Goal: Task Accomplishment & Management: Use online tool/utility

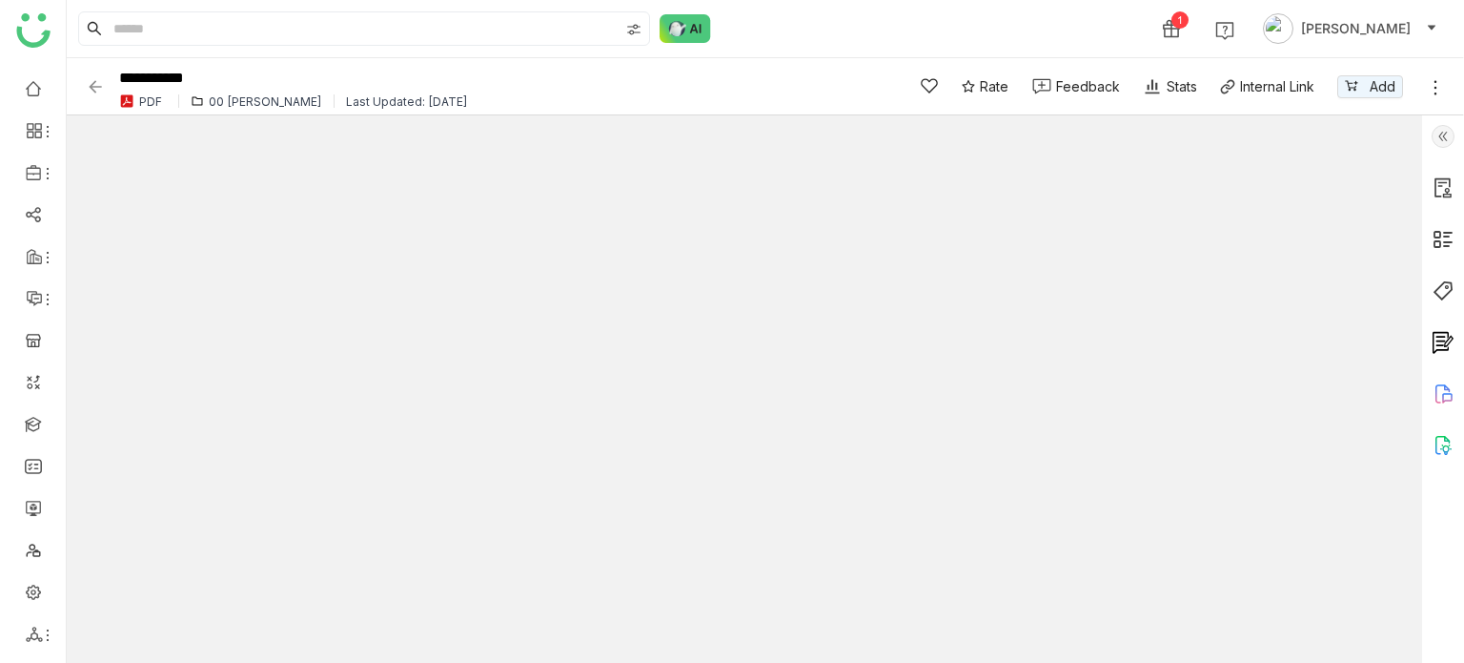
drag, startPoint x: 0, startPoint y: 0, endPoint x: 34, endPoint y: 486, distance: 487.4
click at [34, 486] on ul at bounding box center [33, 361] width 66 height 601
click at [31, 511] on link at bounding box center [33, 507] width 17 height 16
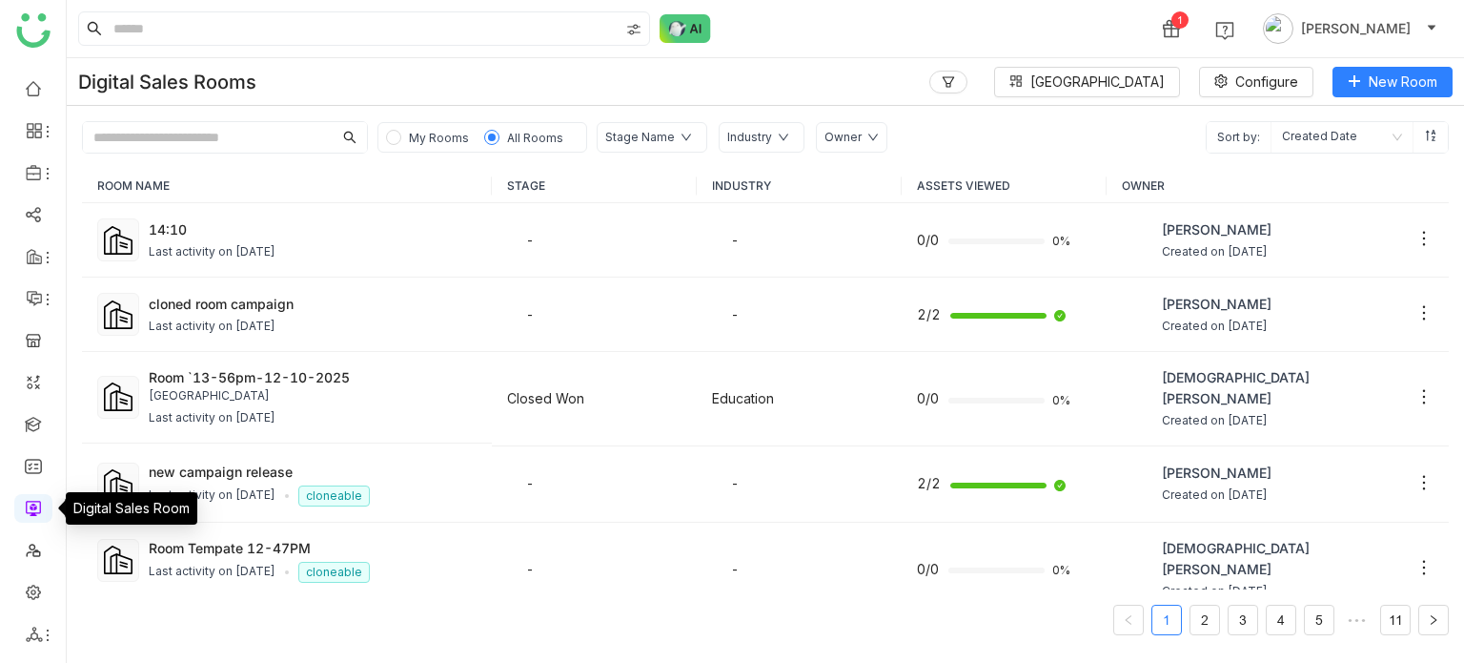
click at [31, 504] on link at bounding box center [33, 507] width 17 height 16
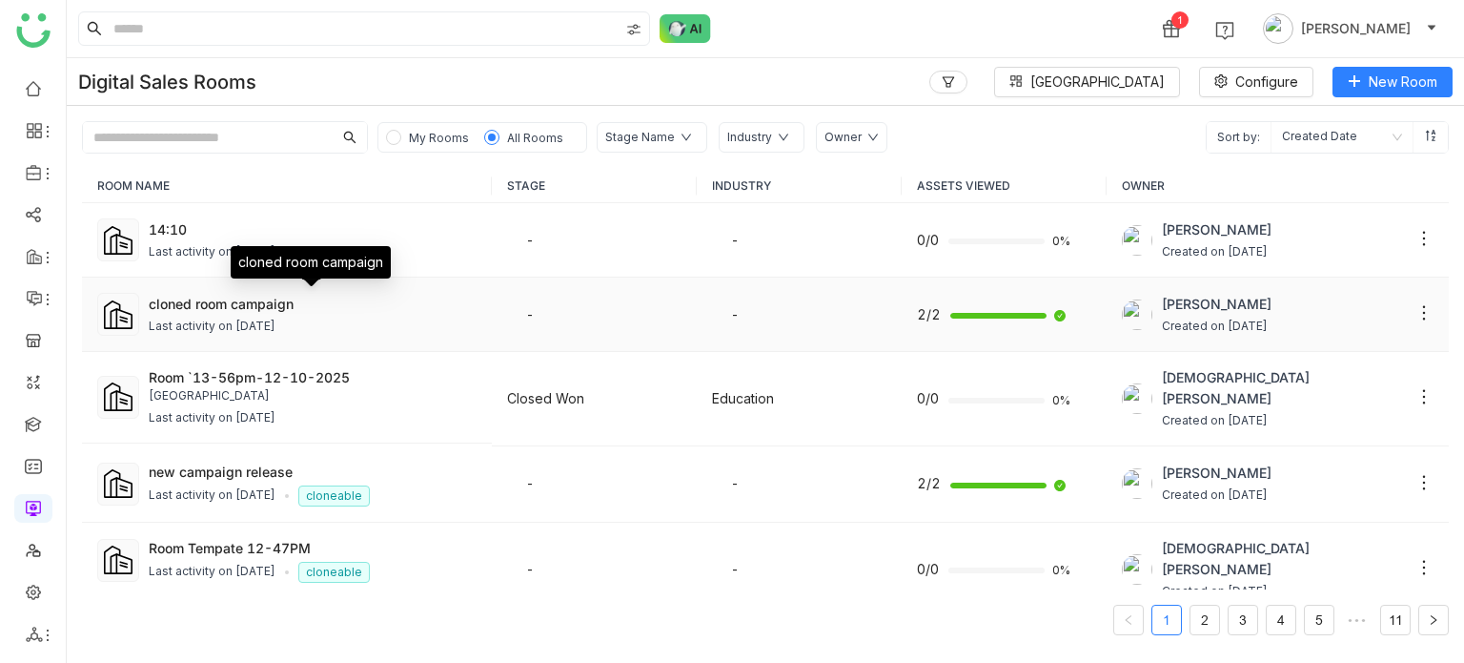
click at [256, 294] on div "cloned room campaign" at bounding box center [313, 304] width 328 height 20
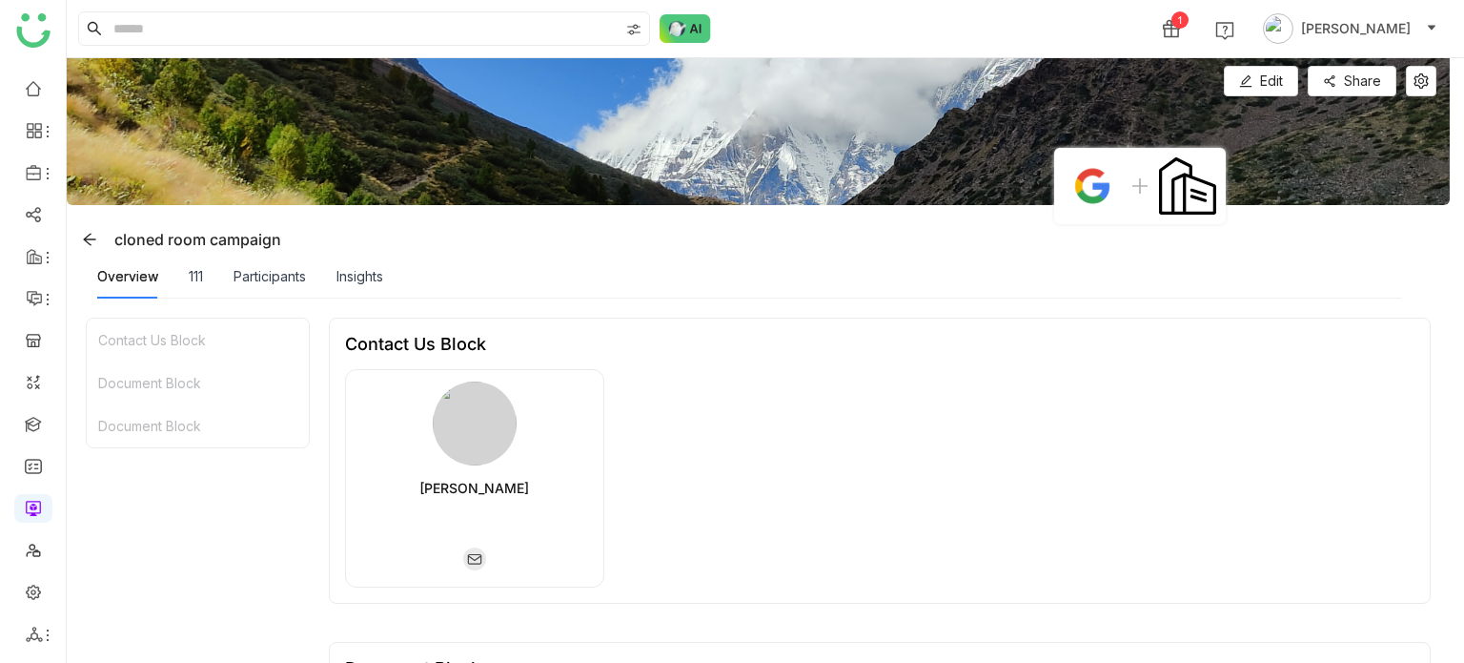
click at [256, 293] on div "Participants" at bounding box center [270, 277] width 72 height 44
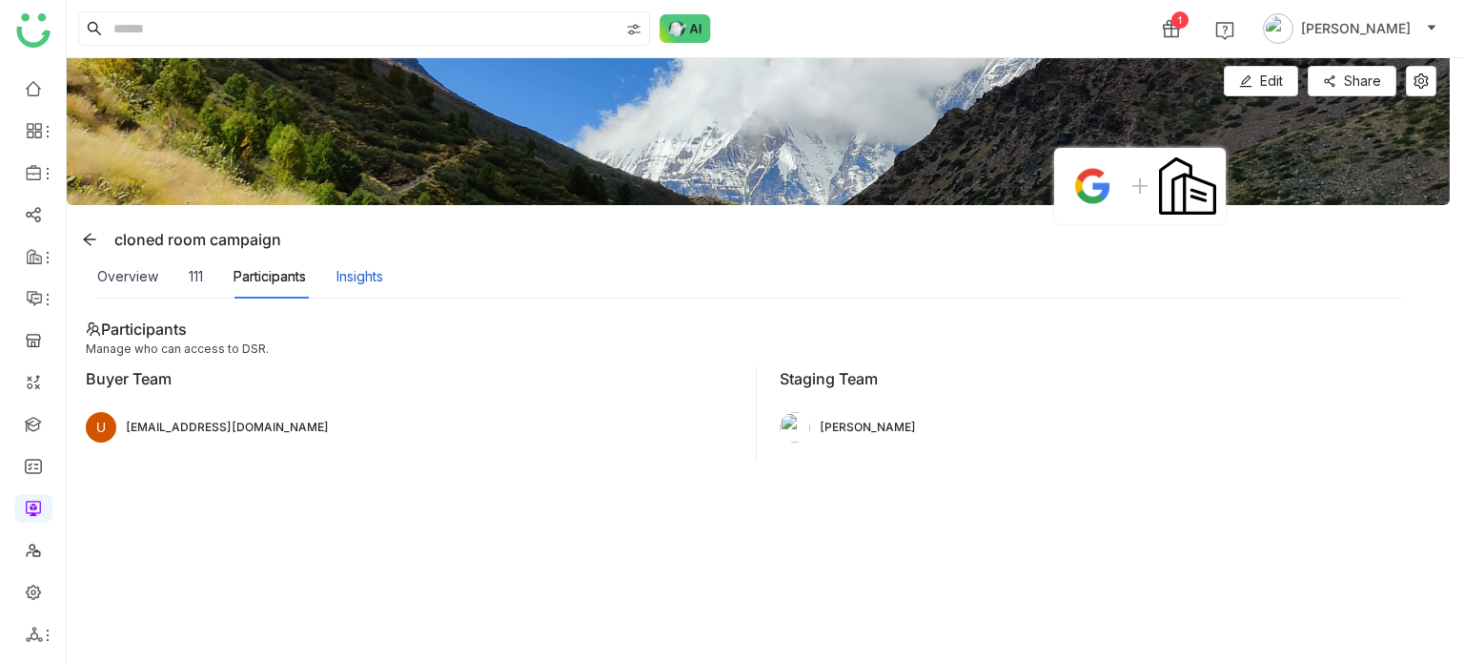
click at [374, 280] on div "Insights" at bounding box center [359, 276] width 47 height 21
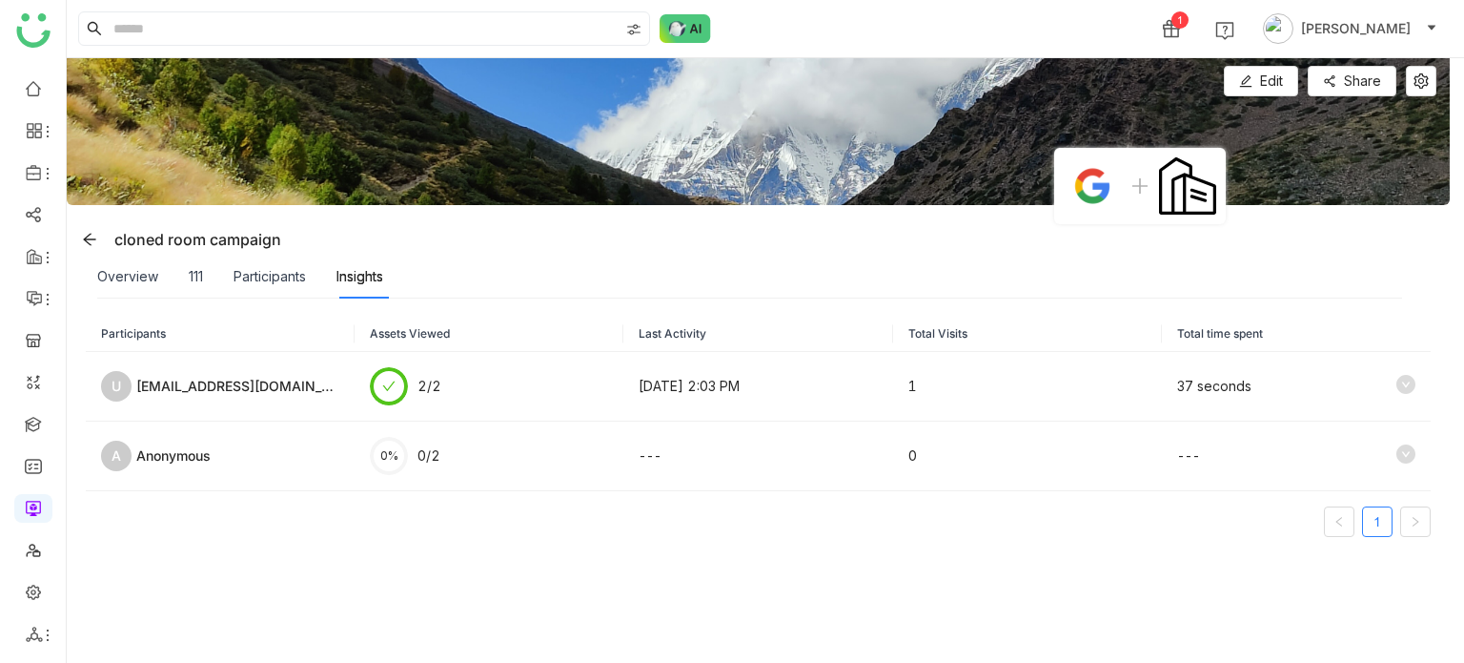
click at [213, 278] on div "Overview 111 Participants Insights" at bounding box center [240, 277] width 286 height 44
click at [179, 273] on div "Overview 111 Participants Insights" at bounding box center [240, 277] width 286 height 44
click at [193, 274] on div "111" at bounding box center [196, 276] width 14 height 21
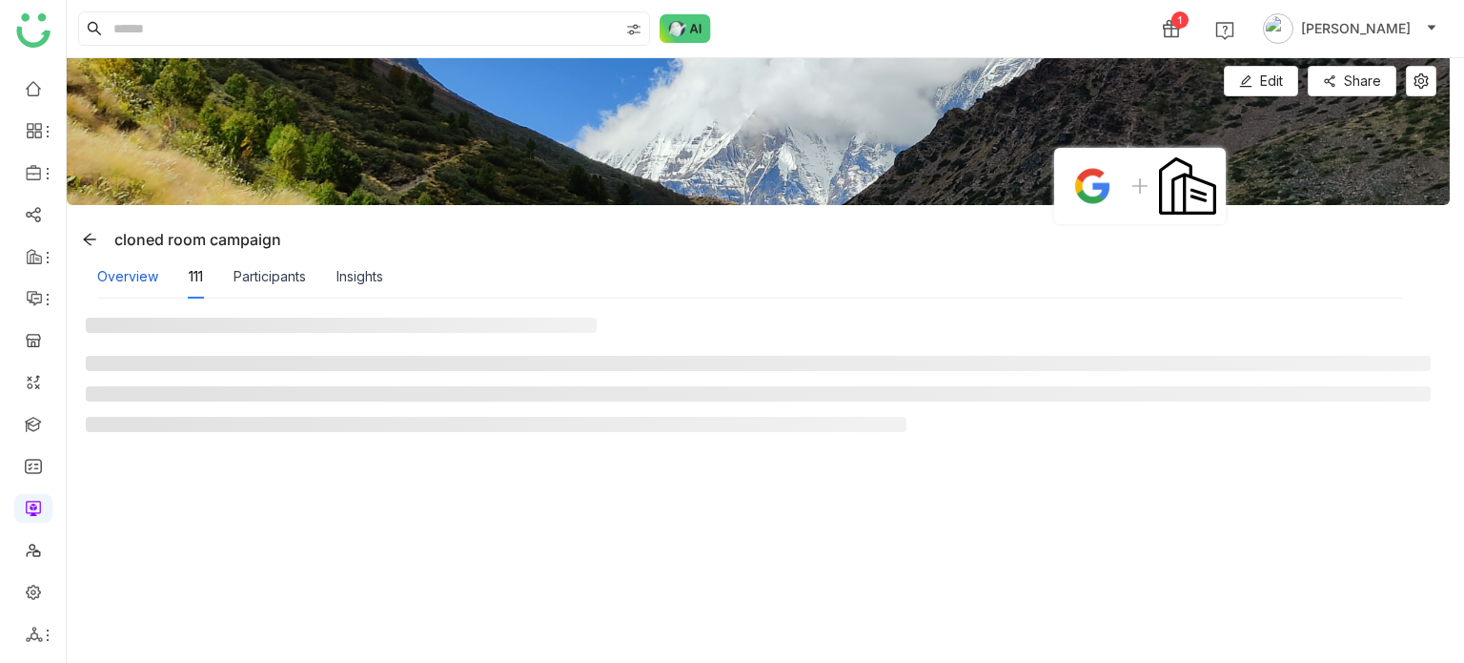
click at [133, 272] on div "Overview" at bounding box center [127, 276] width 61 height 21
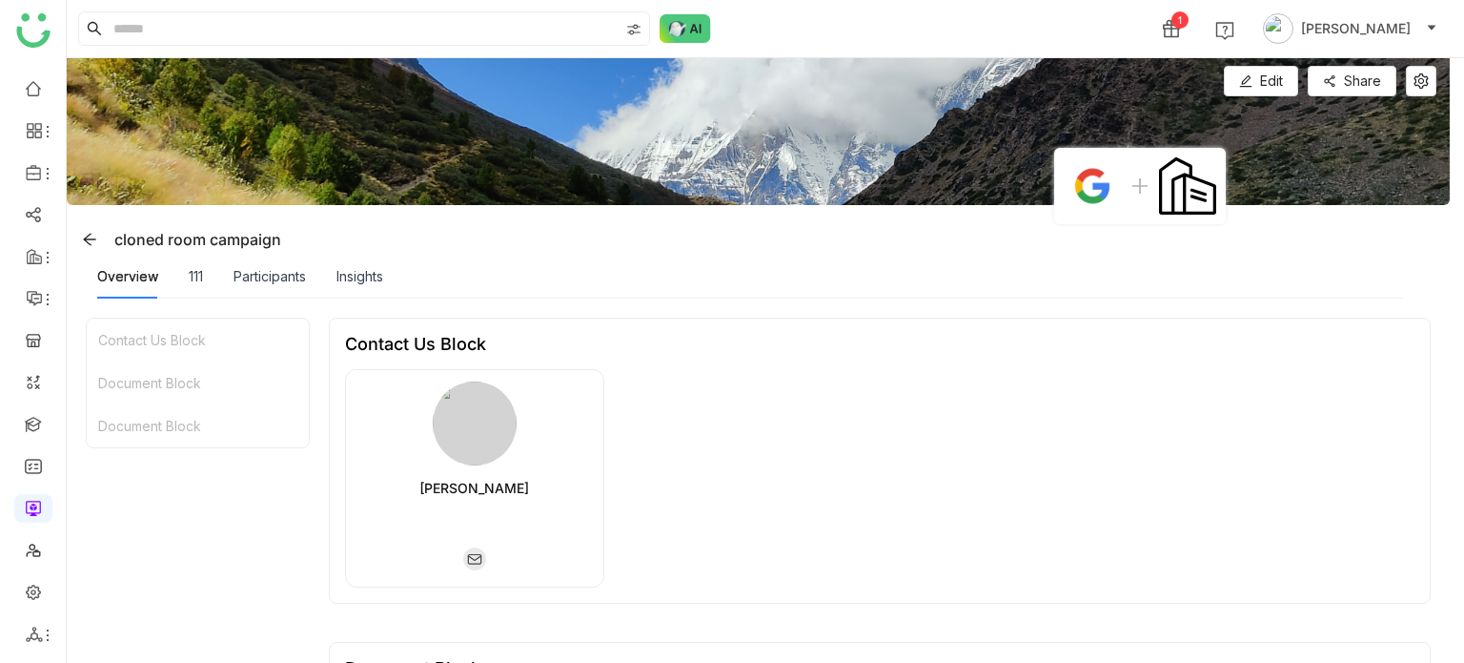
click at [212, 288] on div "Overview 111 Participants Insights" at bounding box center [240, 277] width 286 height 44
click at [202, 281] on div "111" at bounding box center [196, 276] width 14 height 21
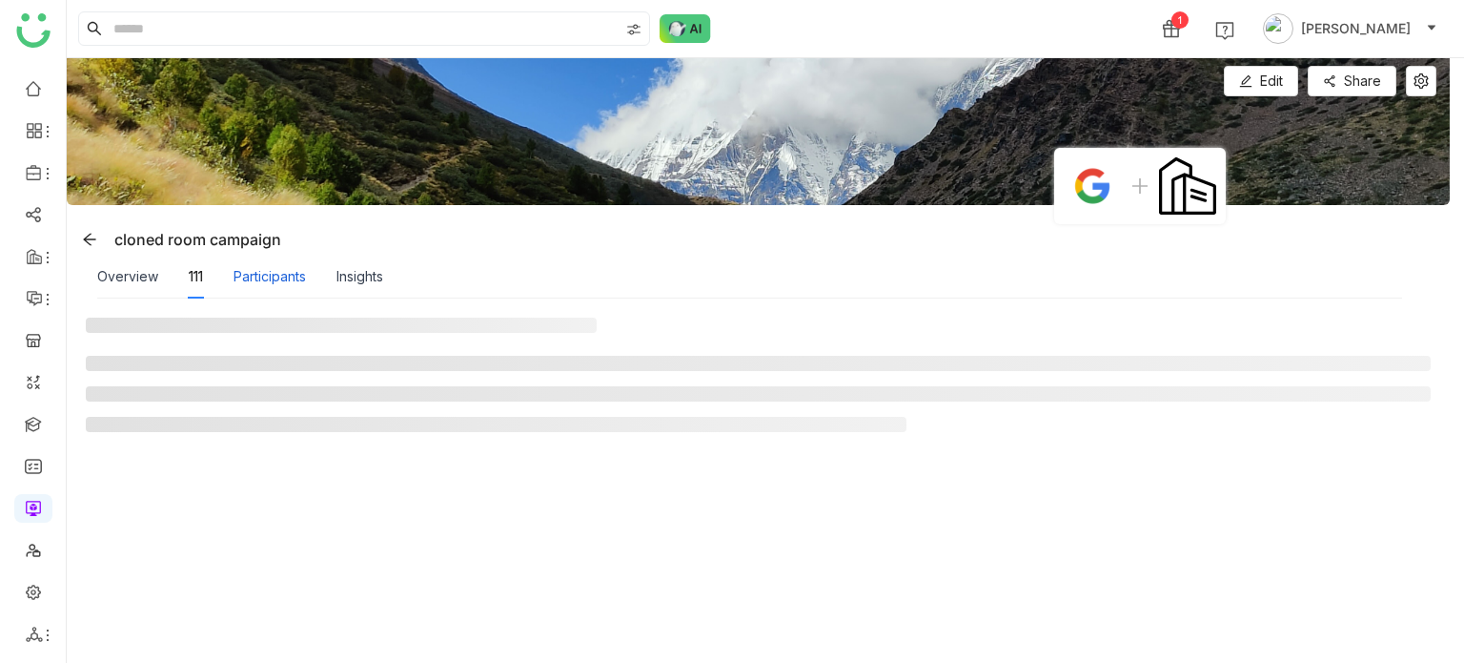
click at [271, 285] on div "Participants" at bounding box center [270, 276] width 72 height 21
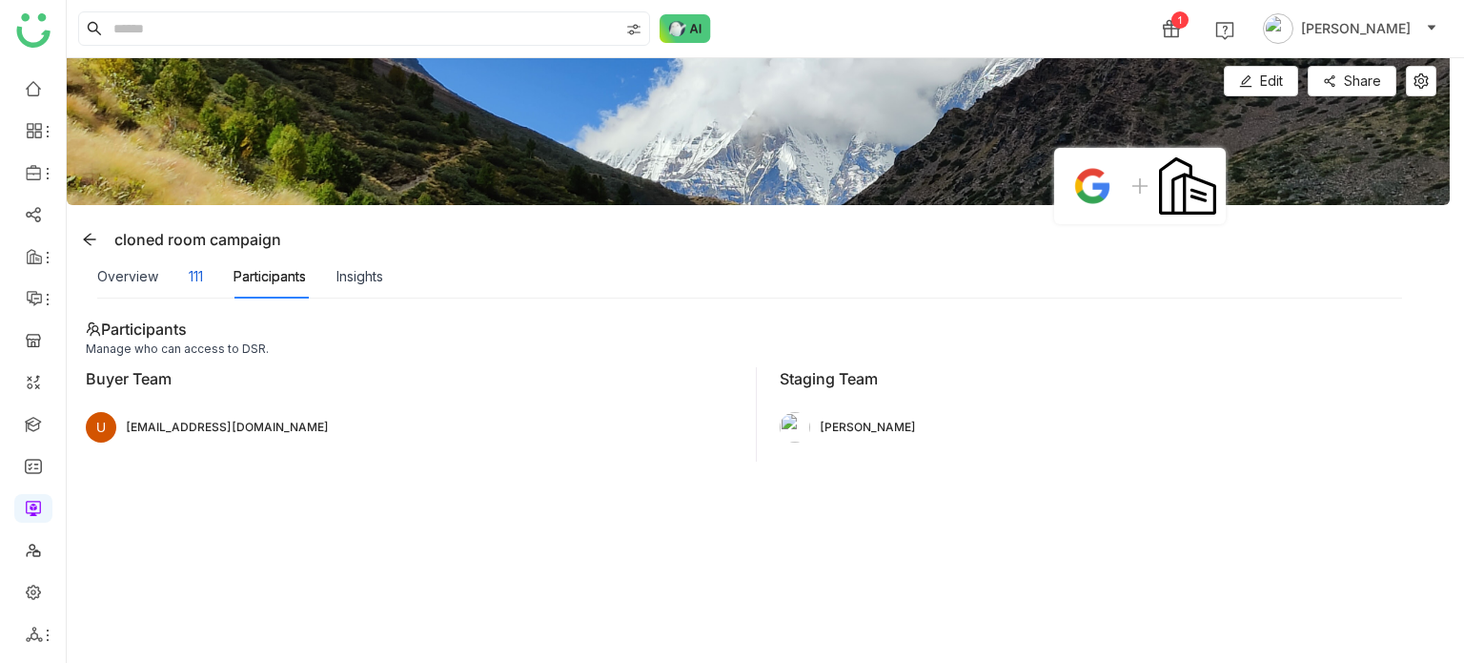
click at [194, 268] on div "111" at bounding box center [196, 276] width 14 height 21
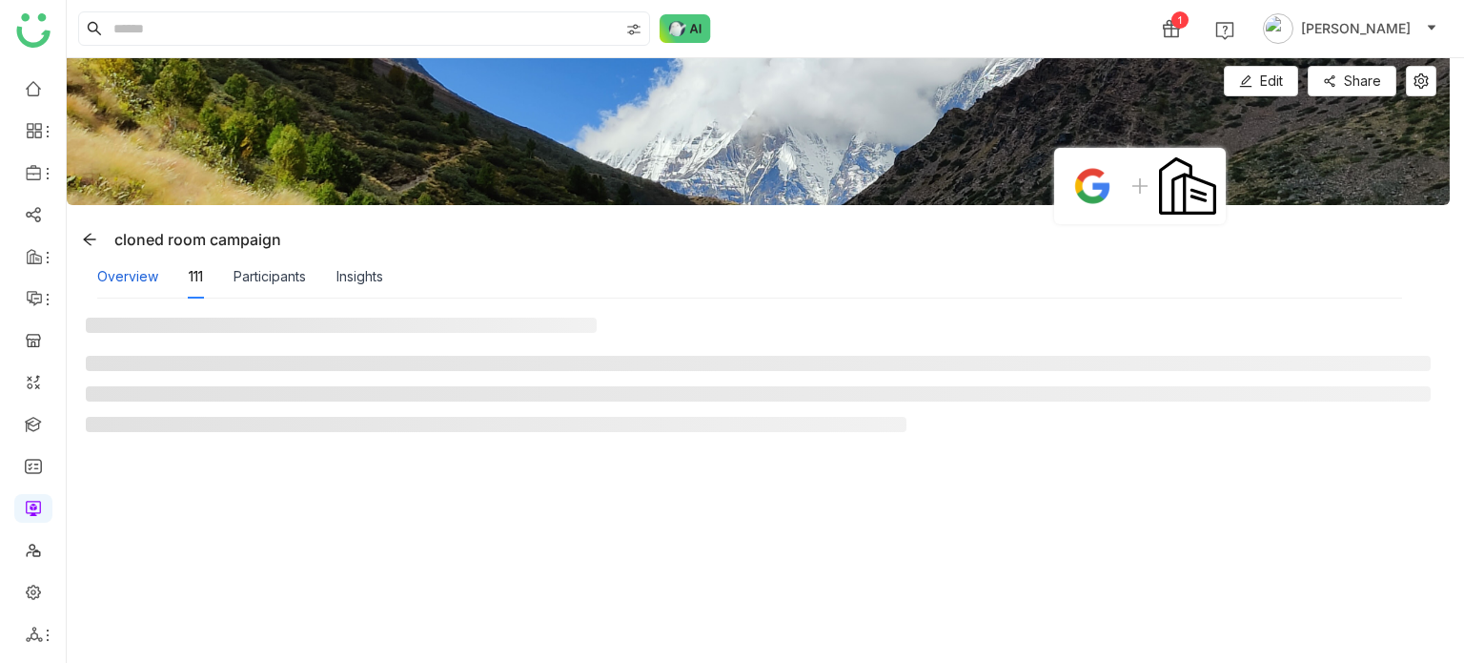
click at [124, 266] on div "Overview" at bounding box center [127, 276] width 61 height 21
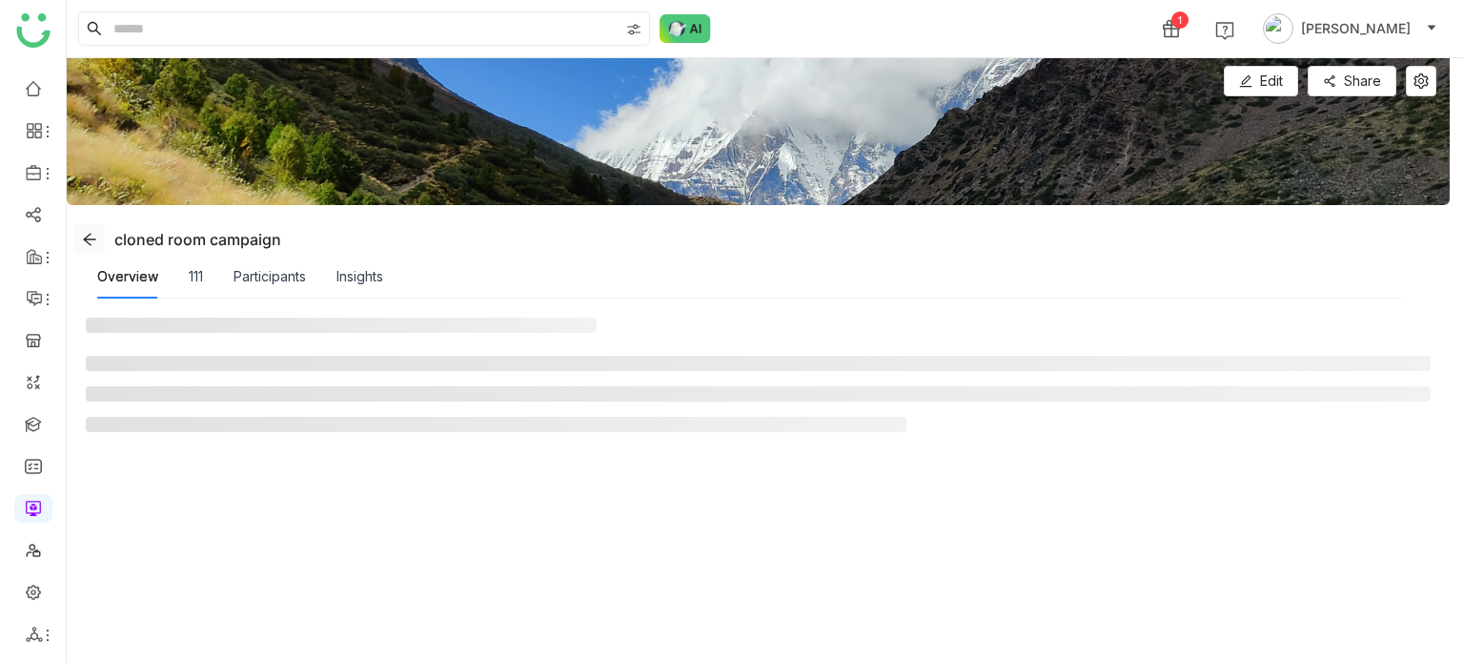
click at [89, 234] on icon at bounding box center [89, 239] width 12 height 12
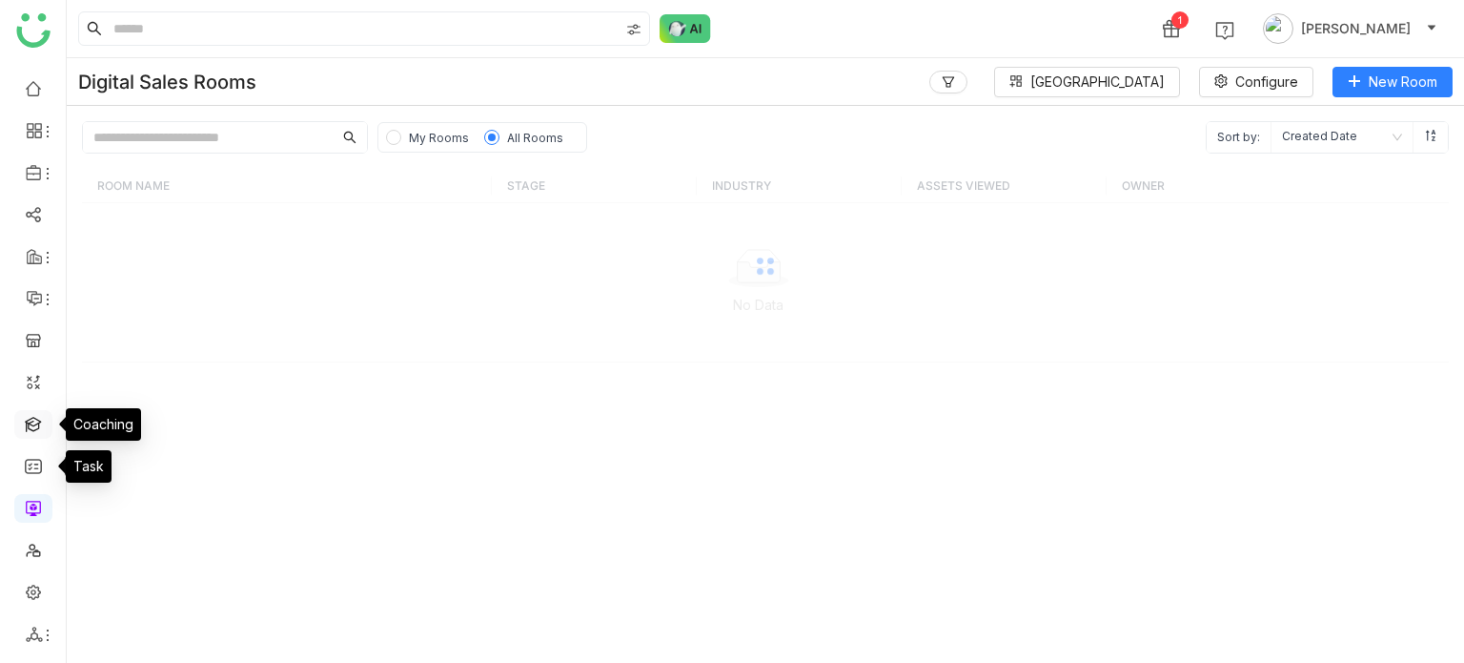
click at [34, 429] on link at bounding box center [33, 423] width 17 height 16
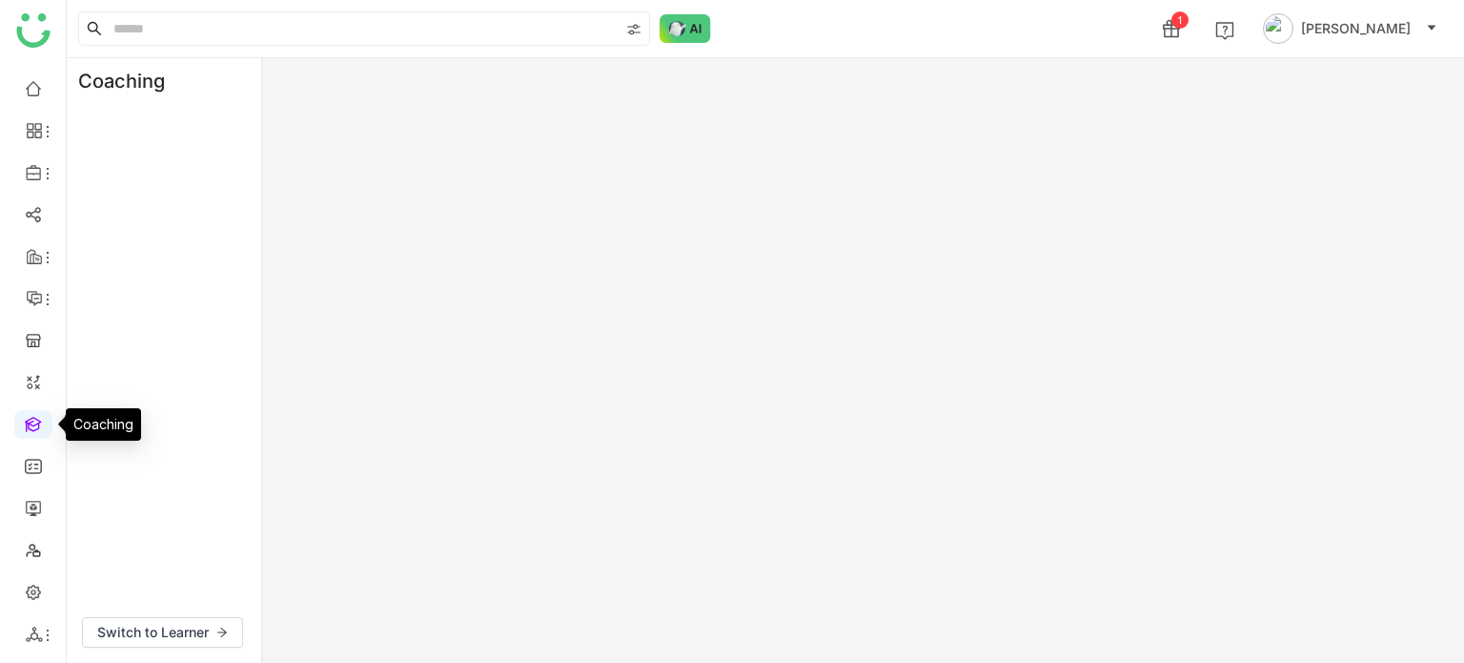
click at [34, 429] on link at bounding box center [33, 423] width 17 height 16
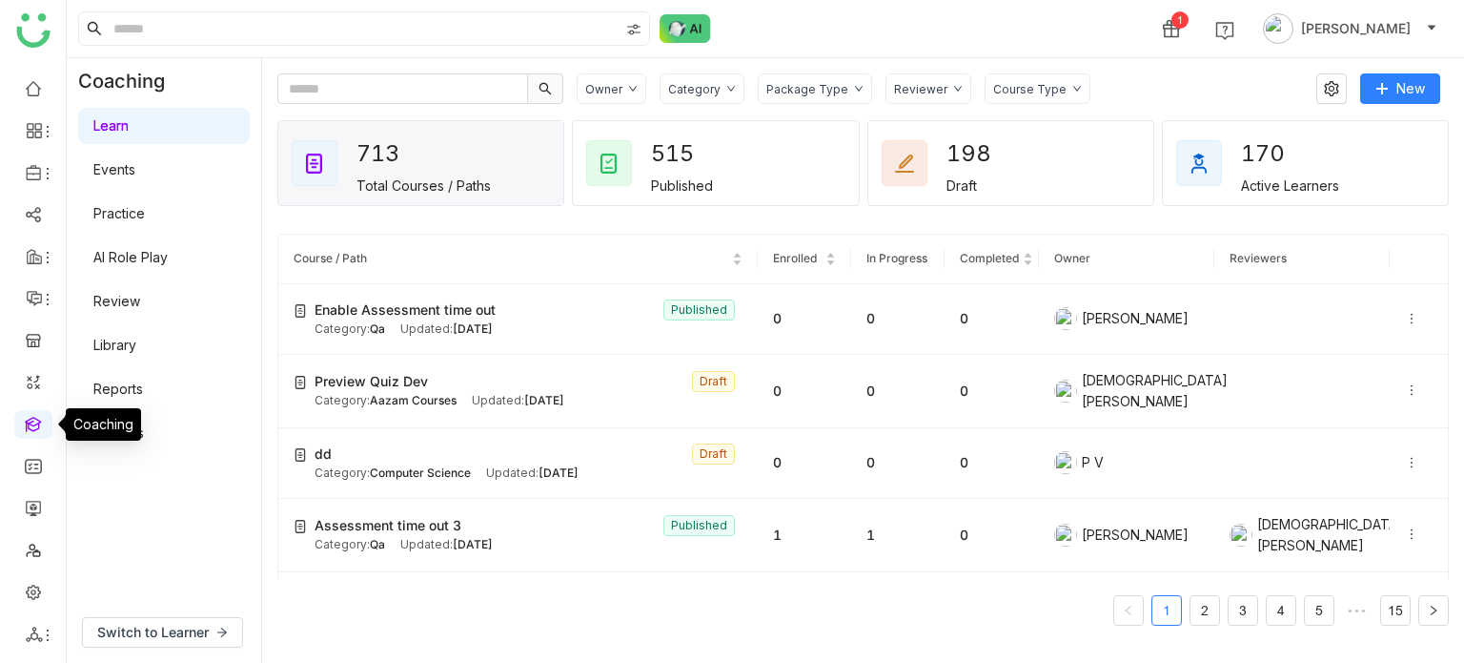
click at [33, 431] on link at bounding box center [33, 423] width 17 height 16
click at [34, 594] on link at bounding box center [33, 590] width 17 height 16
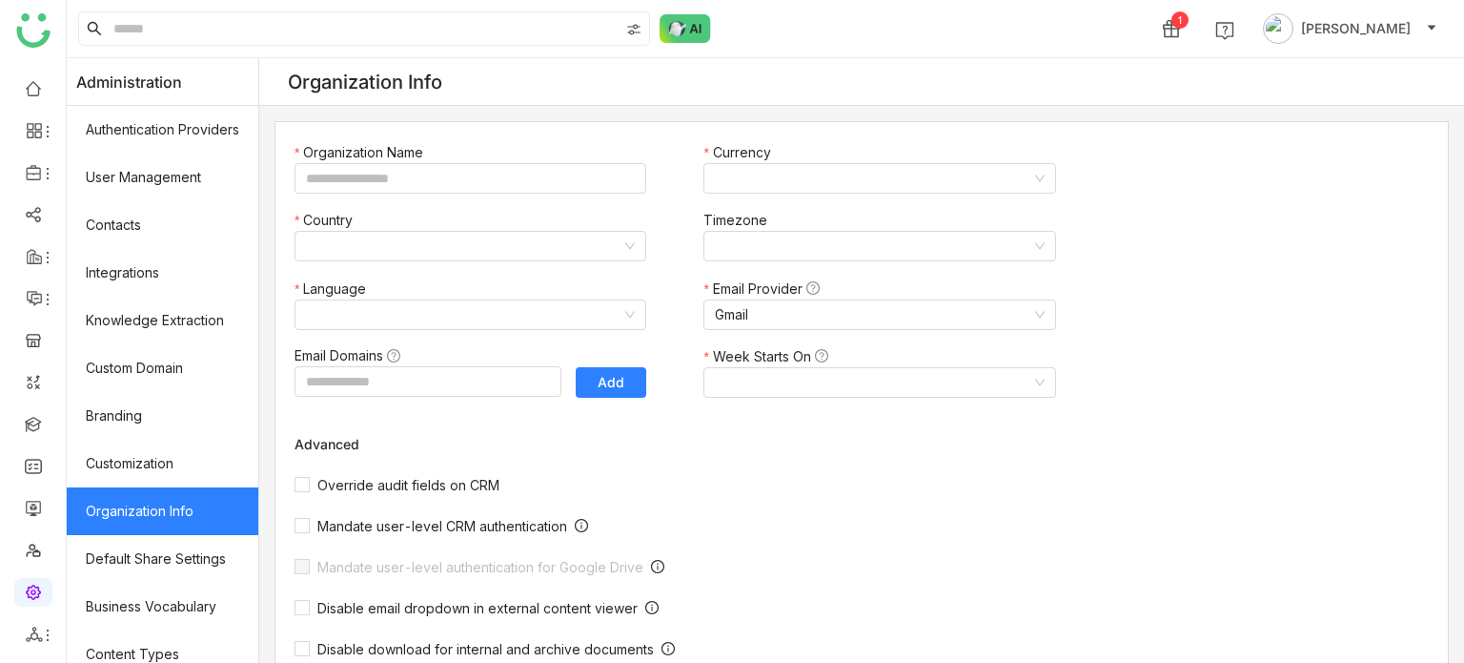
type input "*******"
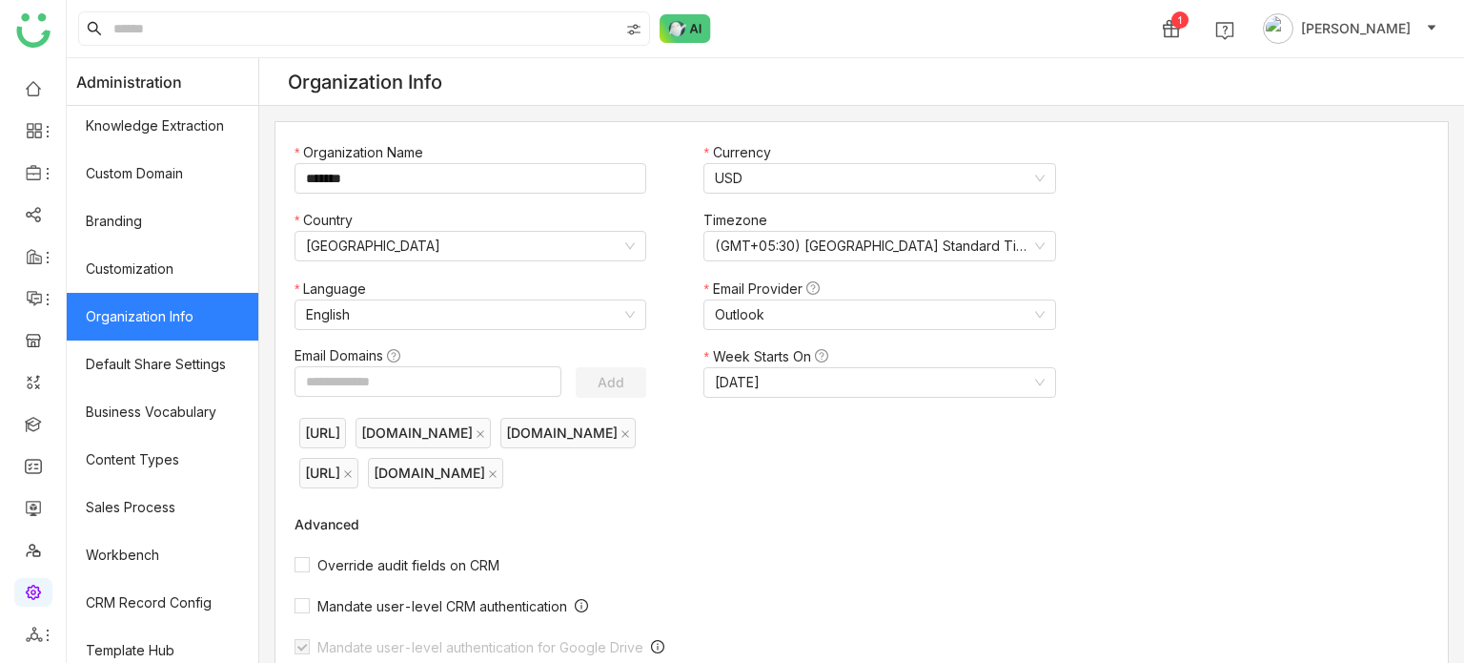
scroll to position [348, 0]
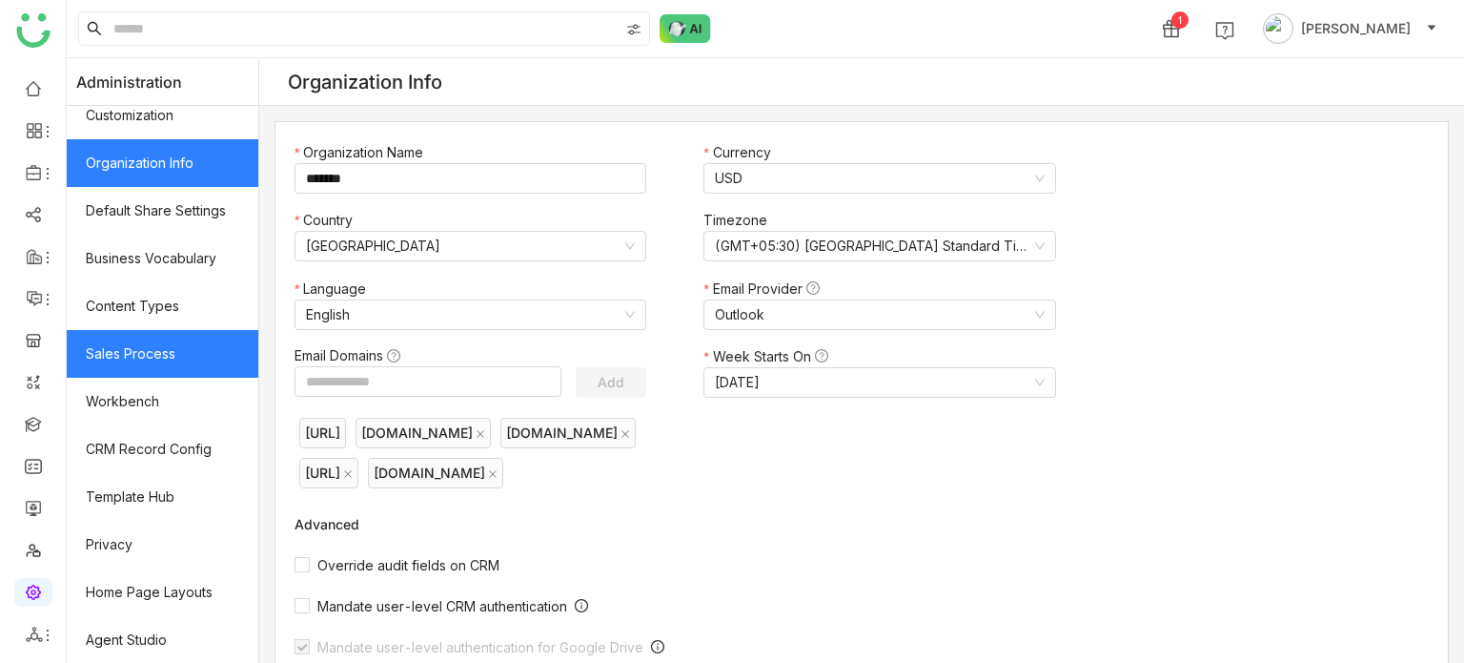
click at [151, 348] on link "Sales Process" at bounding box center [163, 354] width 192 height 48
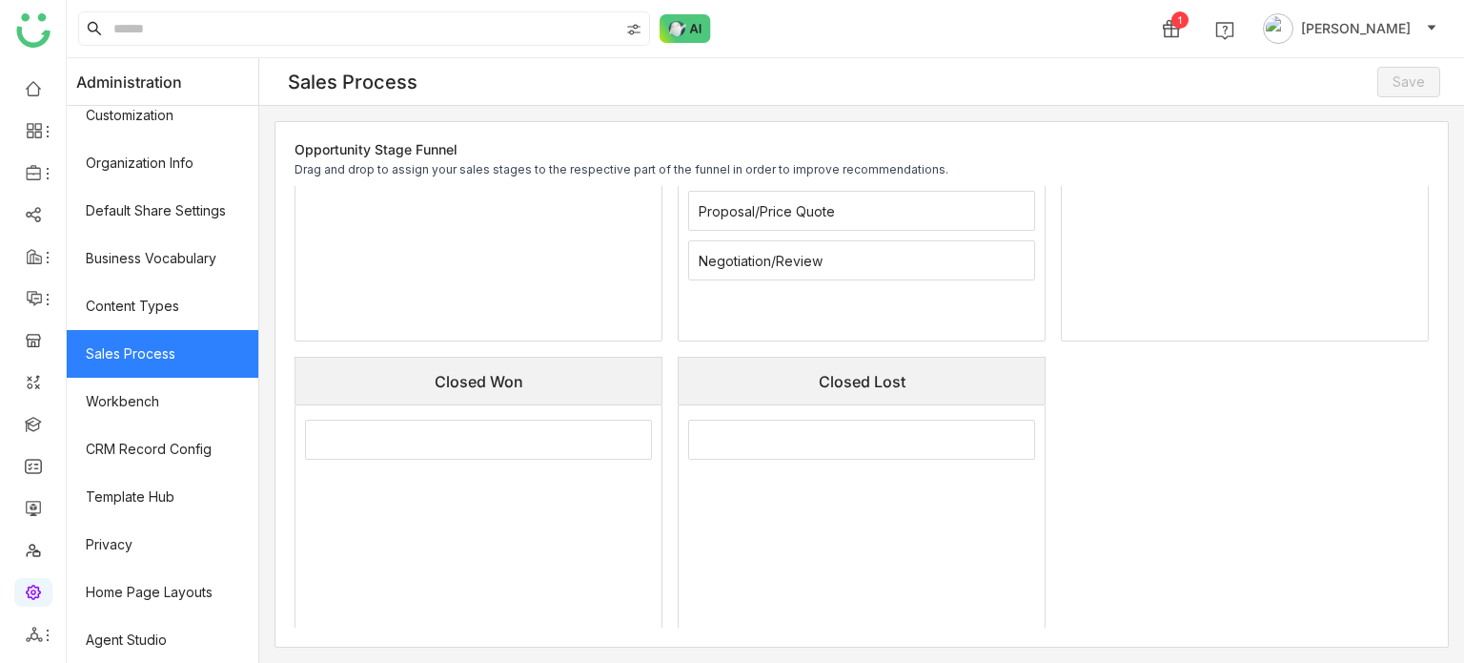
scroll to position [423, 0]
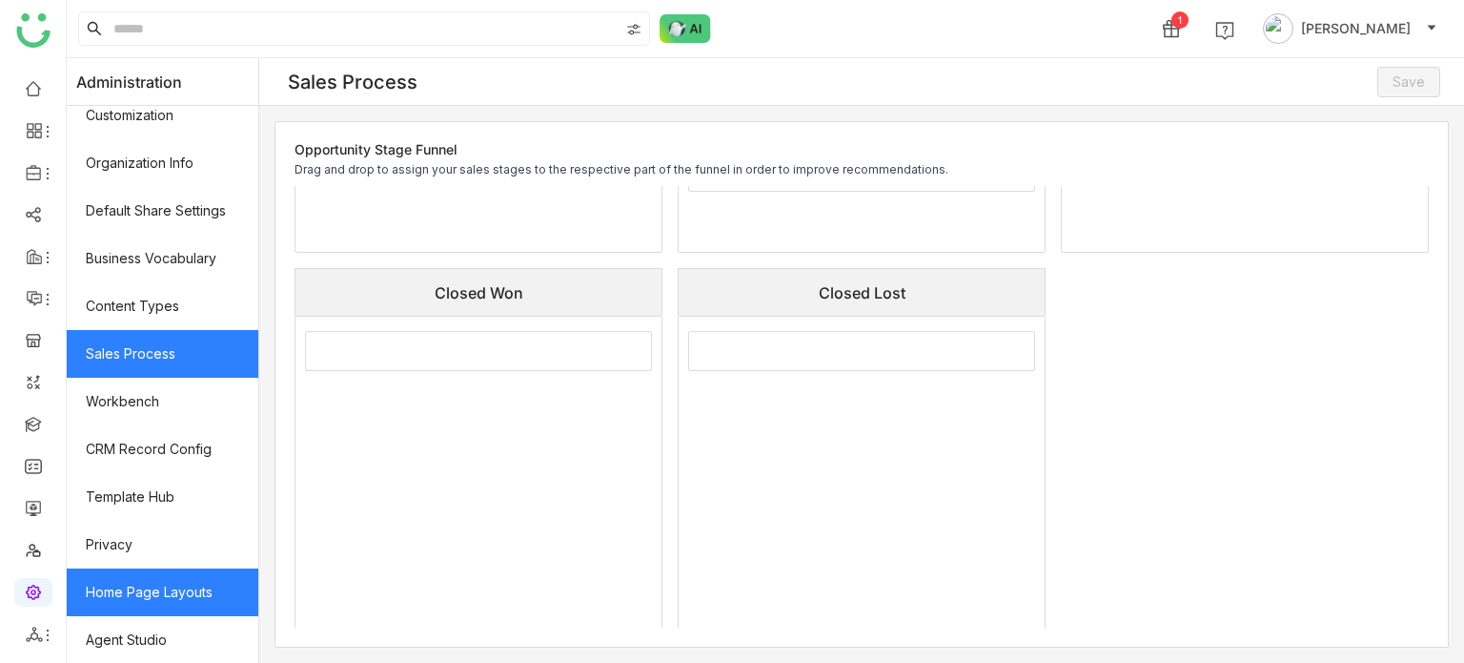
click at [174, 589] on link "Home Page Layouts" at bounding box center [163, 592] width 192 height 48
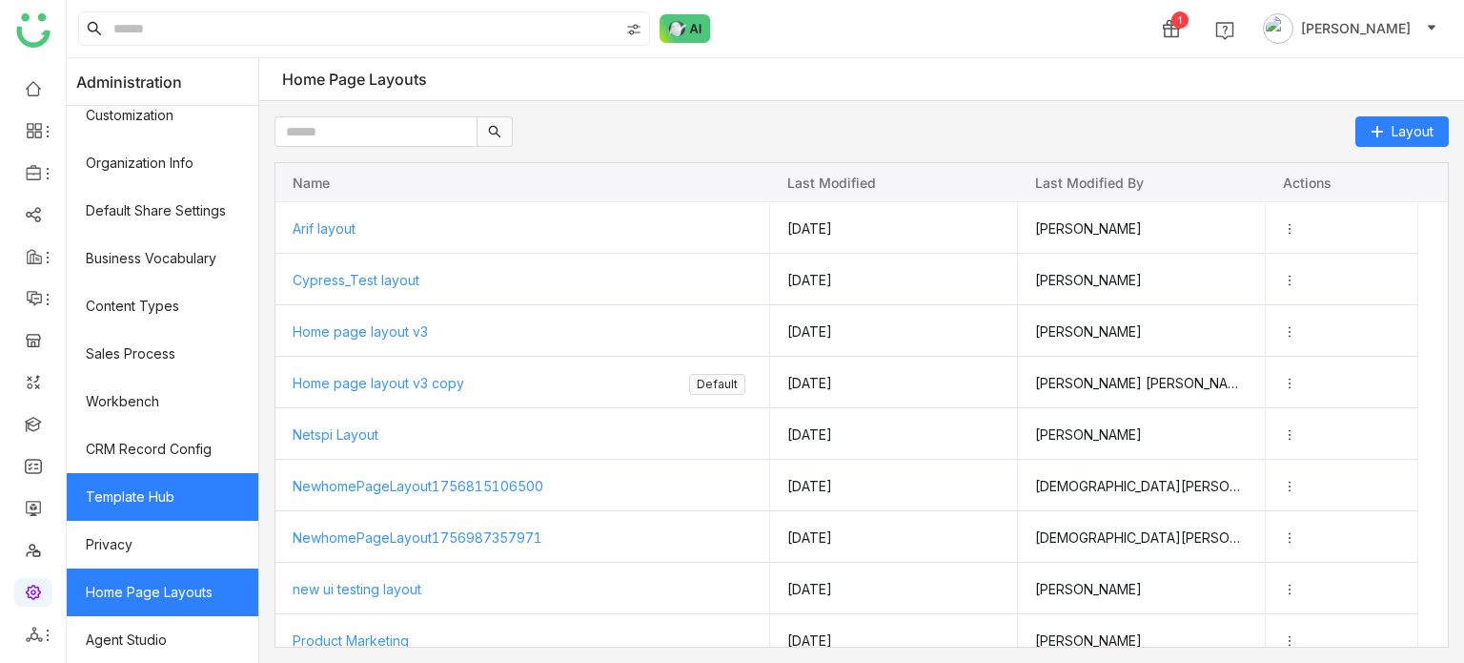
click at [149, 487] on link "Template Hub" at bounding box center [163, 497] width 192 height 48
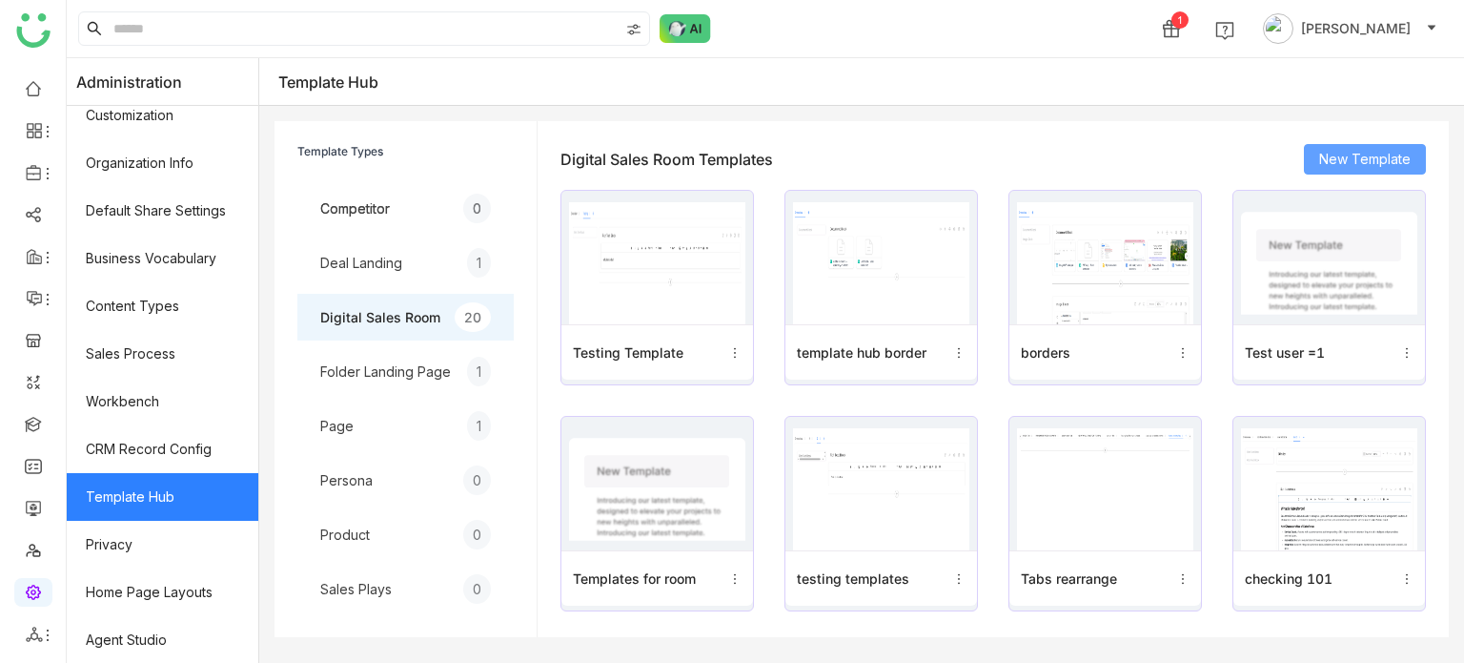
click at [1380, 152] on span "New Template" at bounding box center [1365, 159] width 92 height 21
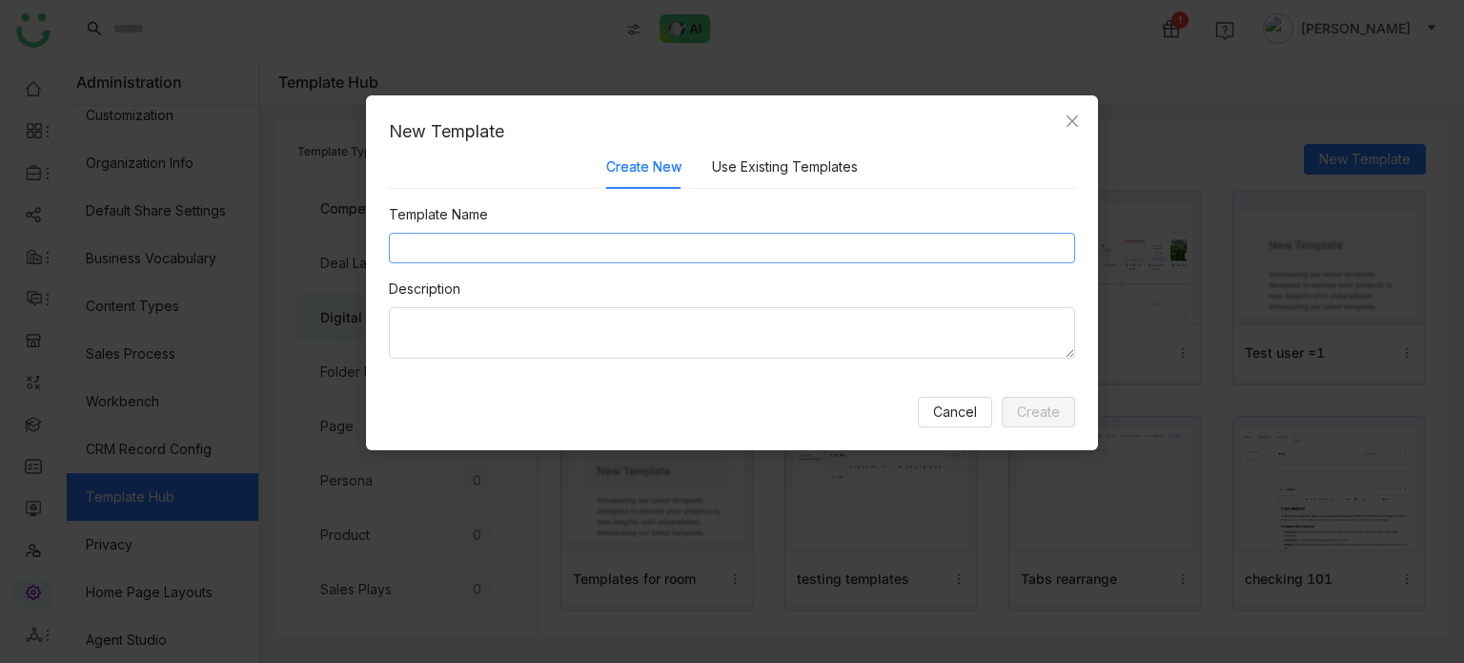
click at [772, 256] on input at bounding box center [732, 248] width 686 height 31
type input "**********"
click at [1044, 404] on span "Create" at bounding box center [1038, 411] width 43 height 21
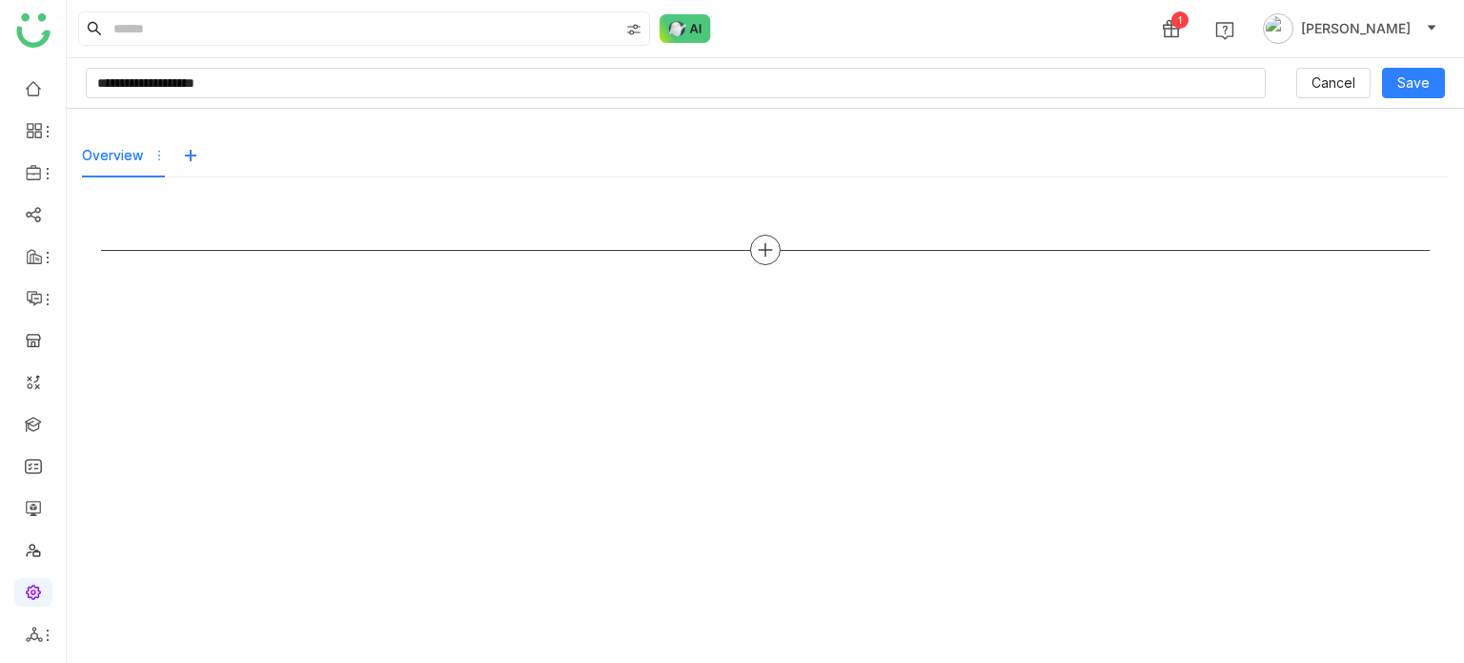
click at [764, 246] on icon at bounding box center [765, 249] width 17 height 17
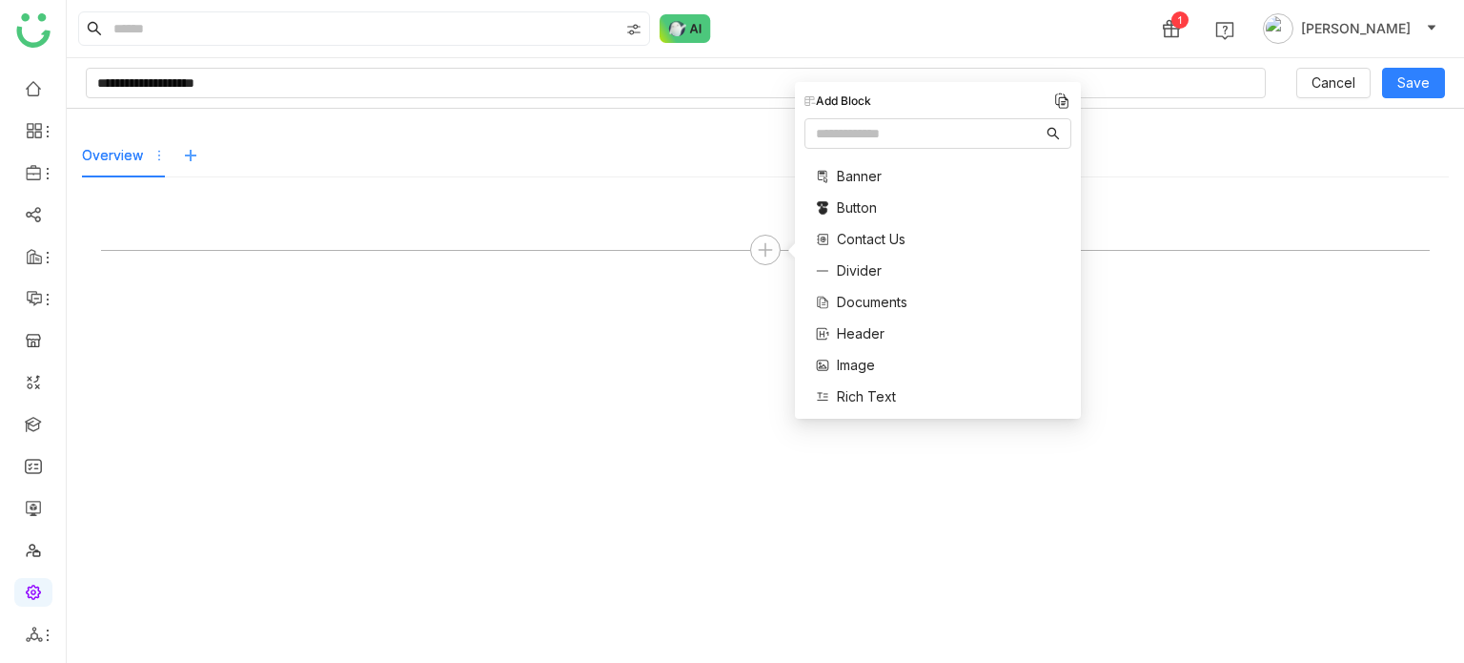
click at [192, 162] on icon at bounding box center [190, 155] width 15 height 15
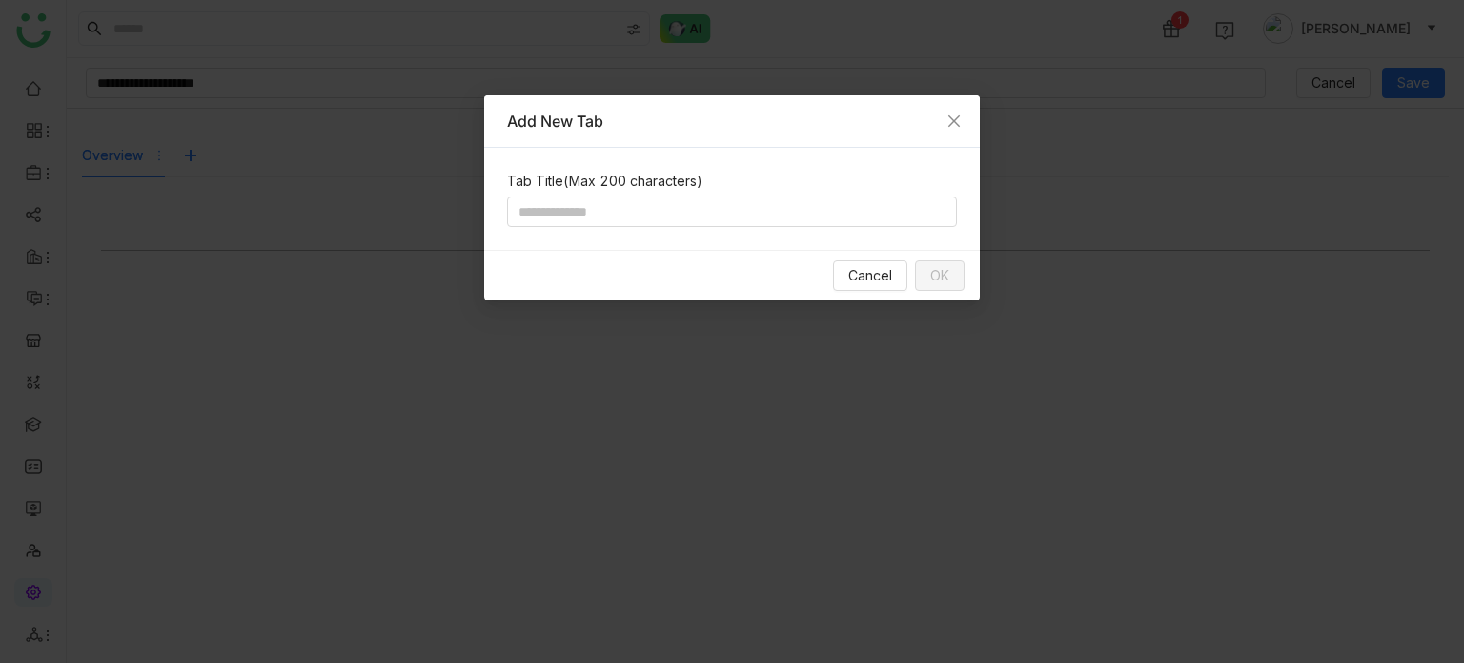
click at [766, 193] on div "Tab Title (Max 200 characters)" at bounding box center [732, 199] width 496 height 102
click at [766, 204] on input at bounding box center [732, 211] width 450 height 31
type input "*"
type input "*****"
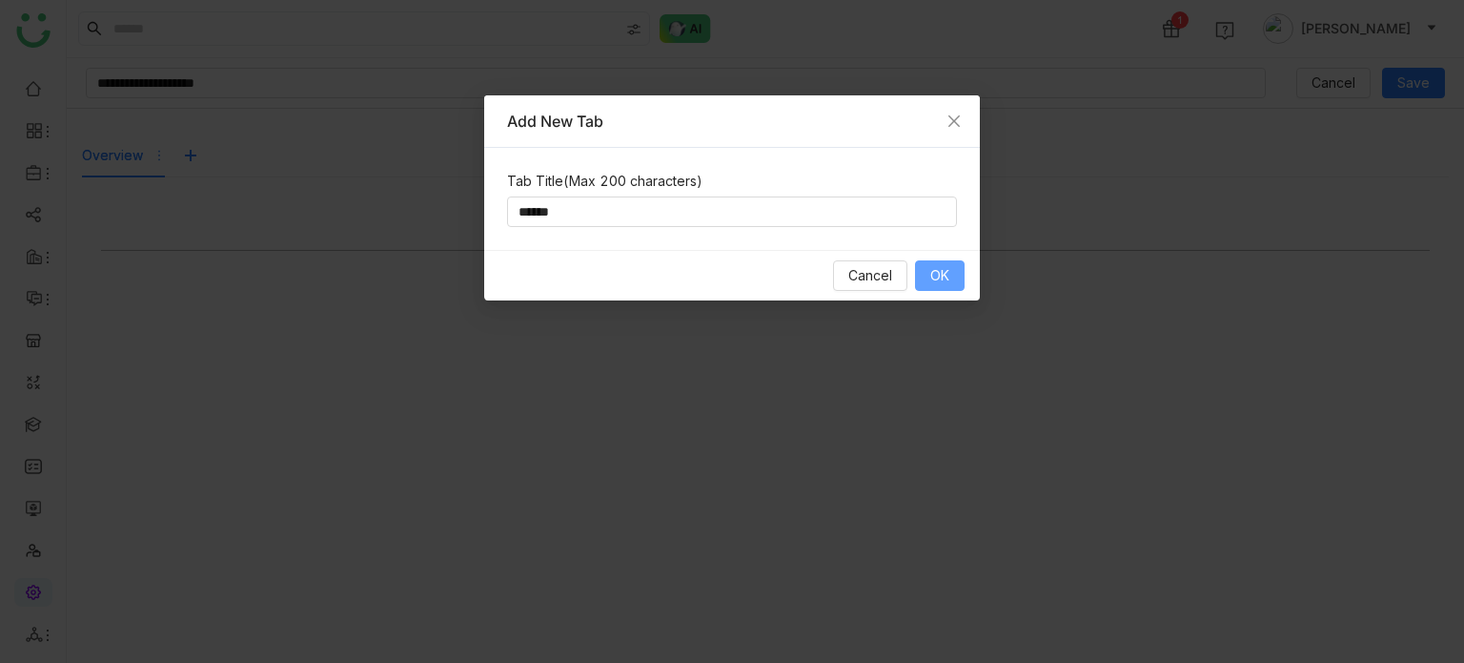
click at [927, 286] on button "OK" at bounding box center [940, 275] width 50 height 31
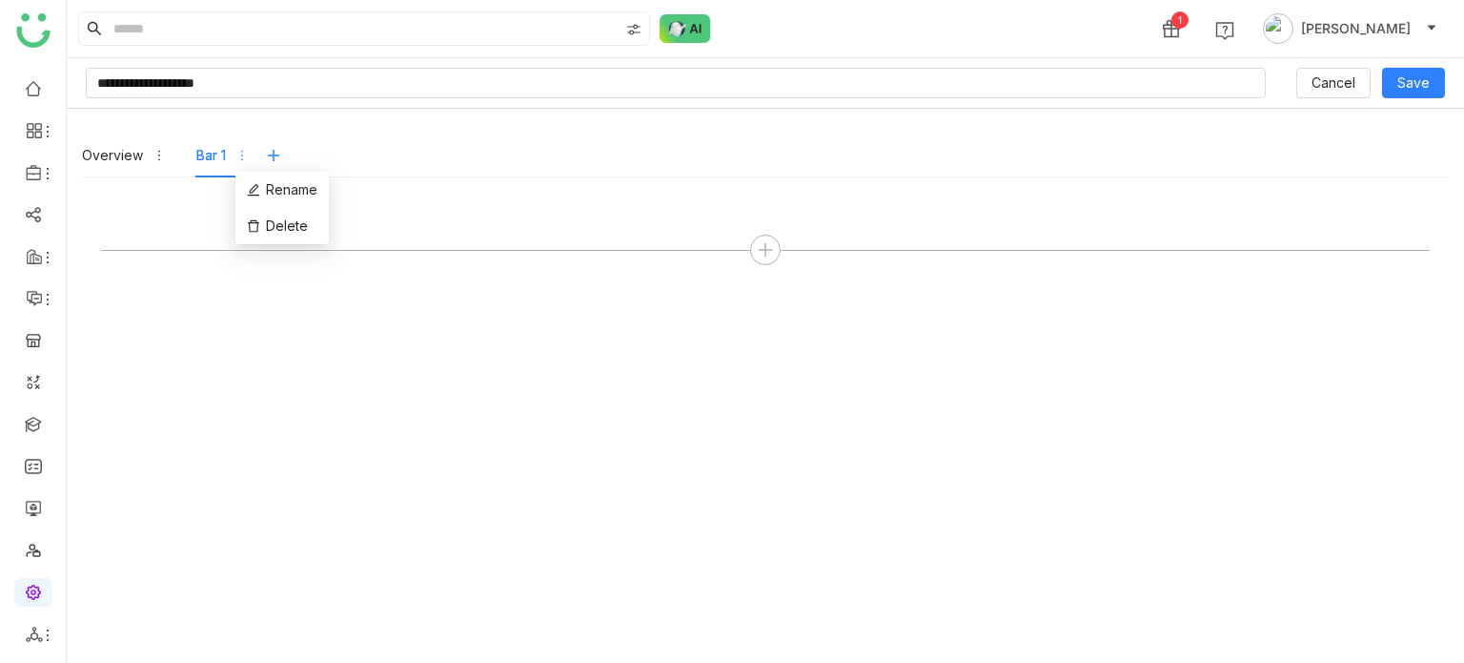
click at [266, 151] on icon at bounding box center [273, 155] width 15 height 15
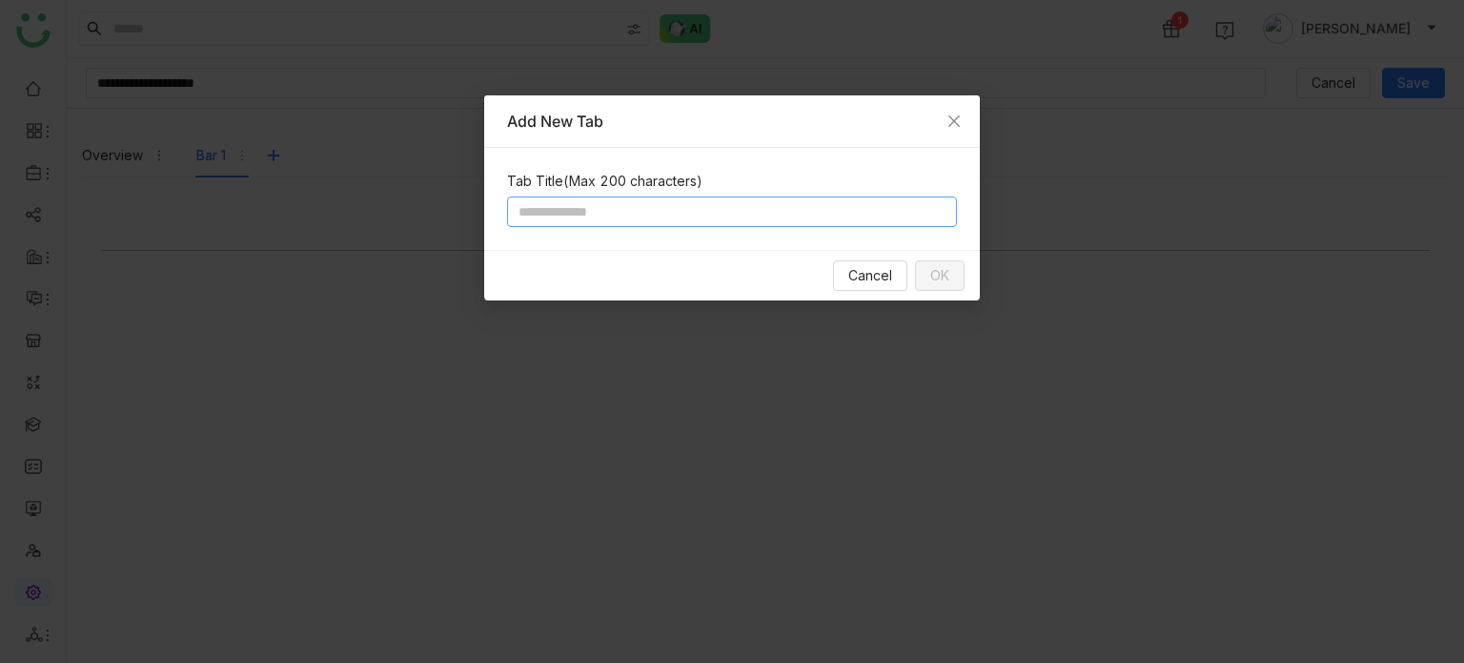
click at [665, 216] on input at bounding box center [732, 211] width 450 height 31
type input "*****"
click at [947, 275] on span "OK" at bounding box center [939, 275] width 19 height 21
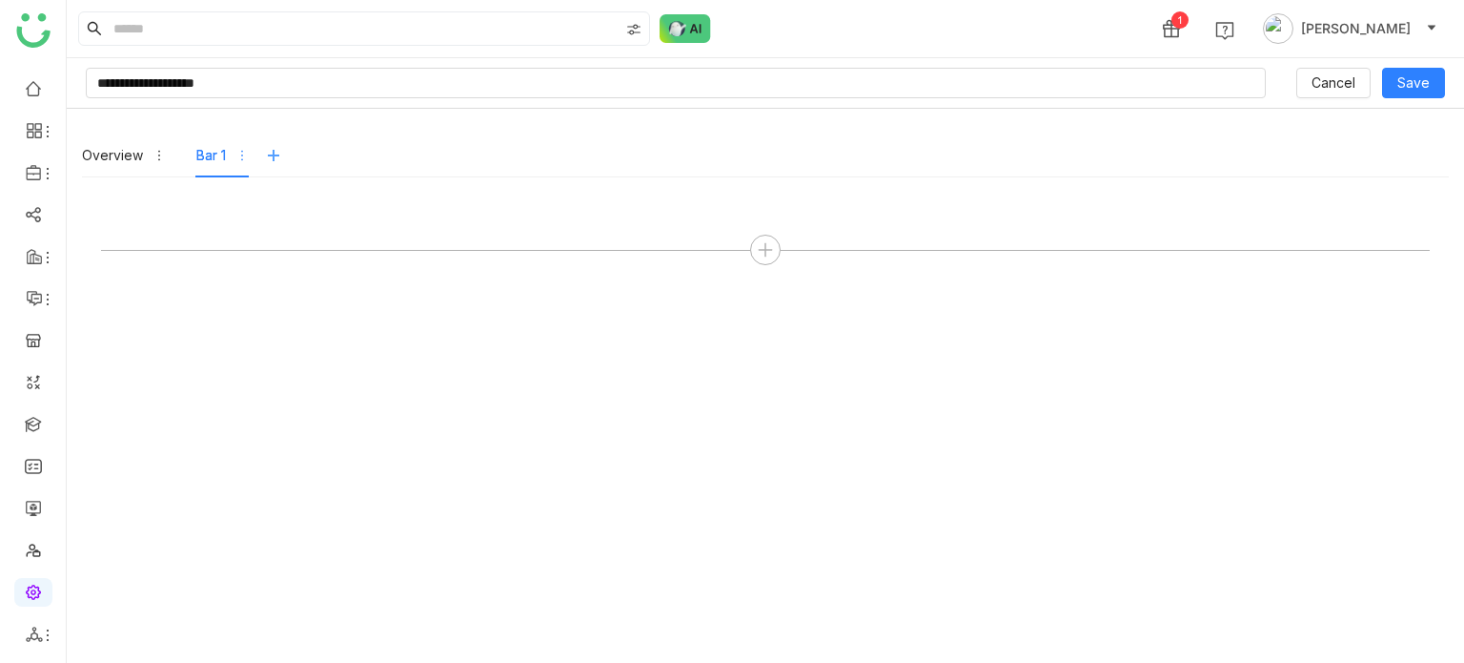
click at [279, 162] on button at bounding box center [273, 155] width 31 height 31
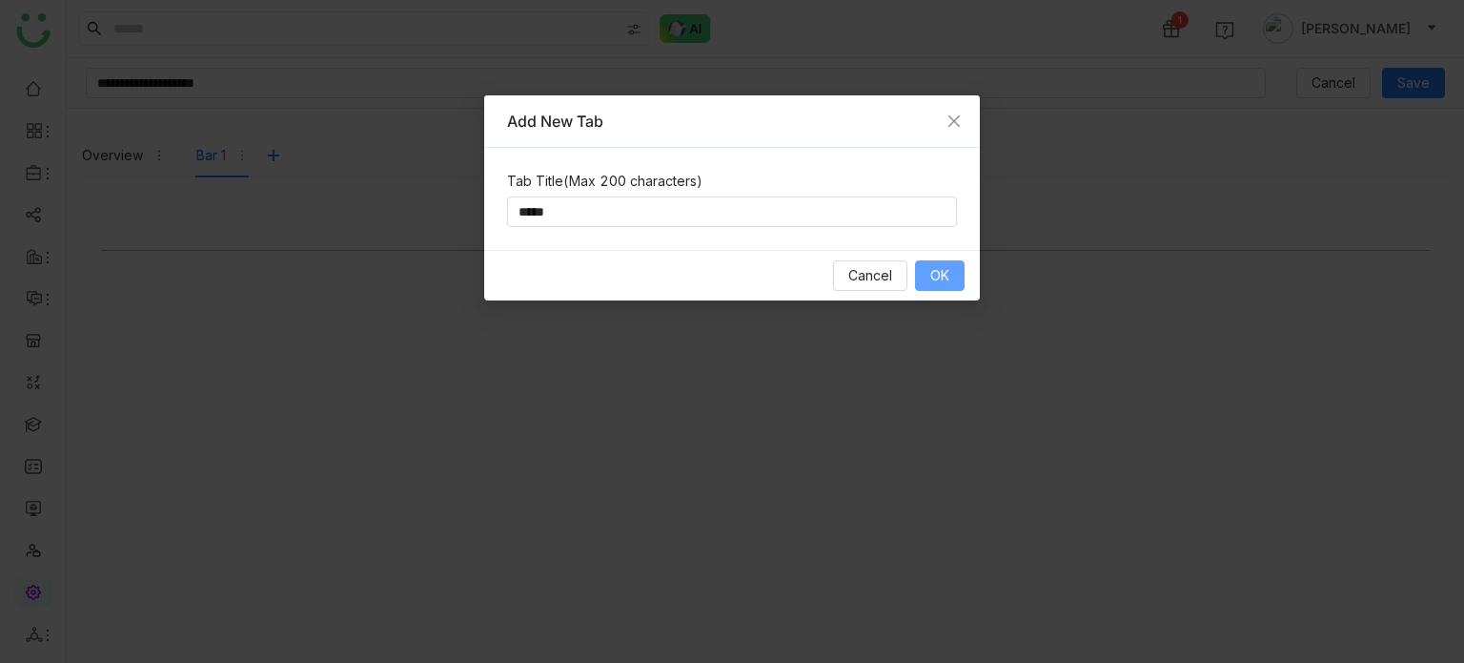
click at [949, 266] on span "OK" at bounding box center [939, 275] width 19 height 21
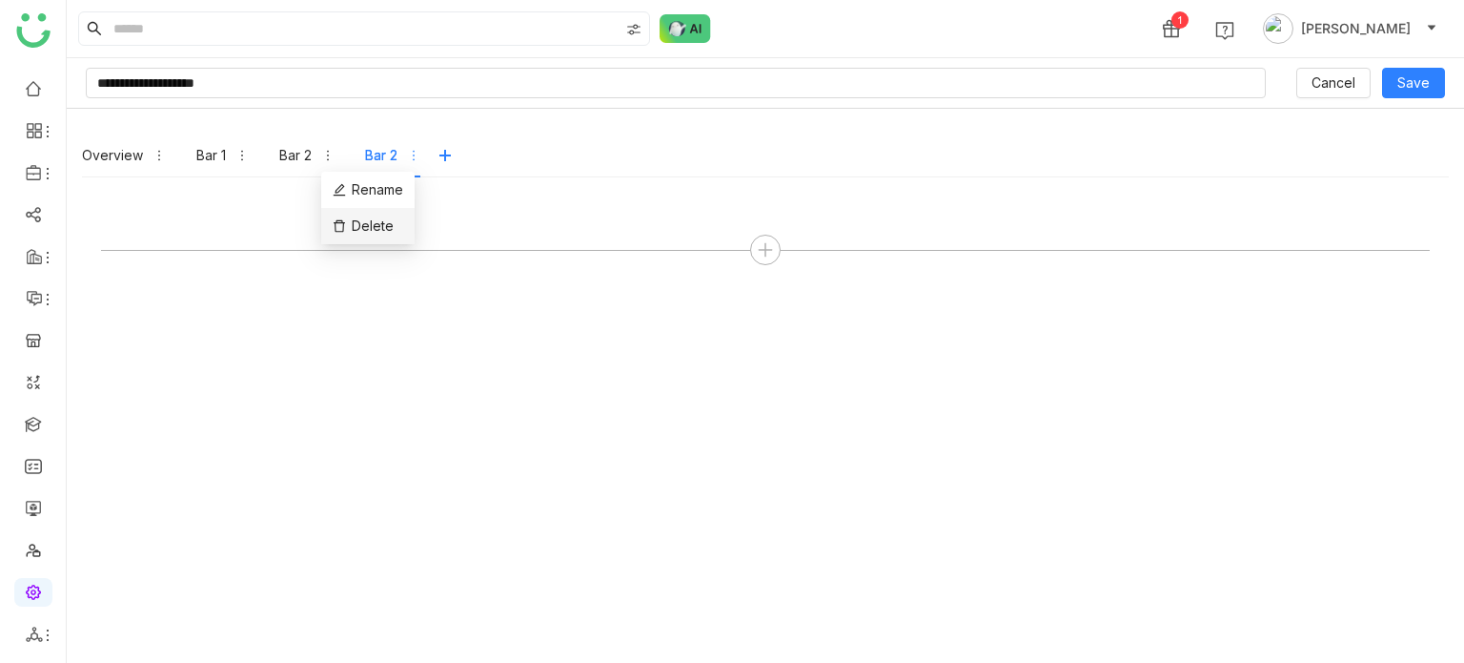
click at [358, 224] on span "Delete" at bounding box center [373, 225] width 42 height 21
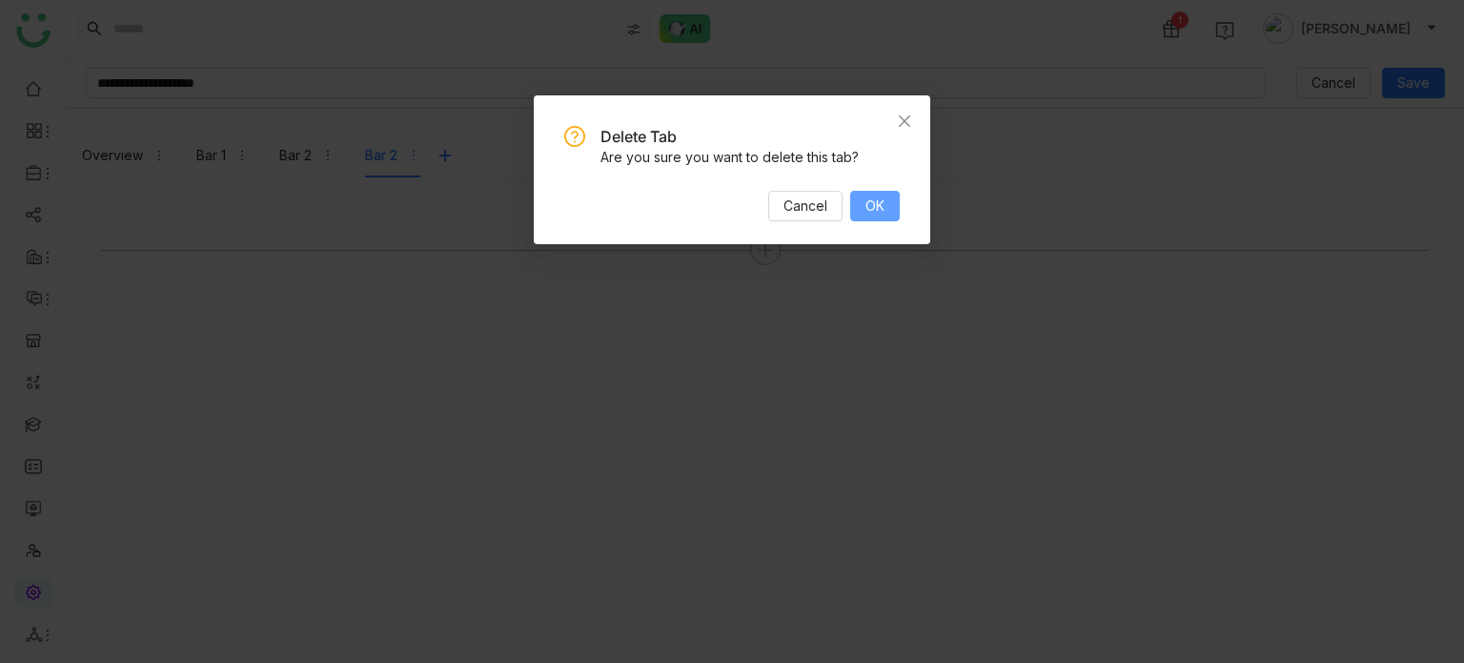
click at [866, 209] on span "OK" at bounding box center [875, 205] width 19 height 21
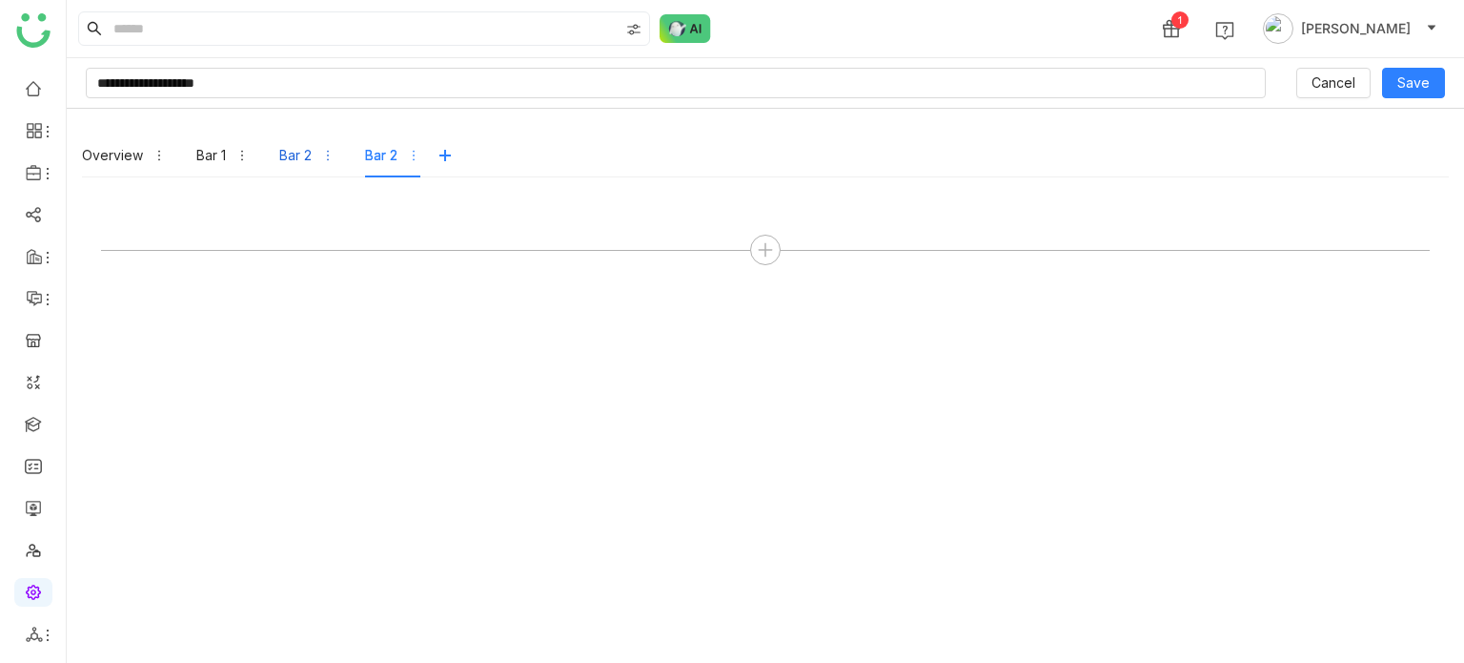
click at [326, 152] on icon "button" at bounding box center [327, 155] width 13 height 13
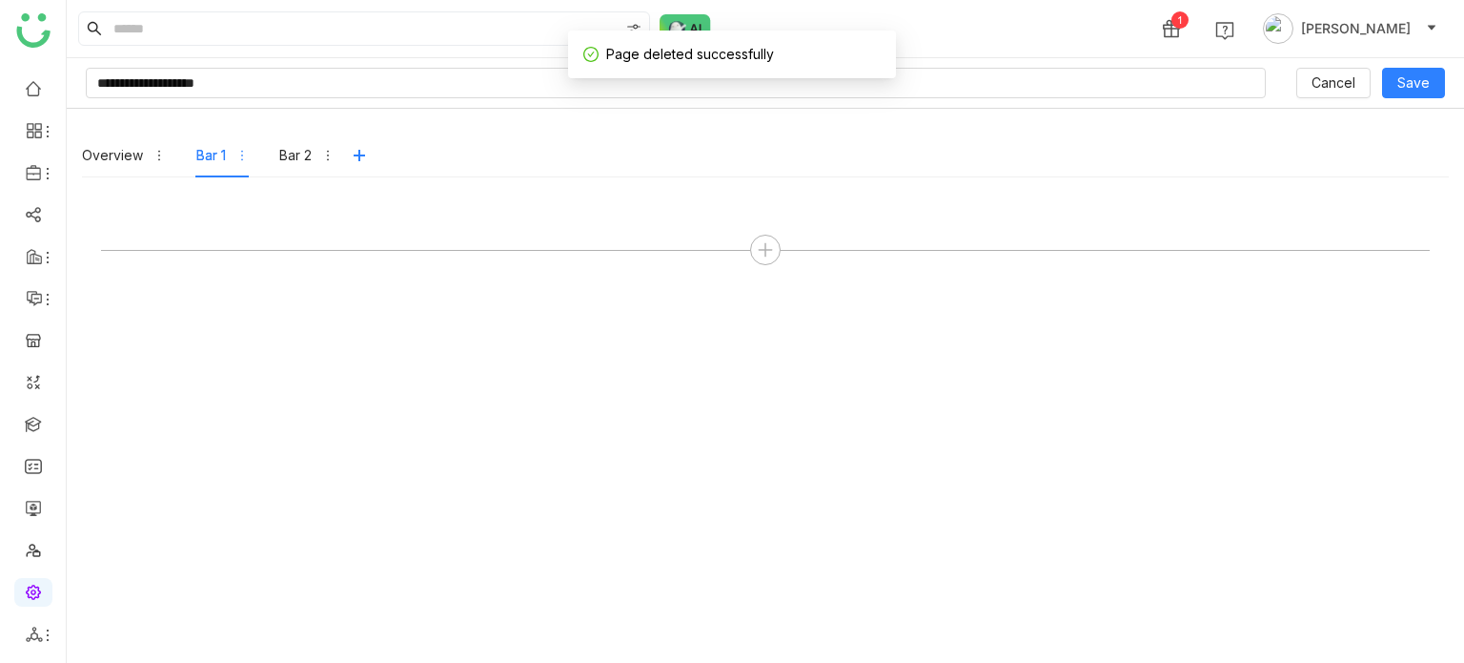
click at [408, 106] on gtmb-template-detail "**********" at bounding box center [765, 360] width 1397 height 604
click at [761, 252] on icon at bounding box center [765, 249] width 17 height 17
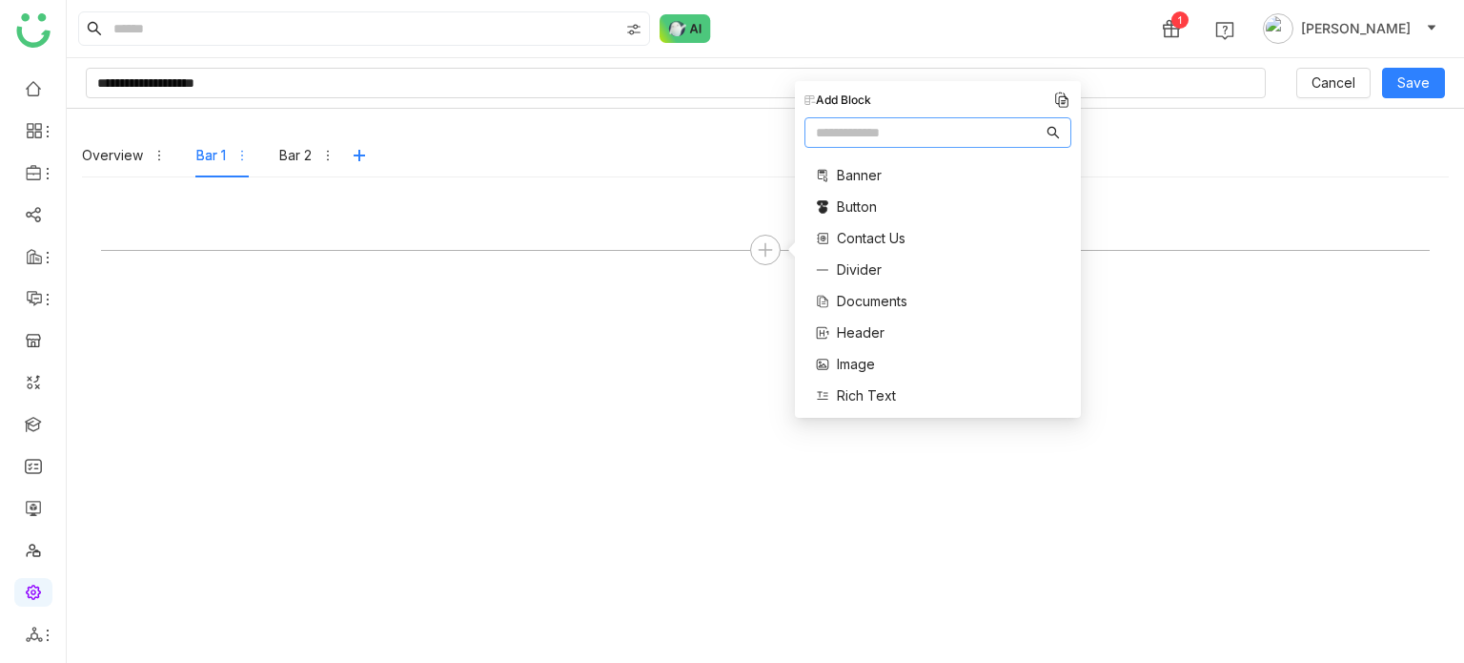
click at [577, 136] on nz-tabs-nav "Overview Bar 1 Bar 2" at bounding box center [765, 155] width 1367 height 44
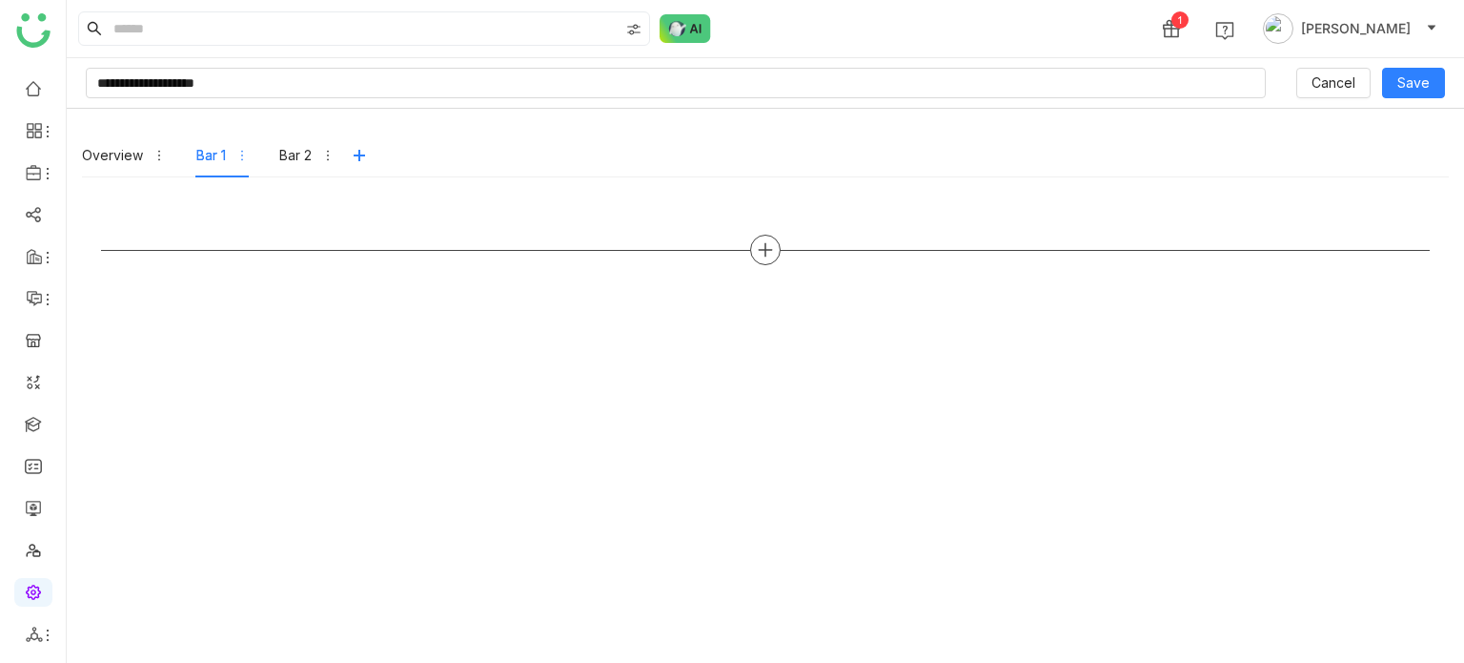
click at [759, 243] on icon at bounding box center [765, 249] width 17 height 17
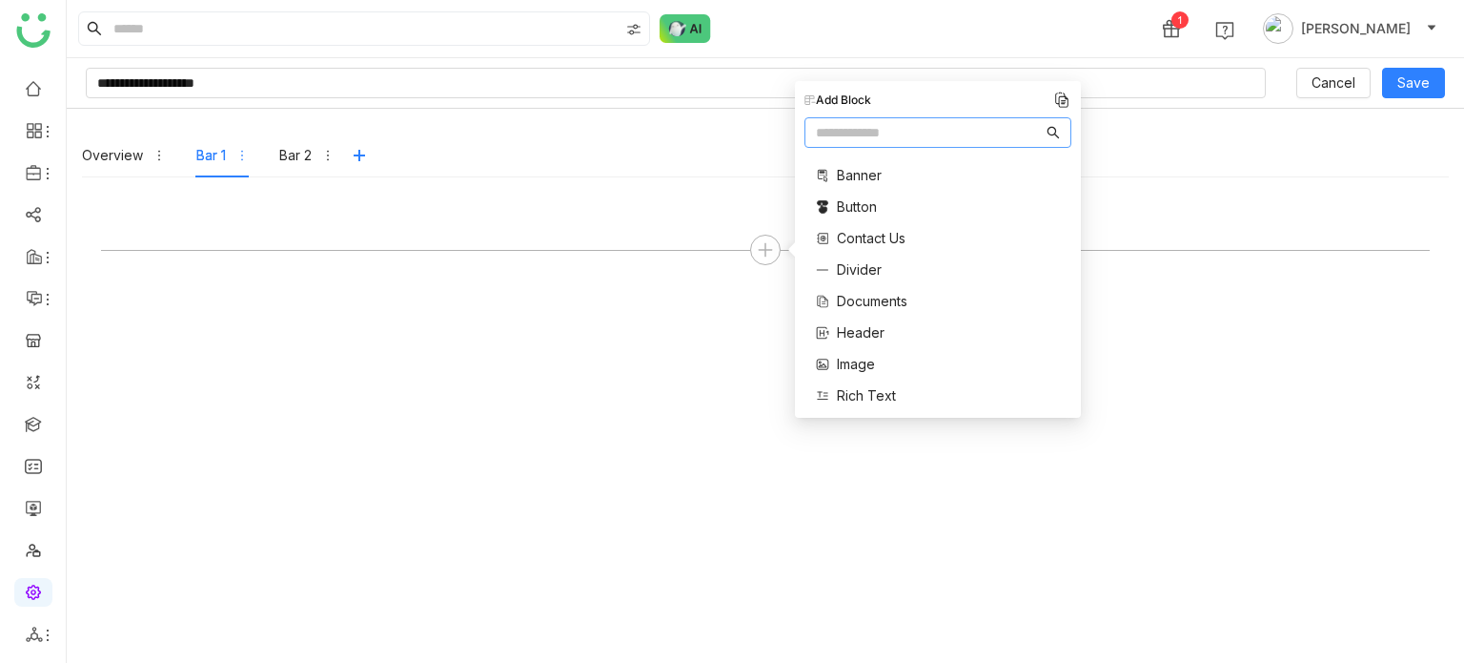
click at [865, 367] on span "Image" at bounding box center [856, 364] width 38 height 20
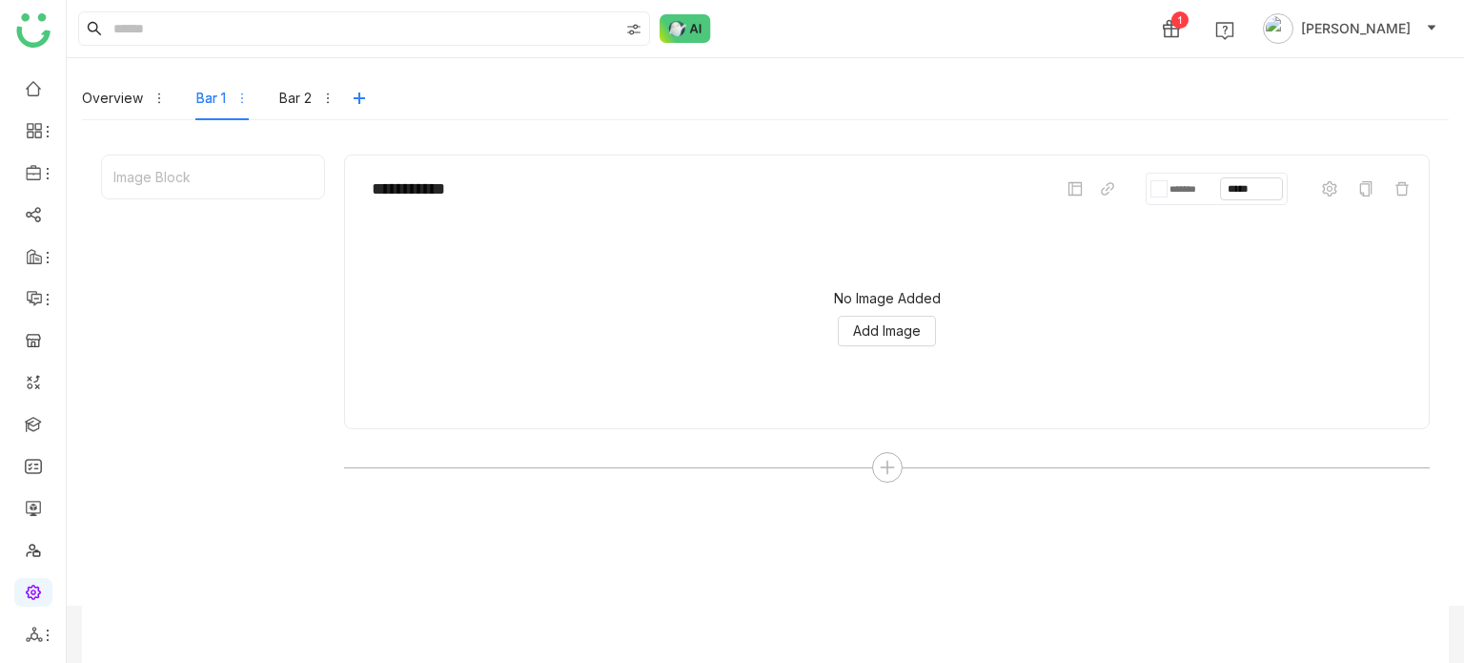
scroll to position [58, 0]
click at [903, 322] on span "Add Image" at bounding box center [887, 329] width 68 height 21
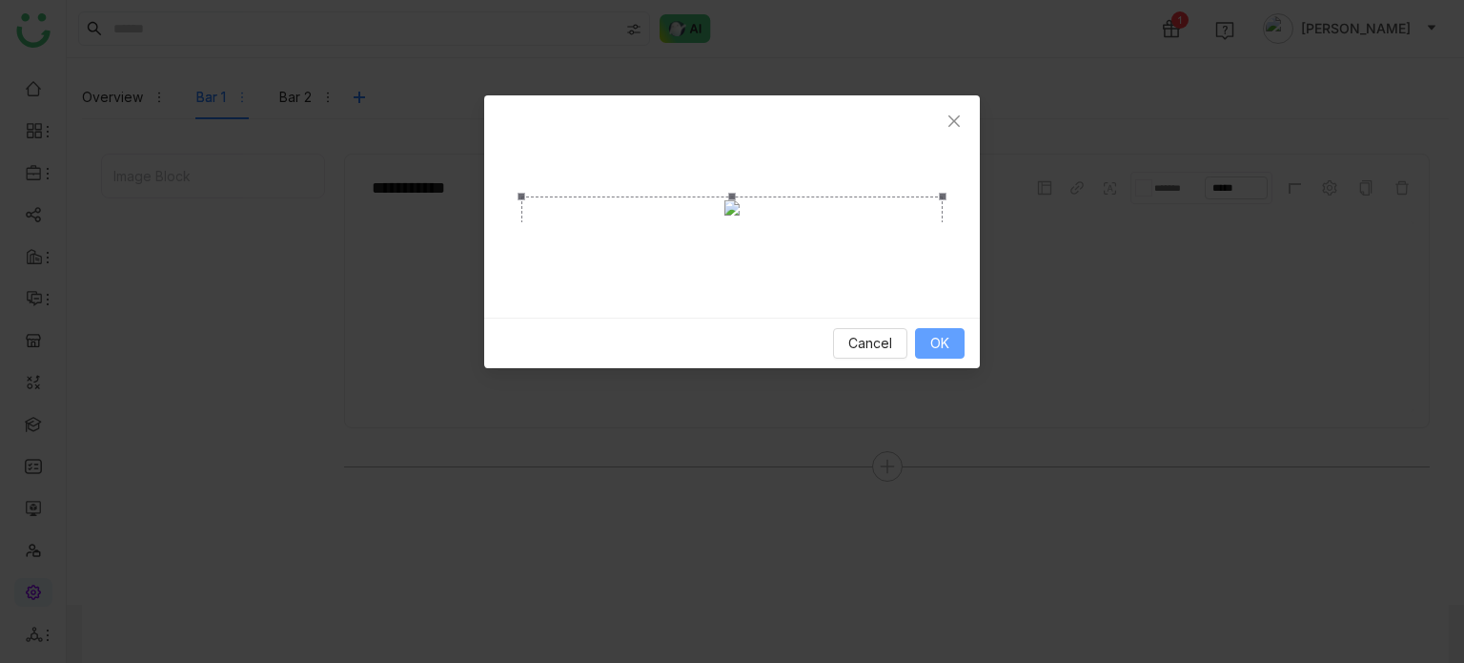
click at [953, 358] on button "OK" at bounding box center [940, 343] width 50 height 31
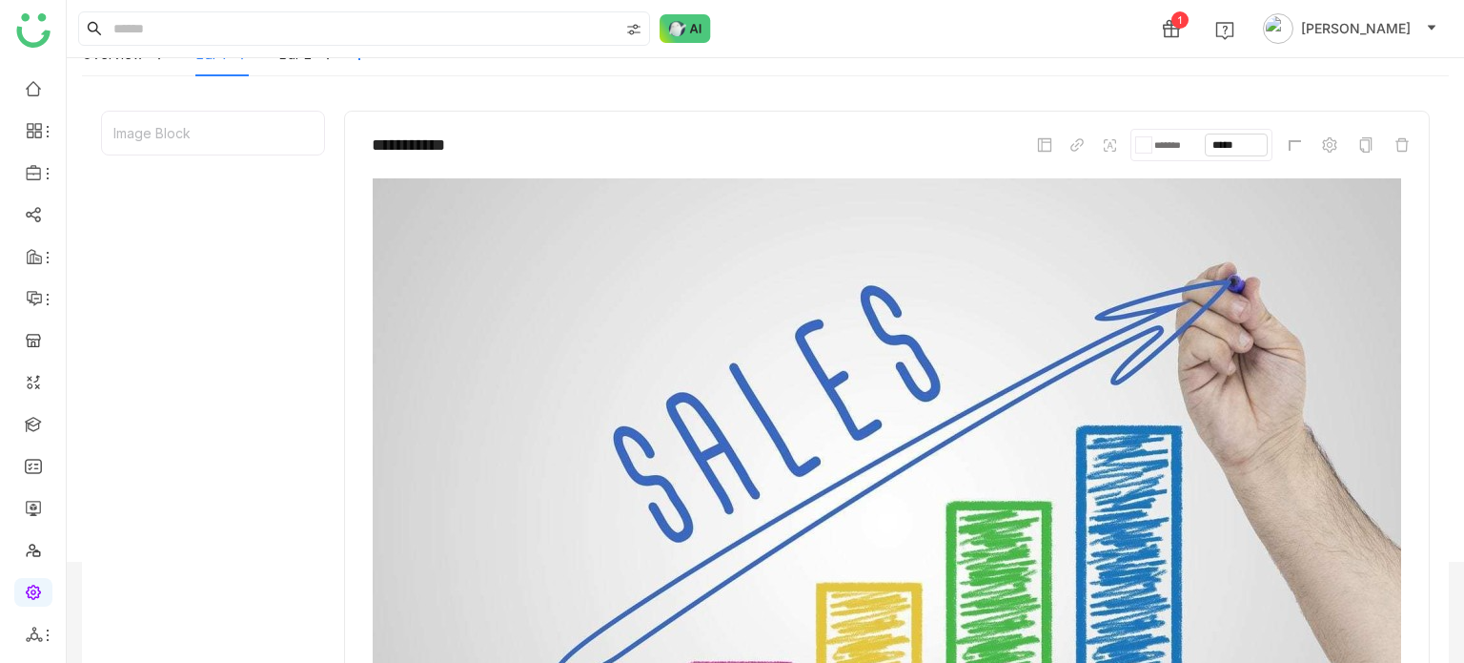
scroll to position [0, 0]
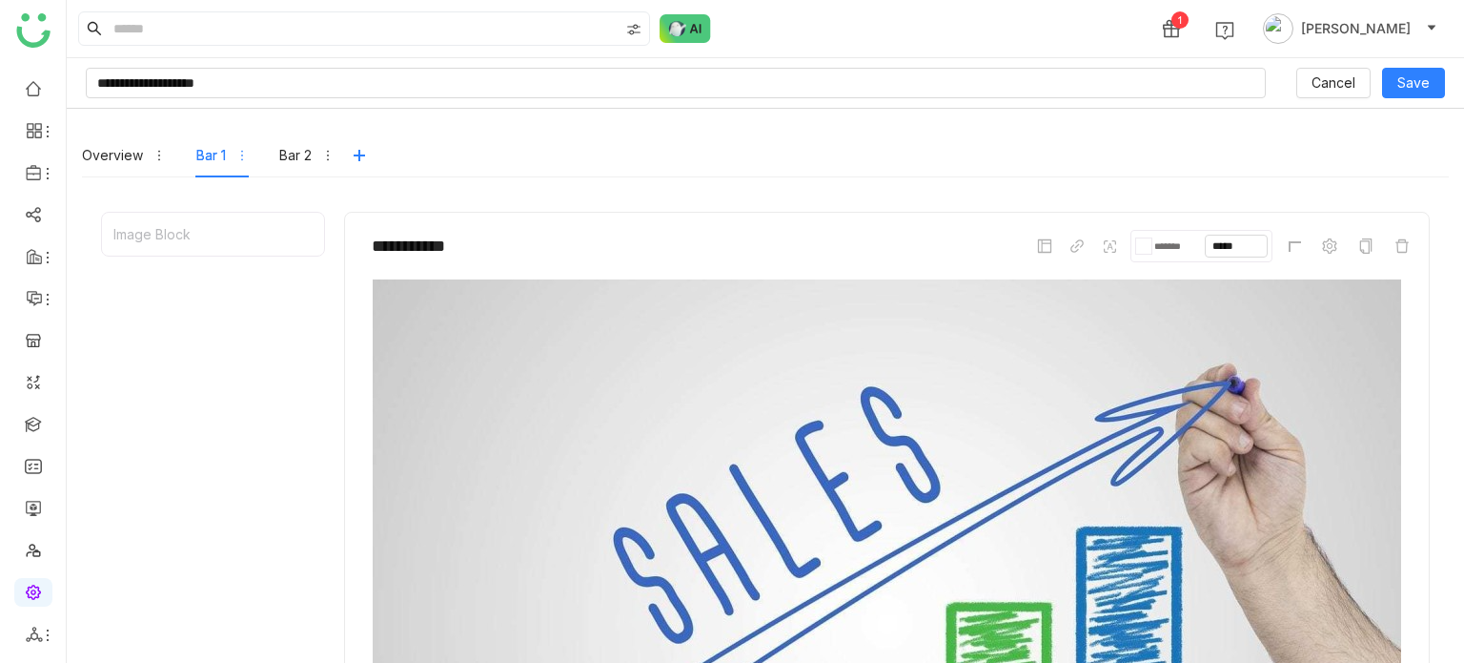
click at [225, 155] on div "Bar 1" at bounding box center [222, 155] width 52 height 44
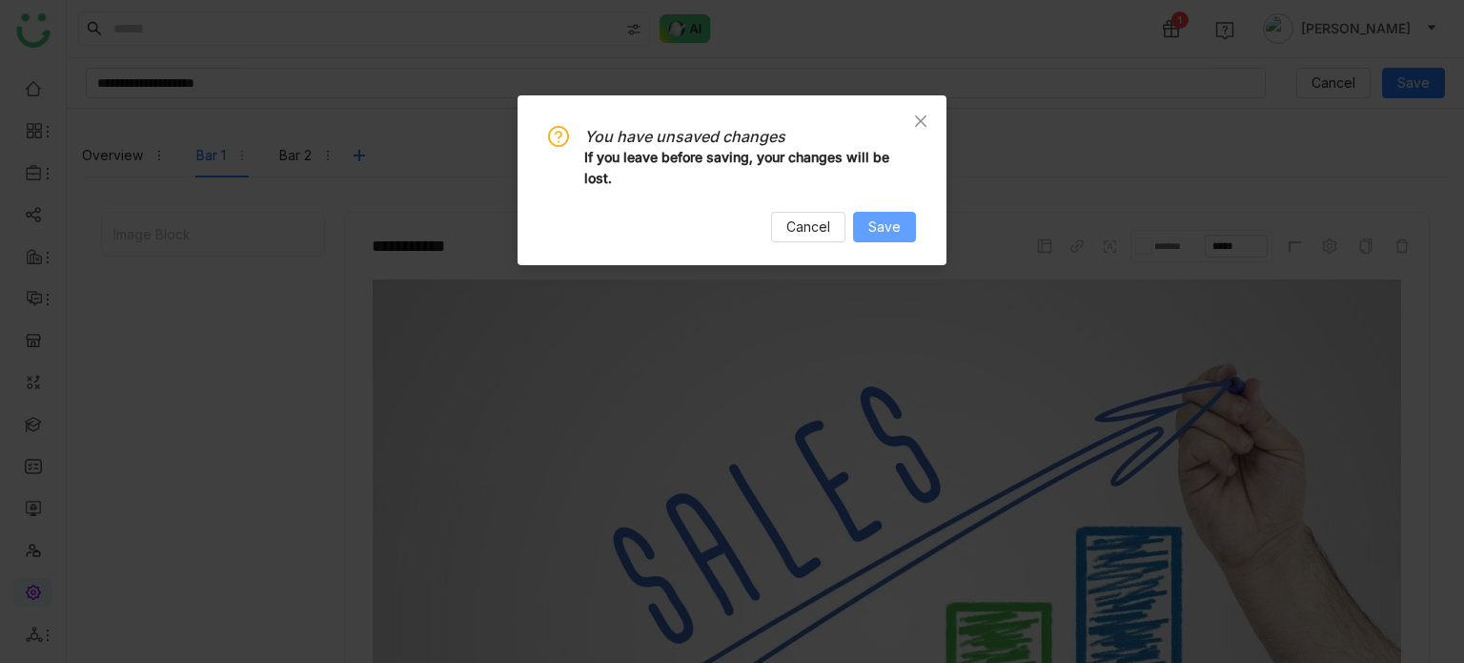
click at [892, 236] on span "Save" at bounding box center [884, 226] width 32 height 21
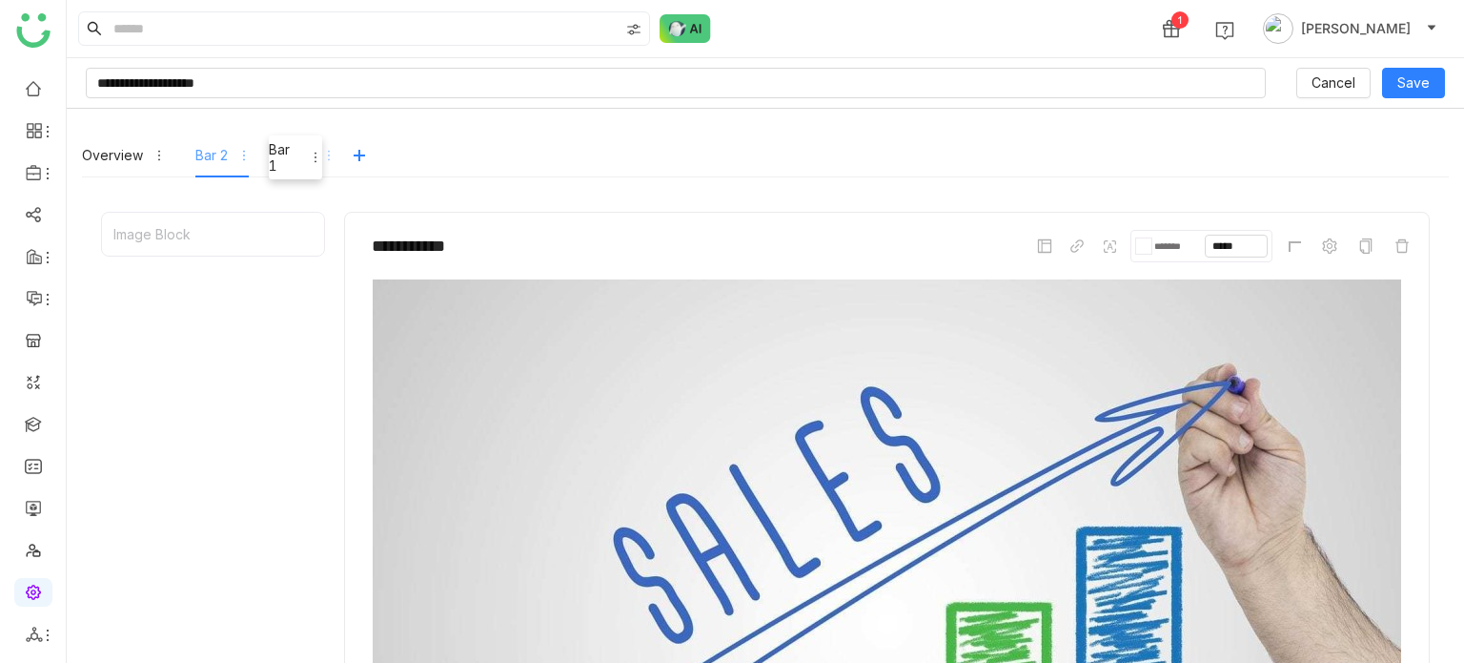
drag, startPoint x: 211, startPoint y: 159, endPoint x: 284, endPoint y: 161, distance: 73.4
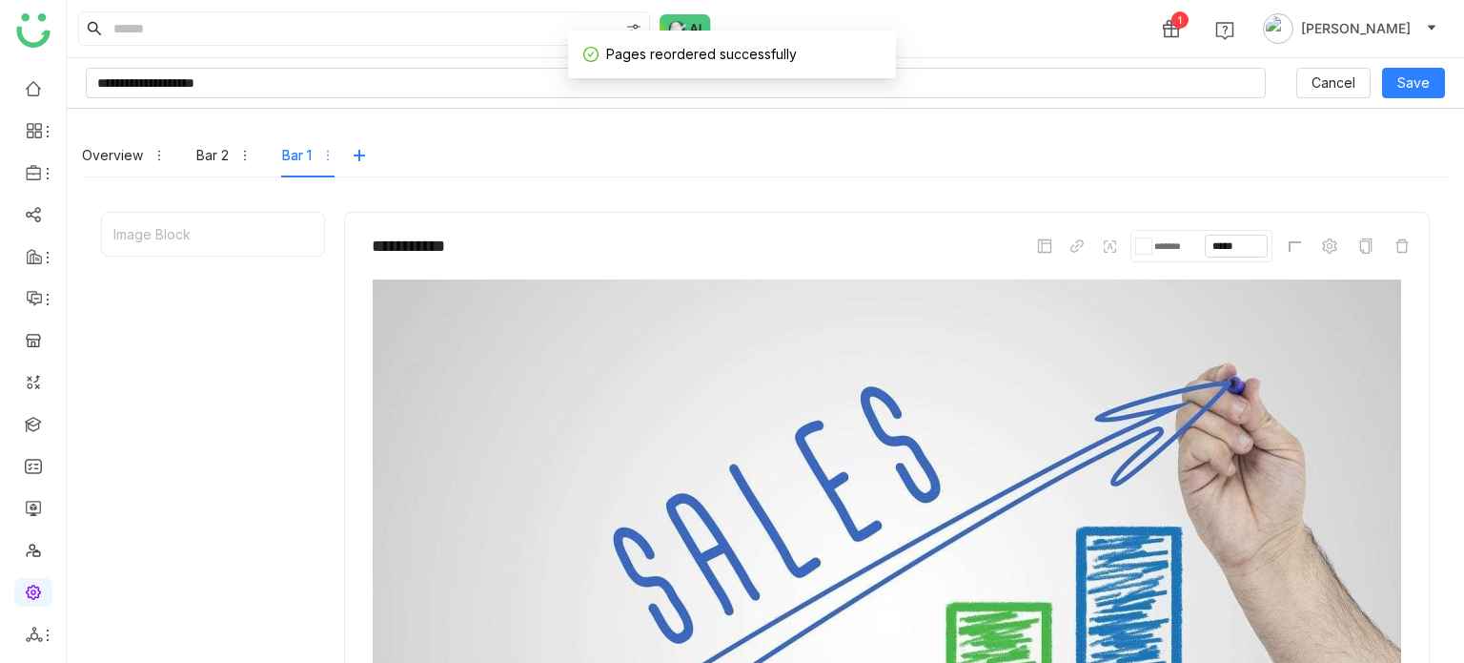
click at [284, 161] on div "Bar 1" at bounding box center [297, 155] width 30 height 21
click at [217, 157] on div "Bar 2" at bounding box center [212, 155] width 32 height 21
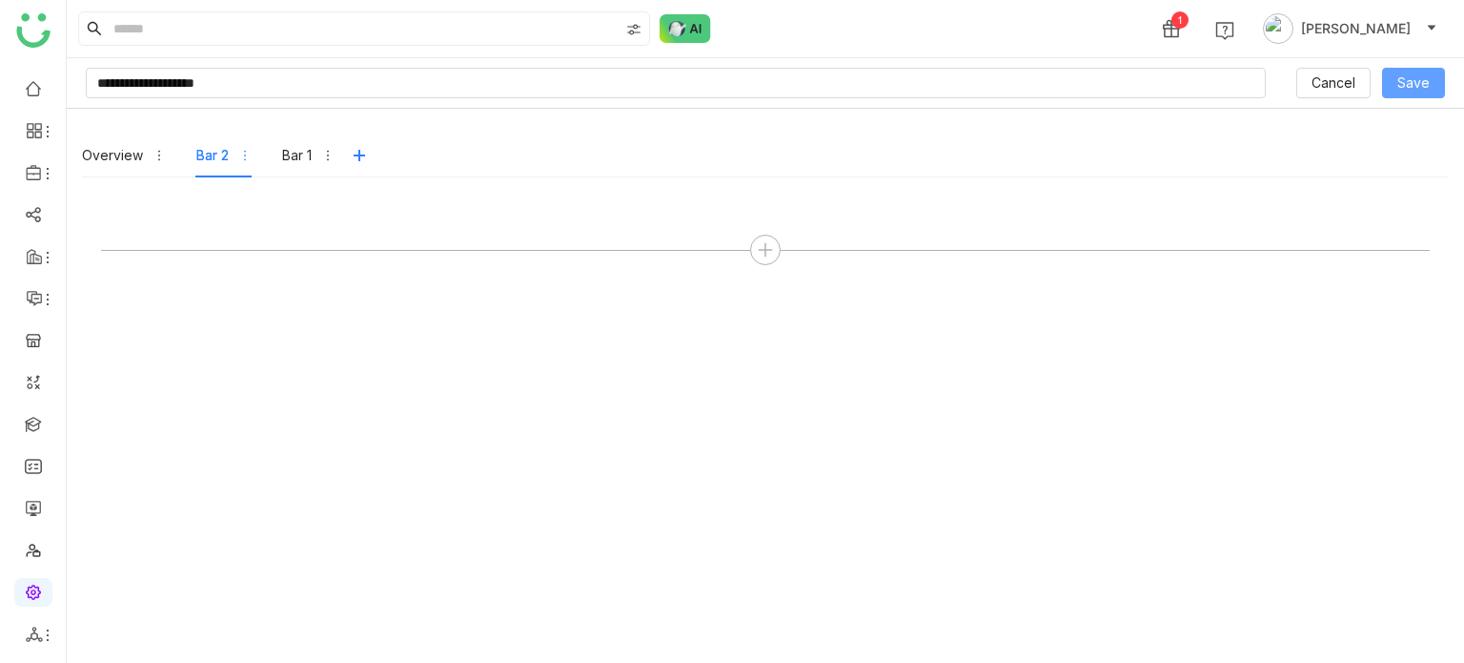
click at [1407, 86] on span "Save" at bounding box center [1413, 82] width 32 height 21
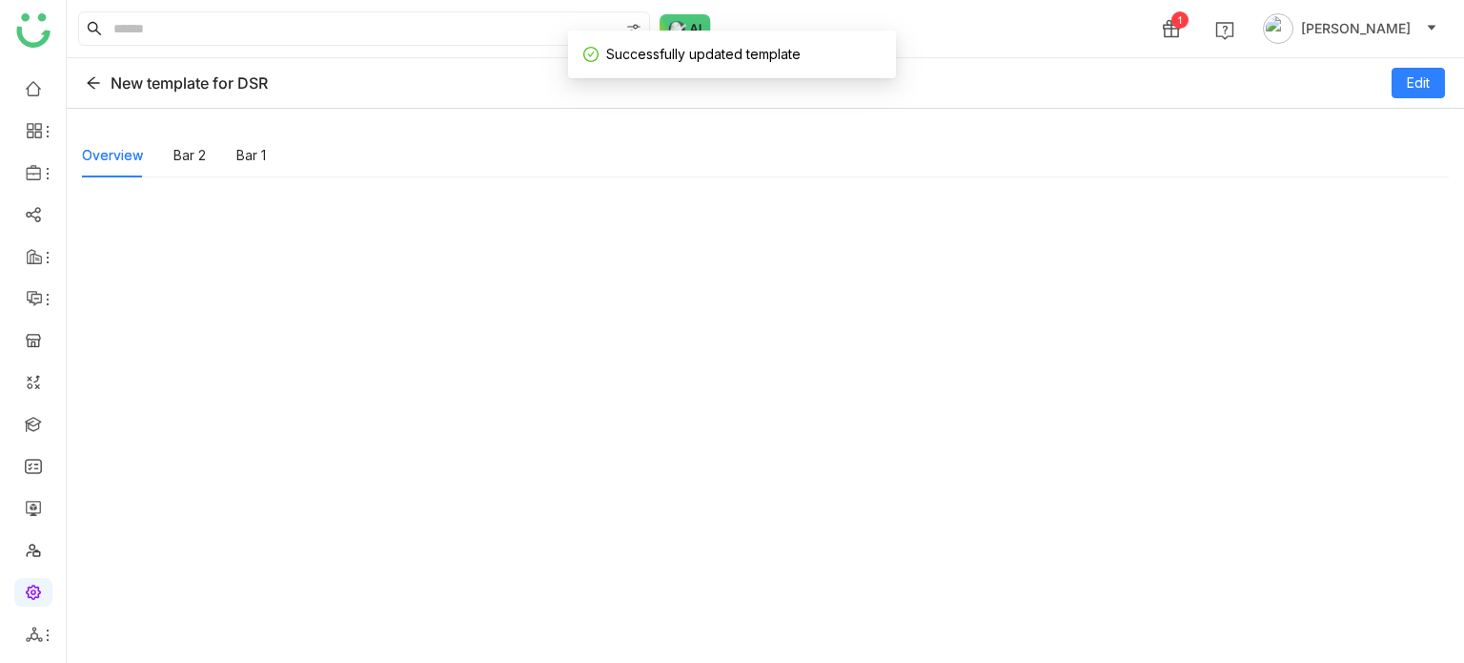
click at [101, 92] on div "New template for DSR Edit" at bounding box center [765, 83] width 1397 height 51
click at [89, 84] on icon at bounding box center [93, 83] width 12 height 12
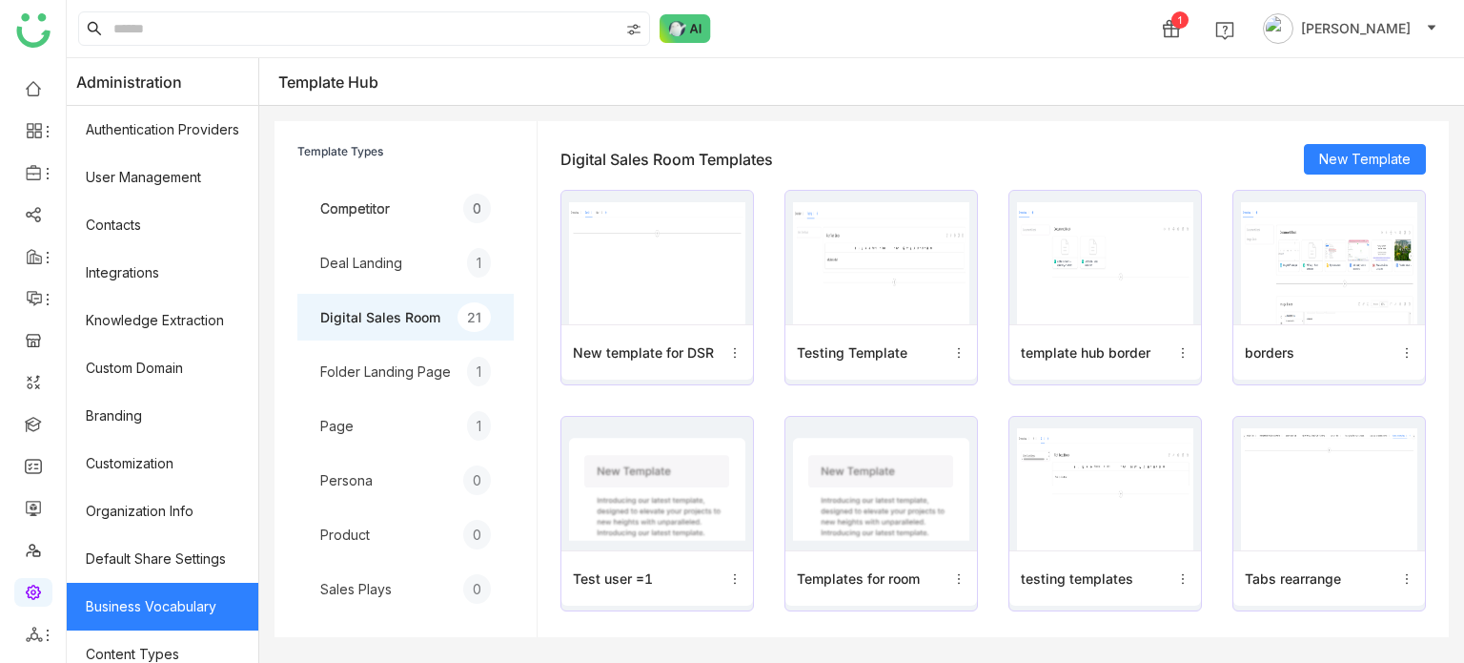
scroll to position [348, 0]
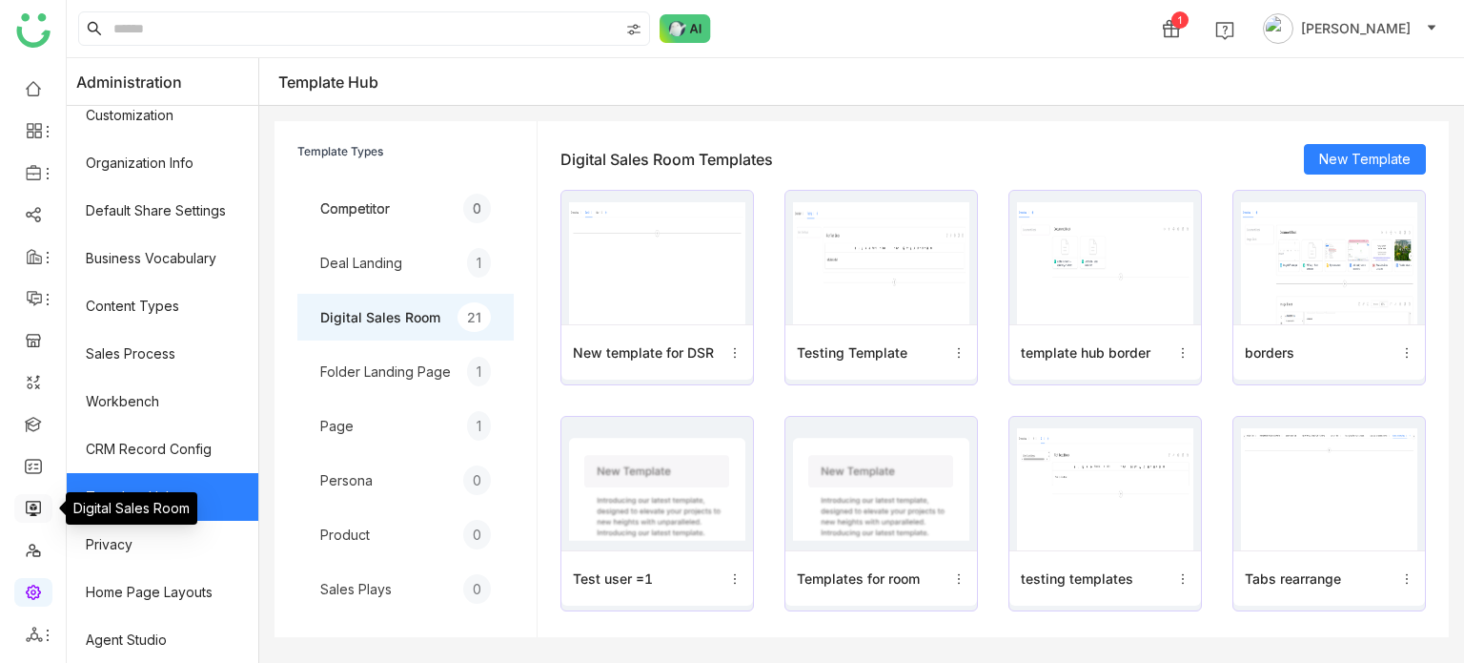
click at [25, 512] on link at bounding box center [33, 507] width 17 height 16
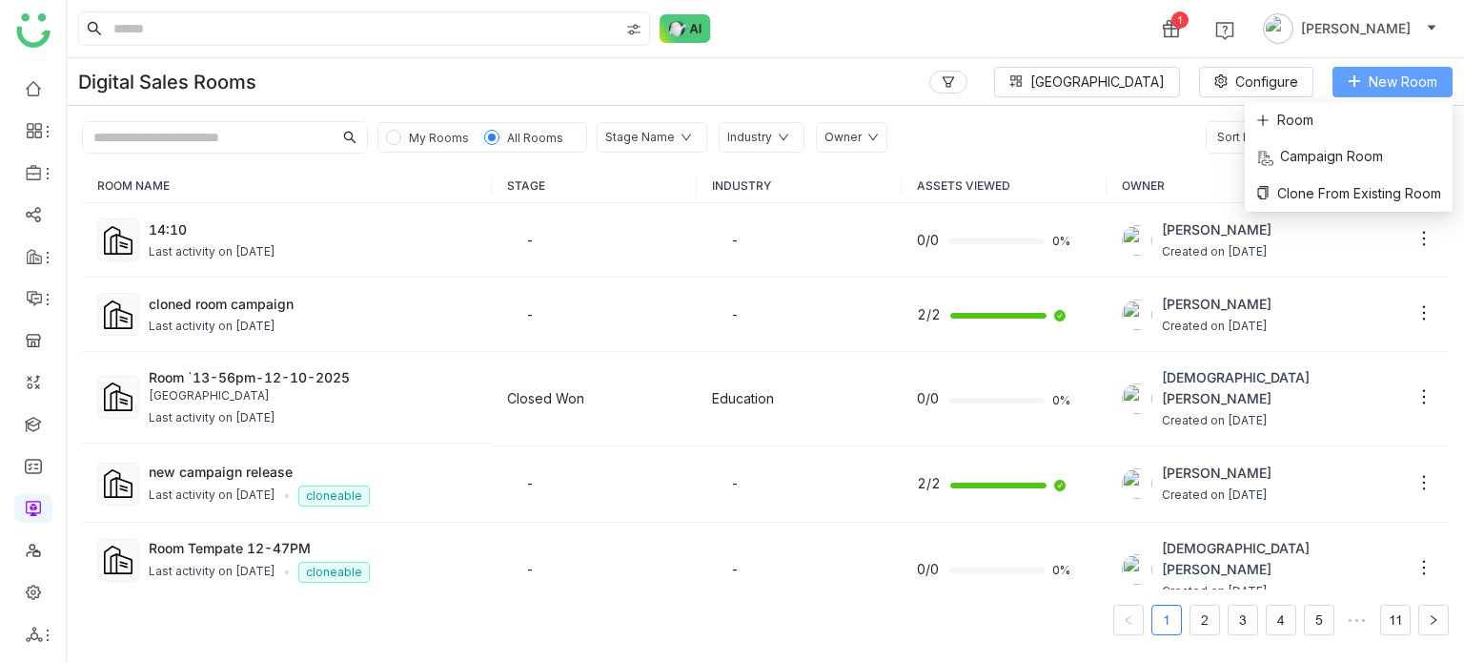
click at [1407, 87] on span "New Room" at bounding box center [1403, 81] width 69 height 21
click at [1394, 106] on li "Room" at bounding box center [1349, 120] width 208 height 36
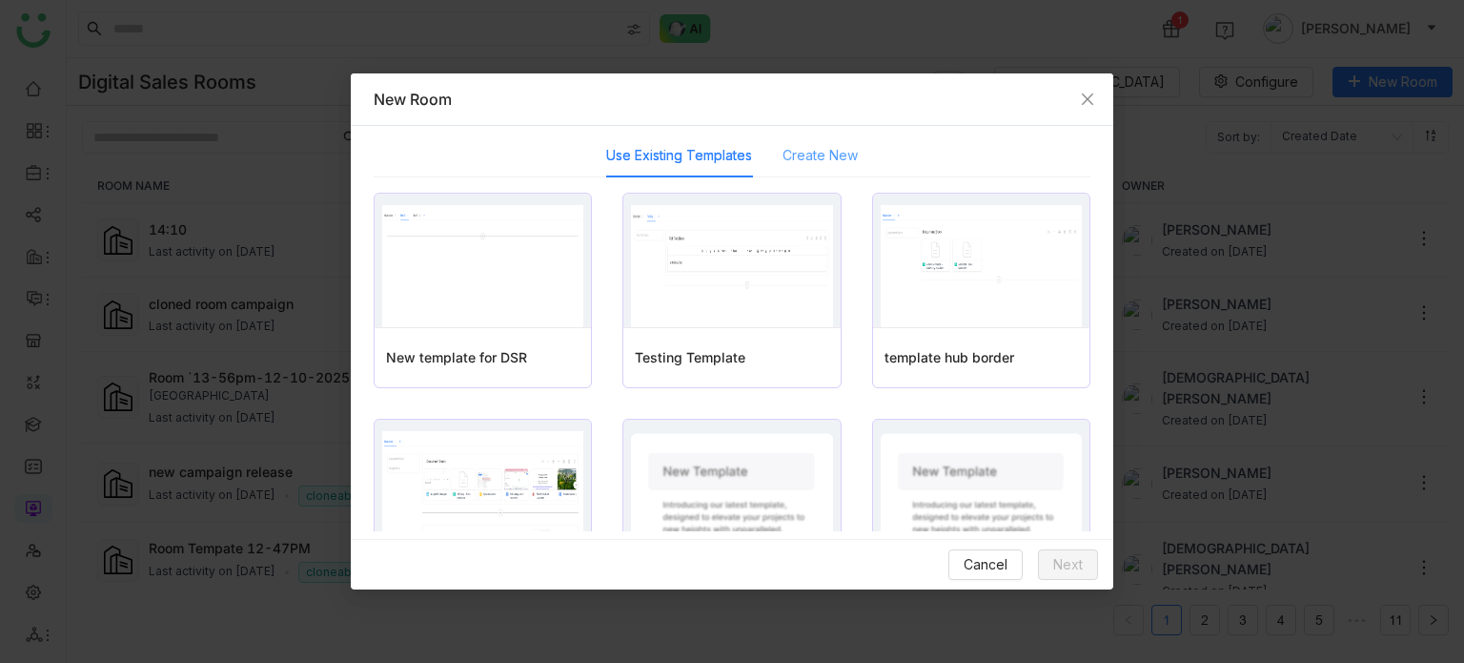
click at [834, 171] on div "Create New" at bounding box center [820, 155] width 75 height 44
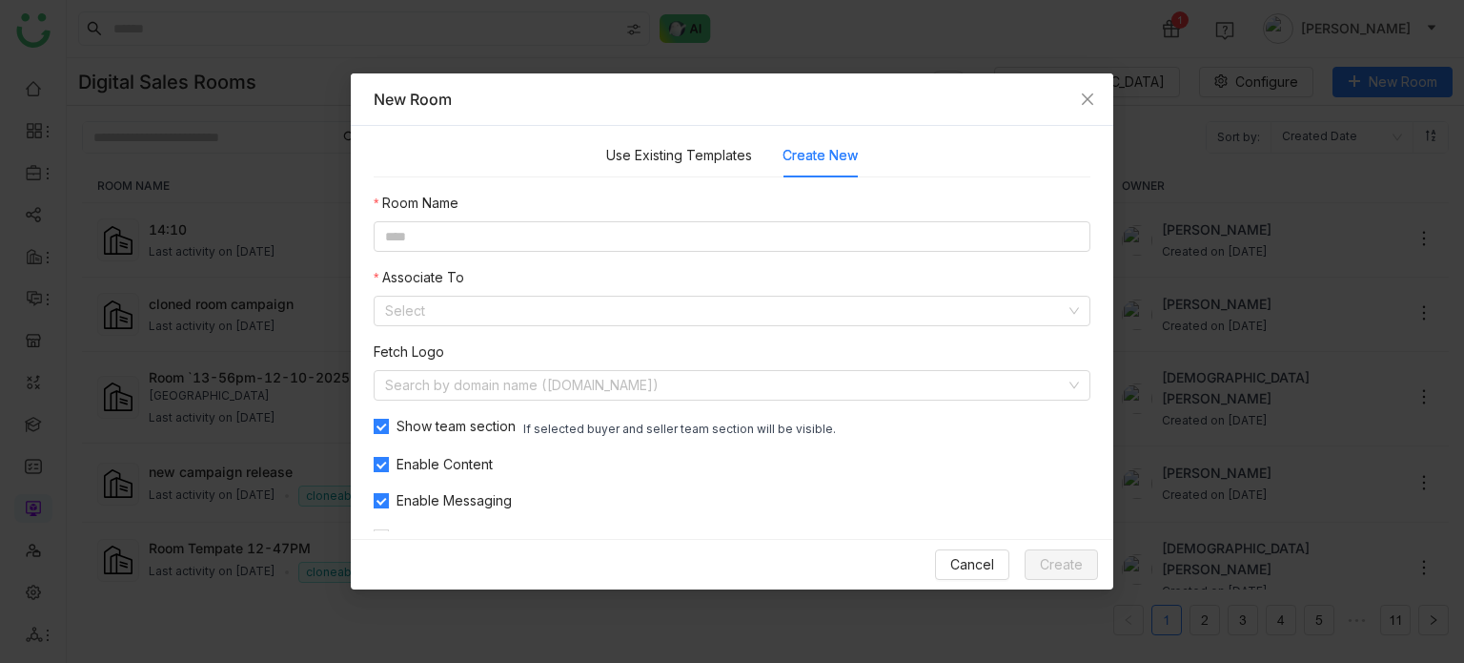
click at [787, 215] on nz-form-item "Room Name" at bounding box center [732, 222] width 717 height 59
click at [779, 232] on input at bounding box center [732, 236] width 717 height 31
type input "**********"
click at [698, 331] on div "**********" at bounding box center [732, 371] width 717 height 357
click at [719, 301] on input at bounding box center [725, 310] width 681 height 29
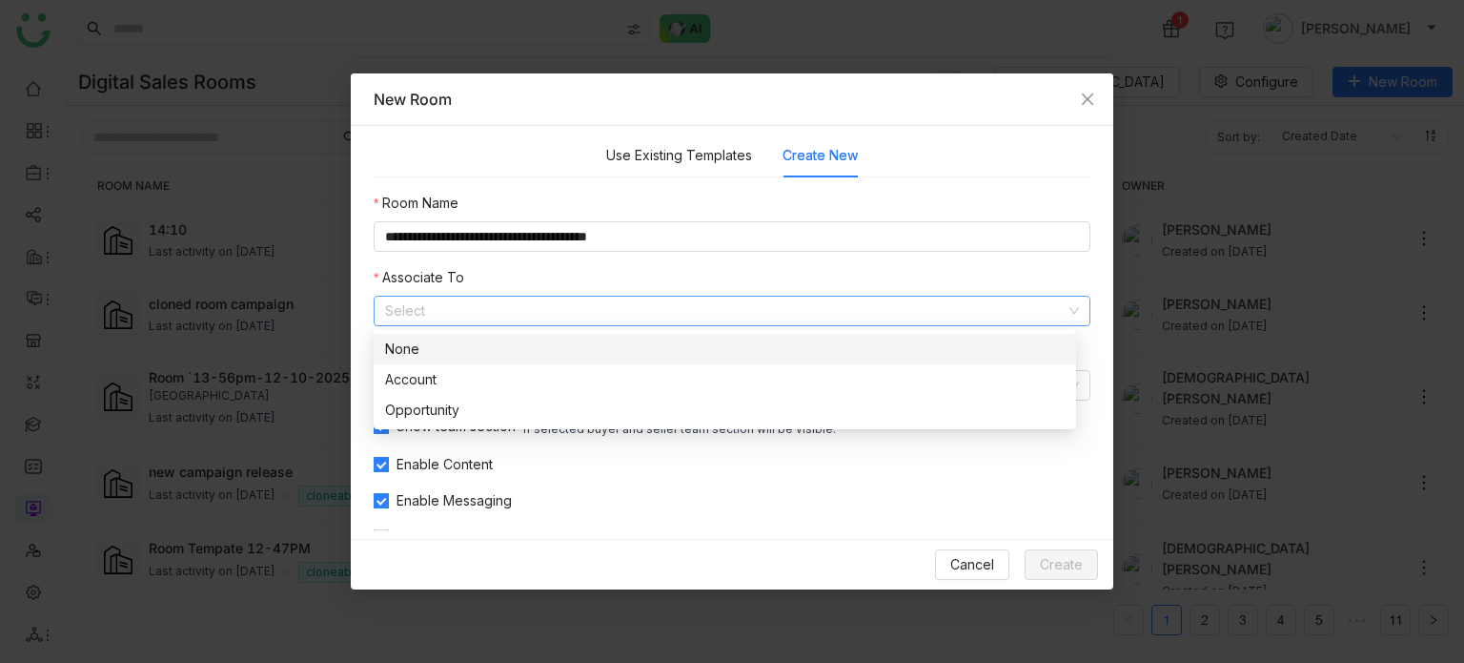
click at [683, 351] on div "None" at bounding box center [725, 348] width 680 height 21
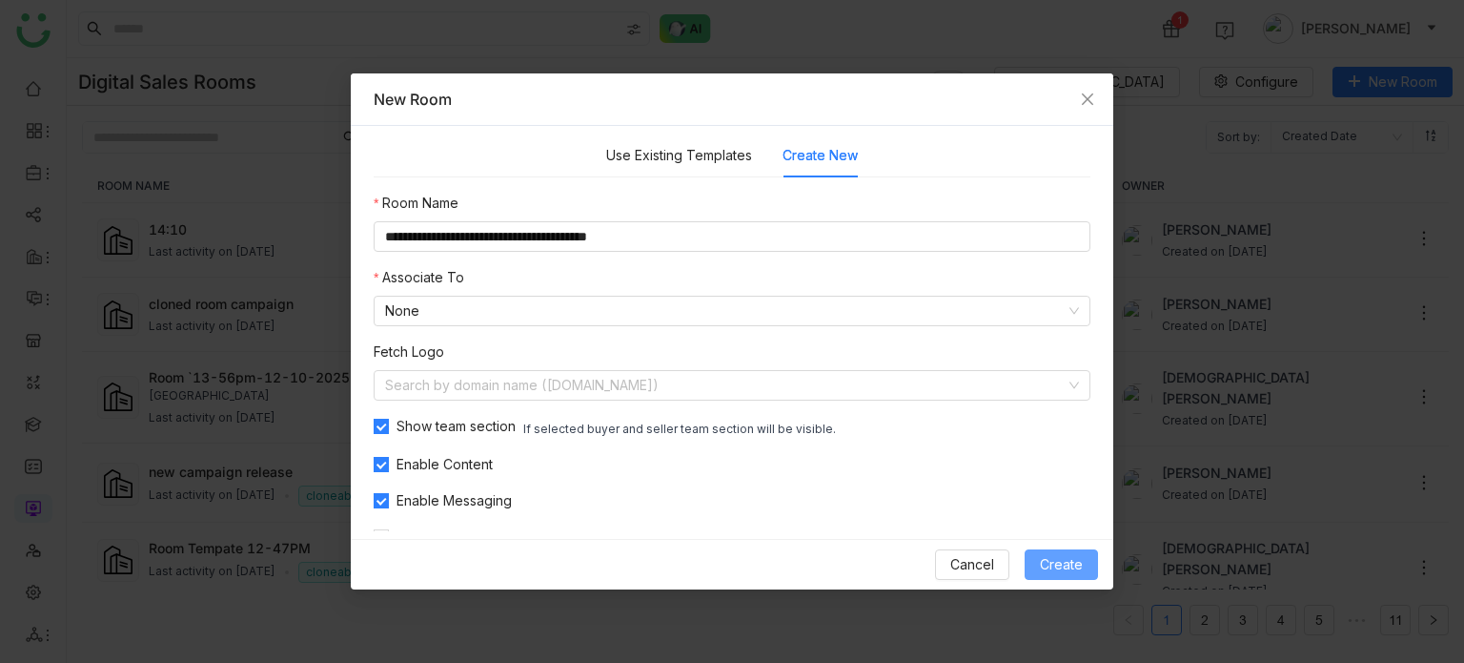
click at [1069, 574] on span "Create" at bounding box center [1061, 564] width 43 height 21
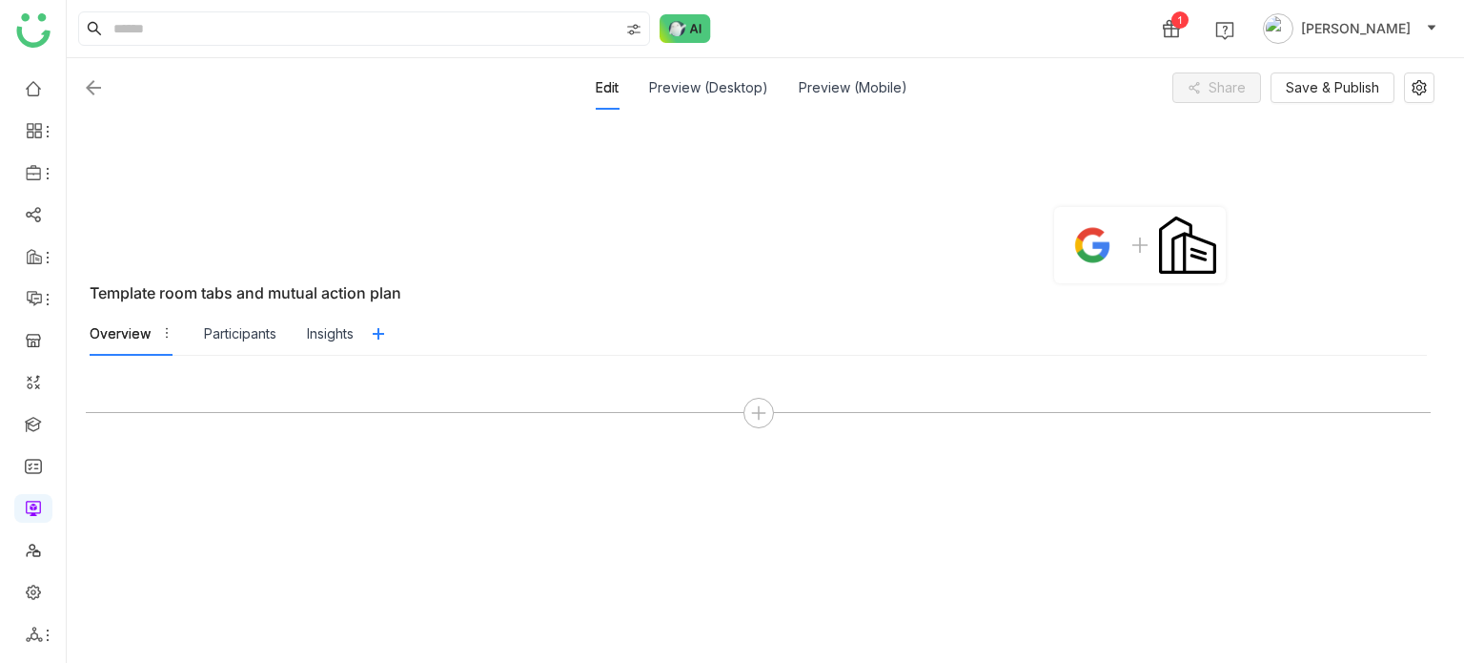
click at [99, 83] on img at bounding box center [93, 87] width 23 height 23
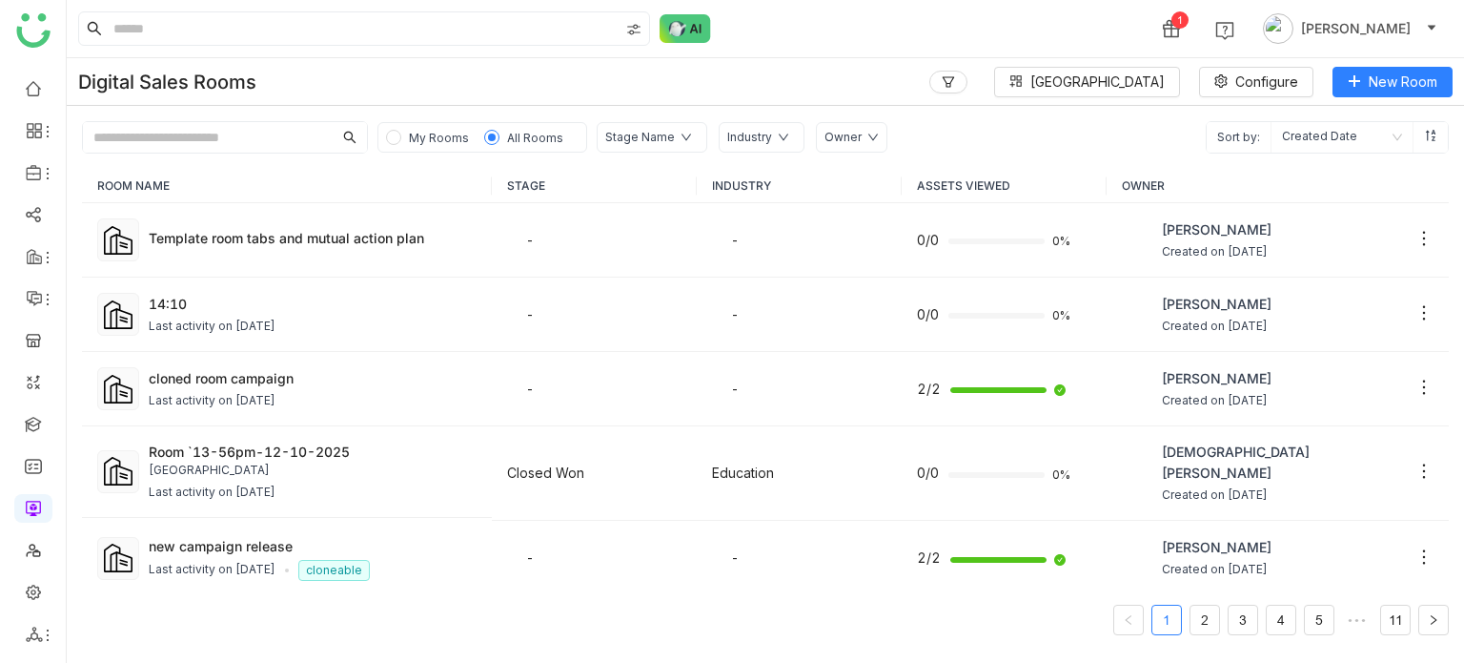
click at [425, 137] on span "My Rooms" at bounding box center [439, 138] width 60 height 14
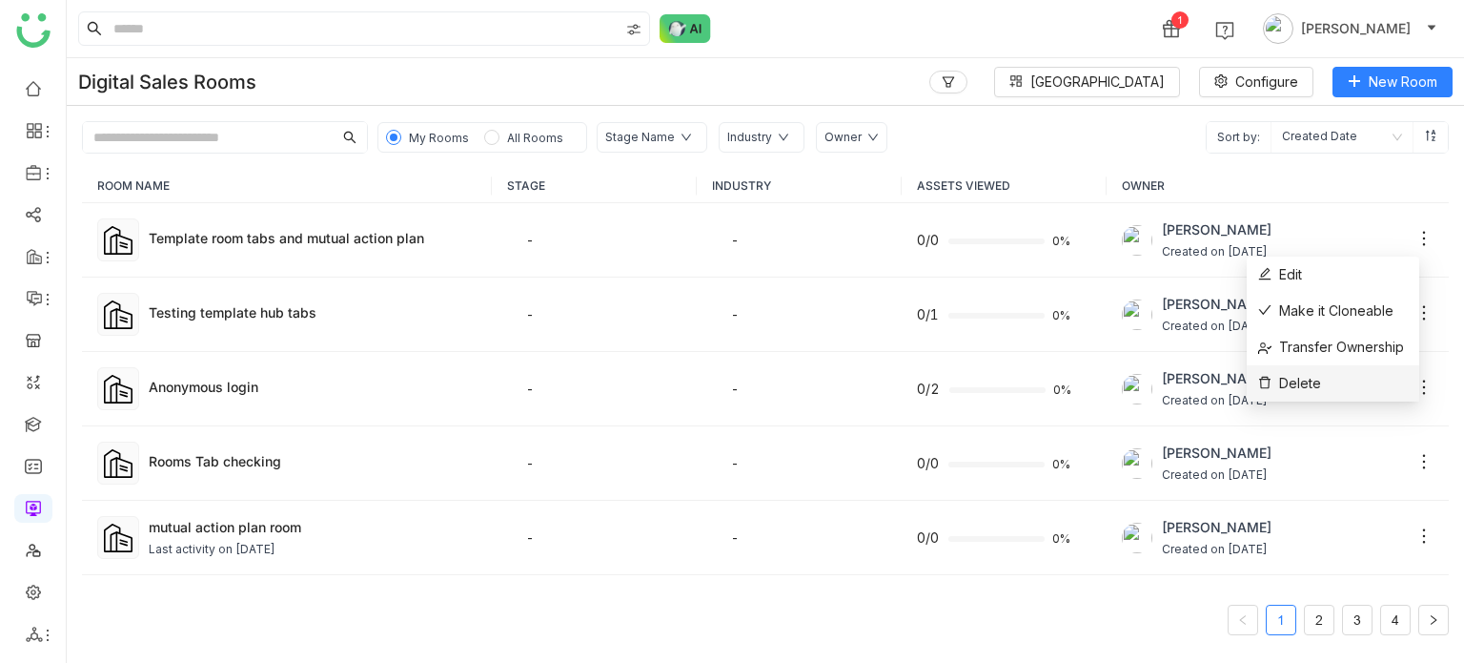
click at [1370, 383] on li "Delete" at bounding box center [1333, 383] width 173 height 36
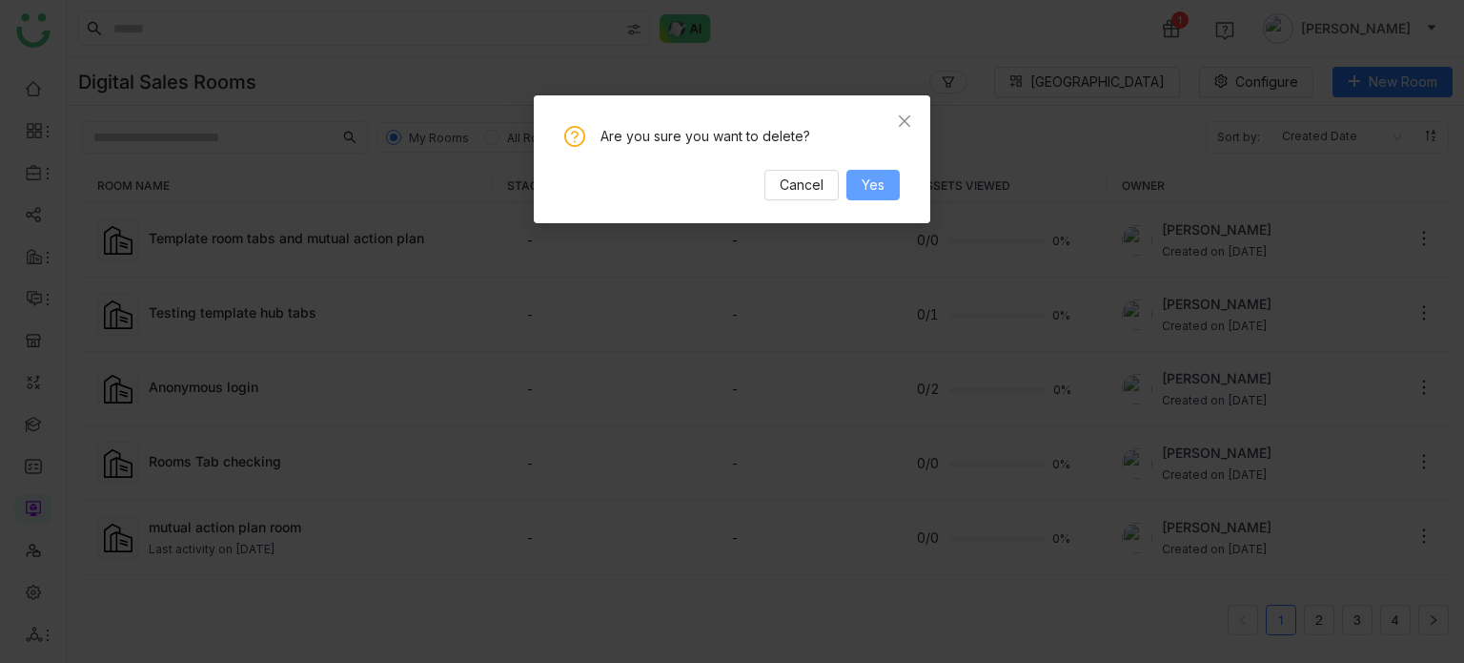
click at [867, 185] on span "Yes" at bounding box center [873, 184] width 23 height 21
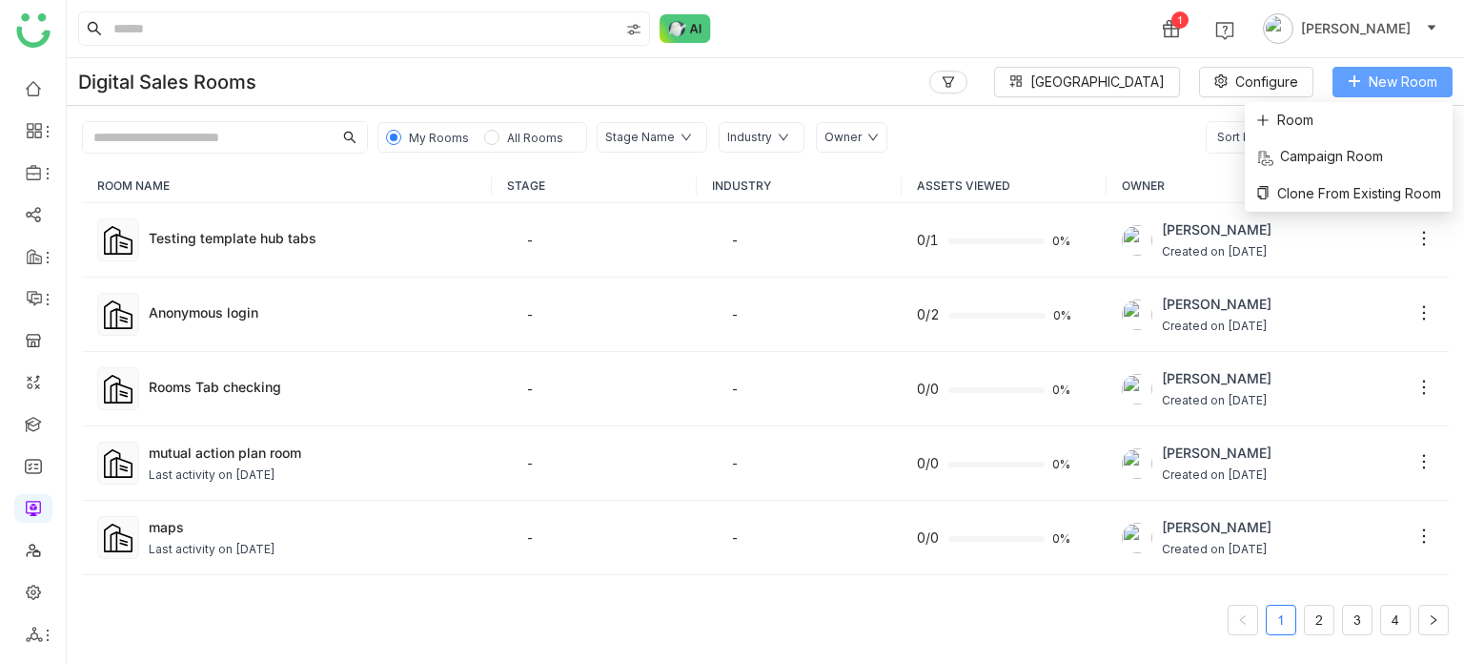
click at [1394, 91] on span "New Room" at bounding box center [1403, 81] width 69 height 21
click at [1368, 130] on li "Room" at bounding box center [1349, 120] width 208 height 36
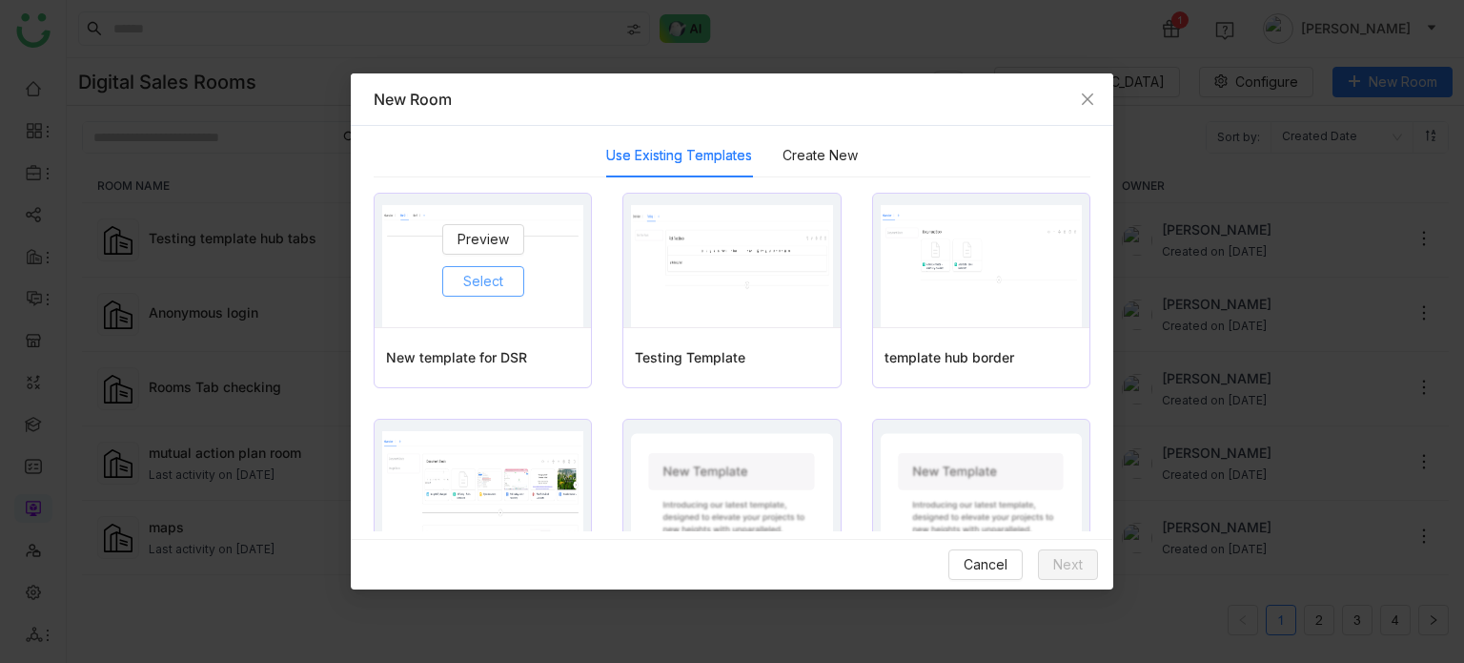
click at [480, 271] on span "Select" at bounding box center [483, 281] width 40 height 21
click at [1075, 565] on span "Next" at bounding box center [1068, 564] width 30 height 21
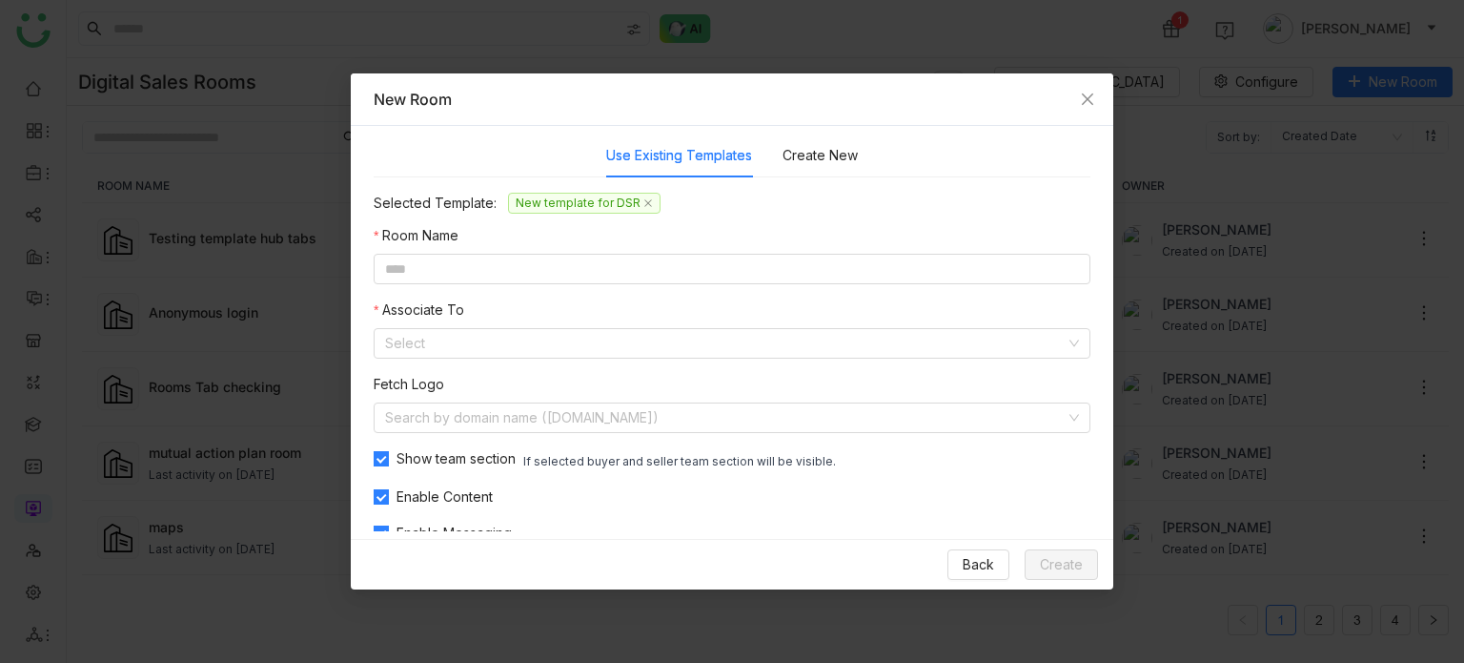
click at [697, 253] on nz-form-item "Room Name" at bounding box center [732, 254] width 717 height 59
click at [698, 266] on input at bounding box center [732, 269] width 717 height 31
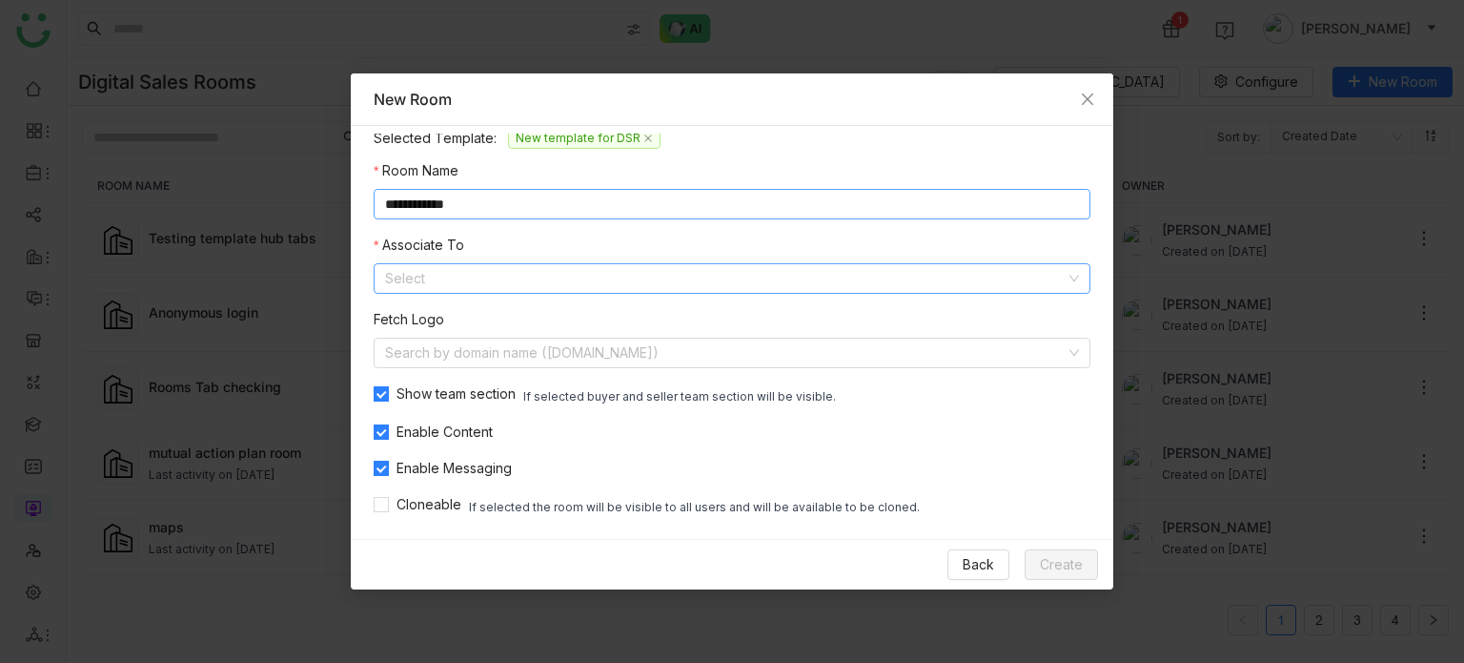
type input "**********"
click at [764, 277] on input at bounding box center [725, 278] width 681 height 29
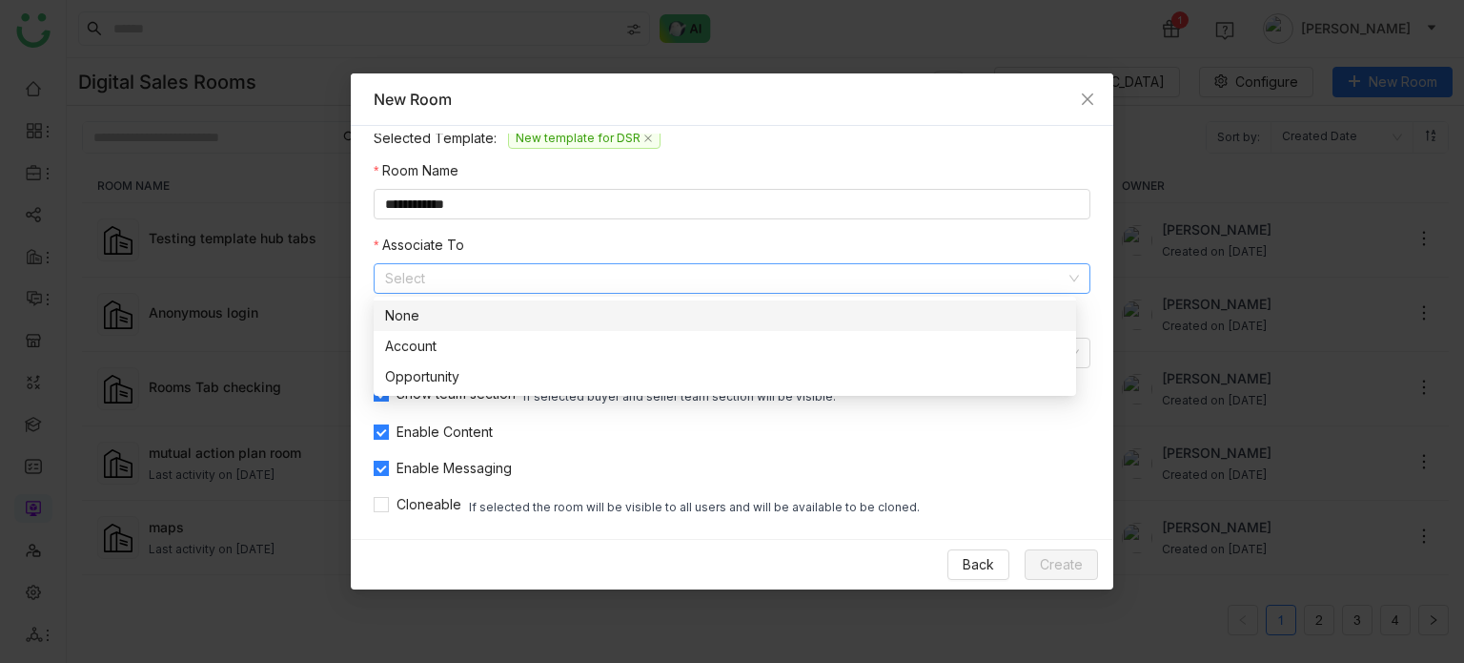
click at [619, 305] on div "None" at bounding box center [725, 315] width 680 height 21
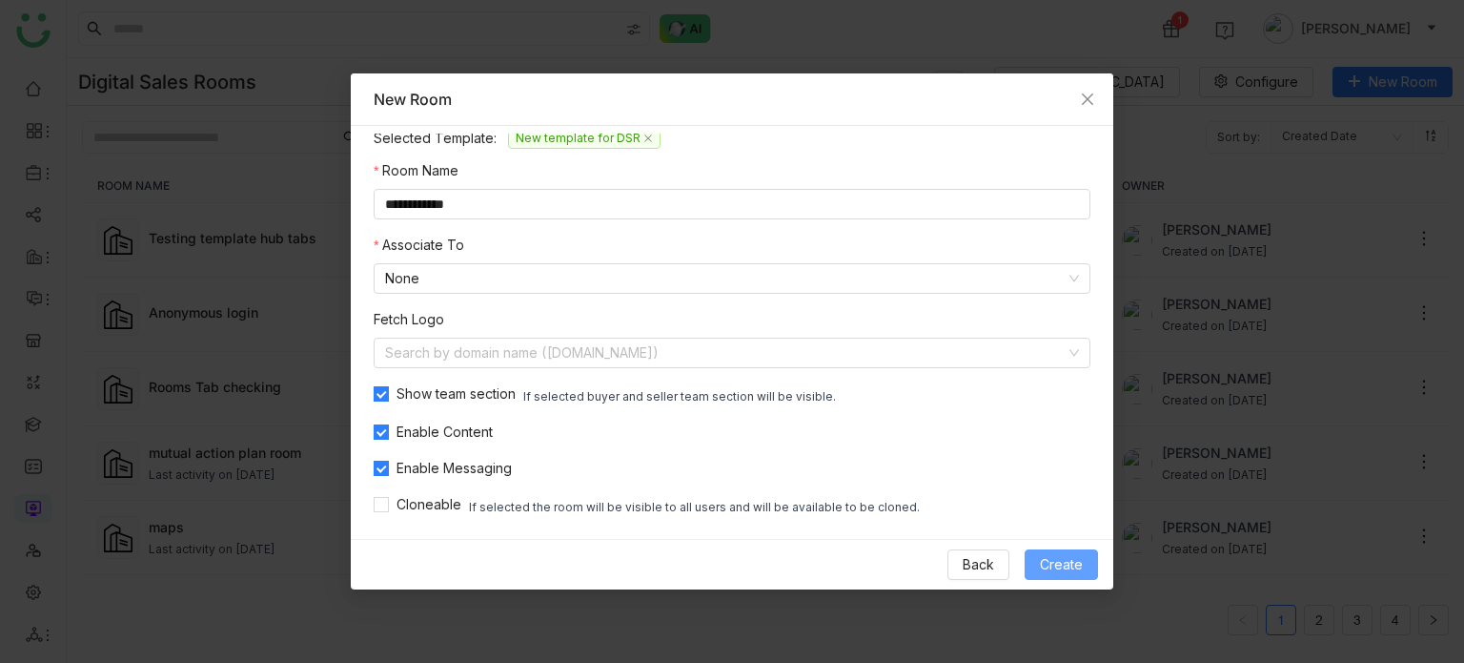
click at [1064, 573] on span "Create" at bounding box center [1061, 564] width 43 height 21
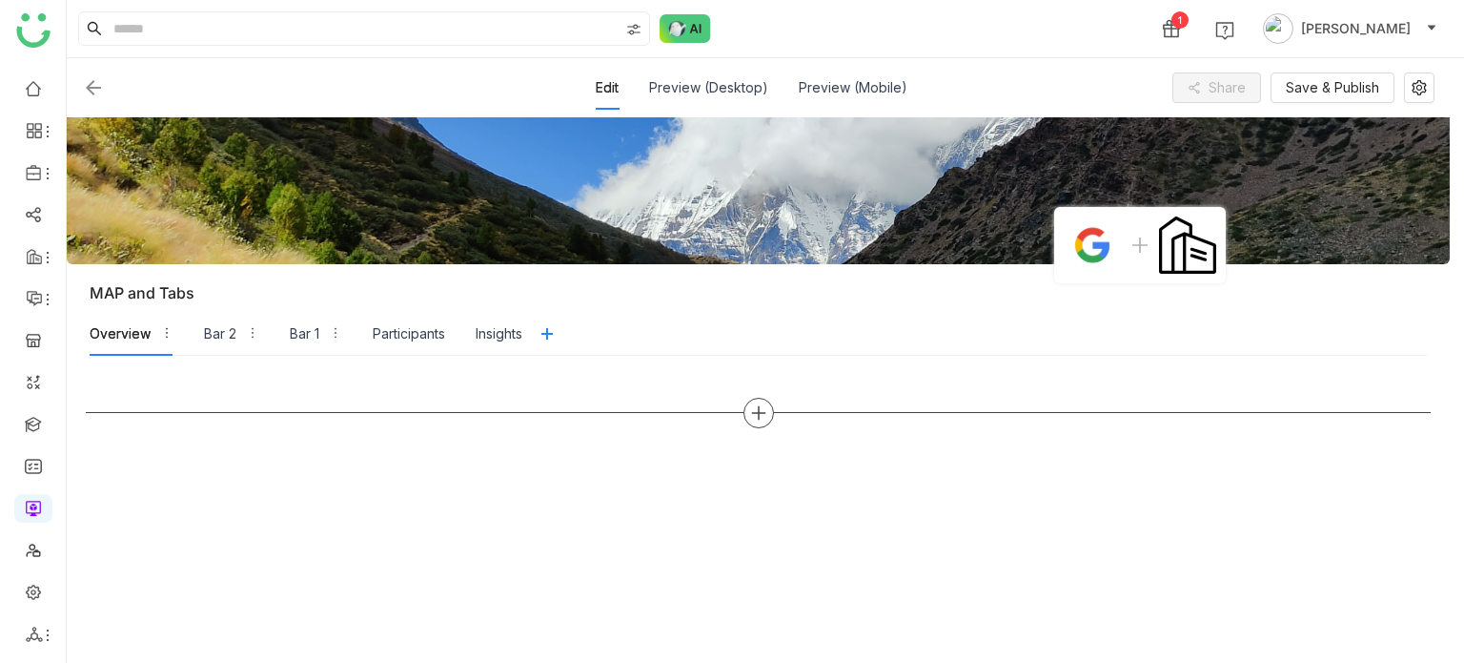
click at [750, 405] on icon at bounding box center [758, 412] width 17 height 17
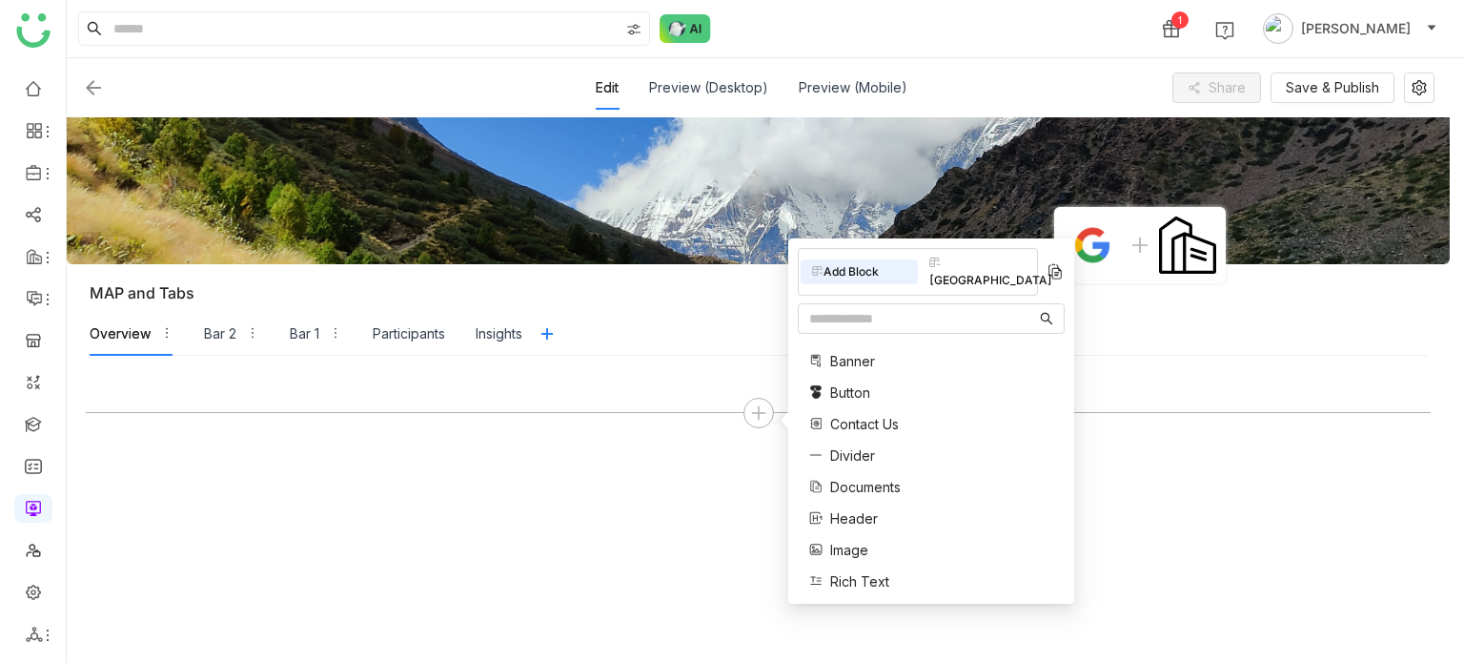
click at [888, 477] on span "Documents" at bounding box center [865, 487] width 71 height 20
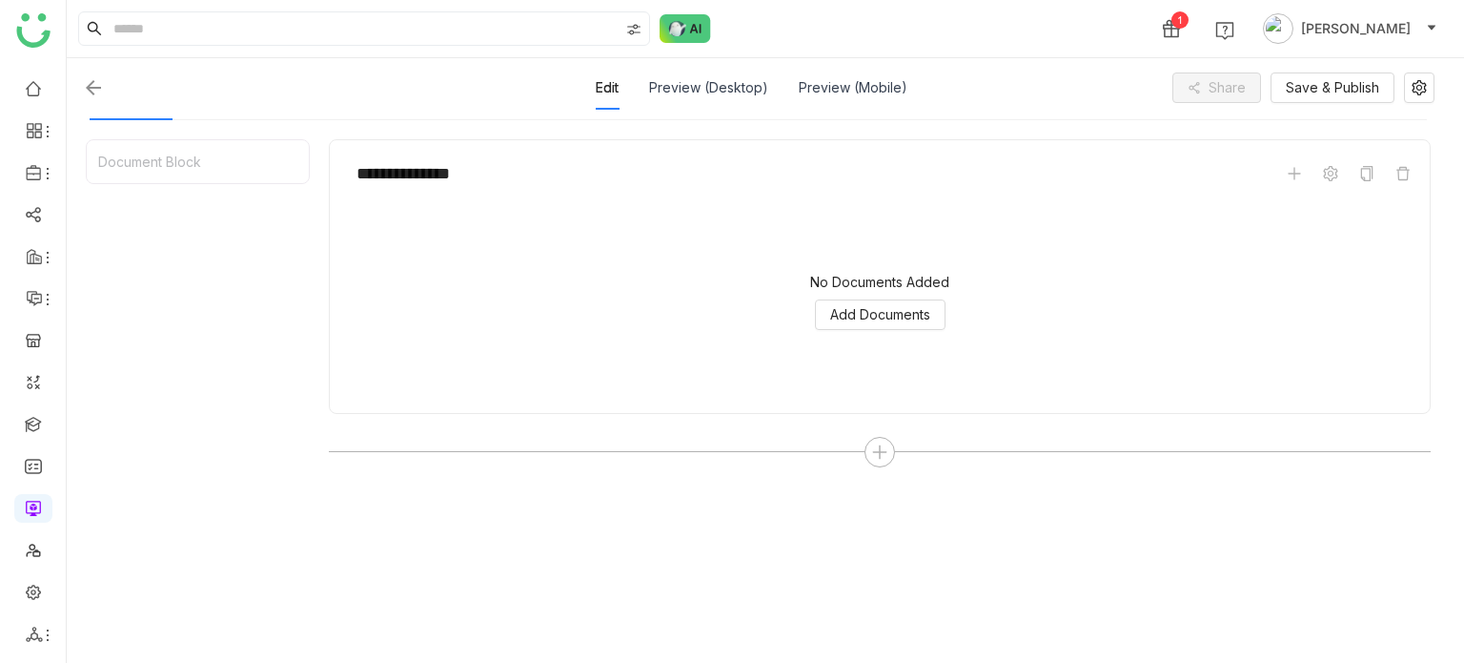
scroll to position [240, 0]
click at [890, 312] on span "Add Documents" at bounding box center [880, 309] width 100 height 21
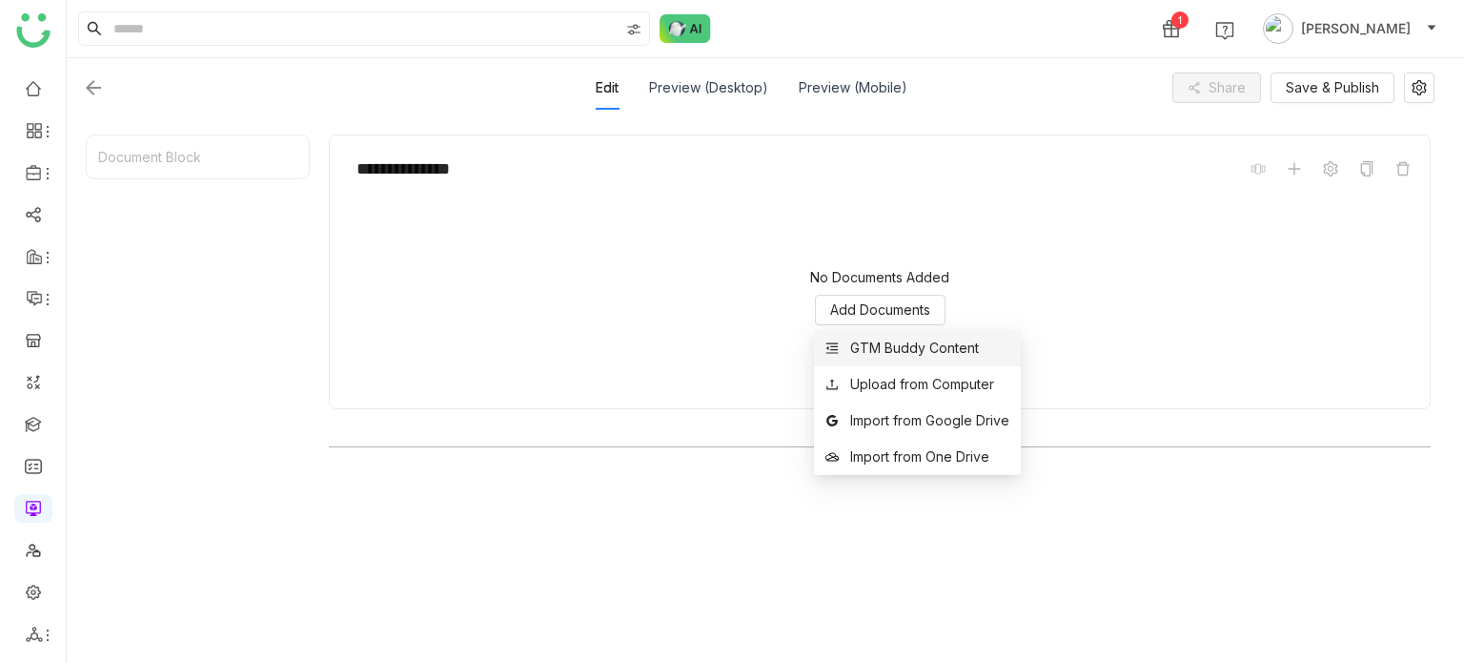
click at [912, 357] on div "GTM Buddy Content" at bounding box center [914, 347] width 129 height 21
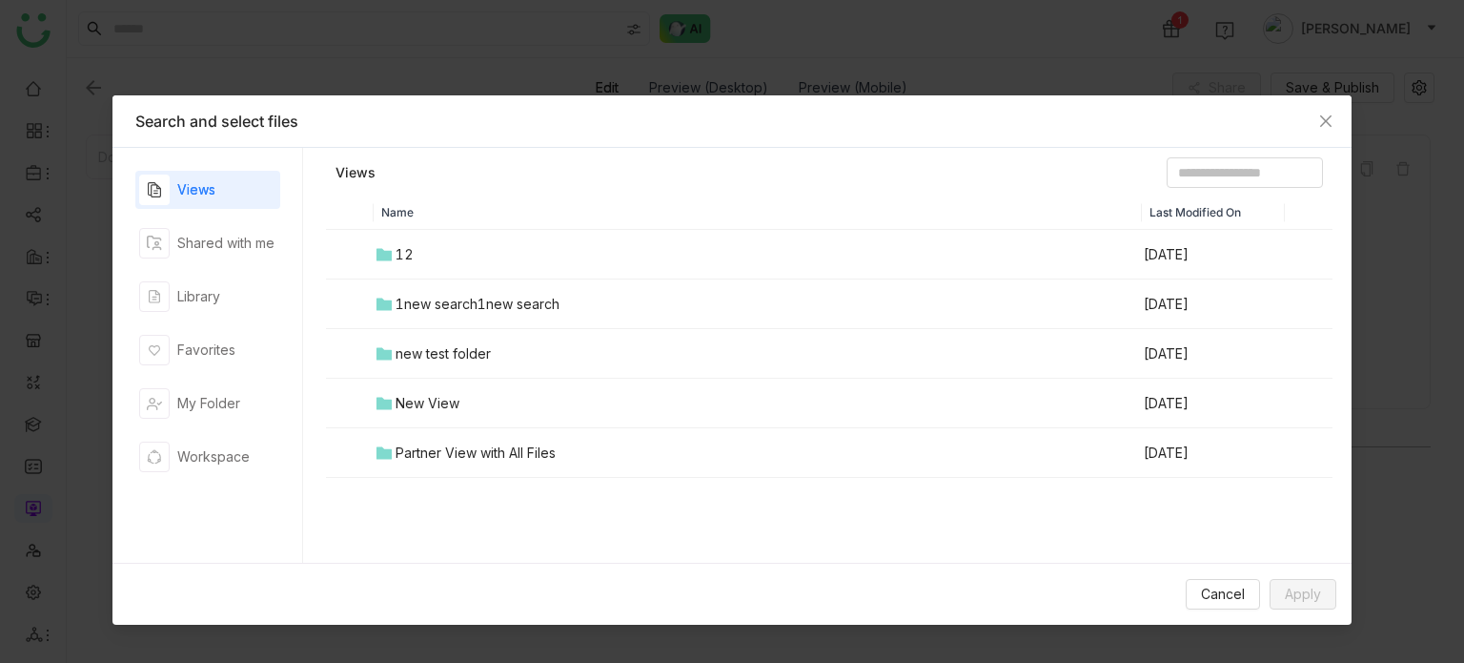
click at [484, 301] on div "1new search1new search" at bounding box center [478, 304] width 164 height 21
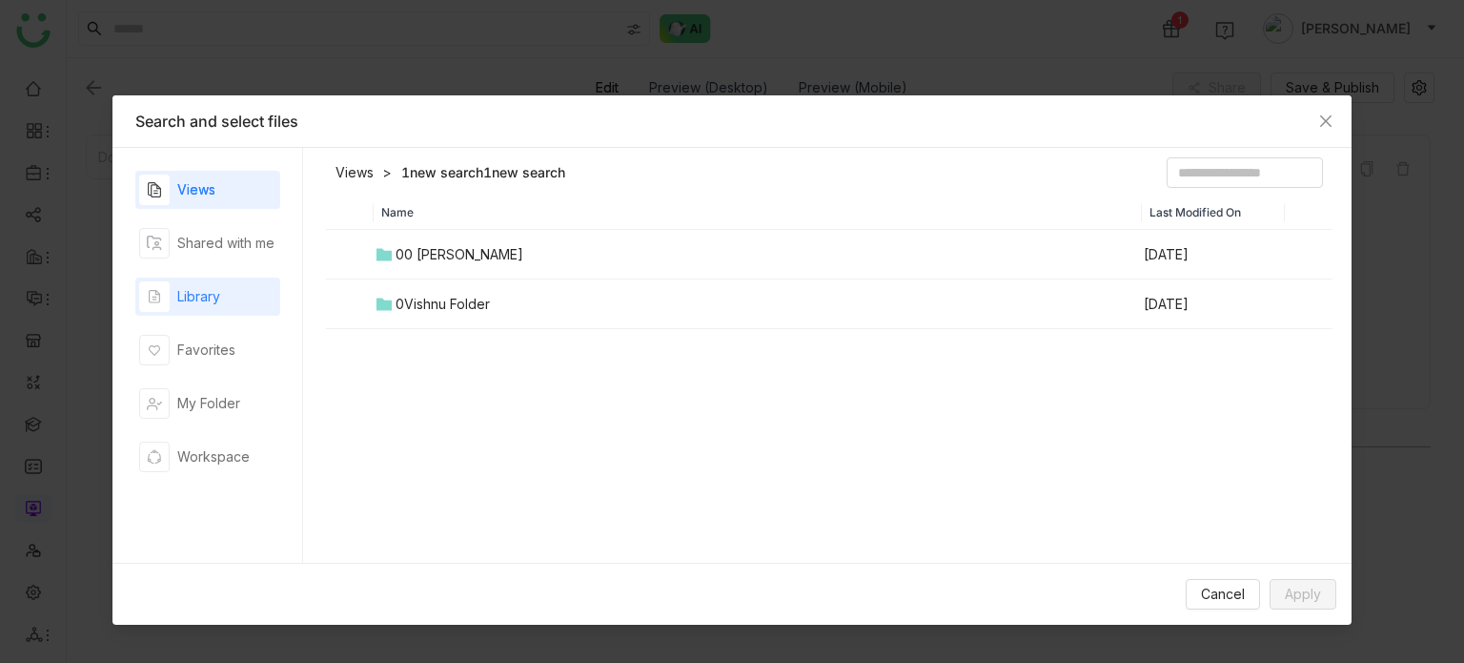
click at [191, 296] on div "Library" at bounding box center [198, 296] width 43 height 21
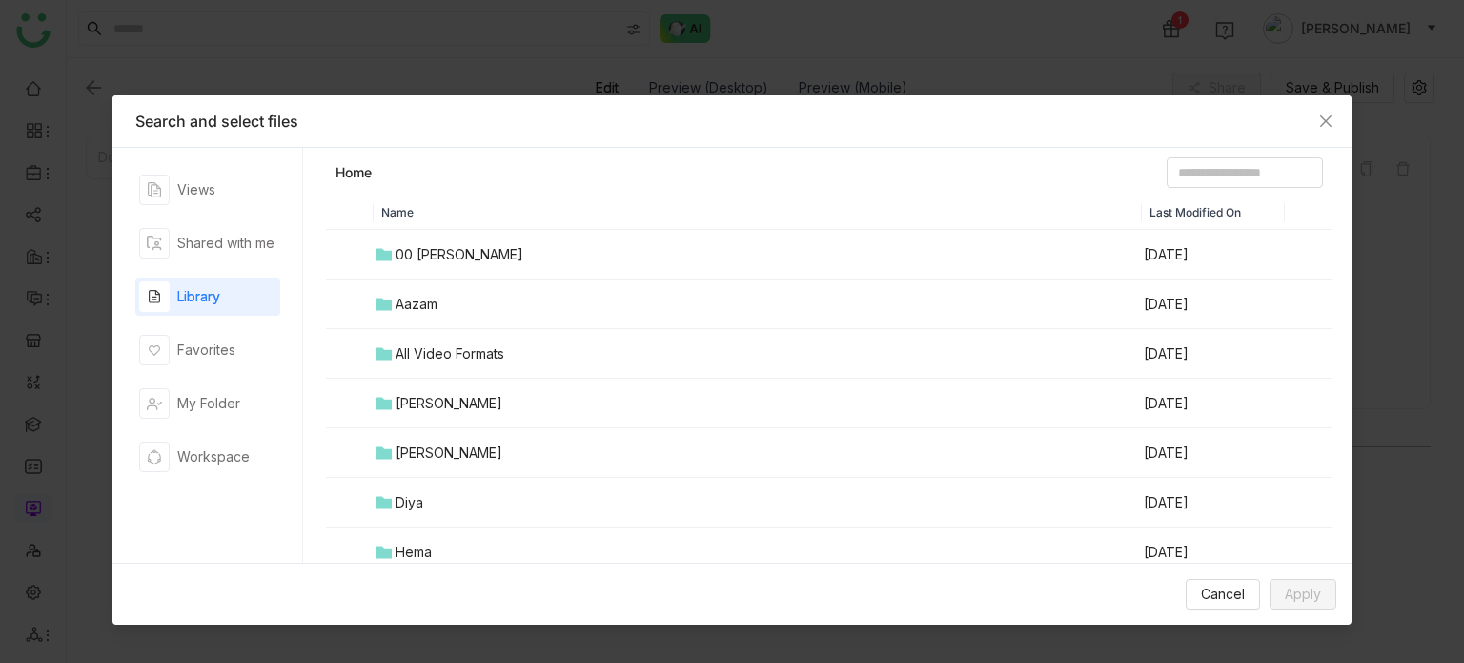
click at [415, 258] on div "00 Arif Folder" at bounding box center [460, 254] width 128 height 21
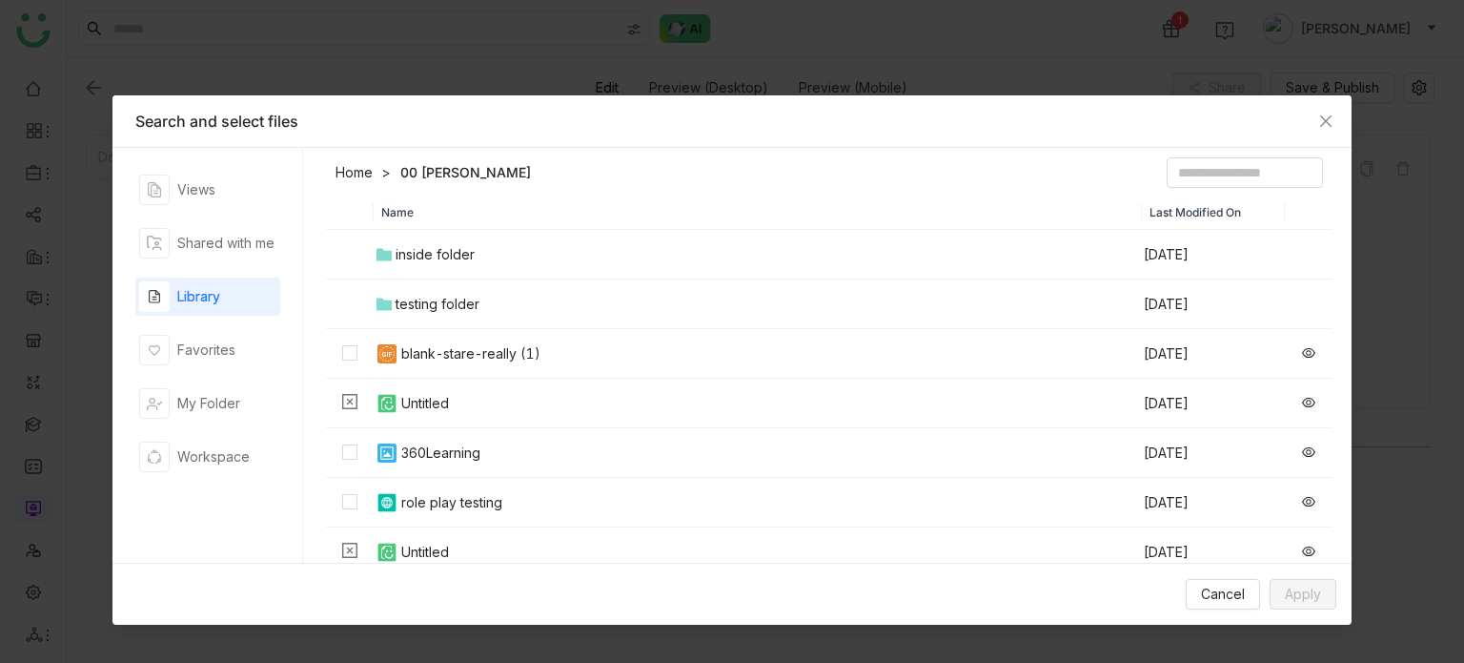
click at [455, 448] on div "360Learning" at bounding box center [440, 452] width 79 height 21
click at [1335, 601] on button "Apply" at bounding box center [1303, 594] width 67 height 31
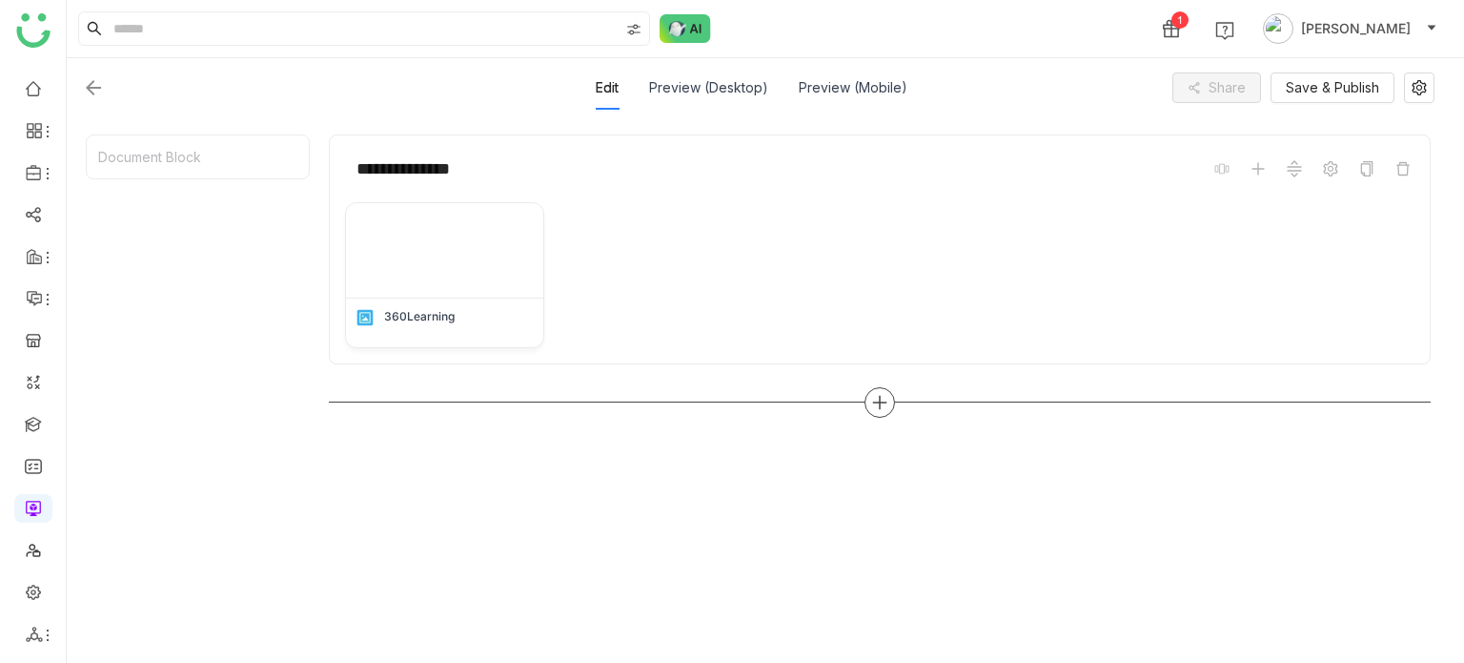
click at [884, 390] on div at bounding box center [880, 402] width 31 height 31
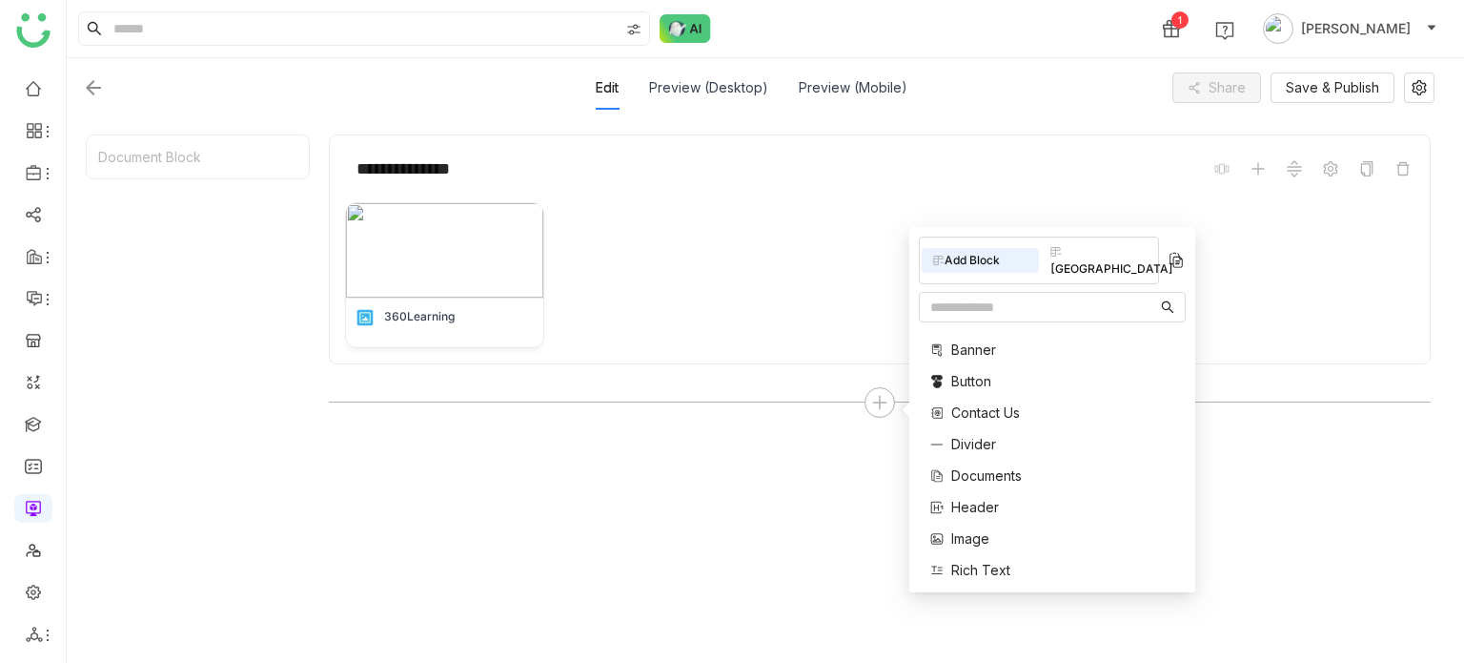
click at [1073, 251] on div "[GEOGRAPHIC_DATA]" at bounding box center [1097, 260] width 117 height 42
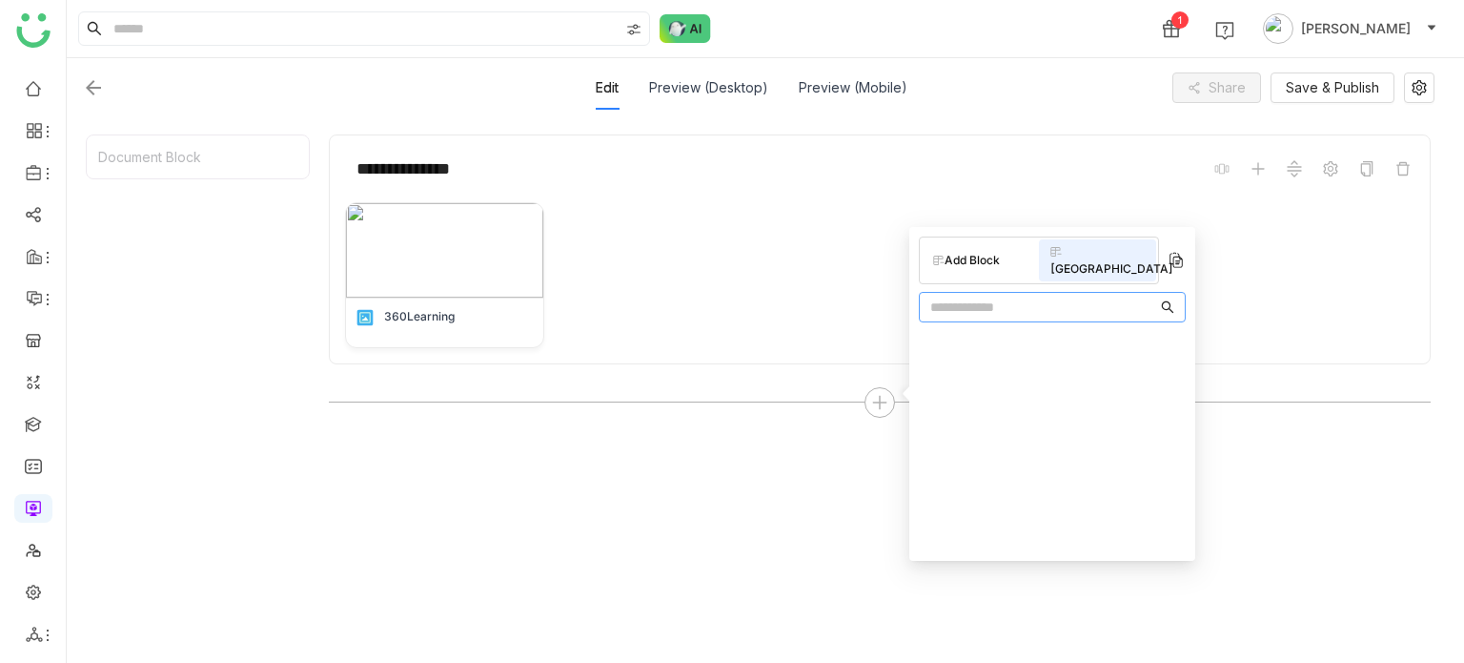
click at [1041, 296] on input "text" at bounding box center [1043, 306] width 227 height 21
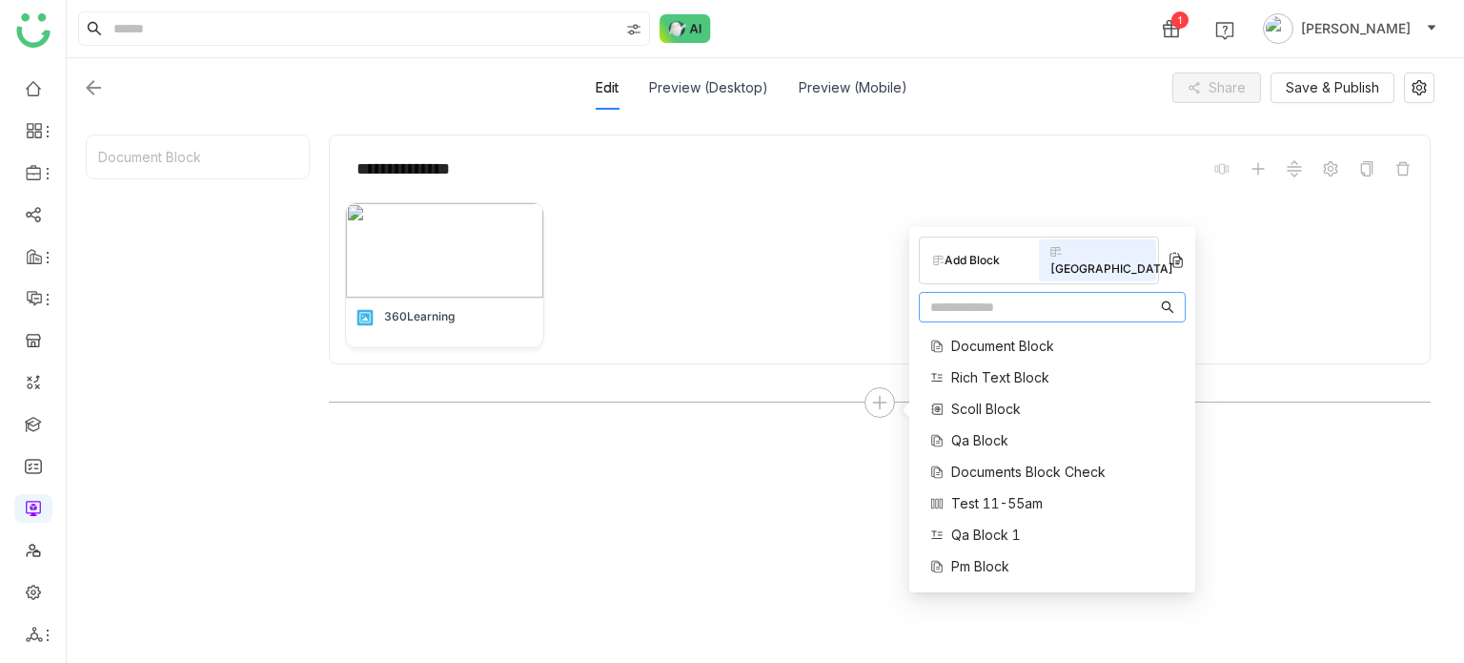
click at [744, 281] on div "360Learning" at bounding box center [880, 275] width 1070 height 146
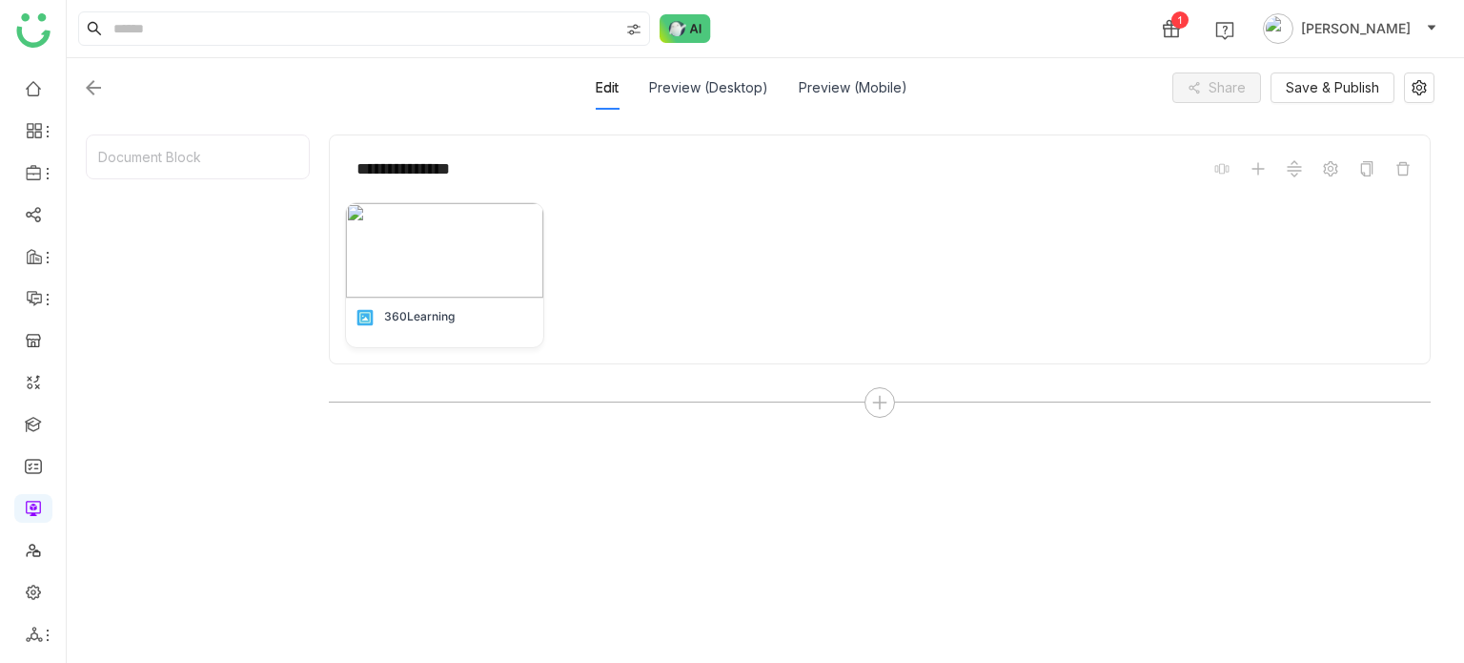
scroll to position [0, 0]
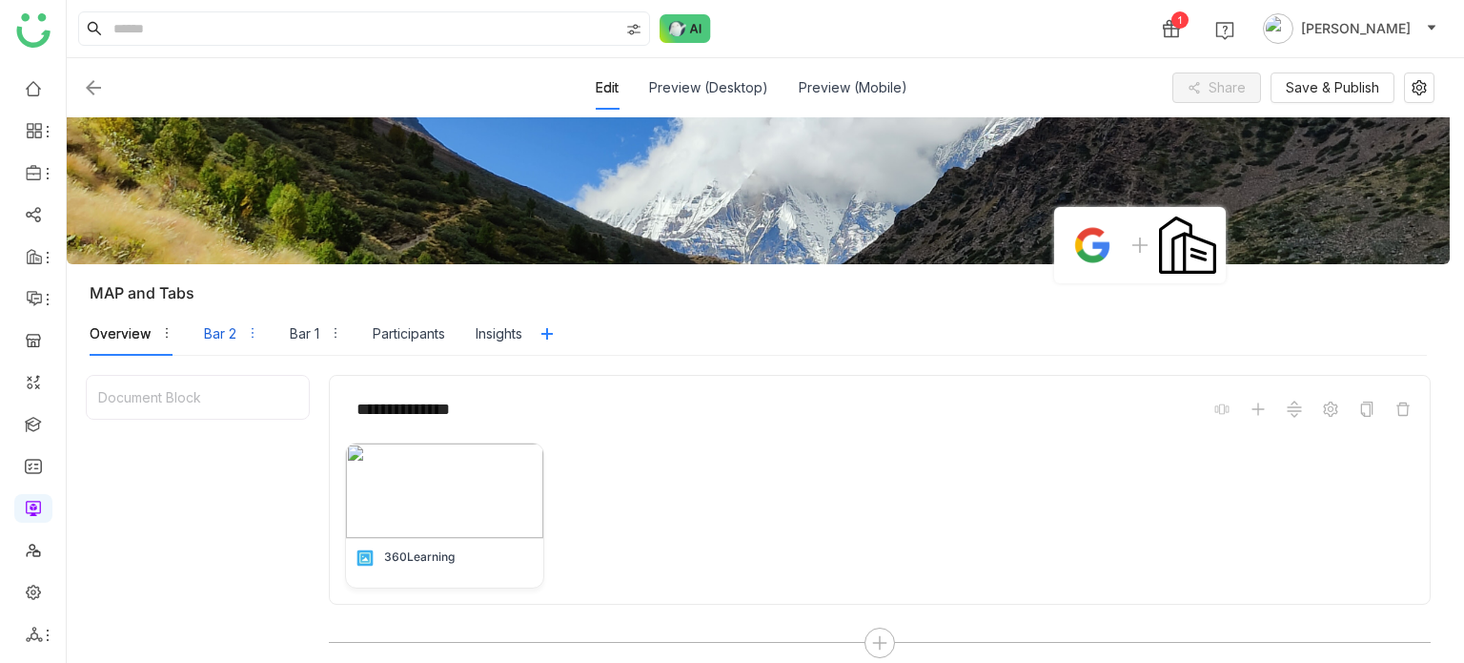
click at [231, 352] on div "Bar 2" at bounding box center [231, 334] width 55 height 44
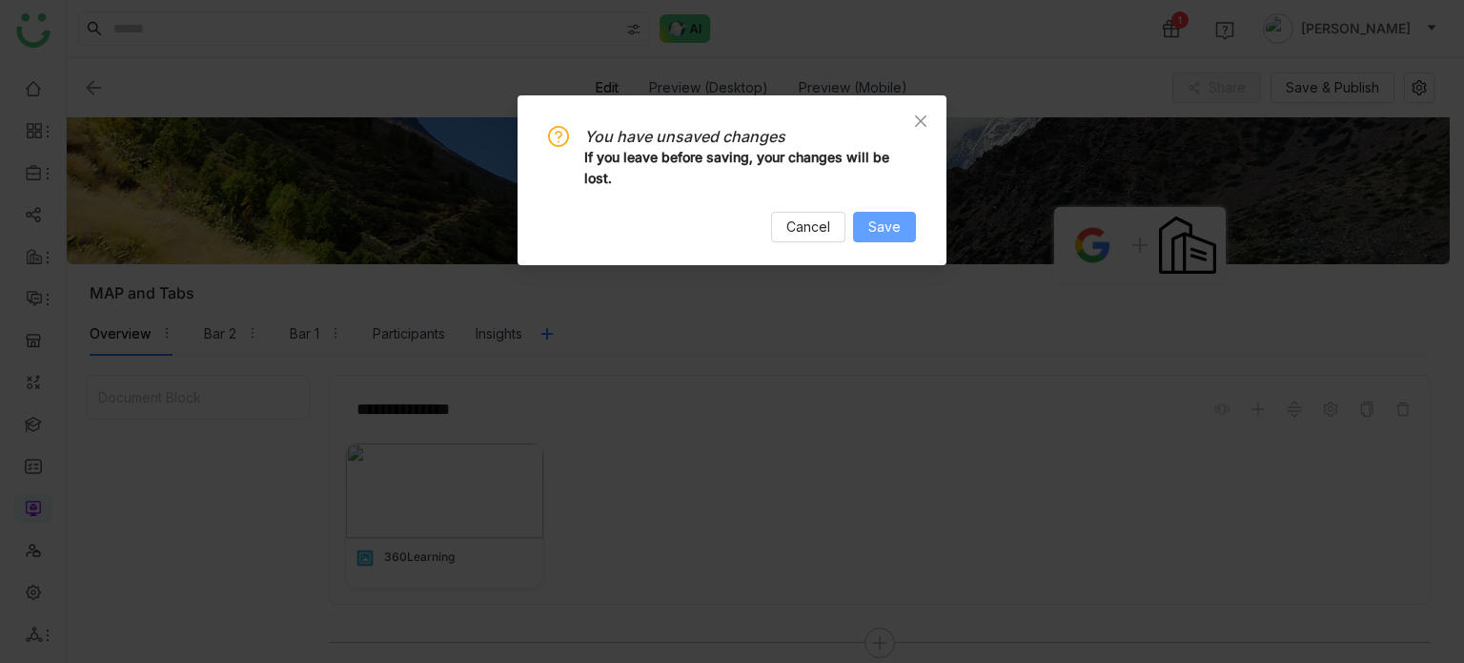
click at [888, 217] on span "Save" at bounding box center [884, 226] width 32 height 21
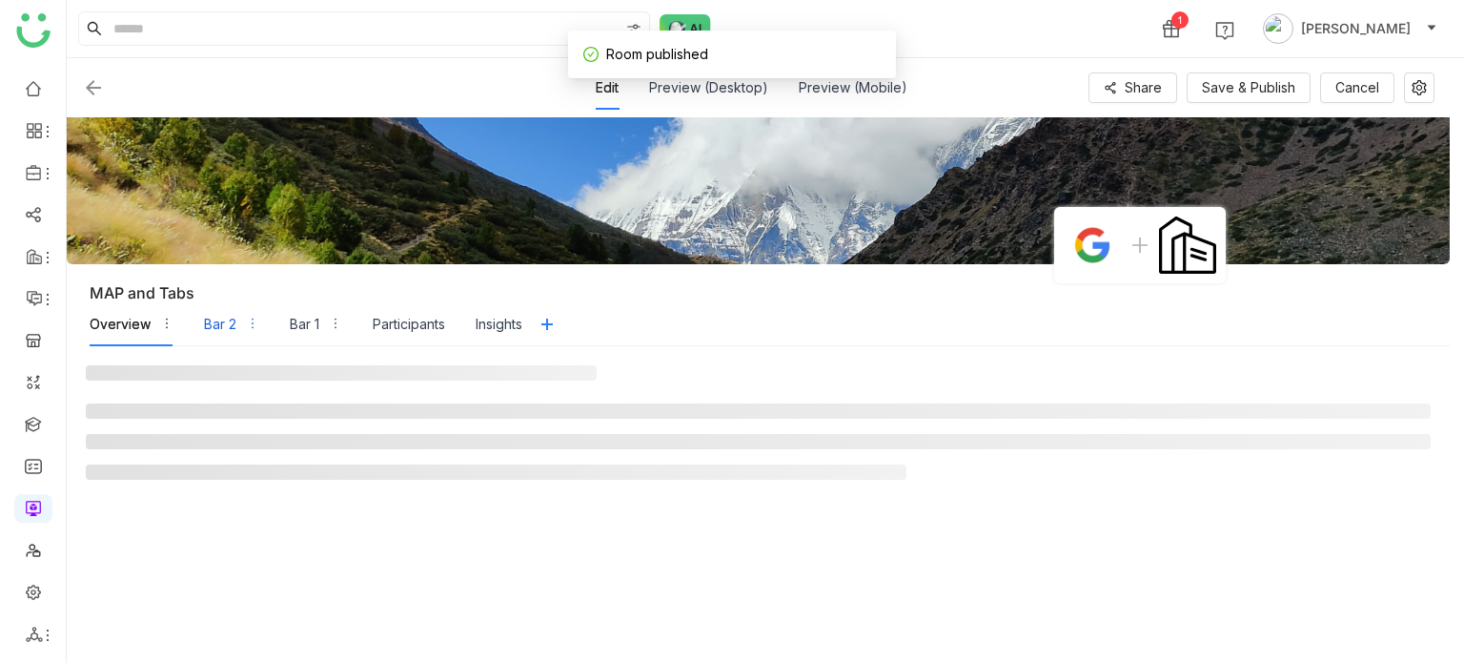
click at [222, 338] on div "Bar 2" at bounding box center [231, 324] width 55 height 44
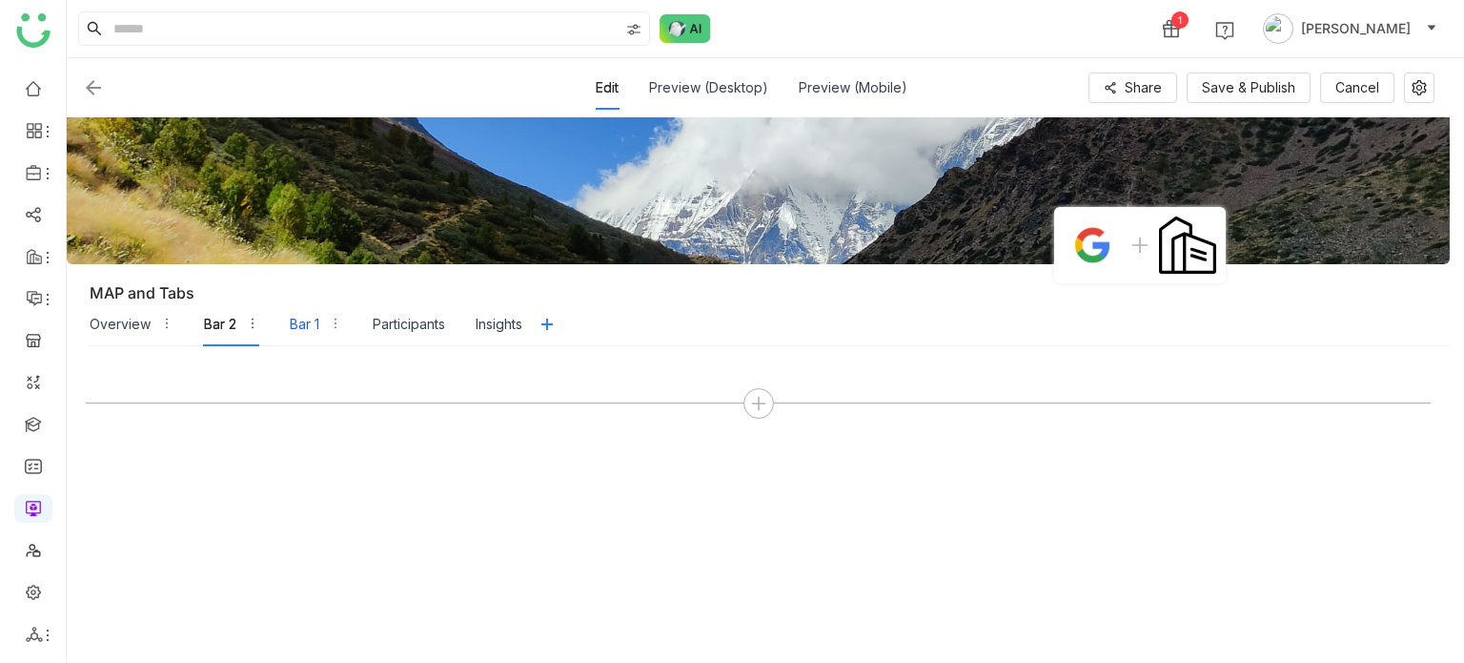
click at [320, 332] on div "Bar 1" at bounding box center [316, 324] width 52 height 44
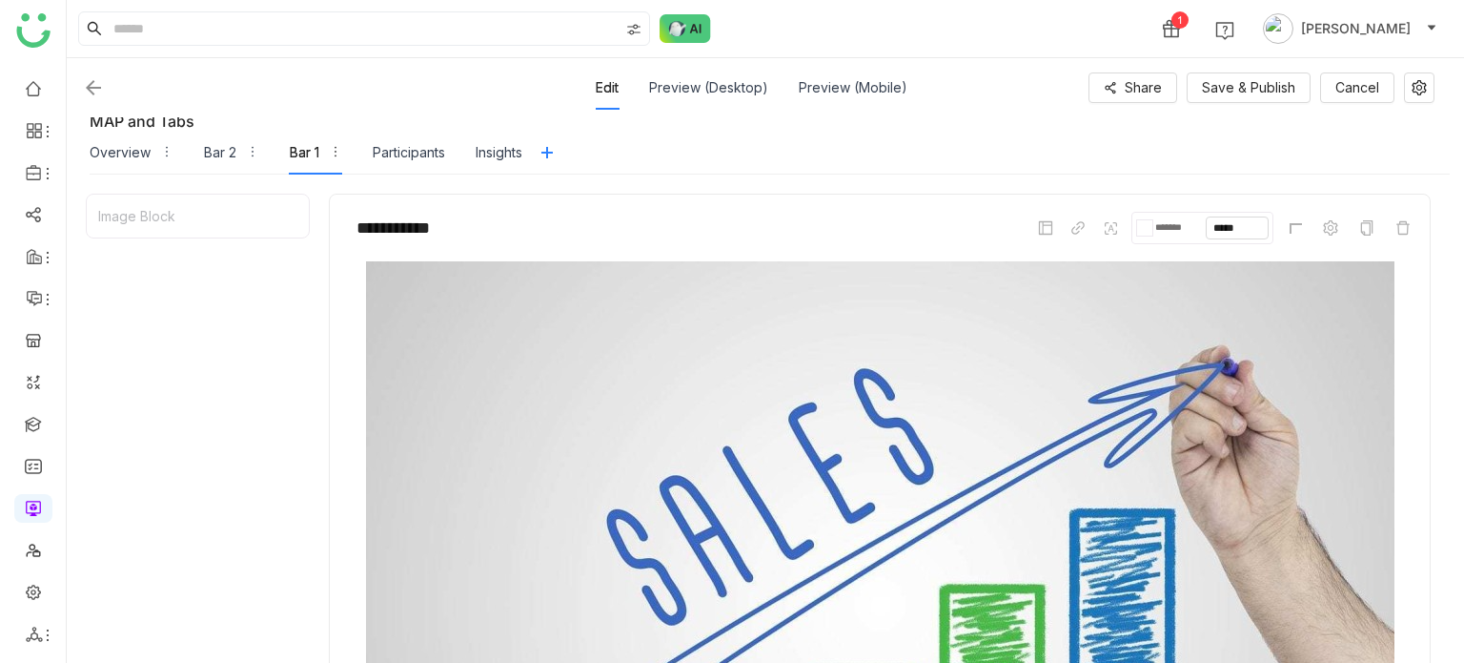
scroll to position [172, 0]
click at [121, 148] on div "Overview" at bounding box center [120, 152] width 61 height 21
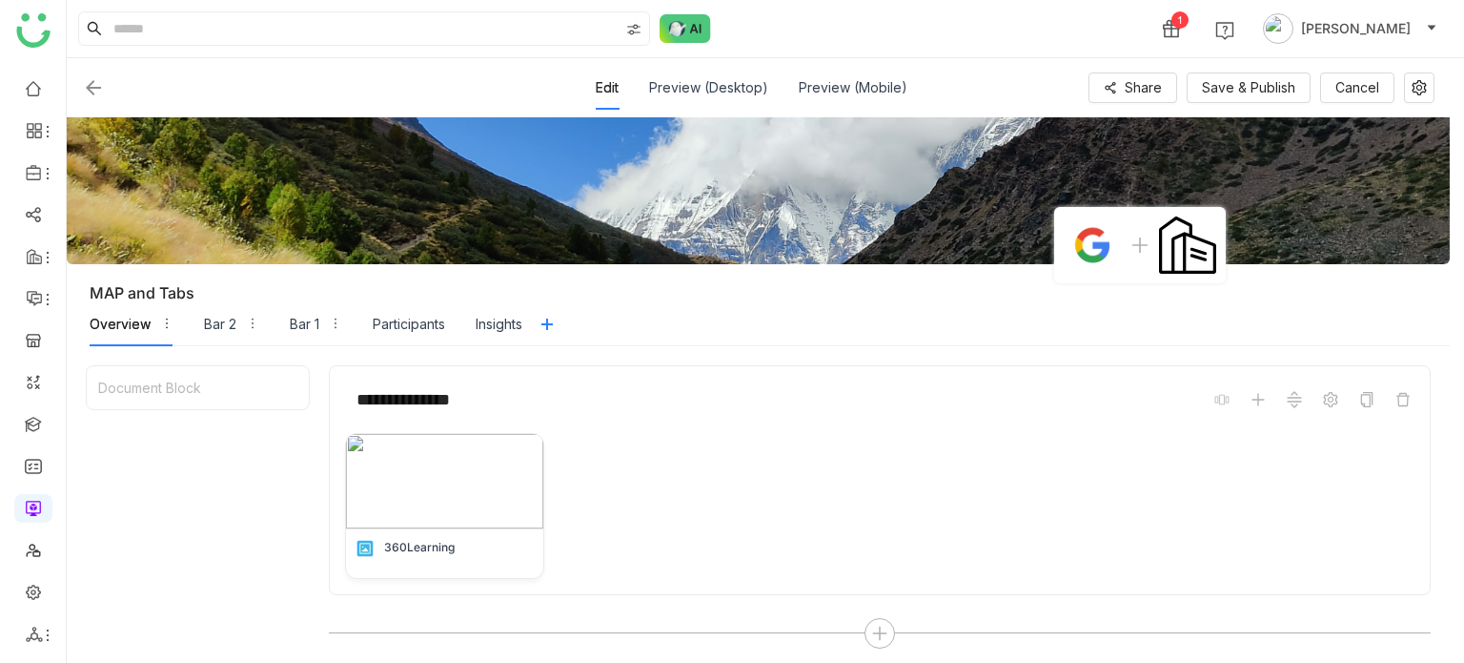
scroll to position [230, 0]
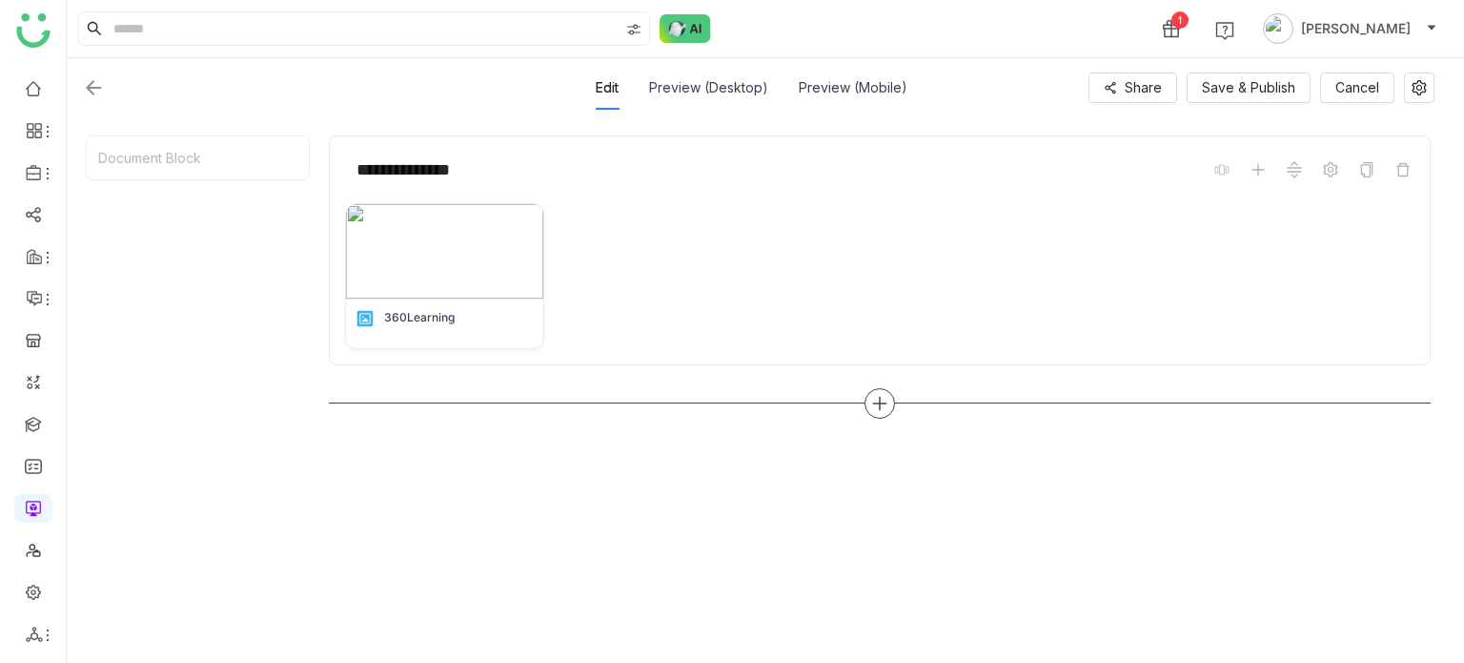
click at [885, 399] on icon at bounding box center [879, 403] width 17 height 17
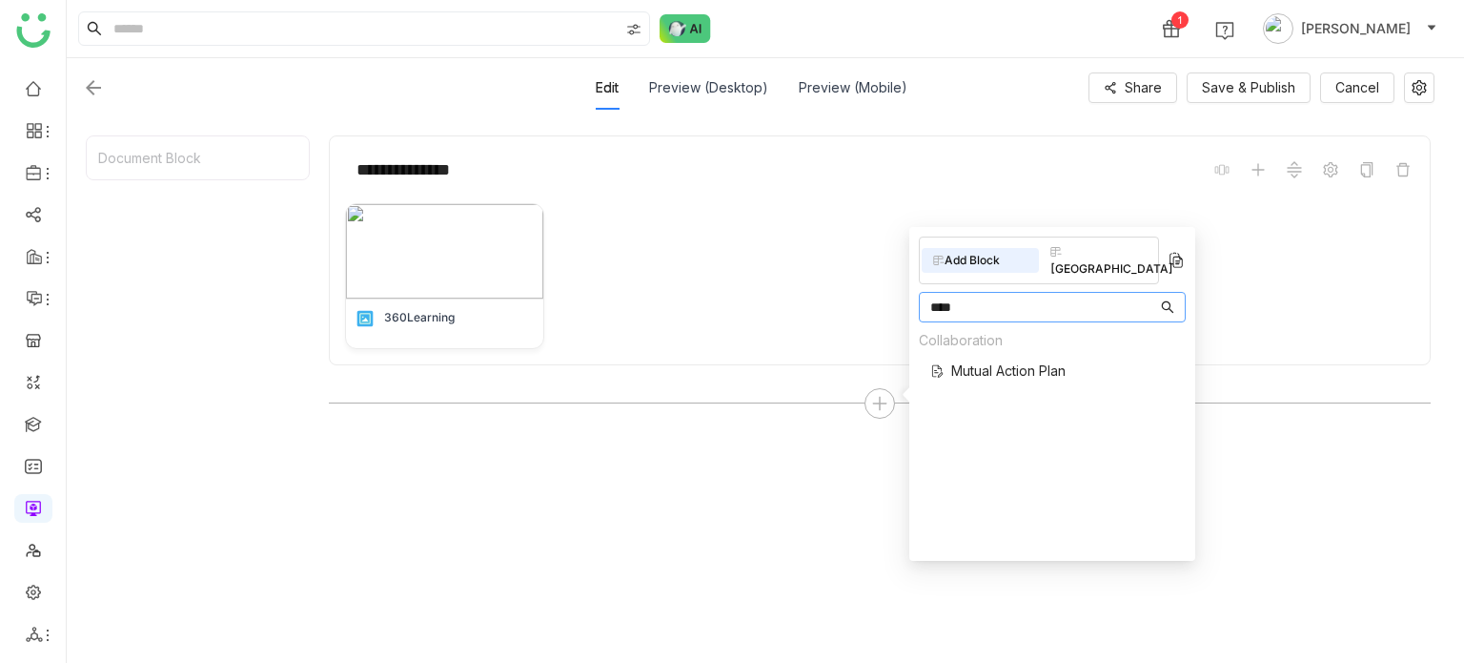
type input "****"
click at [999, 360] on span "Mutual Action Plan" at bounding box center [1008, 370] width 114 height 20
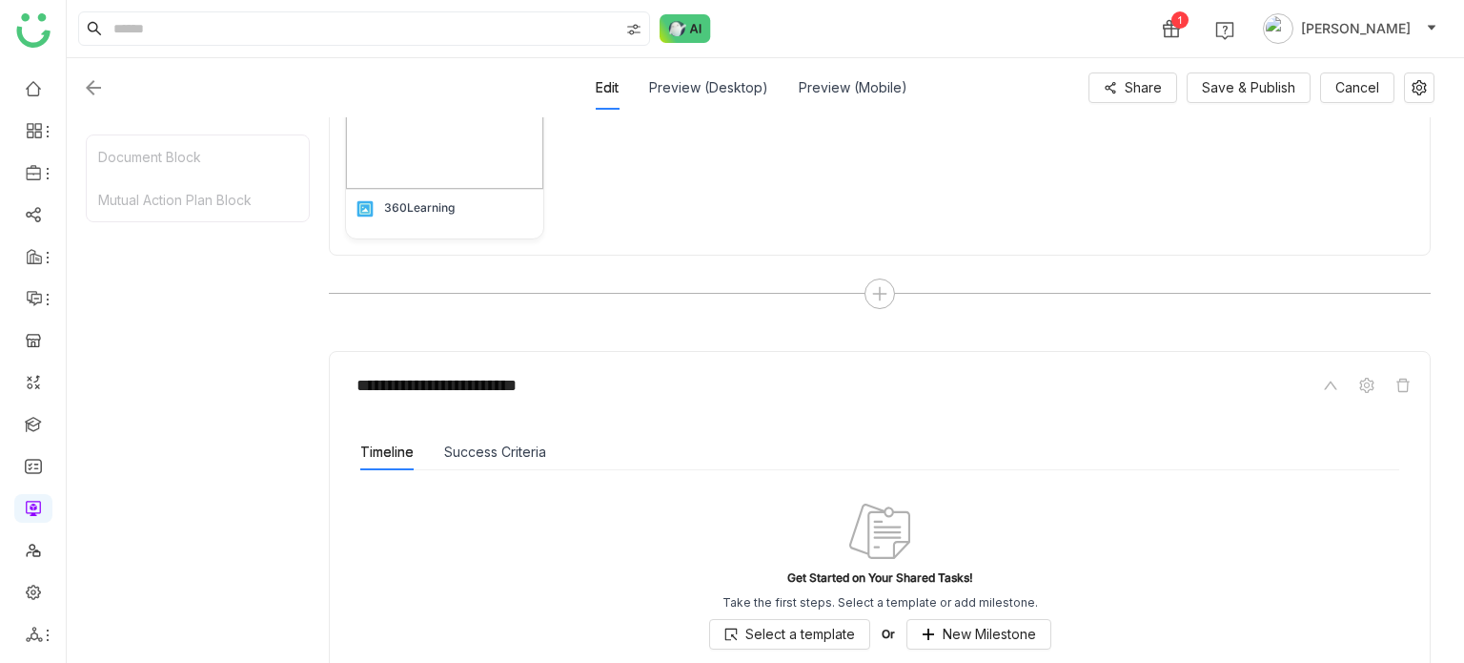
scroll to position [461, 0]
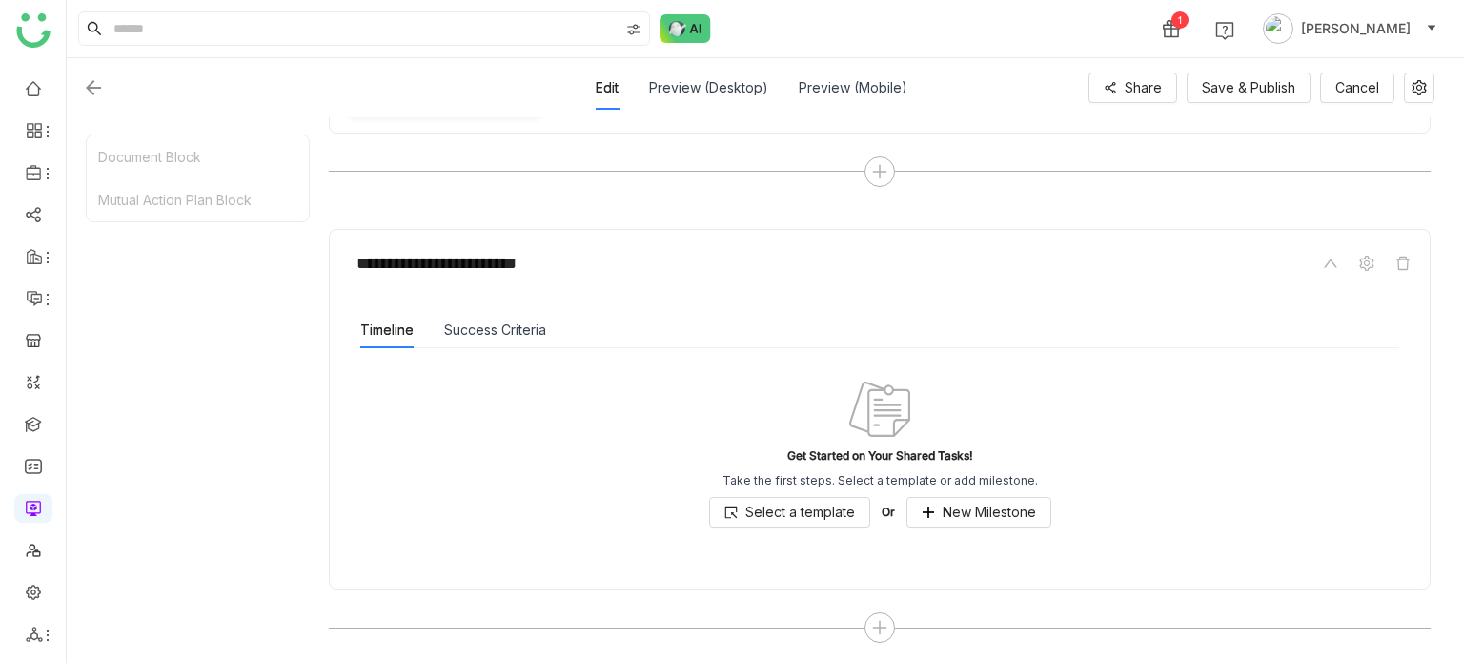
click at [1014, 533] on div "Get Started on Your Shared Tasks! Take the first steps. Select a template or ad…" at bounding box center [879, 453] width 1039 height 210
click at [1014, 516] on span "New Milestone" at bounding box center [989, 511] width 93 height 21
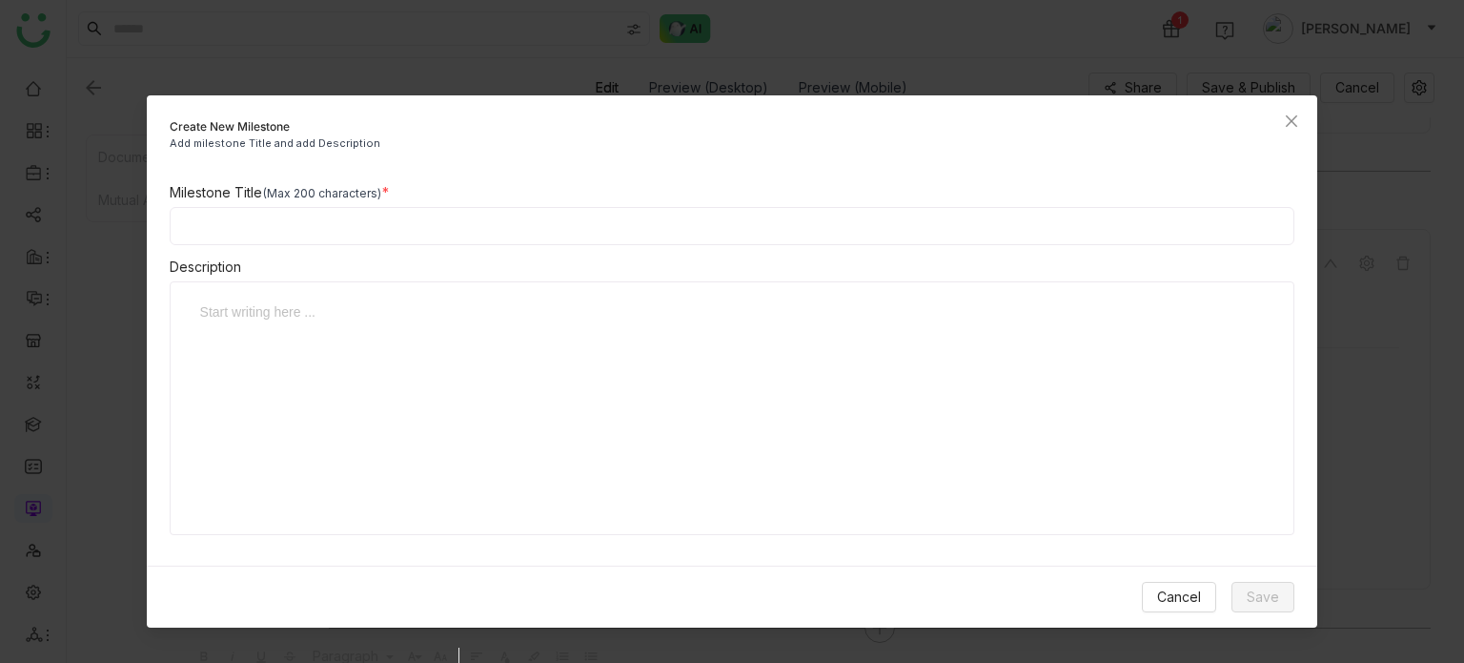
click at [817, 231] on input at bounding box center [733, 226] width 1126 height 38
type input "*"
type input "**********"
click at [1254, 607] on button "Save" at bounding box center [1263, 596] width 63 height 31
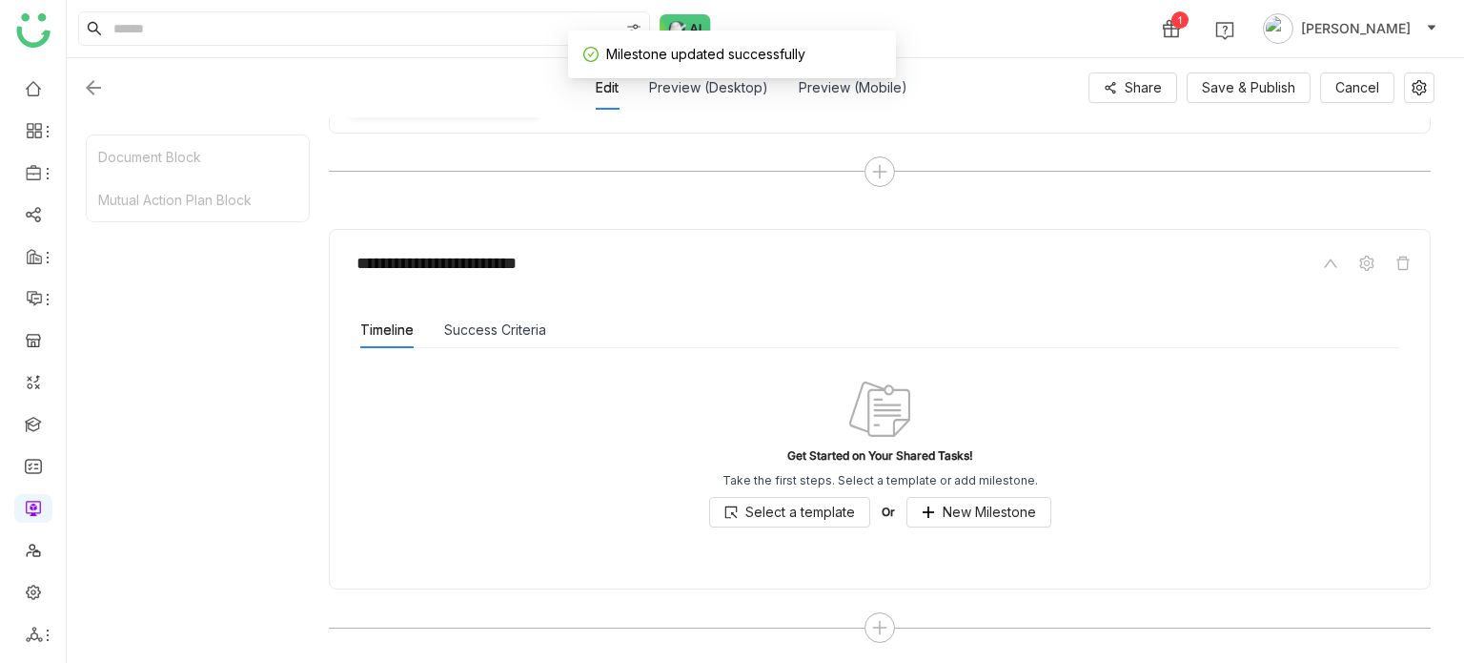
click at [1254, 605] on div "**********" at bounding box center [880, 438] width 1102 height 418
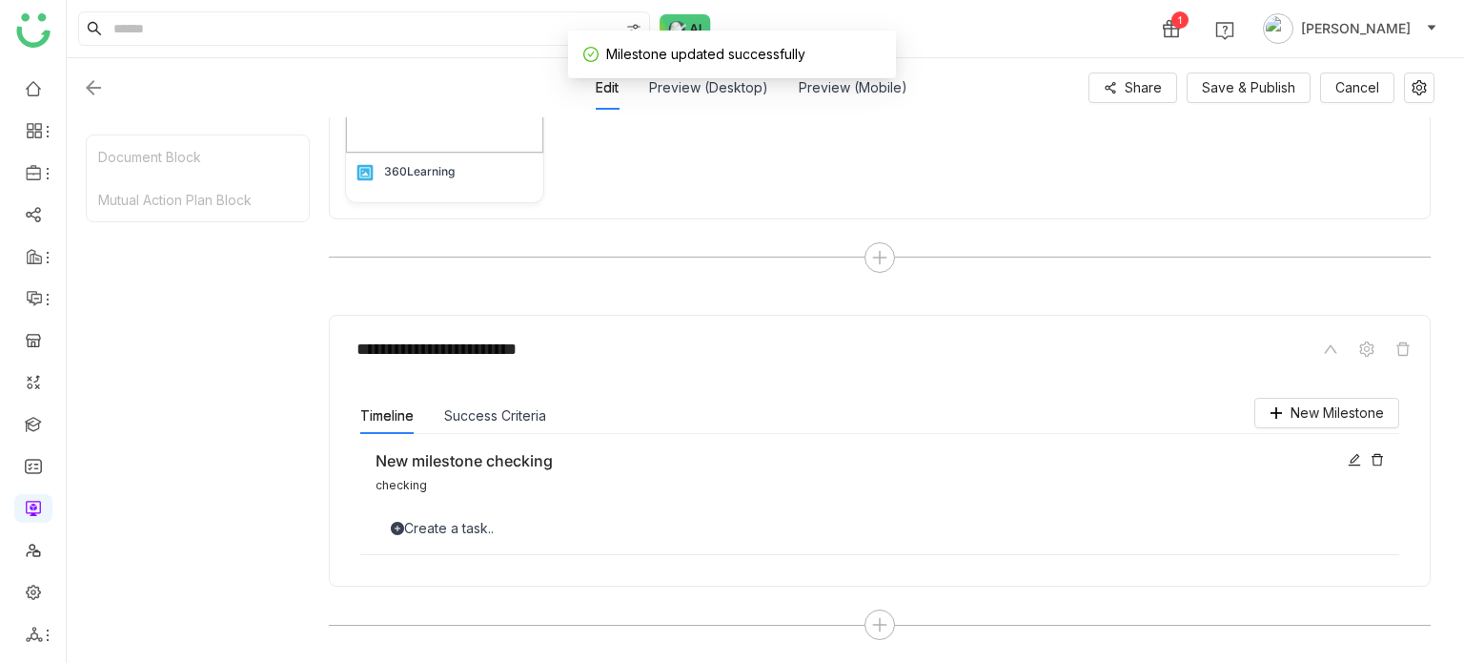
scroll to position [373, 0]
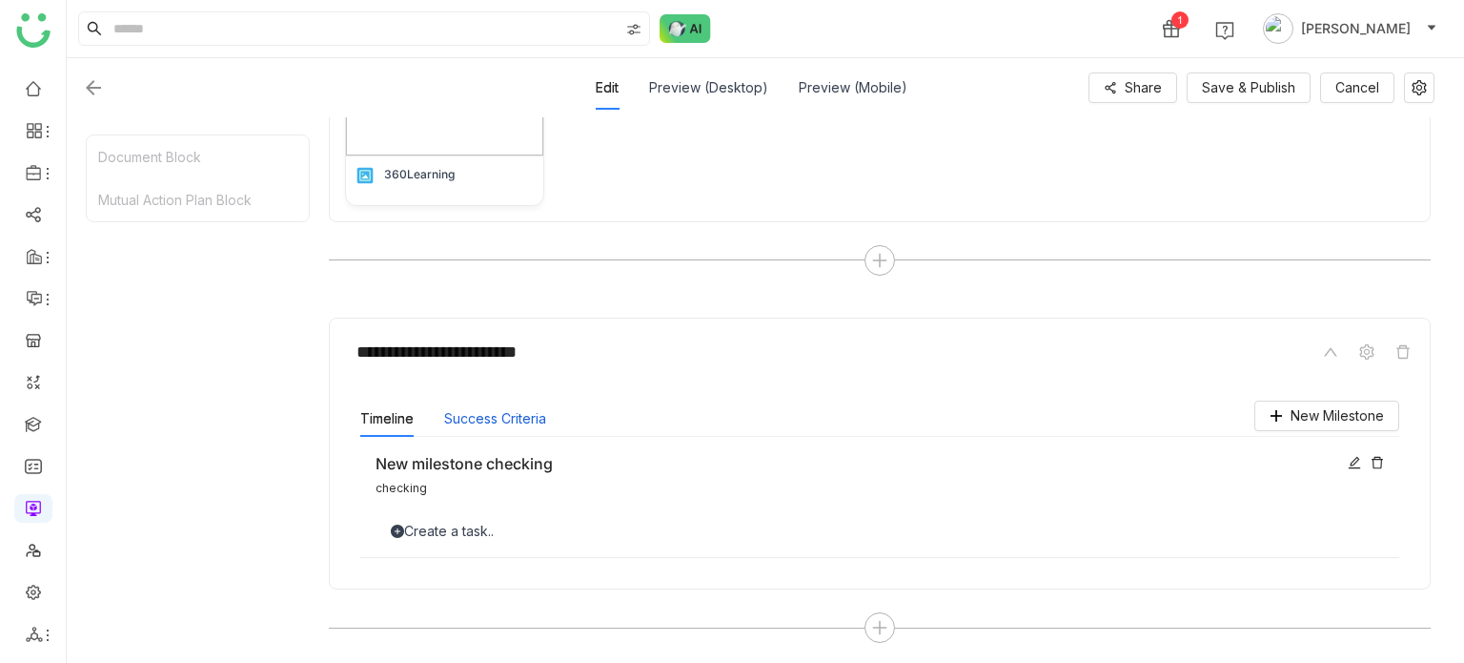
click at [515, 414] on button "Success Criteria" at bounding box center [495, 418] width 102 height 21
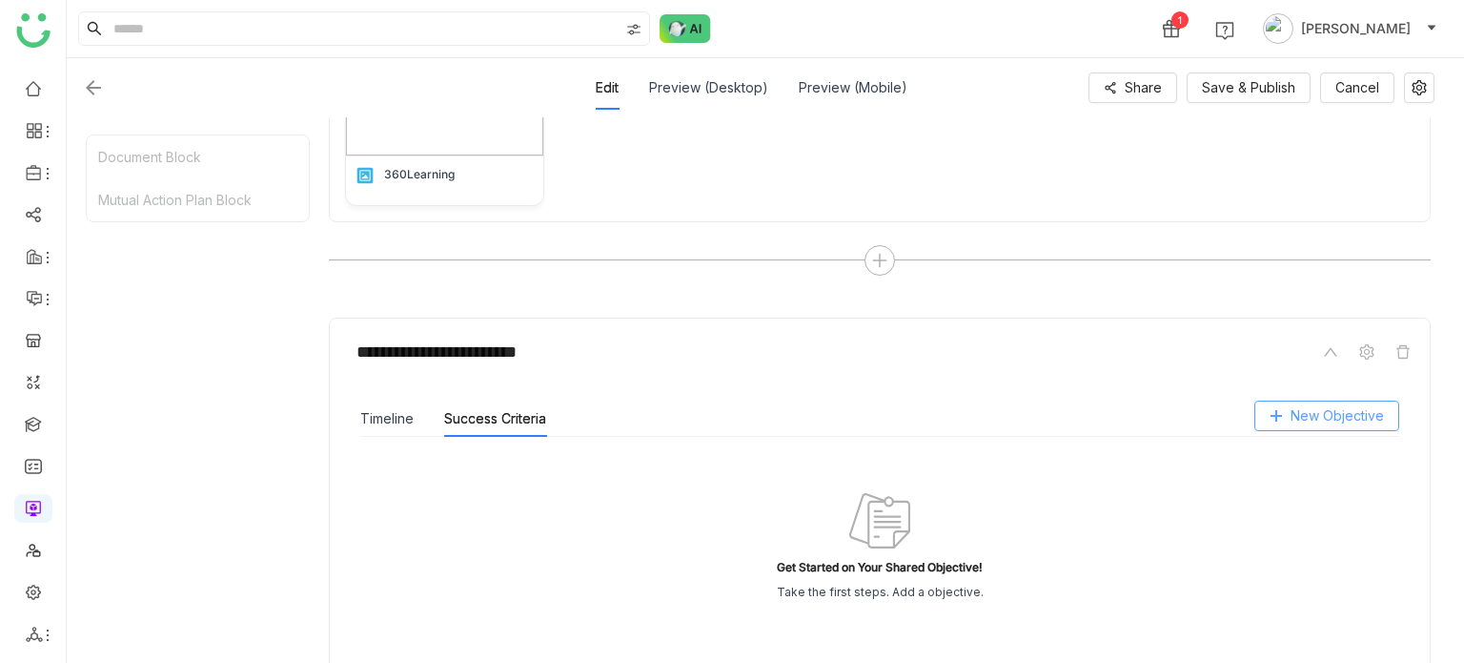
click at [1348, 405] on span "New Objective" at bounding box center [1337, 415] width 93 height 21
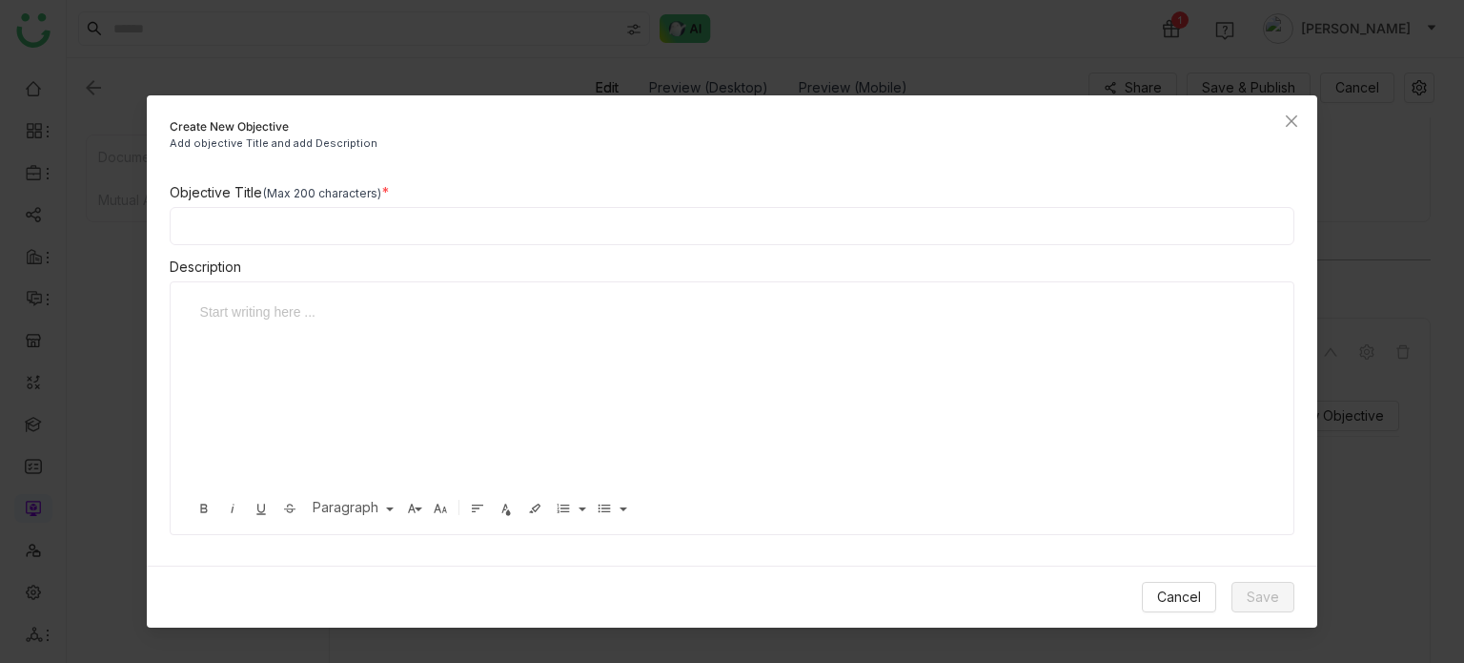
click at [657, 212] on input at bounding box center [733, 226] width 1126 height 38
type input "*"
type input "**********"
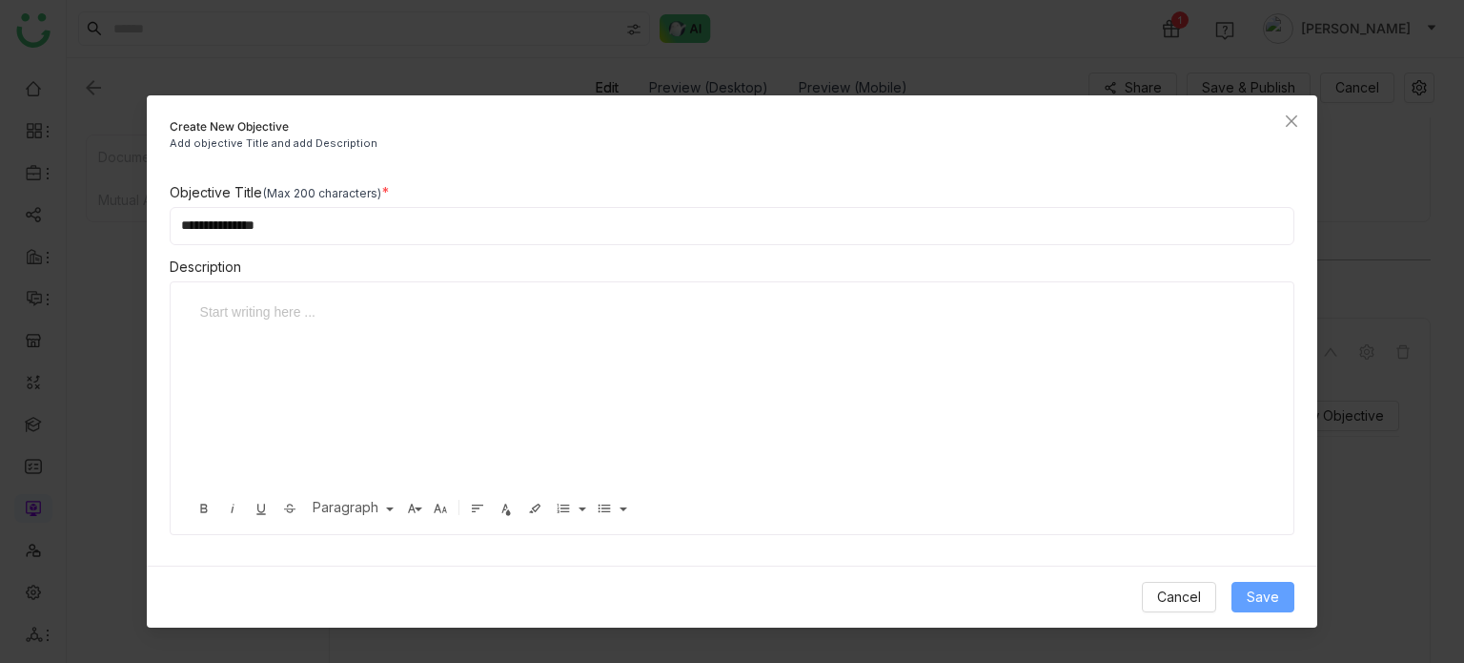
click at [1280, 603] on button "Save" at bounding box center [1263, 596] width 63 height 31
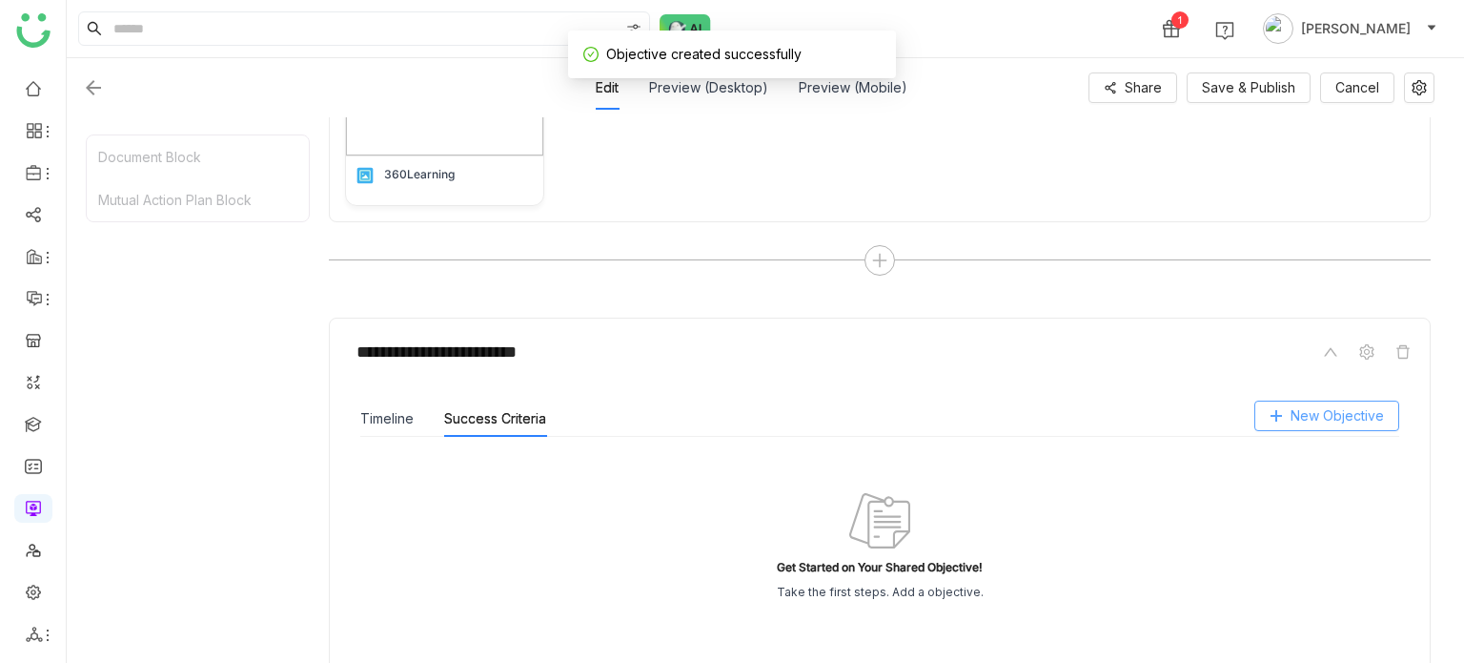
scroll to position [360, 0]
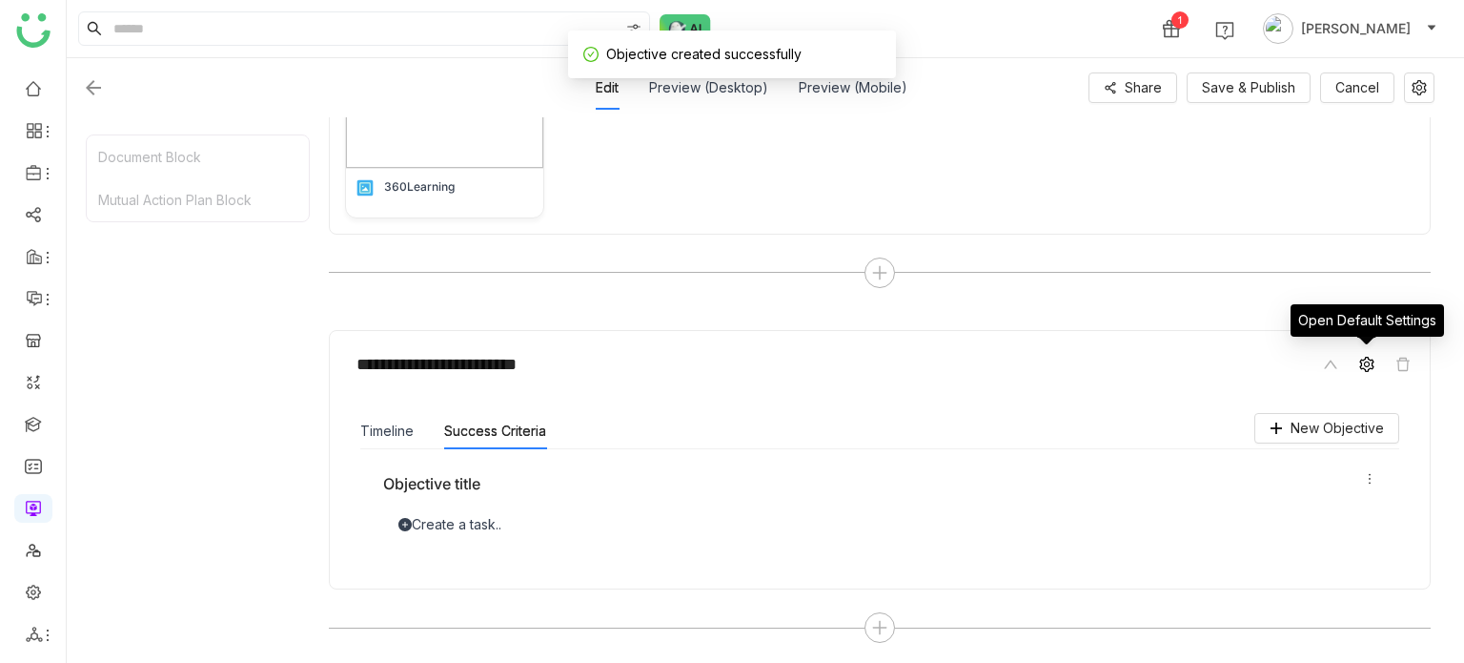
click at [1361, 353] on span at bounding box center [1367, 364] width 23 height 23
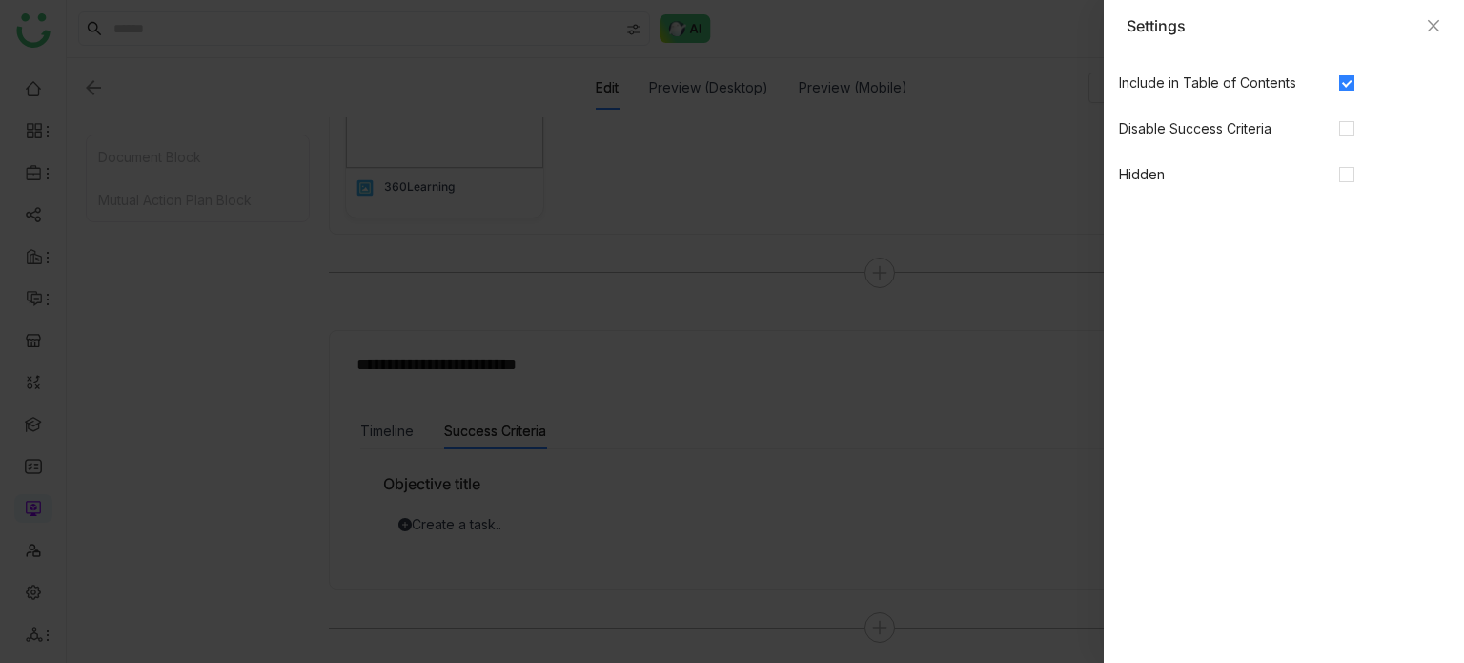
click at [1323, 133] on nz-form-label "Disable Success Criteria" at bounding box center [1229, 128] width 220 height 31
click at [1439, 32] on div "Settings" at bounding box center [1284, 25] width 315 height 21
click at [1430, 15] on div "Settings" at bounding box center [1284, 25] width 315 height 21
click at [1430, 18] on div "Settings" at bounding box center [1284, 25] width 315 height 21
click at [1430, 19] on icon "Close" at bounding box center [1433, 25] width 15 height 15
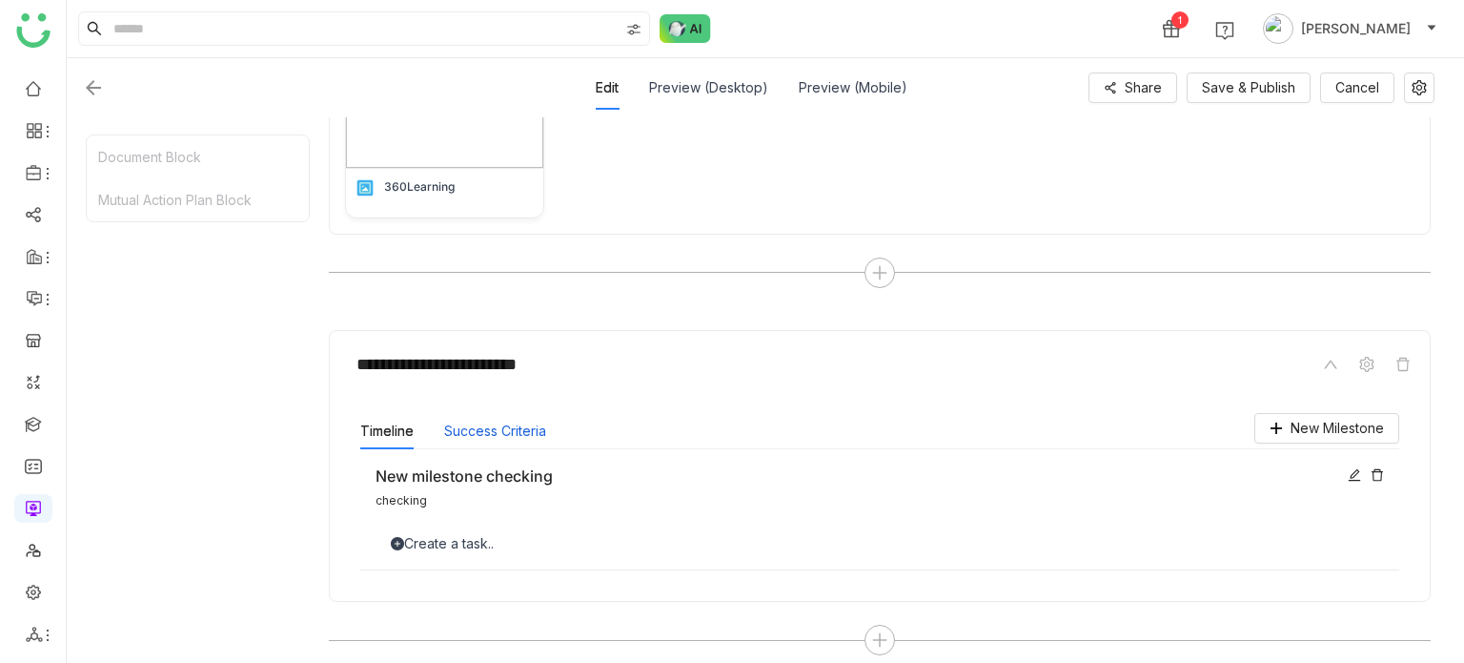
click at [503, 425] on button "Success Criteria" at bounding box center [495, 430] width 102 height 21
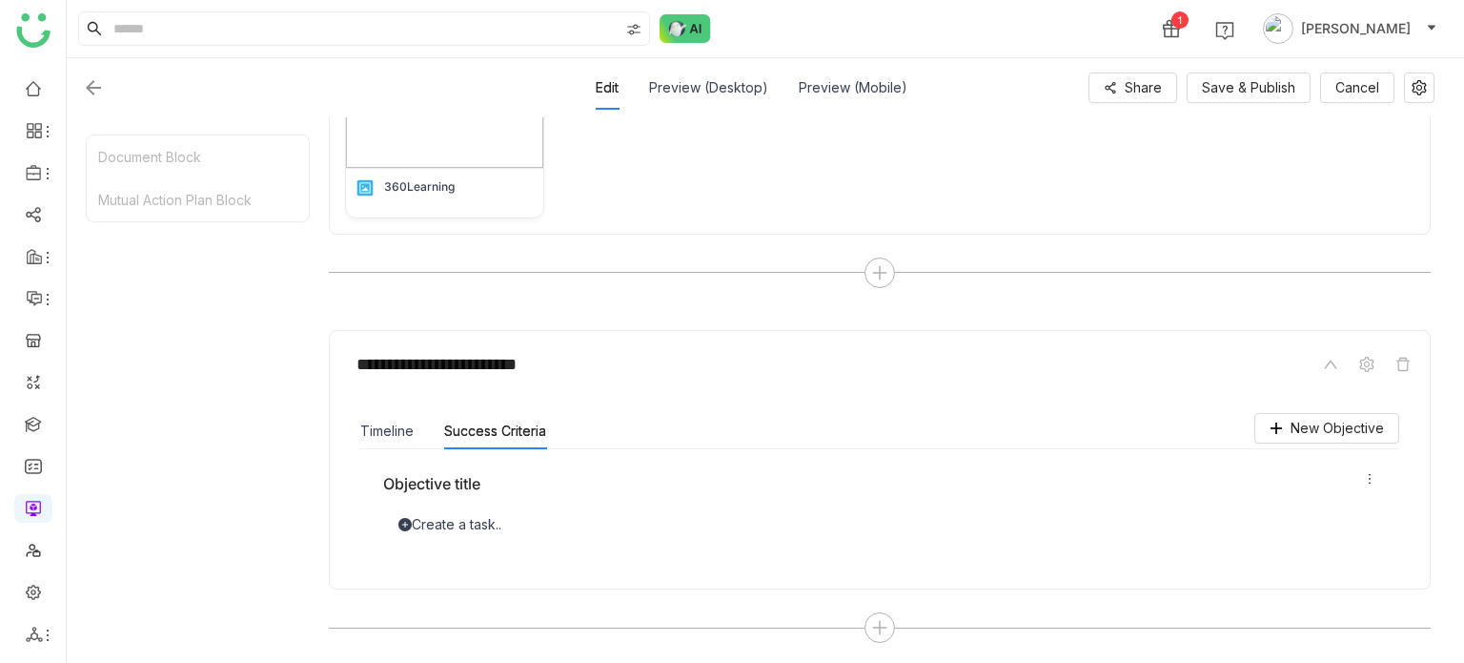
scroll to position [0, 0]
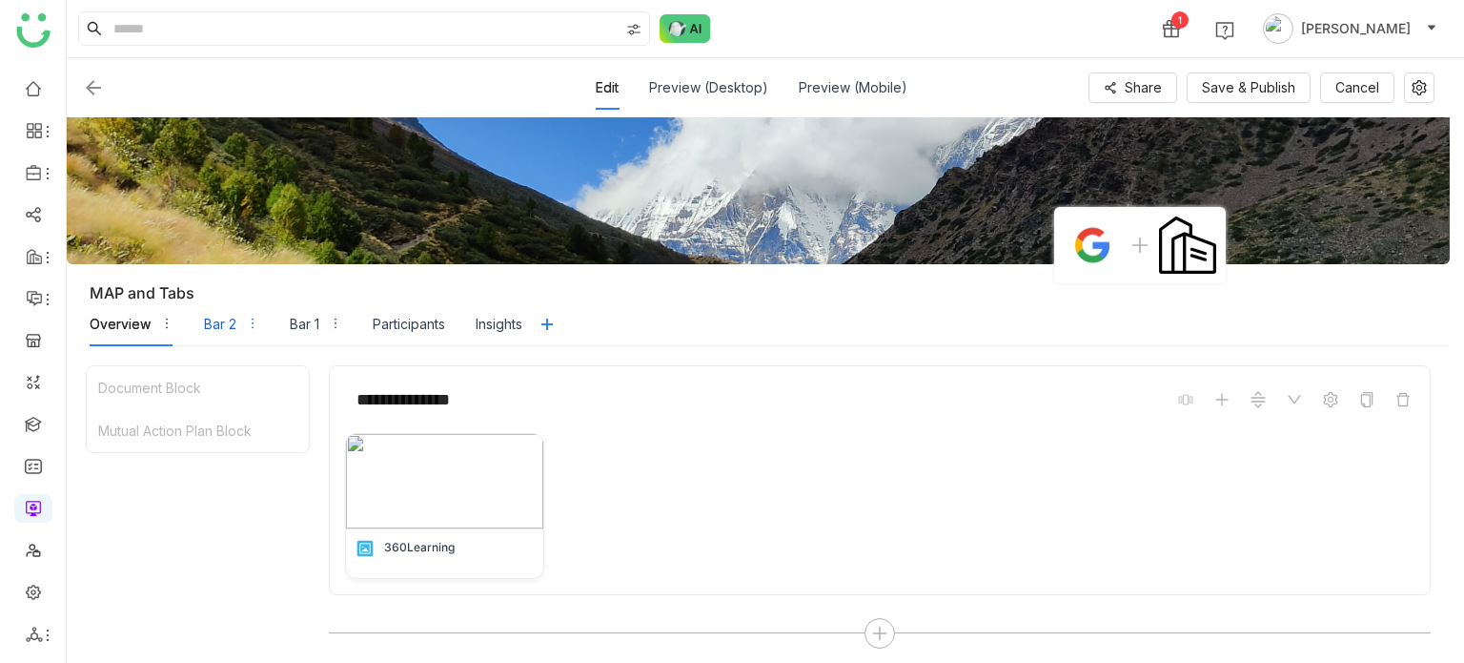
click at [212, 322] on div "Bar 2" at bounding box center [220, 324] width 32 height 21
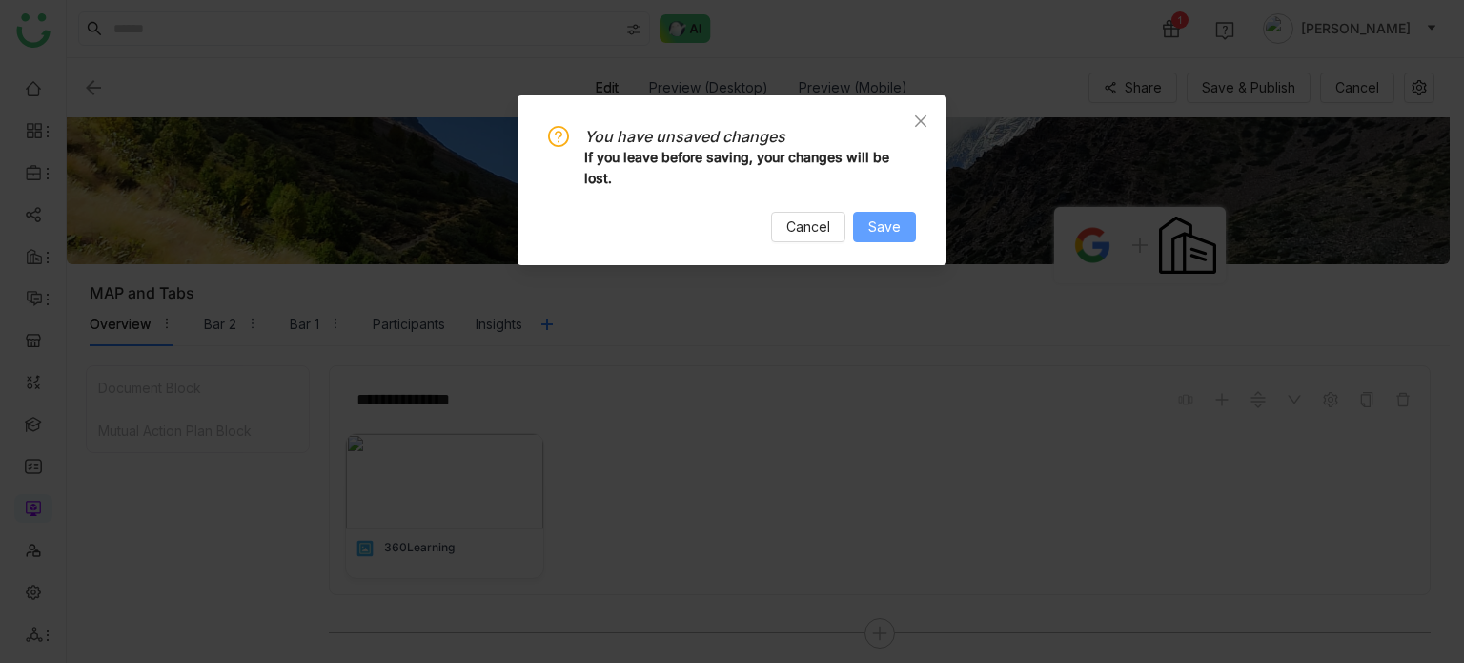
click at [899, 222] on span "Save" at bounding box center [884, 226] width 32 height 21
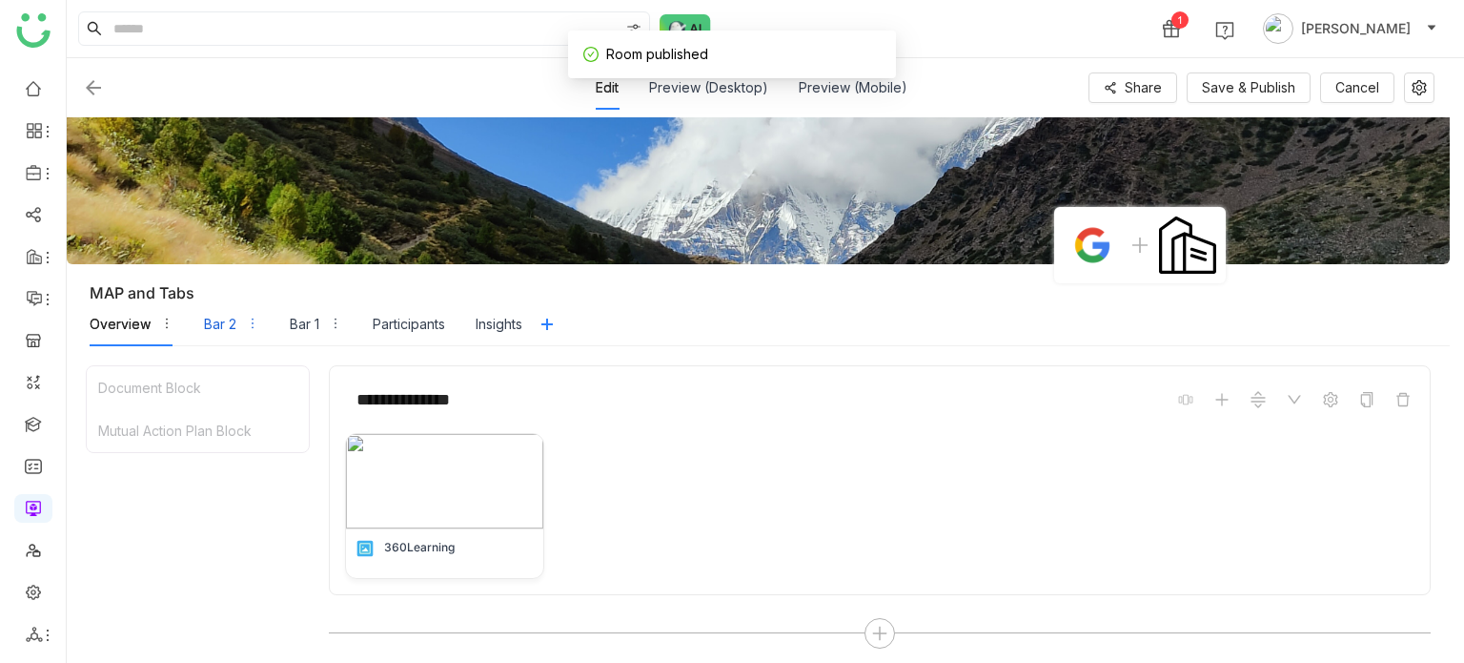
click at [221, 326] on div "Bar 2" at bounding box center [220, 324] width 32 height 21
click at [220, 331] on div "Bar 2" at bounding box center [220, 324] width 32 height 21
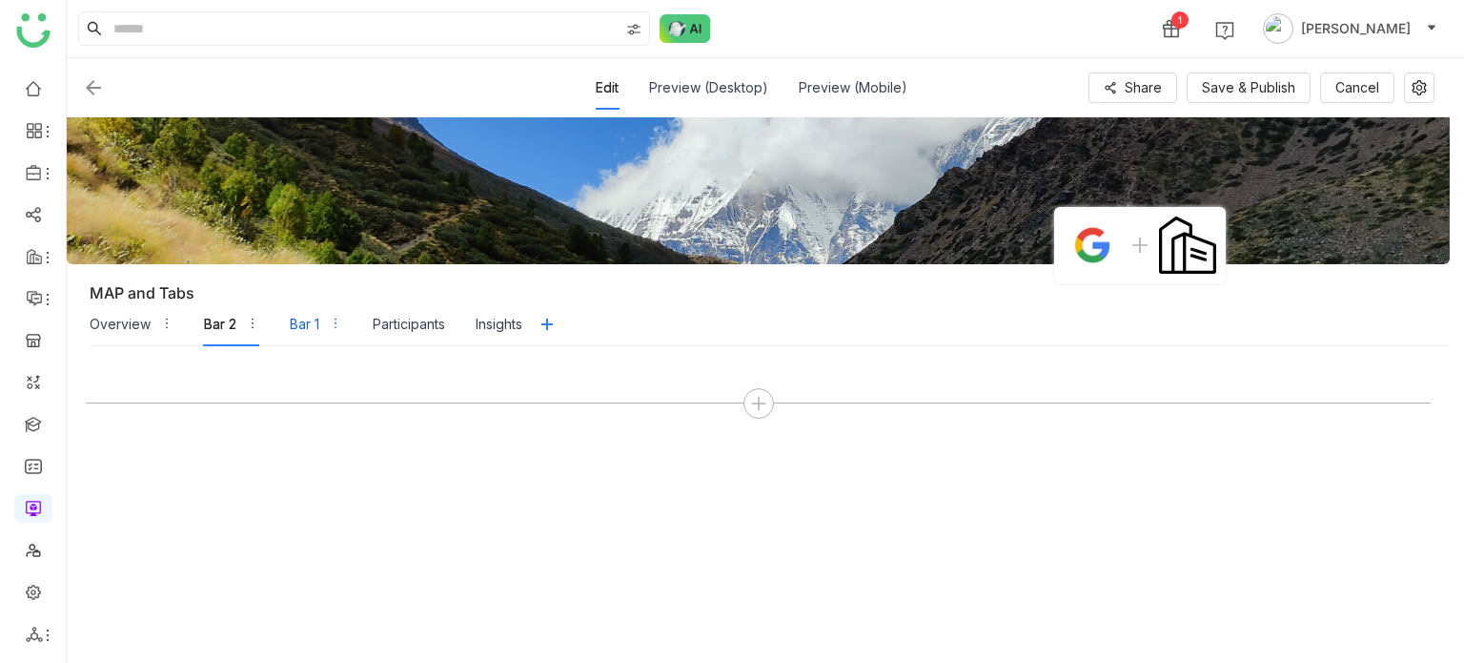
click at [323, 322] on div "Bar 1" at bounding box center [316, 324] width 52 height 44
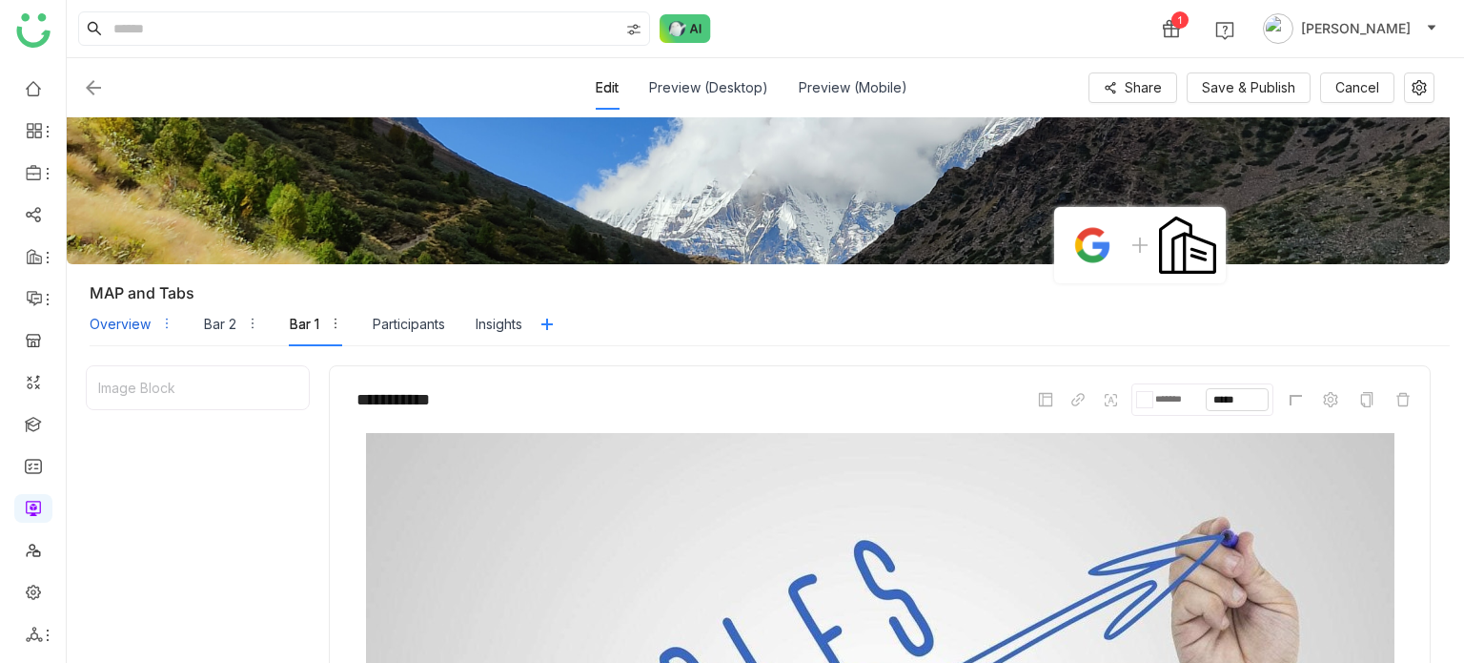
click at [112, 318] on div "Overview" at bounding box center [120, 324] width 61 height 21
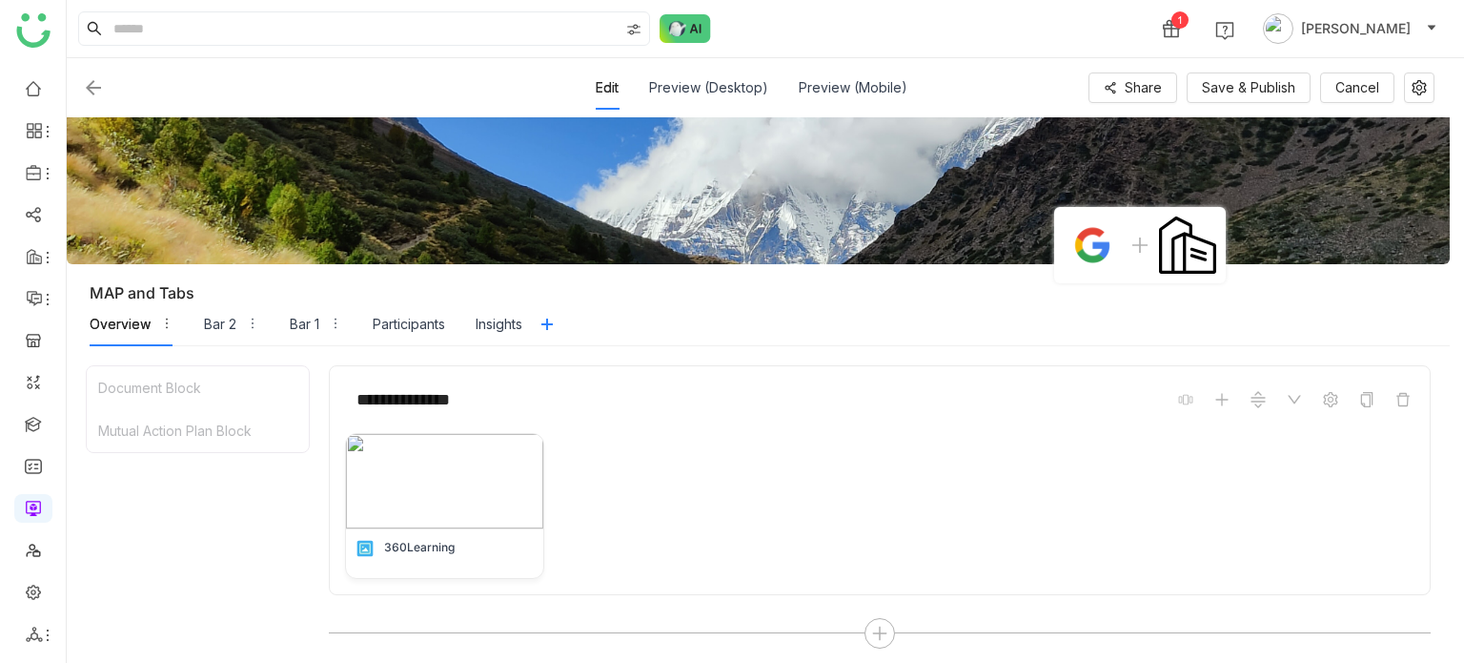
scroll to position [461, 0]
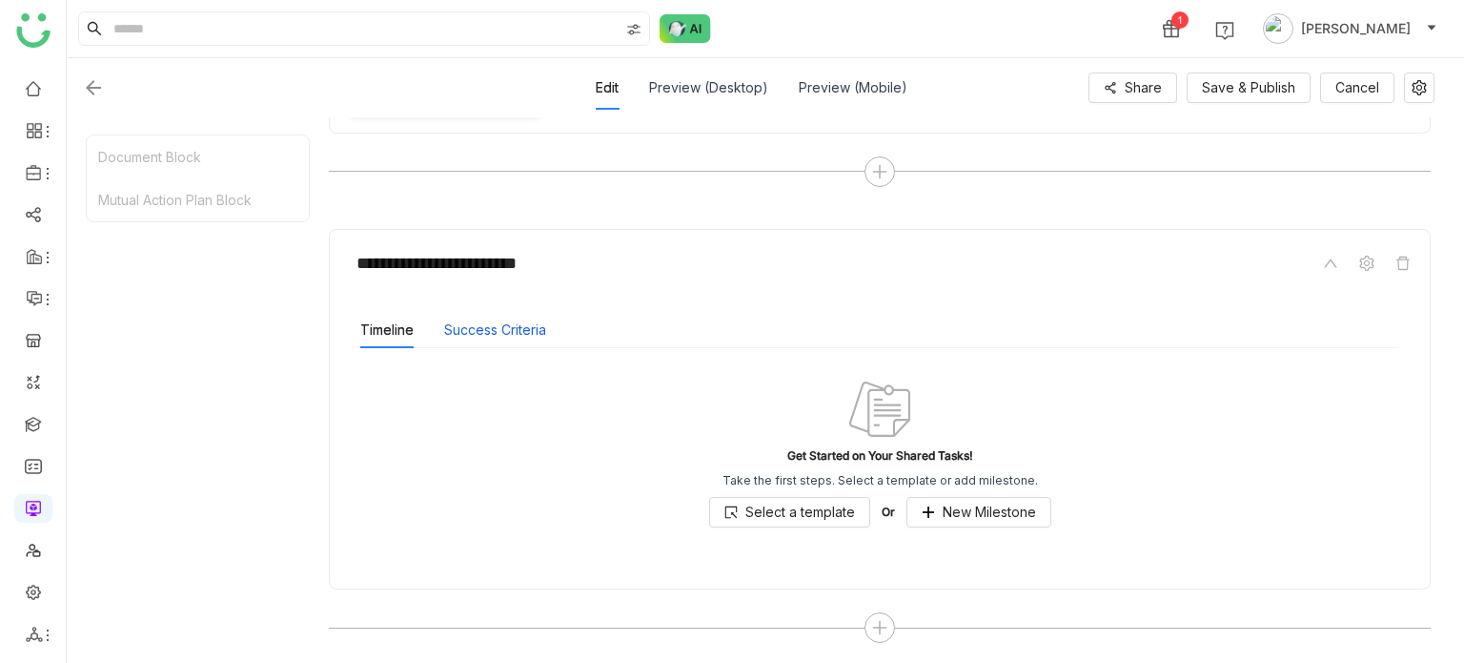
click at [450, 327] on button "Success Criteria" at bounding box center [495, 329] width 102 height 21
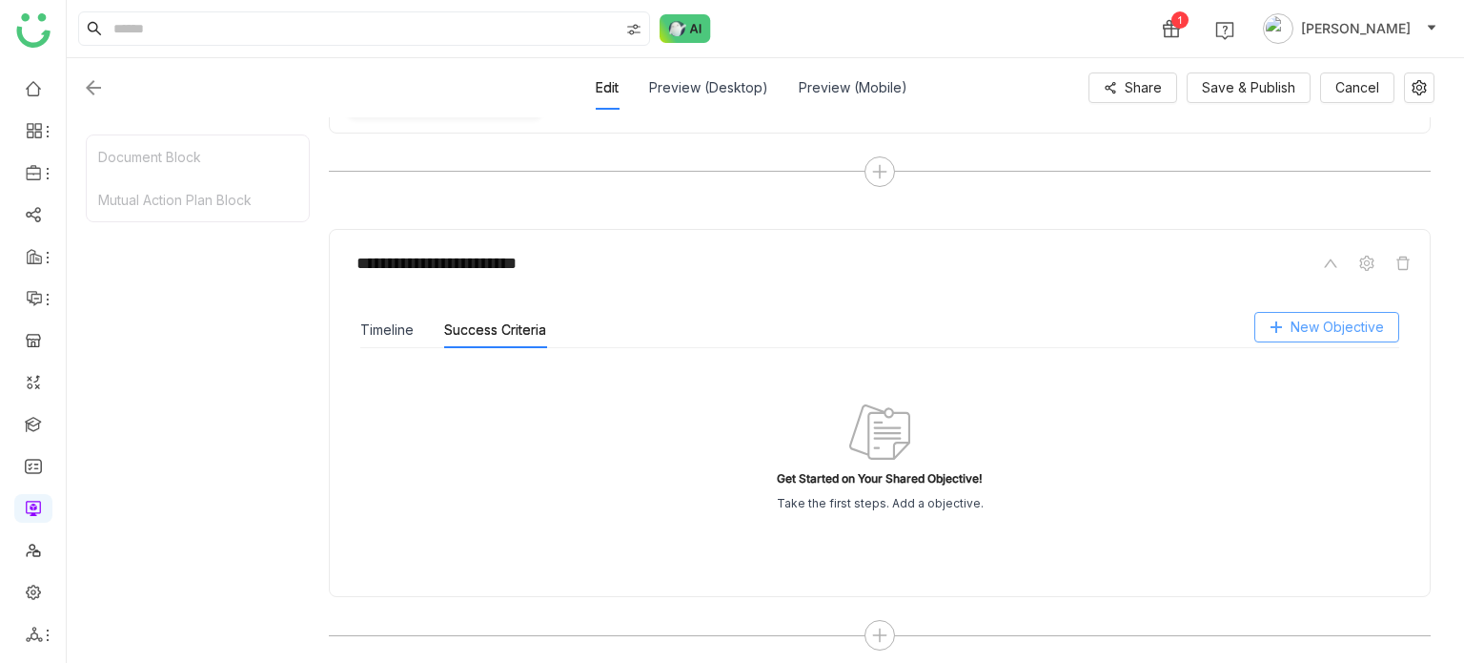
click at [1374, 329] on span "New Objective" at bounding box center [1337, 326] width 93 height 21
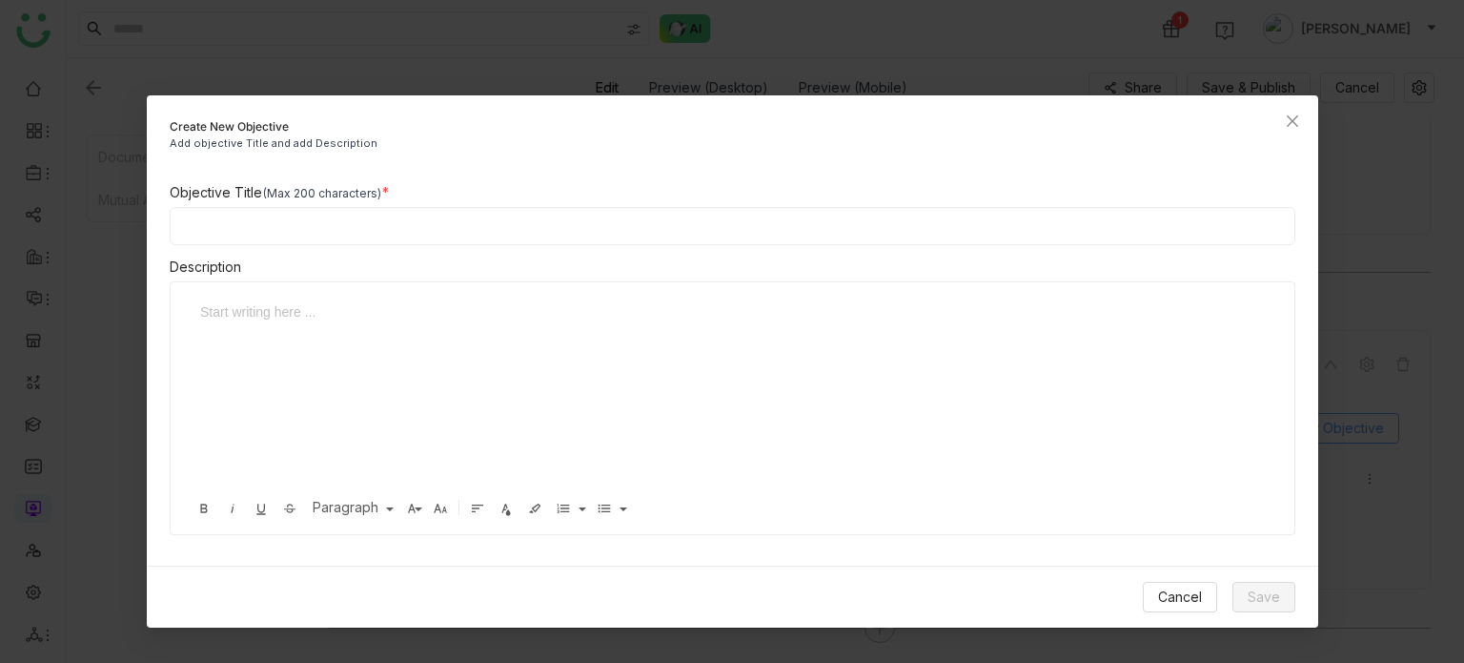
click at [1302, 317] on div "Objective Title (Max 200 characters) Description Start writing here ... Bold It…" at bounding box center [733, 358] width 1172 height 353
click at [522, 234] on input at bounding box center [733, 226] width 1126 height 38
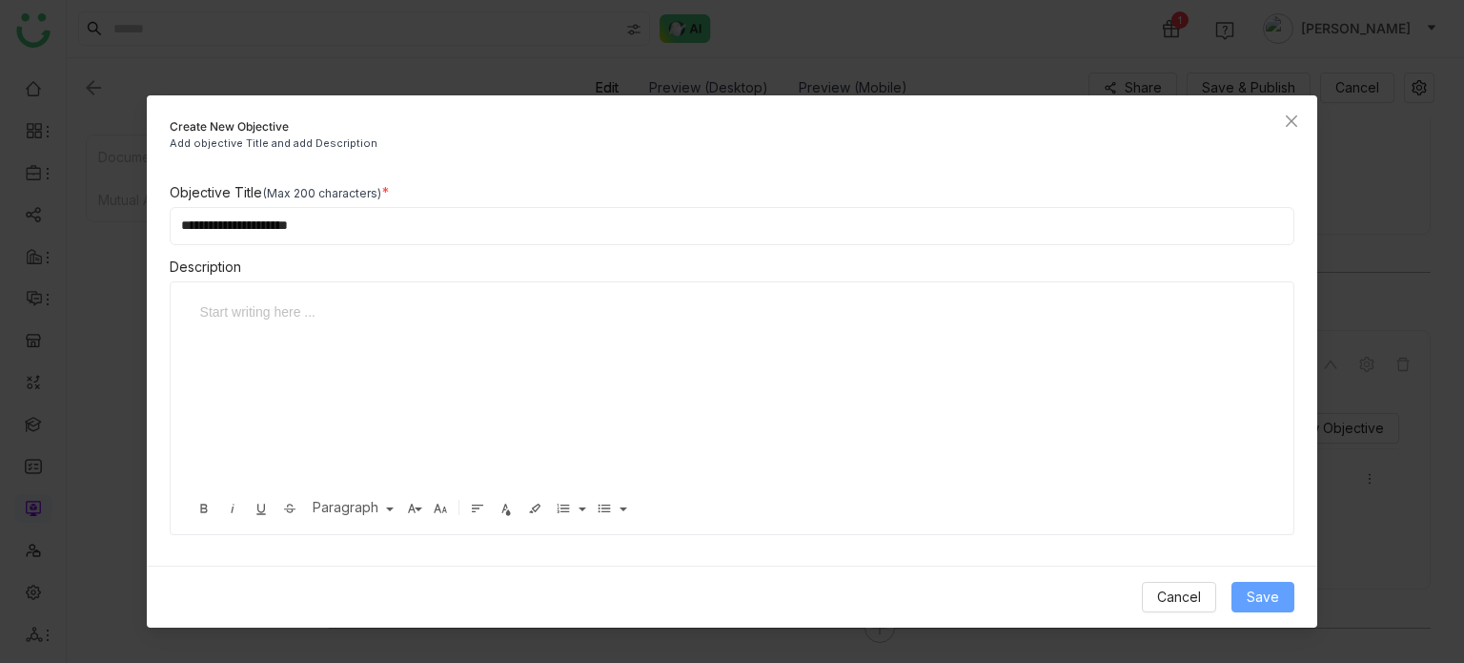
type input "**********"
click at [1255, 597] on span "Save" at bounding box center [1263, 596] width 32 height 21
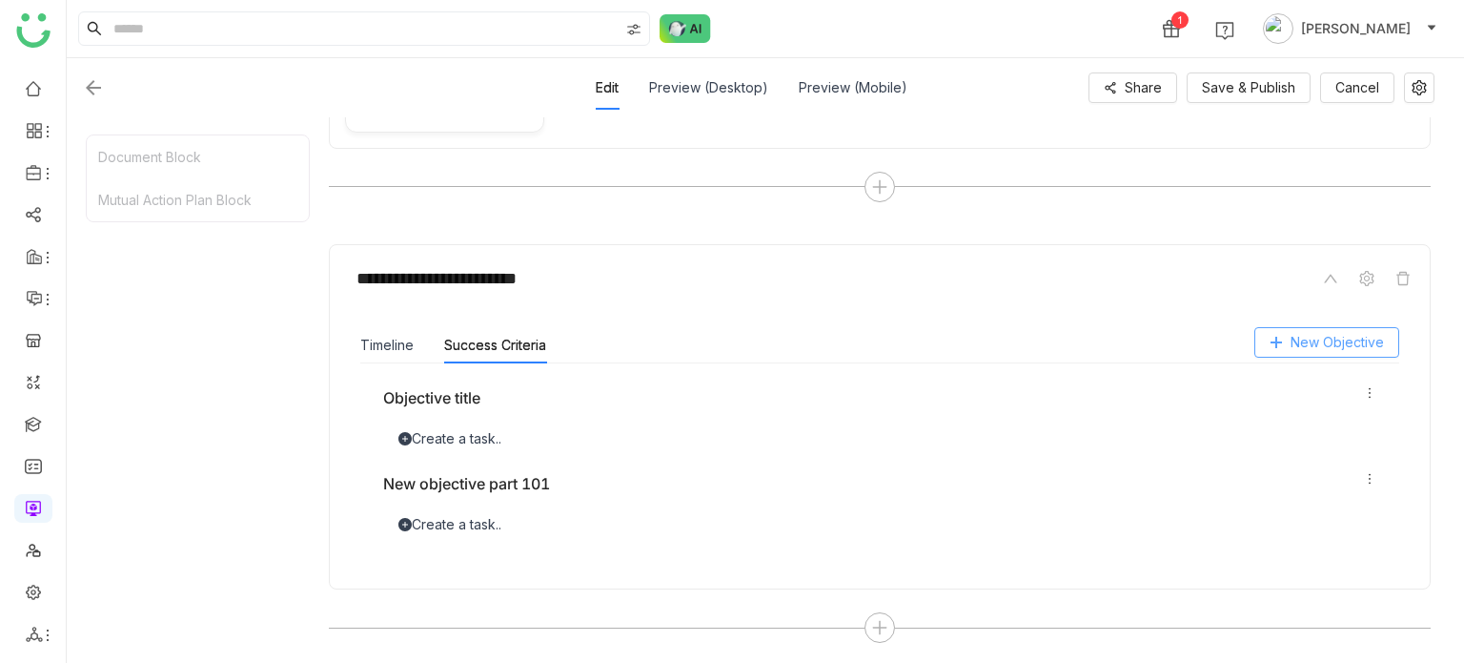
scroll to position [0, 0]
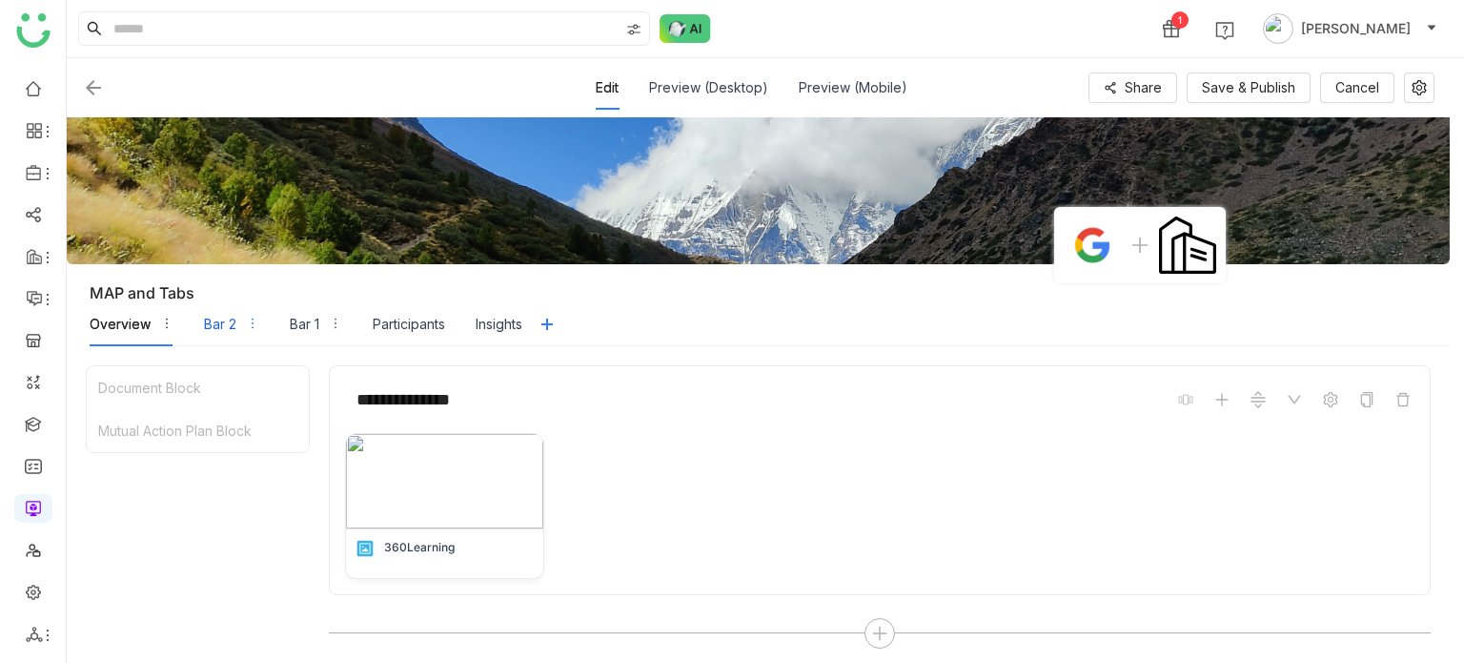
click at [221, 322] on div "Bar 2" at bounding box center [220, 324] width 32 height 21
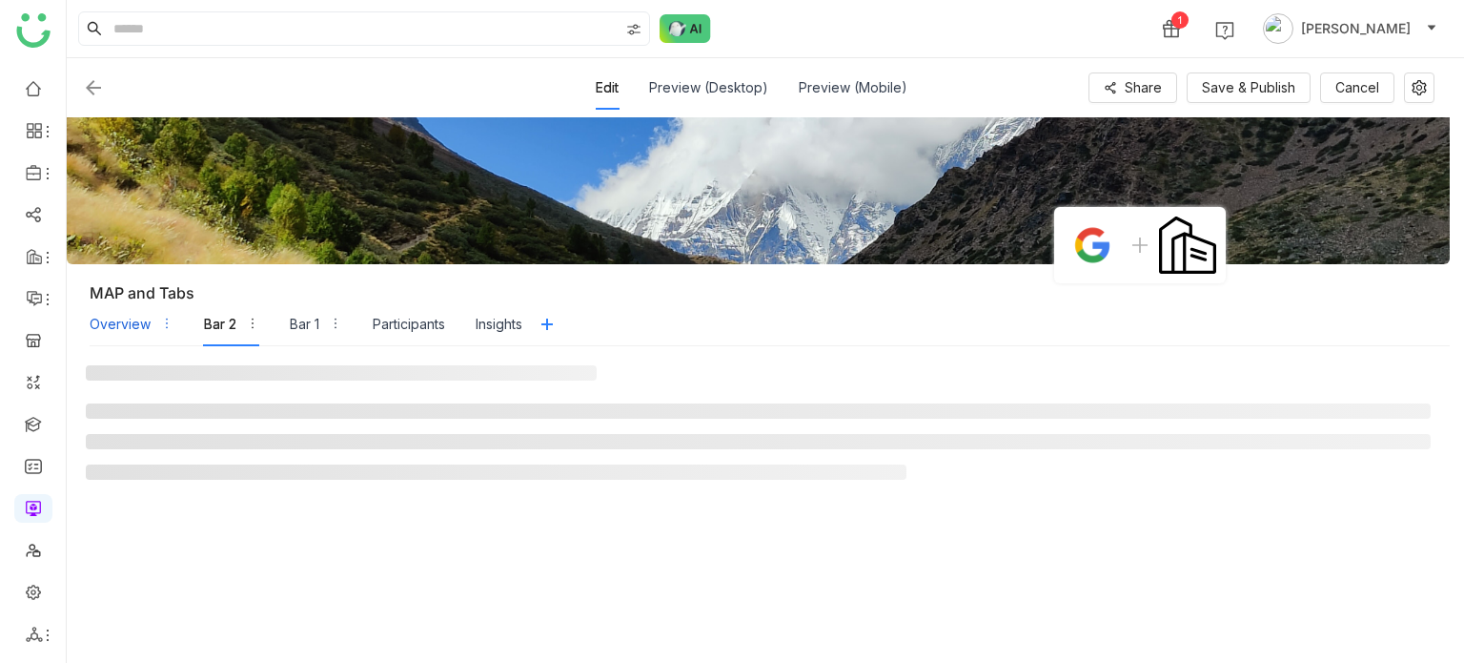
click at [157, 322] on div "Overview" at bounding box center [132, 324] width 84 height 44
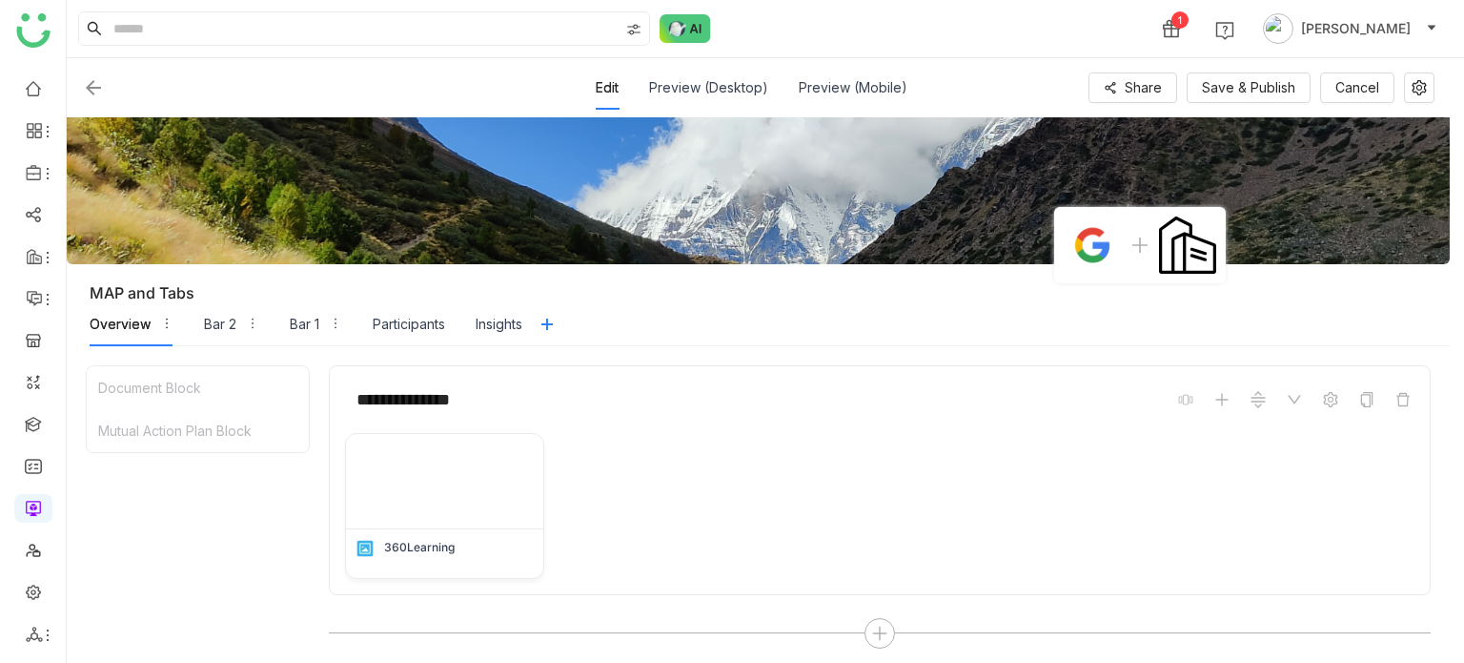
scroll to position [461, 0]
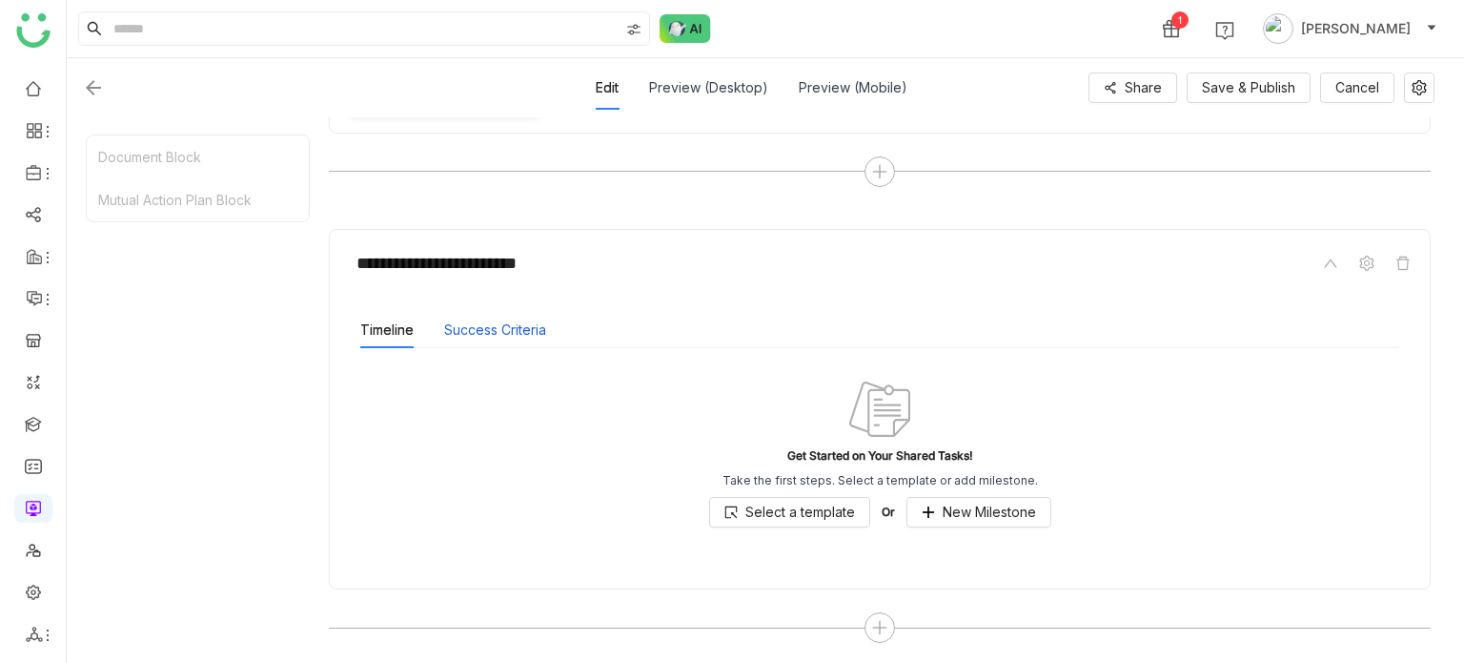
click at [540, 325] on button "Success Criteria" at bounding box center [495, 329] width 102 height 21
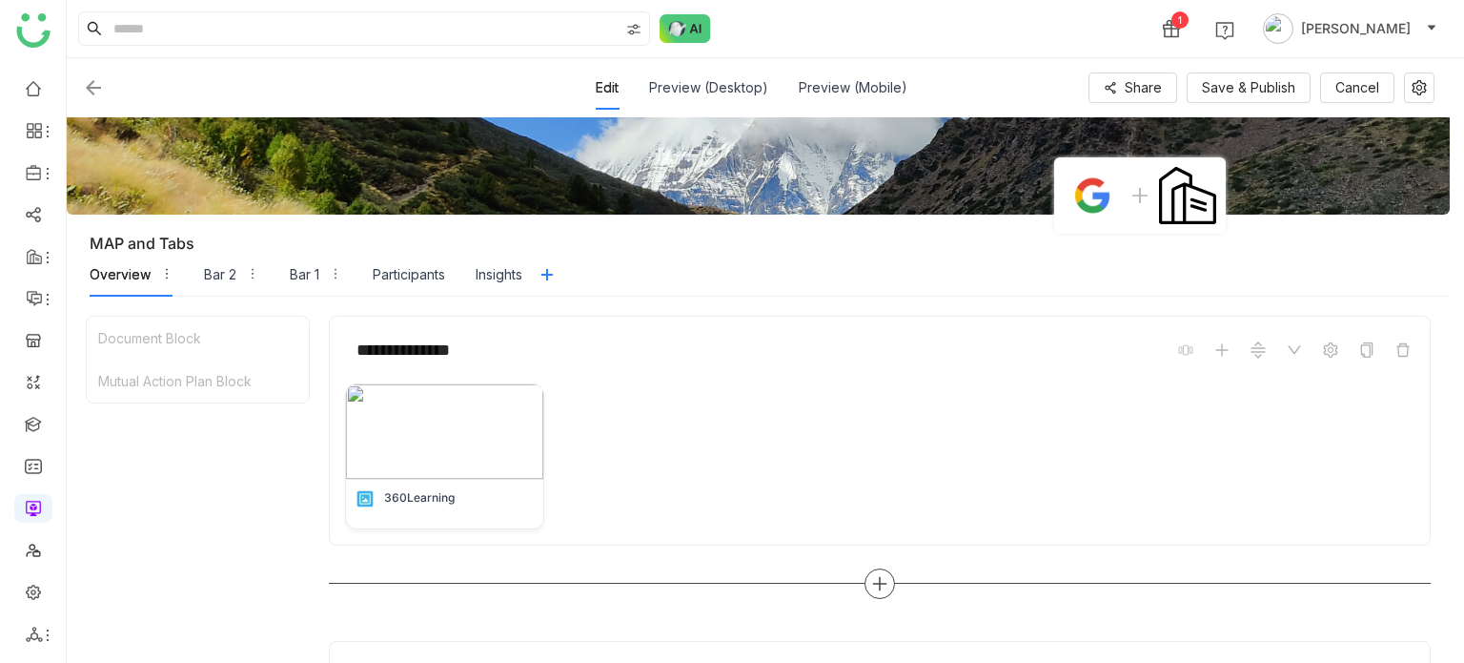
scroll to position [0, 0]
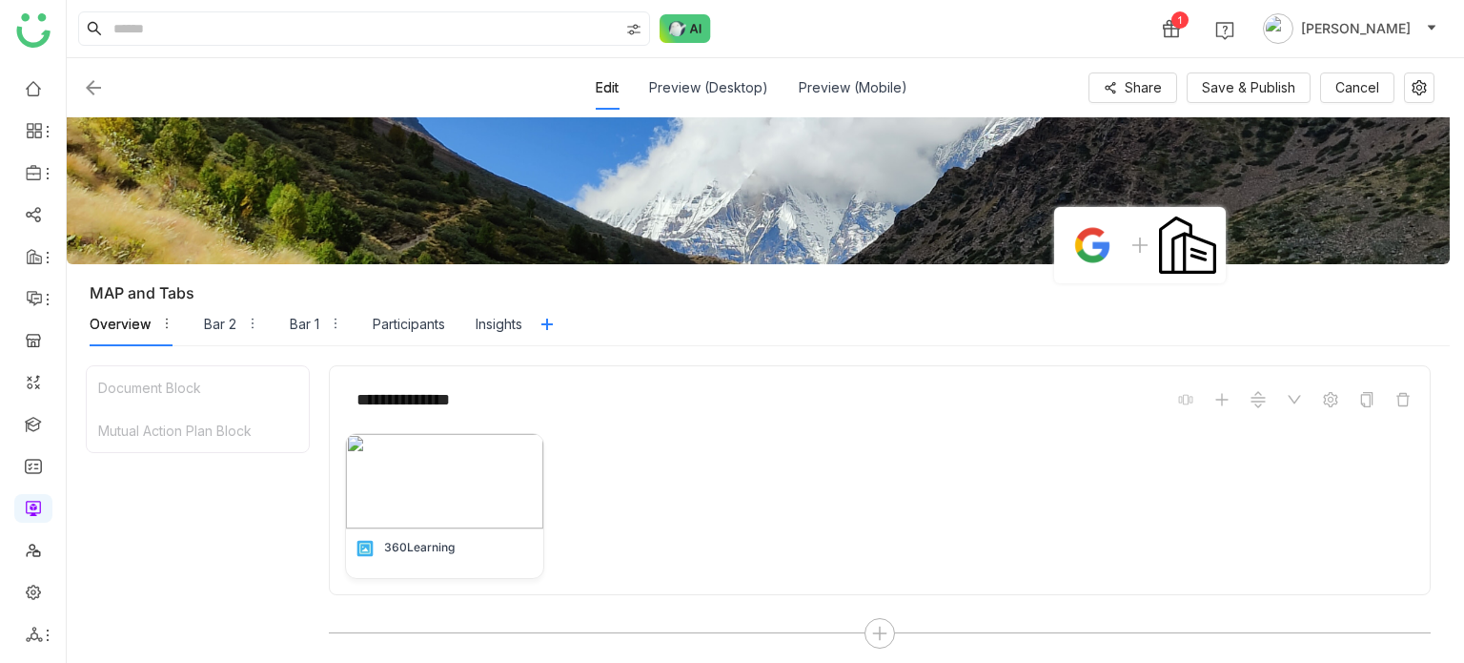
click at [191, 320] on div "Overview Bar 2 Bar 1 Participants Insights" at bounding box center [306, 324] width 433 height 44
click at [214, 323] on div "Bar 2" at bounding box center [220, 324] width 32 height 21
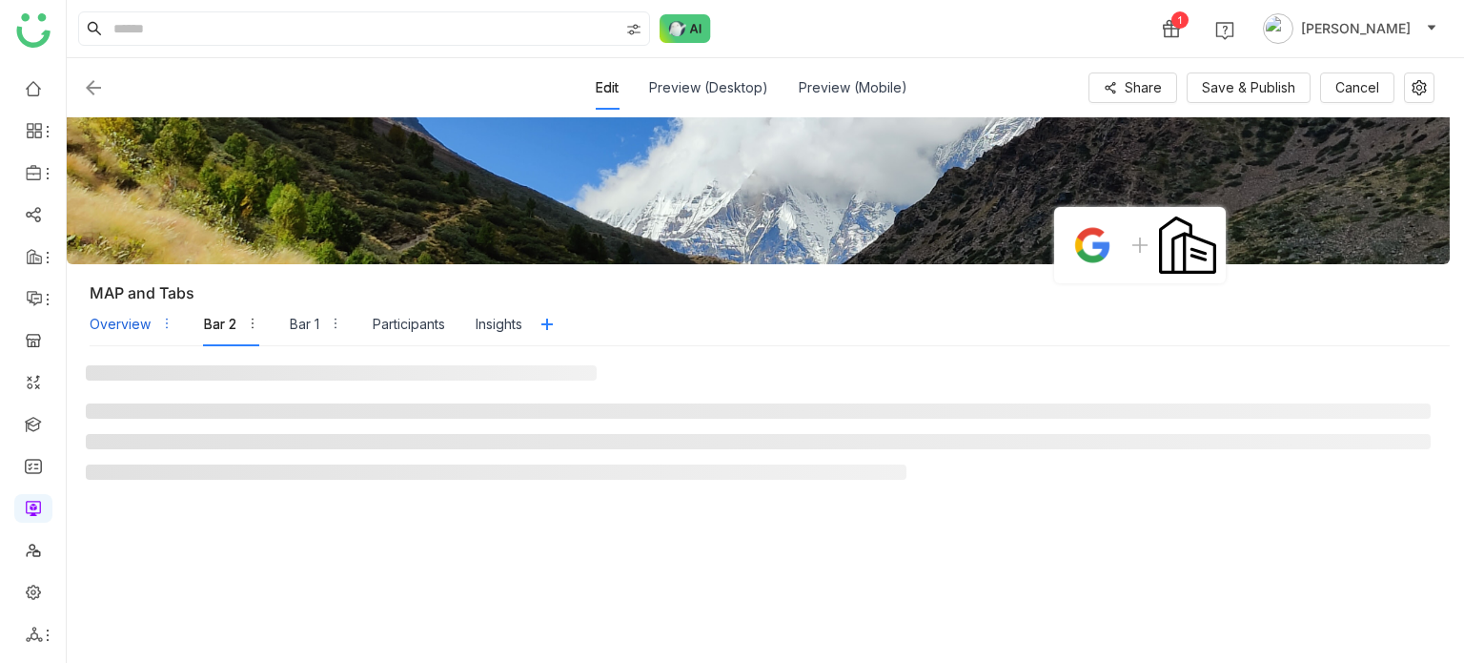
click at [150, 327] on div "Overview" at bounding box center [132, 324] width 84 height 44
click at [217, 332] on div "Bar 2" at bounding box center [220, 324] width 32 height 21
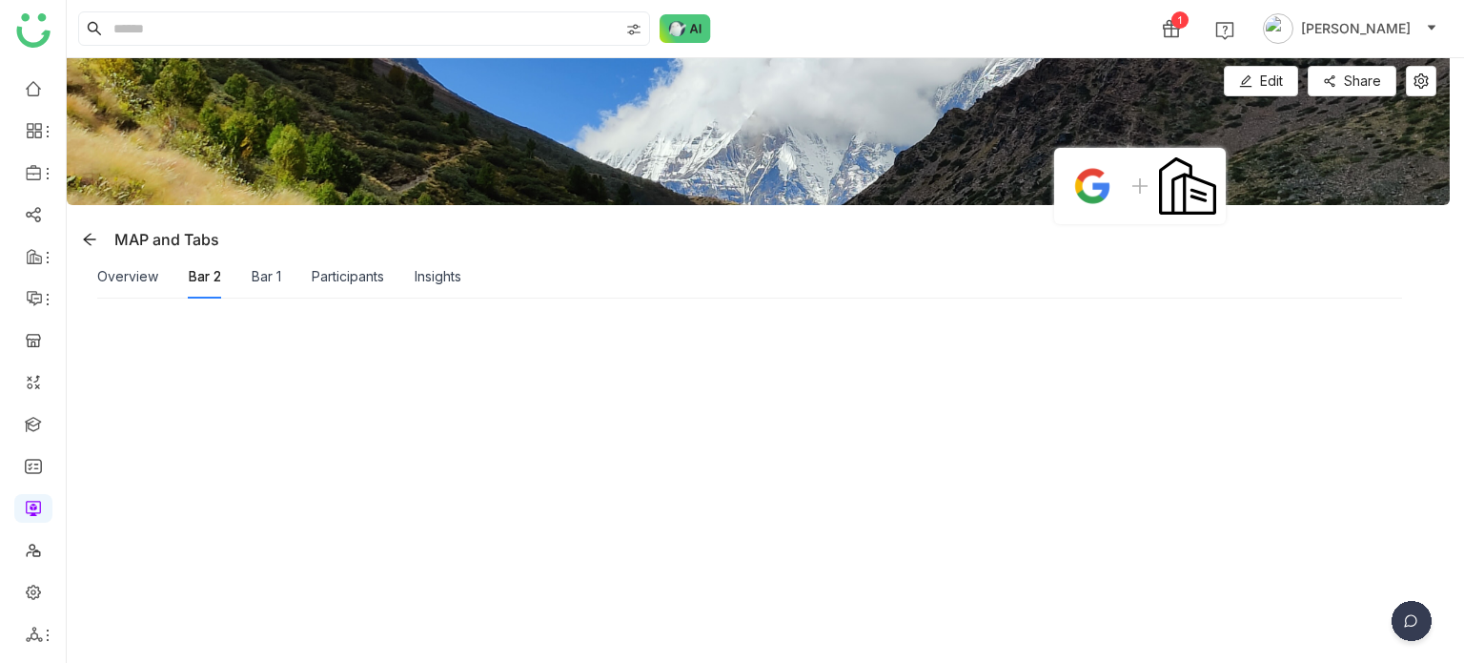
click at [263, 289] on div "Bar 1" at bounding box center [267, 277] width 30 height 44
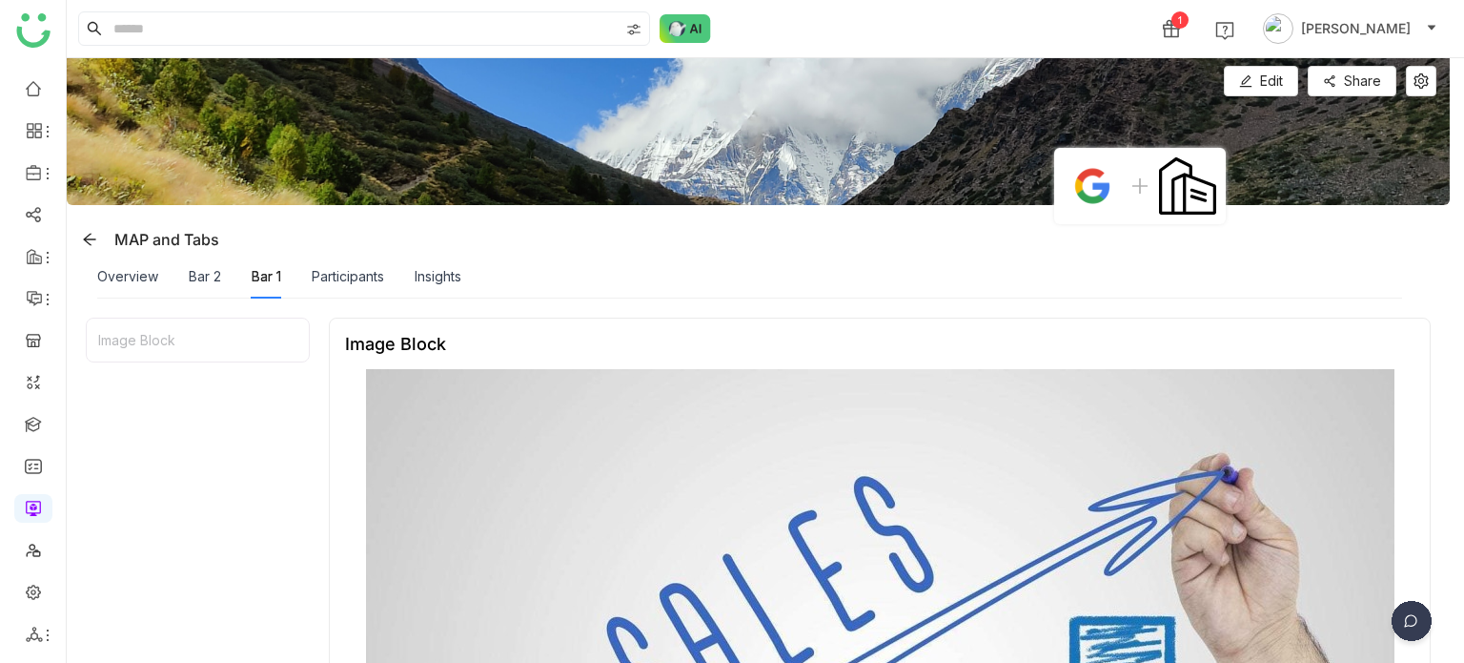
click at [198, 270] on div "Bar 2" at bounding box center [205, 276] width 32 height 21
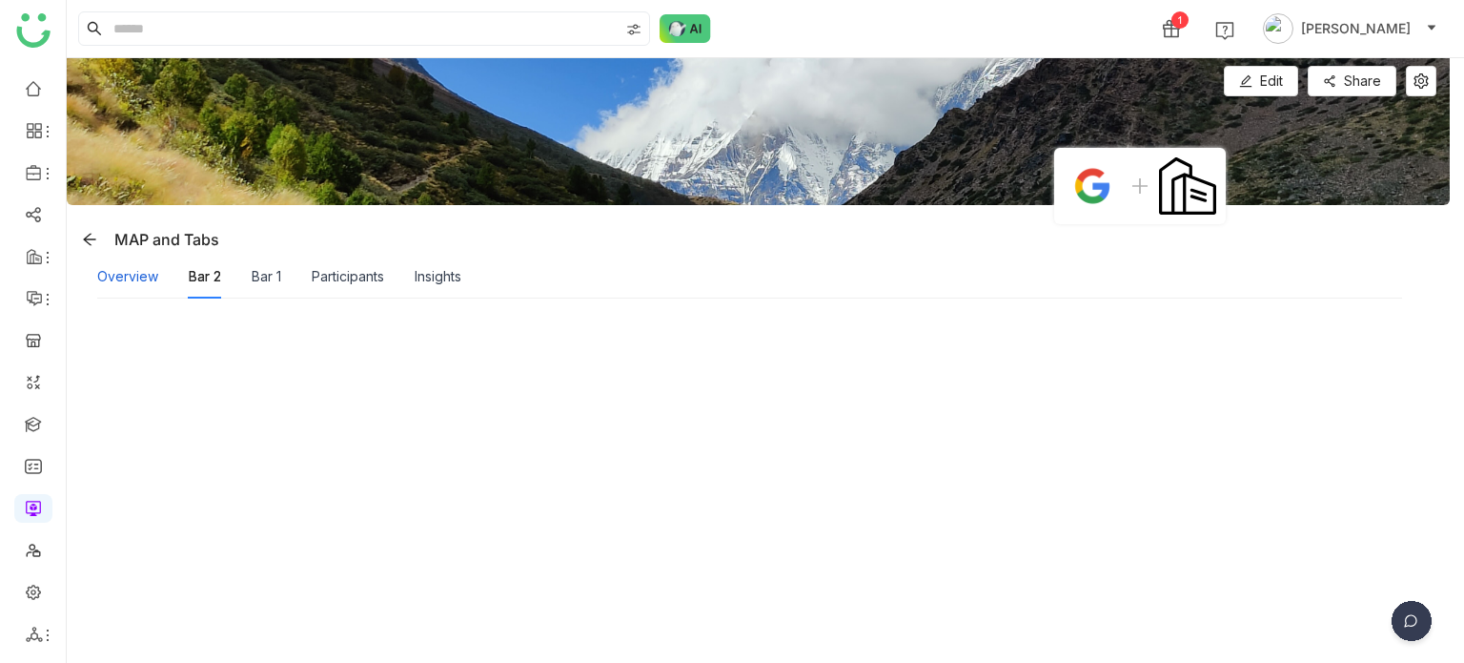
click at [141, 277] on div "Overview" at bounding box center [127, 276] width 61 height 21
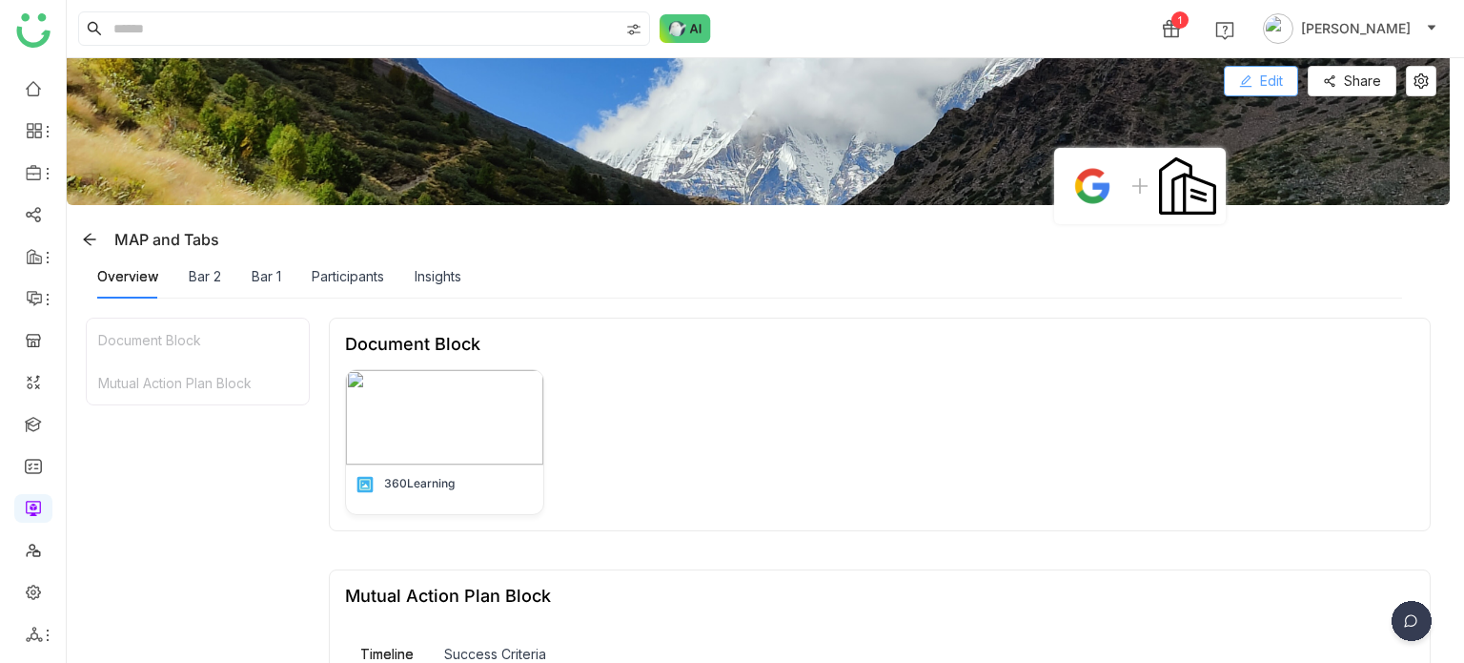
click at [1262, 85] on span "Edit" at bounding box center [1271, 81] width 23 height 21
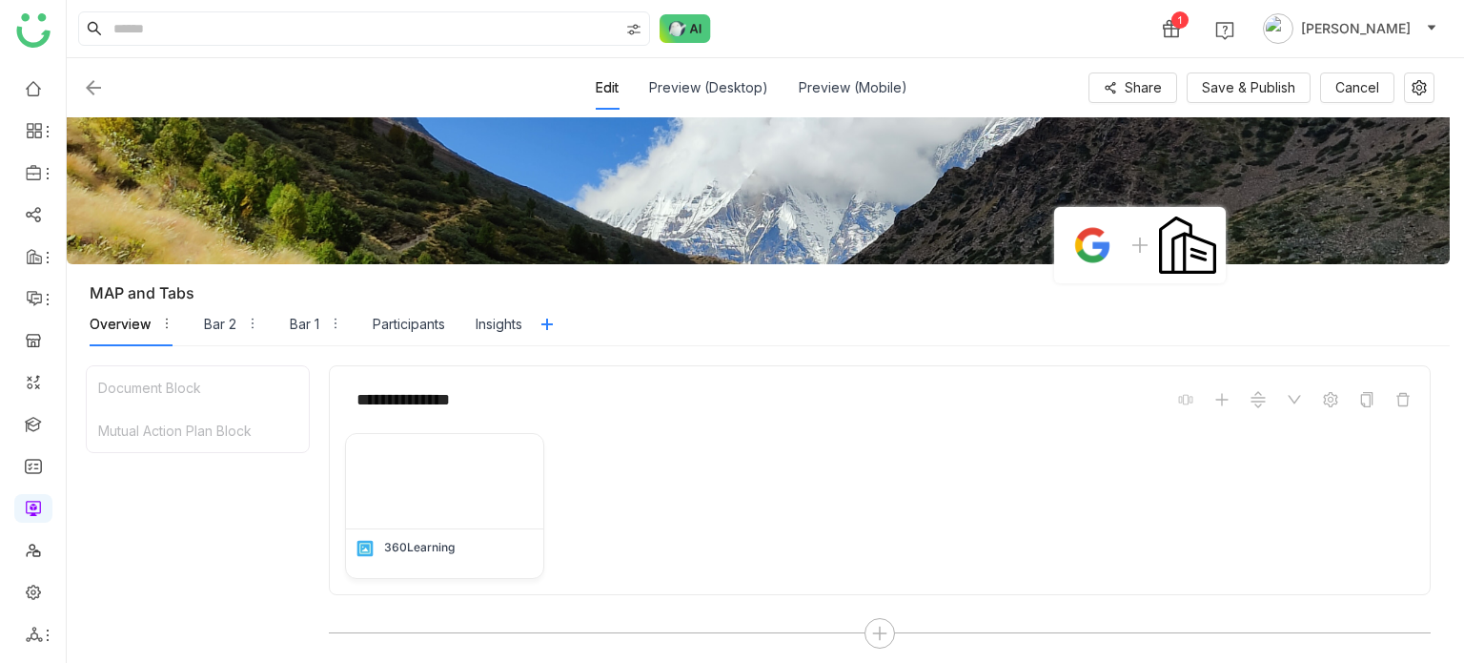
scroll to position [461, 0]
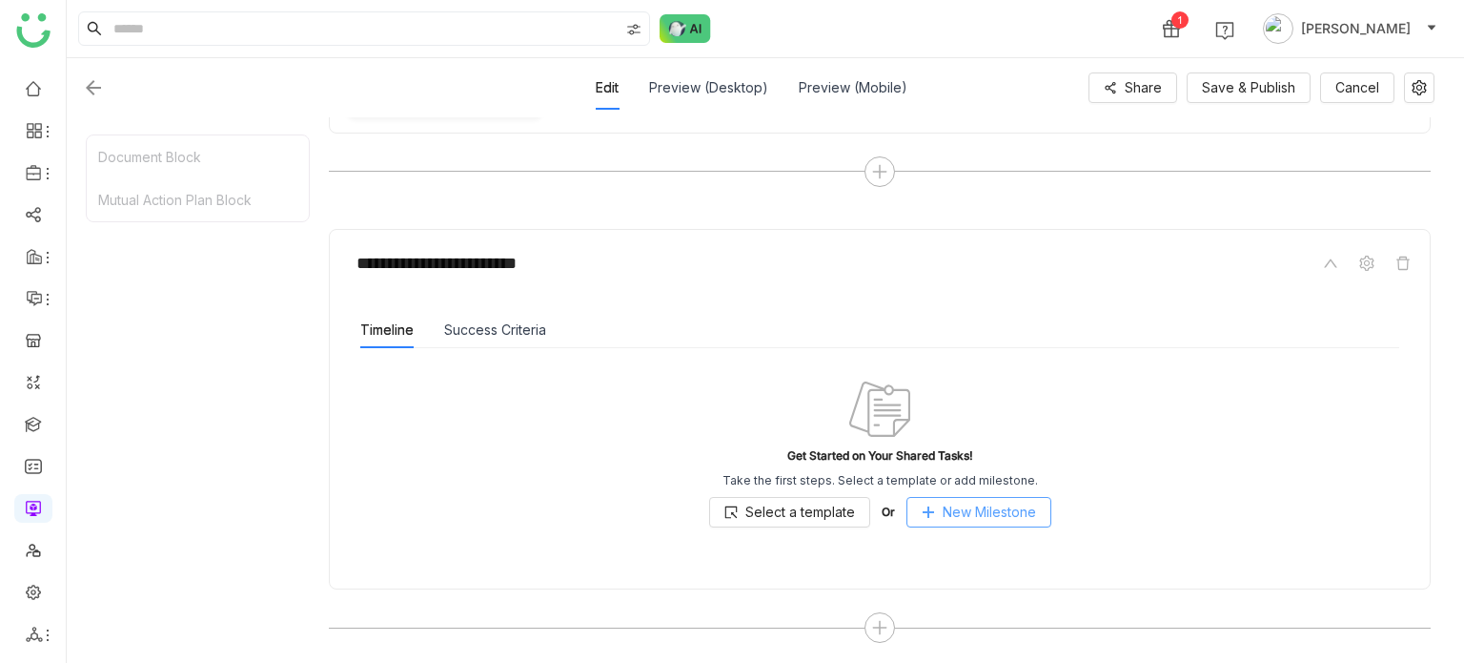
click at [950, 513] on span "New Milestone" at bounding box center [989, 511] width 93 height 21
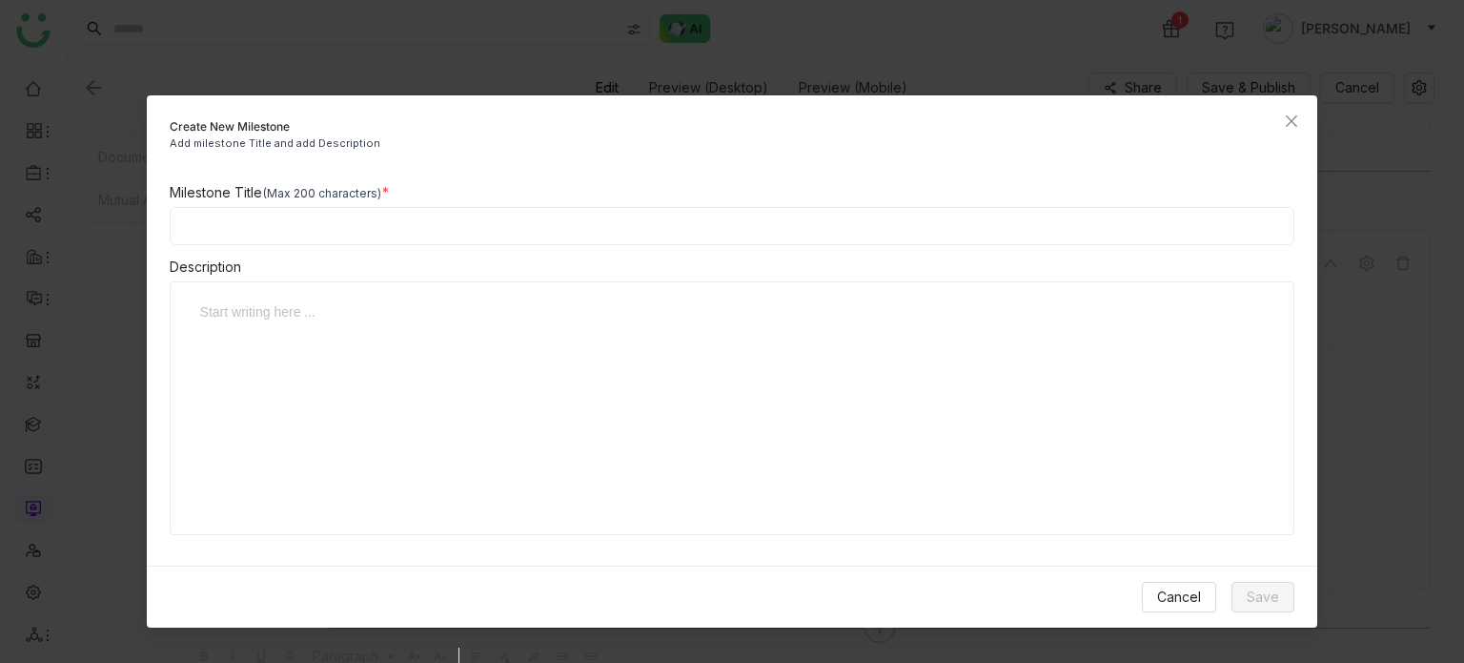
click at [833, 231] on input at bounding box center [733, 226] width 1126 height 38
click at [136, 125] on nz-modal-container "Create New Milestone Add milestone Title and add Description Milestone Title (M…" at bounding box center [732, 331] width 1464 height 663
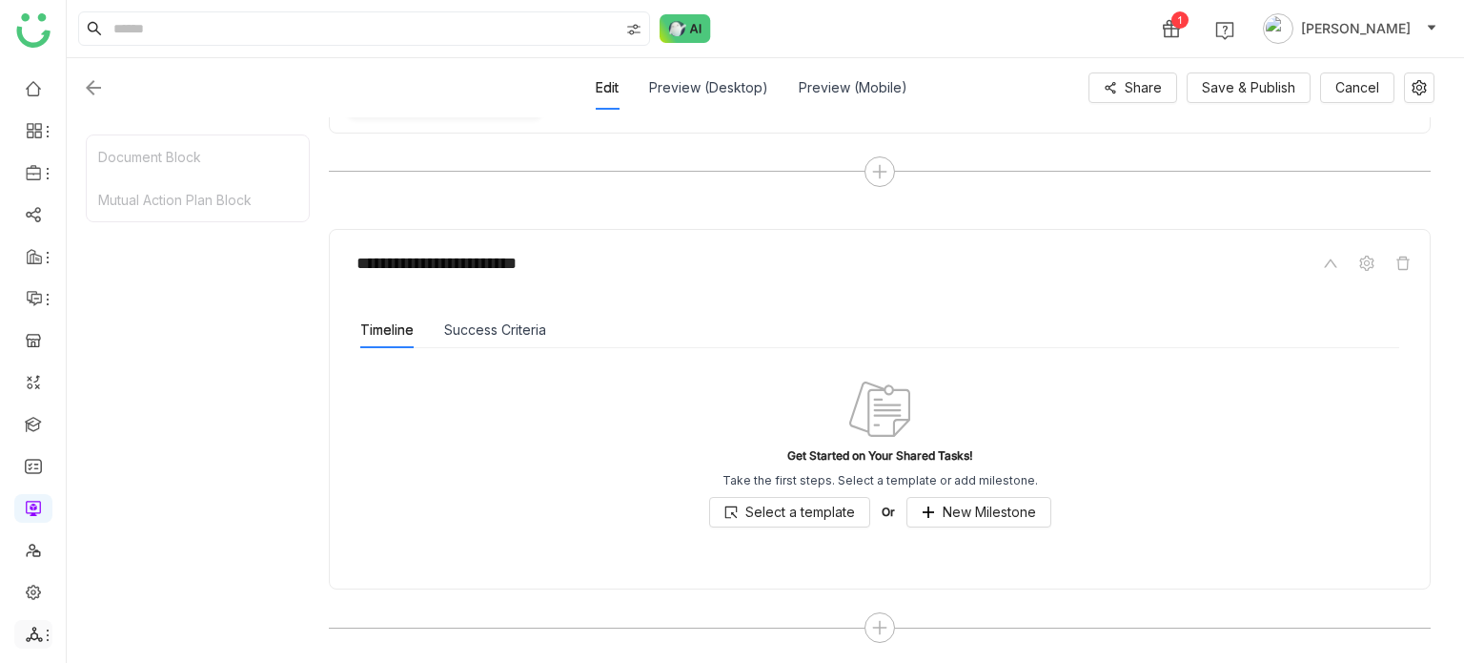
click at [38, 631] on icon at bounding box center [34, 633] width 17 height 17
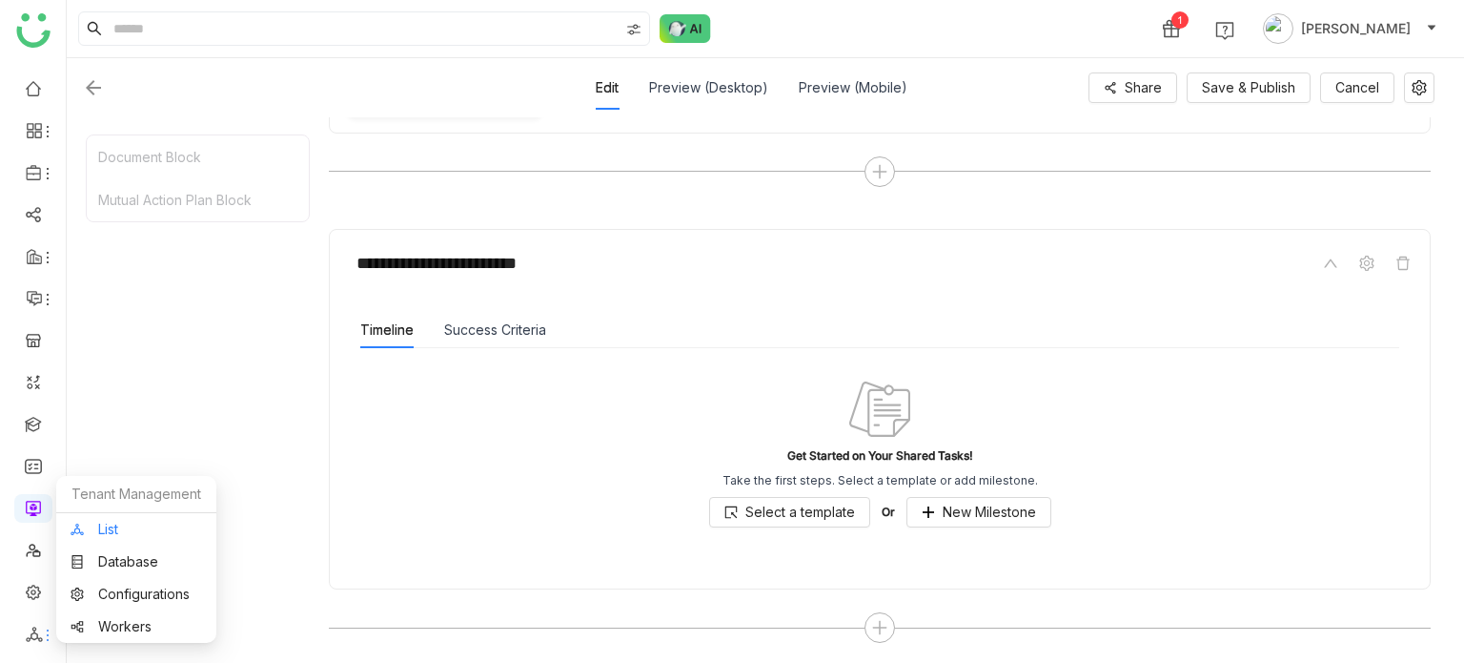
click at [143, 536] on link "List" at bounding box center [137, 528] width 132 height 13
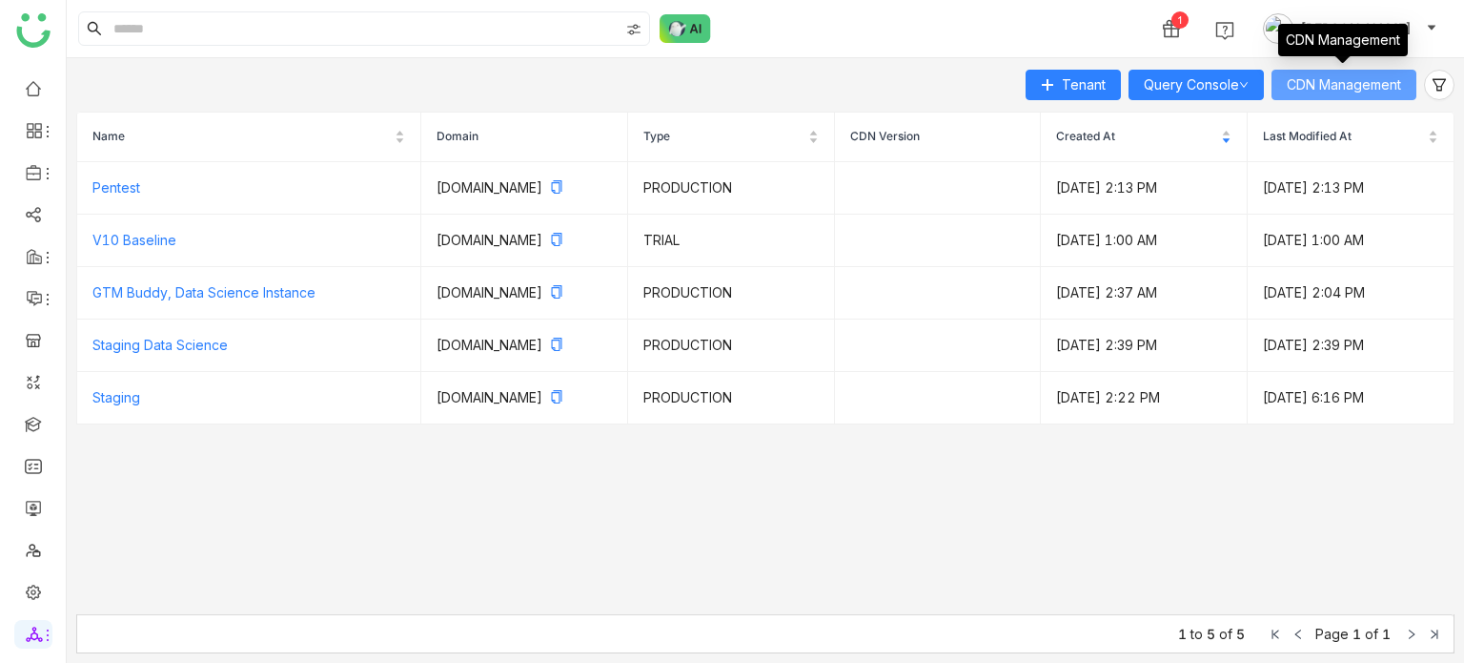
click at [1343, 92] on span "CDN Management" at bounding box center [1344, 84] width 114 height 21
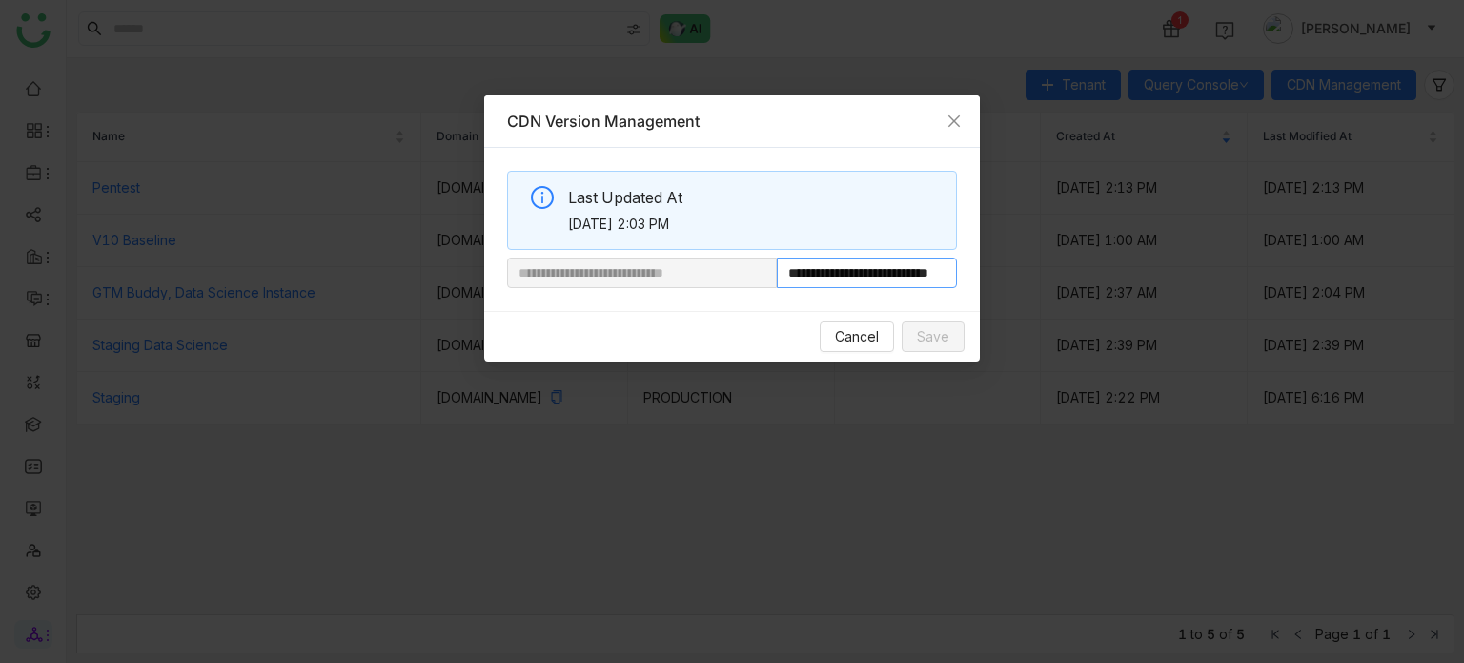
click at [877, 277] on input "**********" at bounding box center [867, 272] width 180 height 31
click at [225, 326] on nz-modal-container "**********" at bounding box center [732, 331] width 1464 height 663
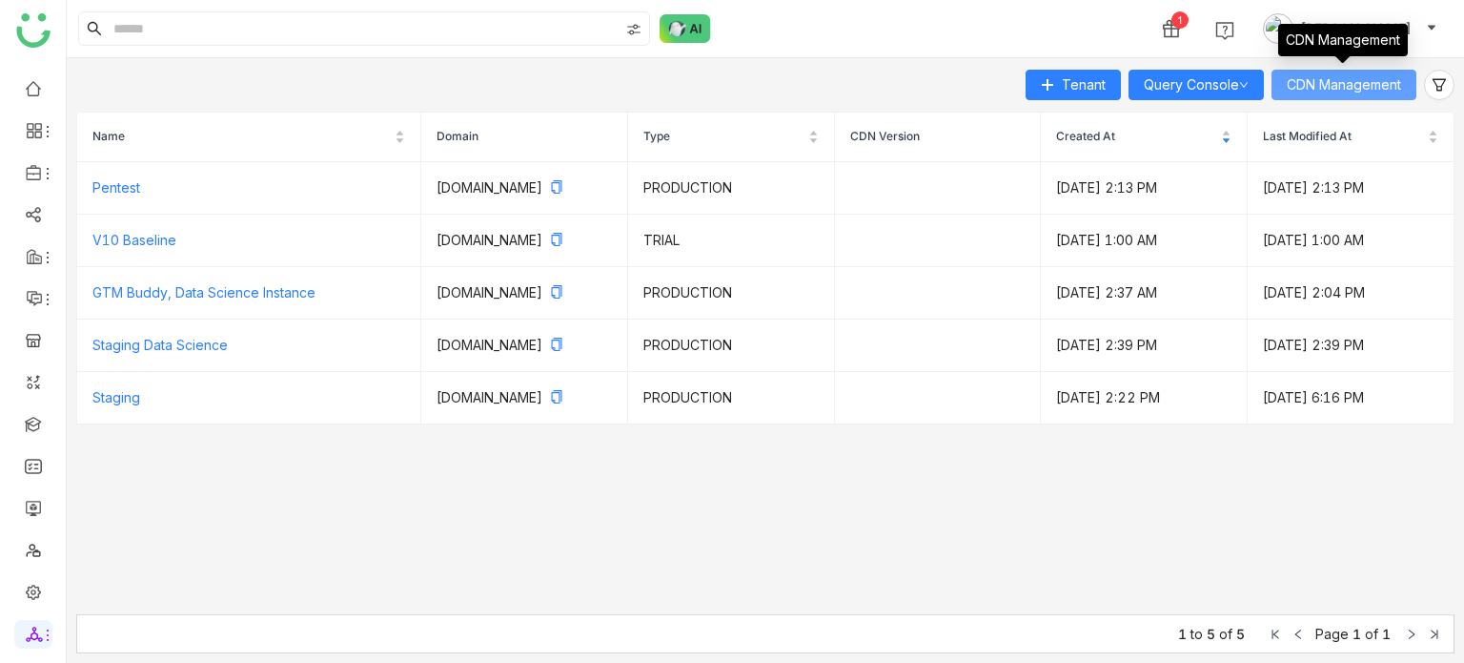
click at [1318, 89] on span "CDN Management" at bounding box center [1344, 84] width 114 height 21
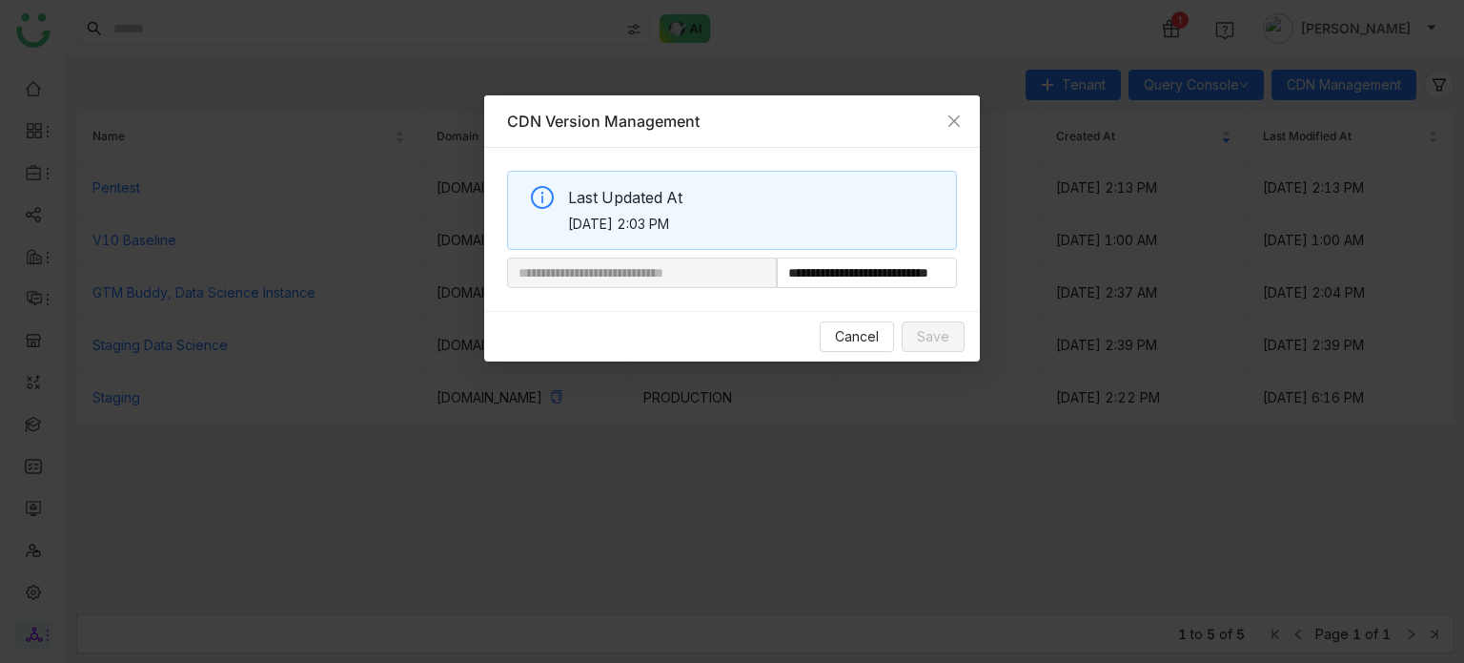
click at [846, 357] on div "Cancel Save" at bounding box center [732, 336] width 496 height 51
click at [875, 327] on span "Cancel" at bounding box center [857, 336] width 44 height 21
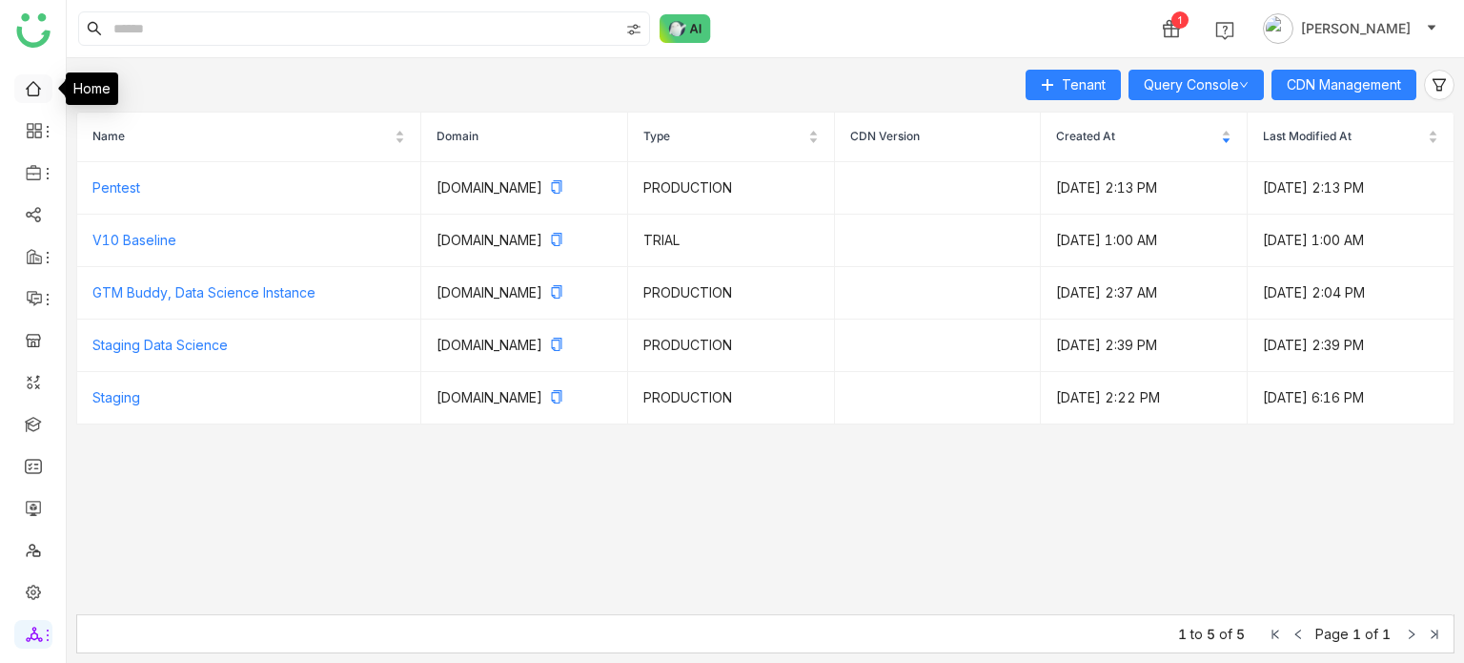
click at [34, 91] on link at bounding box center [33, 87] width 17 height 16
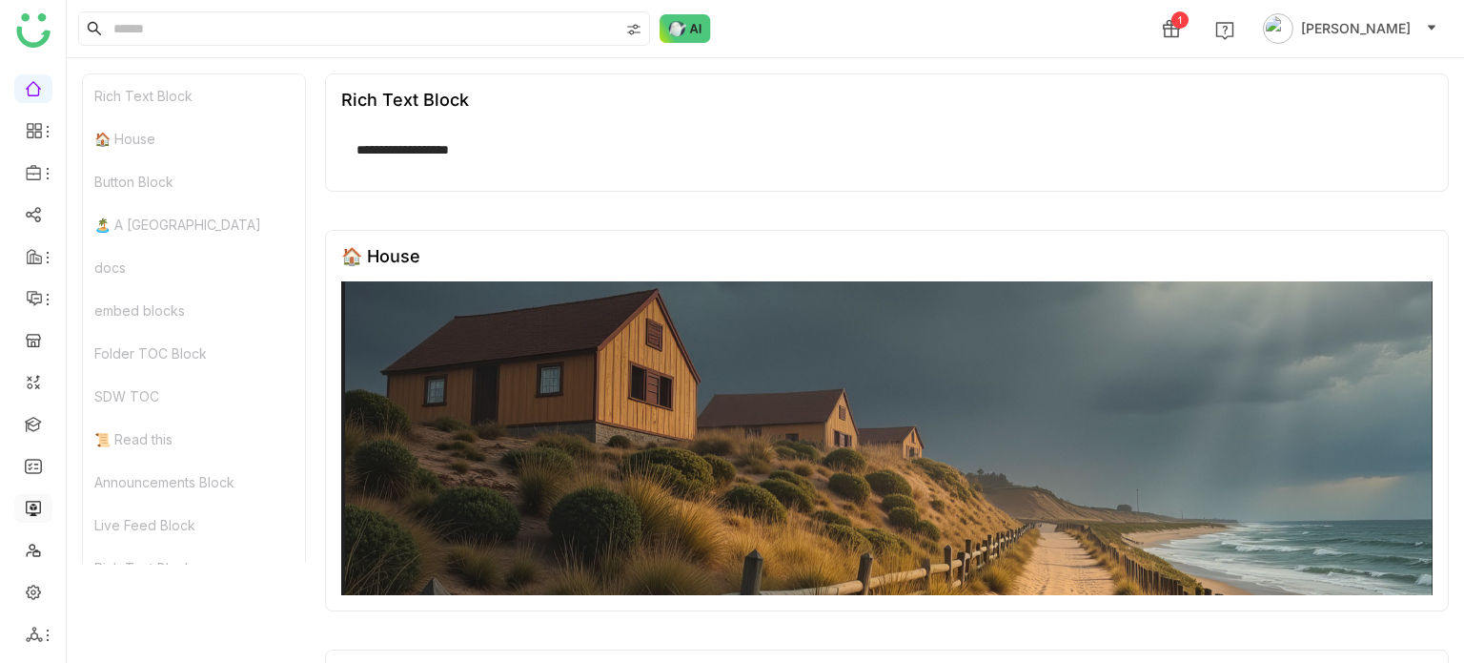
click at [42, 499] on link at bounding box center [33, 507] width 17 height 16
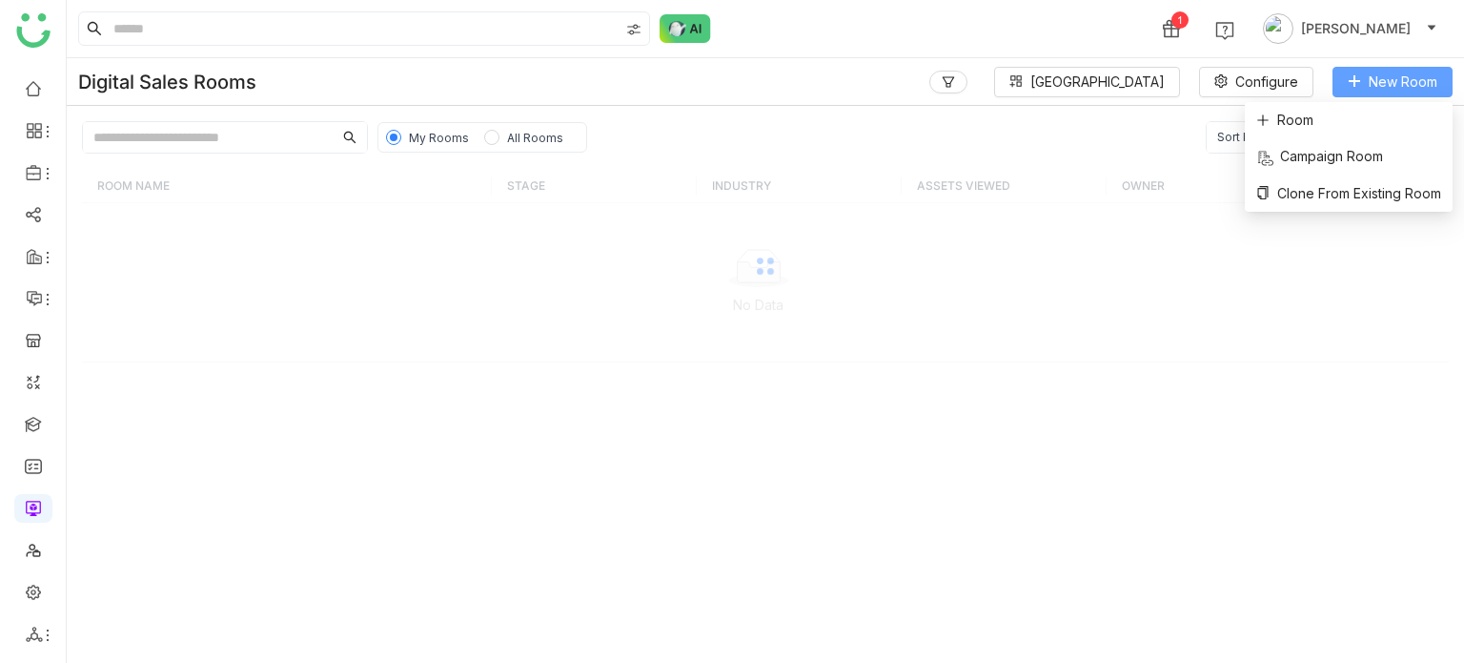
click at [1367, 71] on button "New Room" at bounding box center [1393, 82] width 120 height 31
click at [1338, 125] on li "Room" at bounding box center [1349, 120] width 208 height 36
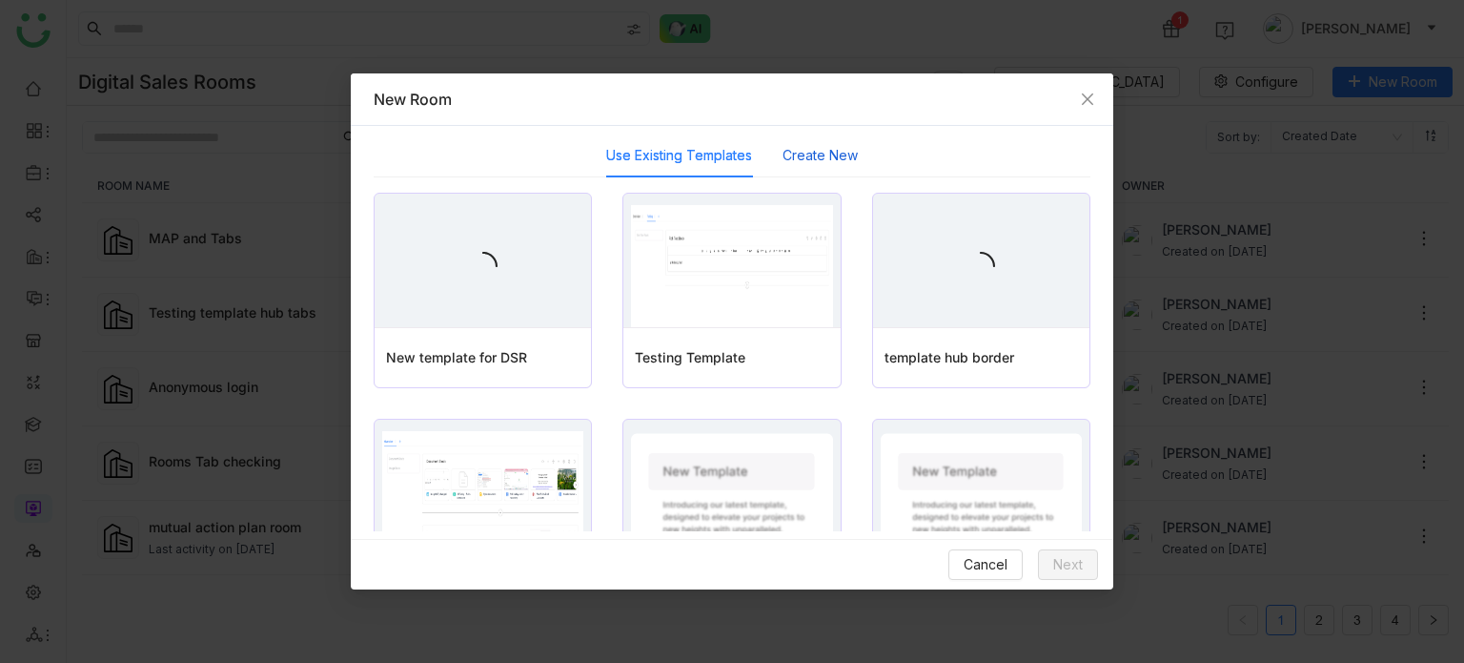
click at [811, 152] on button "Create New" at bounding box center [820, 155] width 75 height 21
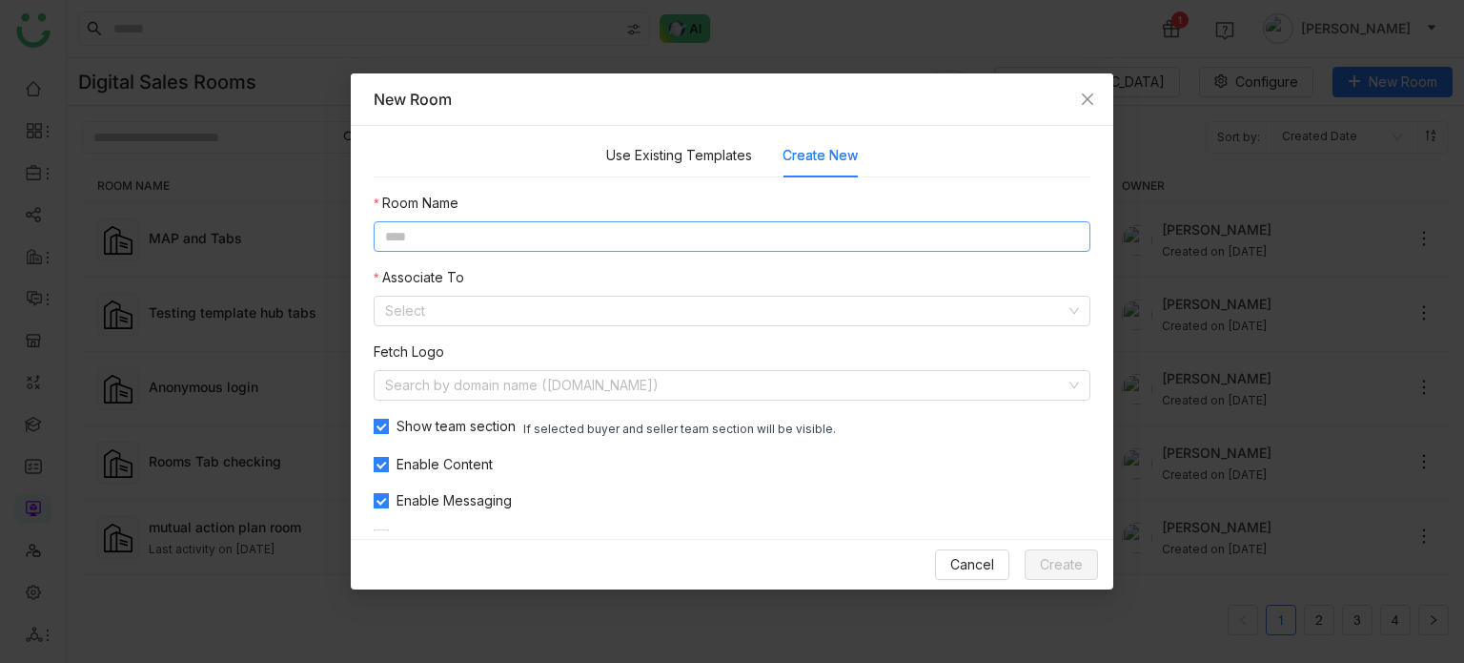
click at [805, 232] on input at bounding box center [732, 236] width 717 height 31
type input "**********"
click at [702, 314] on input at bounding box center [725, 310] width 681 height 29
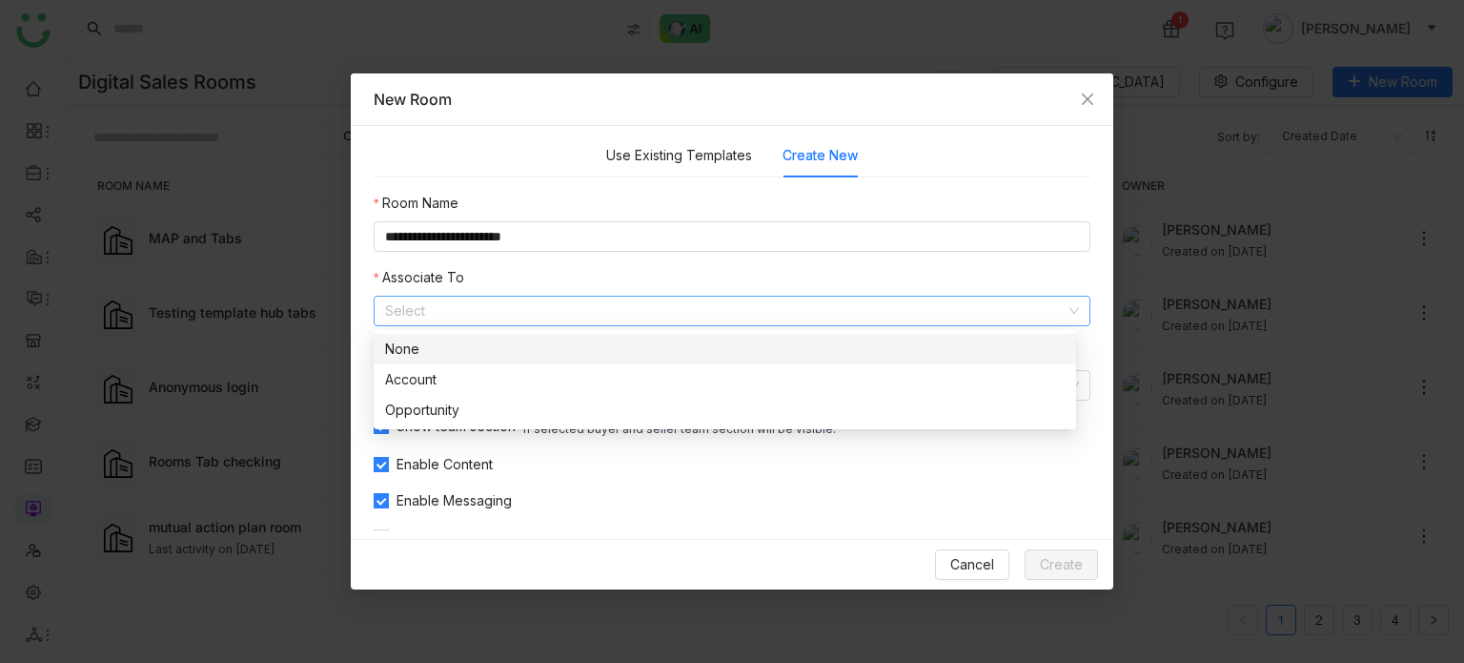
click at [625, 342] on div "None" at bounding box center [725, 348] width 680 height 21
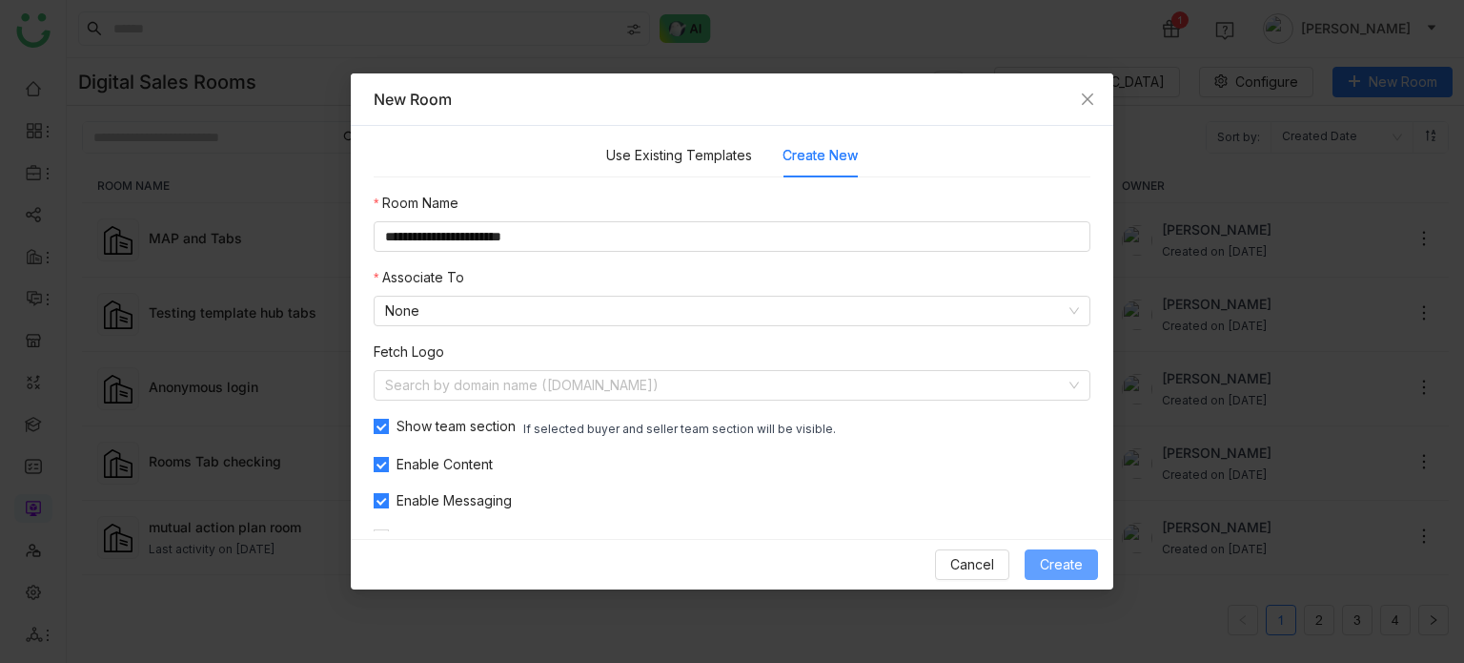
click at [1091, 574] on button "Create" at bounding box center [1061, 564] width 73 height 31
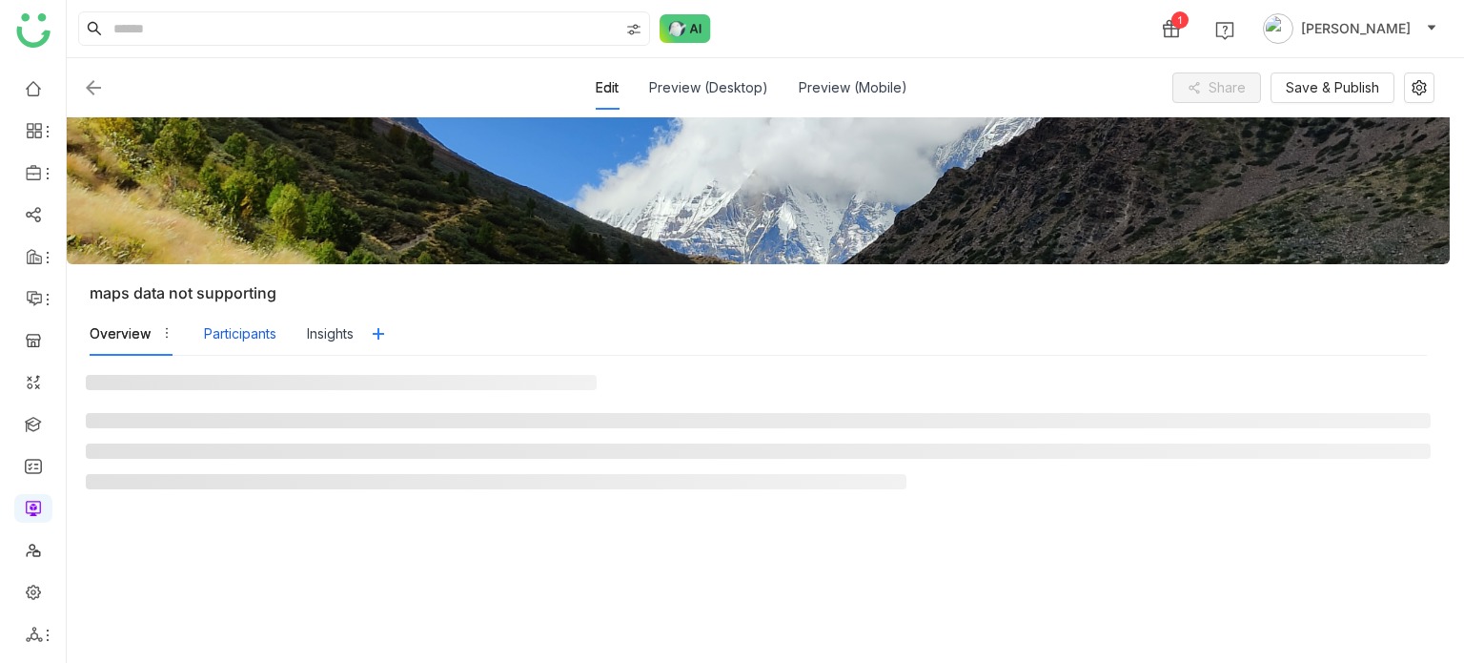
click at [210, 340] on div "Participants" at bounding box center [240, 333] width 72 height 21
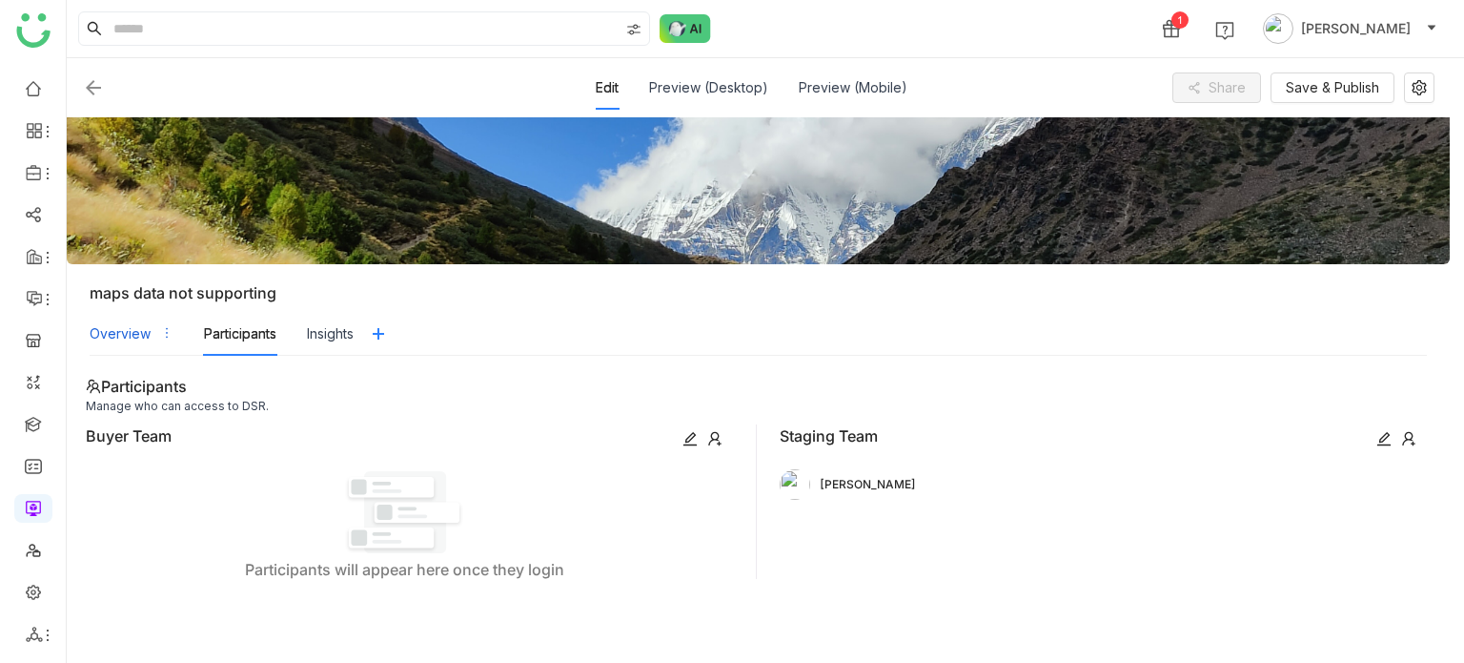
click at [130, 335] on div "Overview" at bounding box center [120, 333] width 61 height 21
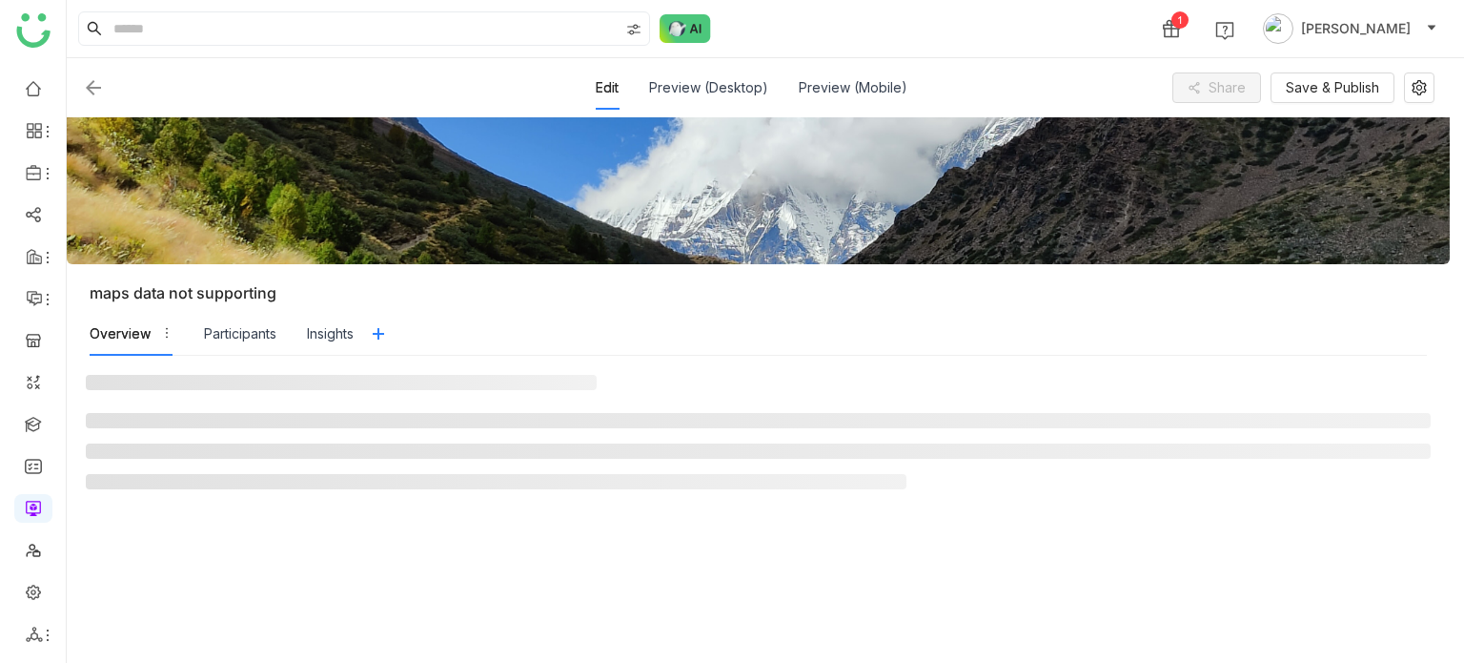
click at [130, 334] on div "Overview" at bounding box center [120, 333] width 61 height 21
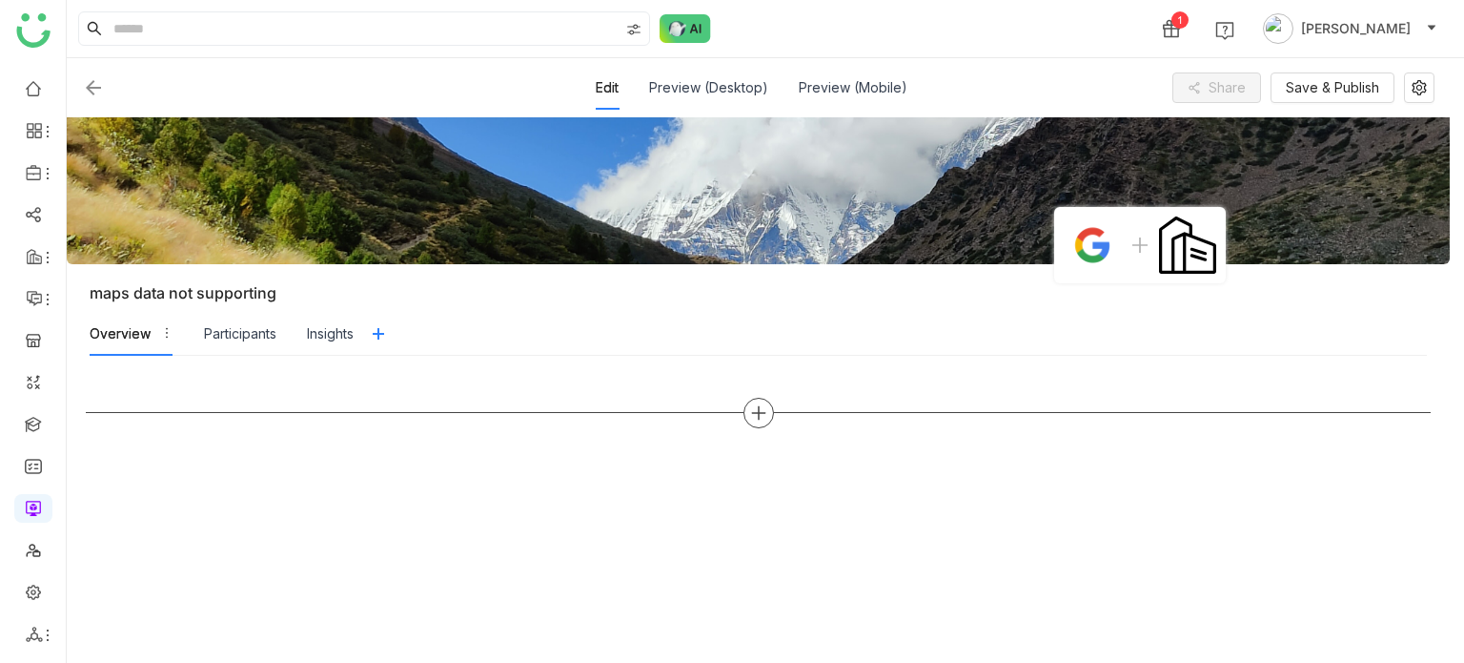
click at [759, 417] on icon at bounding box center [758, 412] width 17 height 17
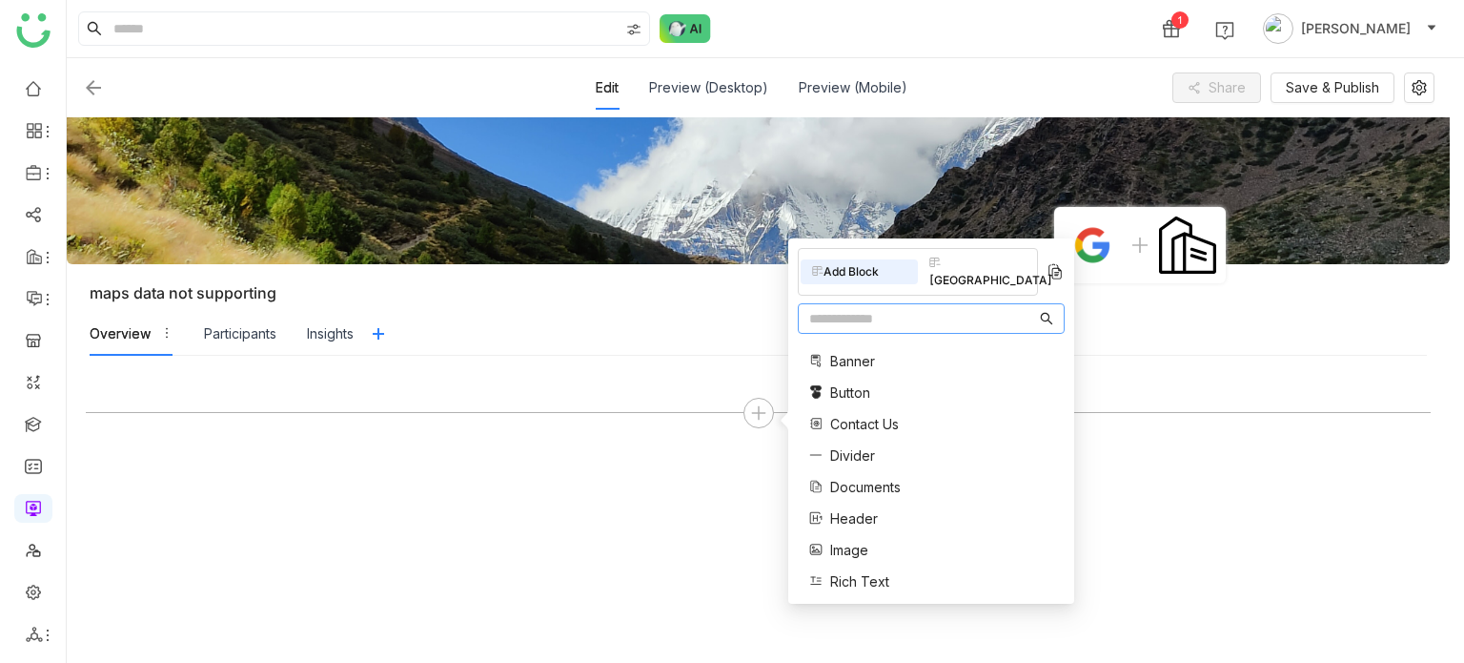
click at [925, 308] on input "text" at bounding box center [922, 318] width 227 height 21
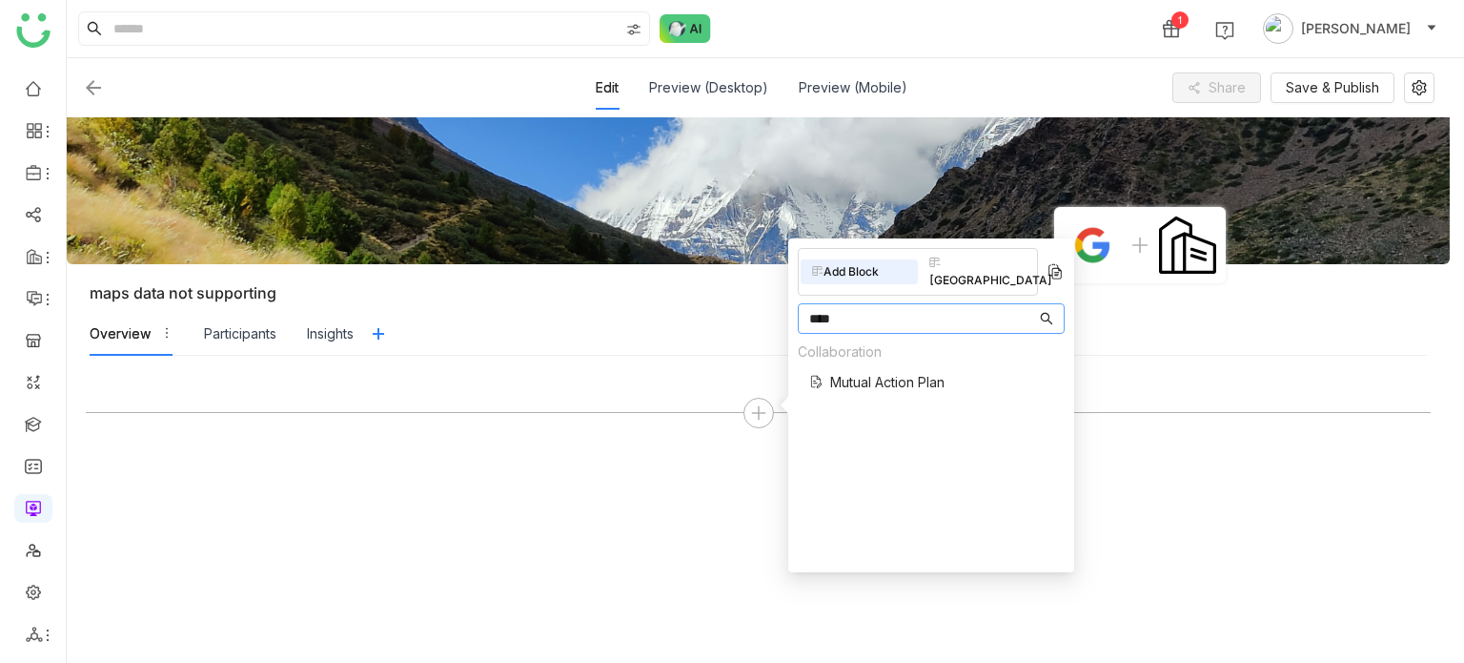
type input "****"
click at [889, 372] on span "Mutual Action Plan" at bounding box center [887, 382] width 114 height 20
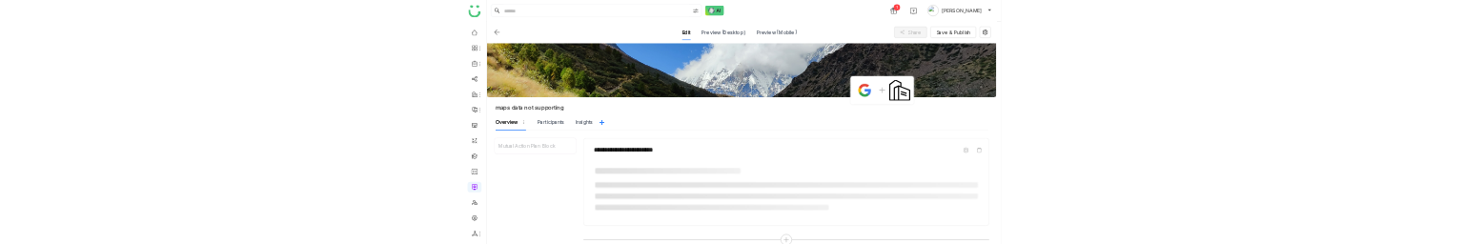
scroll to position [240, 0]
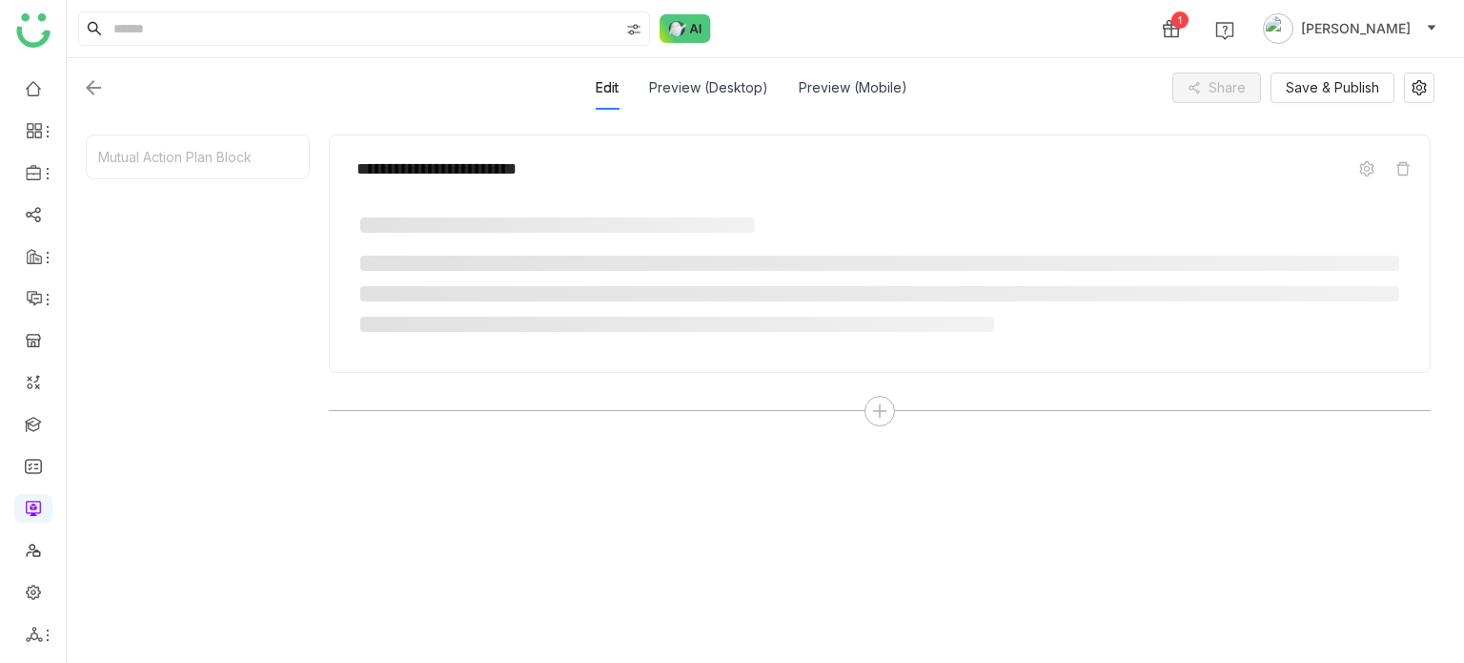
click at [562, 443] on div "**********" at bounding box center [880, 389] width 1102 height 510
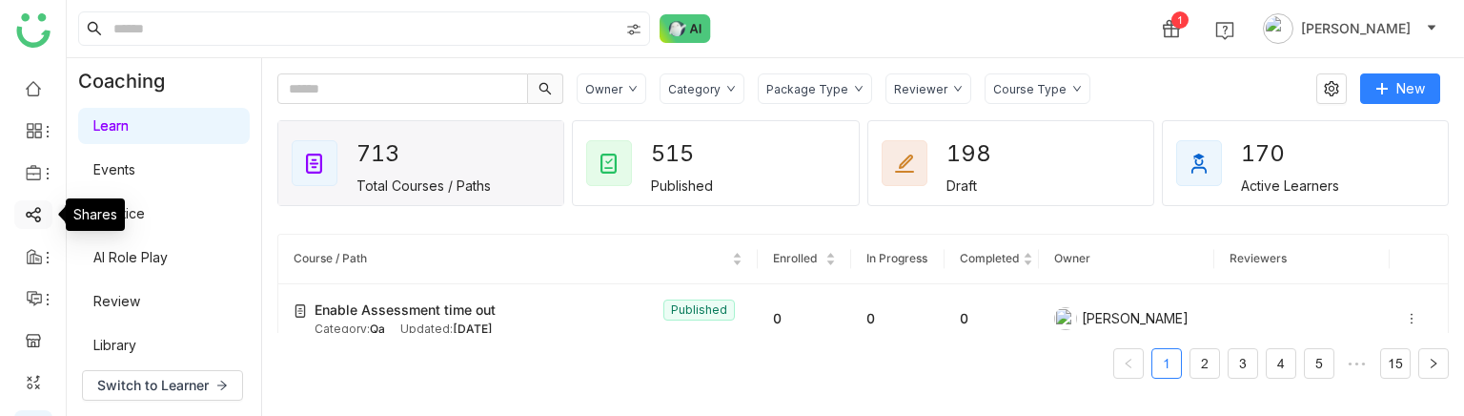
scroll to position [246, 0]
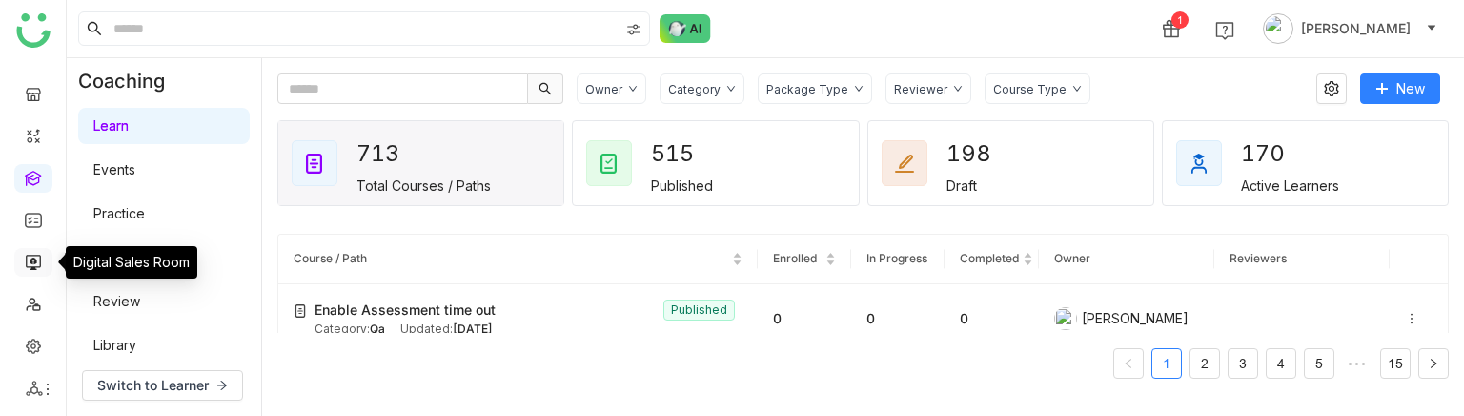
click at [42, 243] on link at bounding box center [33, 261] width 17 height 16
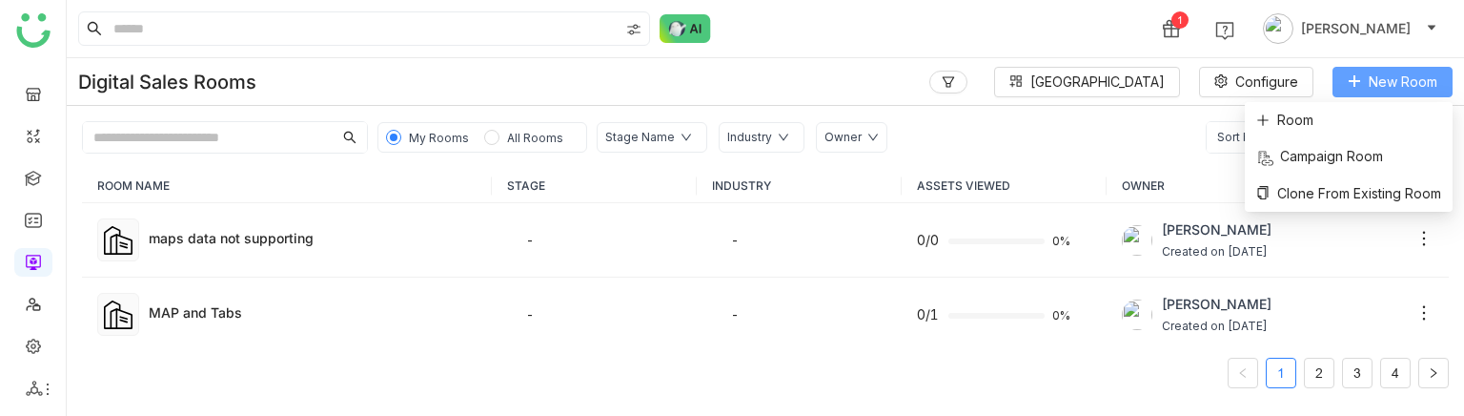
click at [1420, 84] on span "New Room" at bounding box center [1403, 81] width 69 height 21
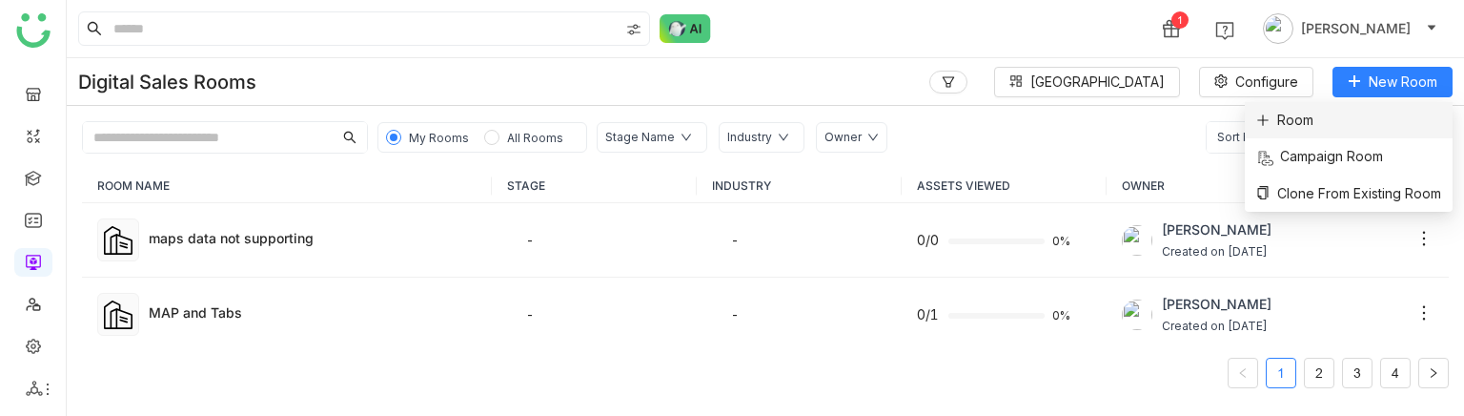
click at [1396, 110] on li "Room" at bounding box center [1349, 120] width 208 height 36
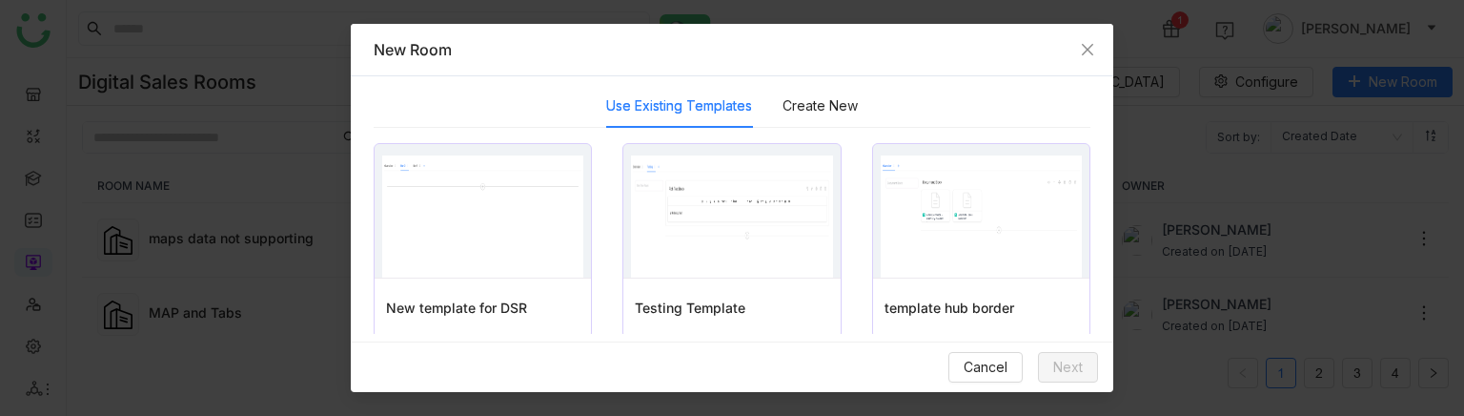
click at [771, 118] on div "Use Existing Templates Create New" at bounding box center [732, 106] width 252 height 44
click at [805, 106] on button "Create New" at bounding box center [820, 105] width 75 height 21
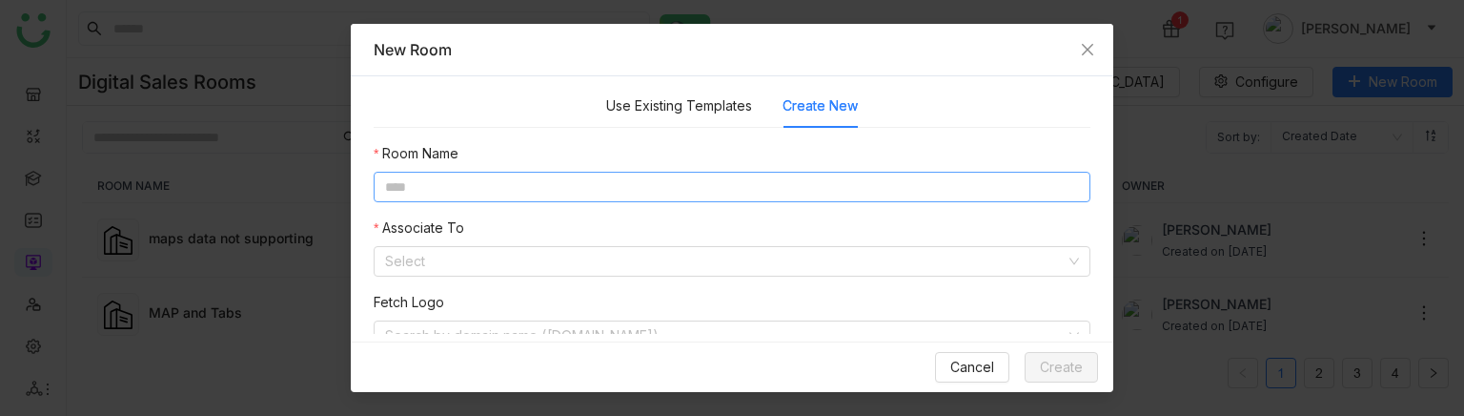
click at [602, 197] on input at bounding box center [732, 187] width 717 height 31
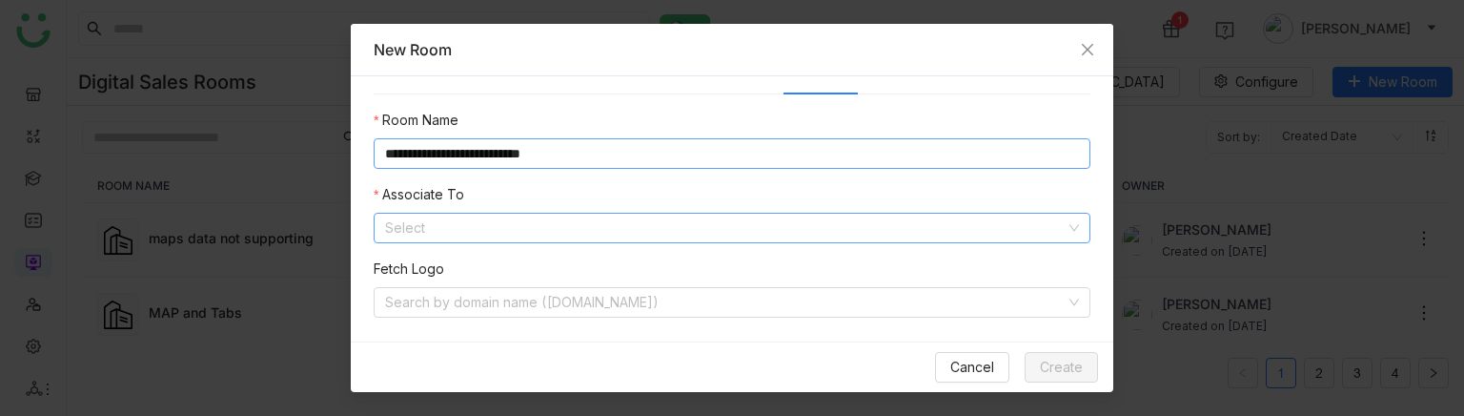
scroll to position [32, 0]
type input "**********"
click at [595, 220] on input at bounding box center [725, 228] width 681 height 29
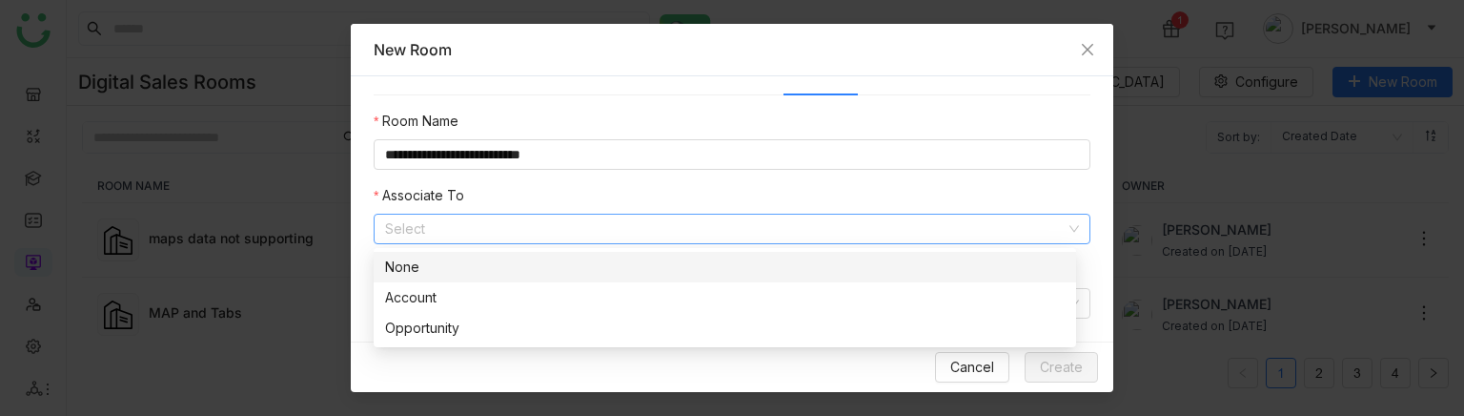
click at [567, 243] on div "None" at bounding box center [725, 266] width 680 height 21
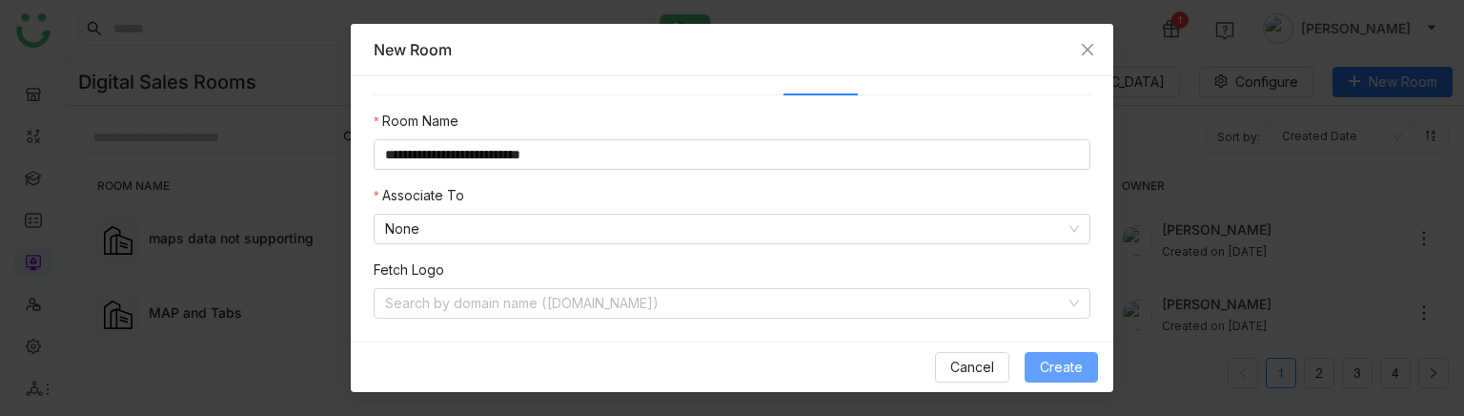
click at [1056, 243] on button "Create" at bounding box center [1061, 367] width 73 height 31
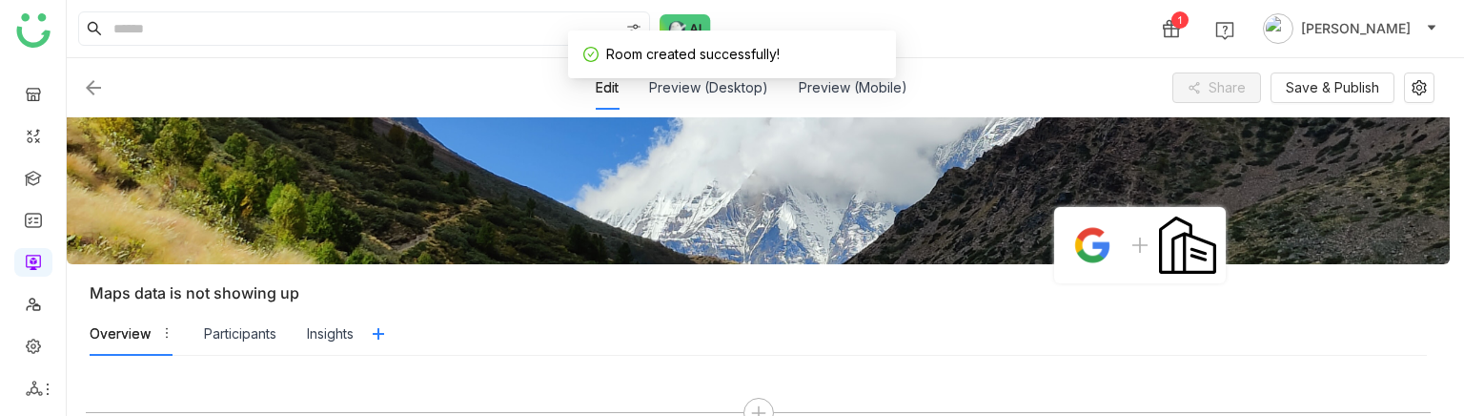
scroll to position [34, 0]
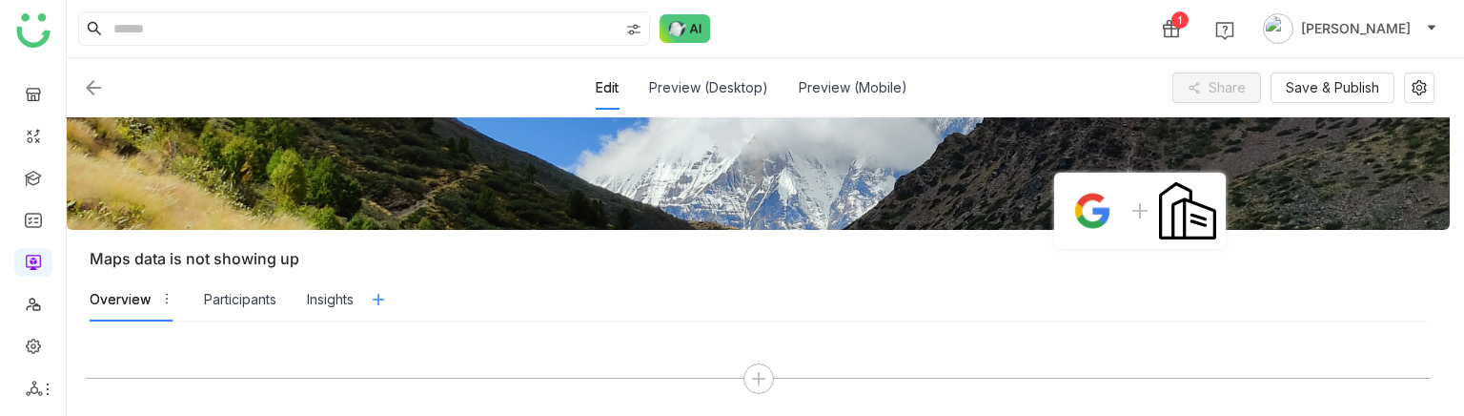
click at [385, 243] on icon at bounding box center [378, 299] width 15 height 15
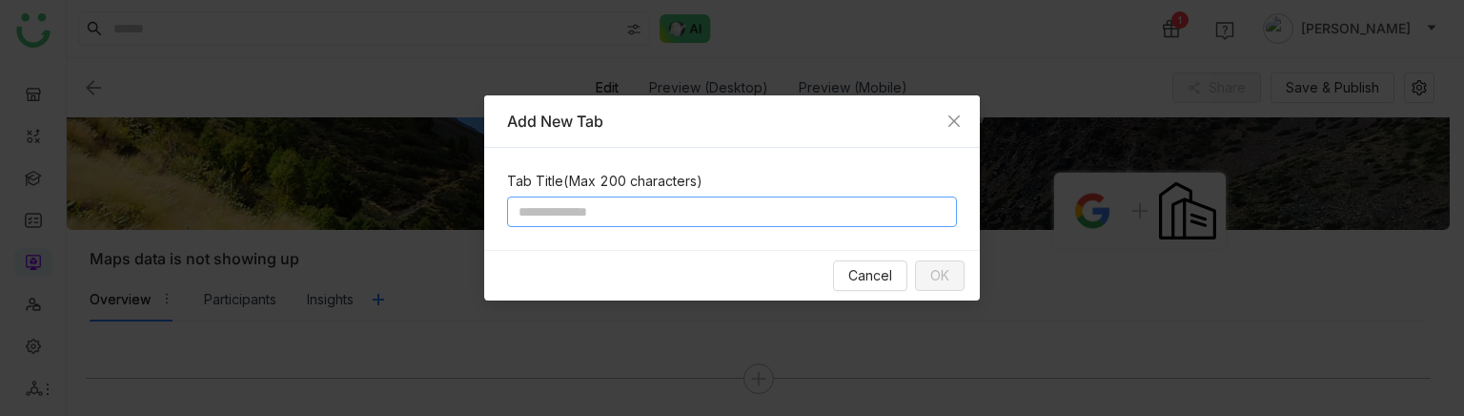
click at [575, 213] on input at bounding box center [732, 211] width 450 height 31
type input "*****"
click at [952, 243] on button "OK" at bounding box center [940, 275] width 50 height 31
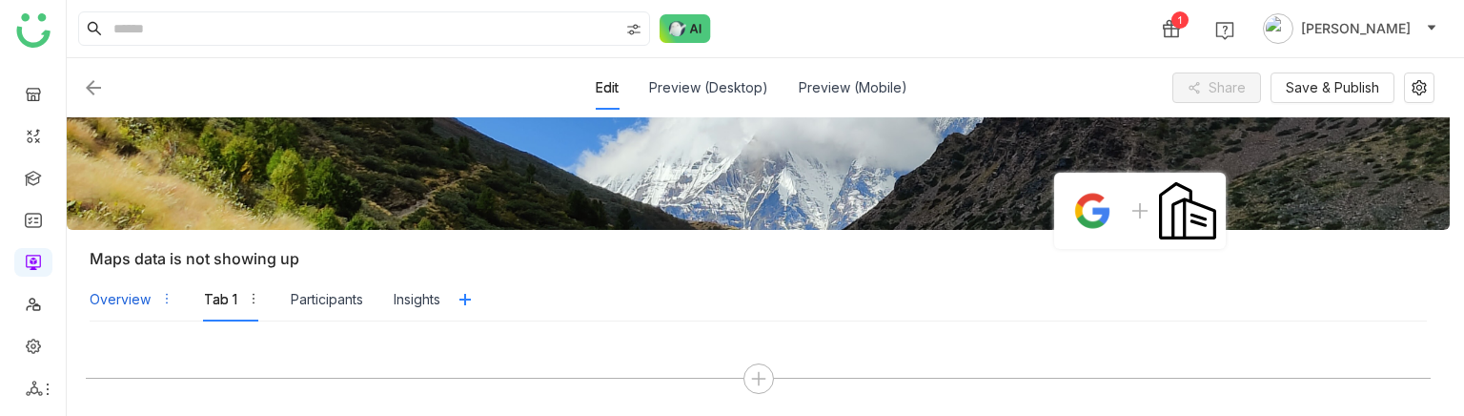
click at [145, 243] on div "Overview" at bounding box center [132, 299] width 84 height 44
click at [751, 243] on icon at bounding box center [758, 378] width 17 height 17
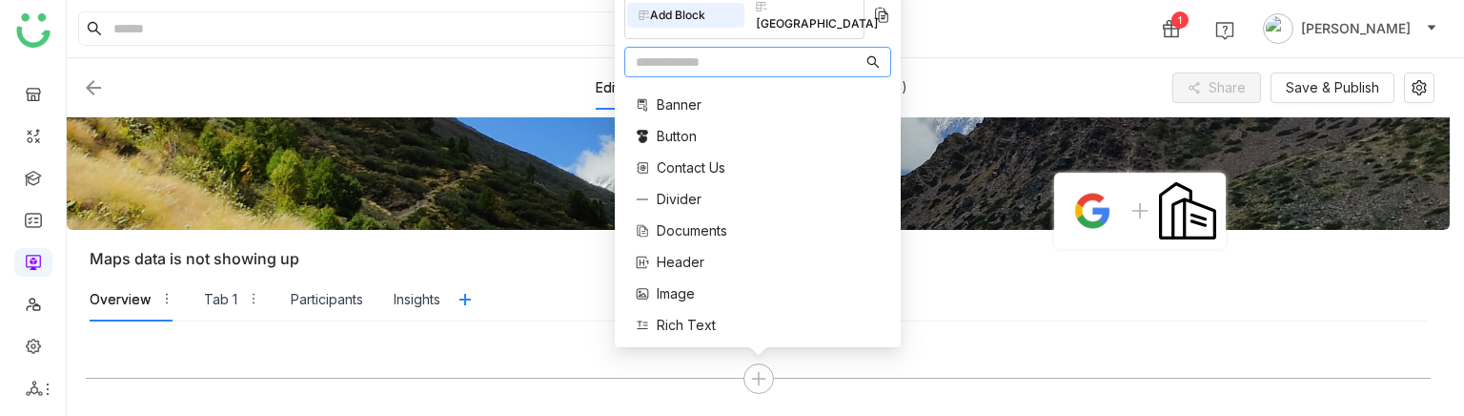
click at [765, 72] on nz-input-group at bounding box center [757, 62] width 267 height 31
click at [761, 63] on input "text" at bounding box center [749, 61] width 227 height 21
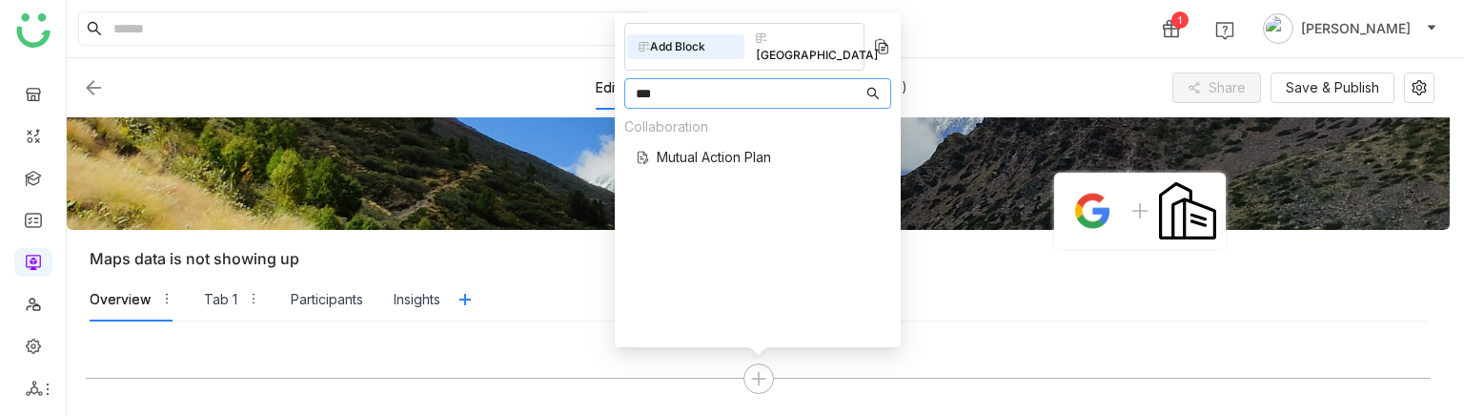
type input "***"
click at [713, 147] on span "Mutual Action Plan" at bounding box center [714, 157] width 114 height 20
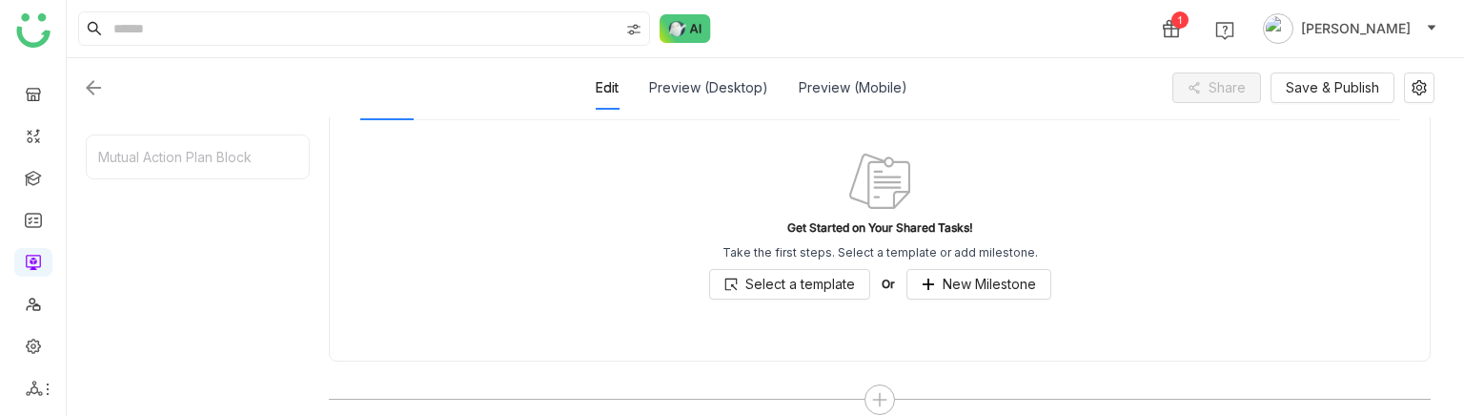
scroll to position [374, 0]
click at [994, 243] on button "New Milestone" at bounding box center [979, 284] width 145 height 31
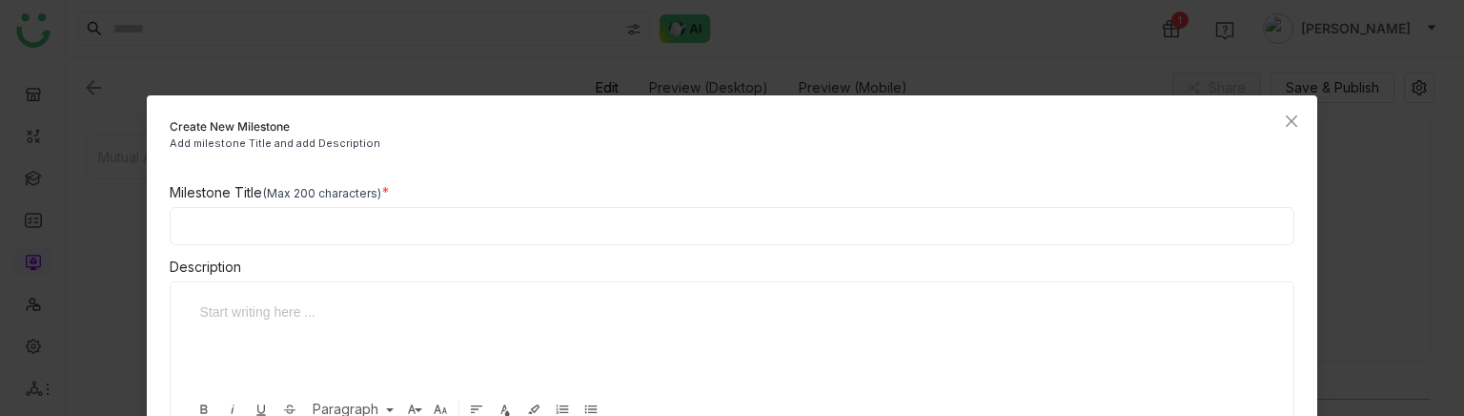
click at [492, 216] on input at bounding box center [733, 226] width 1126 height 38
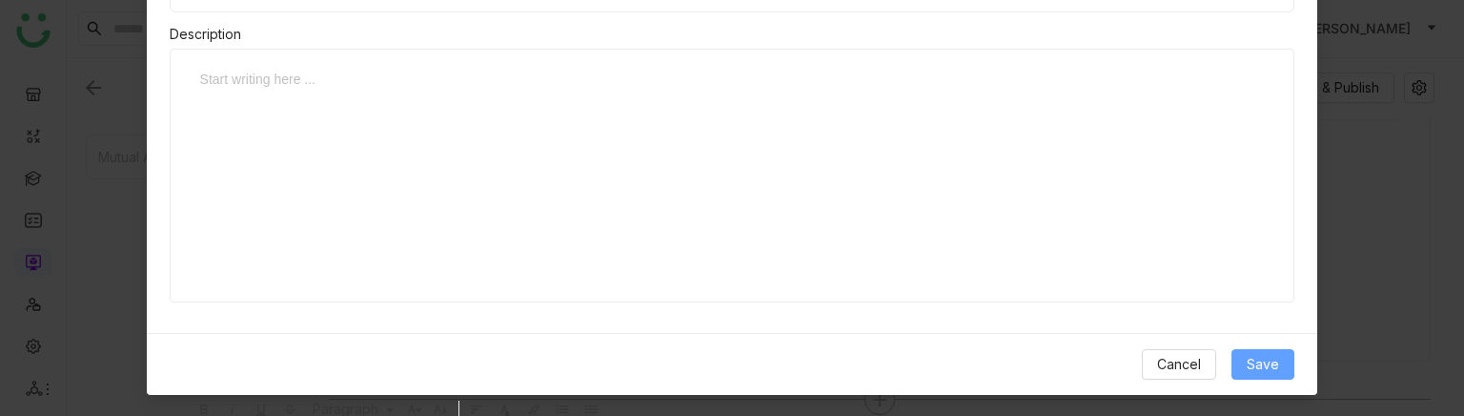
type input "**********"
click at [1239, 243] on button "Save" at bounding box center [1263, 364] width 63 height 31
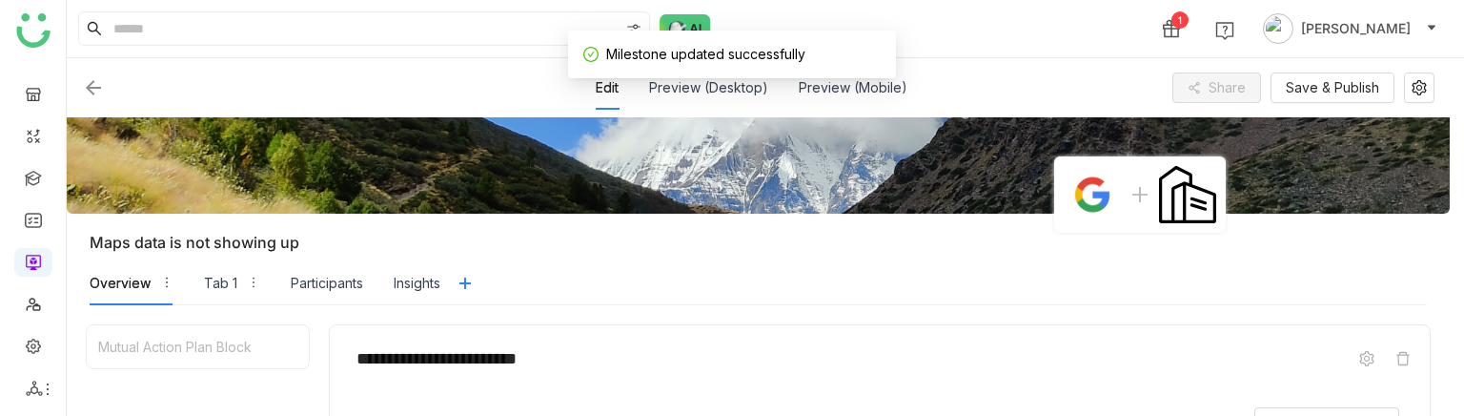
scroll to position [0, 0]
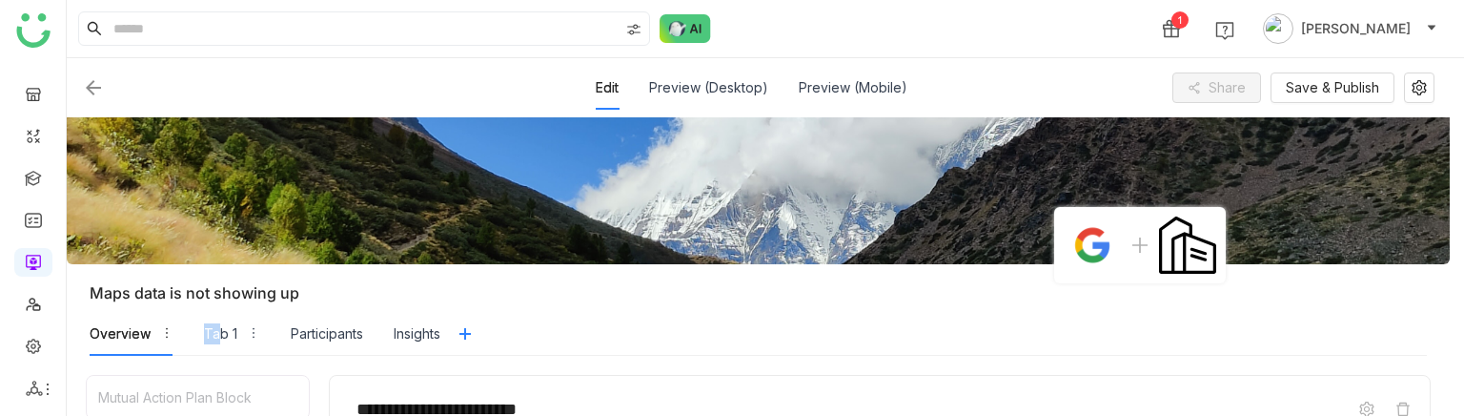
drag, startPoint x: 197, startPoint y: 339, endPoint x: 218, endPoint y: 336, distance: 21.2
click at [218, 243] on div "Overview Tab 1 Participants Insights" at bounding box center [265, 334] width 351 height 44
click at [218, 243] on div "Tab 1" at bounding box center [220, 333] width 33 height 21
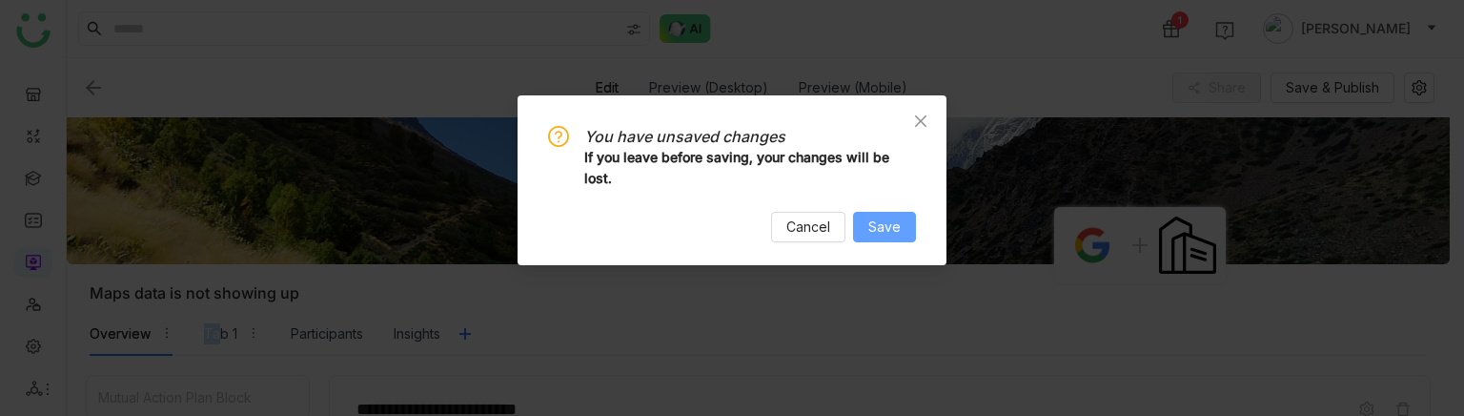
click at [905, 224] on button "Save" at bounding box center [884, 227] width 63 height 31
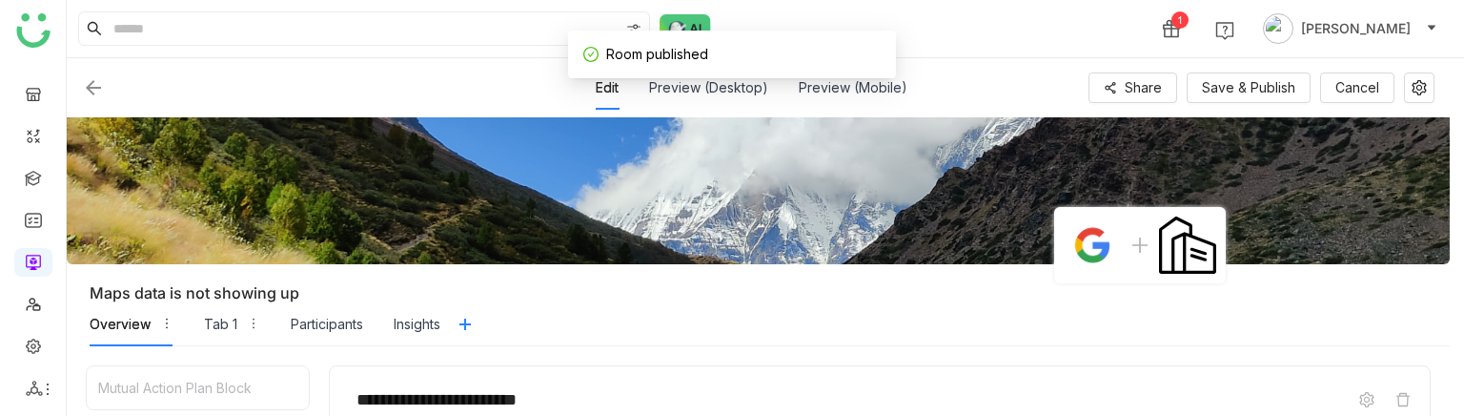
click at [198, 243] on div "Overview Tab 1 Participants Insights" at bounding box center [265, 324] width 351 height 44
click at [221, 243] on div "Tab 1" at bounding box center [220, 324] width 33 height 21
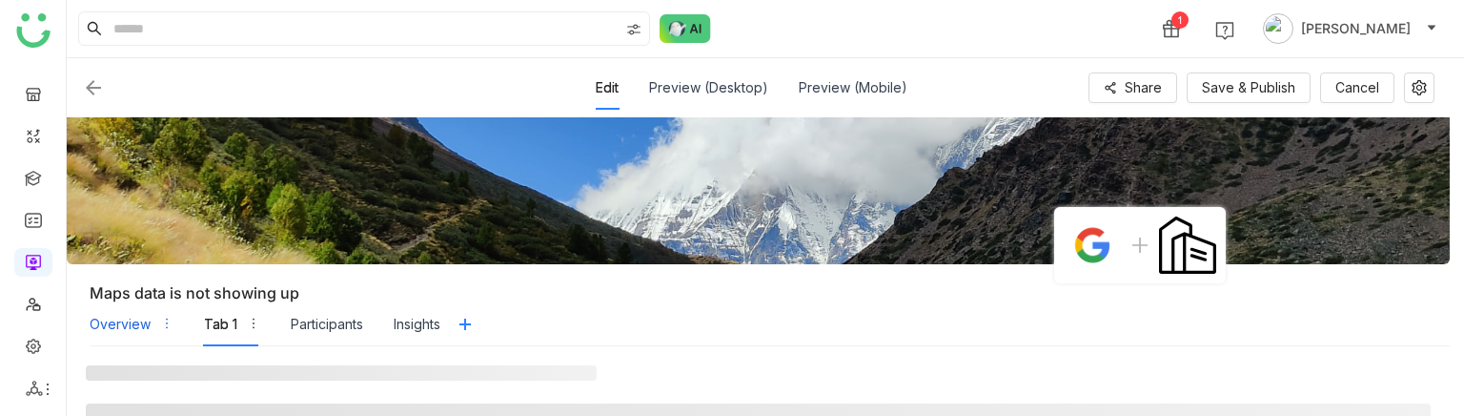
click at [130, 243] on div "Overview" at bounding box center [120, 324] width 61 height 21
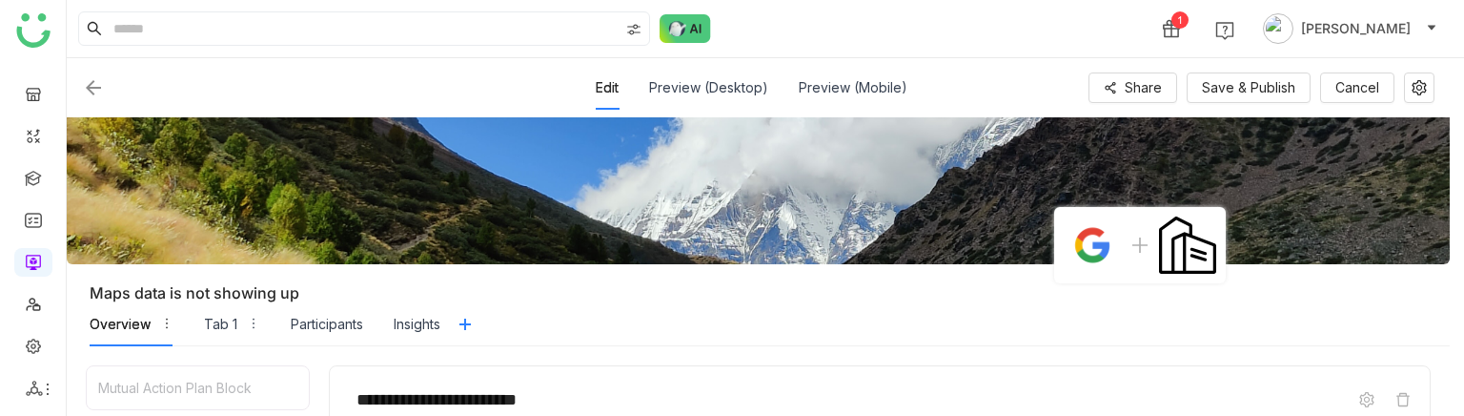
scroll to position [274, 0]
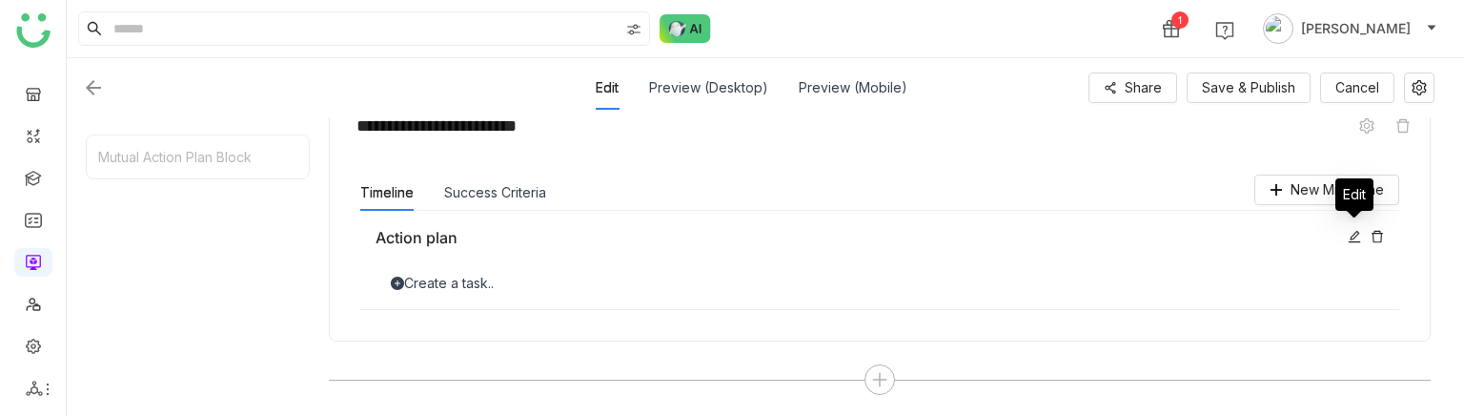
click at [1350, 239] on icon at bounding box center [1355, 236] width 12 height 12
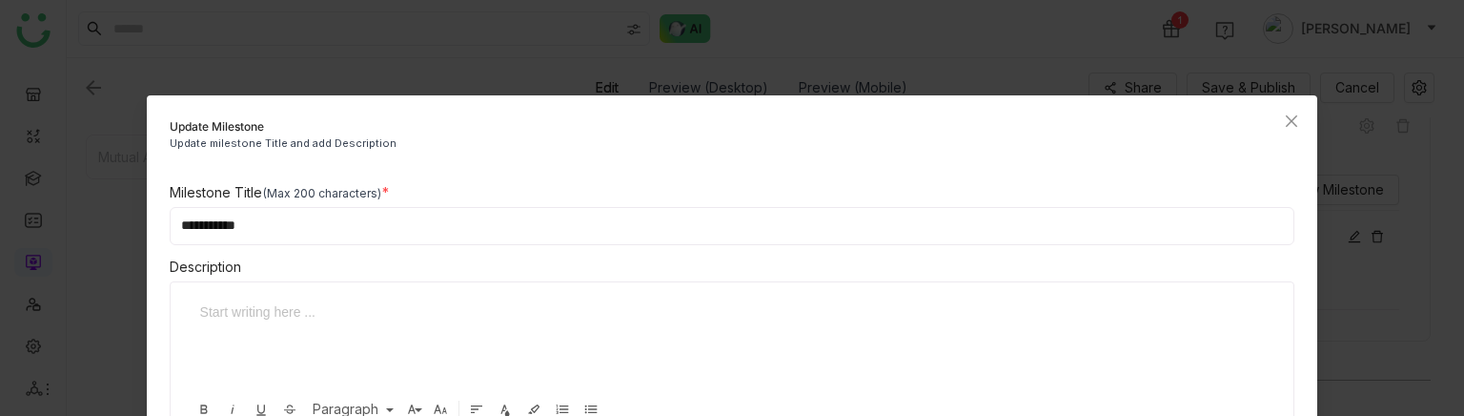
click at [512, 205] on div "**********" at bounding box center [733, 213] width 1126 height 63
click at [511, 234] on input "**********" at bounding box center [733, 226] width 1126 height 38
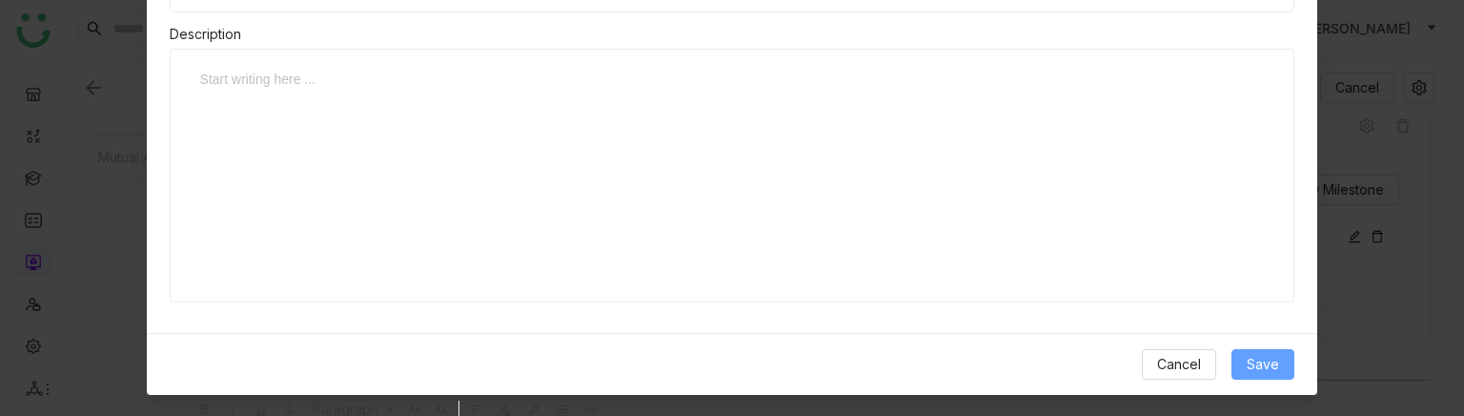
type input "**********"
click at [1254, 243] on span "Save" at bounding box center [1263, 364] width 32 height 21
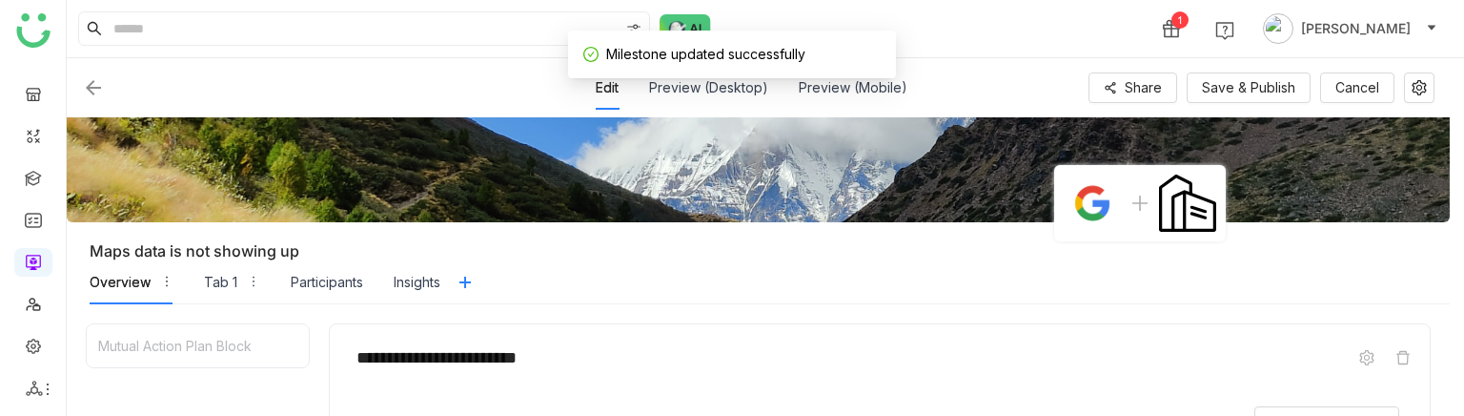
scroll to position [0, 0]
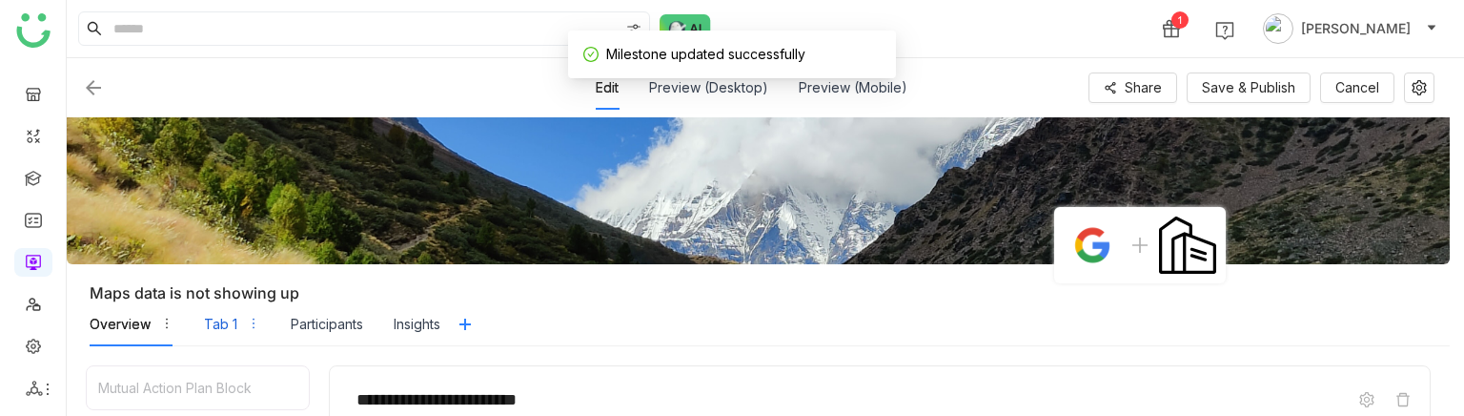
click at [226, 243] on div "Tab 1" at bounding box center [220, 324] width 33 height 21
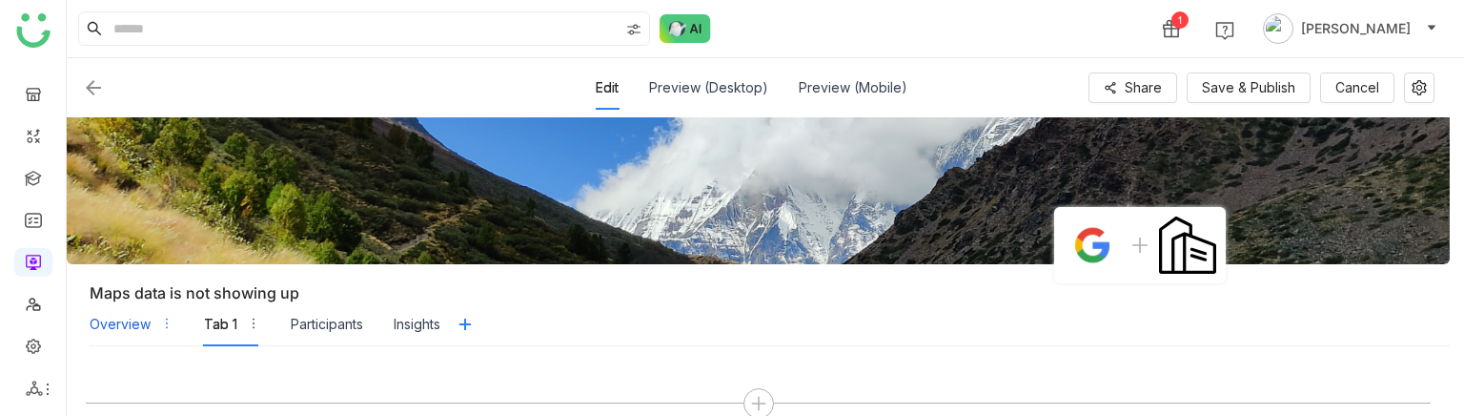
click at [127, 243] on div "Overview" at bounding box center [120, 324] width 61 height 21
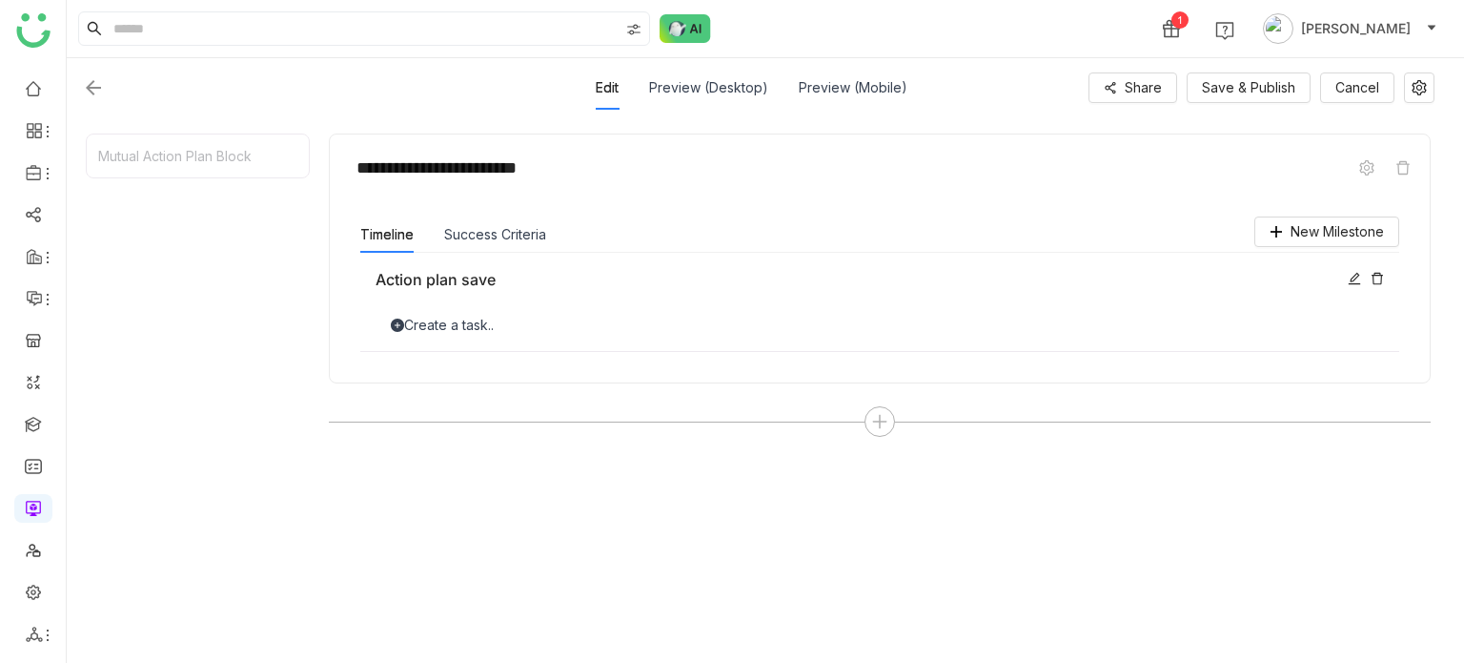
scroll to position [230, 0]
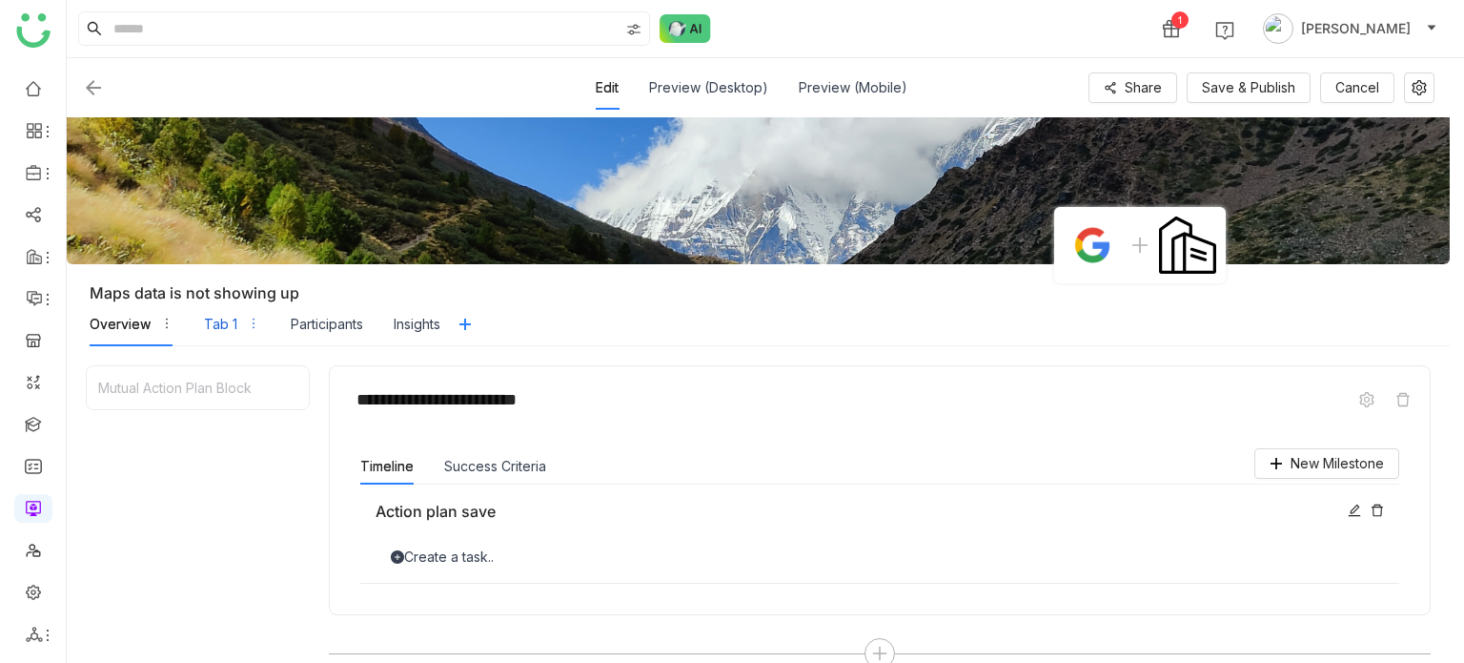
click at [208, 243] on div "Tab 1" at bounding box center [220, 324] width 33 height 21
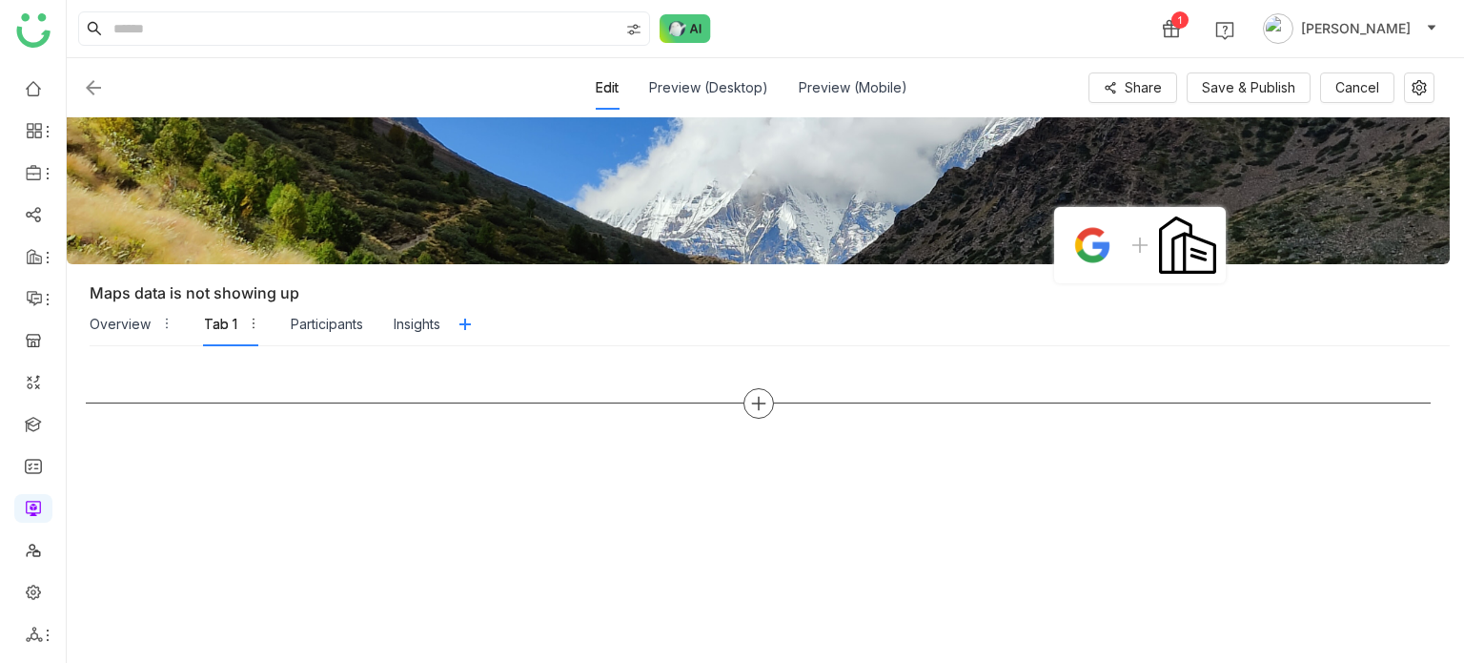
click at [761, 243] on icon at bounding box center [758, 403] width 17 height 17
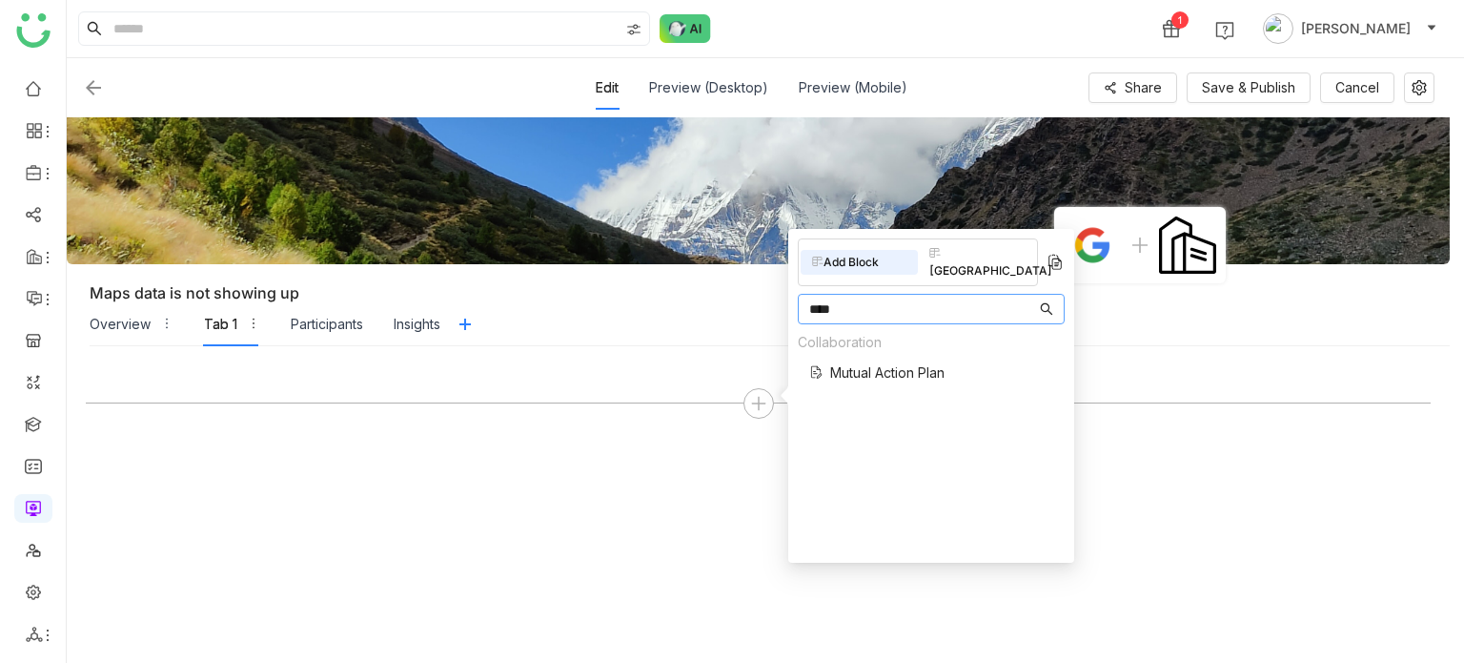
type input "****"
click at [930, 243] on span "Mutual Action Plan" at bounding box center [887, 372] width 114 height 20
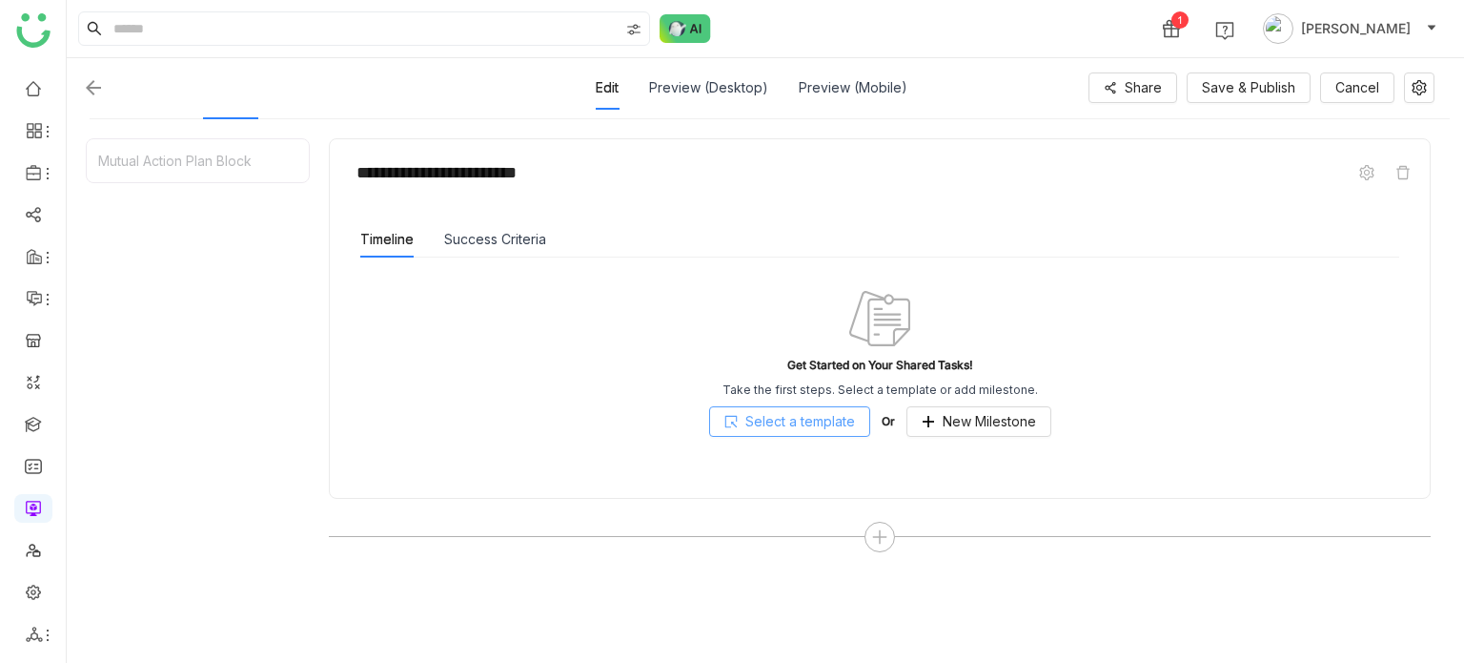
scroll to position [230, 0]
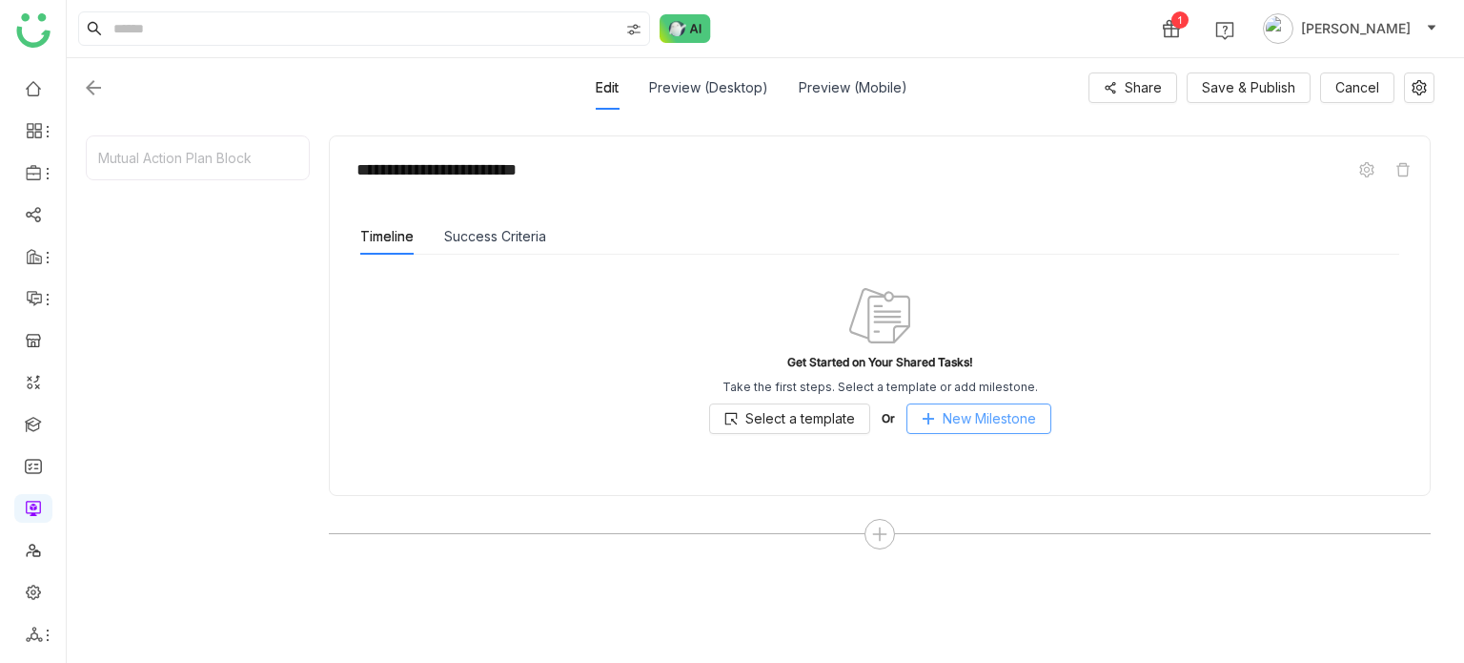
click at [977, 243] on span "New Milestone" at bounding box center [989, 418] width 93 height 21
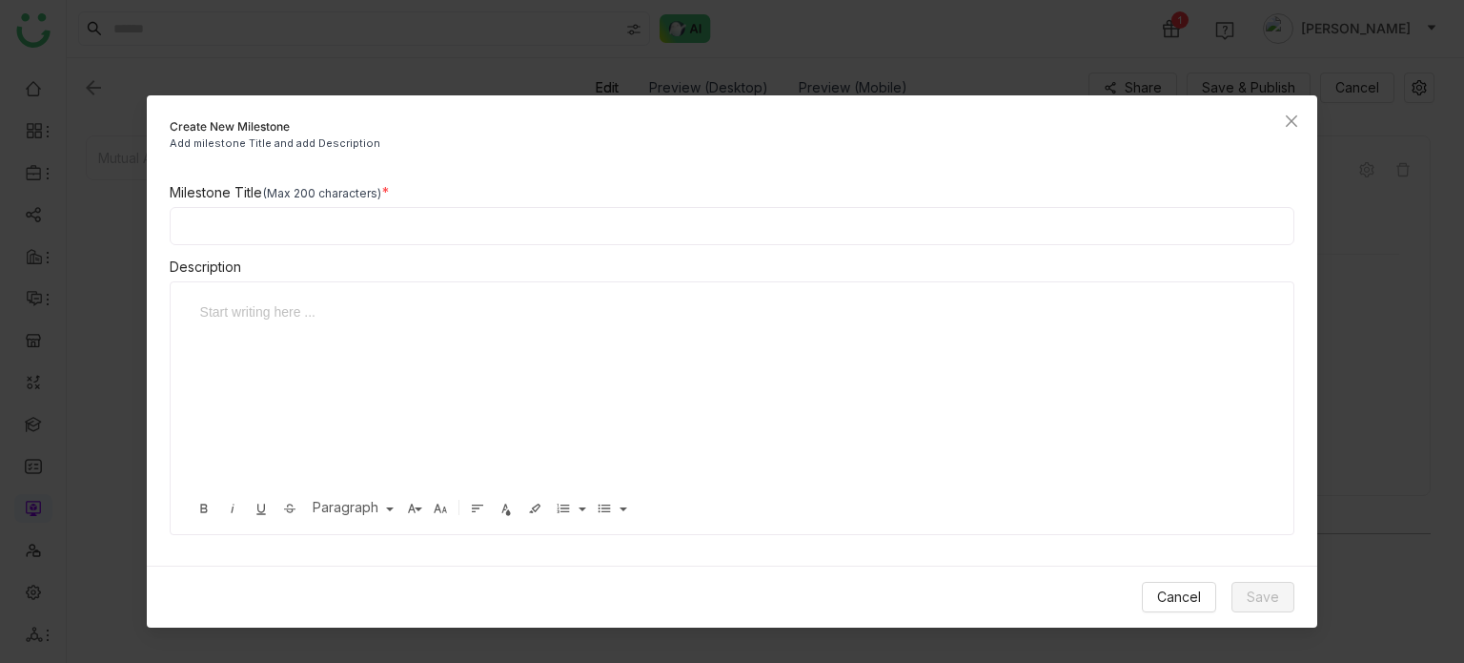
click at [500, 224] on input at bounding box center [733, 226] width 1126 height 38
type input "**********"
click at [1241, 243] on button "Save" at bounding box center [1263, 596] width 63 height 31
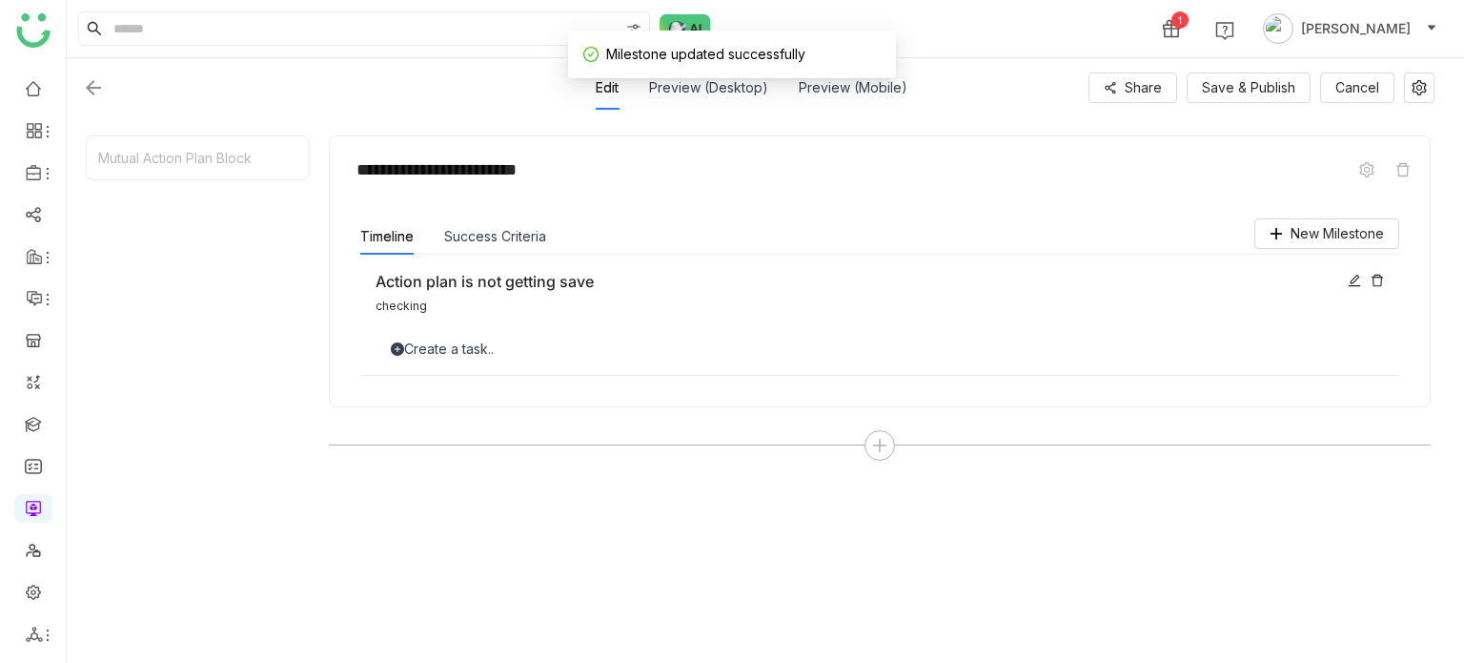
scroll to position [0, 0]
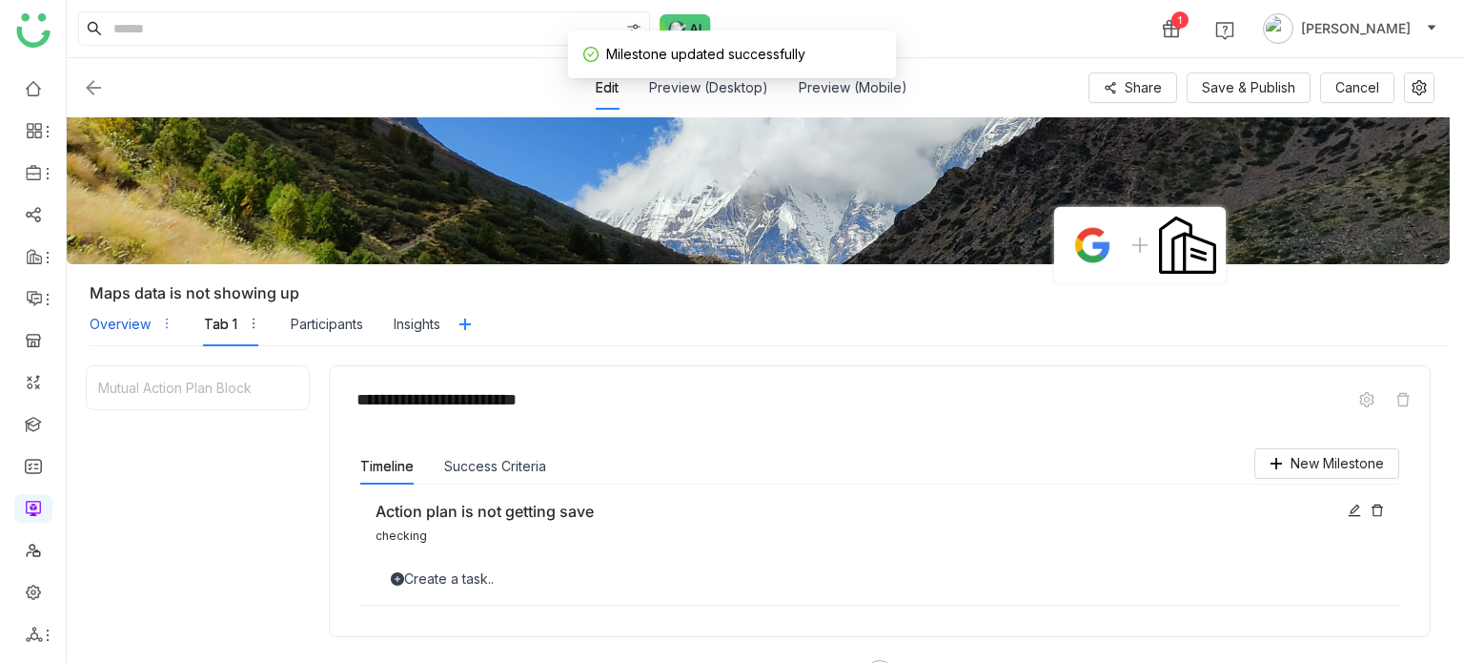
click at [136, 243] on div "Overview" at bounding box center [120, 324] width 61 height 21
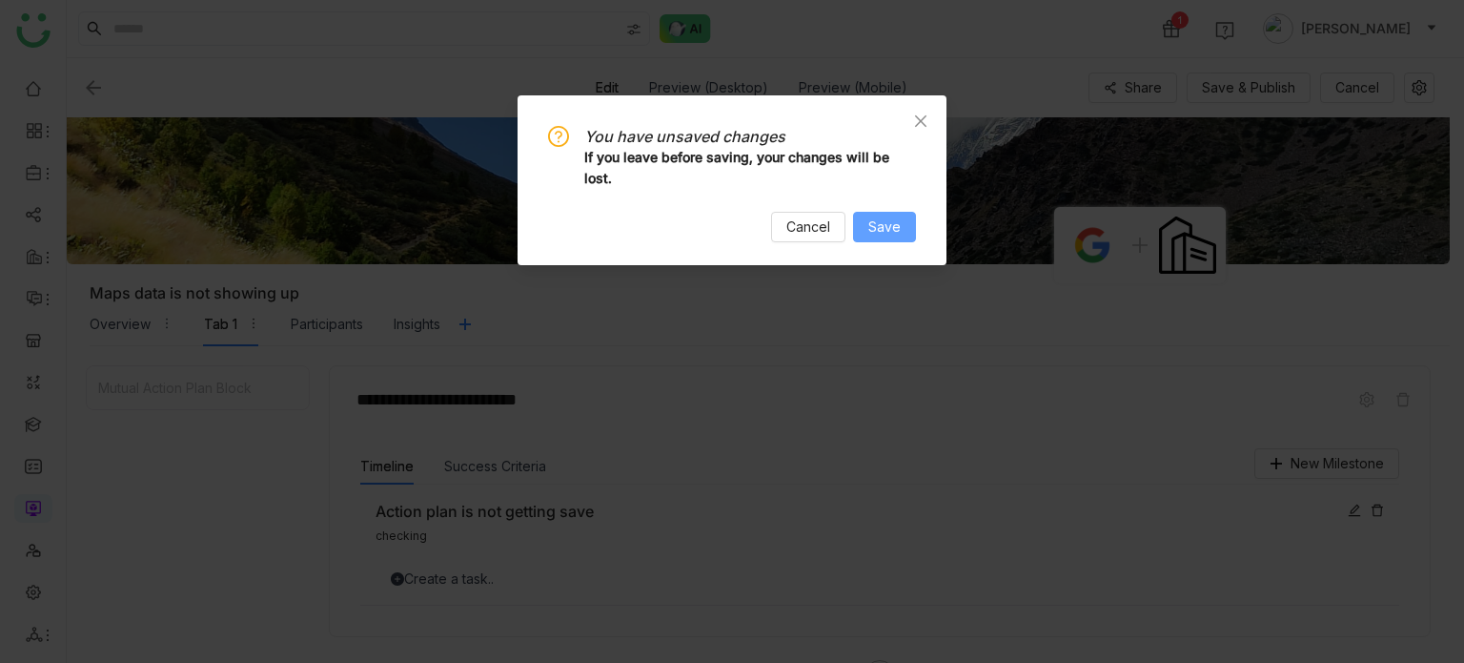
click at [904, 226] on button "Save" at bounding box center [884, 227] width 63 height 31
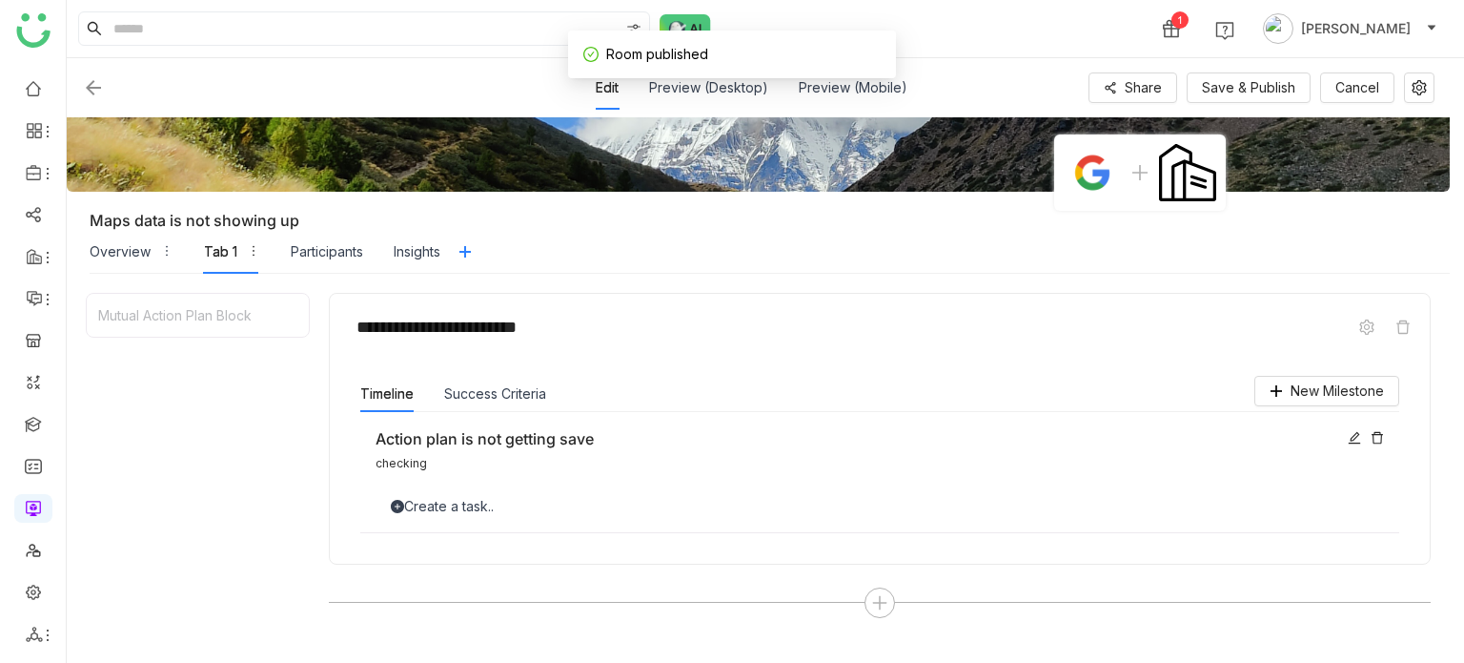
scroll to position [71, 0]
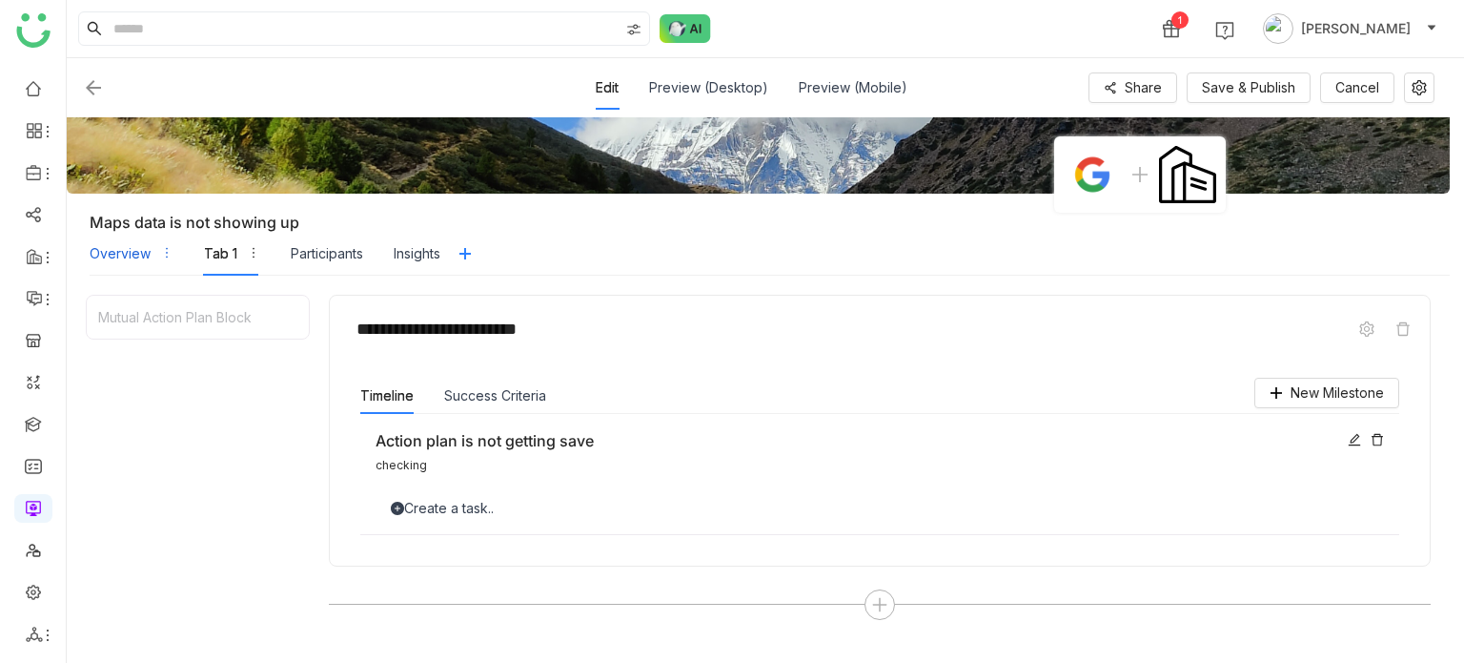
click at [112, 243] on div "Overview" at bounding box center [120, 253] width 61 height 21
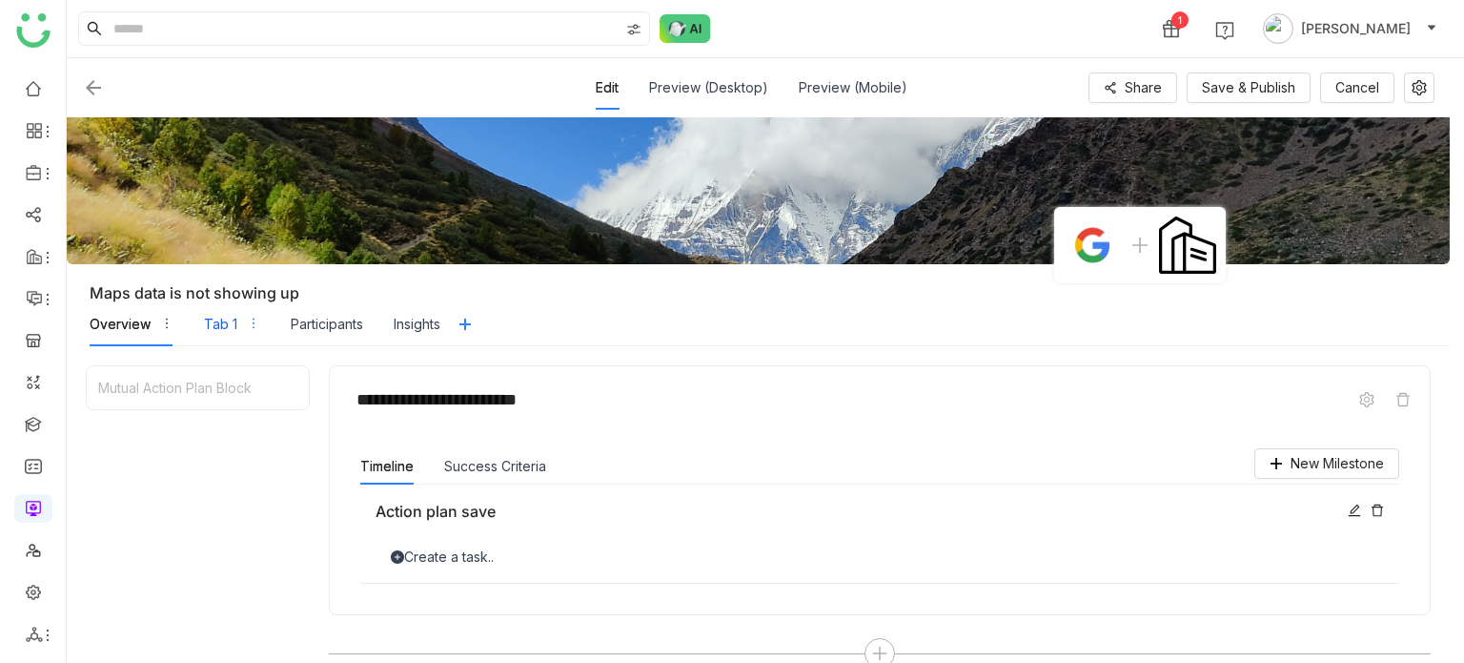
click at [221, 243] on div "Tab 1" at bounding box center [220, 324] width 33 height 21
click at [752, 79] on div "Preview (Desktop)" at bounding box center [708, 88] width 119 height 44
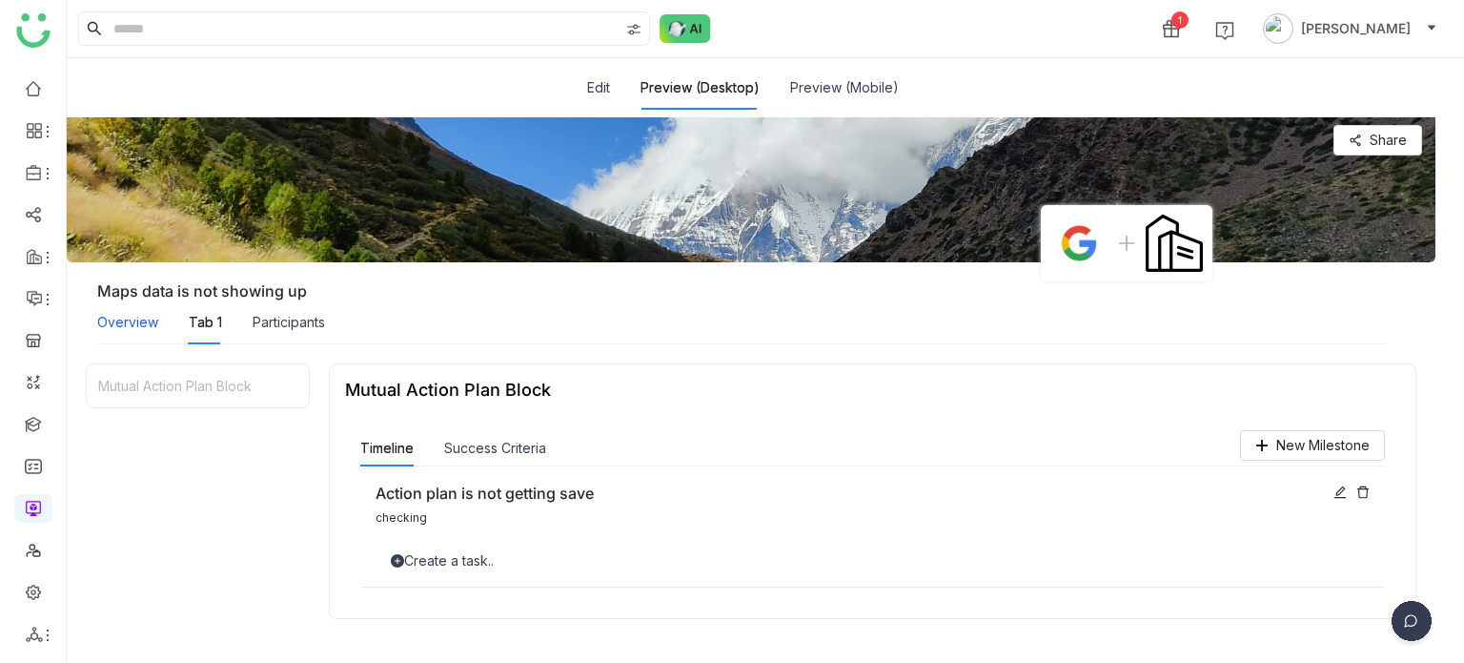
click at [137, 243] on div "Overview" at bounding box center [127, 322] width 61 height 21
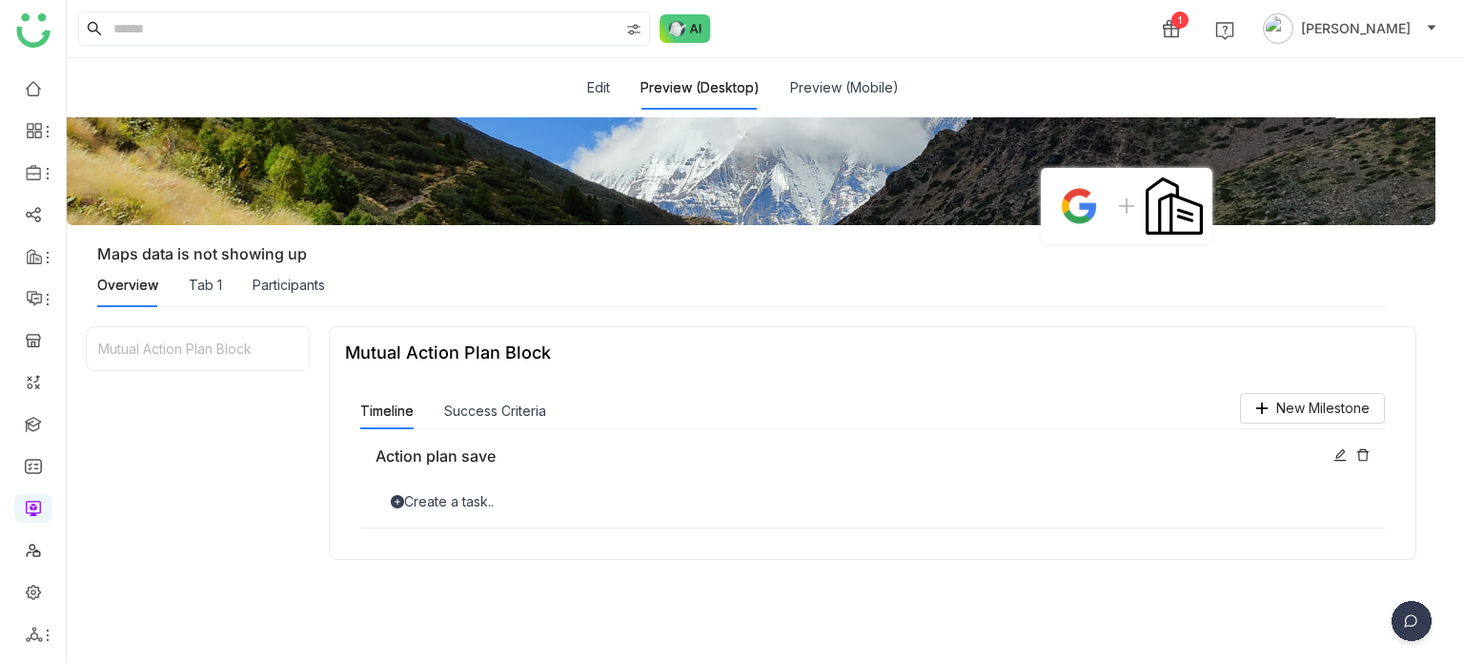
scroll to position [38, 0]
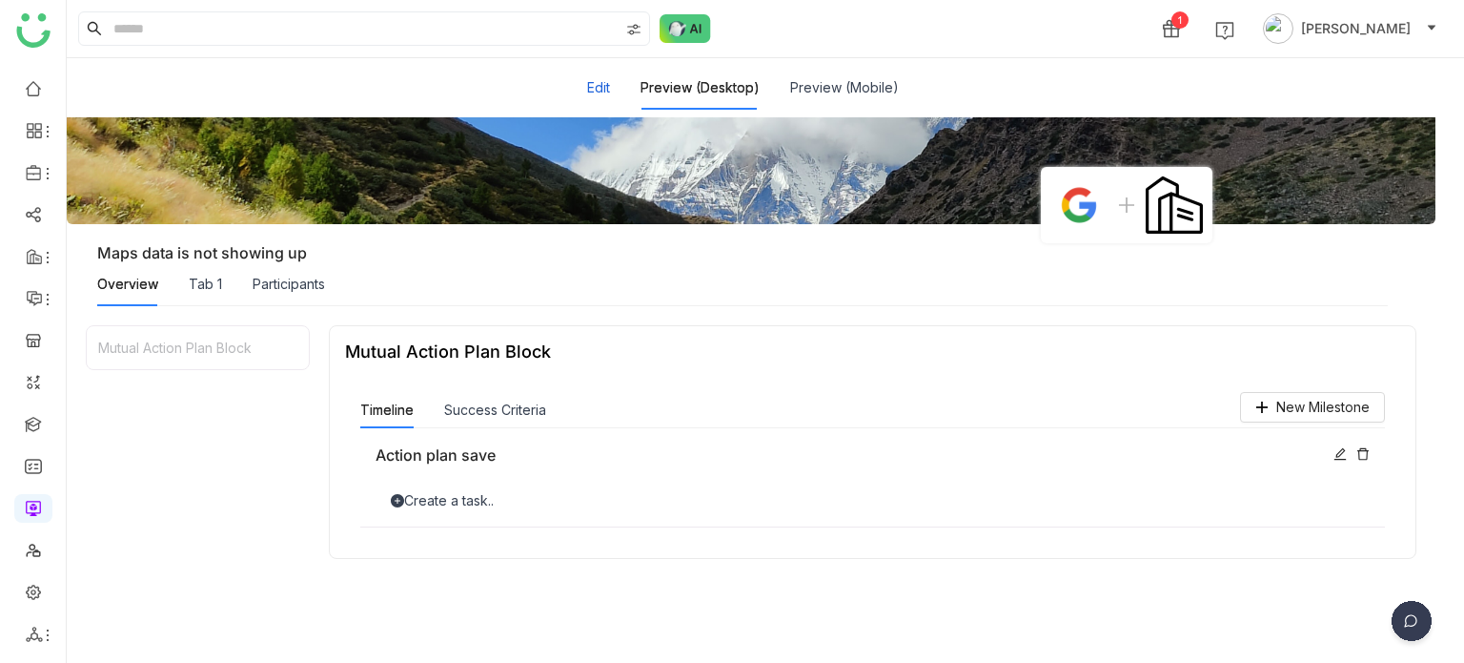
click at [597, 92] on button "Edit" at bounding box center [598, 87] width 23 height 21
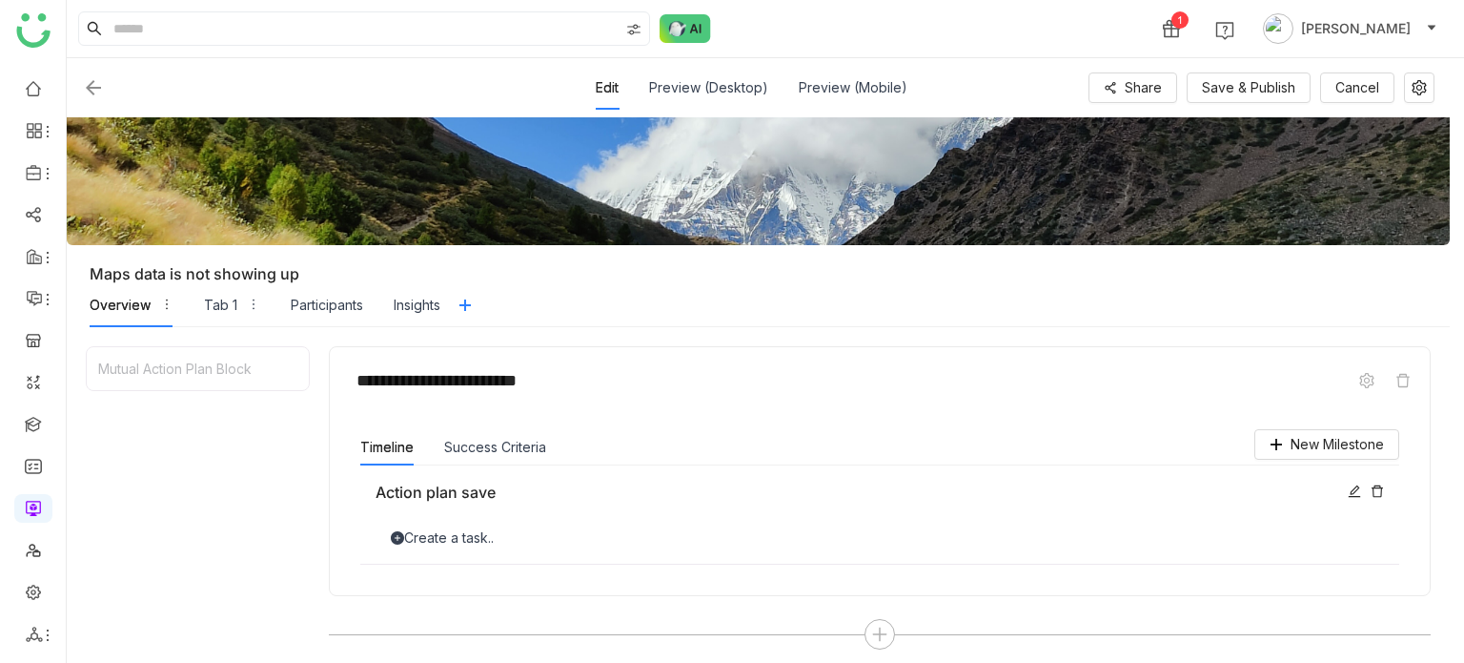
scroll to position [11, 0]
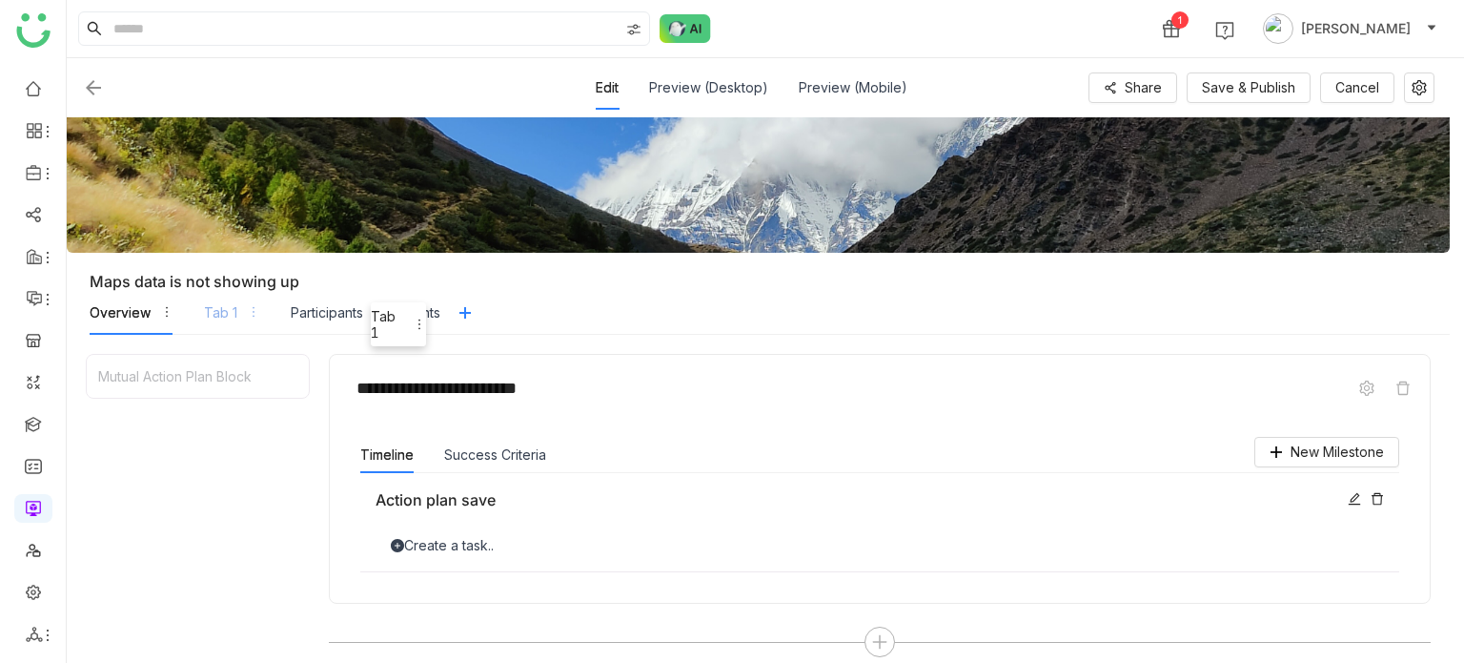
drag, startPoint x: 225, startPoint y: 316, endPoint x: 505, endPoint y: 359, distance: 283.5
click at [230, 243] on div "Tab 1" at bounding box center [220, 312] width 33 height 21
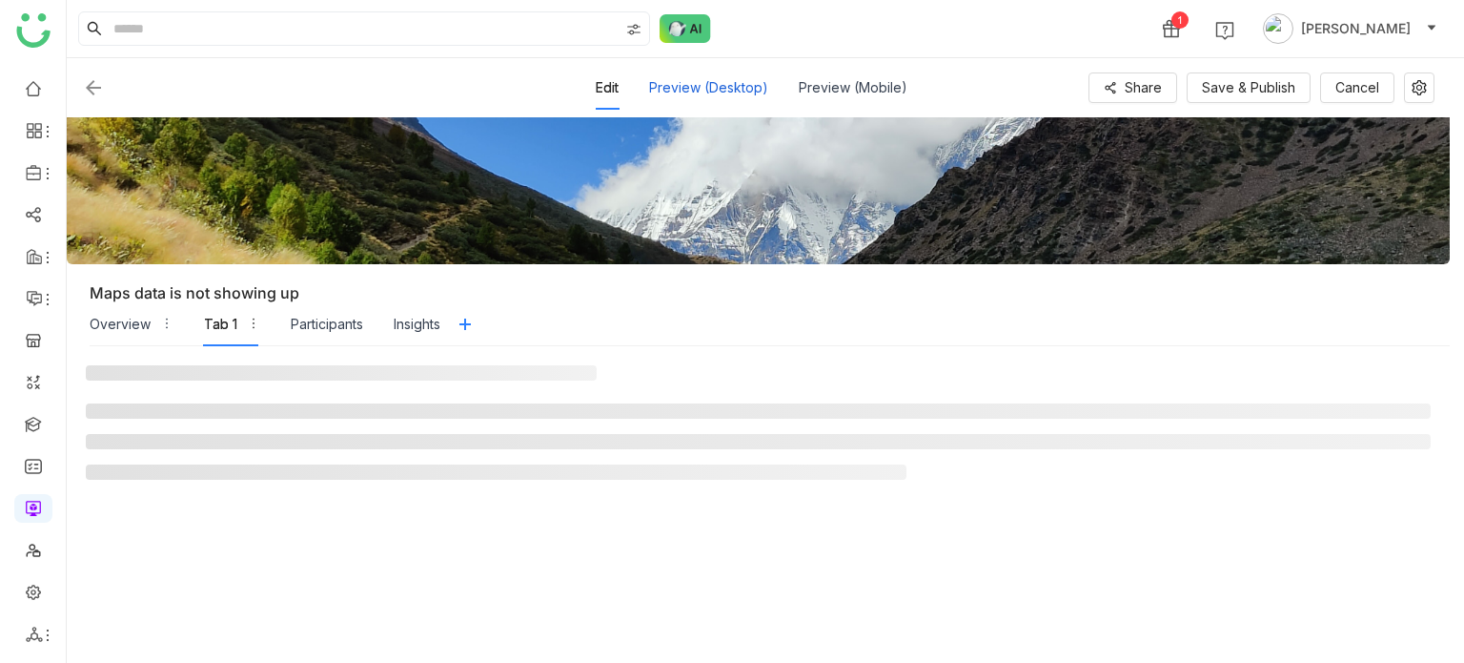
click at [699, 74] on div "Preview (Desktop)" at bounding box center [708, 88] width 119 height 44
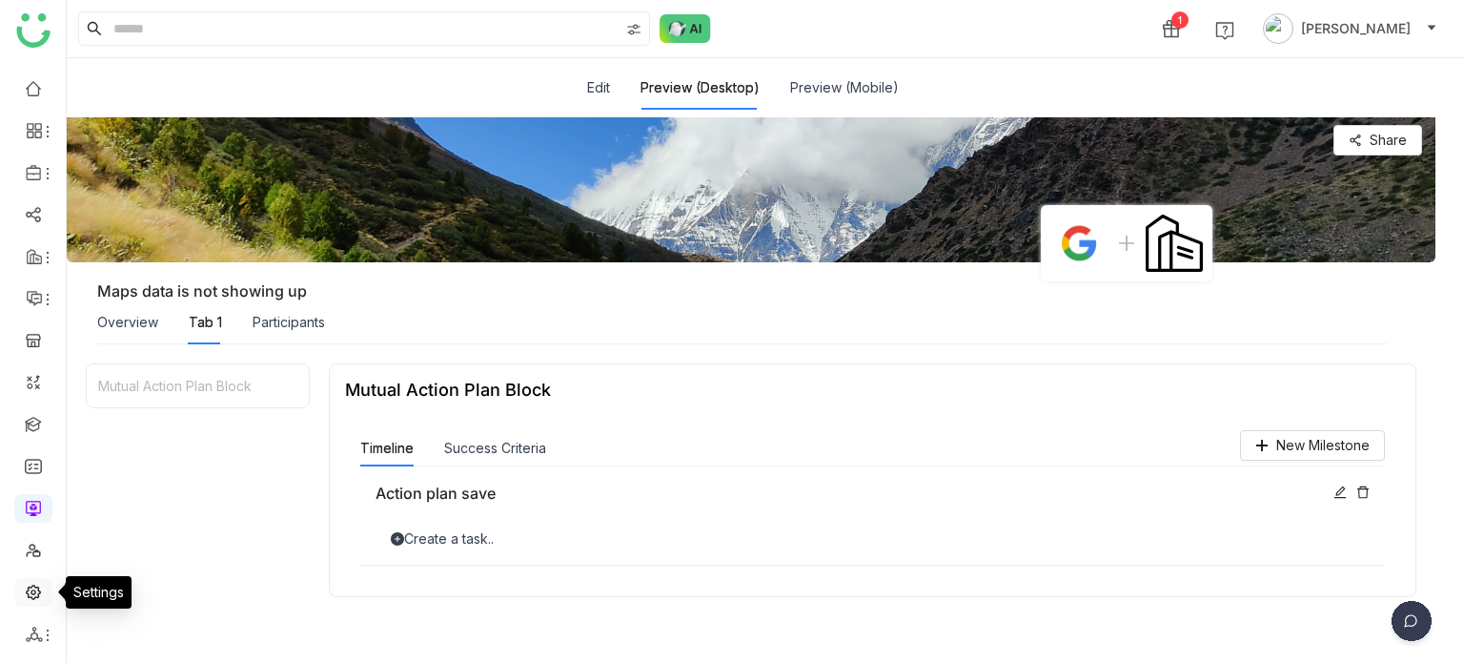
click at [42, 243] on link at bounding box center [33, 590] width 17 height 16
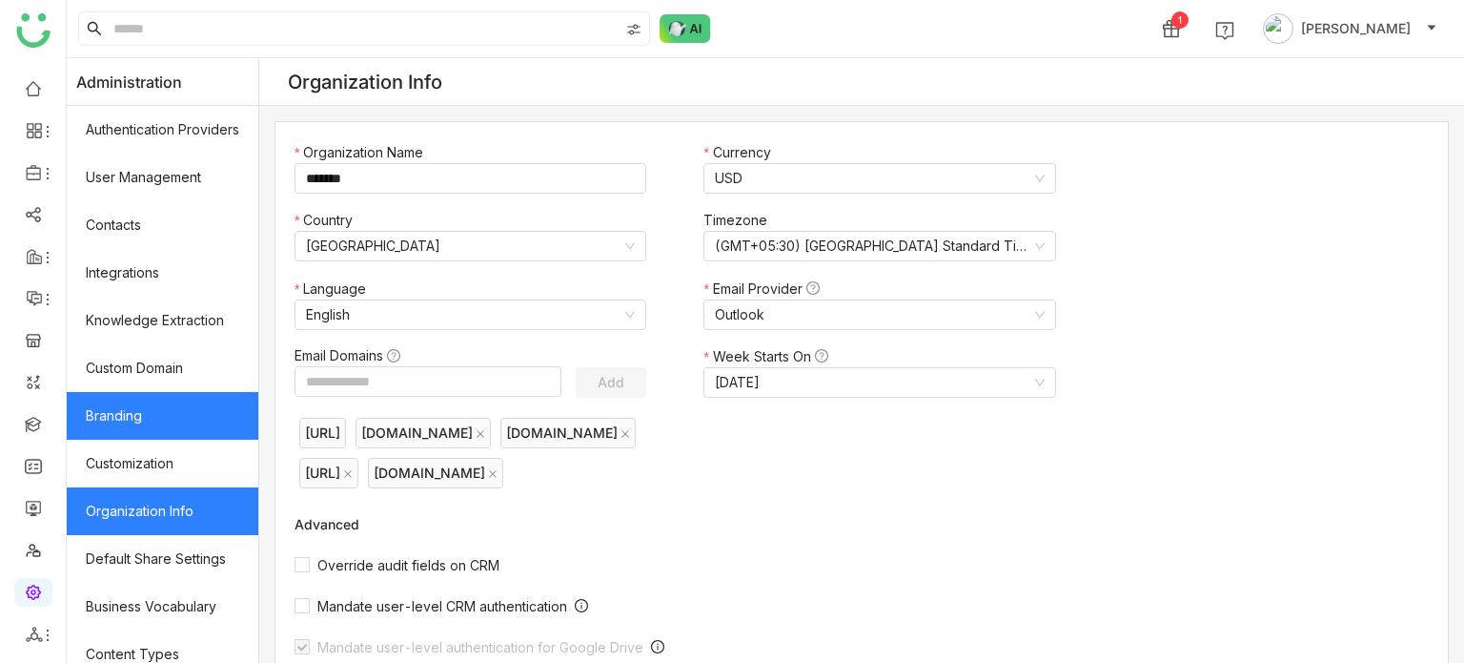
click at [192, 243] on link "Branding" at bounding box center [163, 416] width 192 height 48
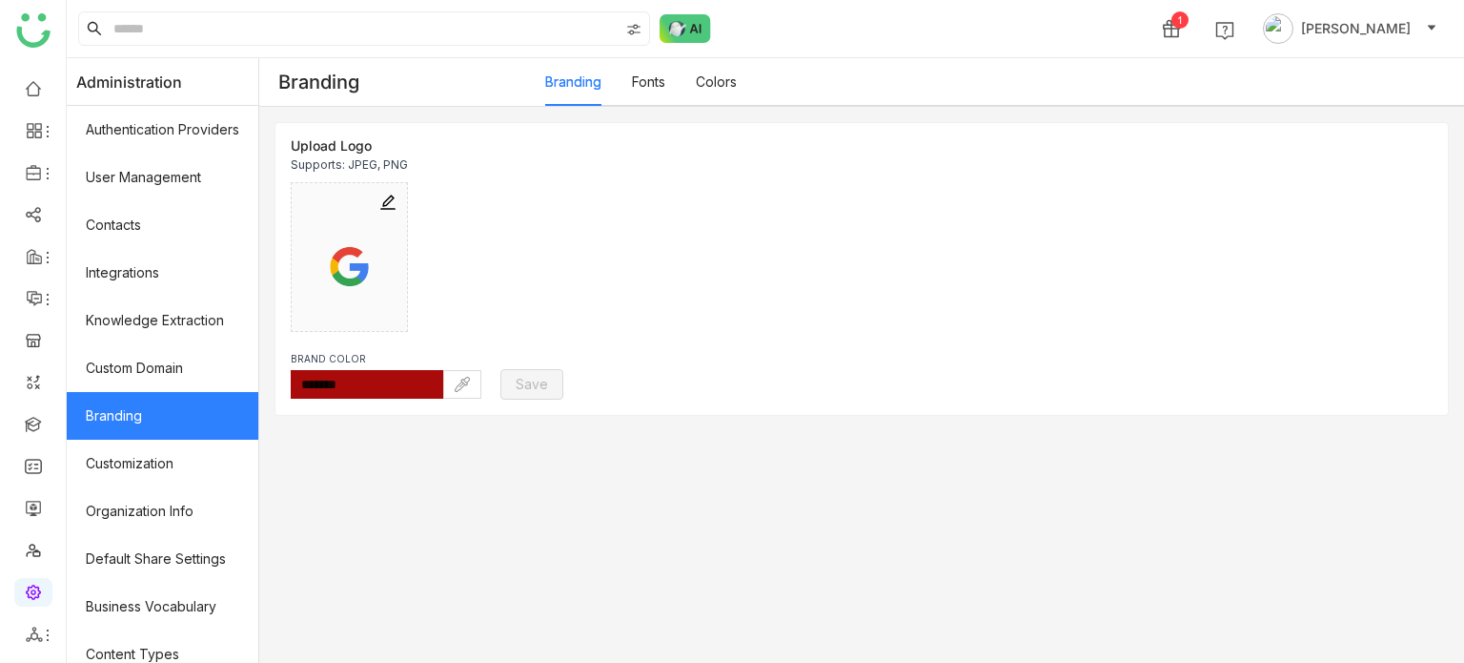
click at [665, 81] on link "Fonts" at bounding box center [648, 81] width 33 height 16
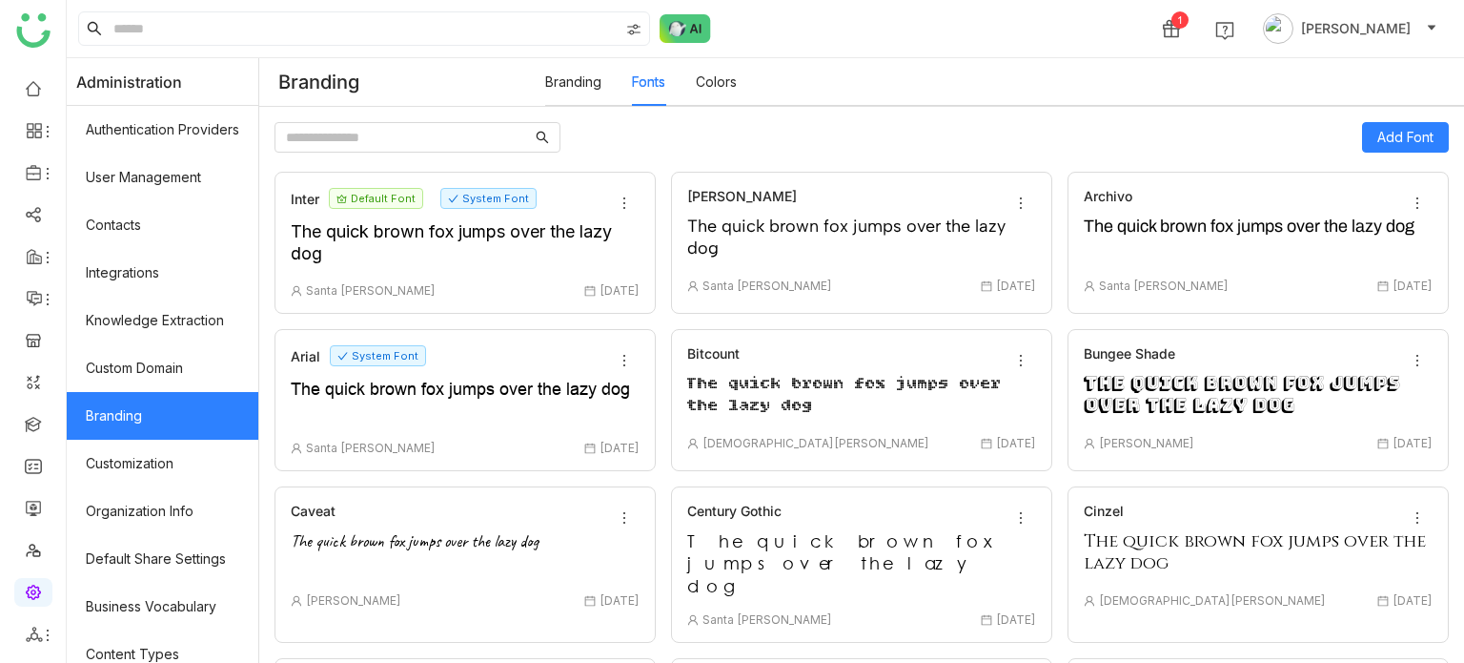
click at [1373, 122] on div "Add Font" at bounding box center [1405, 137] width 87 height 31
click at [1377, 141] on span "Add Font" at bounding box center [1405, 137] width 56 height 21
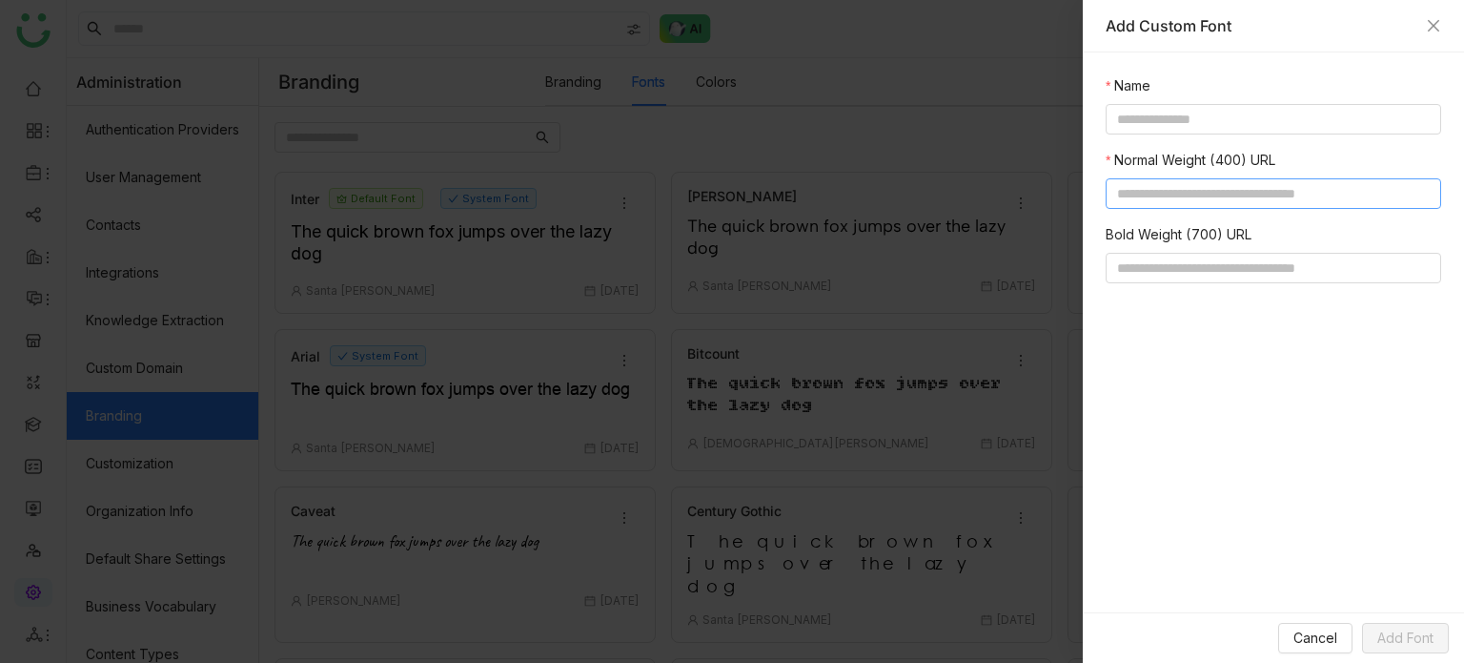
click at [1315, 183] on input at bounding box center [1274, 193] width 336 height 31
click at [1441, 30] on div "Add Custom Font" at bounding box center [1273, 26] width 381 height 52
click at [1438, 30] on icon "Close" at bounding box center [1433, 25] width 15 height 15
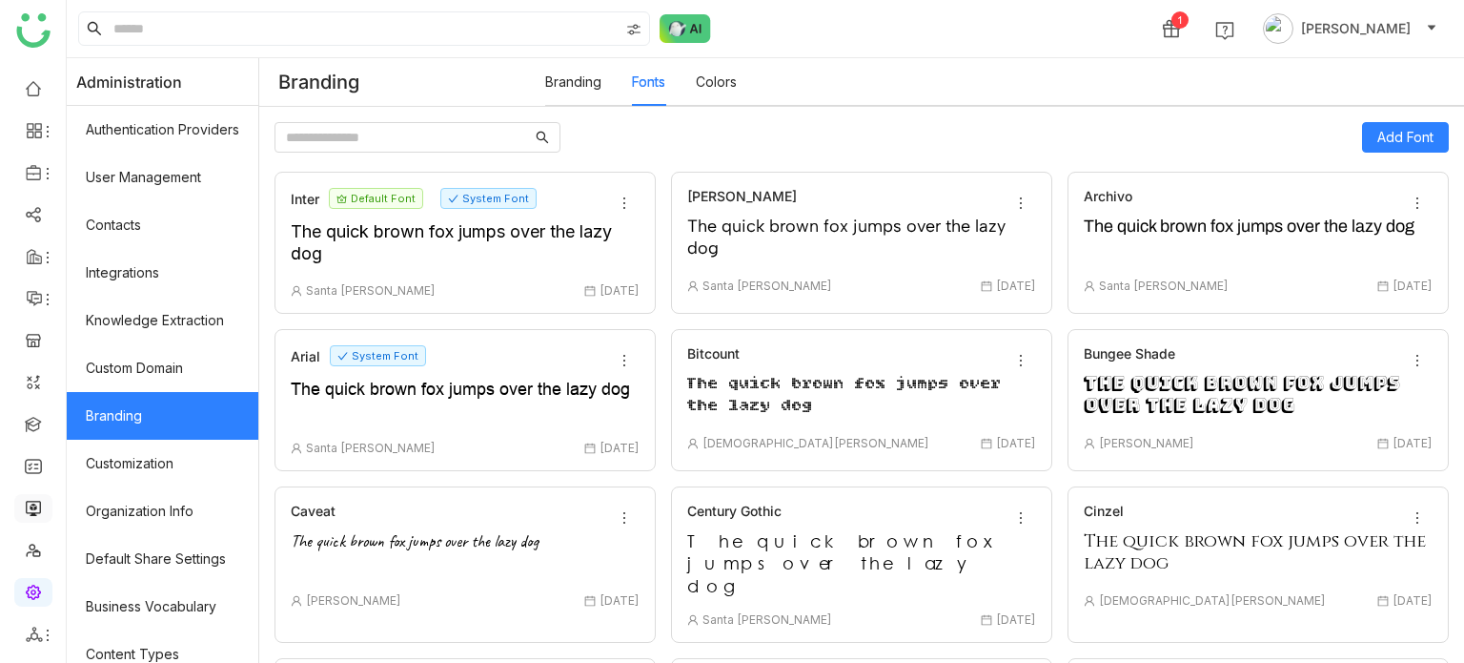
click at [31, 243] on link at bounding box center [33, 507] width 17 height 16
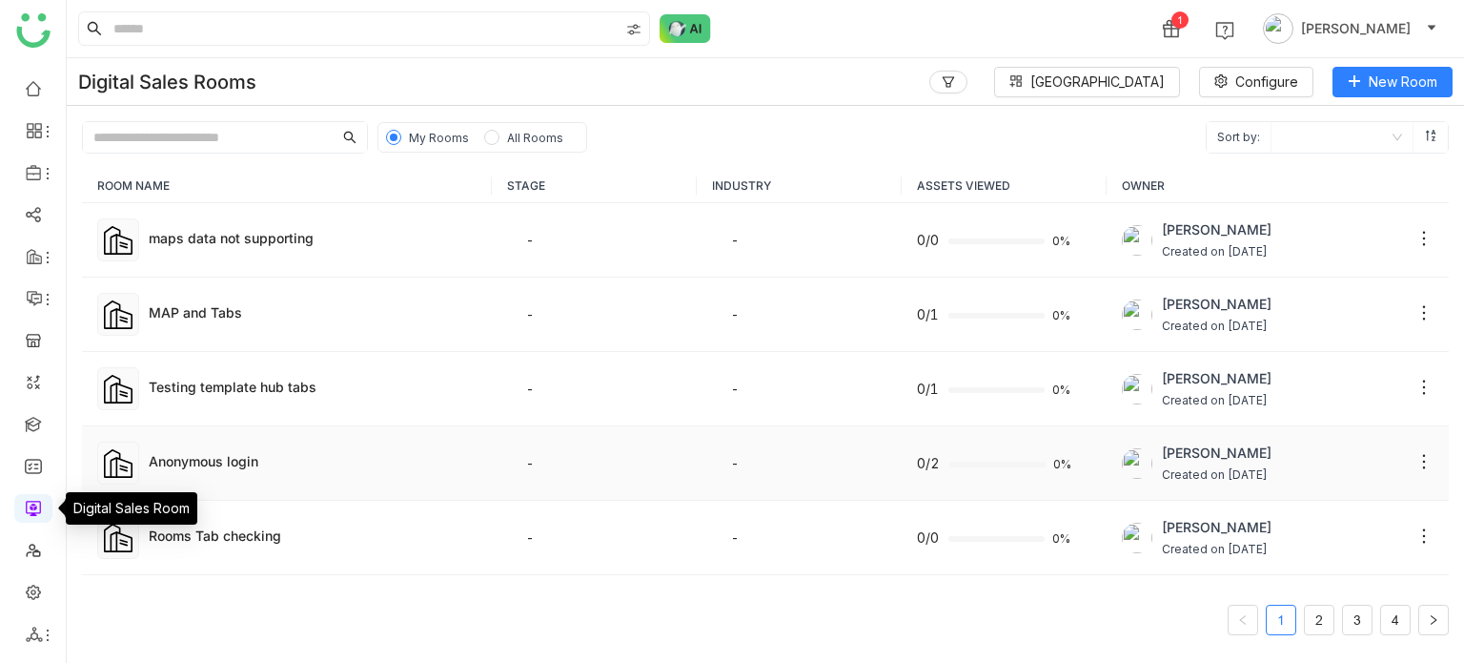
drag, startPoint x: 28, startPoint y: 502, endPoint x: 81, endPoint y: 483, distance: 56.7
click at [28, 243] on link at bounding box center [33, 507] width 17 height 16
click at [249, 233] on div "maps data not supporting" at bounding box center [313, 238] width 328 height 20
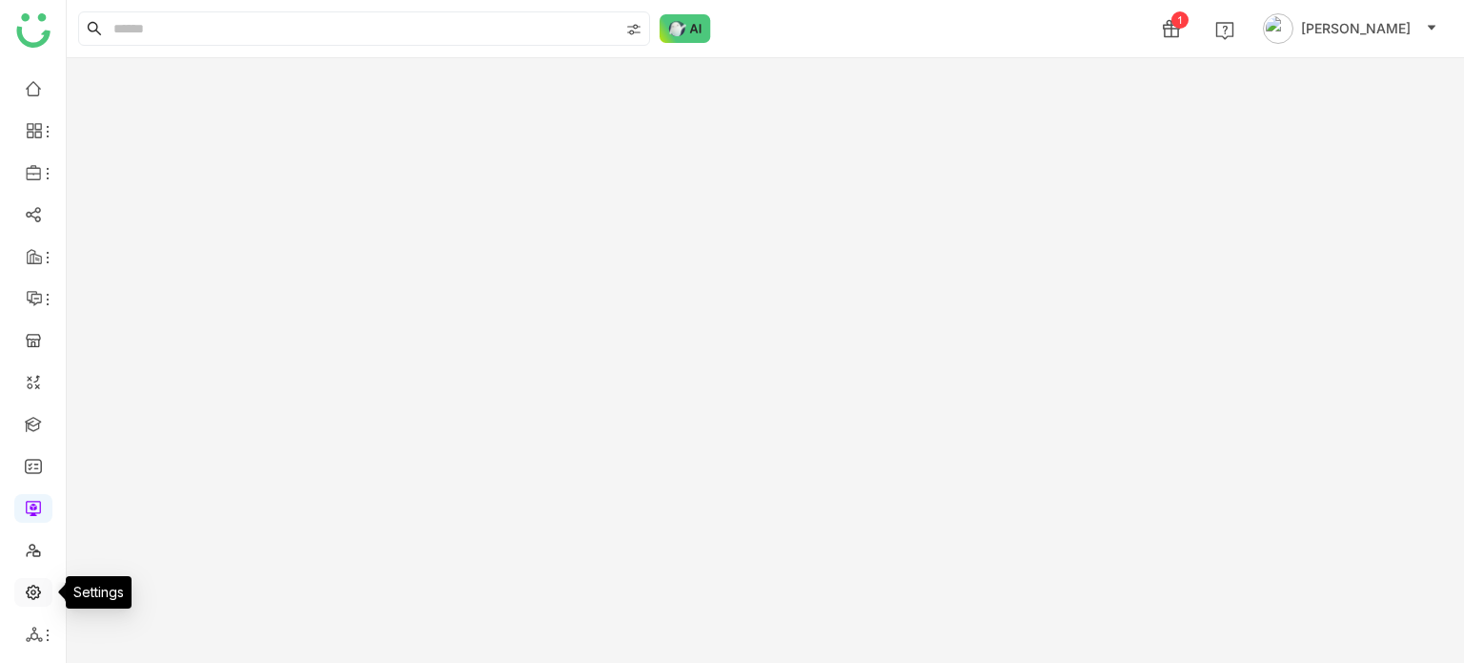
click at [28, 243] on link at bounding box center [33, 590] width 17 height 16
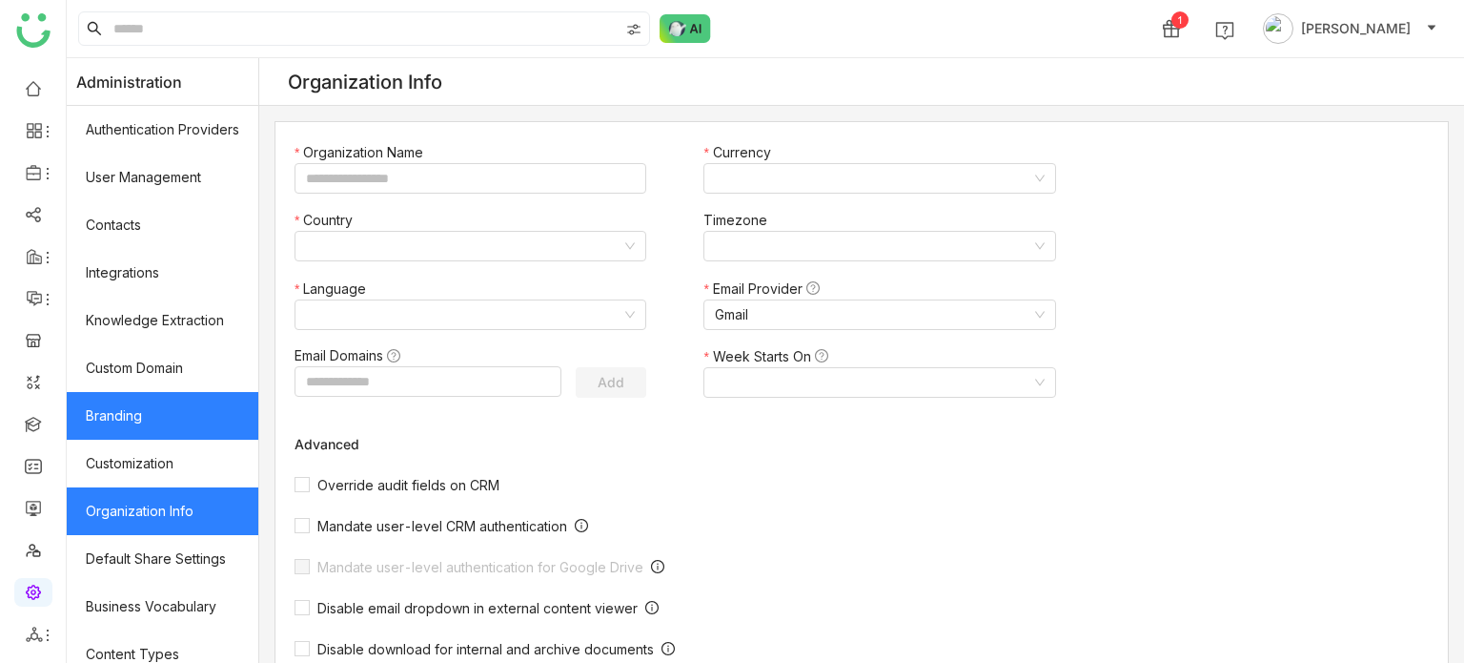
click at [157, 243] on link "Branding" at bounding box center [163, 416] width 192 height 48
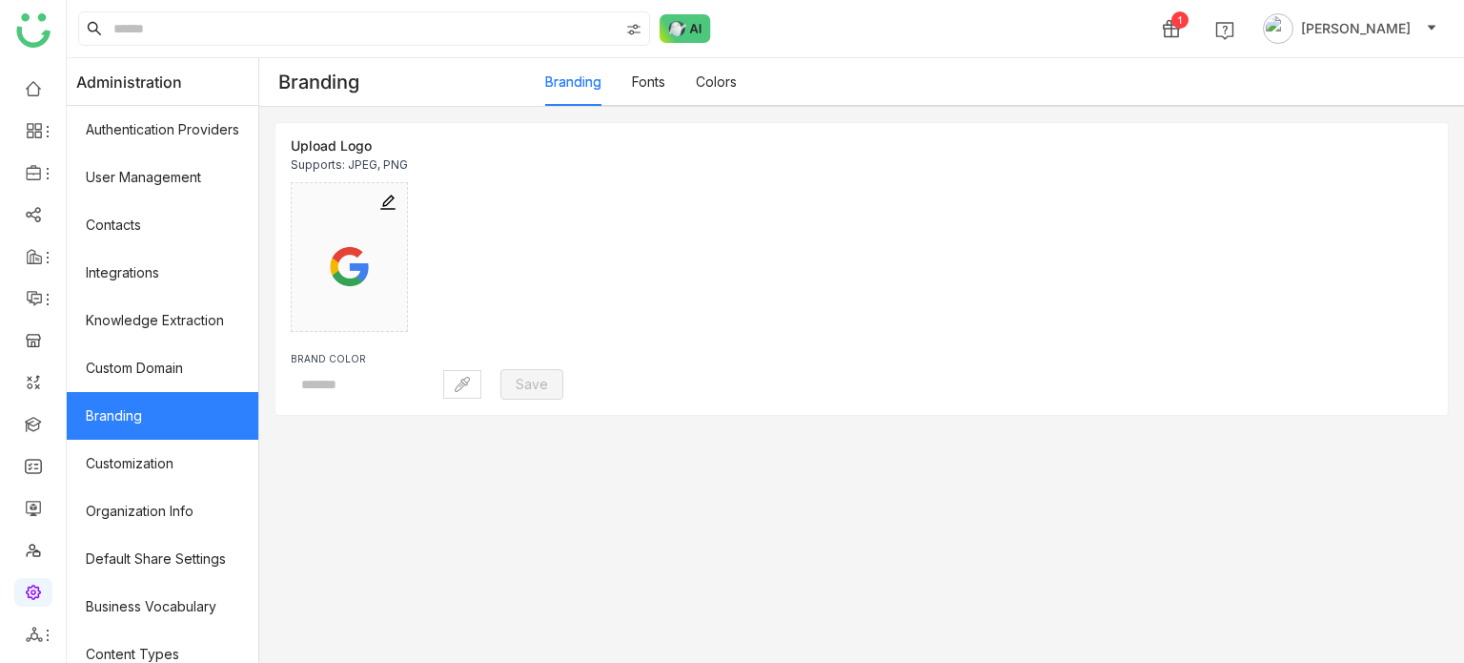
click at [665, 90] on link "Fonts" at bounding box center [648, 81] width 33 height 16
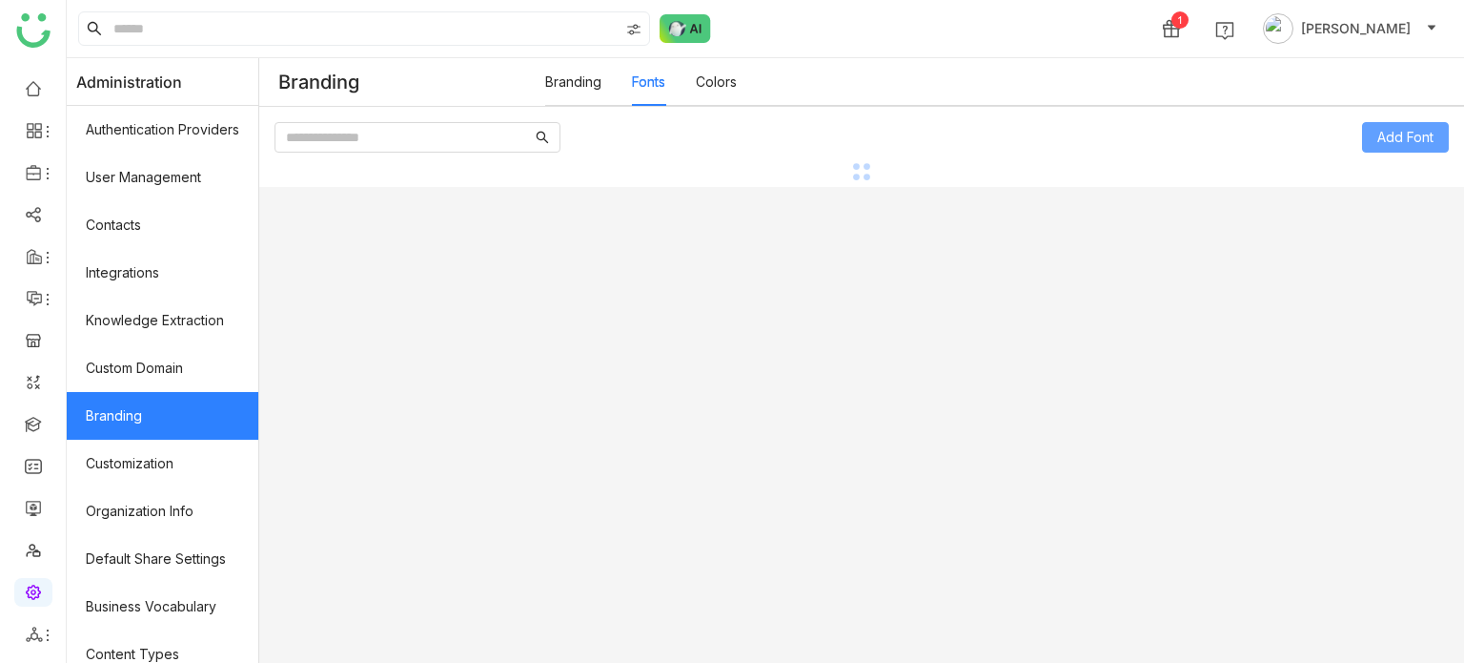
click at [1432, 144] on span "Add Font" at bounding box center [1405, 137] width 56 height 21
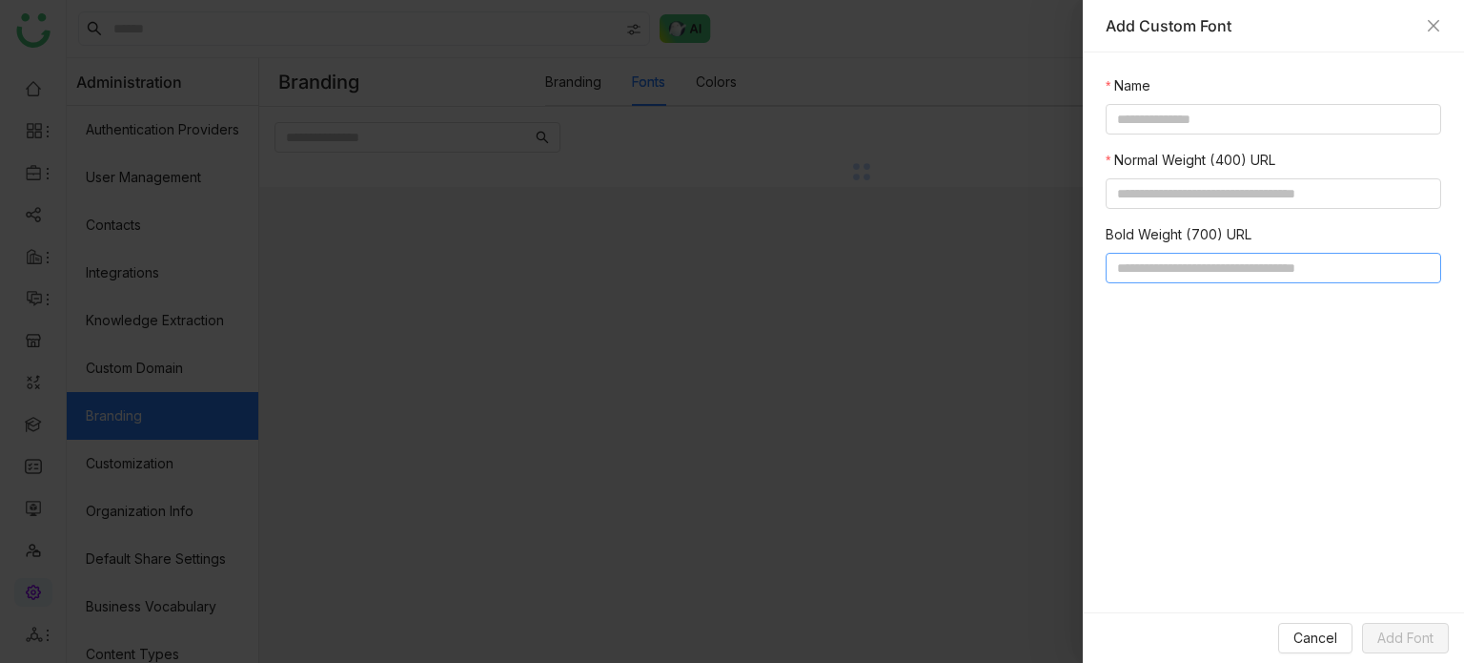
click at [1234, 243] on input at bounding box center [1274, 268] width 336 height 31
paste input "**********"
type input "**********"
click at [1216, 127] on input at bounding box center [1274, 119] width 336 height 31
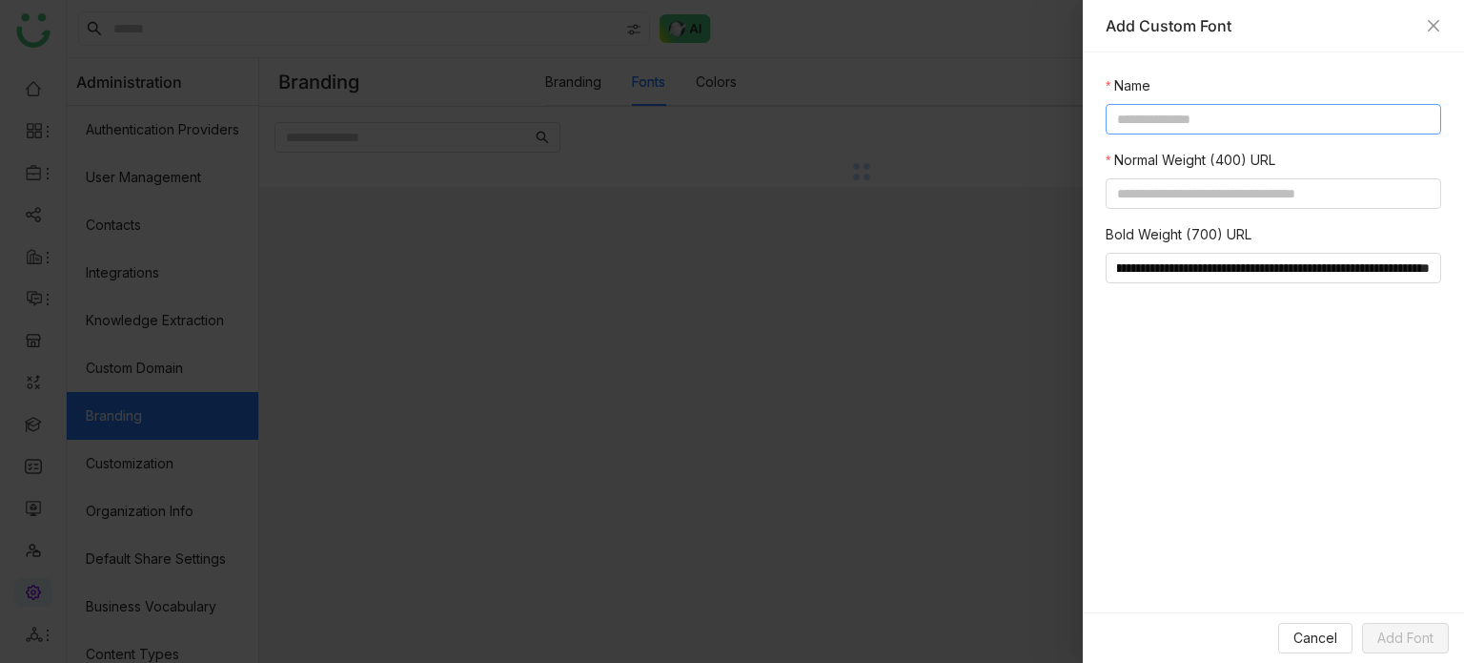
scroll to position [0, 0]
type input "**********"
click at [1251, 173] on nz-form-label "Normal Weight (400) URL" at bounding box center [1274, 164] width 336 height 29
click at [1252, 194] on input at bounding box center [1274, 193] width 336 height 31
paste input "**********"
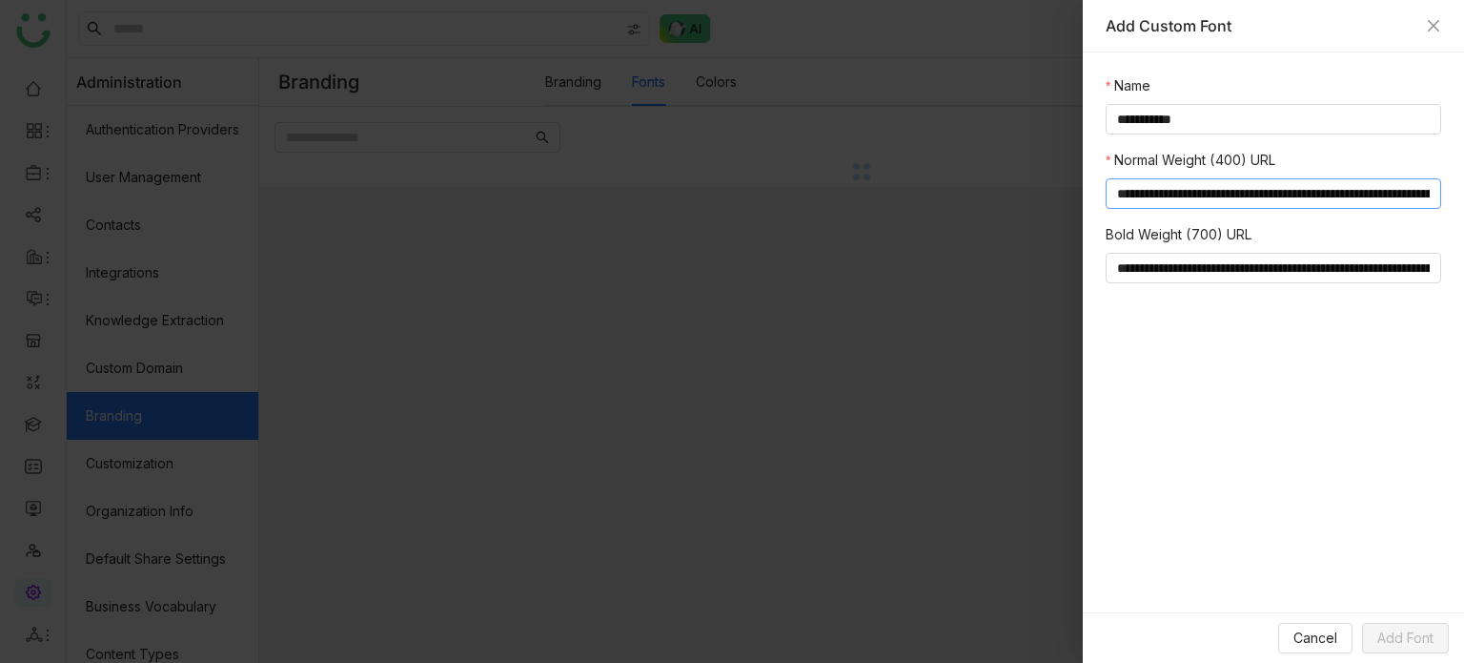
scroll to position [0, 935]
type input "**********"
click at [1429, 243] on span "Add Font" at bounding box center [1405, 637] width 56 height 21
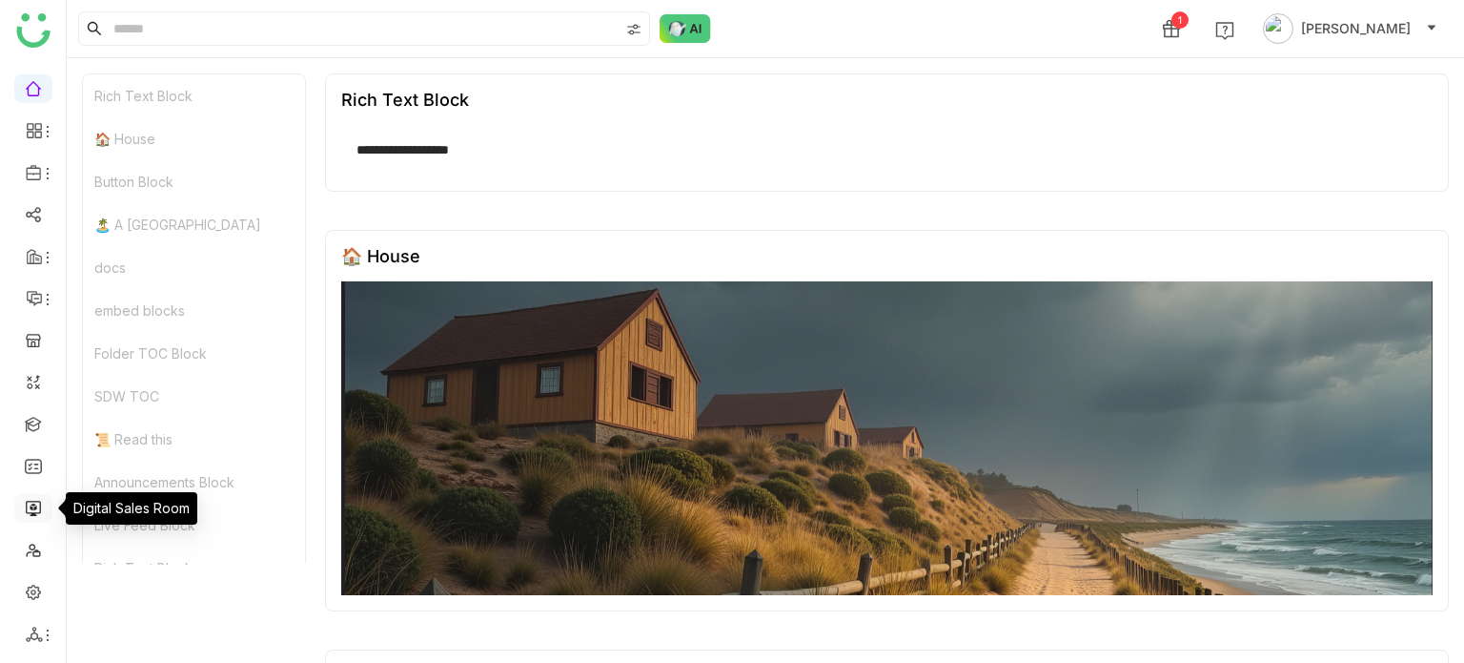
click at [34, 508] on link at bounding box center [33, 507] width 17 height 16
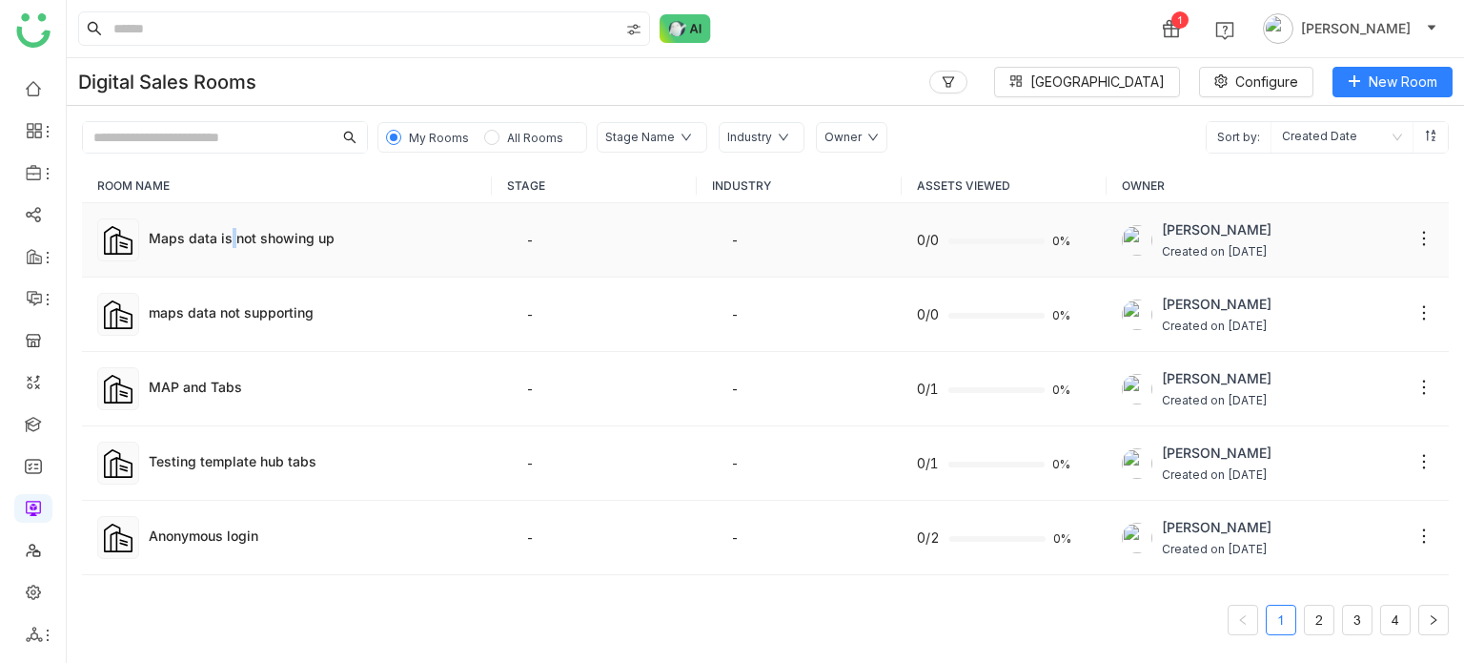
click at [230, 272] on td "Maps data is not showing up" at bounding box center [287, 240] width 410 height 74
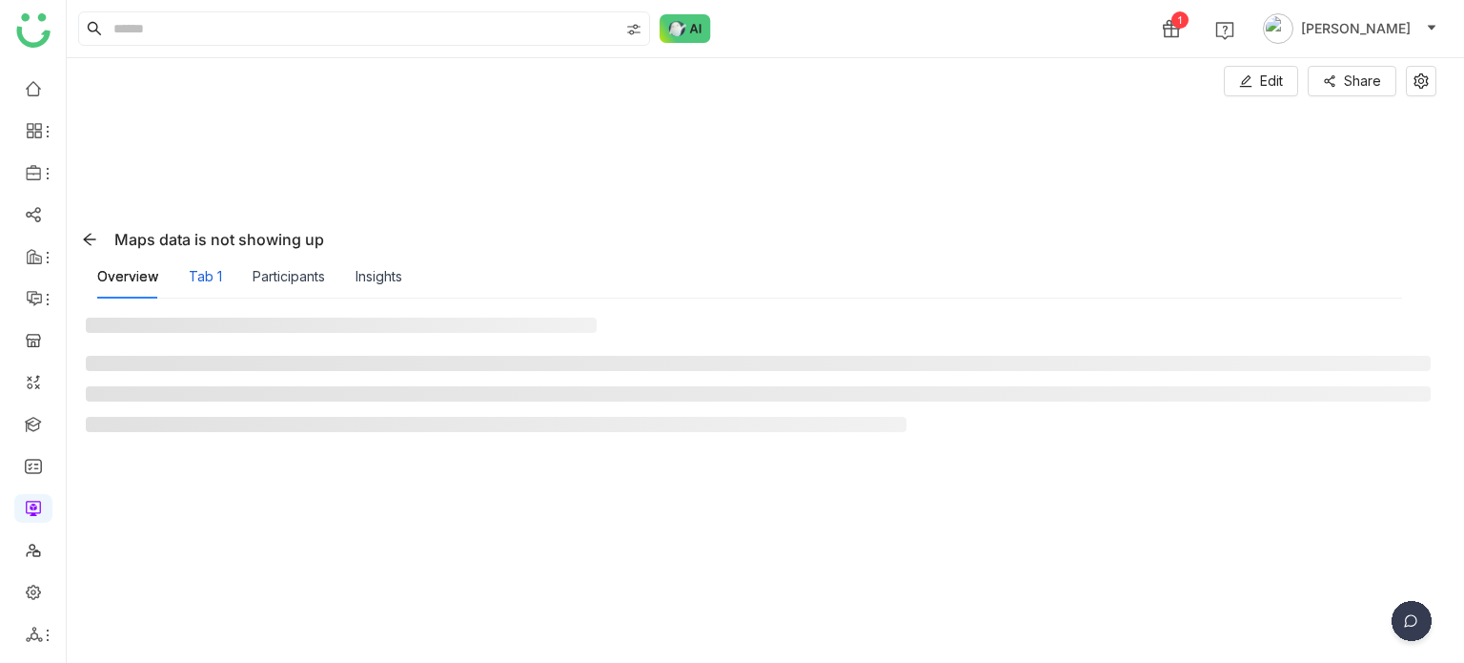
click at [209, 277] on div "Tab 1" at bounding box center [205, 276] width 33 height 21
click at [131, 290] on div "Overview" at bounding box center [127, 277] width 61 height 44
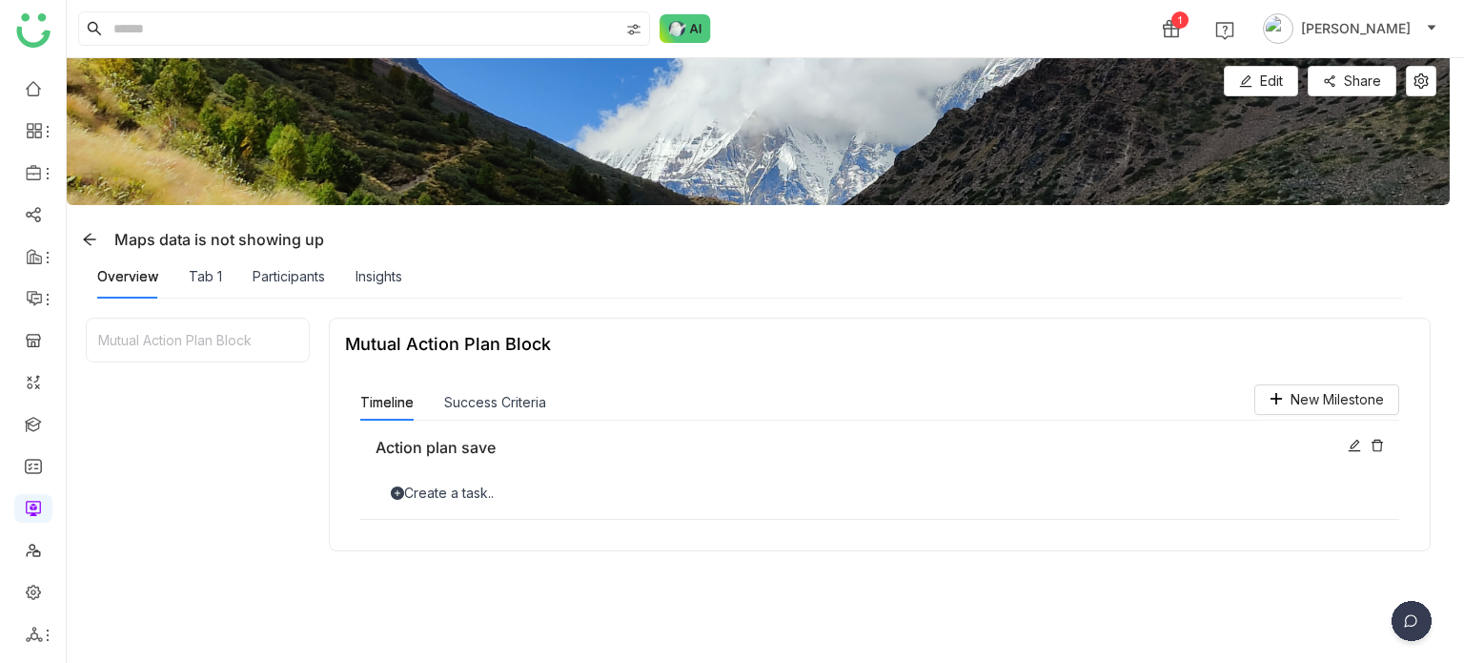
click at [510, 495] on div "Create a task.." at bounding box center [880, 492] width 1009 height 21
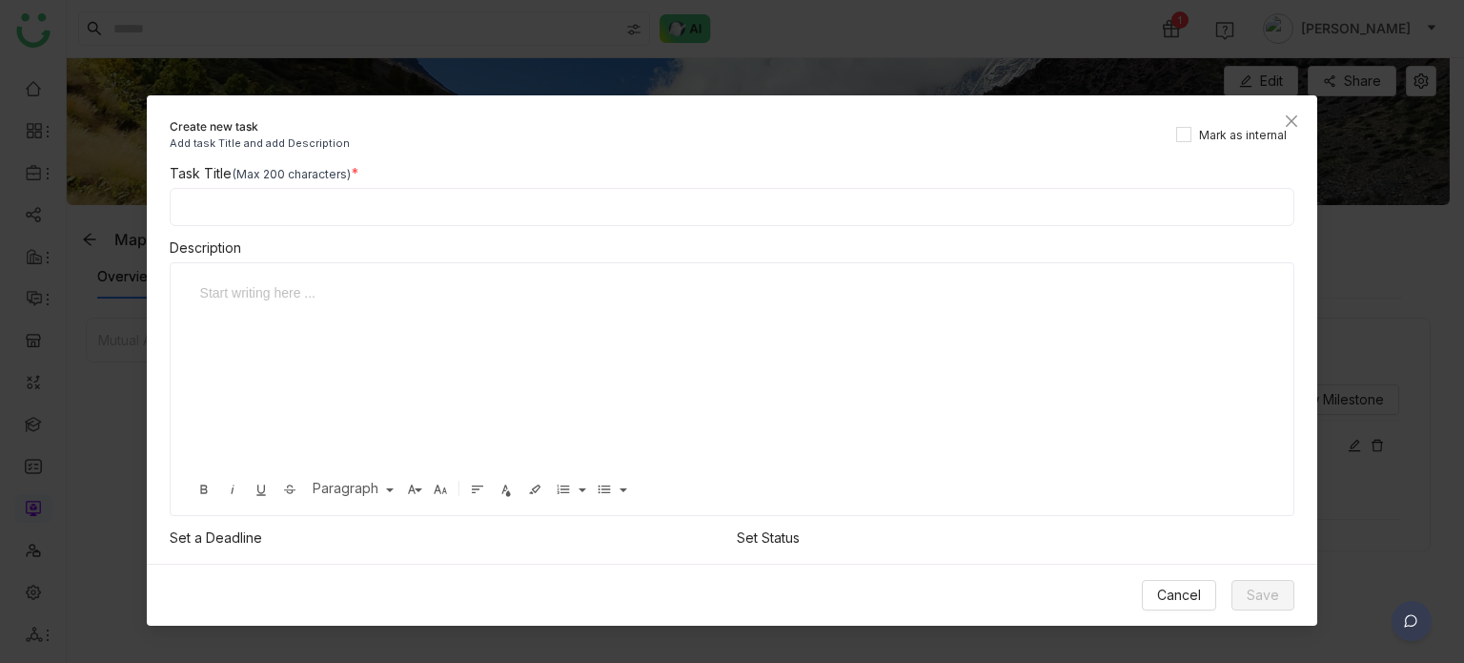
click at [540, 203] on input at bounding box center [733, 207] width 1126 height 38
type input "**********"
click at [1266, 579] on div "Cancel Save" at bounding box center [733, 594] width 1172 height 62
click at [1269, 600] on span "Save" at bounding box center [1263, 594] width 32 height 21
drag, startPoint x: 862, startPoint y: 378, endPoint x: 605, endPoint y: 304, distance: 267.0
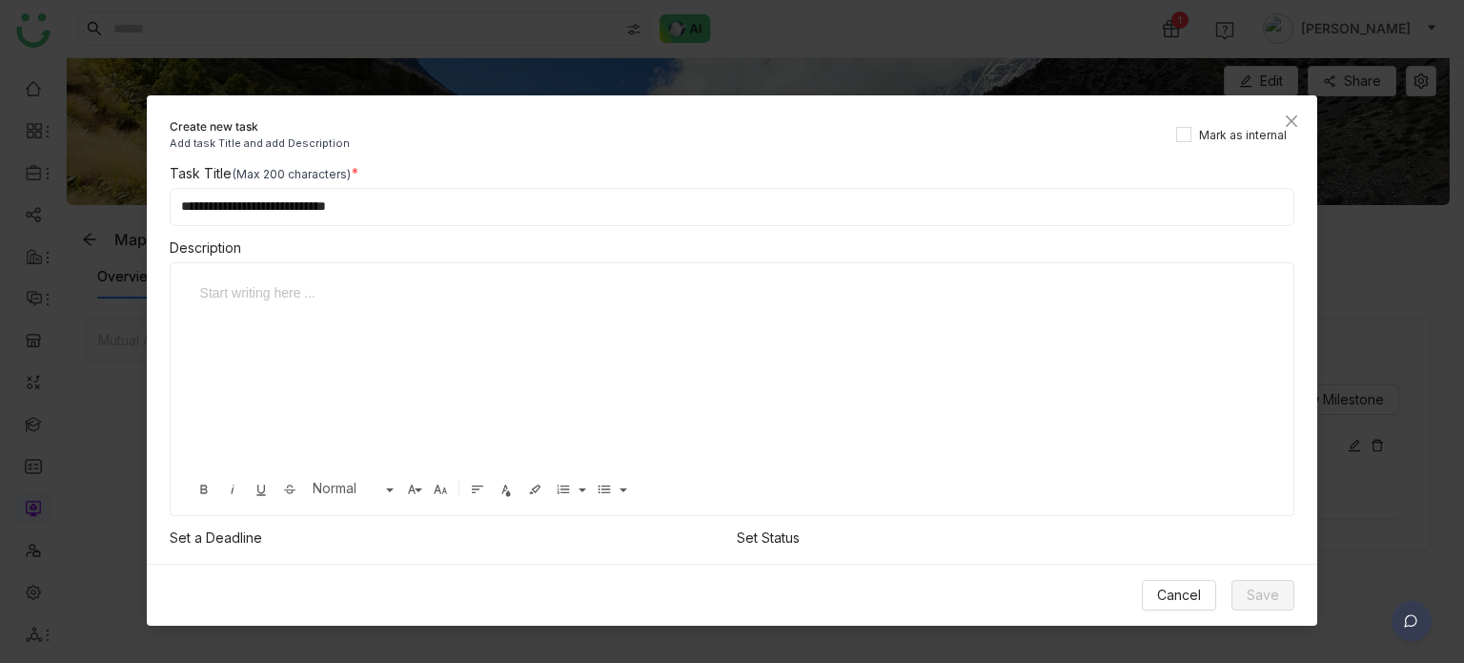
click at [605, 304] on div at bounding box center [725, 377] width 1071 height 191
click at [323, 291] on div at bounding box center [718, 292] width 1036 height 21
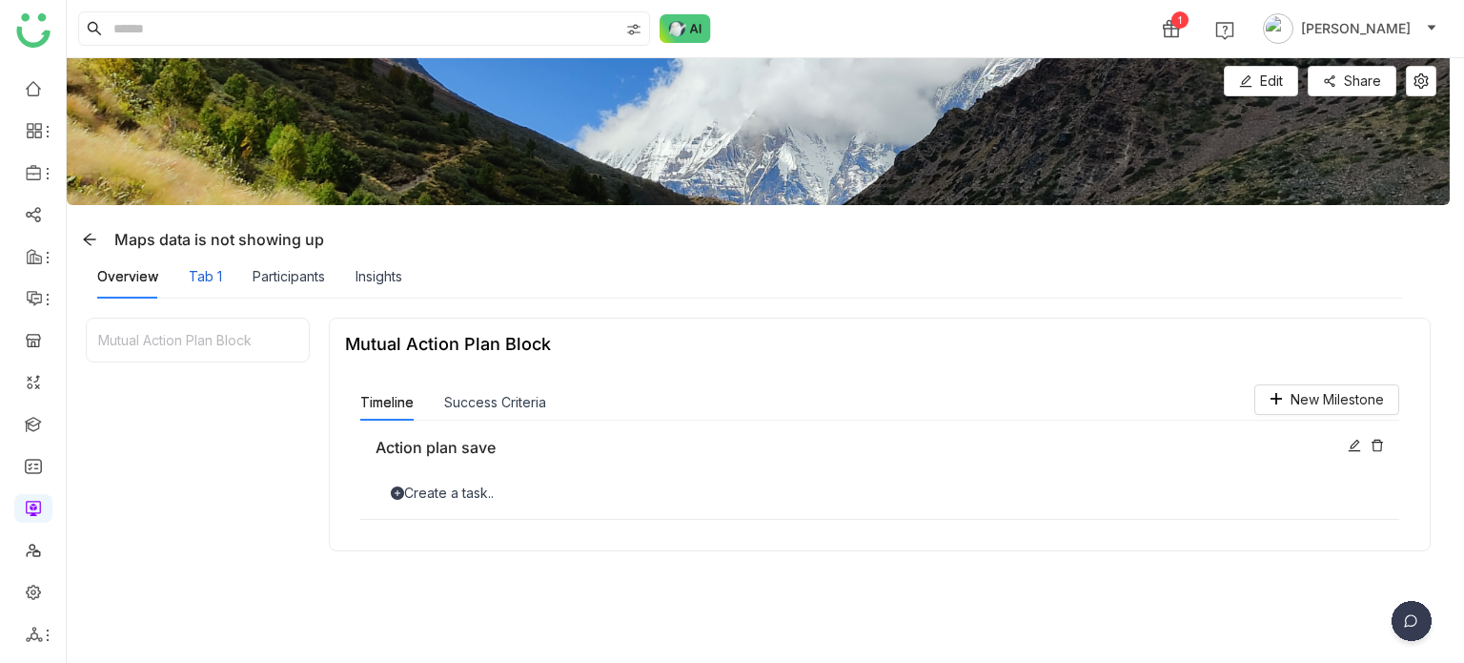
click at [204, 273] on div "Tab 1" at bounding box center [205, 276] width 33 height 21
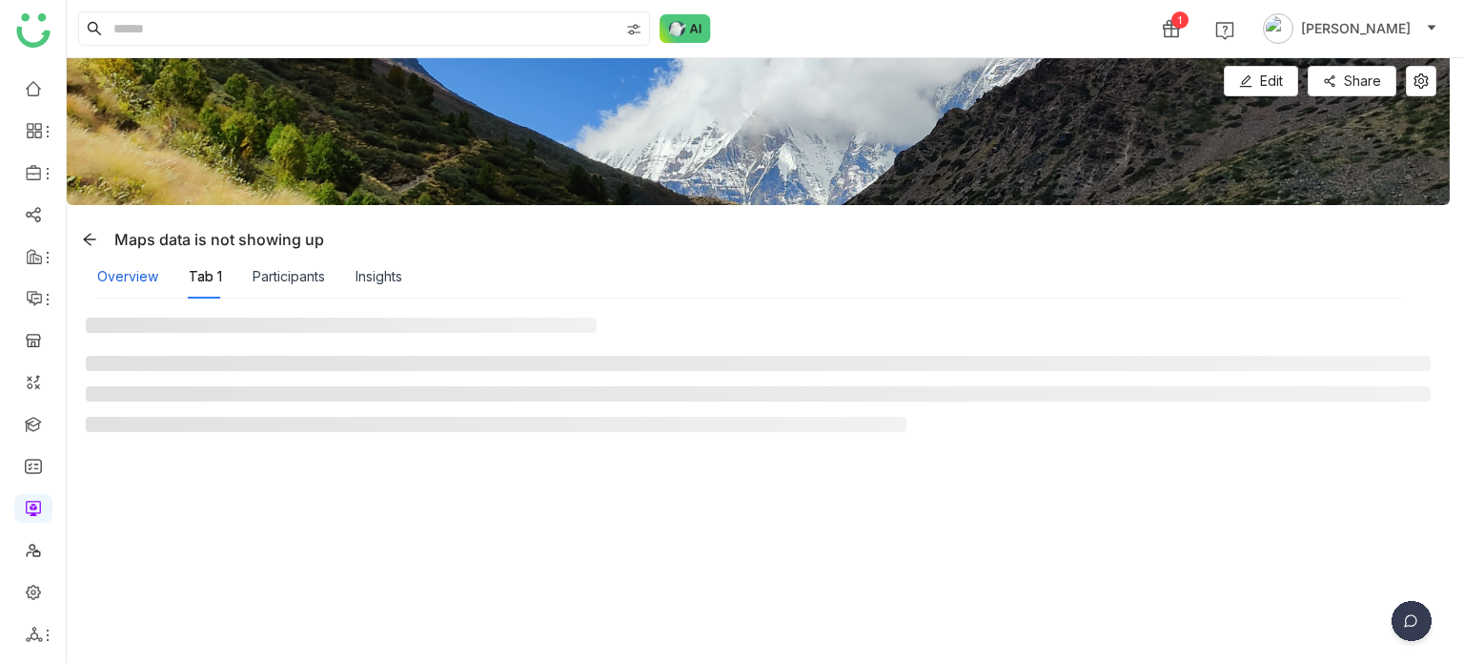
click at [126, 277] on div "Overview" at bounding box center [127, 276] width 61 height 21
click at [204, 277] on div "Tab 1" at bounding box center [205, 276] width 33 height 21
click at [141, 283] on div "Overview" at bounding box center [127, 276] width 61 height 21
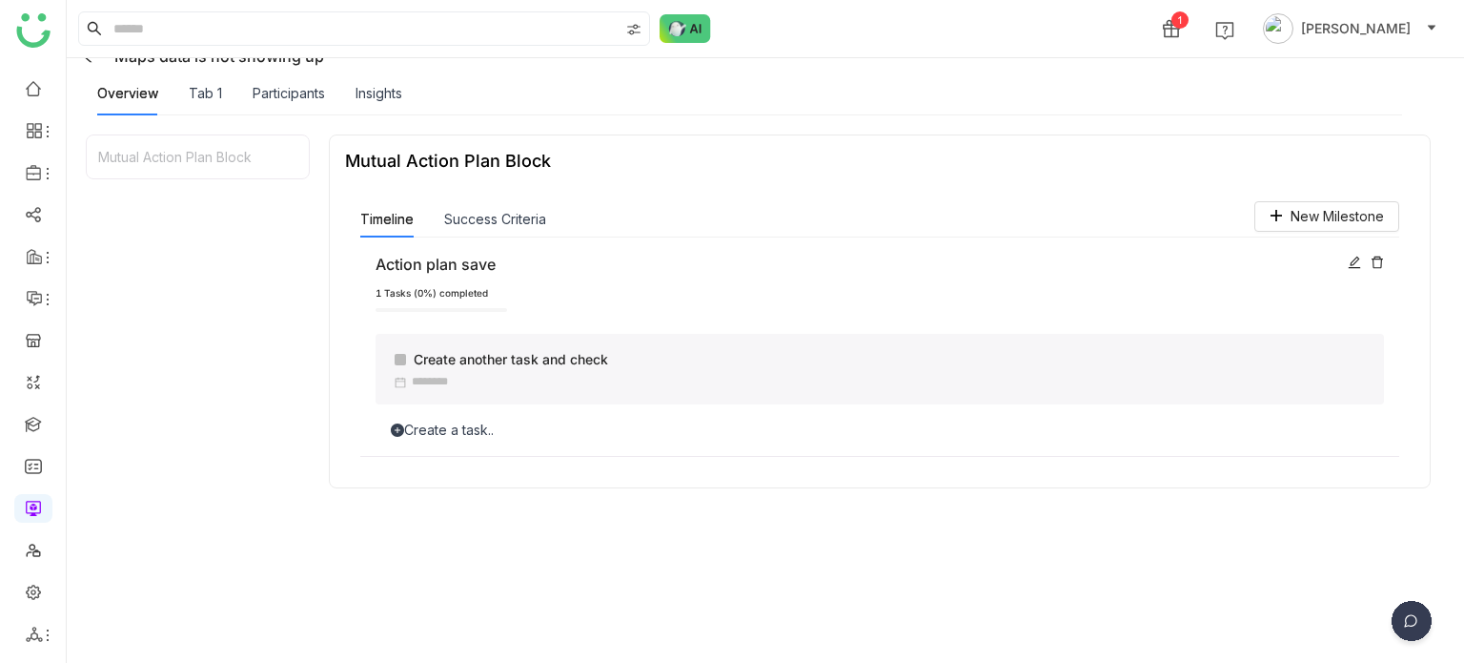
scroll to position [111, 0]
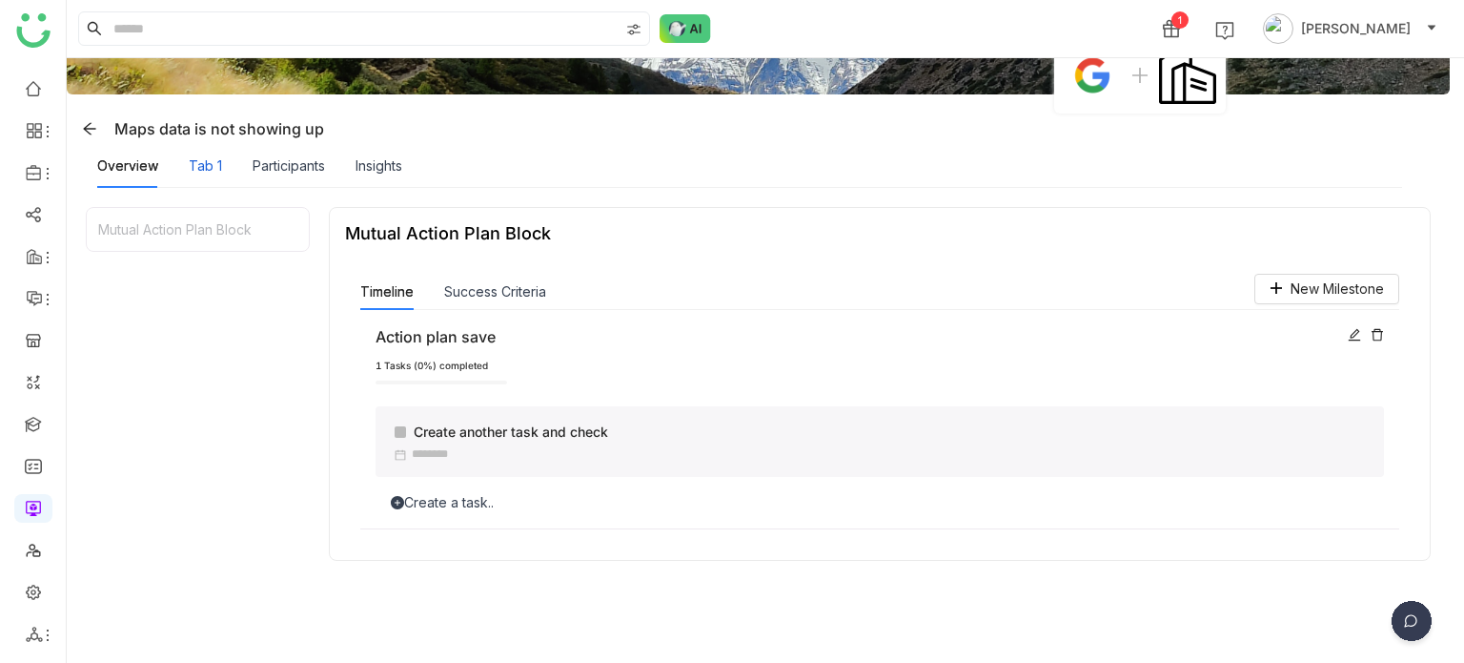
click at [219, 161] on div "Tab 1" at bounding box center [205, 165] width 33 height 21
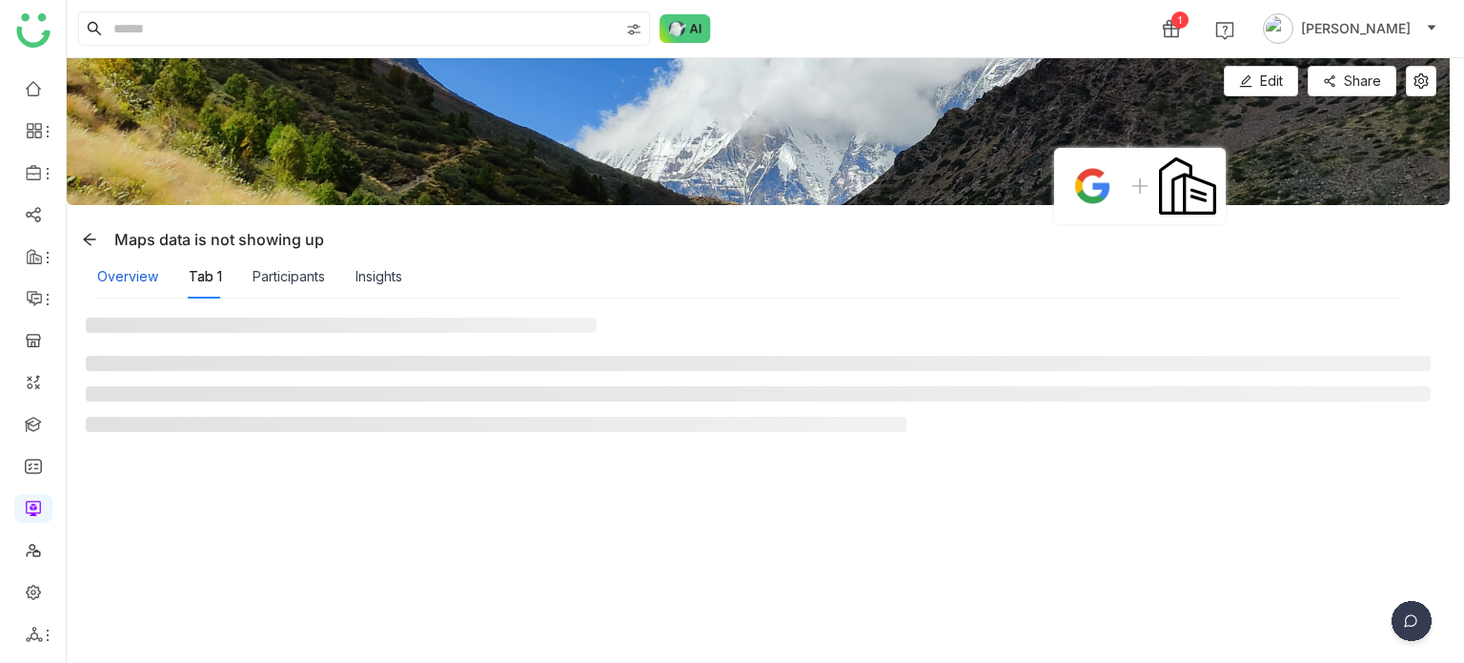
click at [141, 273] on div "Overview" at bounding box center [127, 276] width 61 height 21
click at [204, 276] on div "Tab 1" at bounding box center [205, 276] width 33 height 21
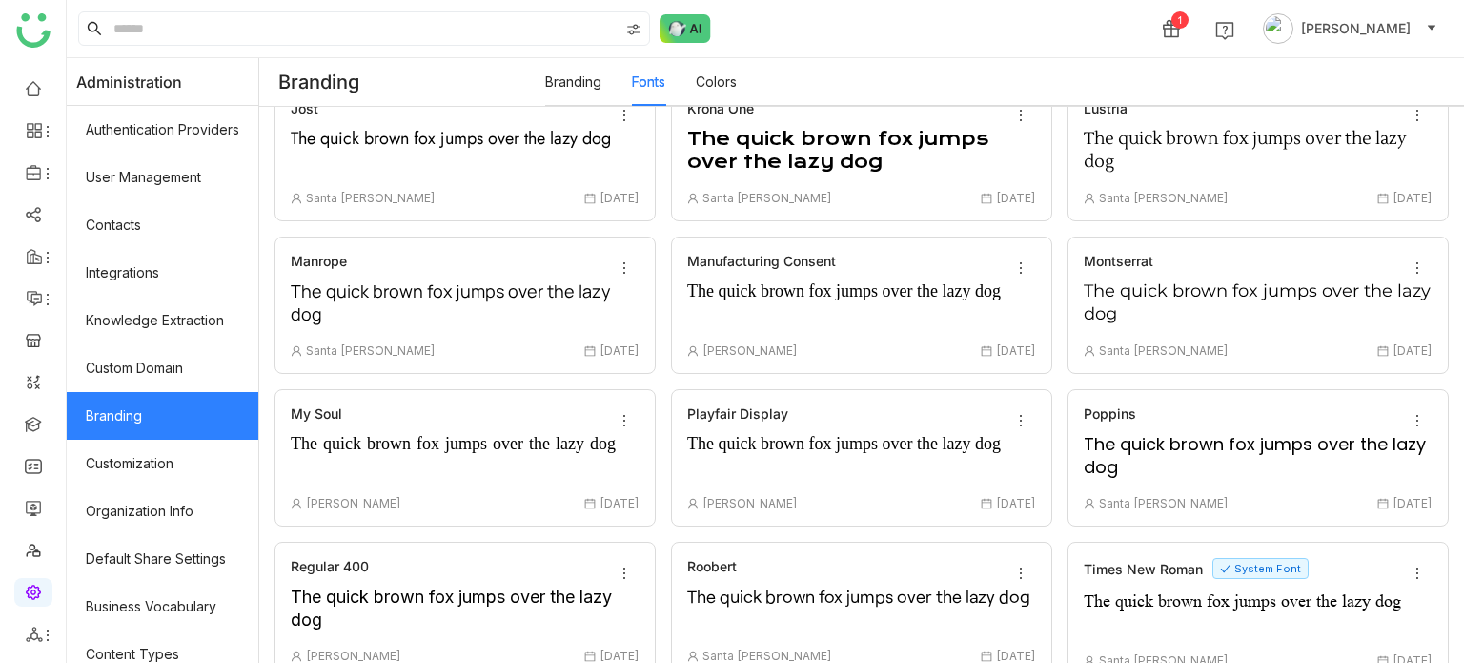
scroll to position [896, 0]
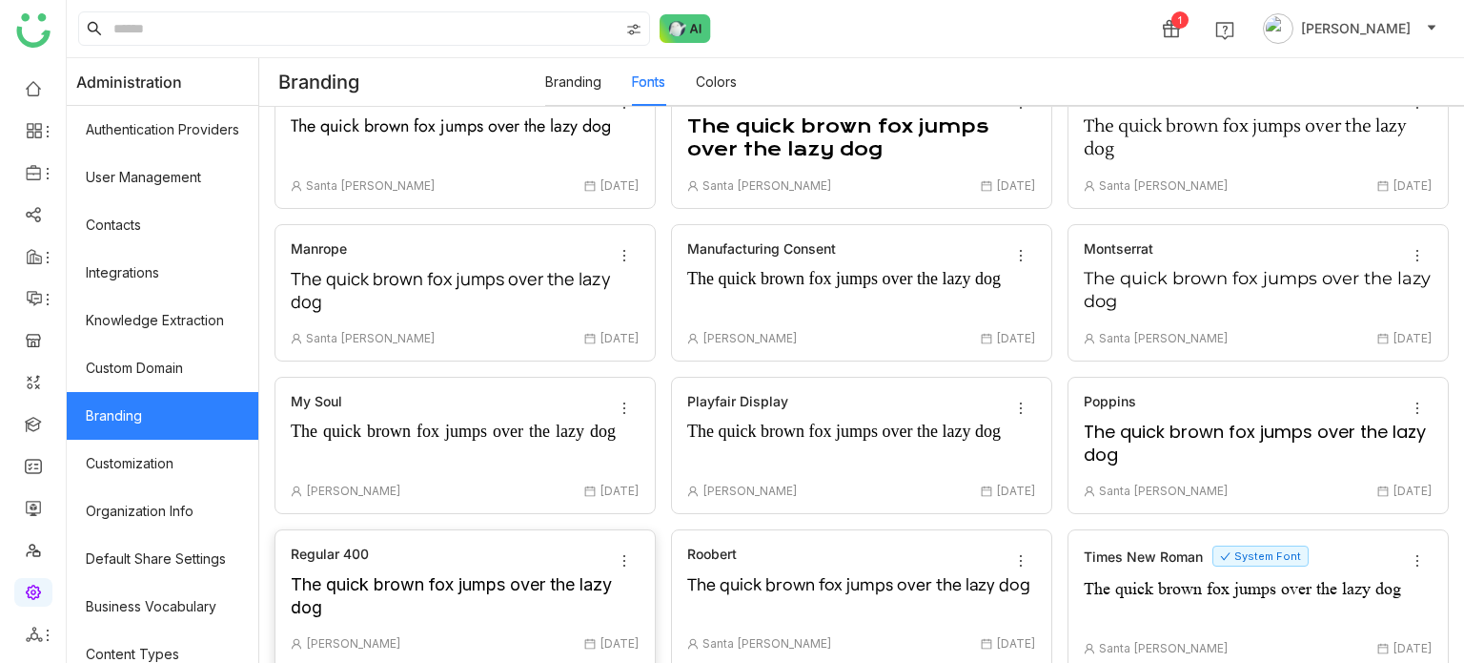
click at [477, 545] on div "Regular 400 The quick brown fox jumps over the lazy dog [PERSON_NAME] [DATE]" at bounding box center [465, 597] width 349 height 105
click at [540, 573] on div "The quick brown fox jumps over the lazy dog" at bounding box center [465, 597] width 349 height 48
click at [632, 553] on icon at bounding box center [624, 560] width 15 height 15
click at [603, 499] on li "Delete" at bounding box center [574, 498] width 142 height 36
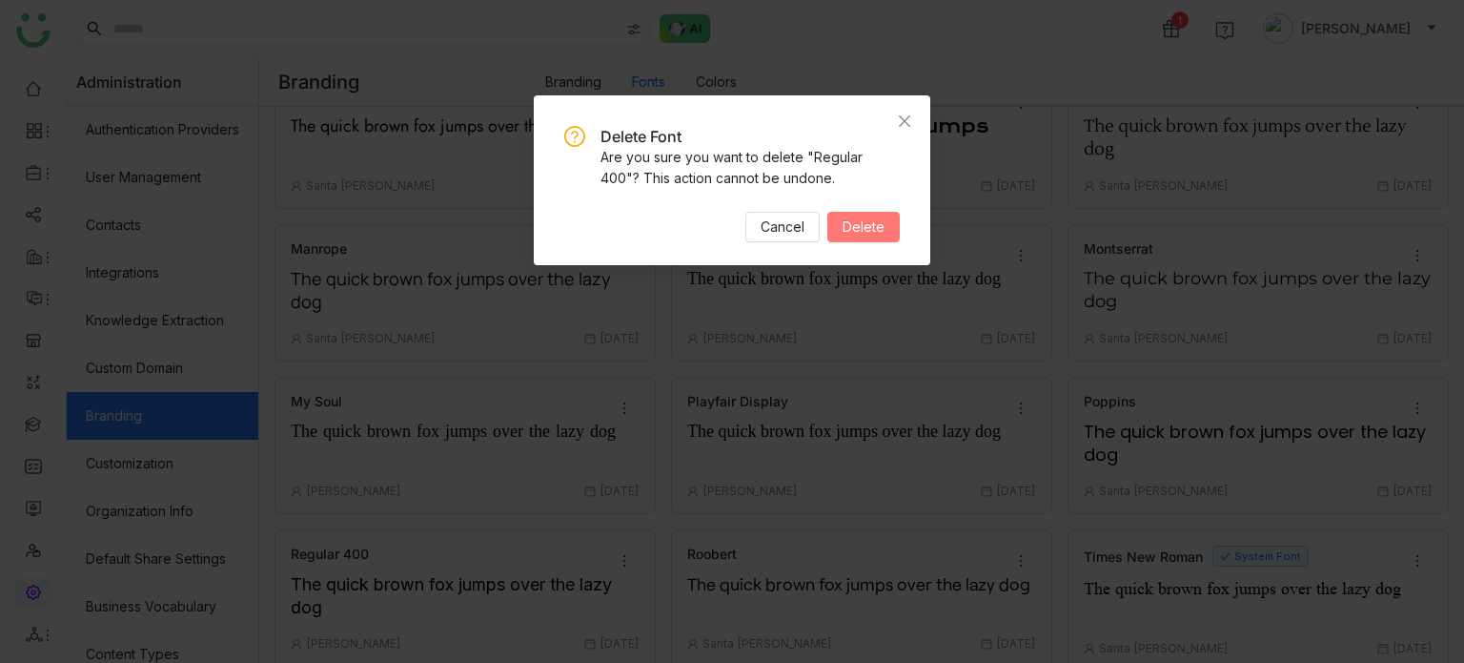
click at [858, 224] on span "Delete" at bounding box center [864, 226] width 42 height 21
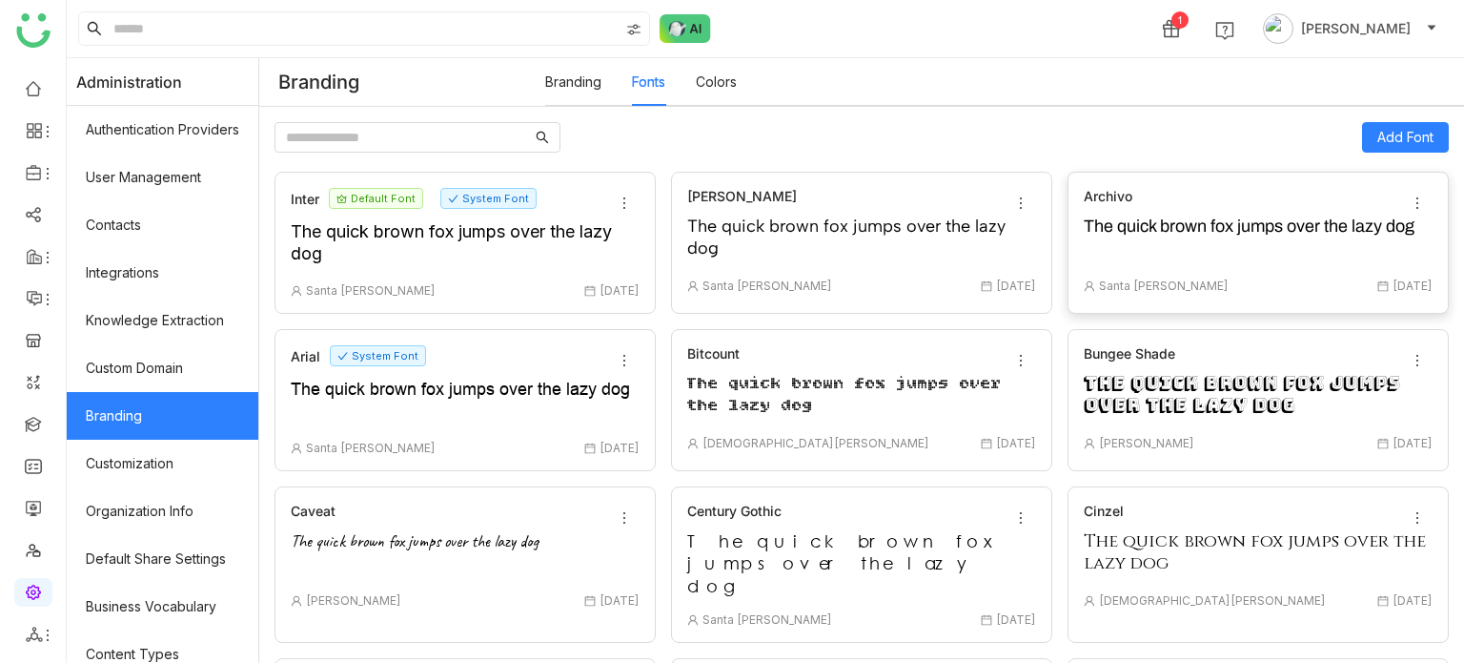
scroll to position [0, 0]
click at [1403, 125] on button "Add Font" at bounding box center [1405, 137] width 87 height 31
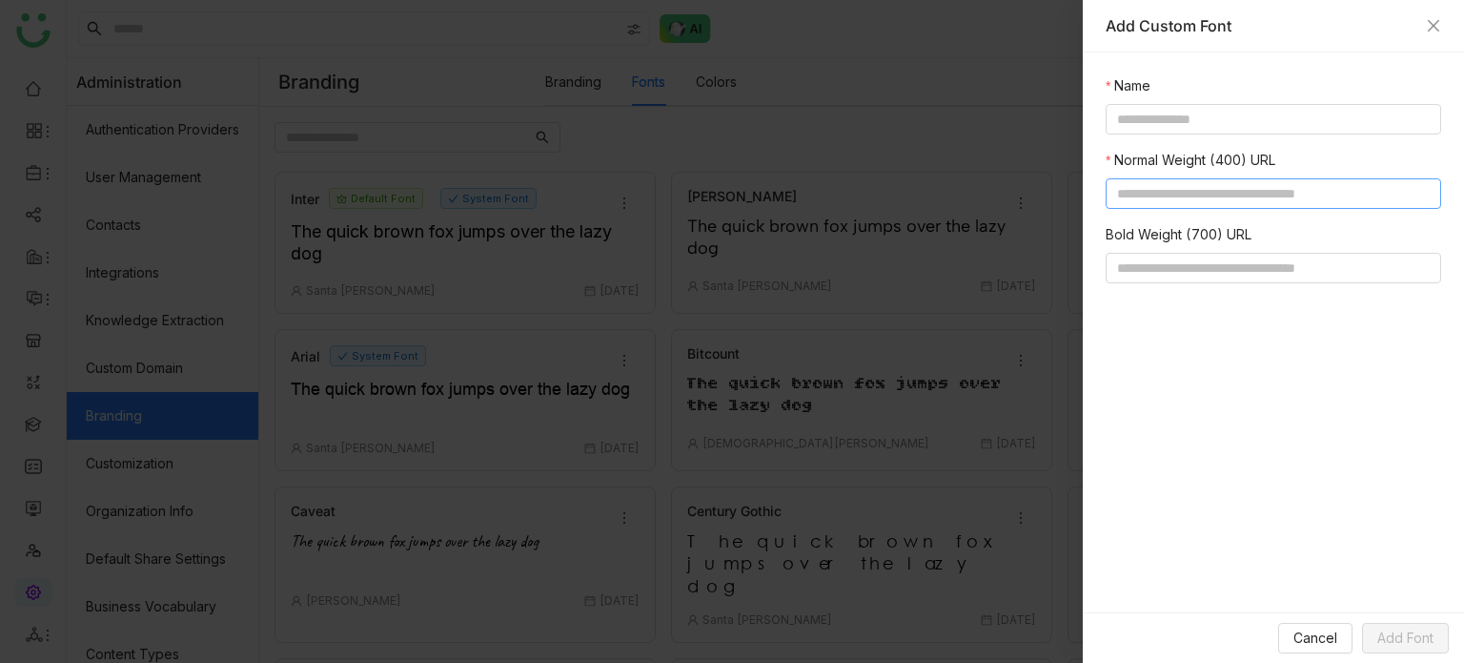
click at [1210, 194] on input at bounding box center [1274, 193] width 336 height 31
paste input "**********"
type input "**********"
click at [1223, 123] on input at bounding box center [1274, 119] width 336 height 31
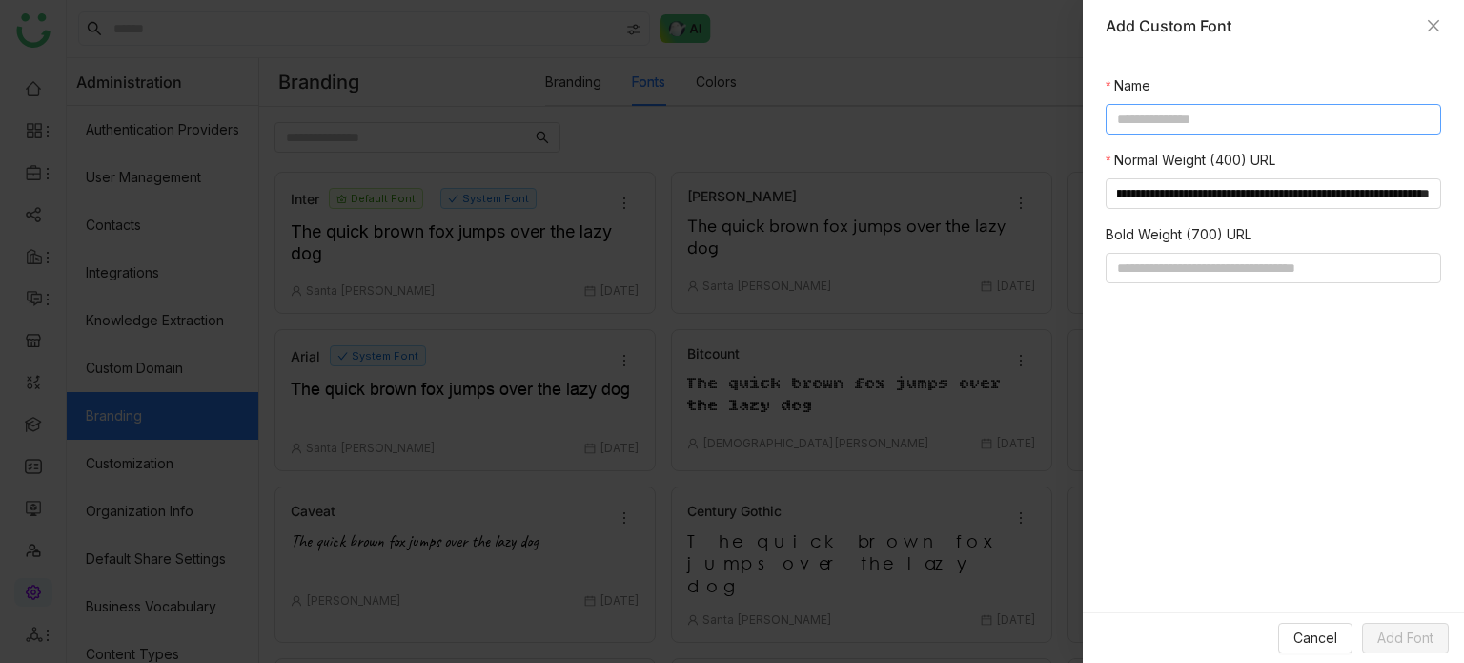
scroll to position [0, 0]
type input "**********"
click at [1423, 649] on button "Add Font" at bounding box center [1405, 637] width 87 height 31
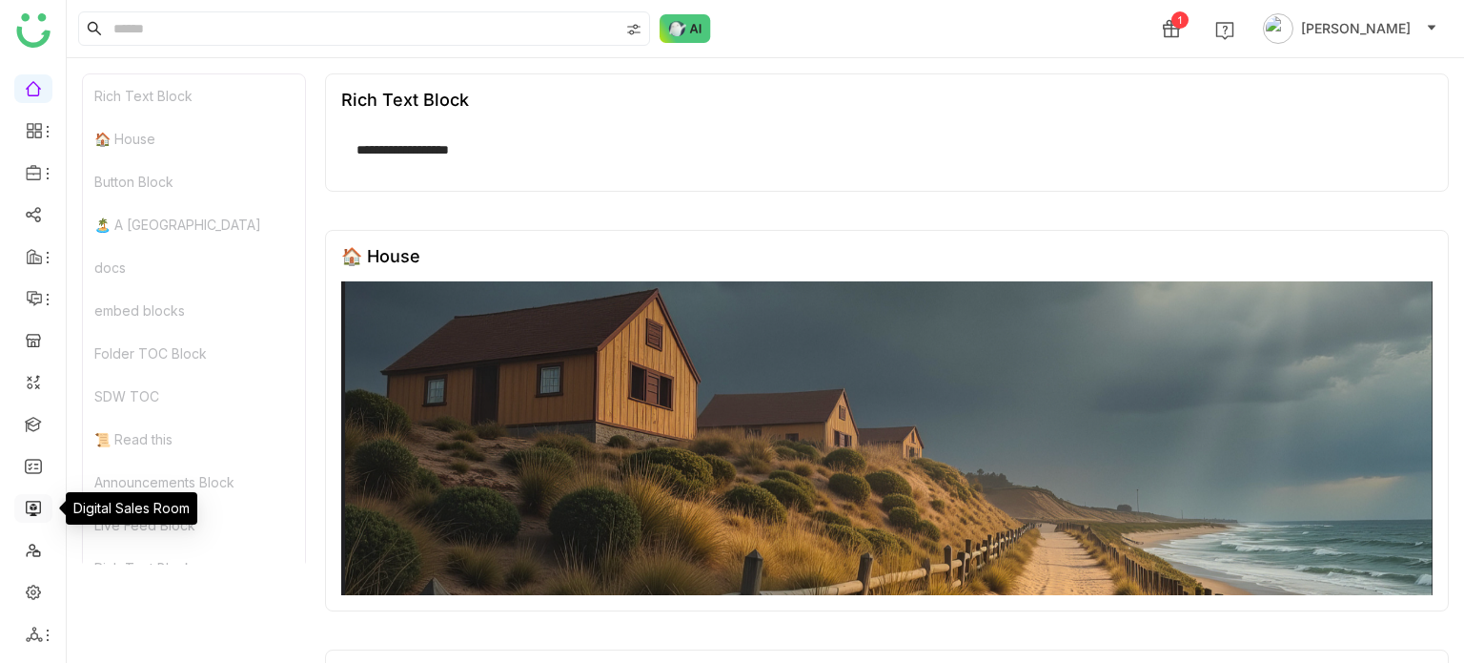
click at [34, 505] on link at bounding box center [33, 507] width 17 height 16
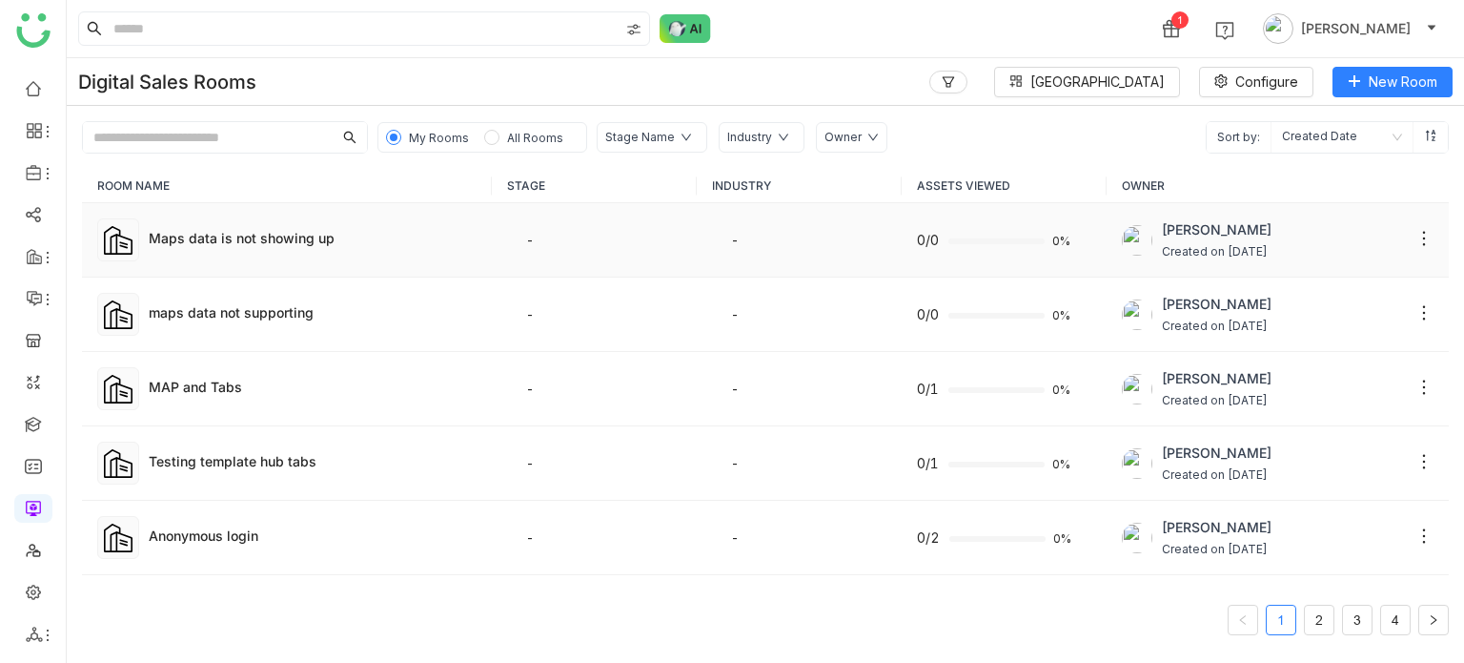
click at [244, 251] on td "Maps data is not showing up" at bounding box center [287, 240] width 410 height 74
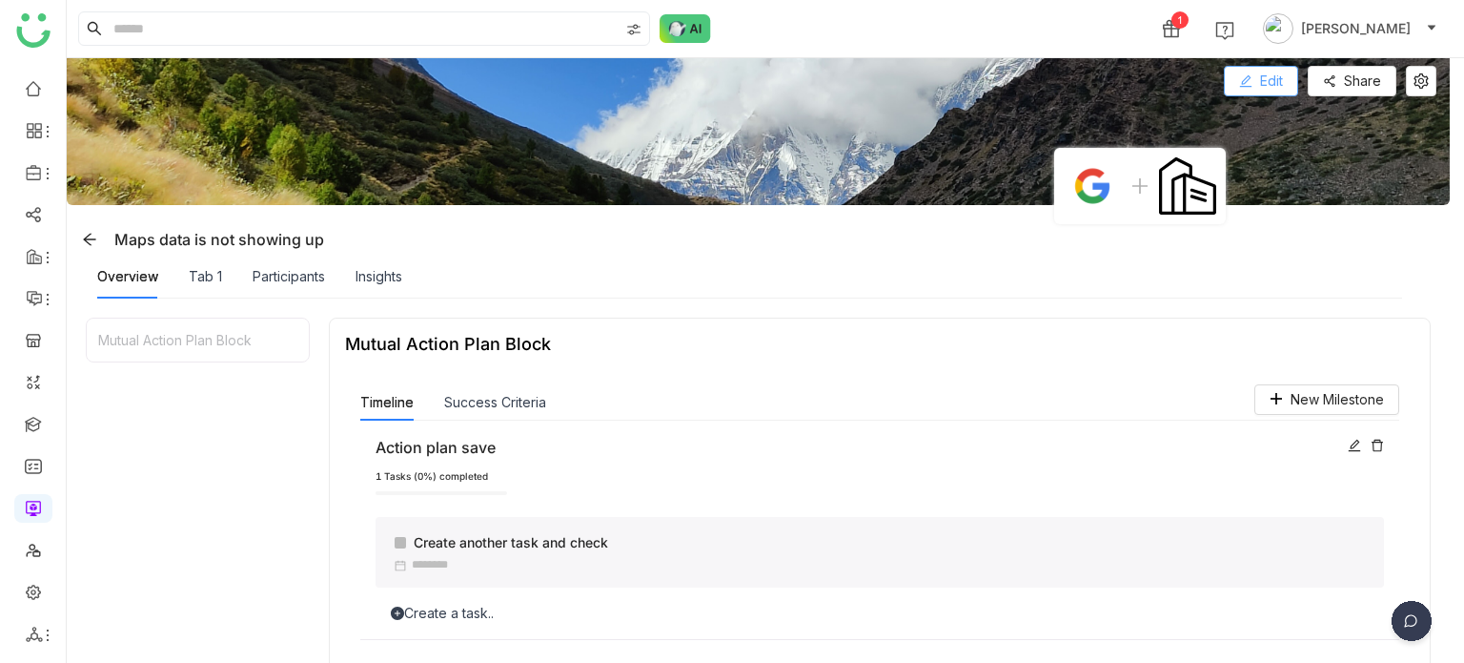
click at [1266, 75] on span "Edit" at bounding box center [1271, 81] width 23 height 21
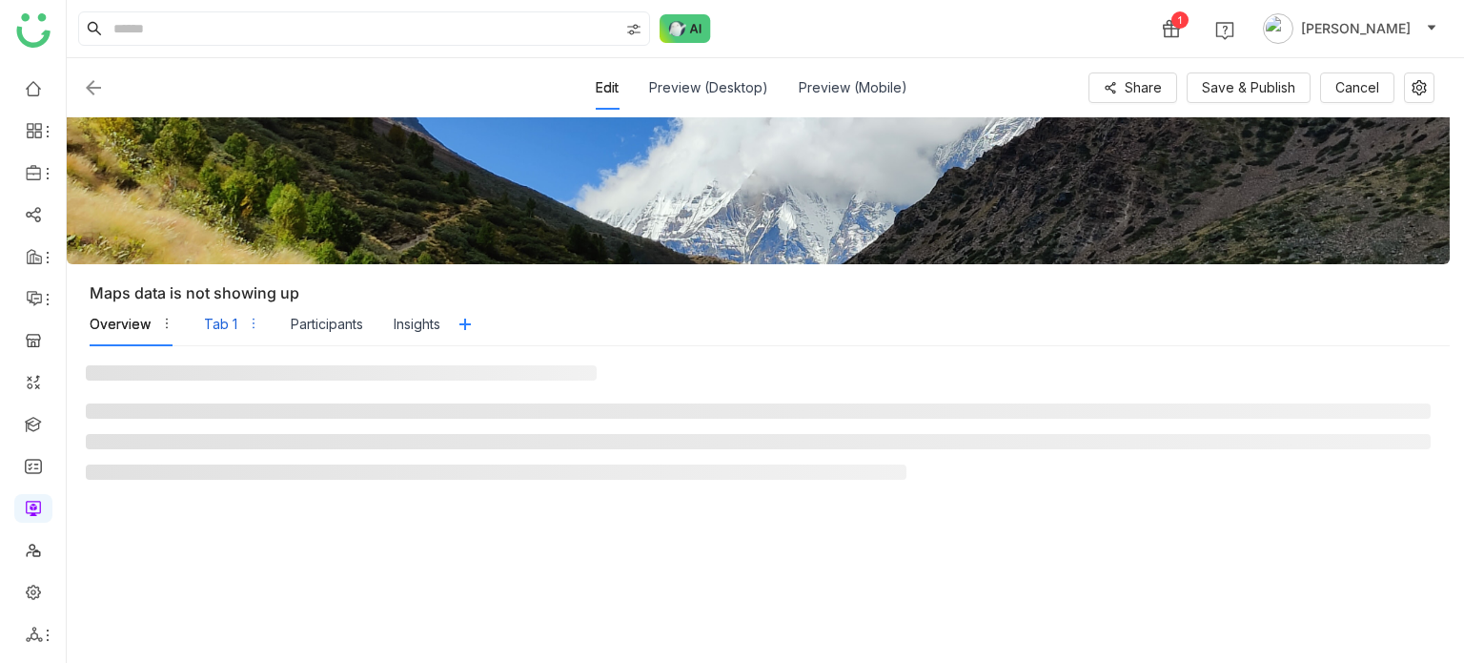
click at [221, 319] on div "Tab 1" at bounding box center [220, 324] width 33 height 21
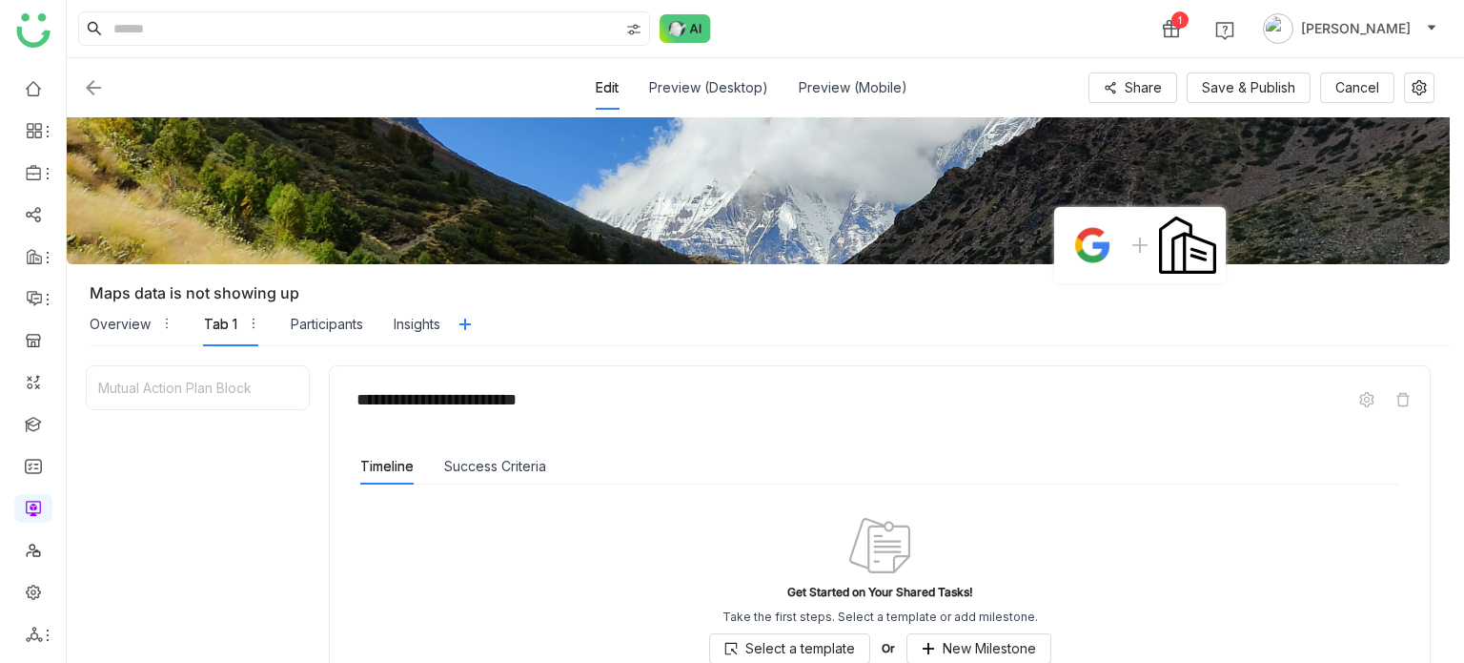
scroll to position [230, 0]
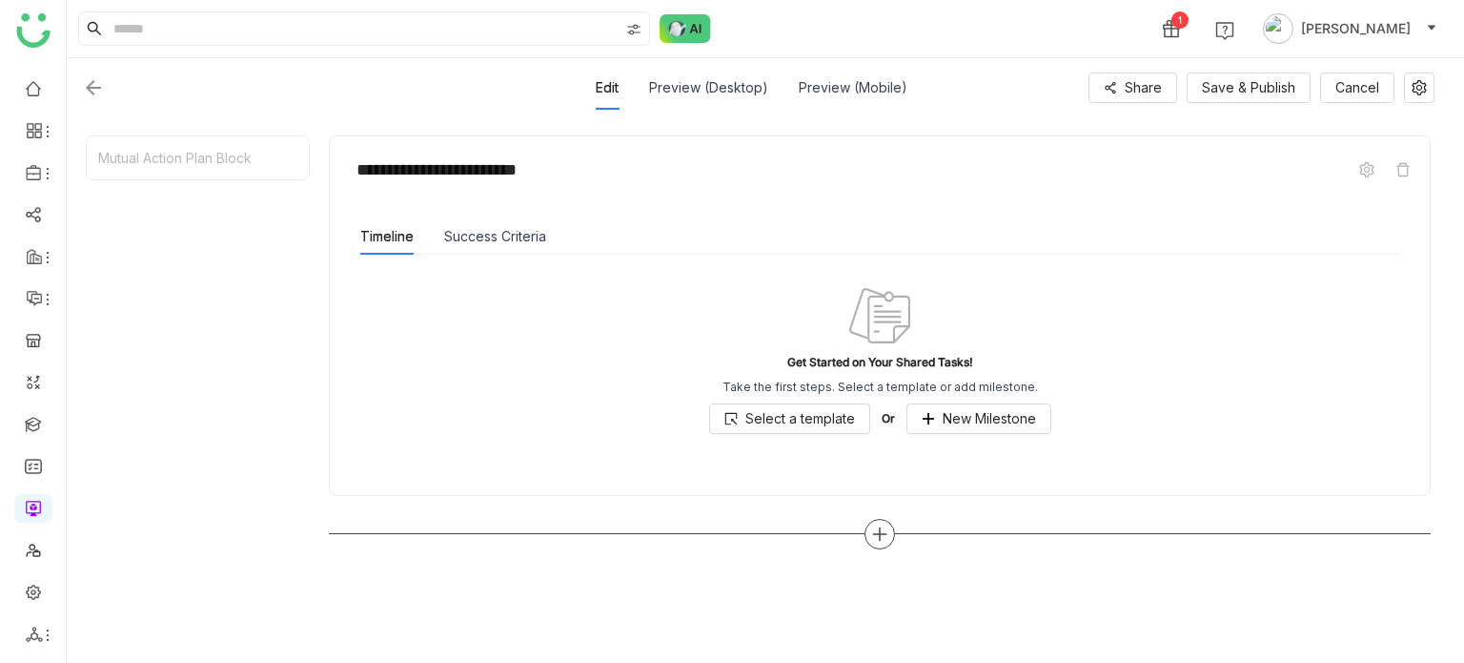
click at [887, 529] on icon at bounding box center [879, 533] width 17 height 17
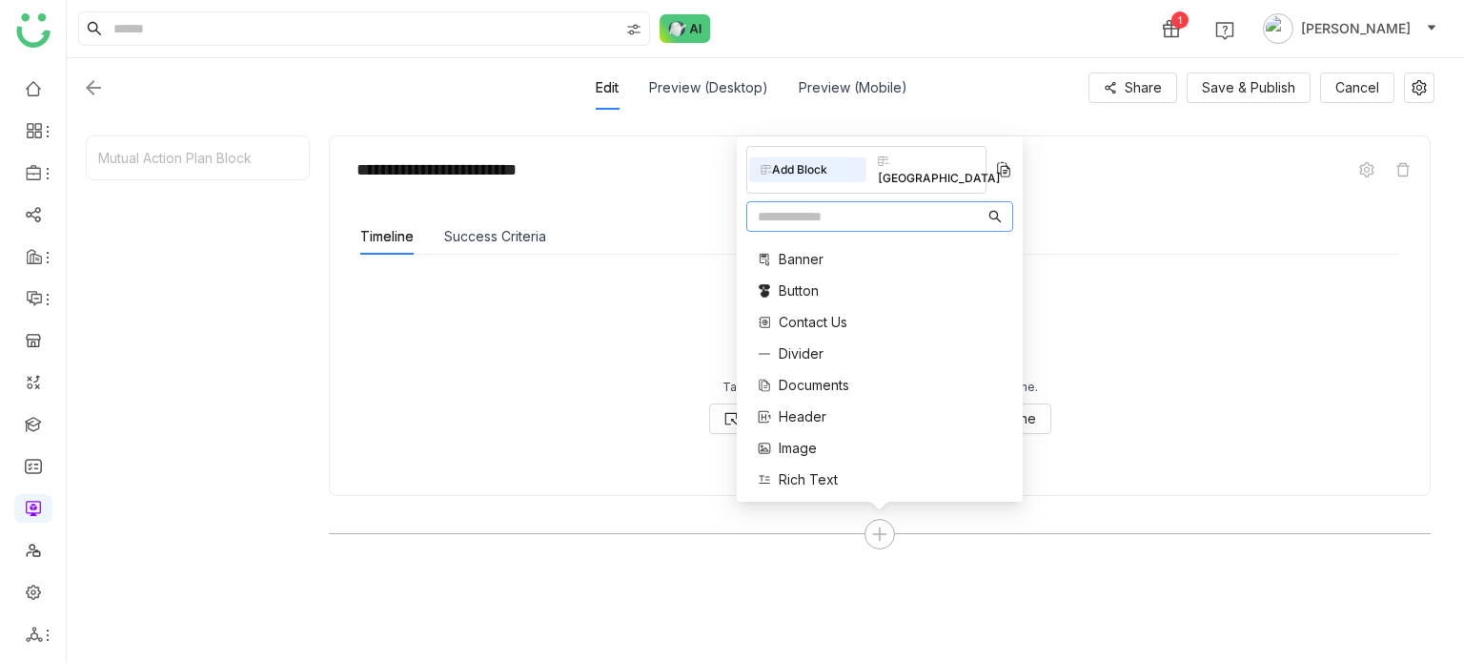
click at [854, 212] on input "text" at bounding box center [871, 216] width 227 height 21
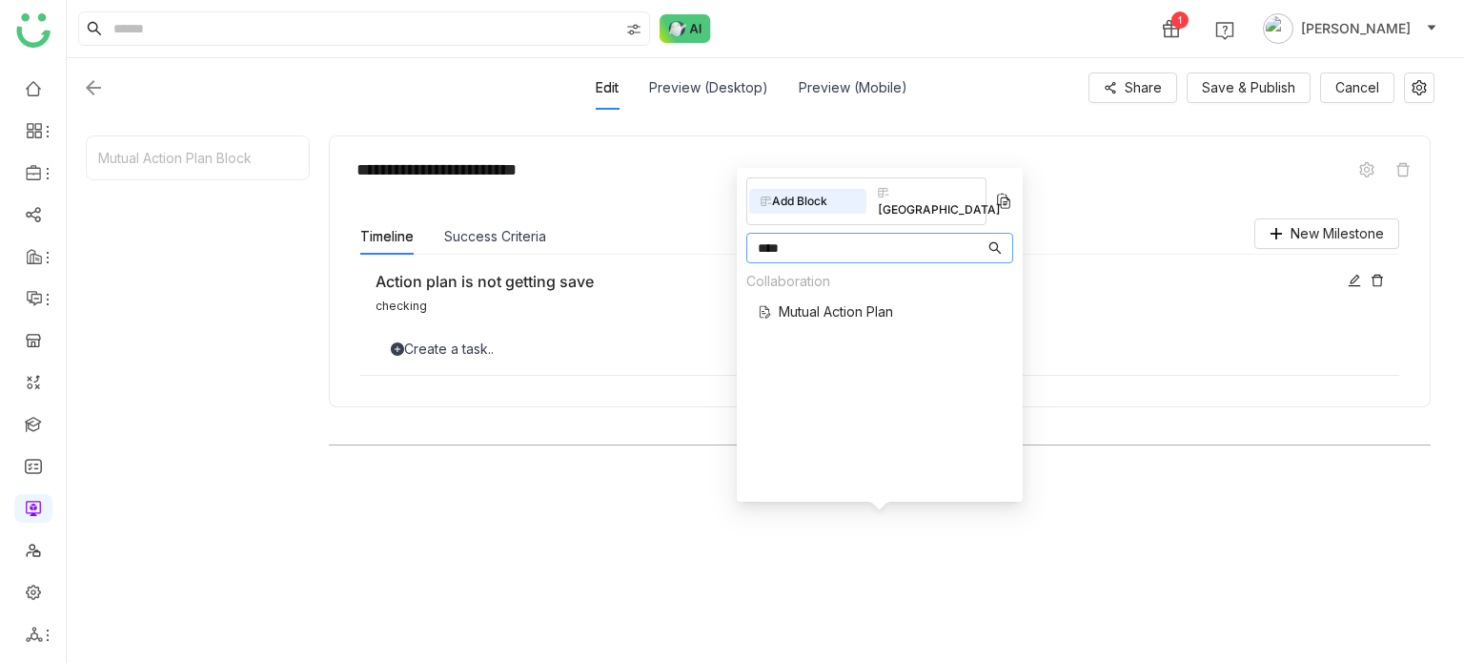
type input "****"
click at [838, 303] on span "Mutual Action Plan" at bounding box center [836, 311] width 114 height 20
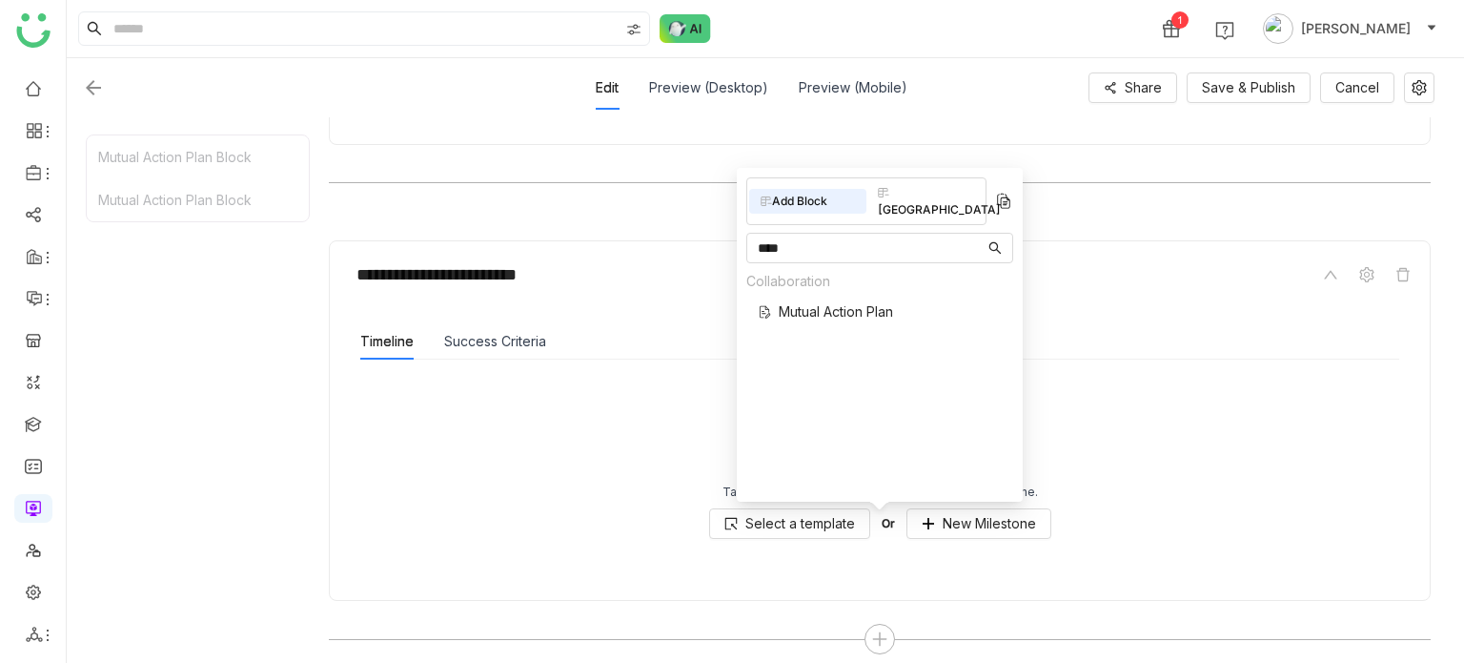
scroll to position [503, 0]
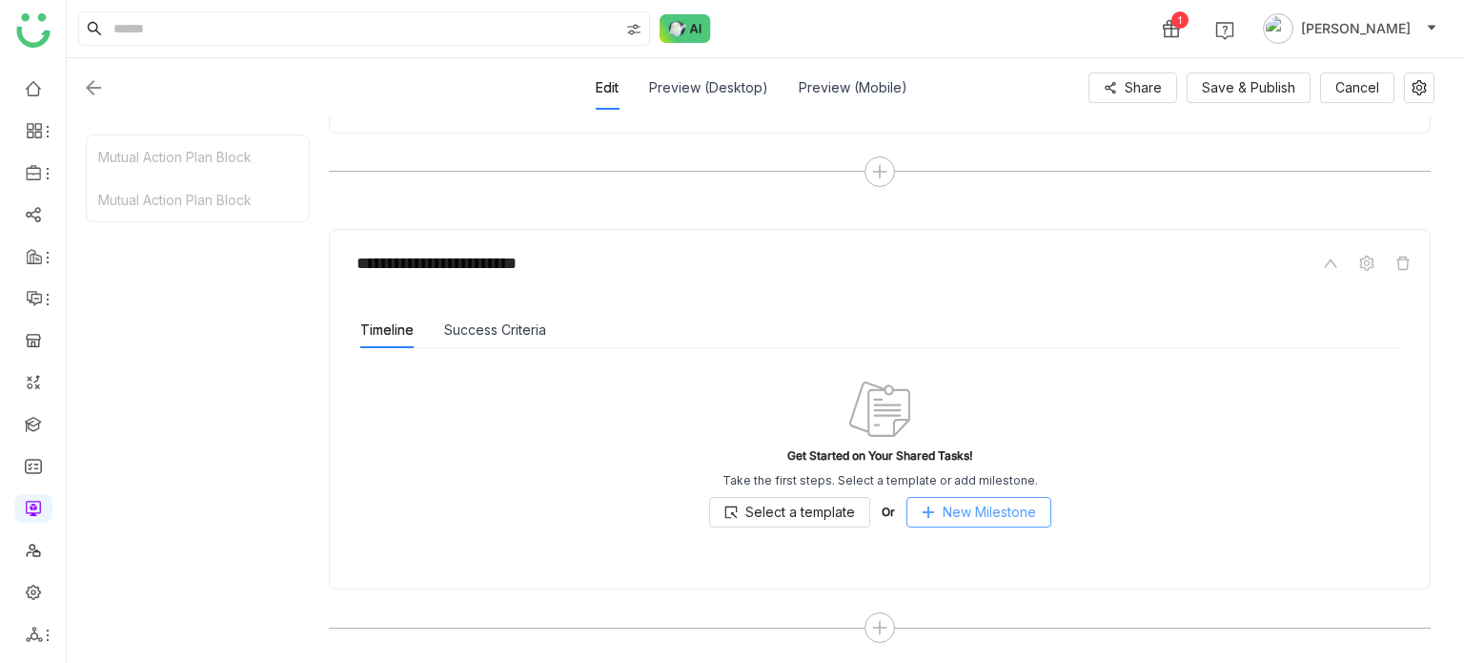
click at [995, 514] on span "New Milestone" at bounding box center [989, 511] width 93 height 21
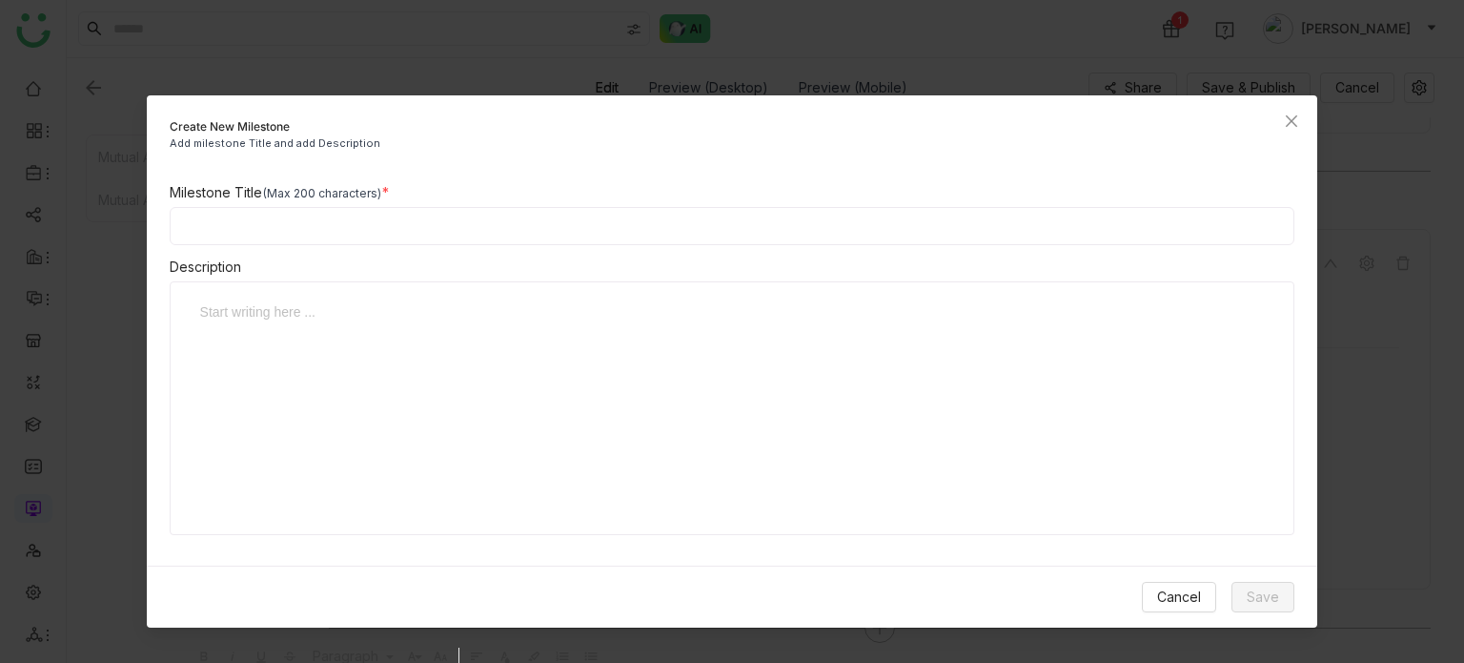
click at [566, 229] on input at bounding box center [733, 226] width 1126 height 38
type input "**********"
click at [656, 337] on div at bounding box center [725, 396] width 1071 height 191
click at [1261, 593] on span "Save" at bounding box center [1263, 596] width 32 height 21
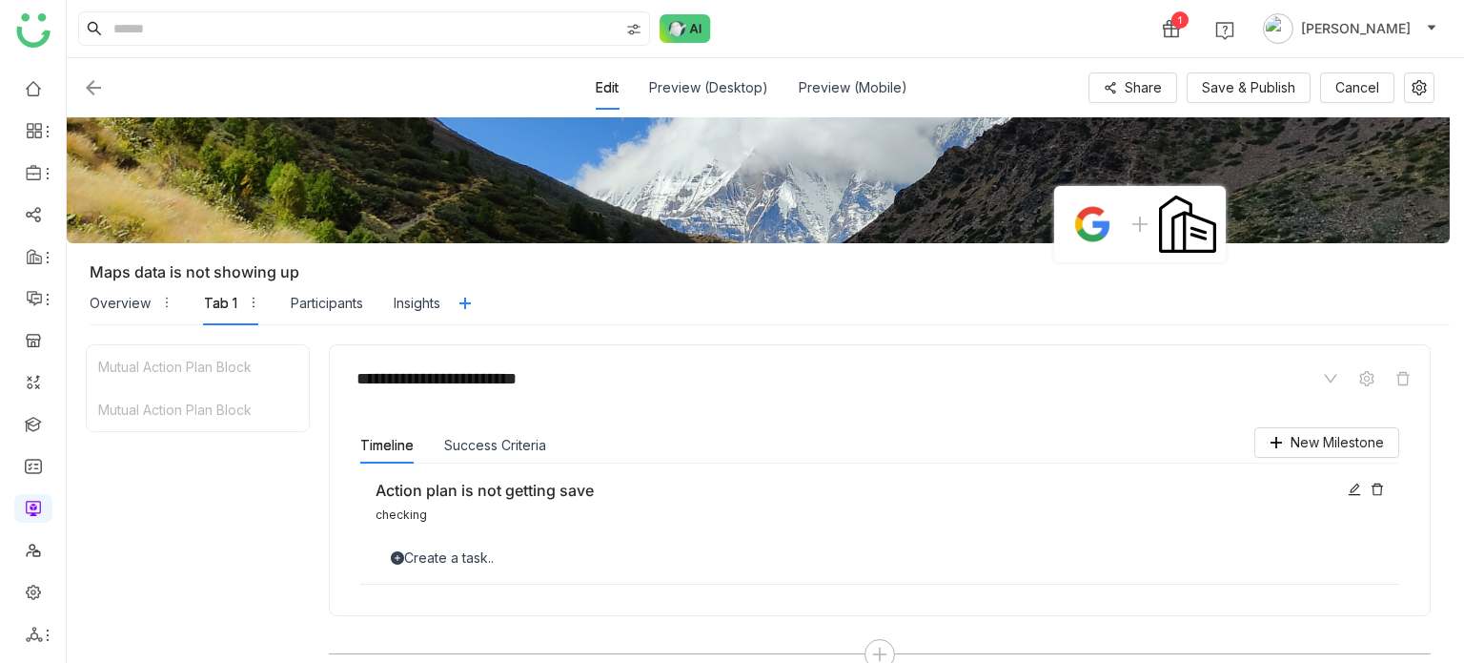
scroll to position [0, 0]
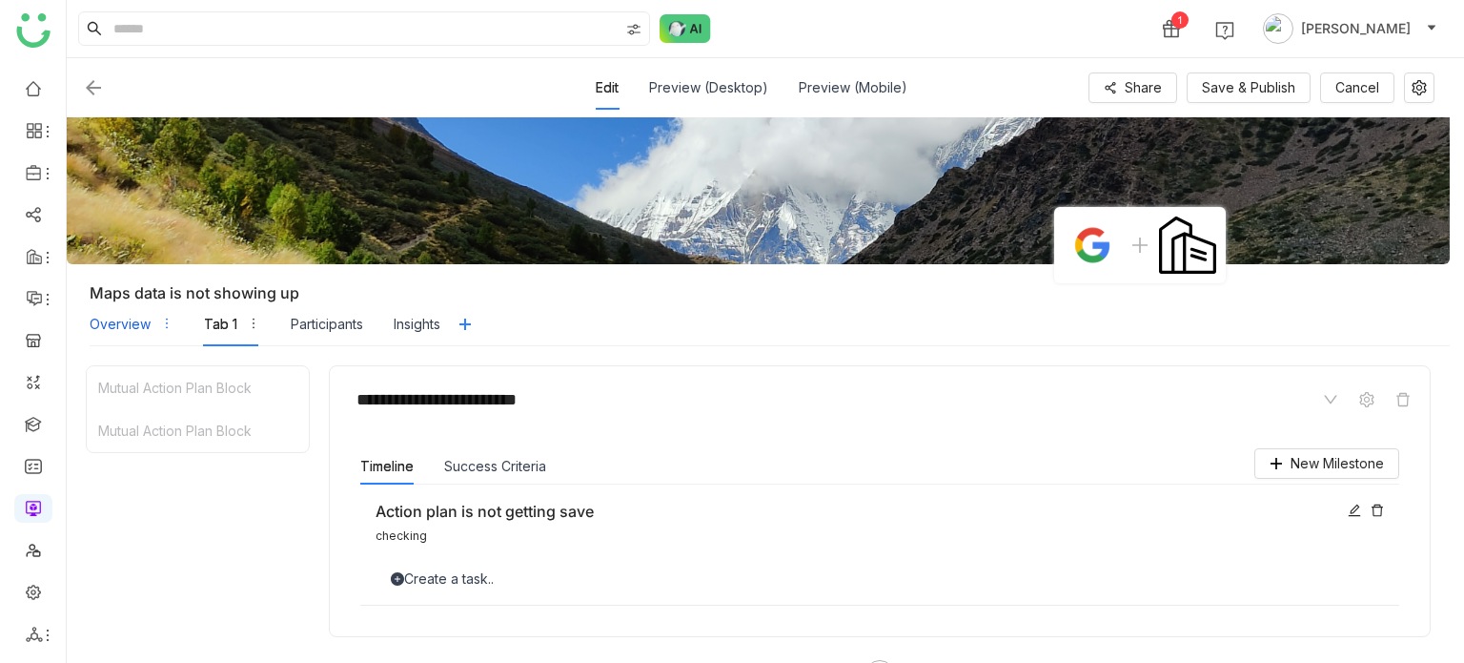
click at [116, 321] on div "Overview" at bounding box center [120, 324] width 61 height 21
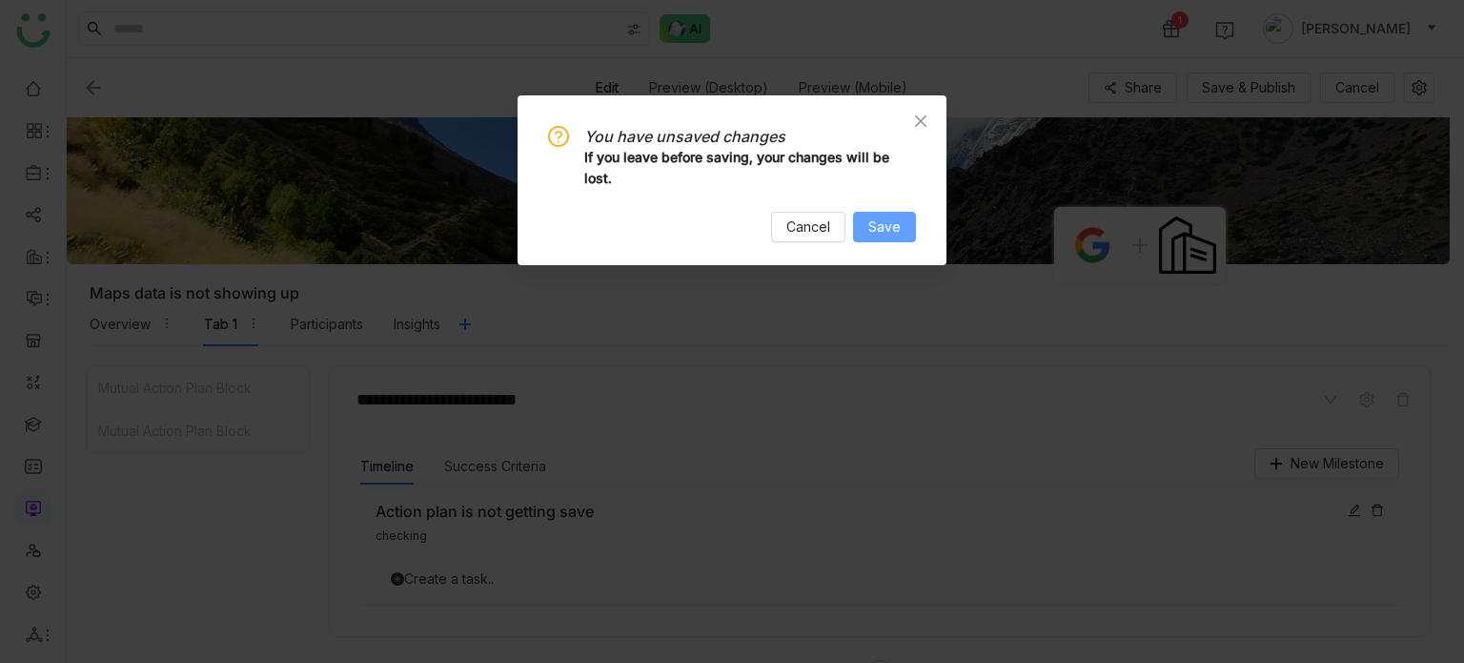
click at [891, 235] on span "Save" at bounding box center [884, 226] width 32 height 21
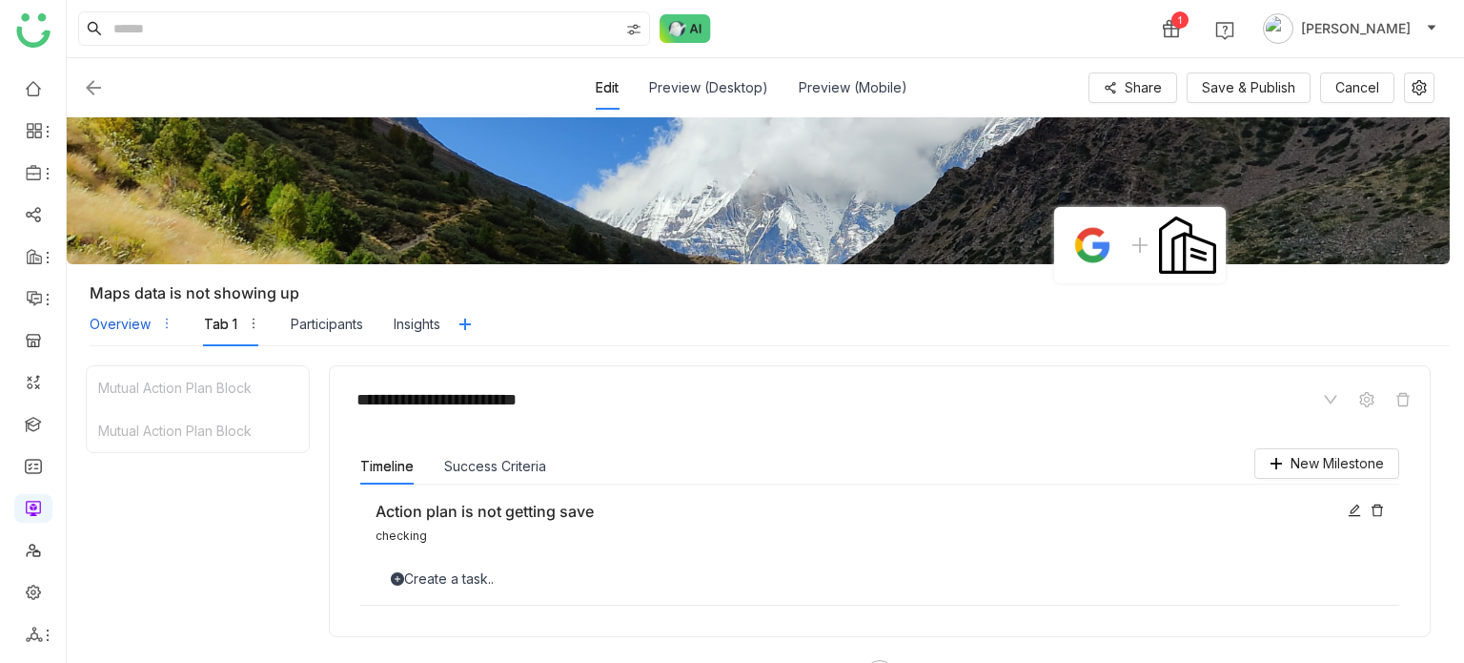
click at [131, 316] on div "Overview" at bounding box center [120, 324] width 61 height 21
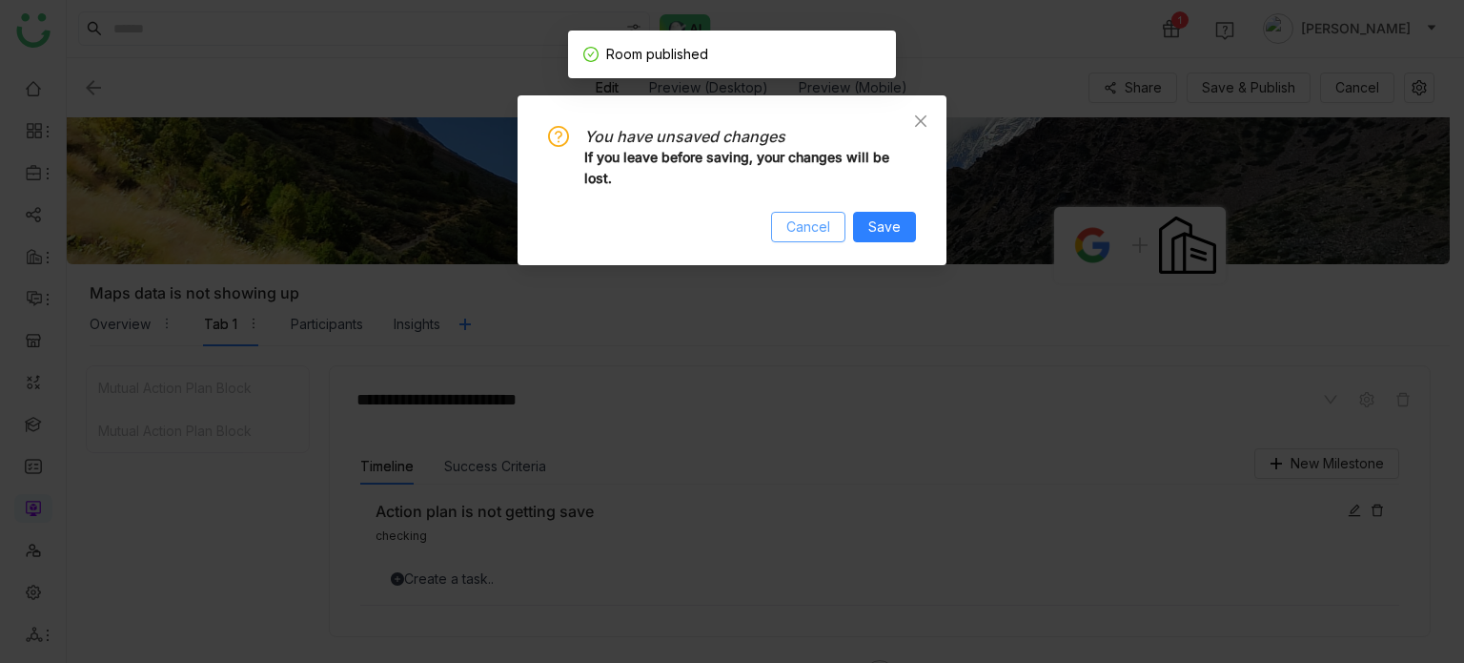
drag, startPoint x: 803, startPoint y: 244, endPoint x: 823, endPoint y: 217, distance: 33.4
click at [823, 217] on div "You have unsaved changes If you leave before saving, your changes will be lost.…" at bounding box center [732, 180] width 429 height 170
click at [823, 217] on span "Cancel" at bounding box center [808, 226] width 44 height 21
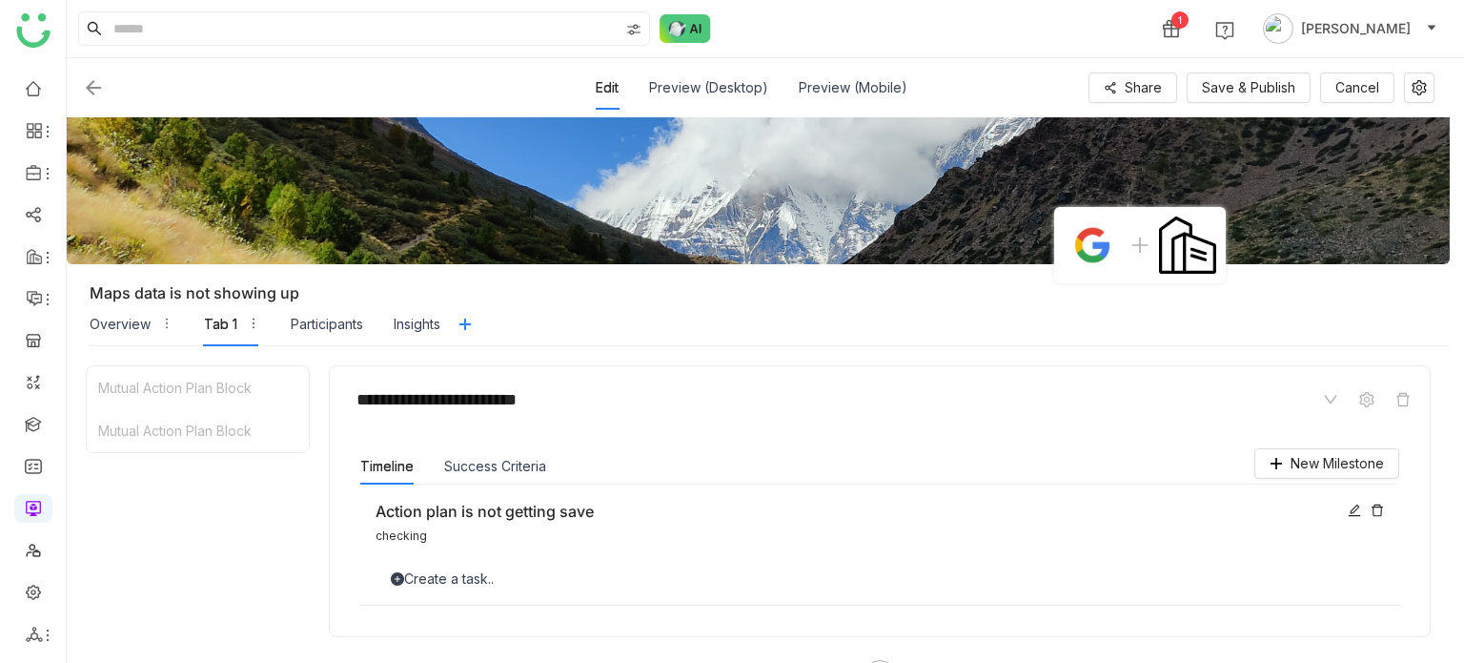
click at [234, 319] on div "Tab 1" at bounding box center [220, 324] width 33 height 21
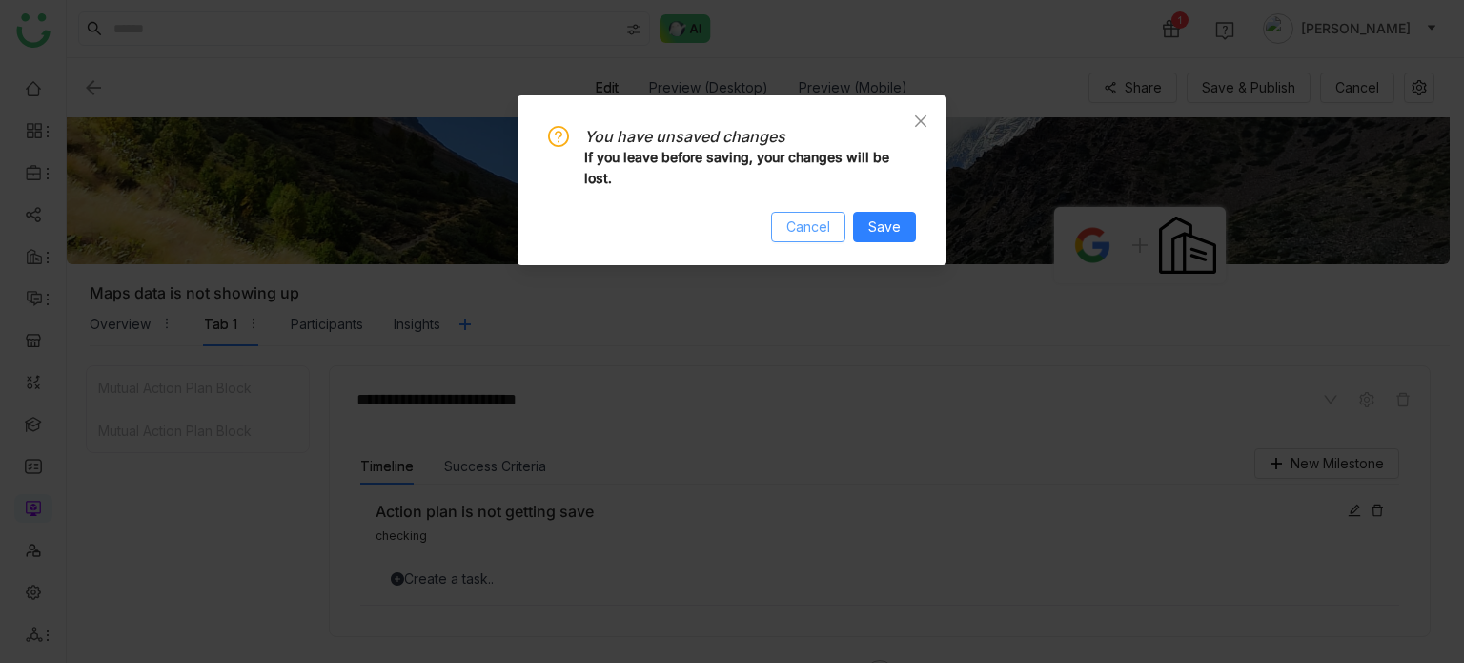
click at [829, 224] on span "Cancel" at bounding box center [808, 226] width 44 height 21
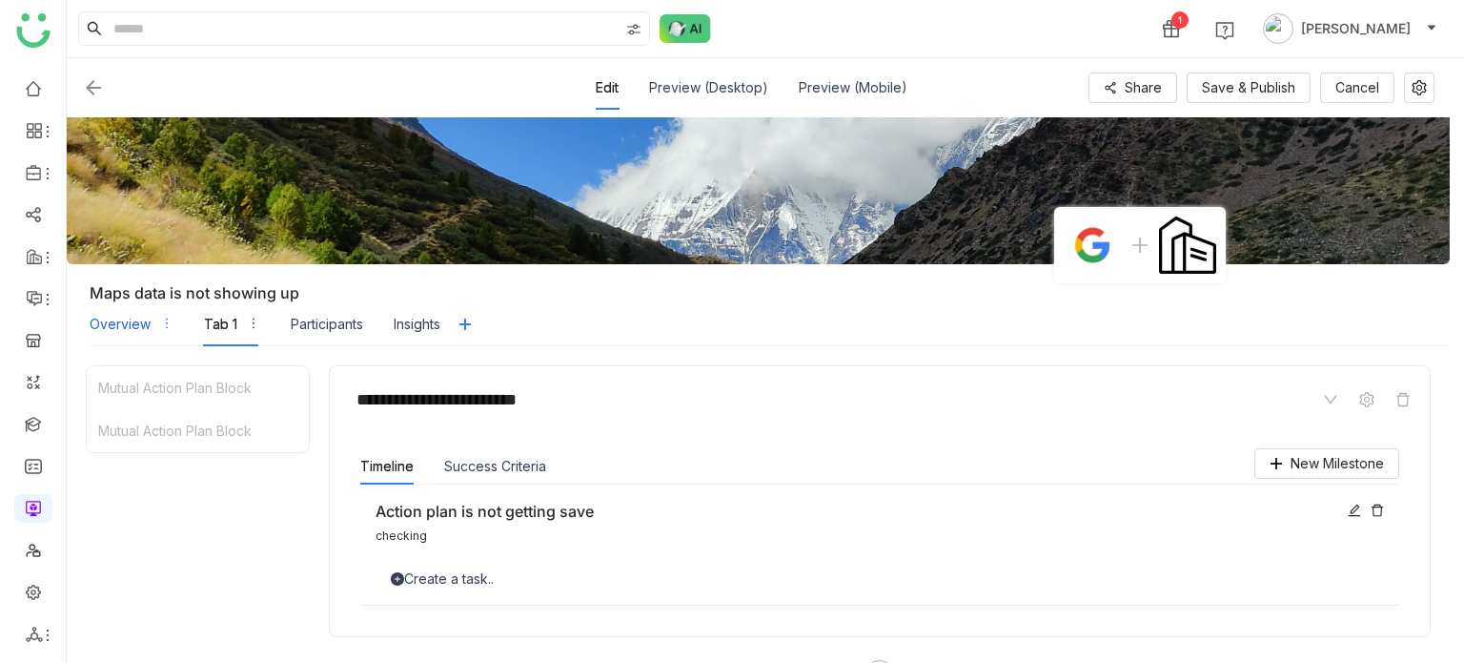
click at [139, 331] on div "Overview" at bounding box center [120, 324] width 61 height 21
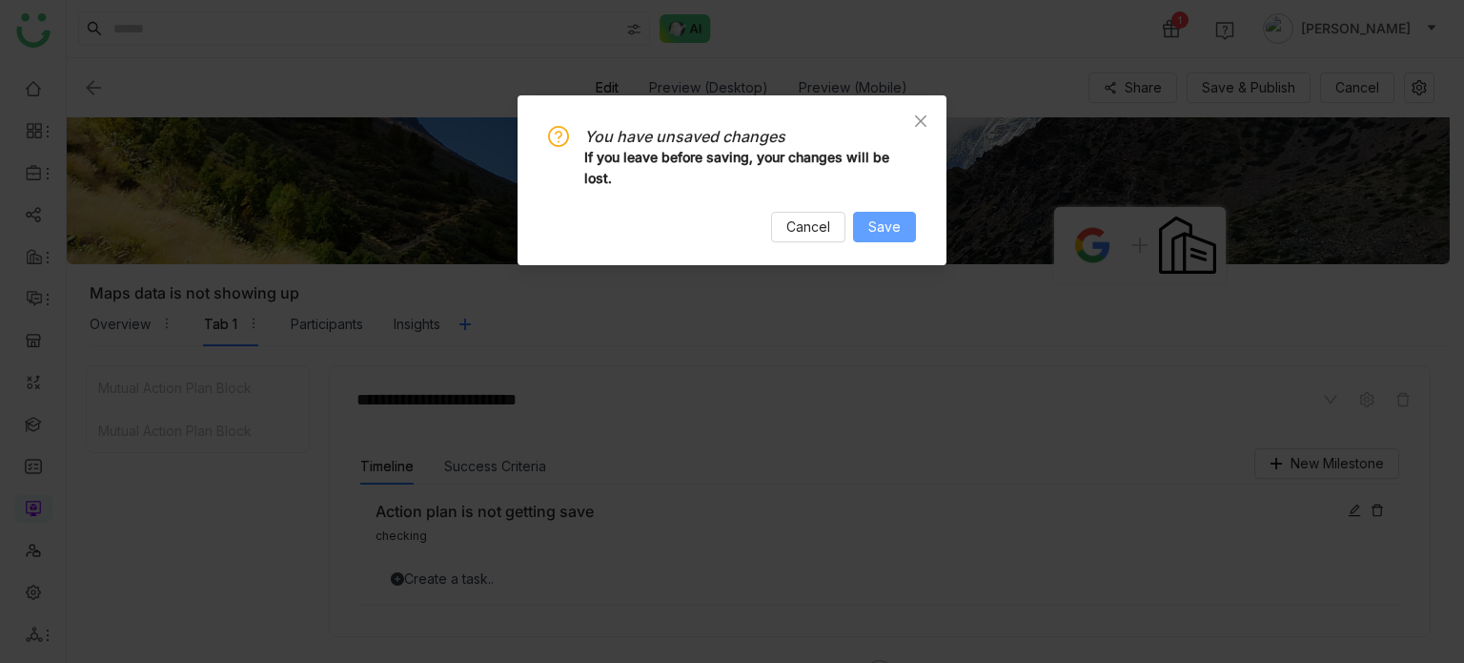
click at [881, 233] on span "Save" at bounding box center [884, 226] width 32 height 21
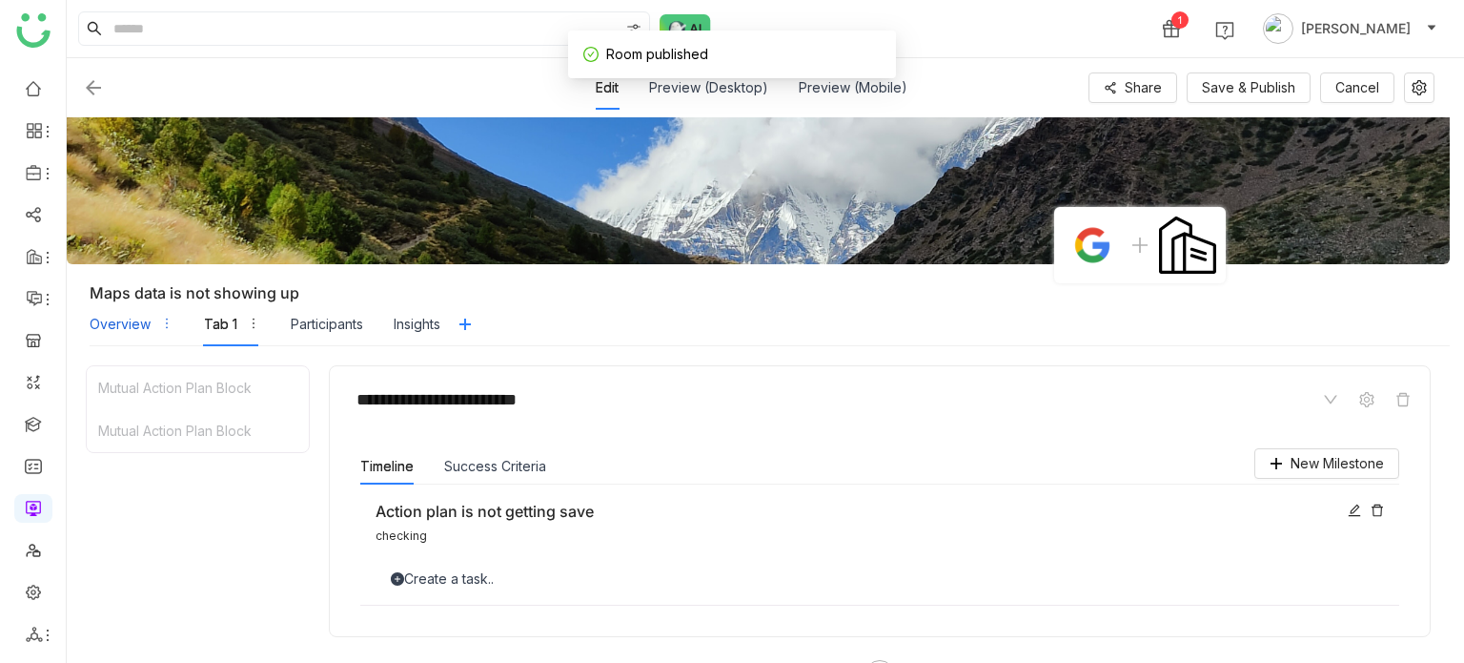
click at [133, 331] on div "Overview" at bounding box center [120, 324] width 61 height 21
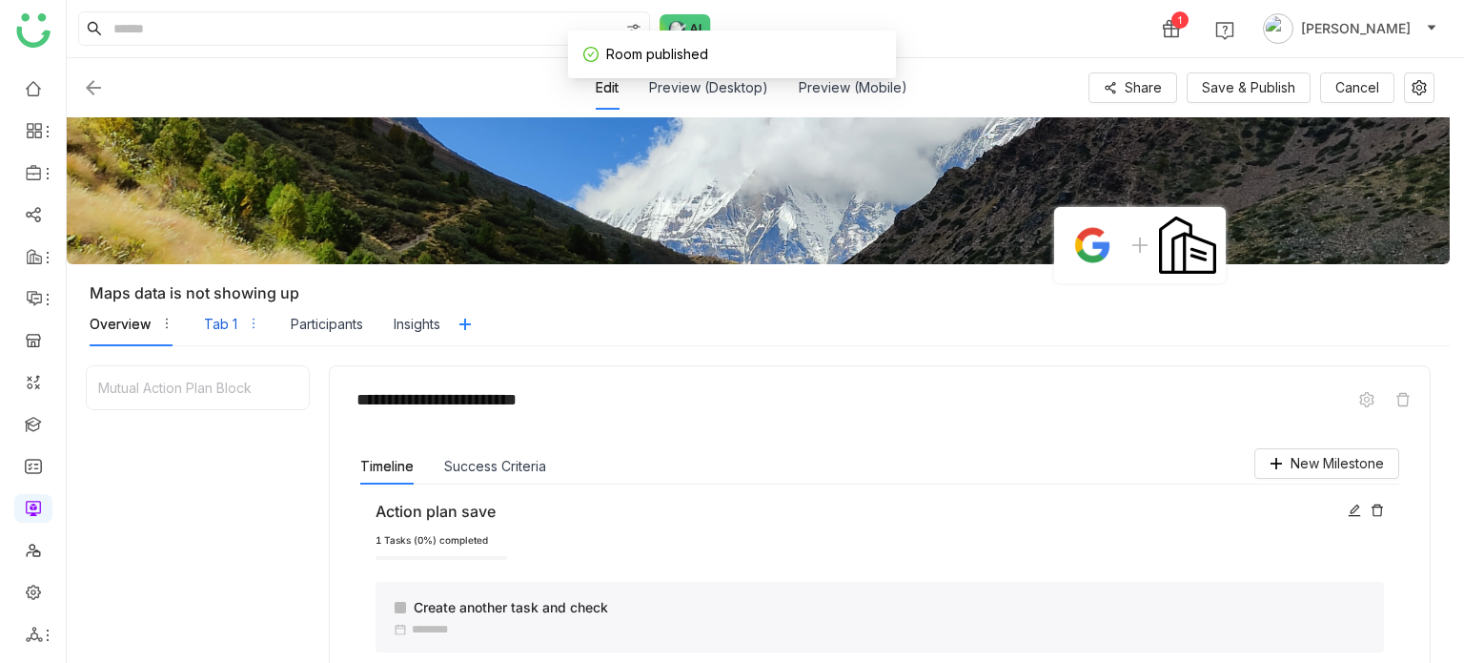
click at [220, 326] on div "Tab 1" at bounding box center [220, 324] width 33 height 21
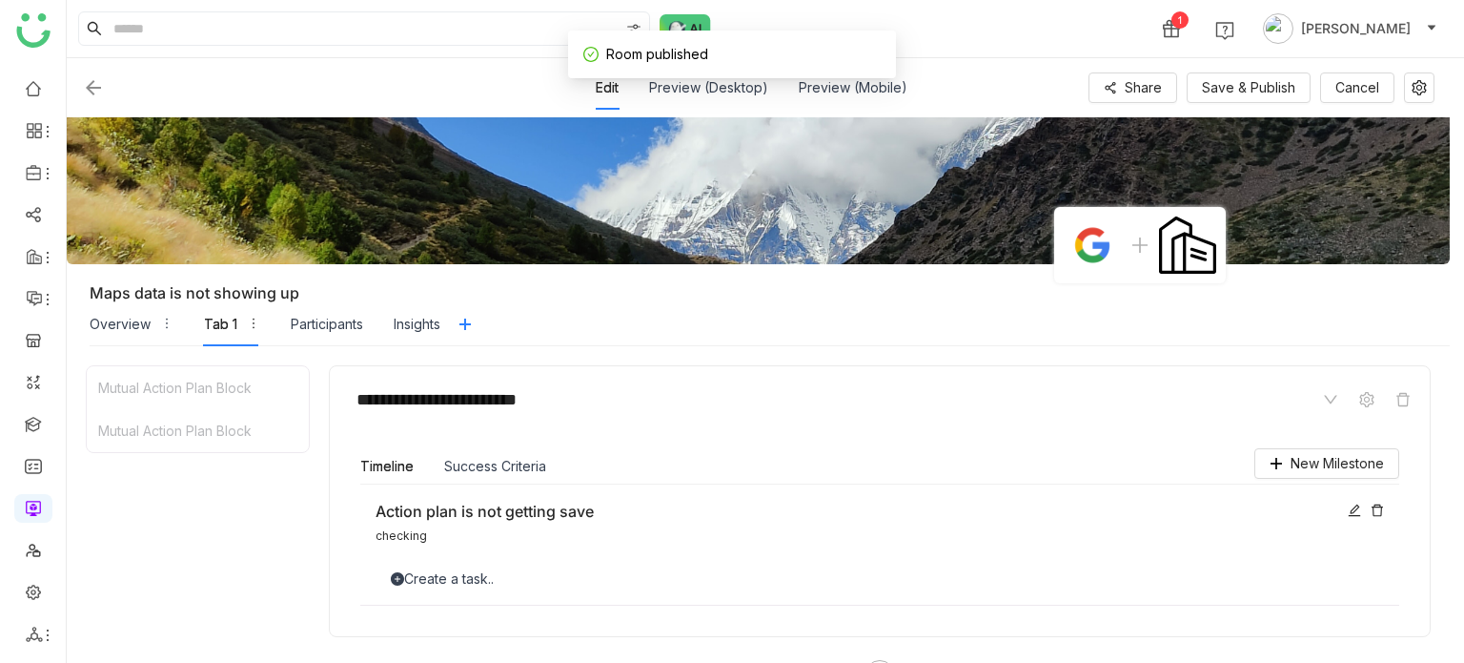
scroll to position [415, 0]
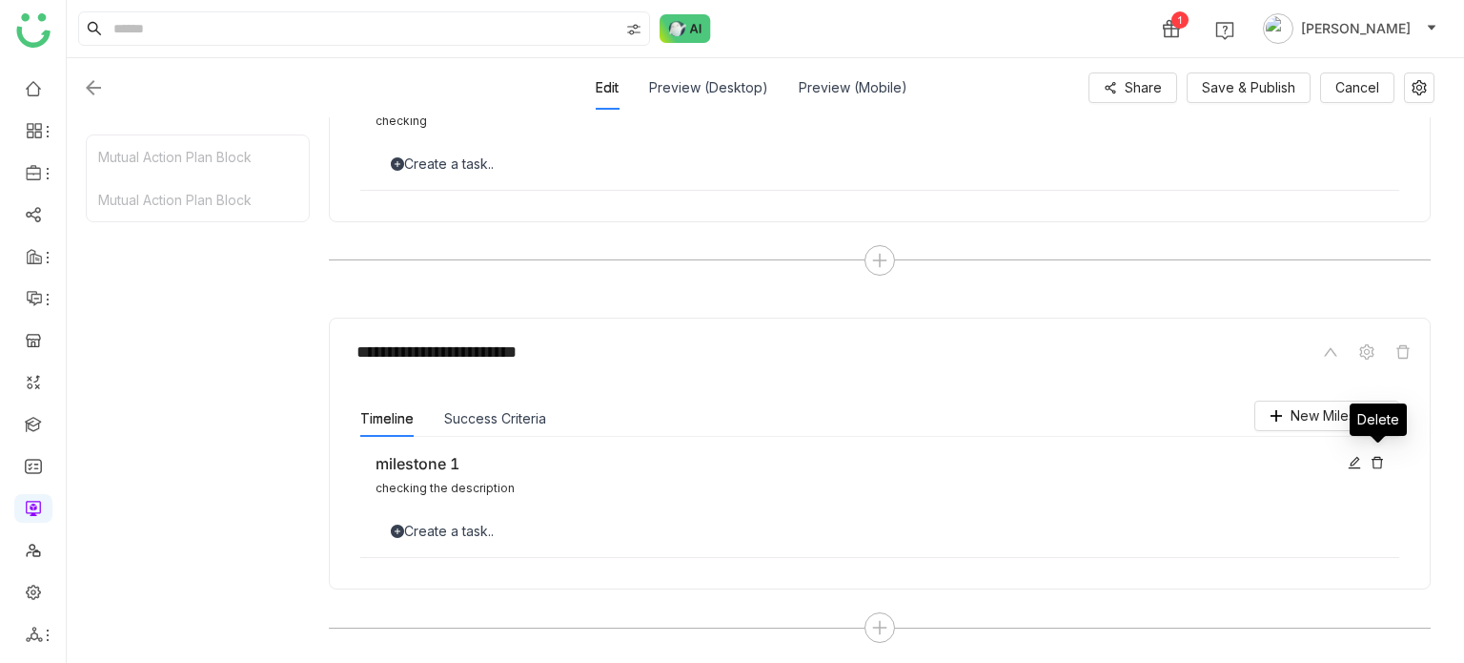
click at [1371, 461] on icon at bounding box center [1377, 462] width 13 height 13
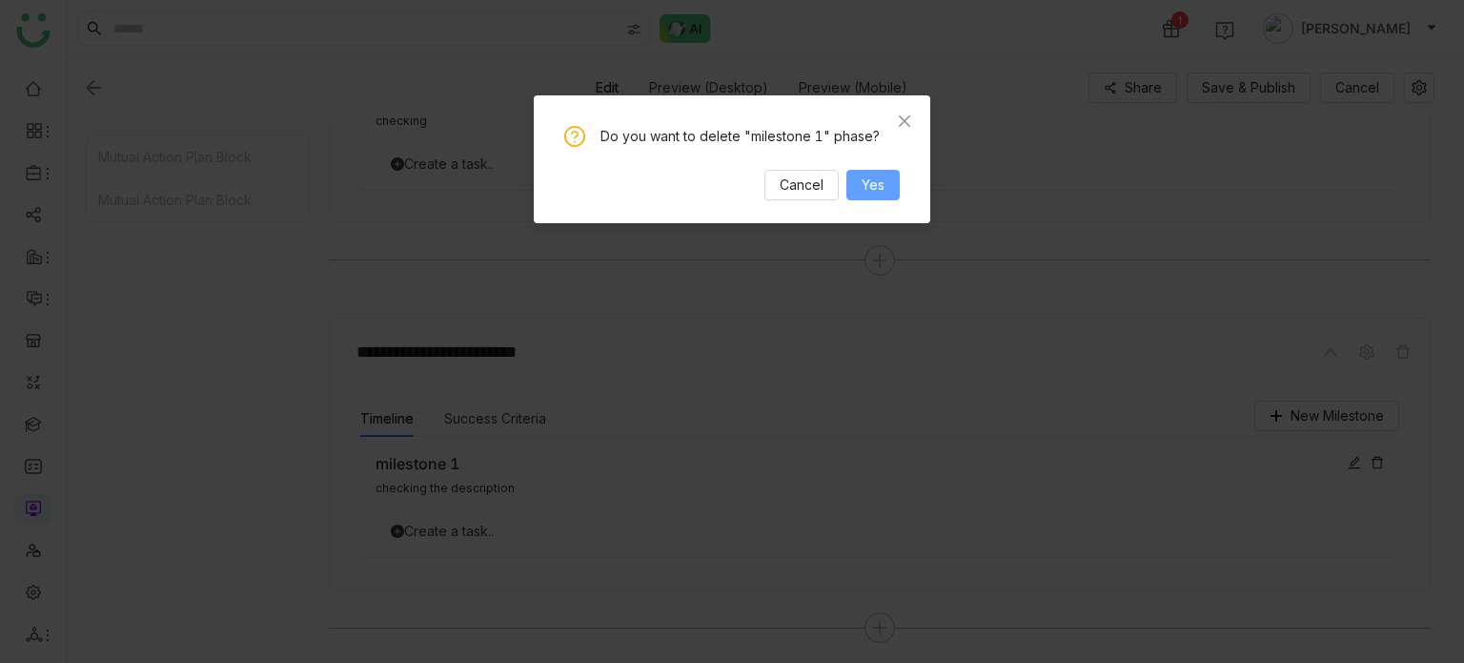
click at [860, 197] on button "Yes" at bounding box center [872, 185] width 53 height 31
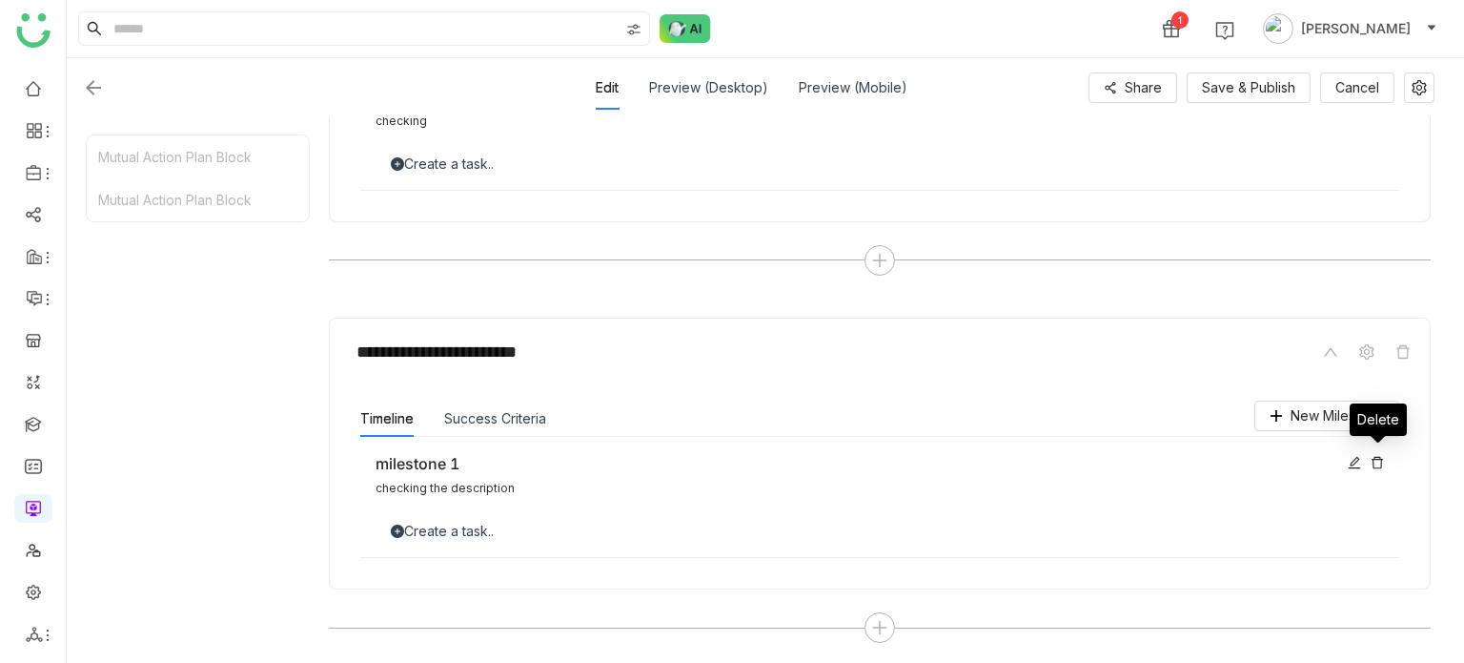
click at [1379, 459] on icon at bounding box center [1377, 462] width 13 height 13
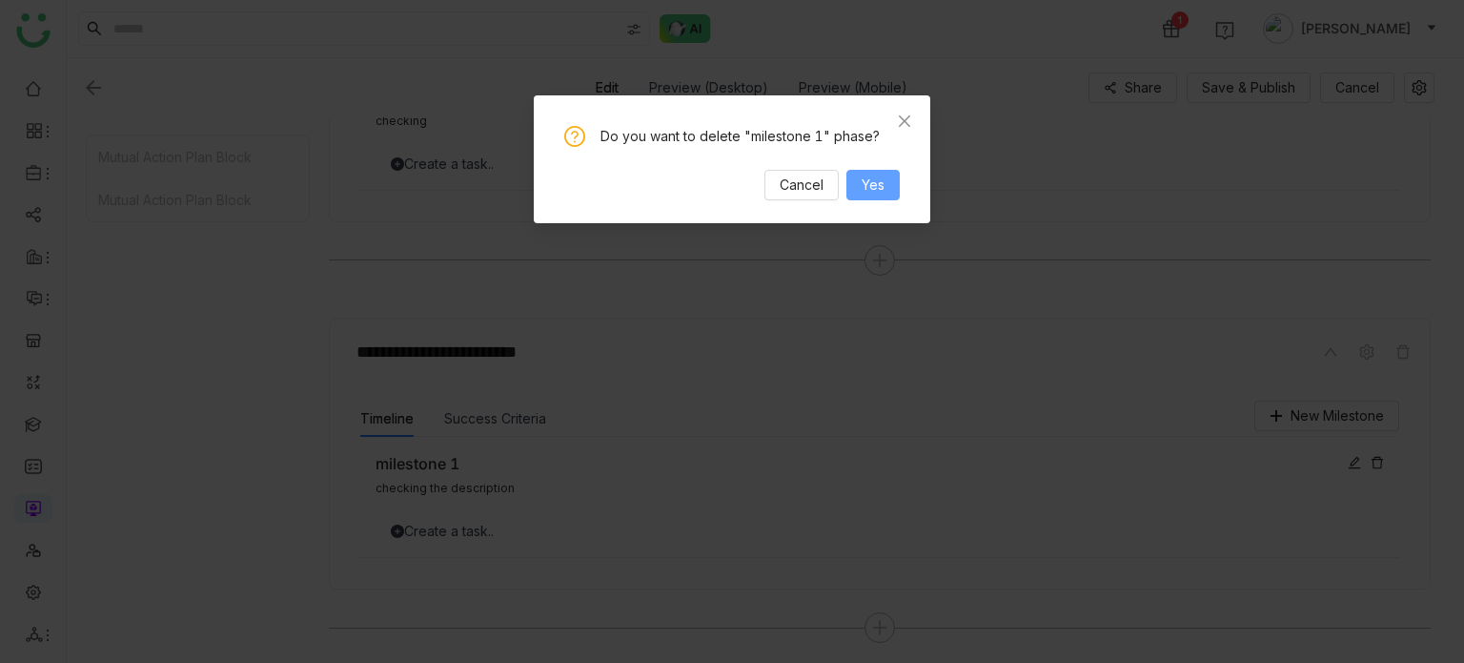
click at [870, 182] on span "Yes" at bounding box center [873, 184] width 23 height 21
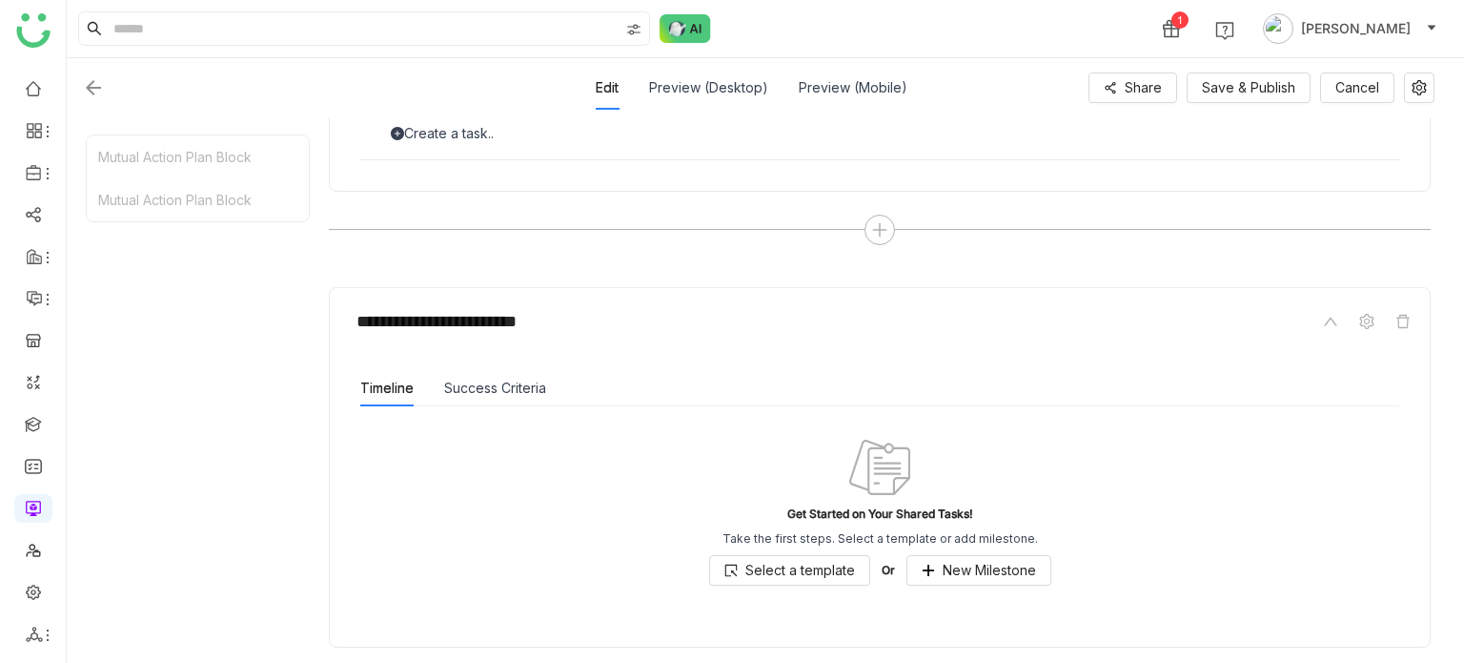
scroll to position [503, 0]
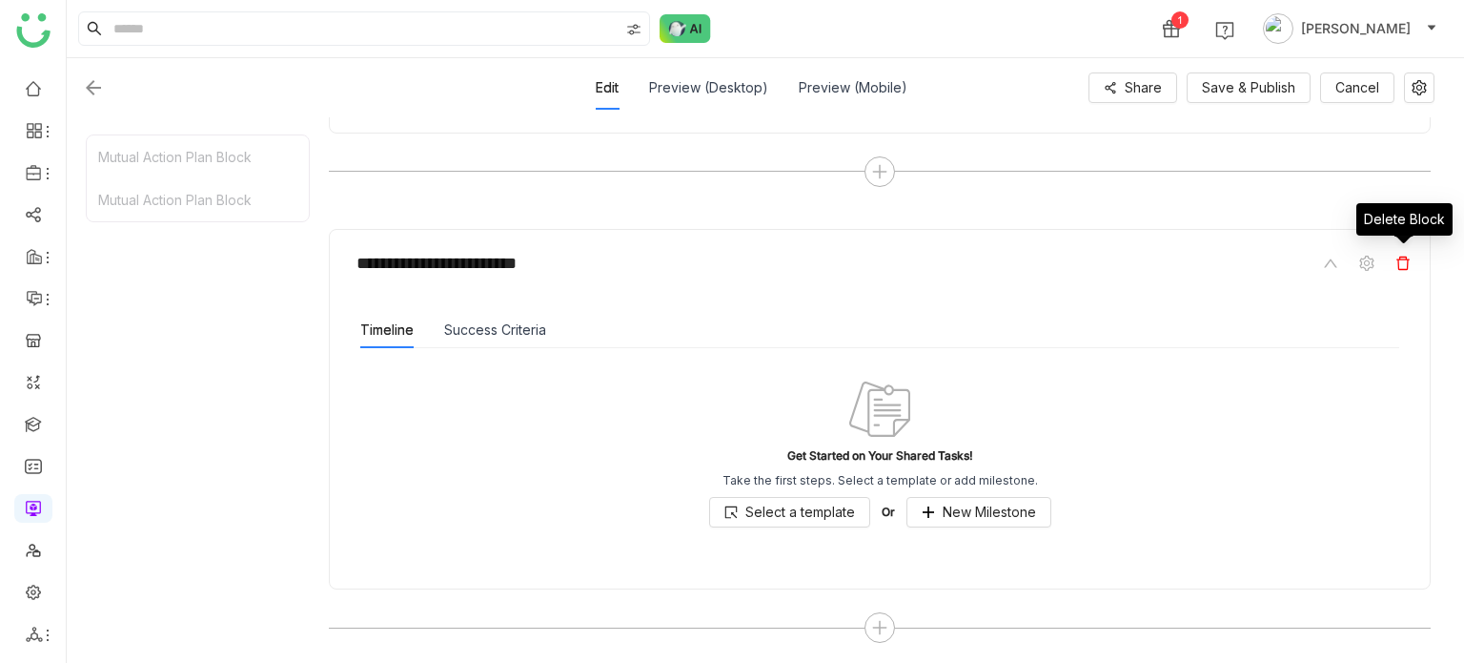
click at [1406, 264] on icon at bounding box center [1403, 262] width 15 height 15
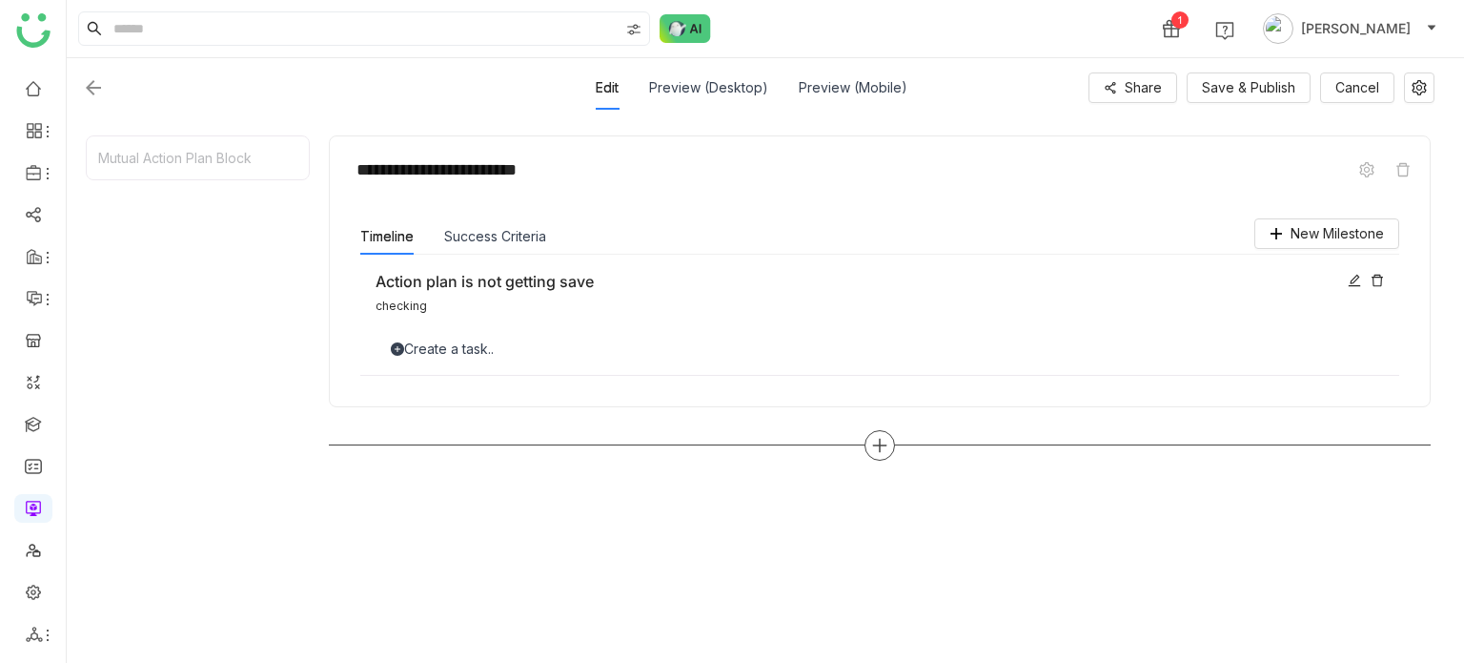
click at [878, 451] on div at bounding box center [880, 445] width 31 height 31
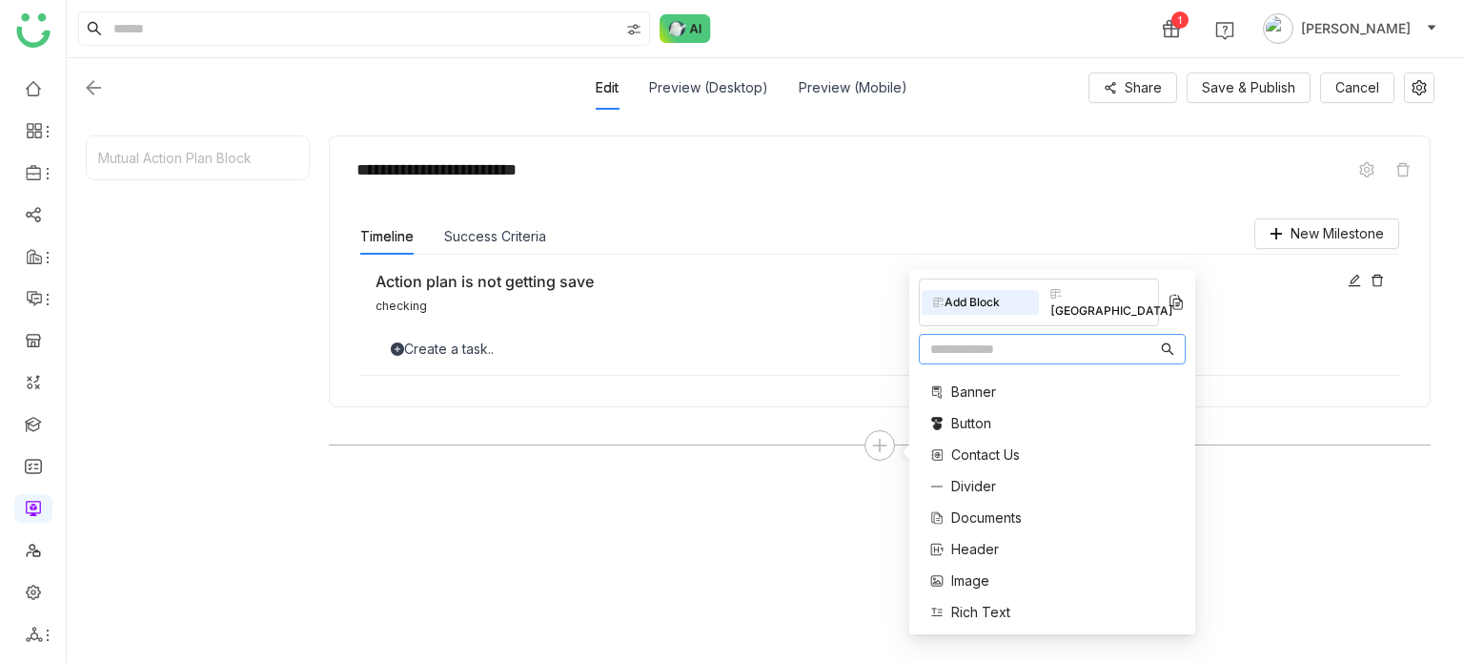
click at [581, 483] on div "**********" at bounding box center [880, 390] width 1102 height 510
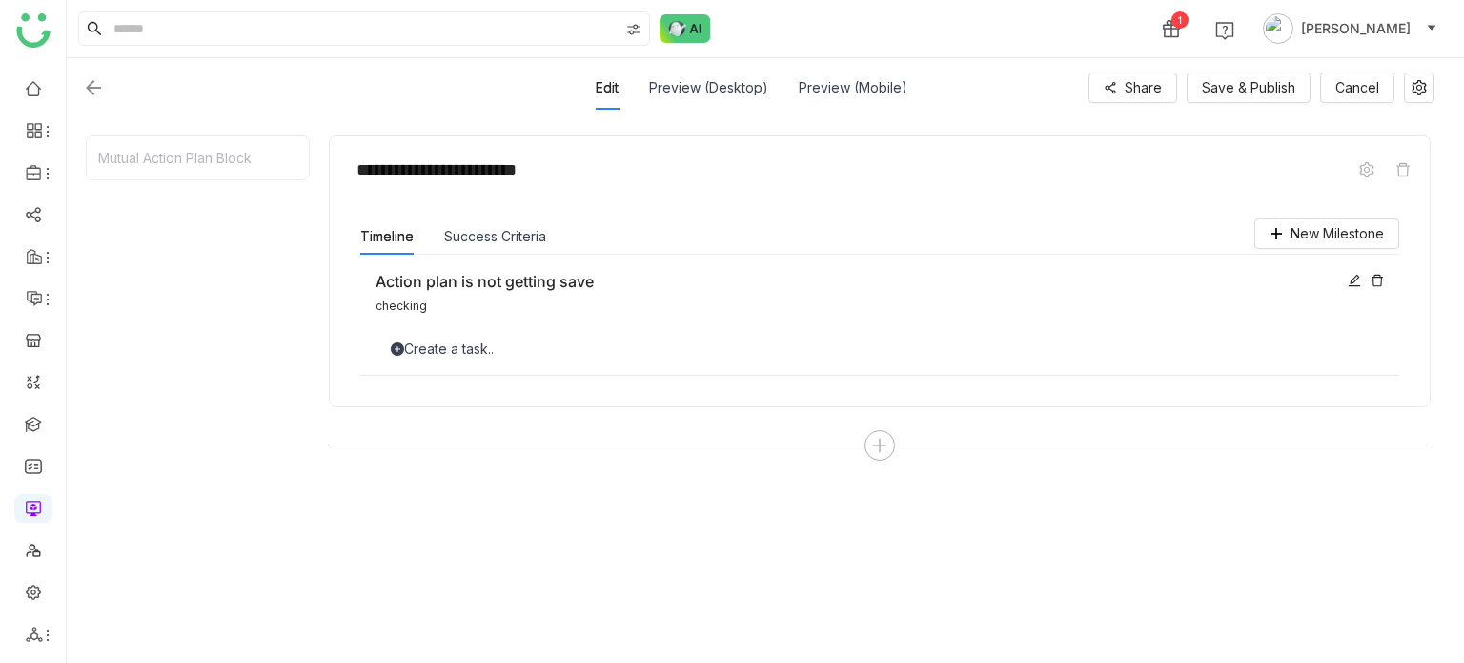
click at [1381, 281] on icon at bounding box center [1377, 280] width 13 height 13
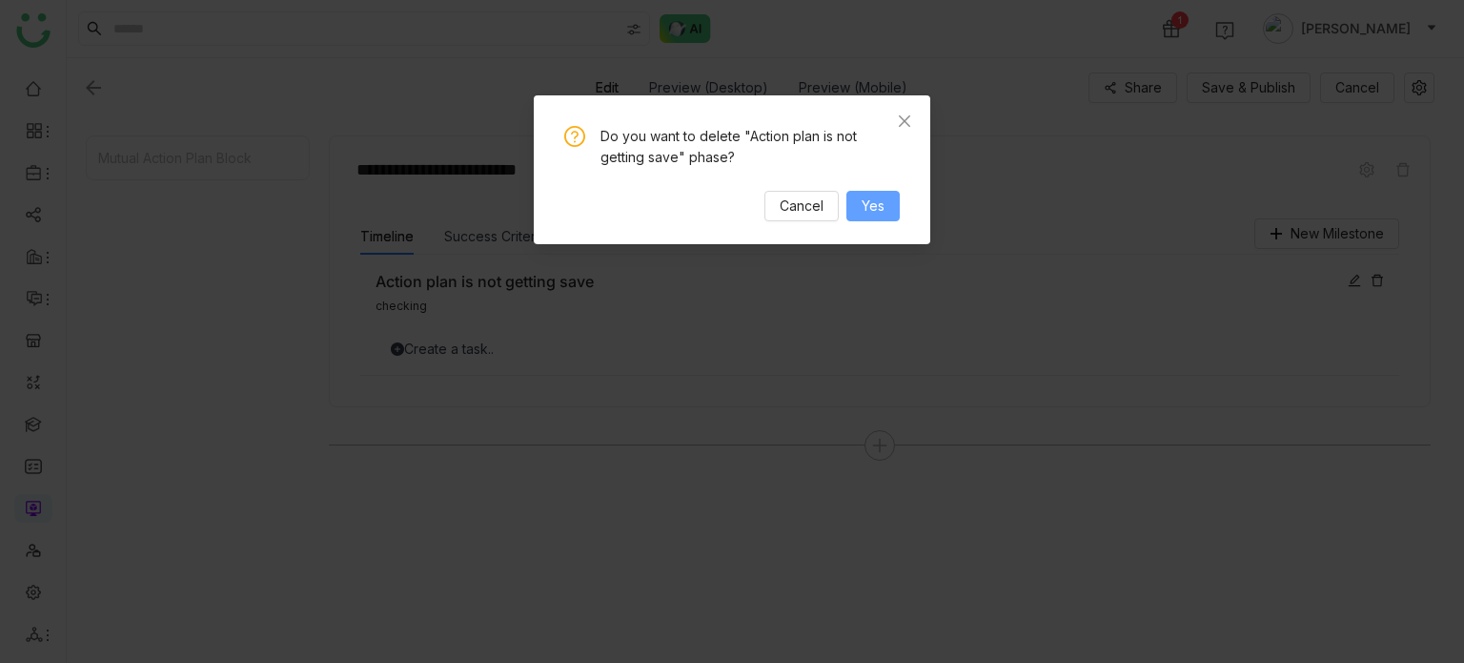
click at [874, 201] on span "Yes" at bounding box center [873, 205] width 23 height 21
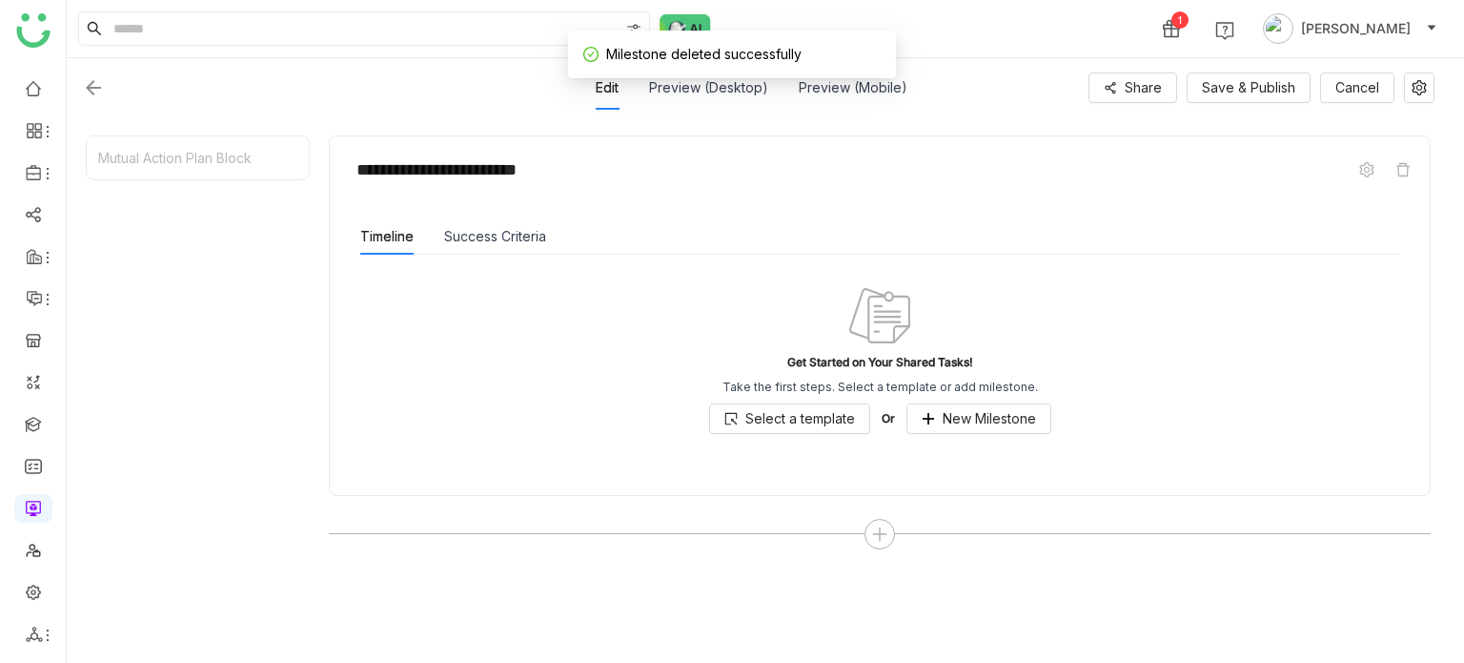
scroll to position [0, 0]
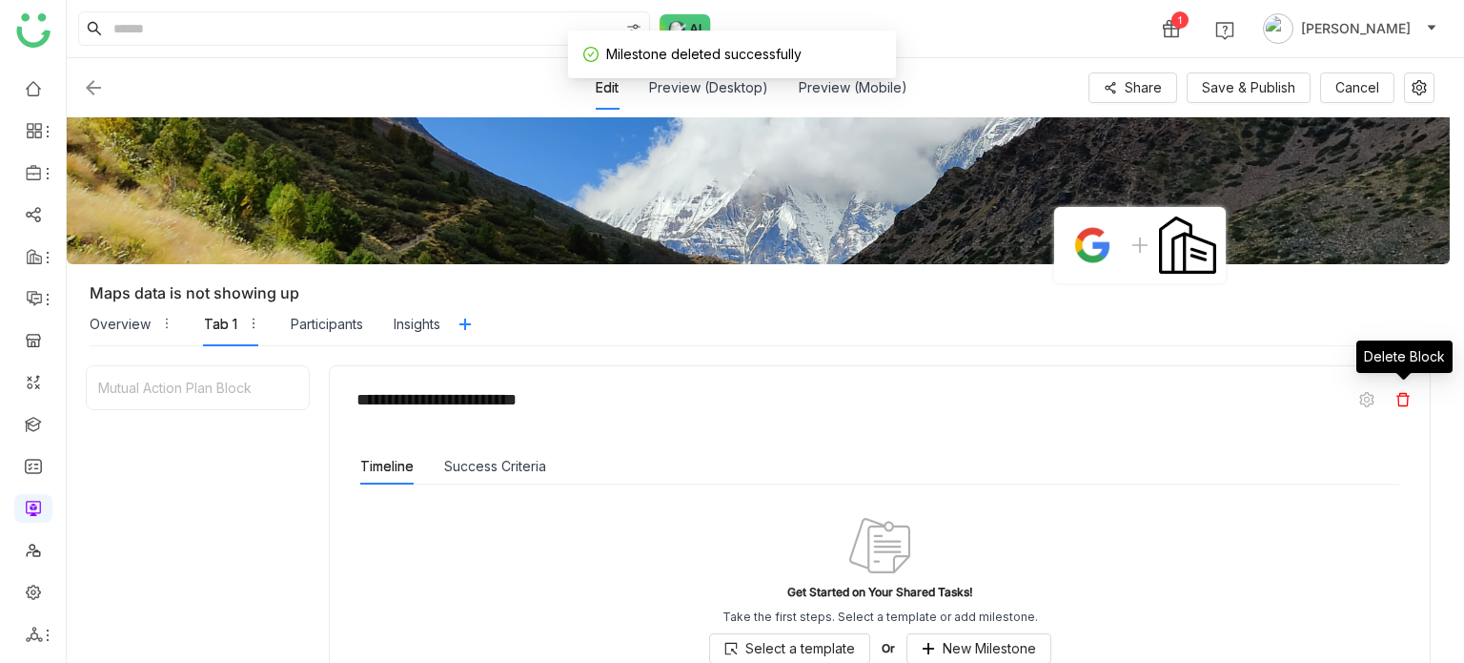
click at [1410, 395] on icon at bounding box center [1403, 399] width 15 height 15
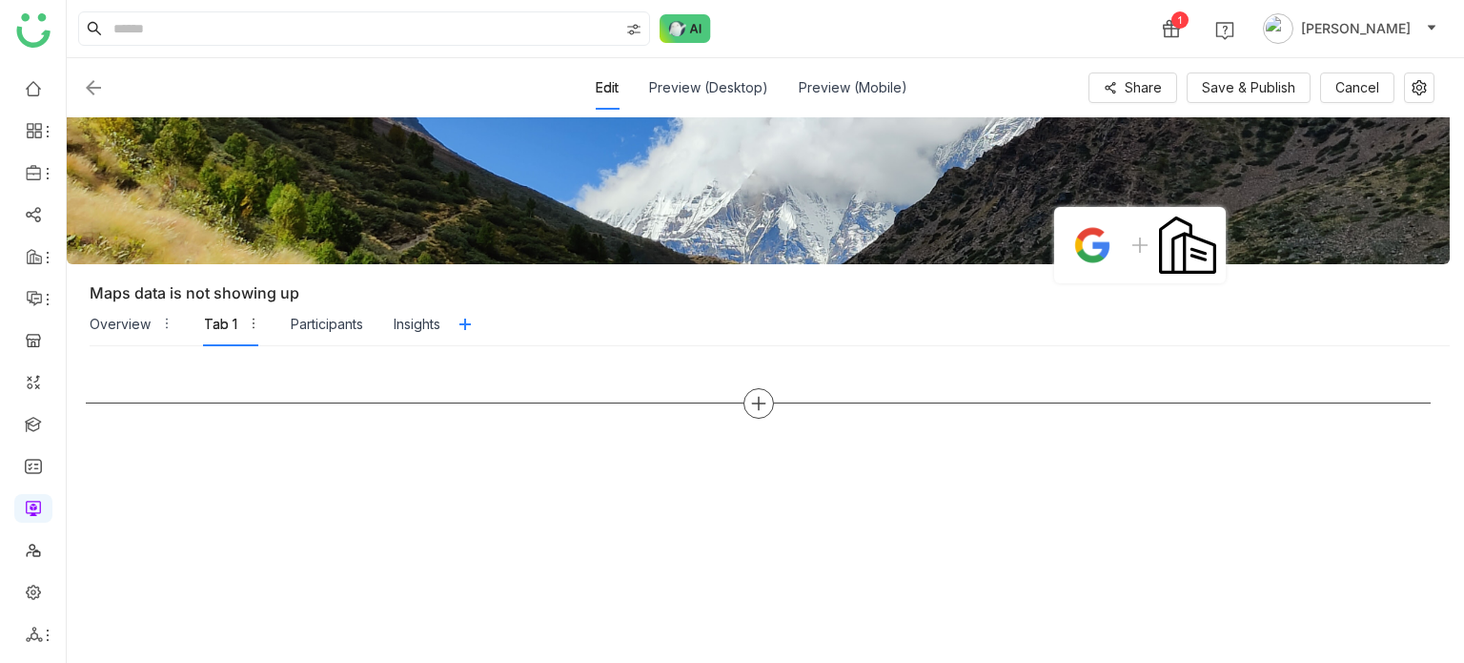
click at [755, 406] on icon at bounding box center [758, 403] width 17 height 17
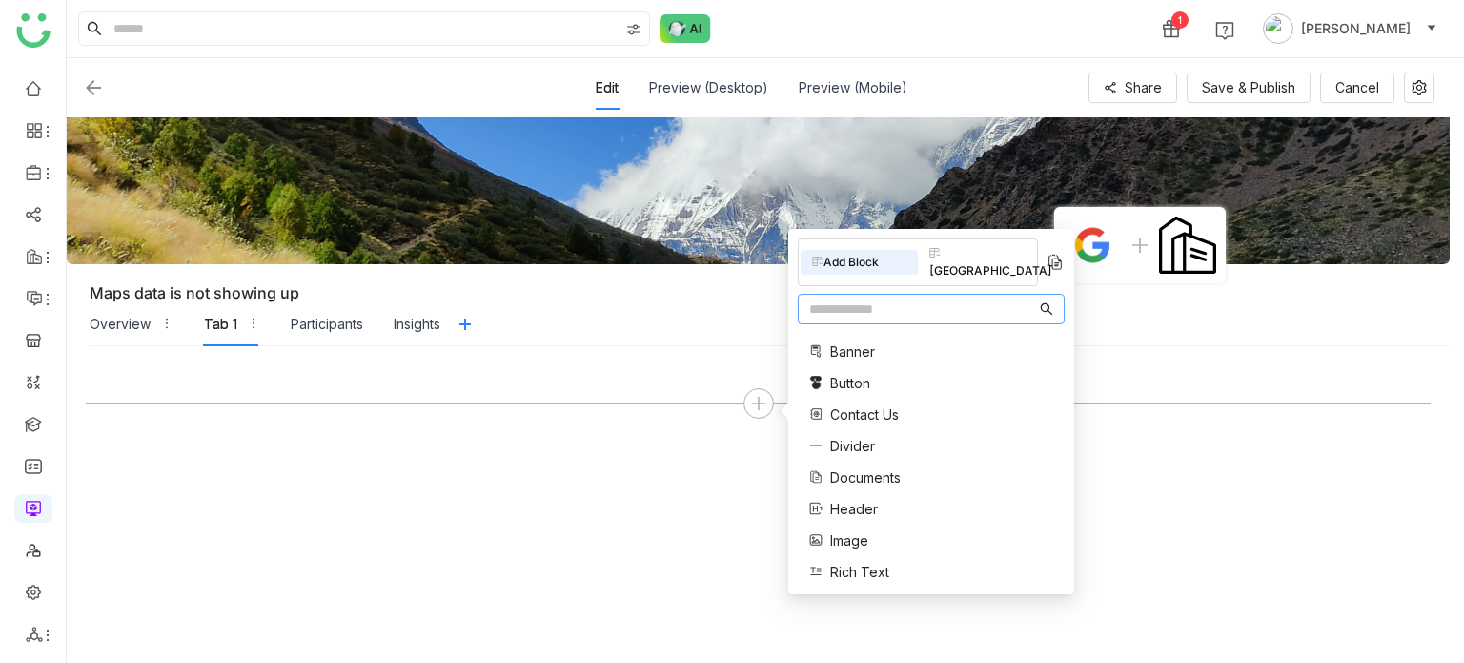
click at [107, 105] on div "Edit Preview (Desktop) Preview (Mobile) Share Save & Publish Cancel" at bounding box center [758, 88] width 1353 height 44
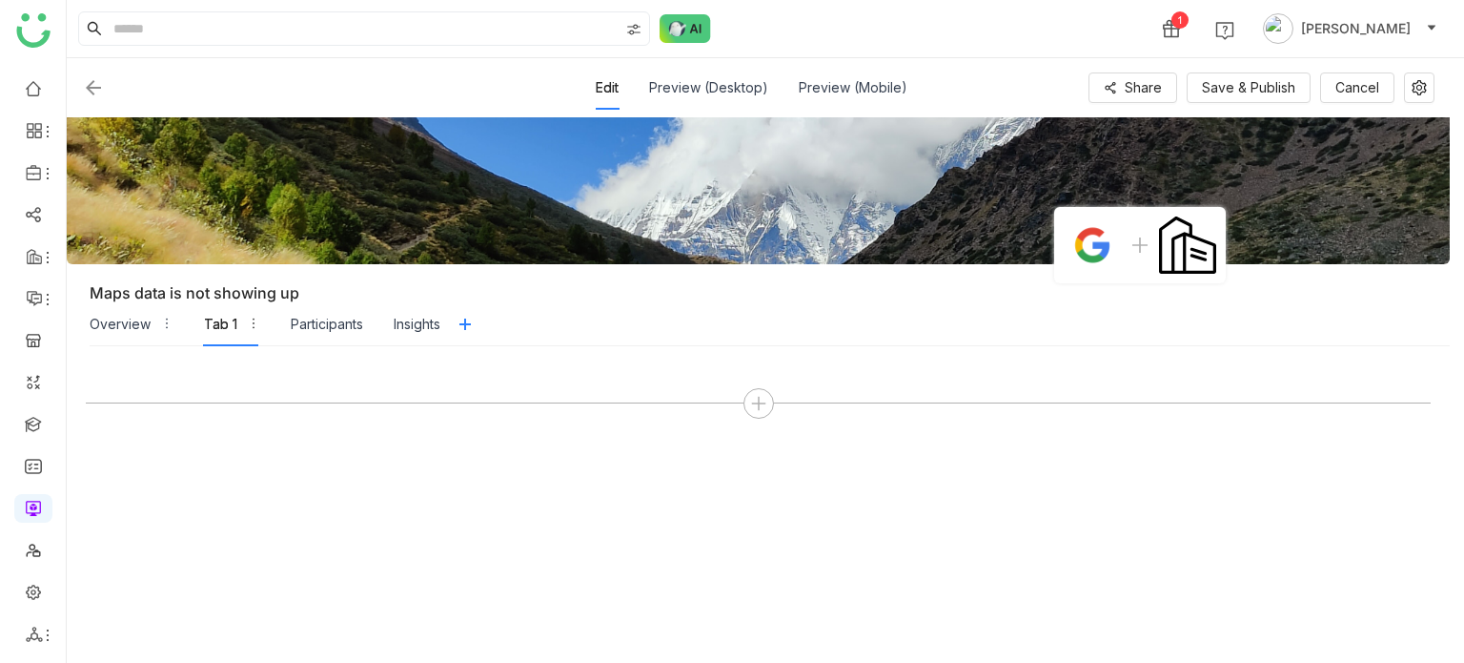
click at [92, 78] on img at bounding box center [93, 87] width 23 height 23
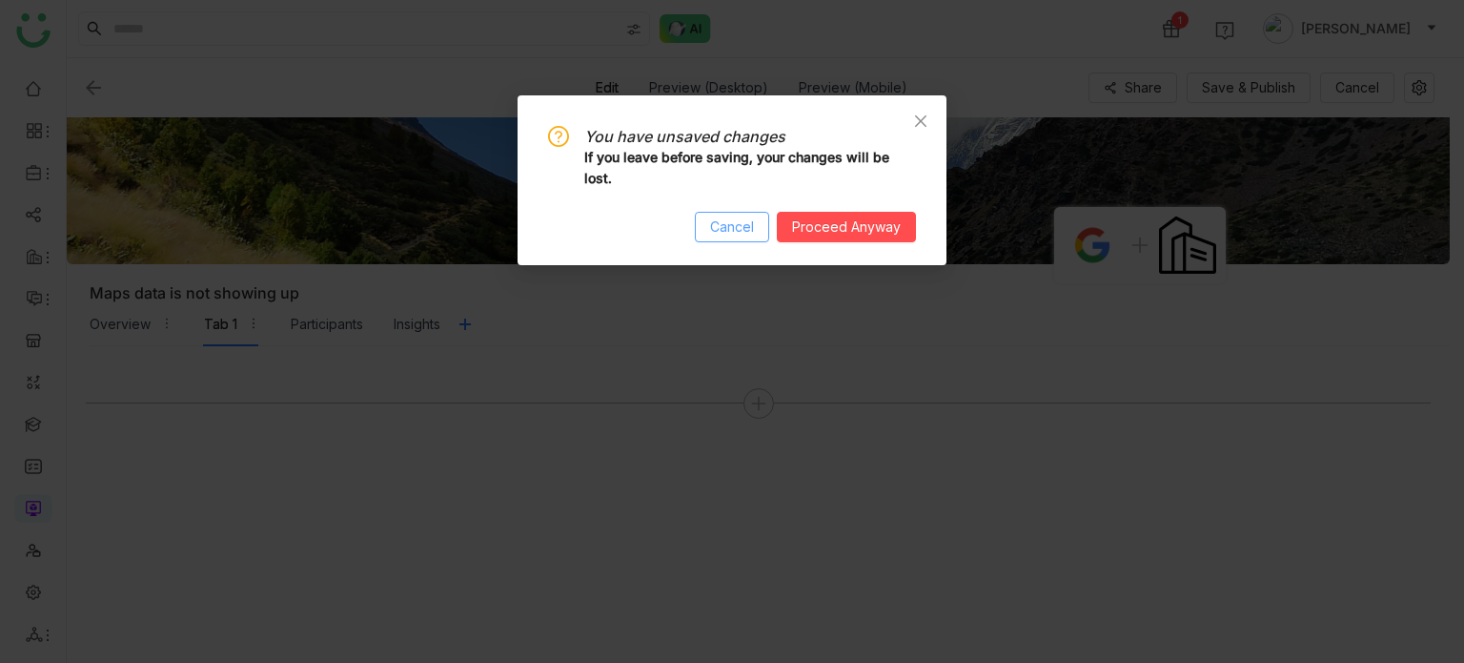
click at [766, 237] on button "Cancel" at bounding box center [732, 227] width 74 height 31
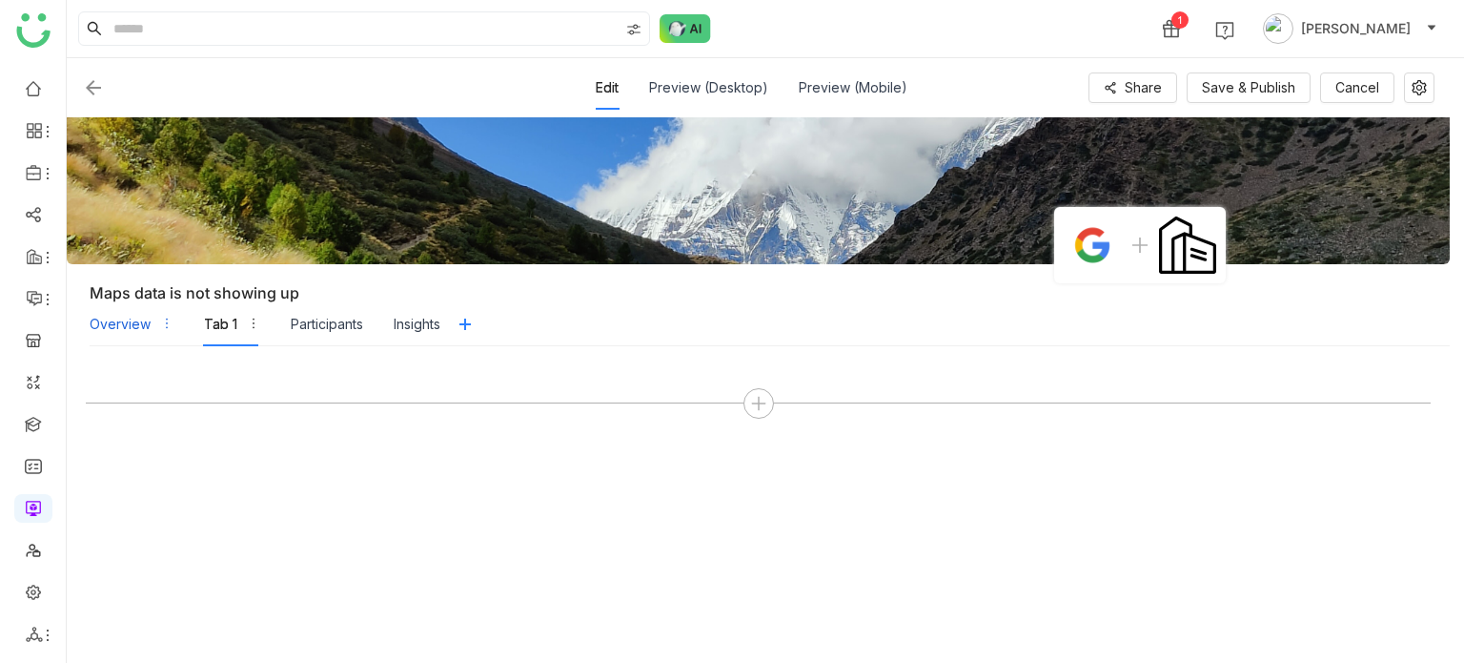
click at [118, 314] on div "Overview" at bounding box center [120, 324] width 61 height 21
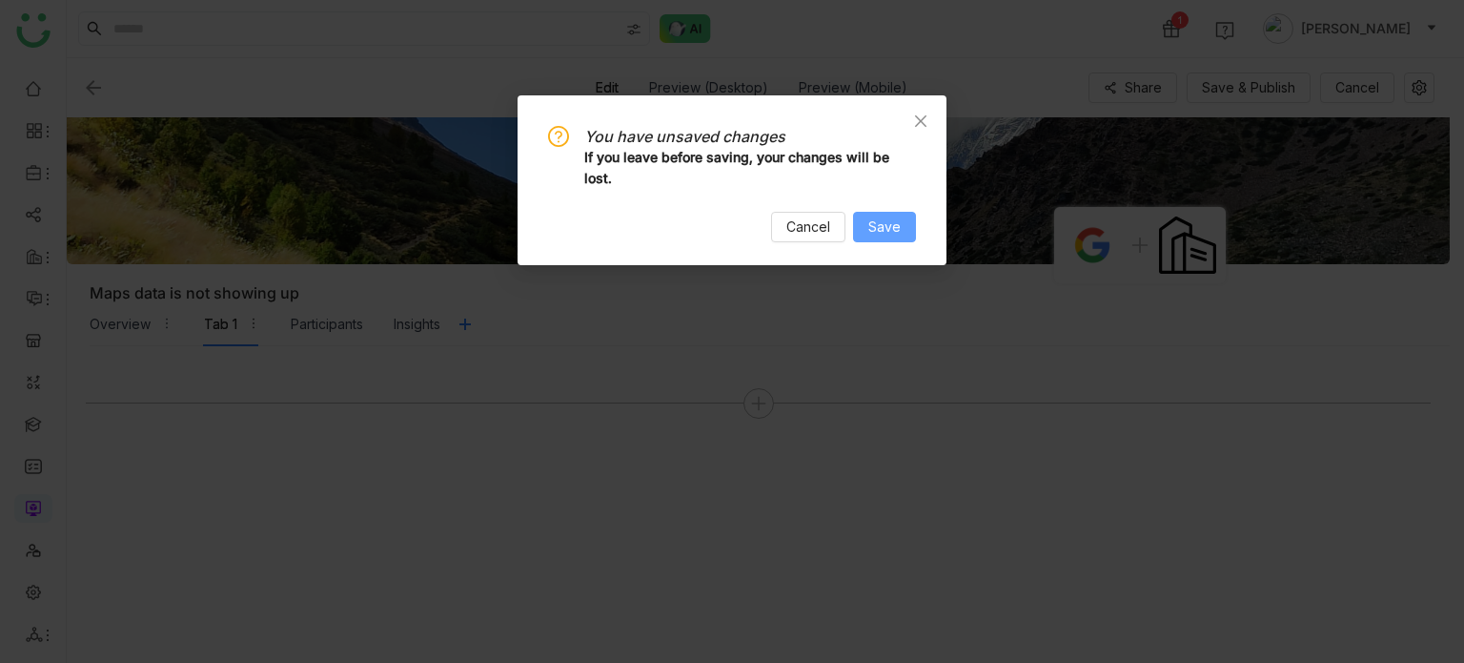
click at [876, 228] on span "Save" at bounding box center [884, 226] width 32 height 21
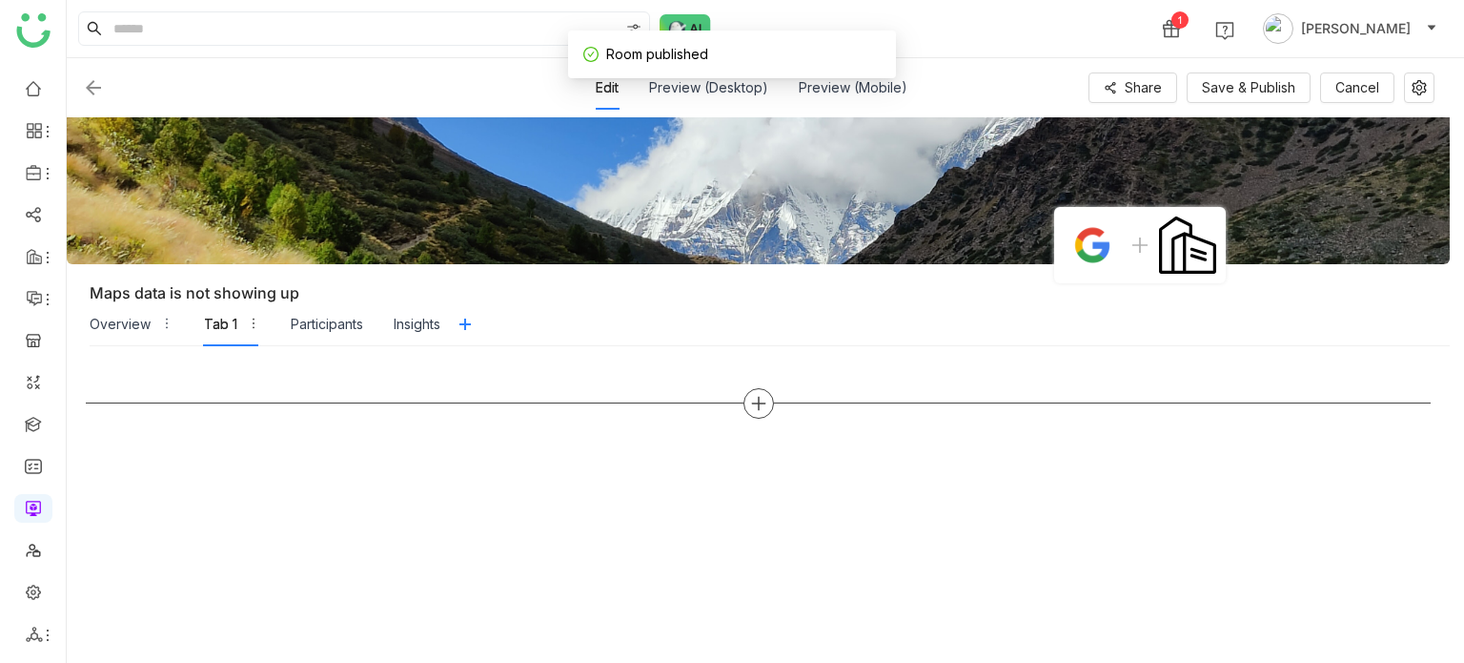
click at [740, 385] on div at bounding box center [758, 504] width 1345 height 278
click at [751, 395] on icon at bounding box center [758, 403] width 17 height 17
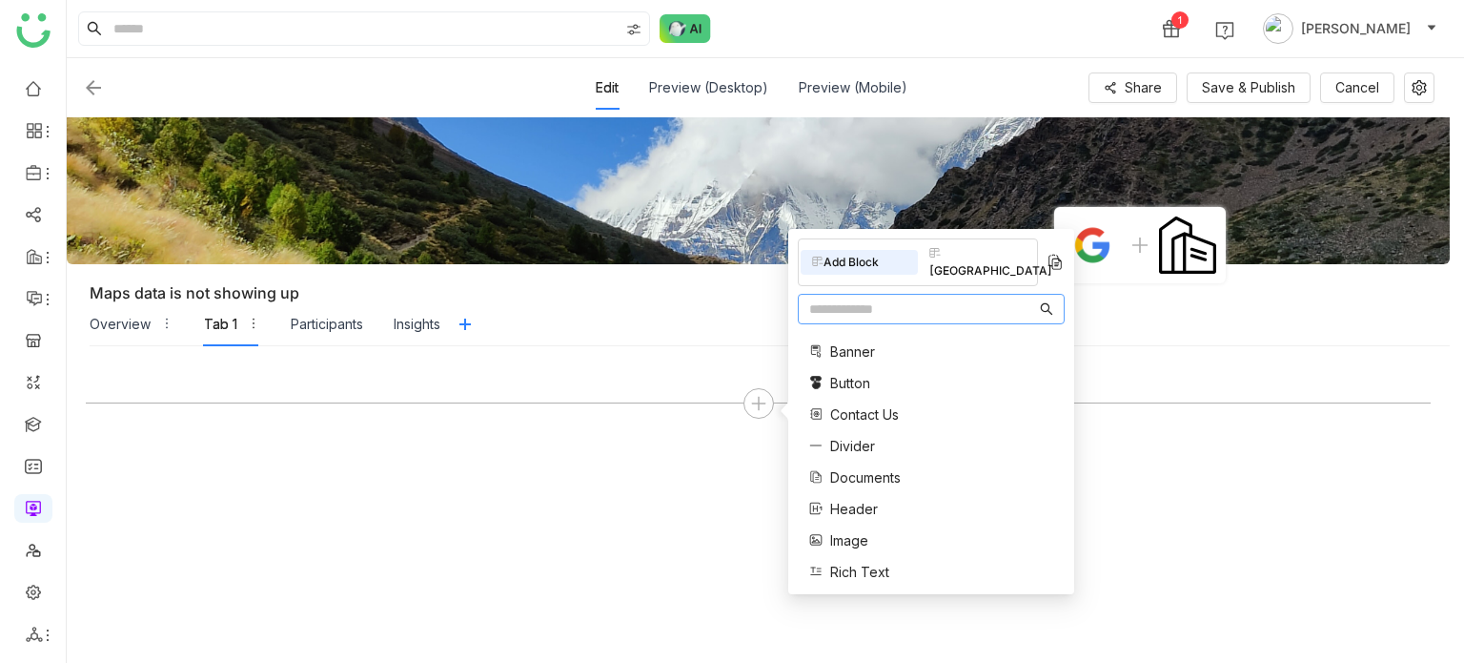
click at [837, 298] on input "text" at bounding box center [922, 308] width 227 height 21
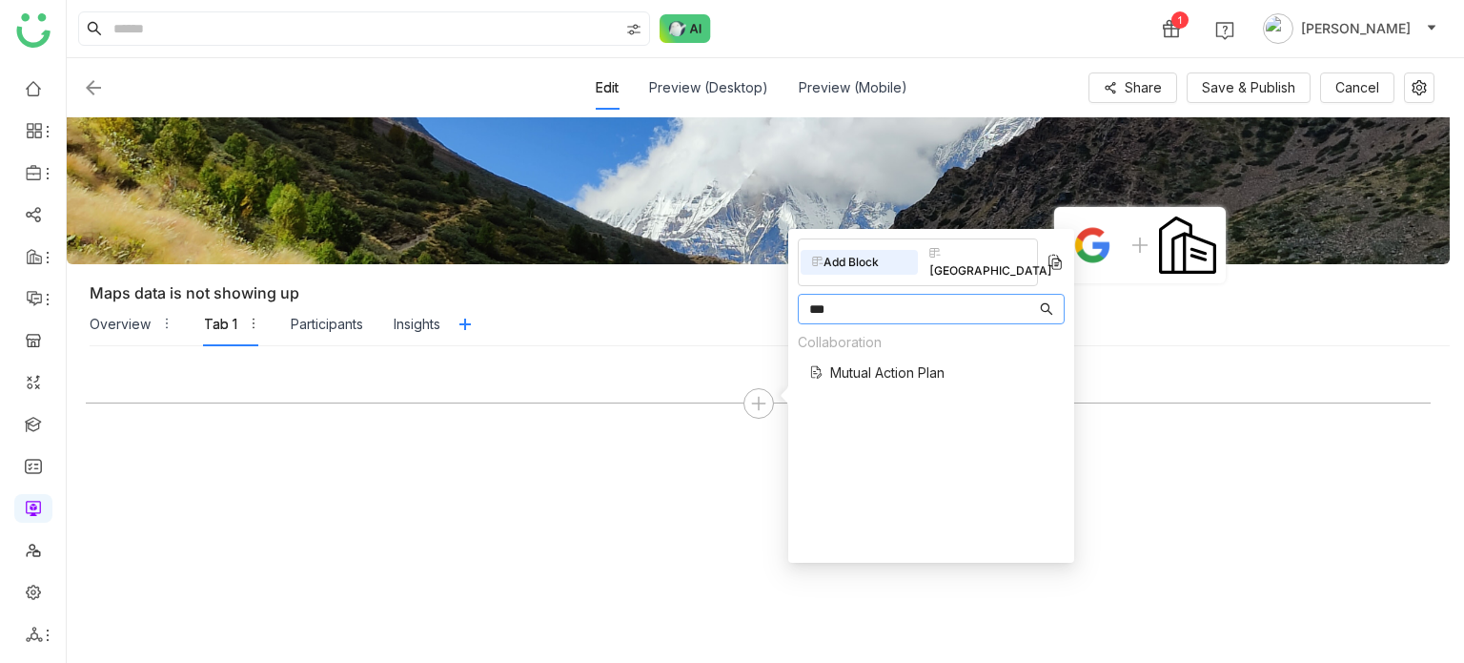
type input "***"
click at [880, 362] on span "Mutual Action Plan" at bounding box center [887, 372] width 114 height 20
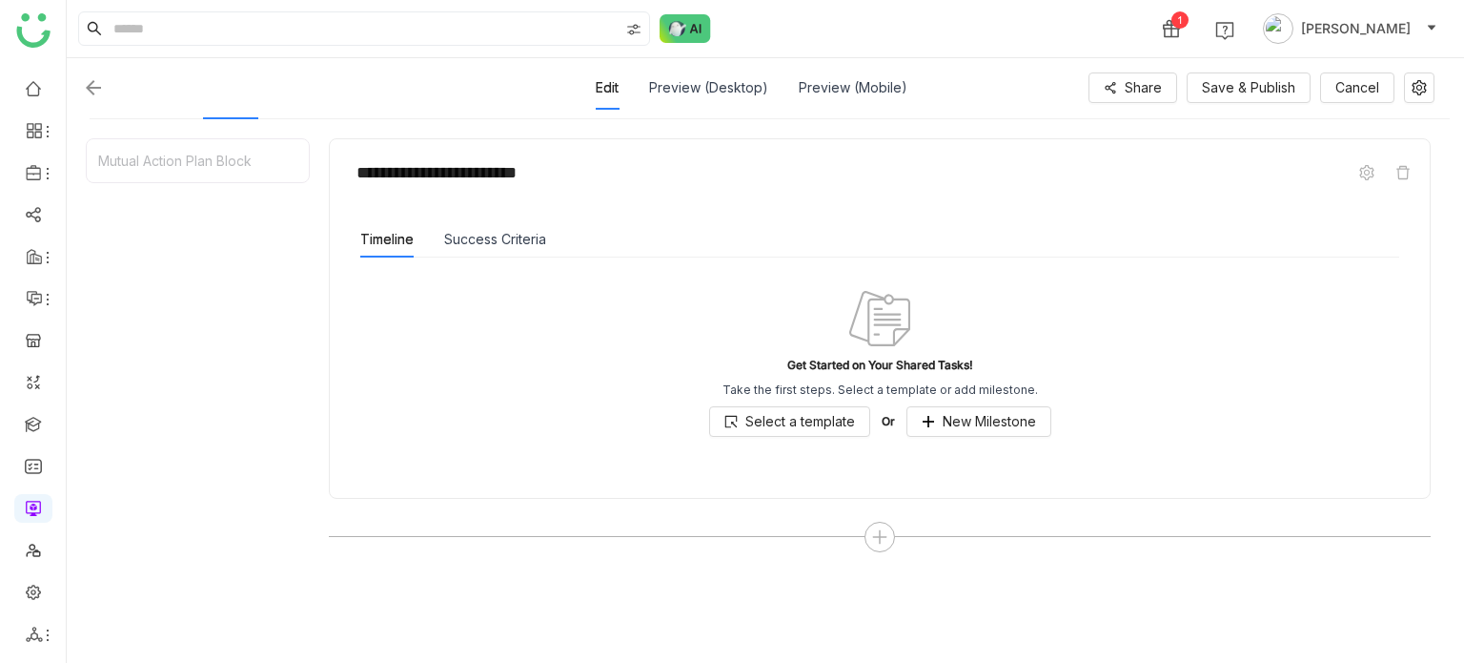
scroll to position [230, 0]
click at [1404, 162] on icon at bounding box center [1403, 169] width 15 height 15
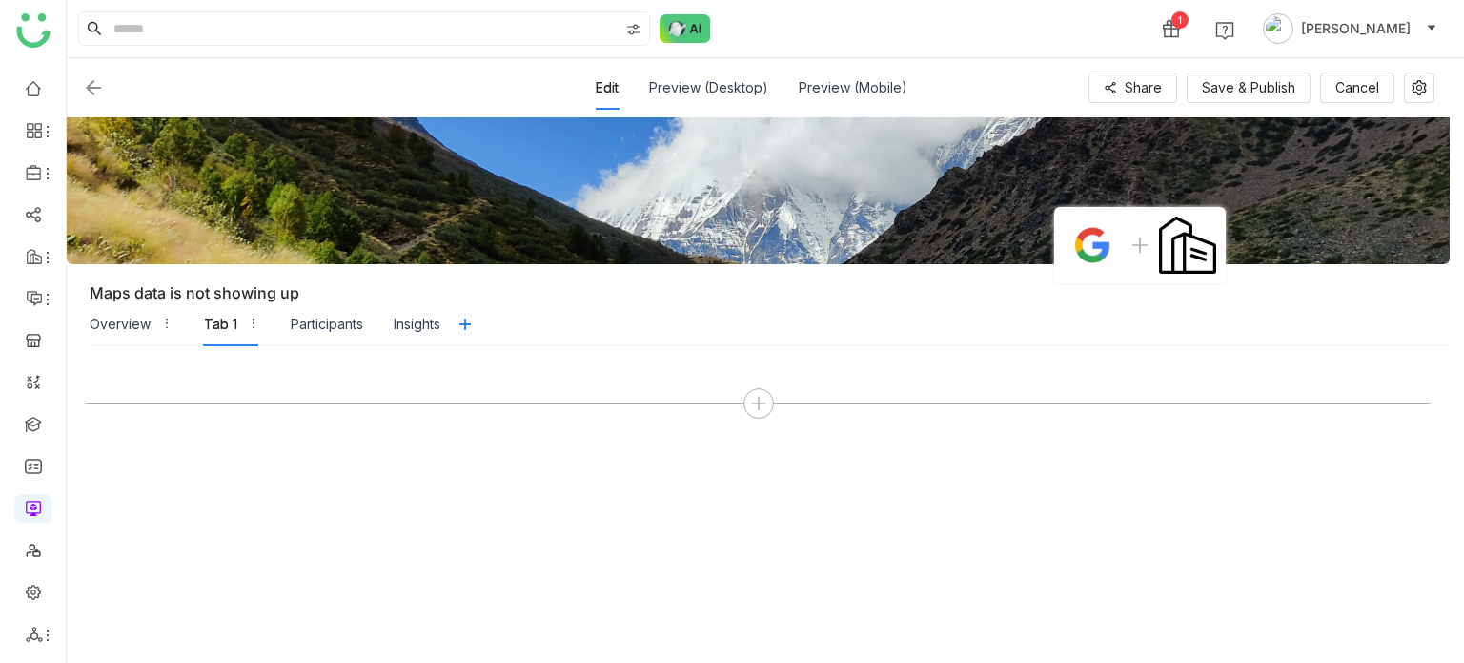
scroll to position [0, 0]
click at [98, 327] on div "Overview" at bounding box center [120, 324] width 61 height 21
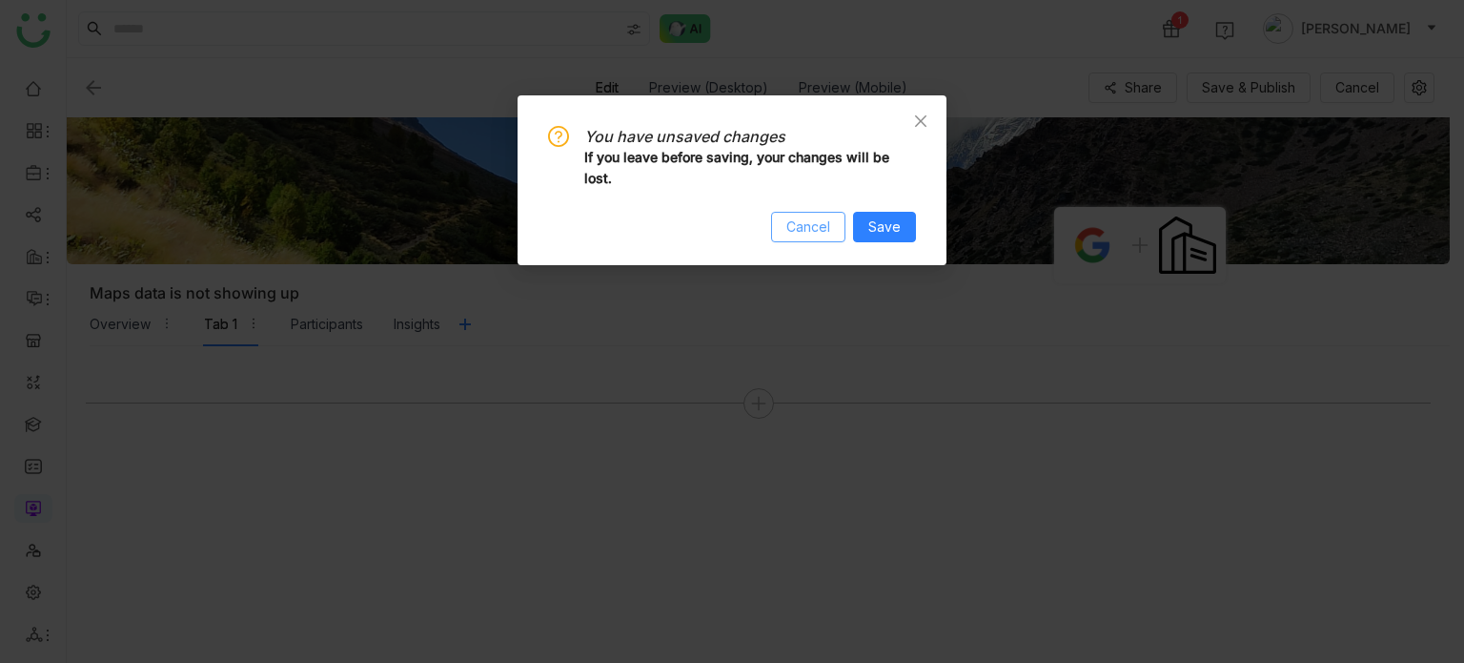
click at [845, 219] on button "Cancel" at bounding box center [808, 227] width 74 height 31
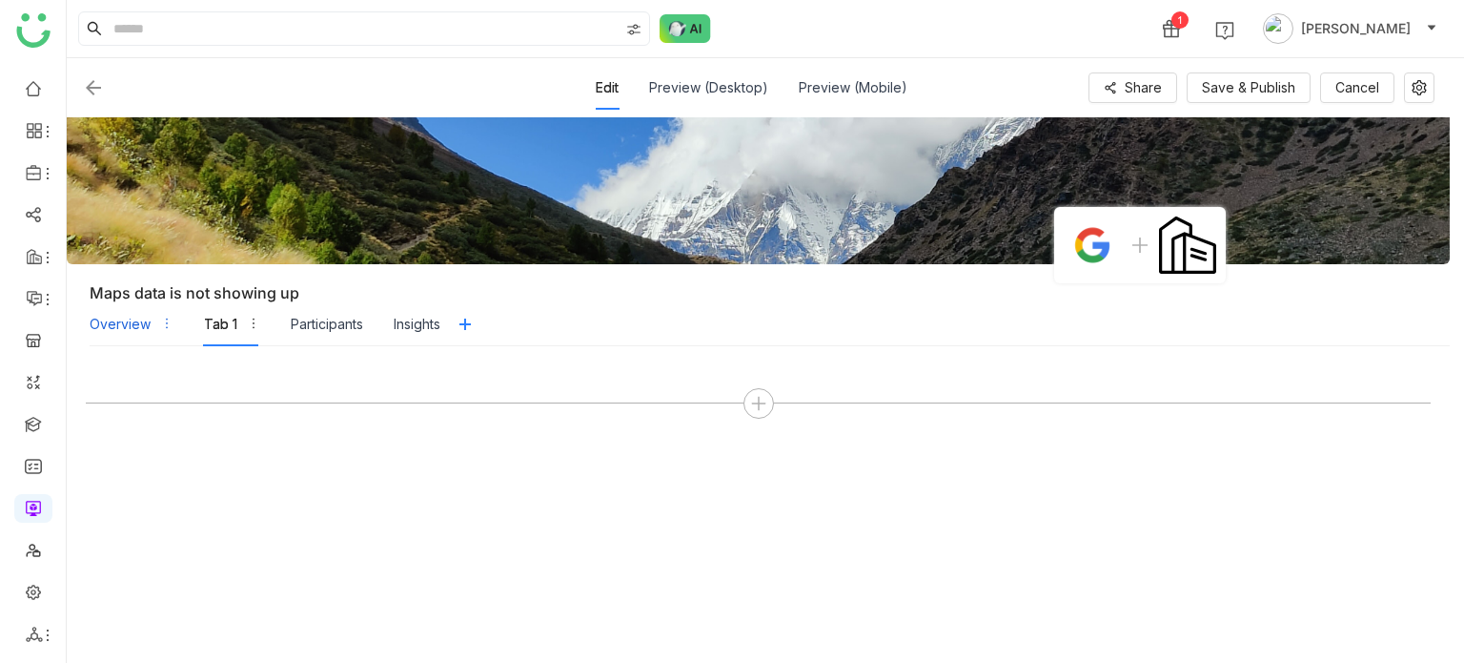
click at [126, 324] on div "Overview" at bounding box center [120, 324] width 61 height 21
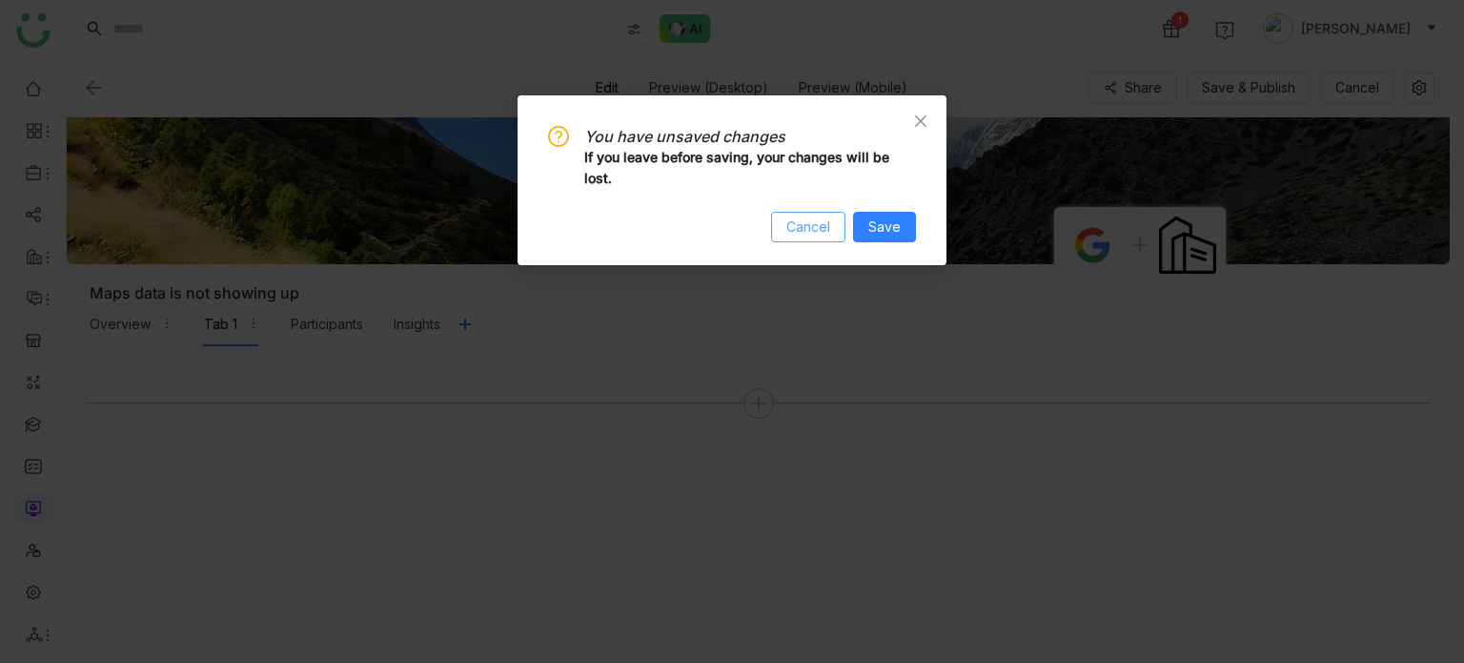
click at [821, 218] on span "Cancel" at bounding box center [808, 226] width 44 height 21
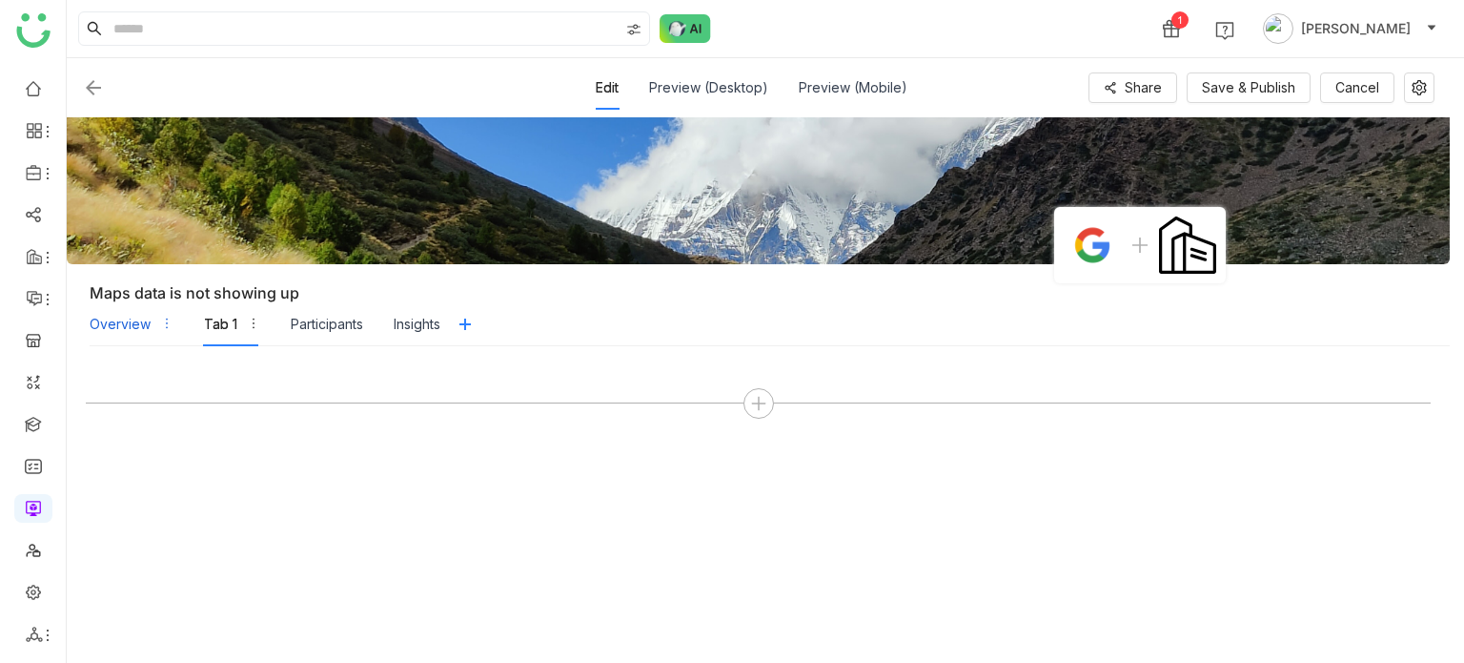
click at [136, 327] on div "Overview" at bounding box center [120, 324] width 61 height 21
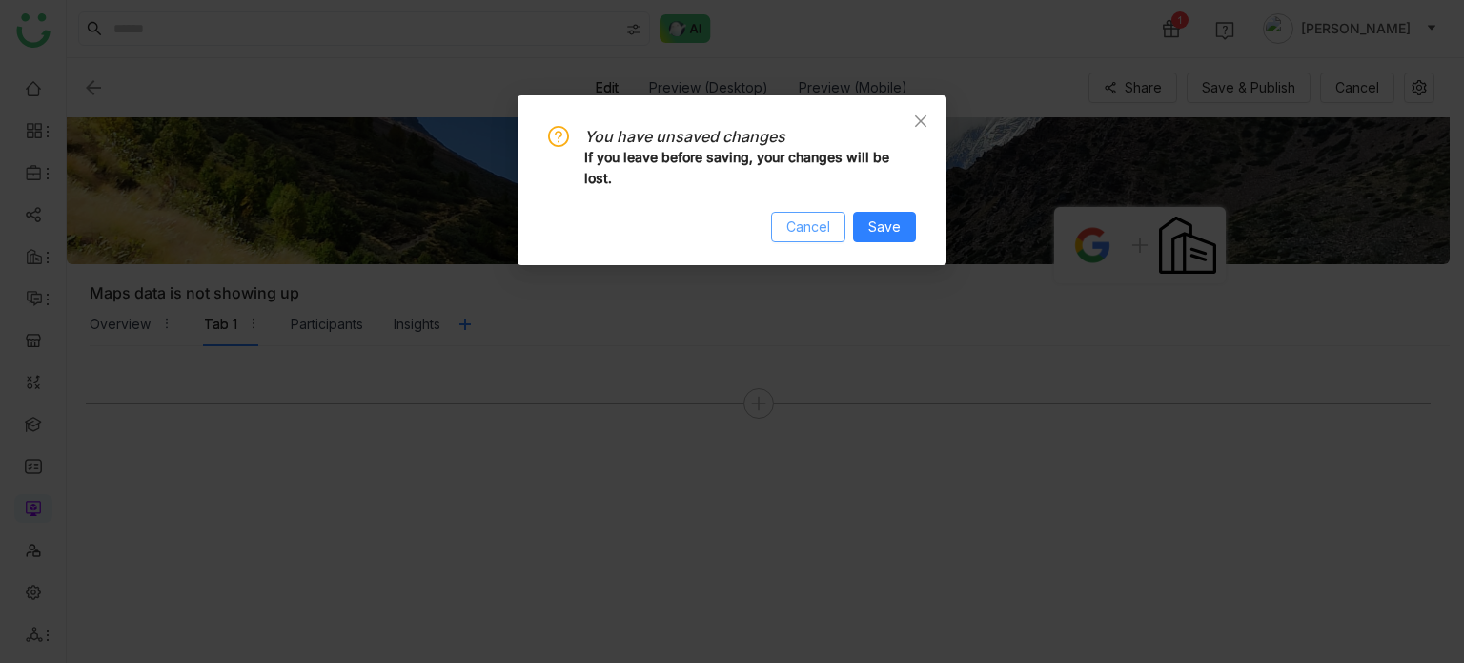
click at [823, 225] on span "Cancel" at bounding box center [808, 226] width 44 height 21
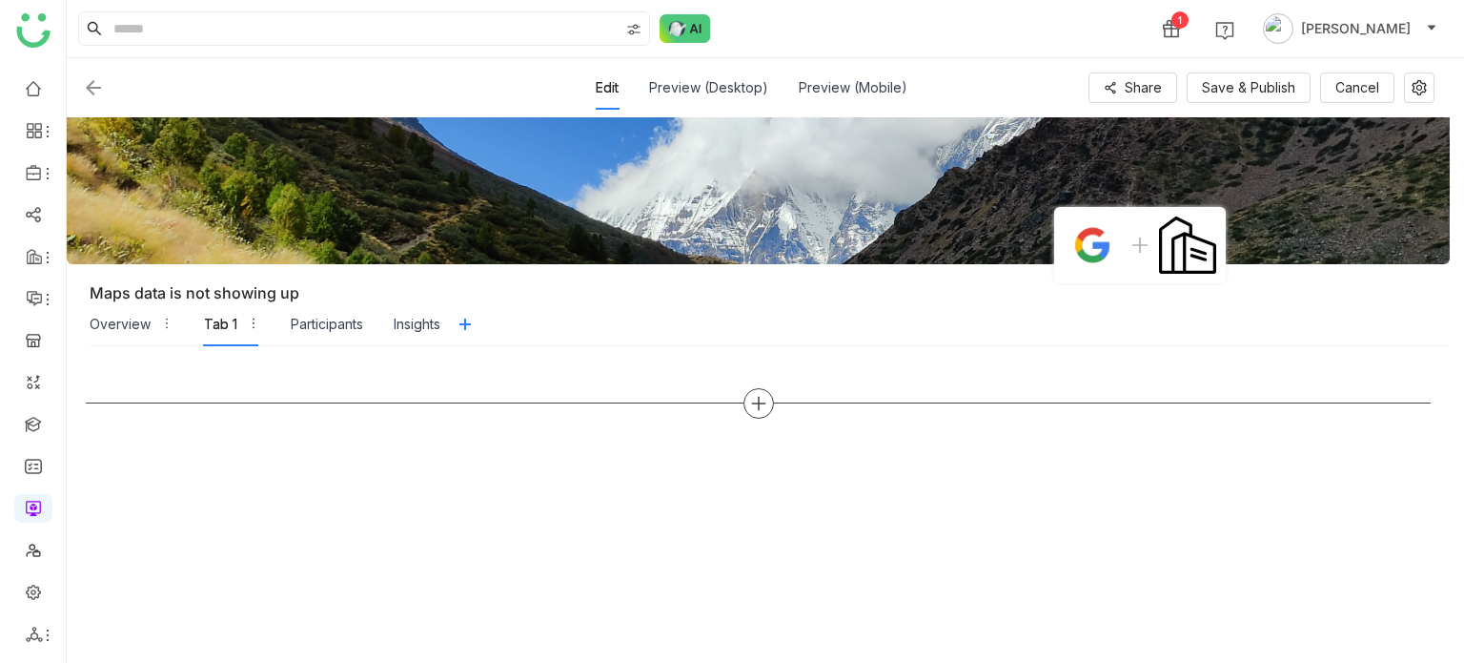
click at [752, 392] on div at bounding box center [759, 403] width 31 height 31
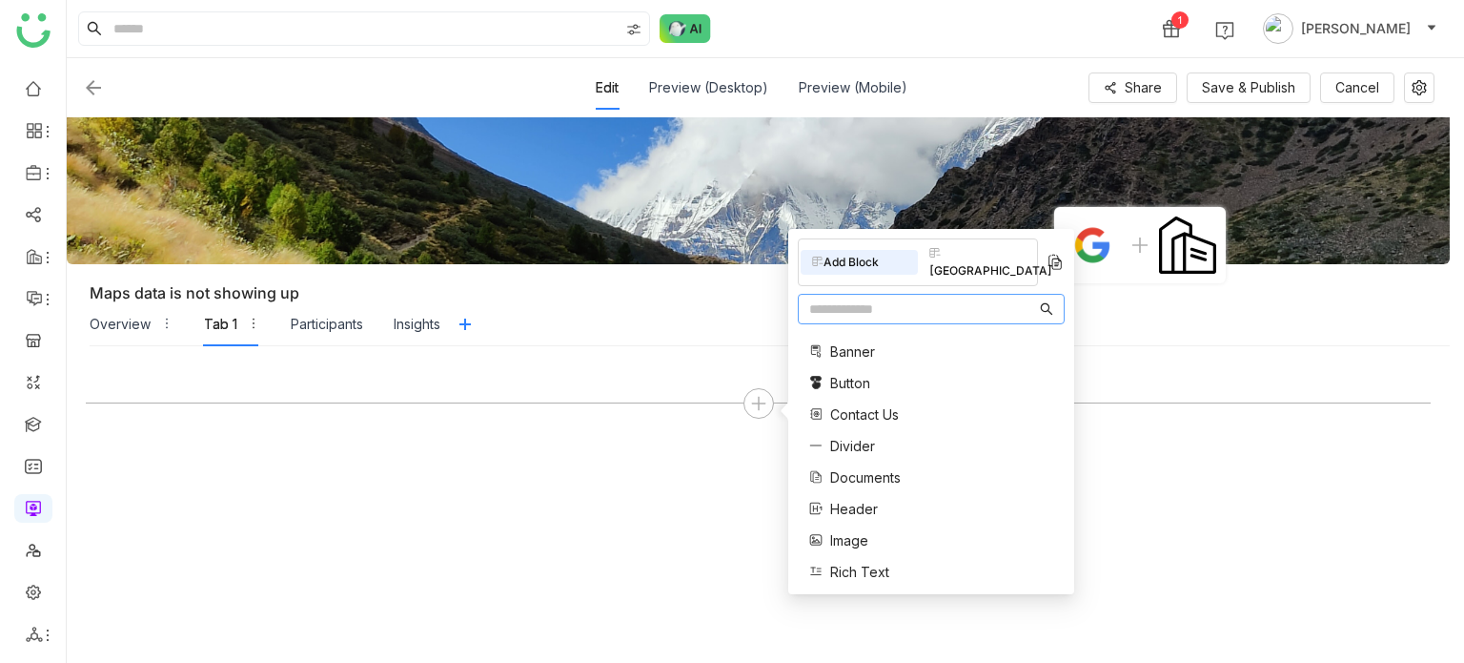
click at [922, 294] on nz-input-group at bounding box center [931, 309] width 267 height 31
click at [920, 298] on input "text" at bounding box center [922, 308] width 227 height 21
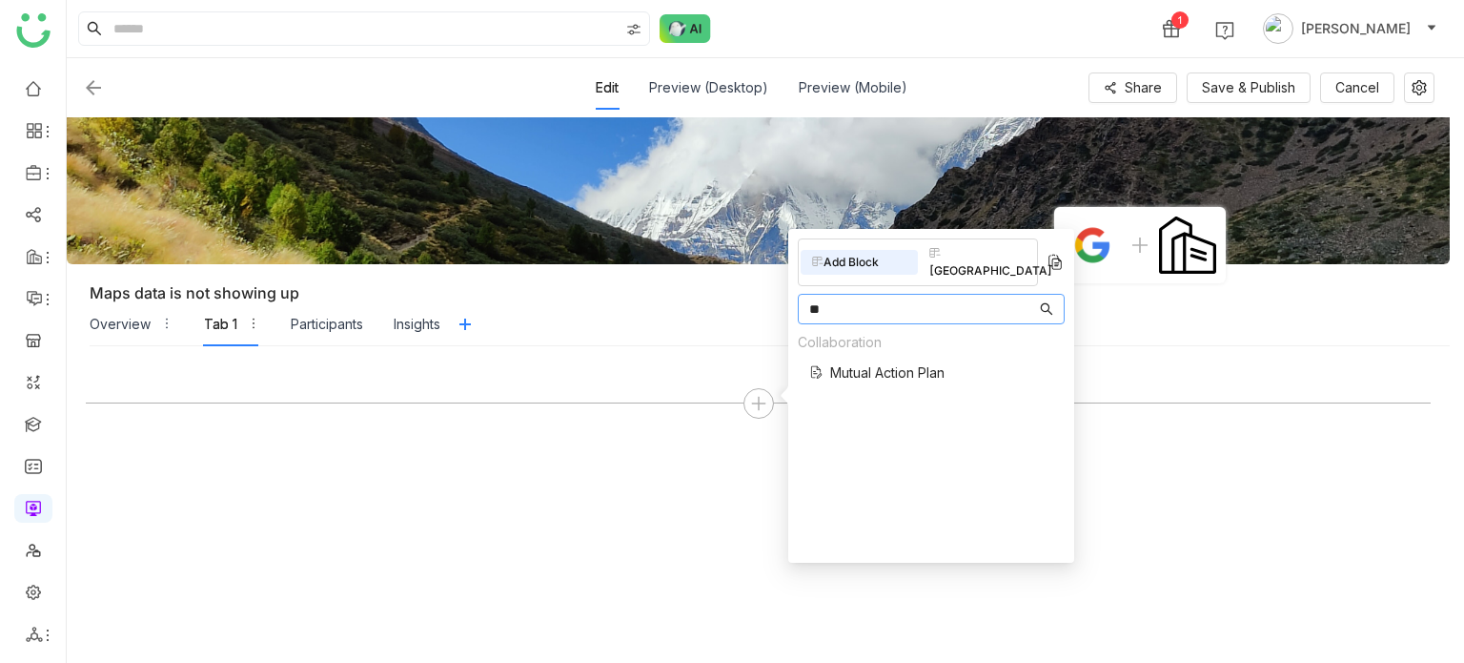
type input "**"
click at [892, 362] on span "Mutual Action Plan" at bounding box center [887, 372] width 114 height 20
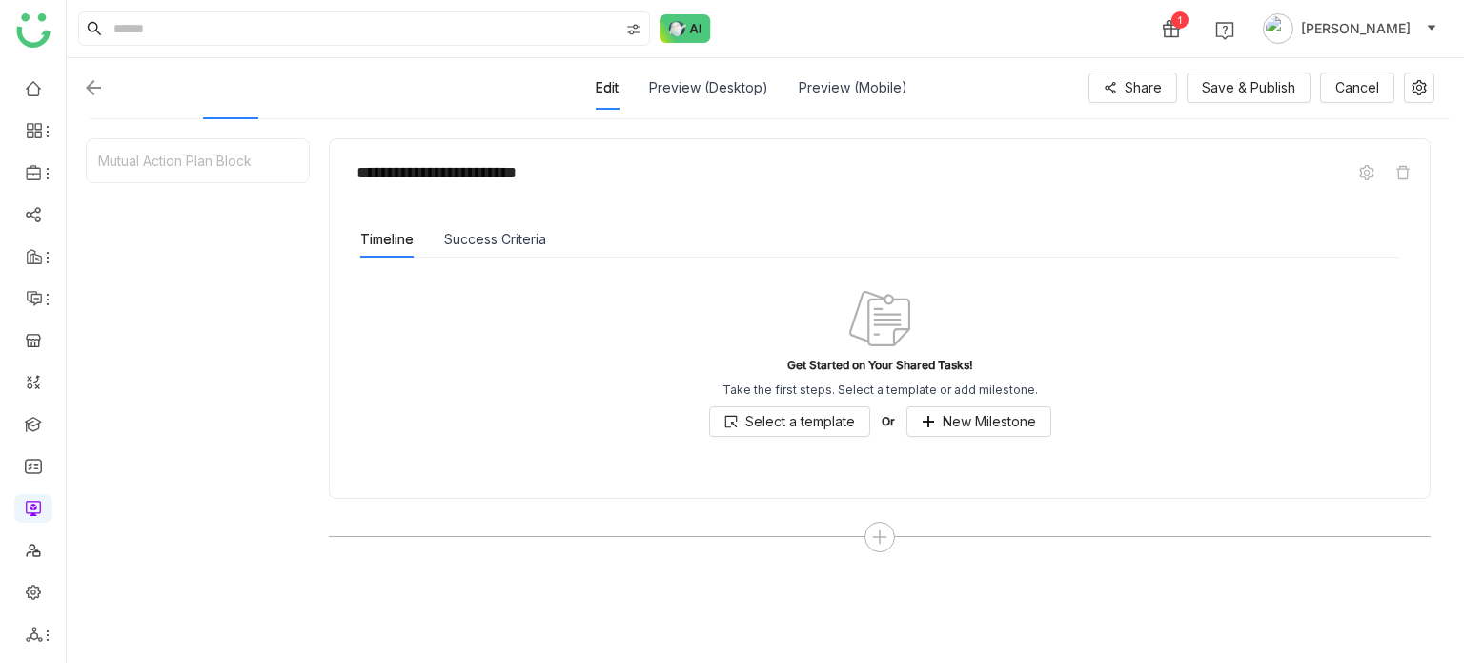
scroll to position [230, 0]
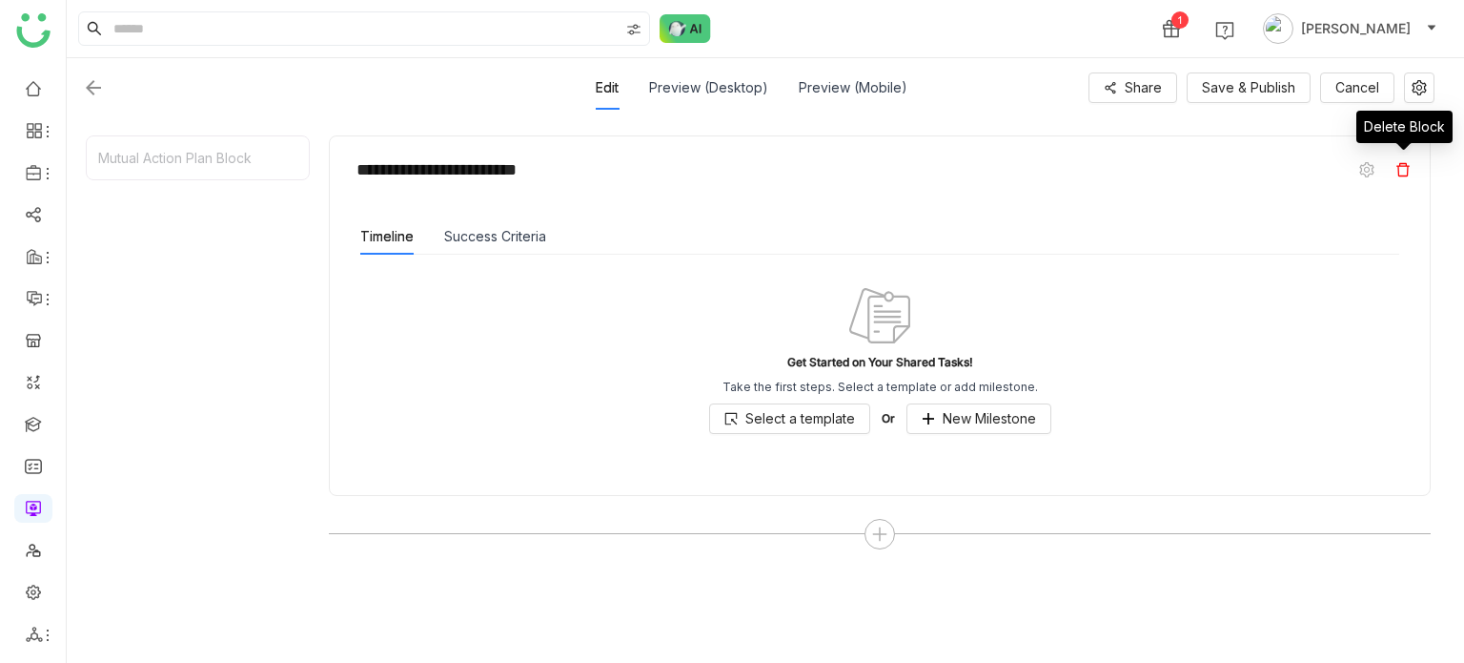
click at [1399, 172] on icon at bounding box center [1403, 169] width 13 height 13
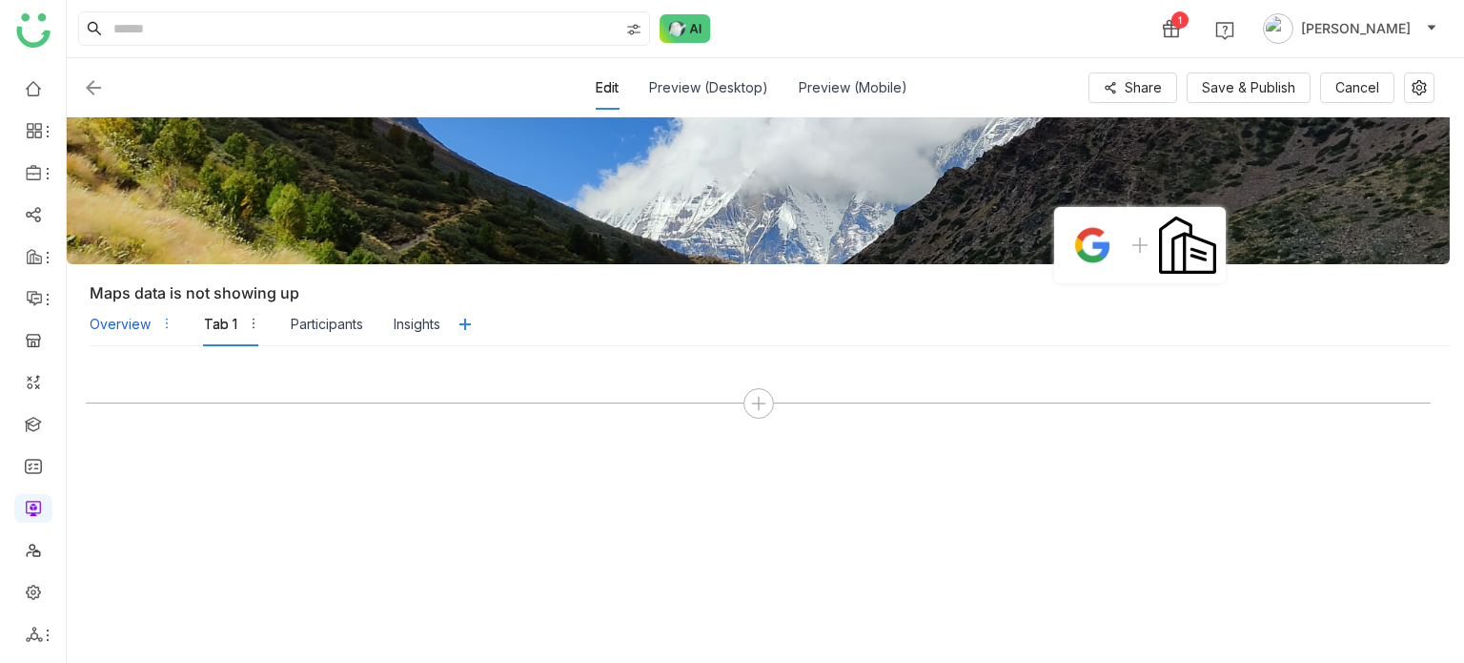
click at [118, 326] on div "Overview" at bounding box center [120, 324] width 61 height 21
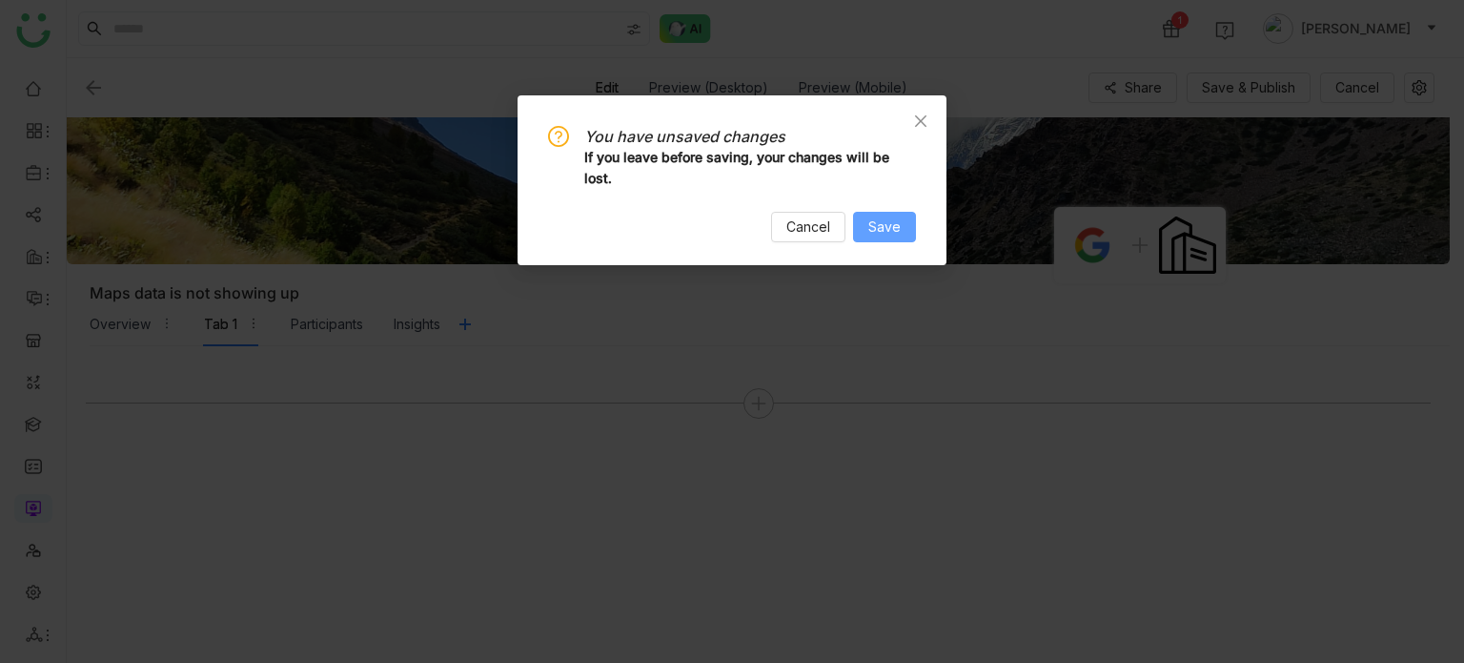
click at [864, 227] on button "Save" at bounding box center [884, 227] width 63 height 31
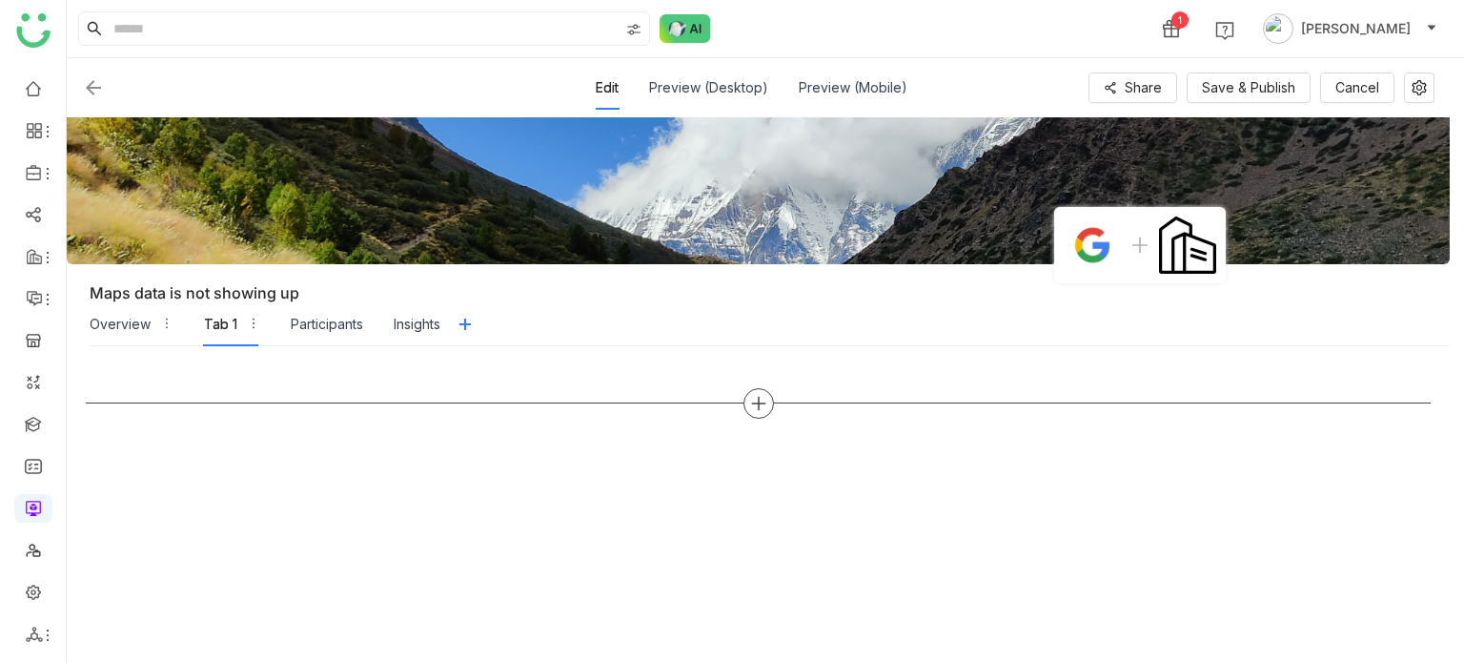
click at [766, 405] on div at bounding box center [759, 403] width 31 height 31
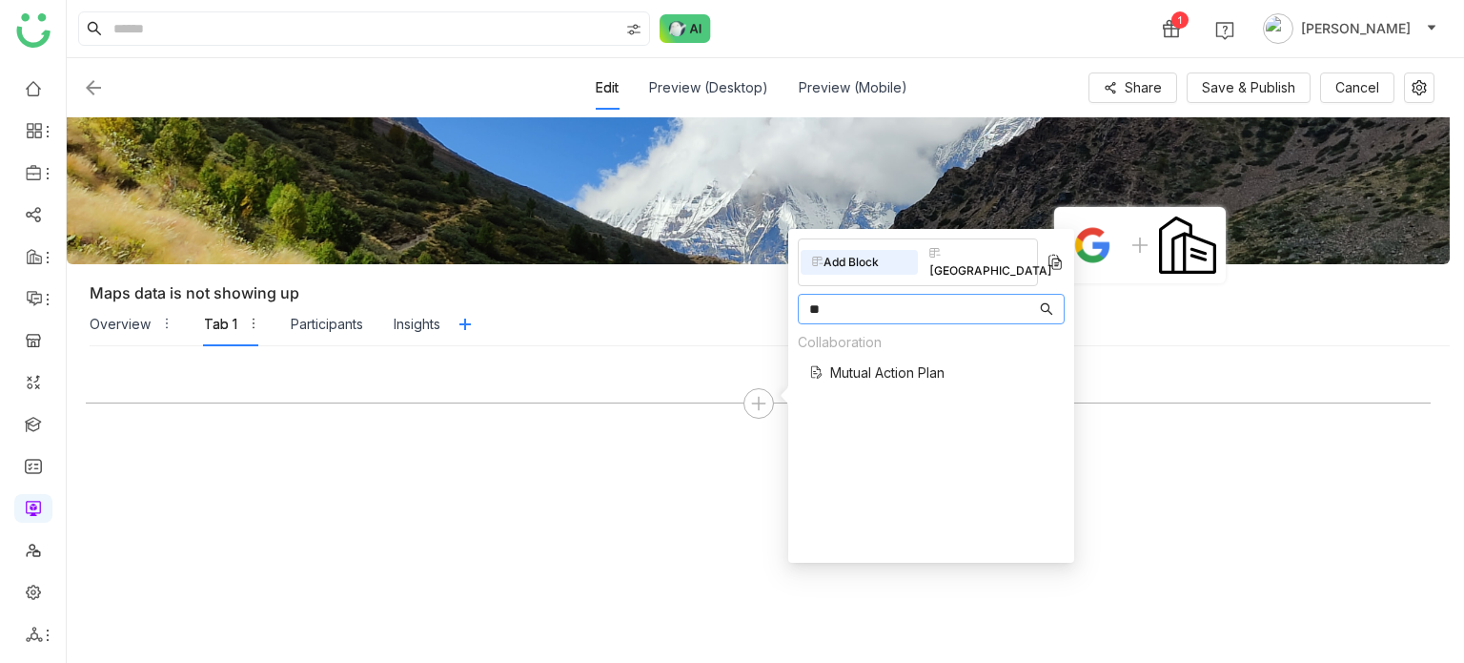
type input "*"
type input "**"
click at [885, 344] on div "Documents Single Document" at bounding box center [867, 368] width 139 height 72
click at [888, 341] on span "Documents" at bounding box center [865, 351] width 71 height 20
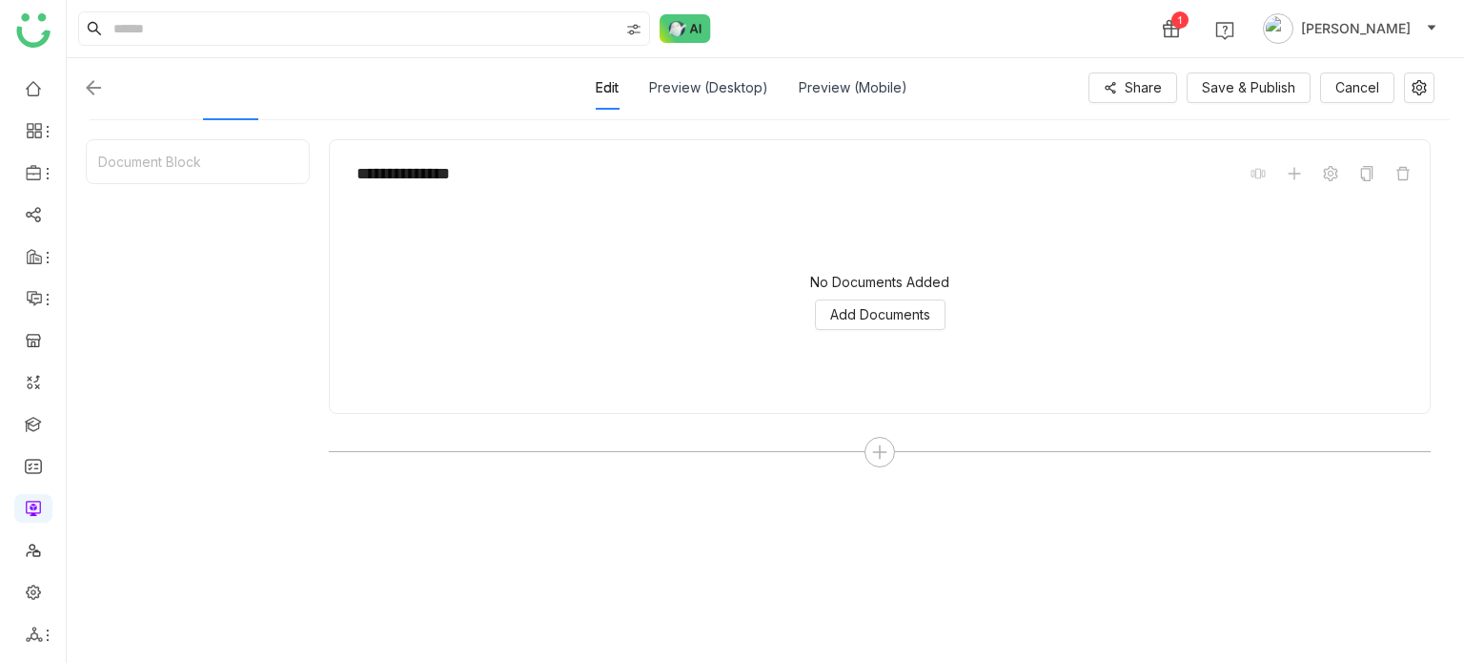
scroll to position [230, 0]
click at [1406, 174] on icon at bounding box center [1403, 169] width 15 height 15
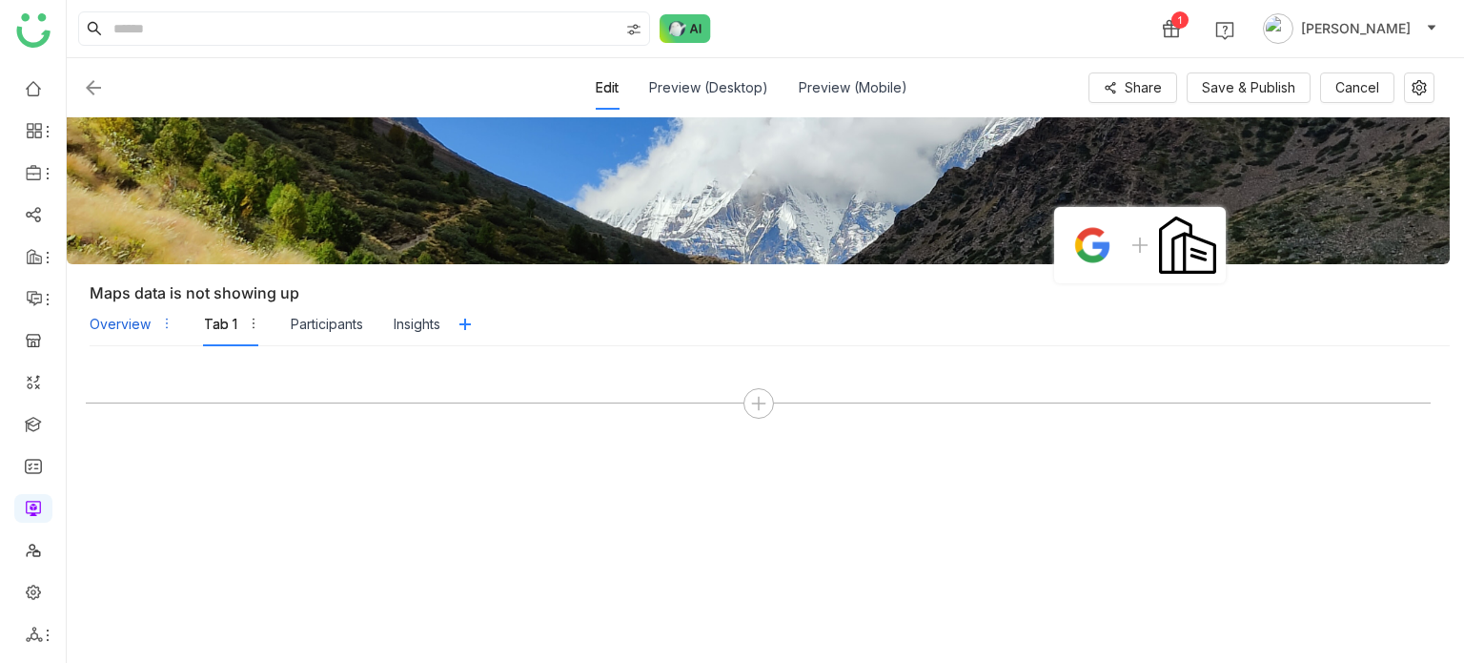
click at [112, 331] on div "Overview" at bounding box center [120, 324] width 61 height 21
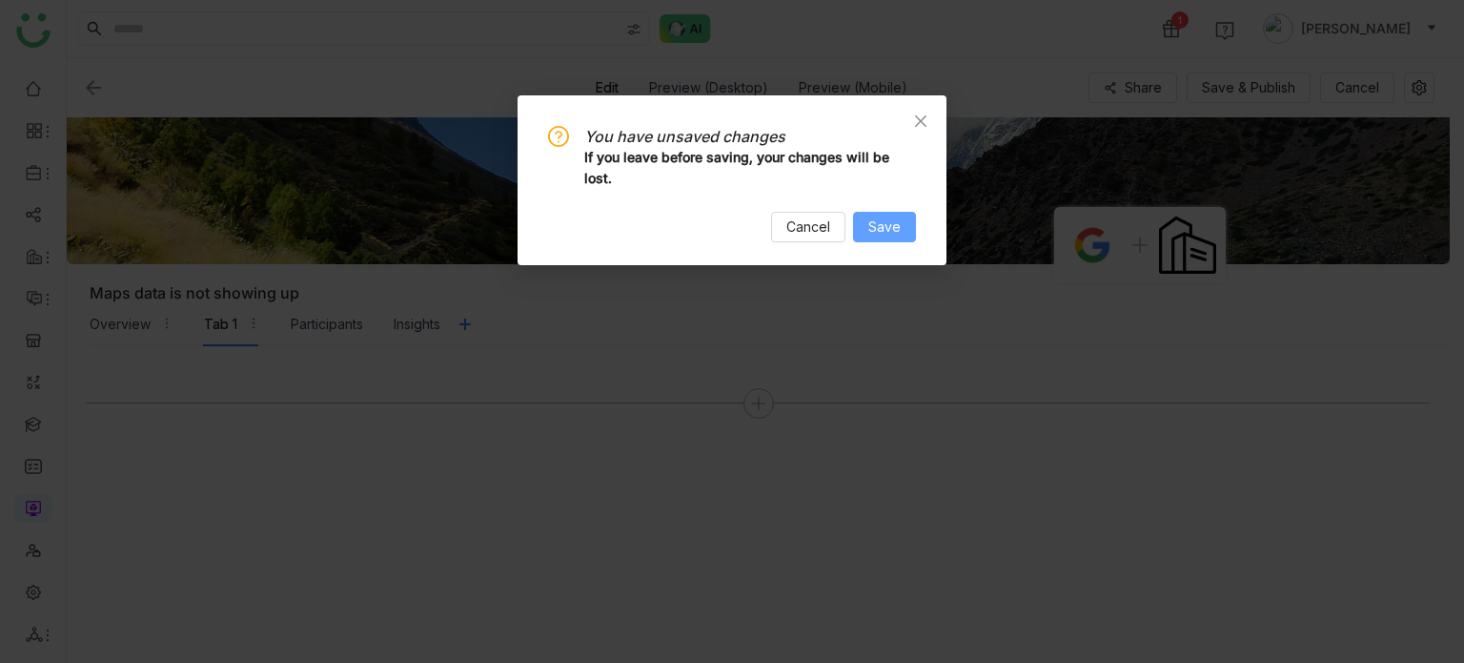
click at [904, 231] on button "Save" at bounding box center [884, 227] width 63 height 31
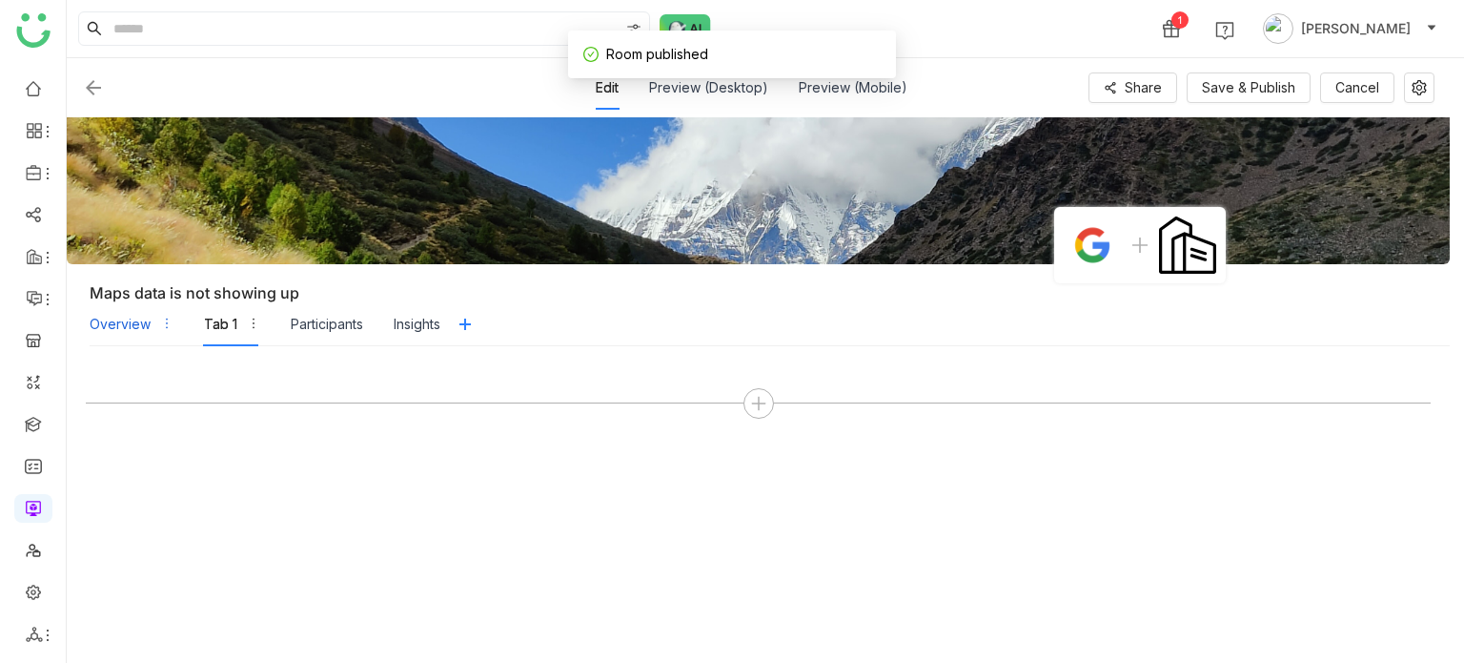
click at [153, 322] on div "Overview" at bounding box center [132, 324] width 84 height 44
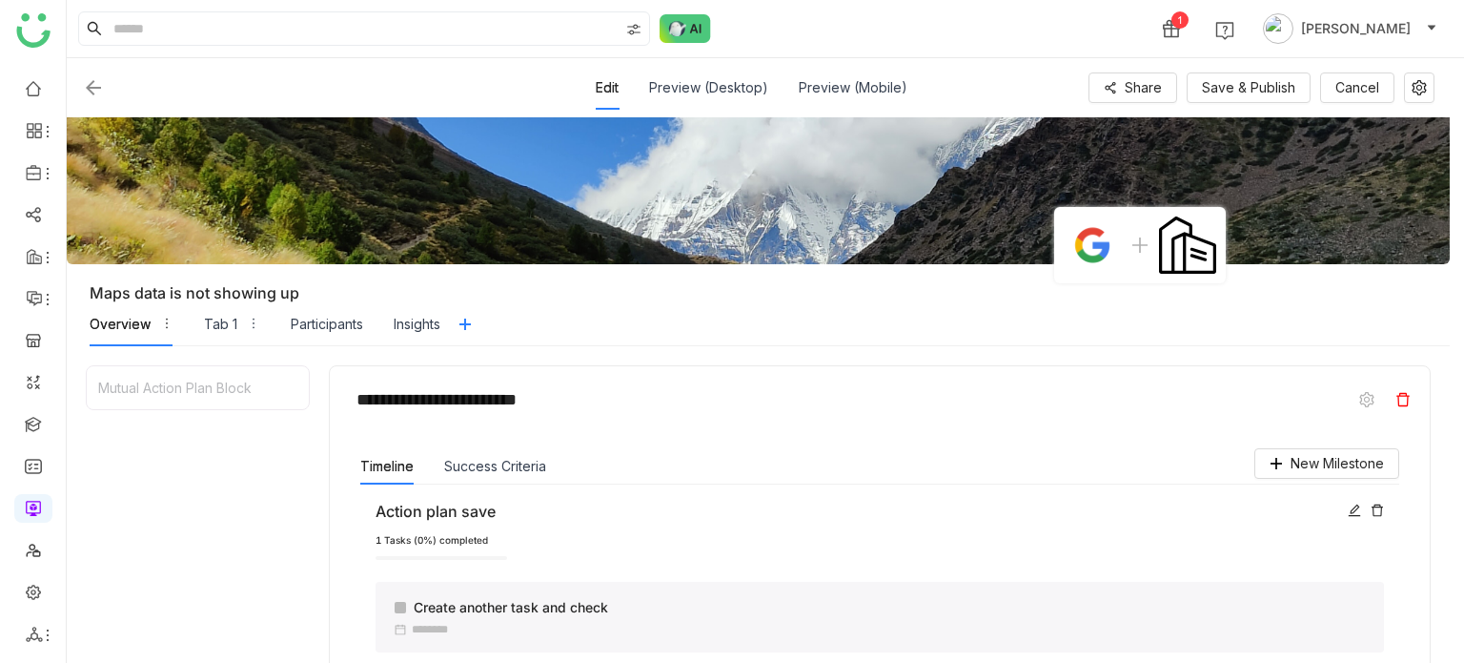
click at [1412, 397] on span at bounding box center [1403, 399] width 23 height 23
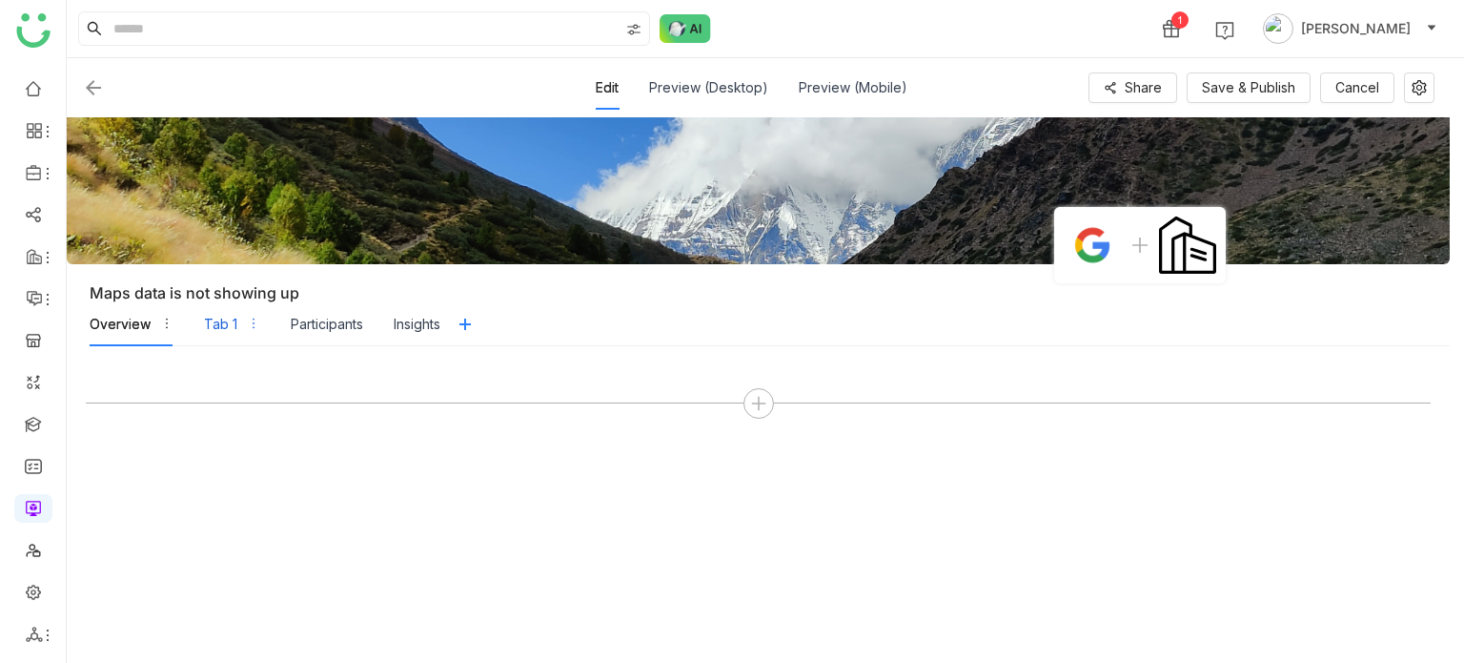
click at [226, 318] on div "Tab 1" at bounding box center [220, 324] width 33 height 21
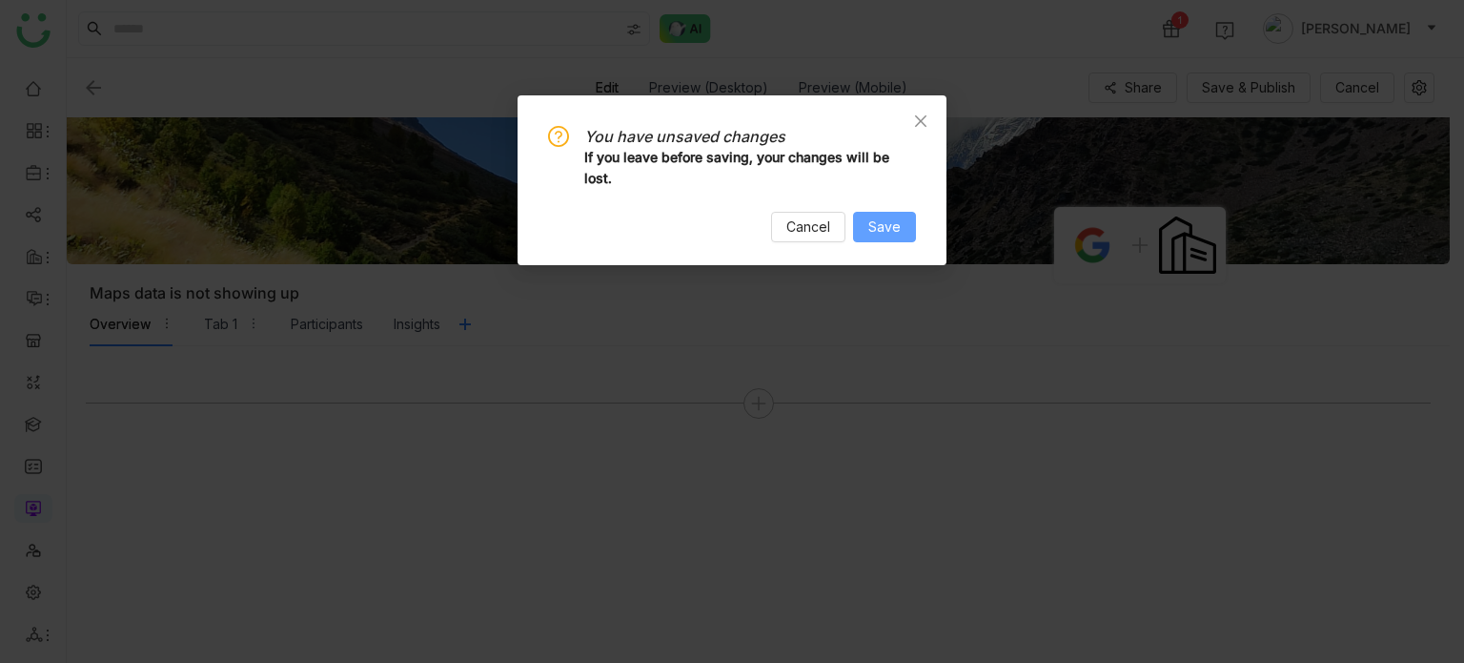
click at [910, 229] on button "Save" at bounding box center [884, 227] width 63 height 31
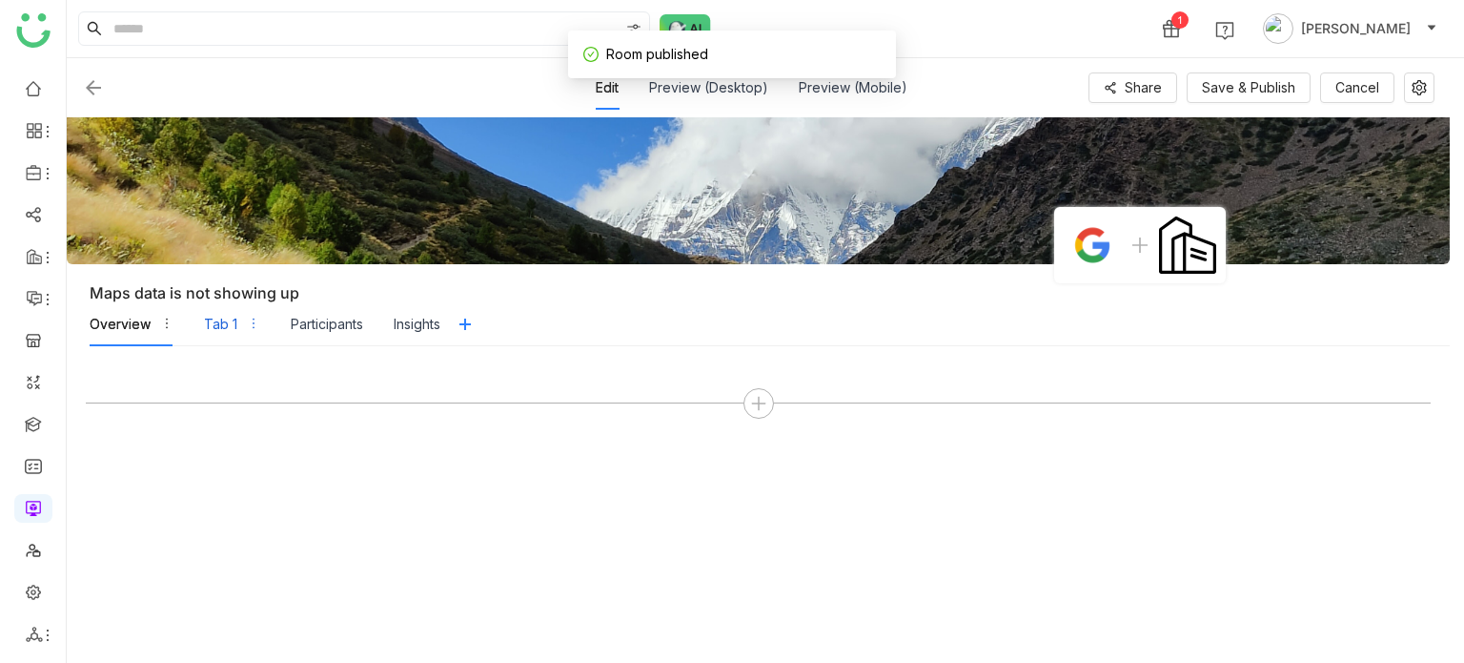
click at [209, 327] on div "Tab 1" at bounding box center [220, 324] width 33 height 21
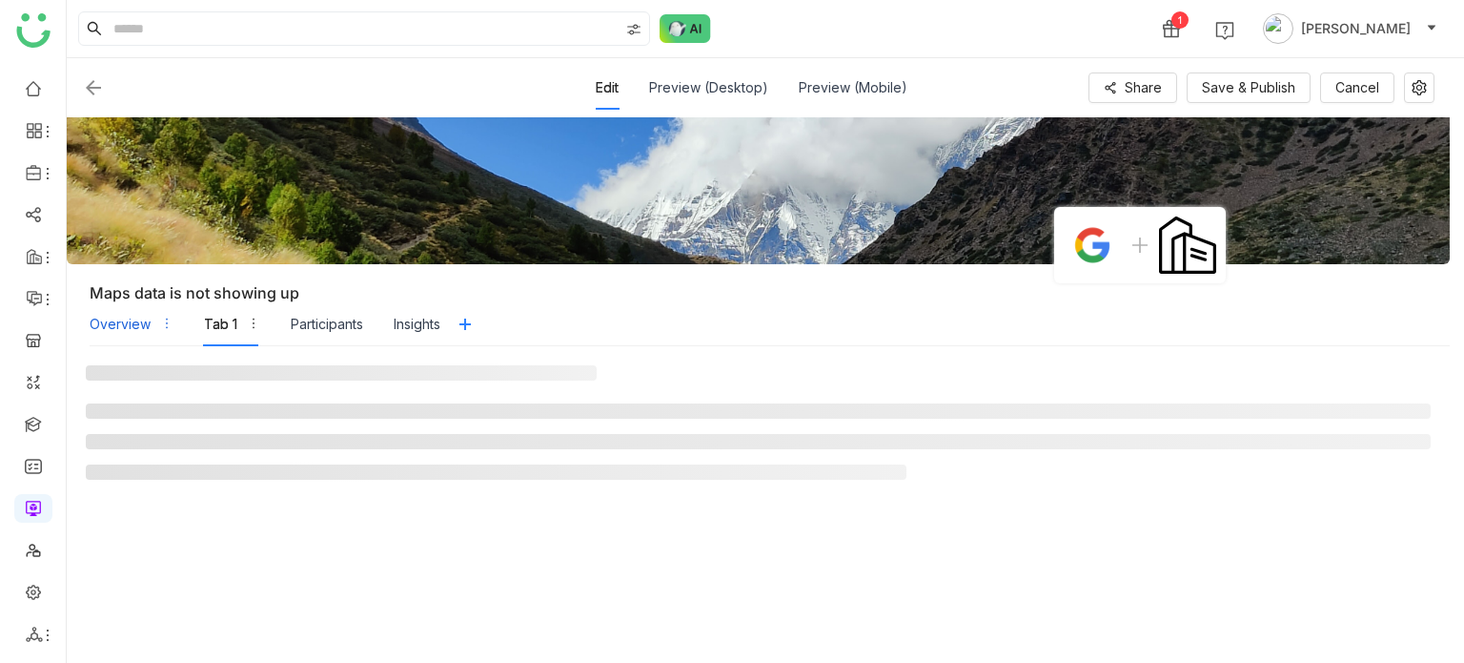
click at [97, 325] on div "Overview" at bounding box center [120, 324] width 61 height 21
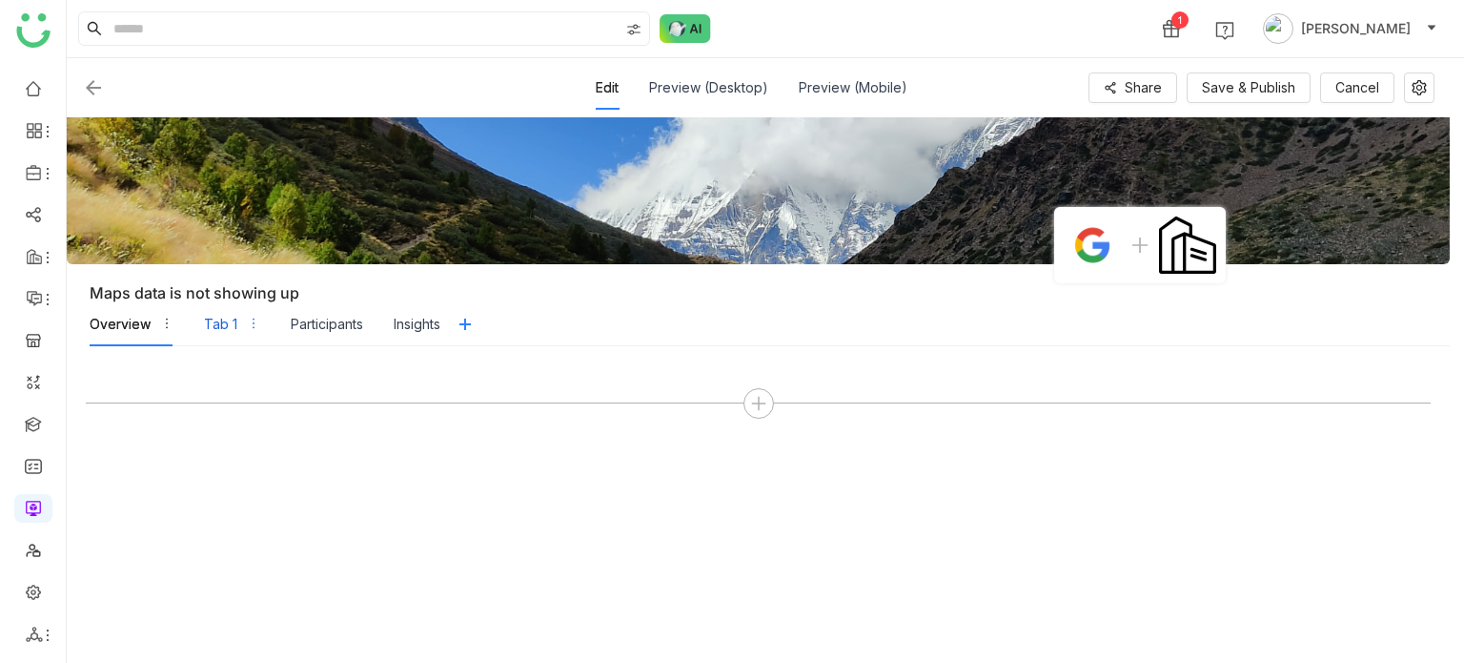
click at [225, 343] on div "Tab 1" at bounding box center [232, 324] width 56 height 44
drag, startPoint x: 108, startPoint y: 312, endPoint x: 127, endPoint y: 327, distance: 24.4
click at [108, 314] on div "Overview" at bounding box center [120, 324] width 61 height 21
click at [221, 342] on div "Tab 1" at bounding box center [232, 324] width 56 height 44
click at [373, 334] on div "Overview Tab 1 Participants Insights" at bounding box center [265, 324] width 351 height 44
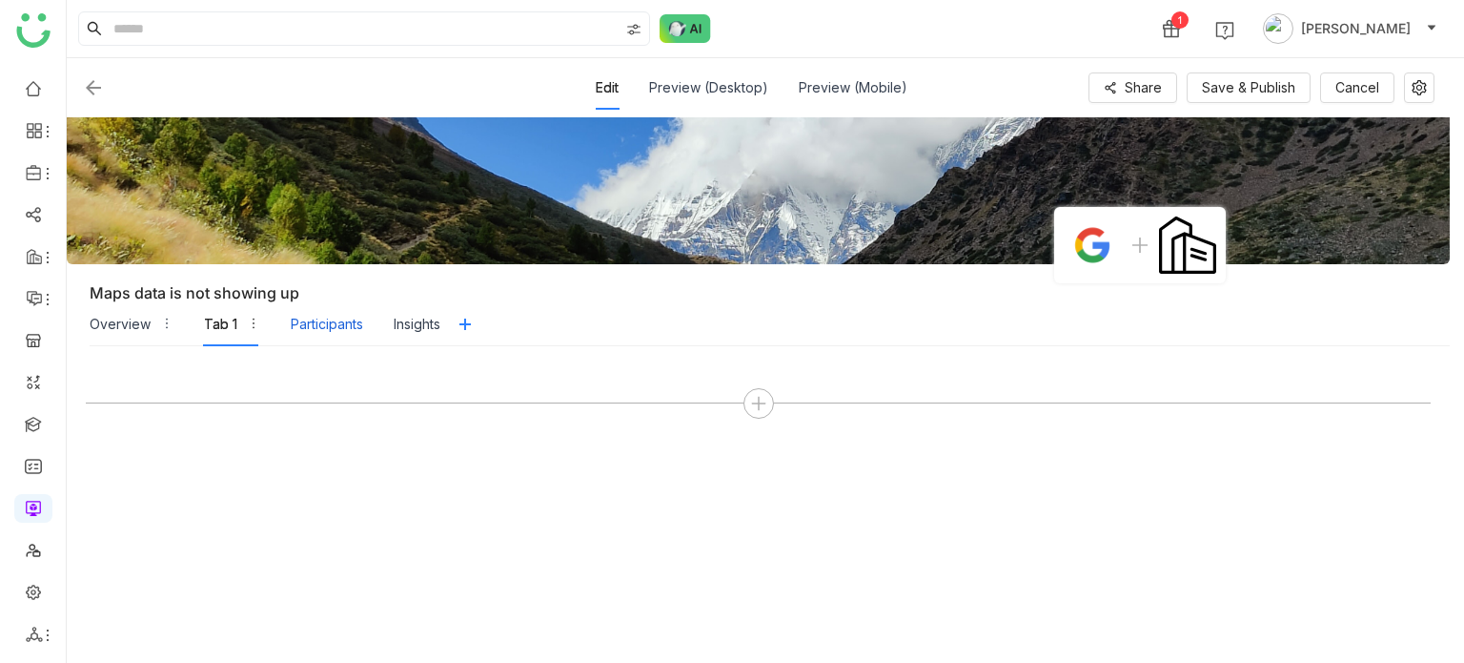
click at [336, 335] on div "Participants" at bounding box center [327, 324] width 72 height 44
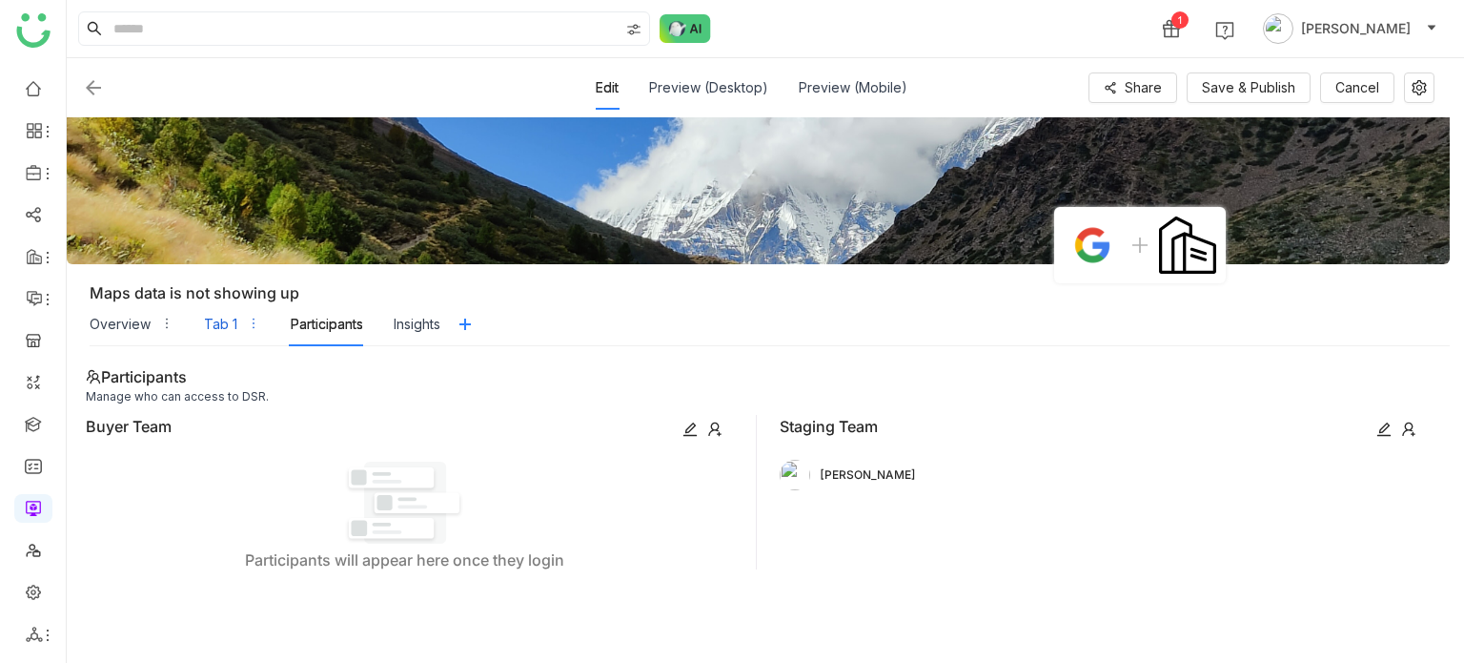
click at [225, 331] on div "Tab 1" at bounding box center [220, 324] width 33 height 21
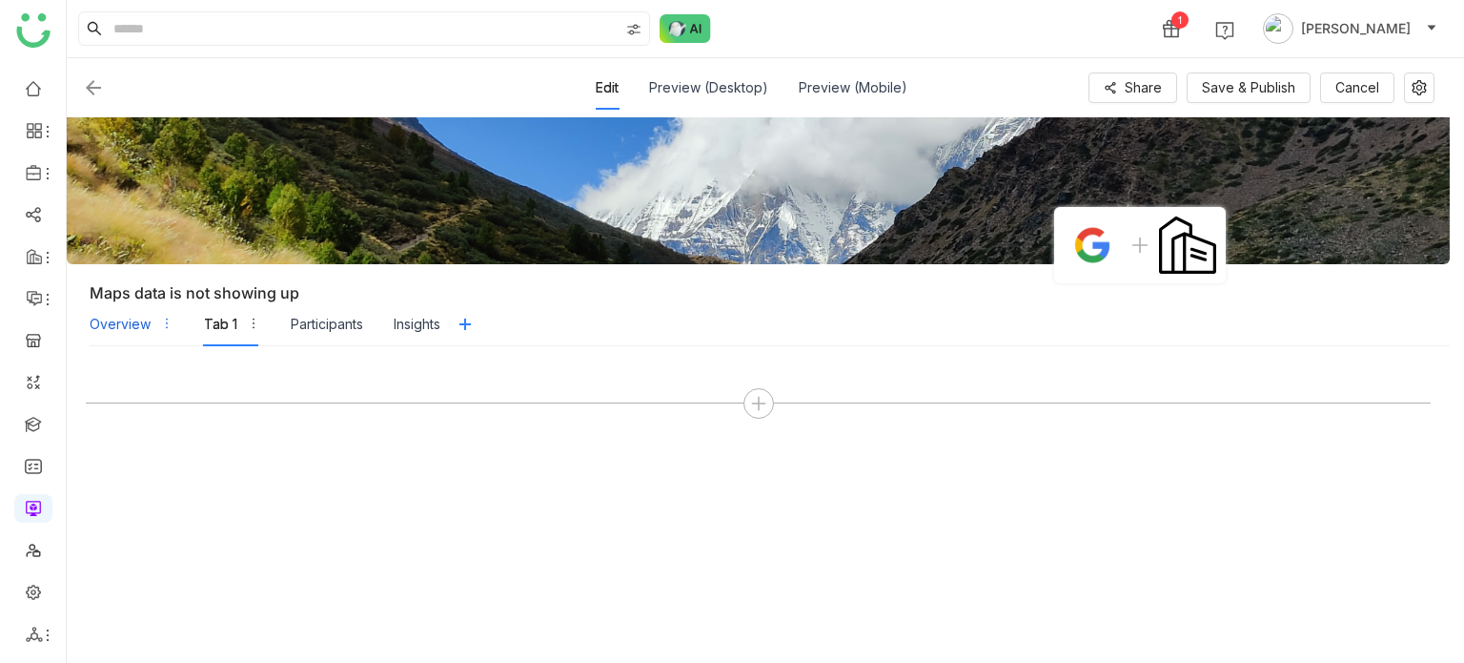
click at [126, 308] on div "Overview" at bounding box center [132, 324] width 84 height 44
click at [89, 92] on img at bounding box center [93, 87] width 23 height 23
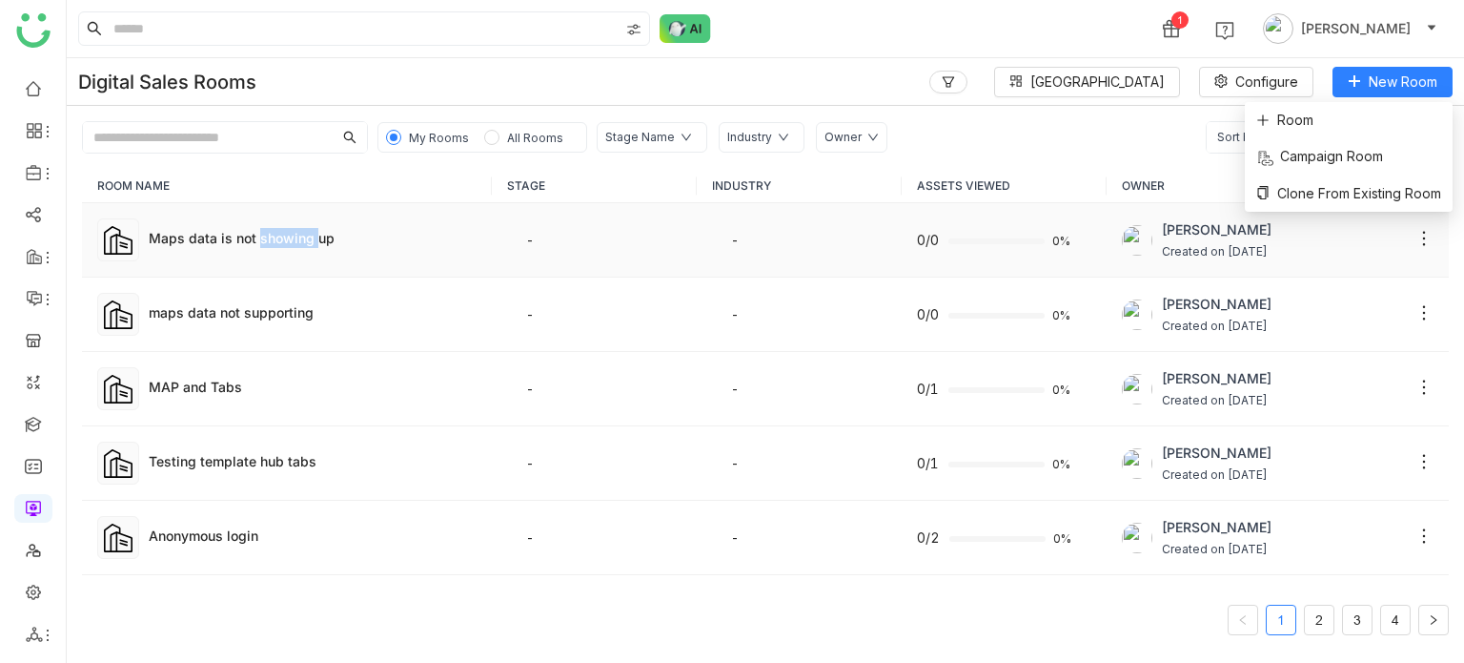
click at [291, 258] on td "Maps data is not showing up" at bounding box center [287, 240] width 410 height 74
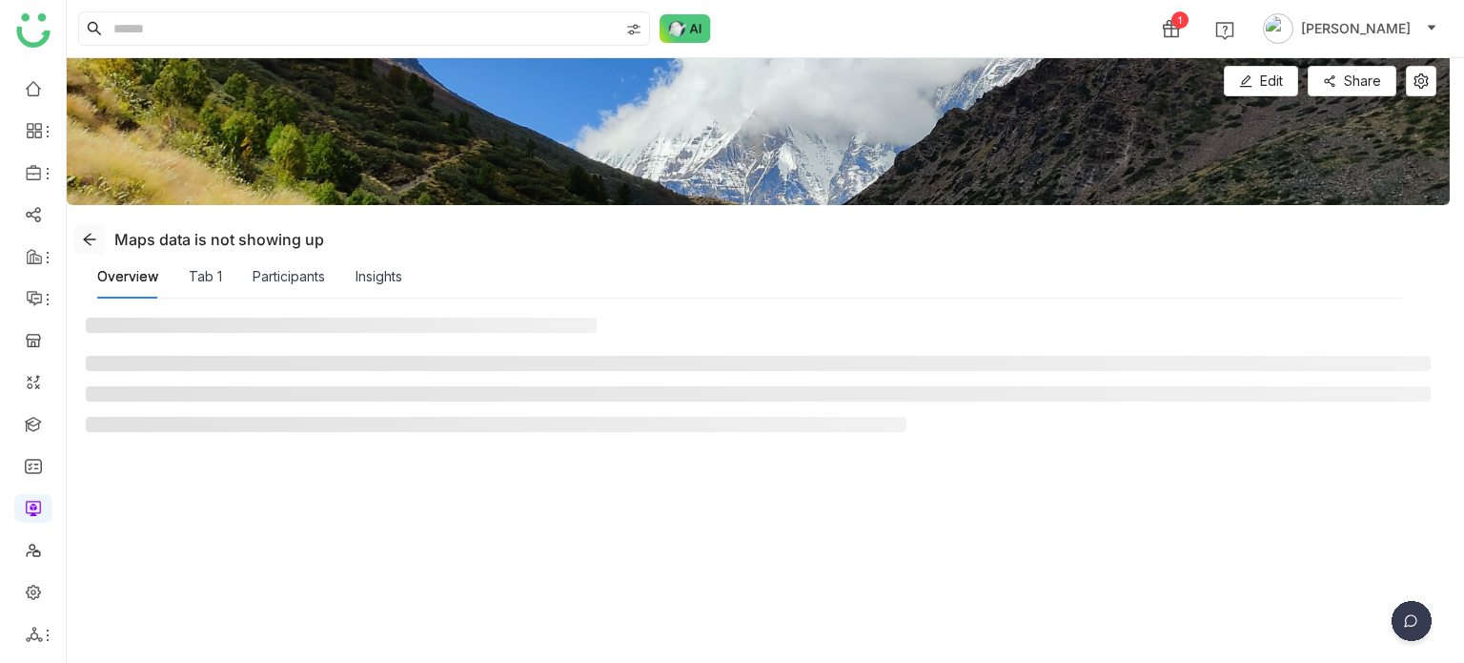
click at [84, 234] on icon at bounding box center [89, 239] width 15 height 15
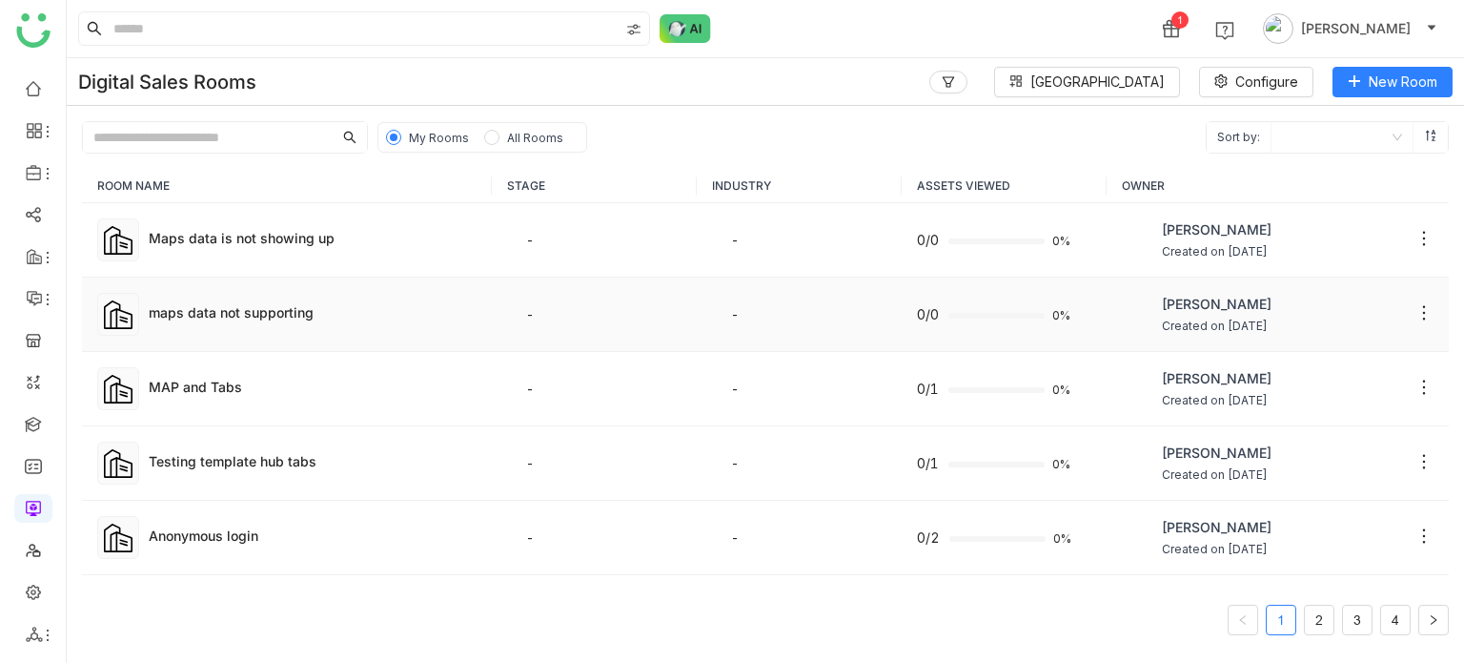
click at [1415, 304] on icon at bounding box center [1424, 312] width 19 height 19
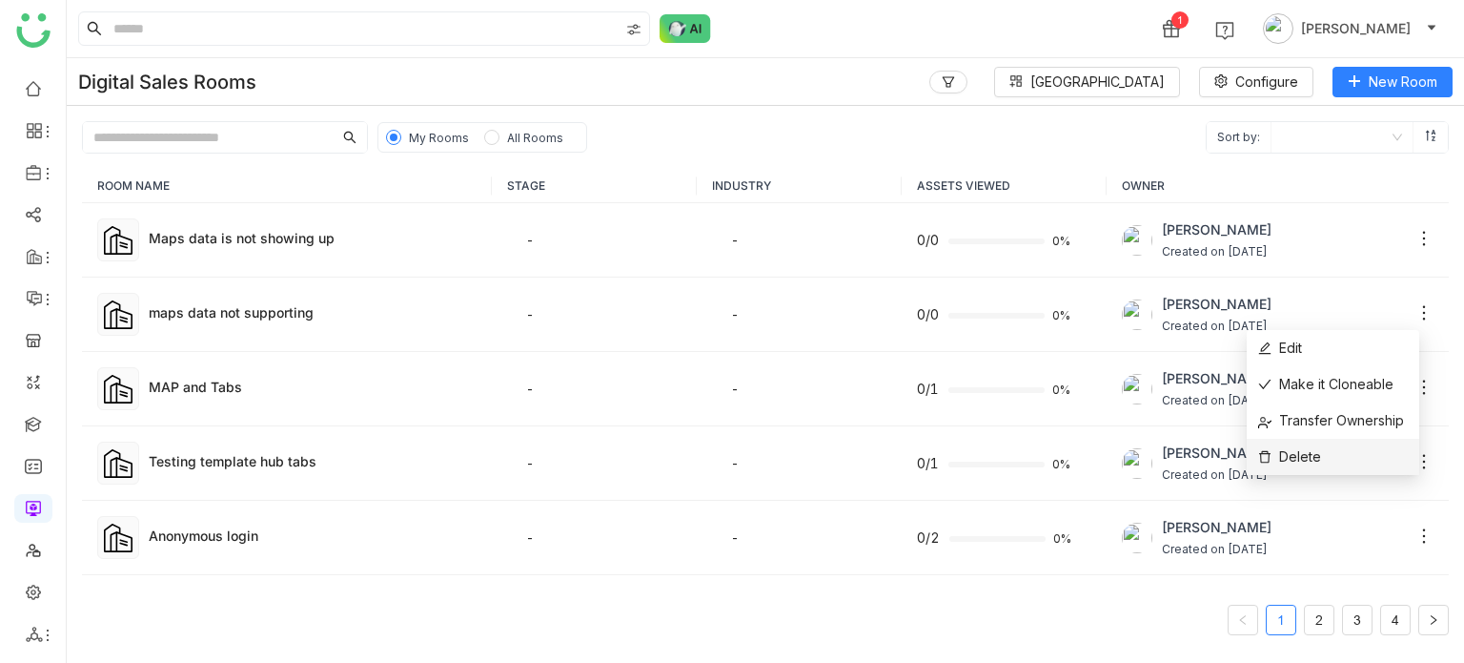
click at [1316, 453] on span "Delete" at bounding box center [1289, 456] width 63 height 21
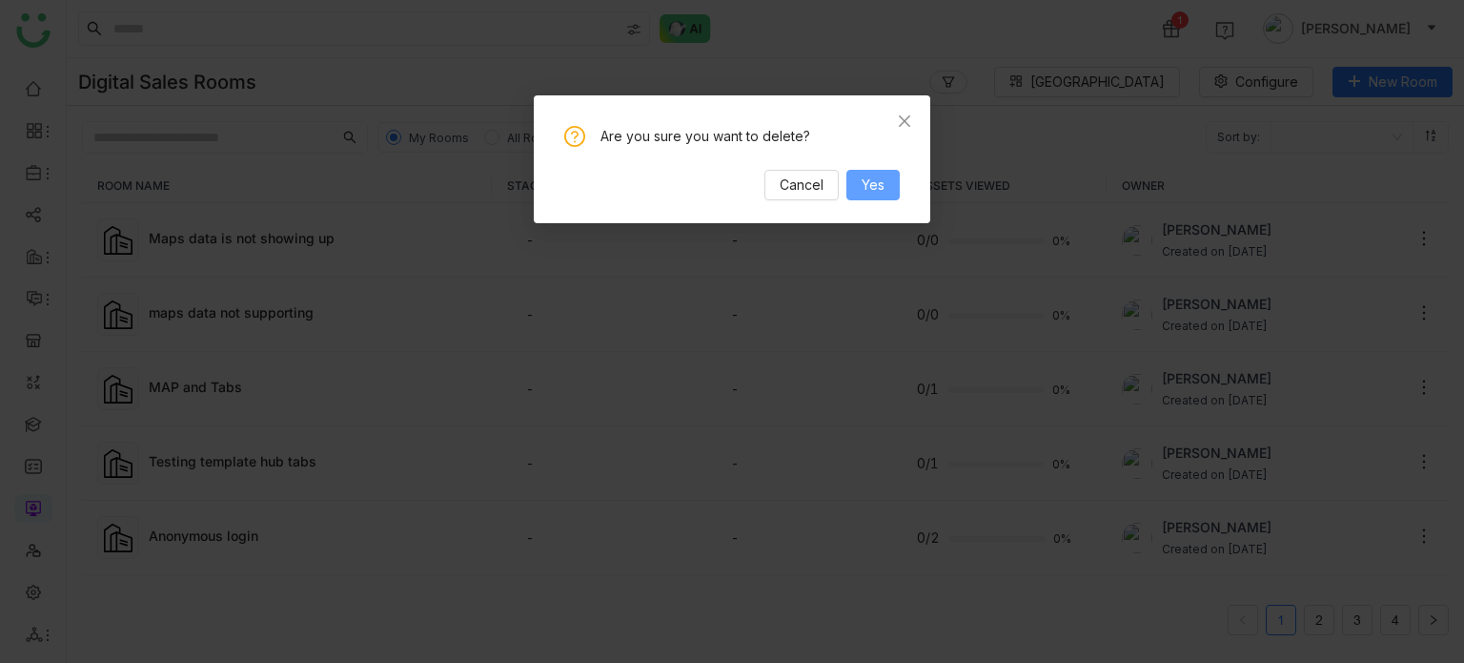
click at [863, 173] on button "Yes" at bounding box center [872, 185] width 53 height 31
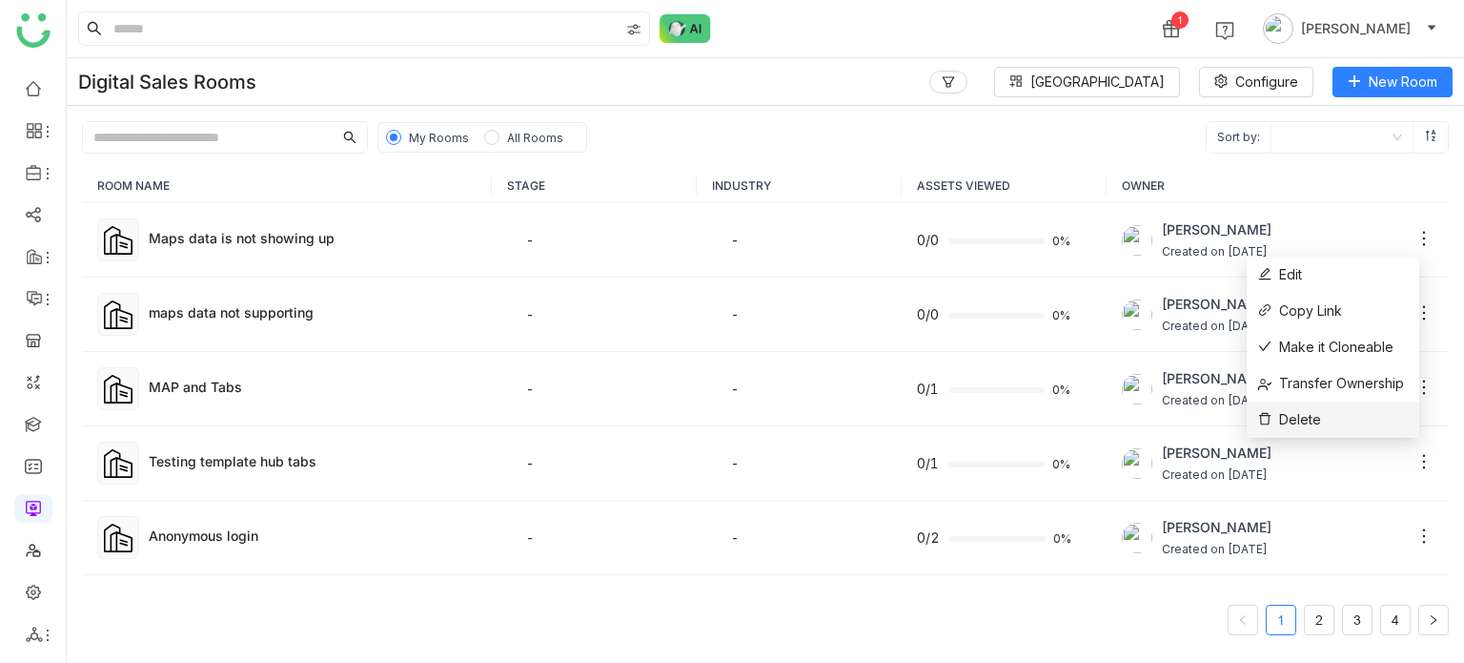
click at [1327, 415] on li "Delete" at bounding box center [1333, 419] width 173 height 36
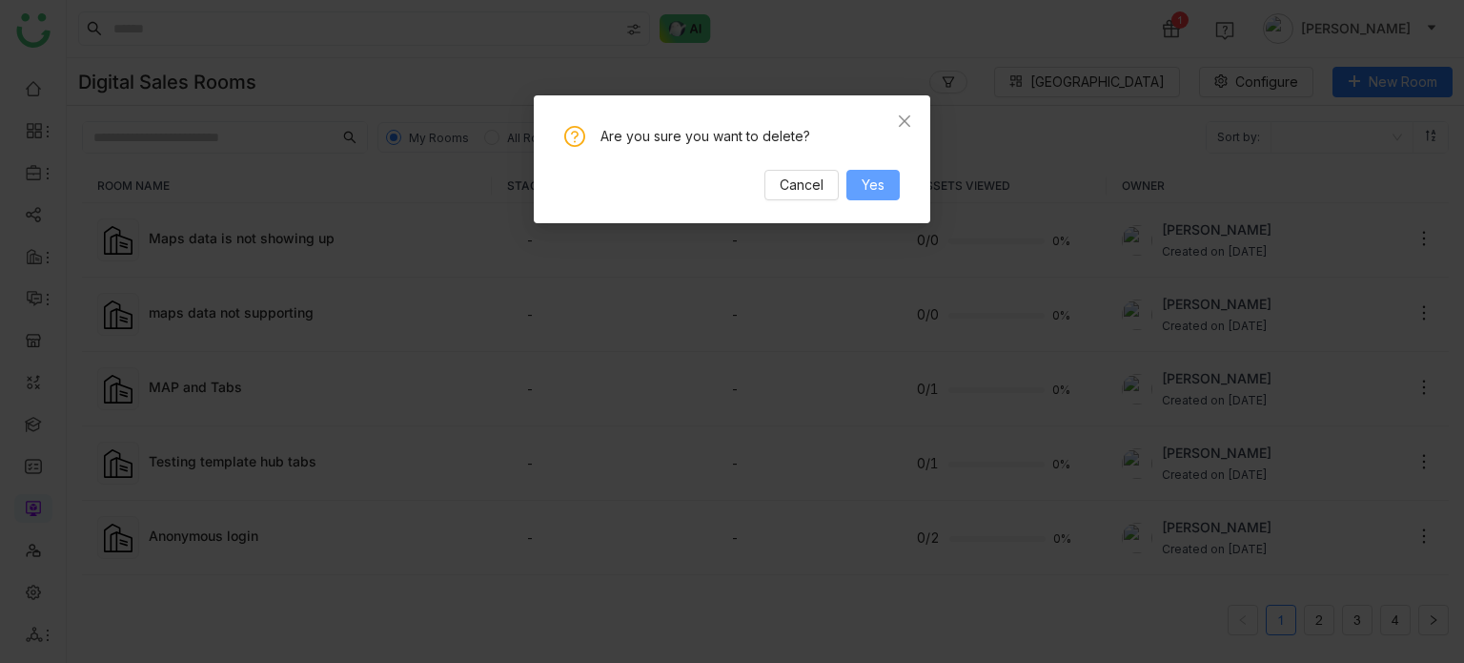
click at [859, 197] on button "Yes" at bounding box center [872, 185] width 53 height 31
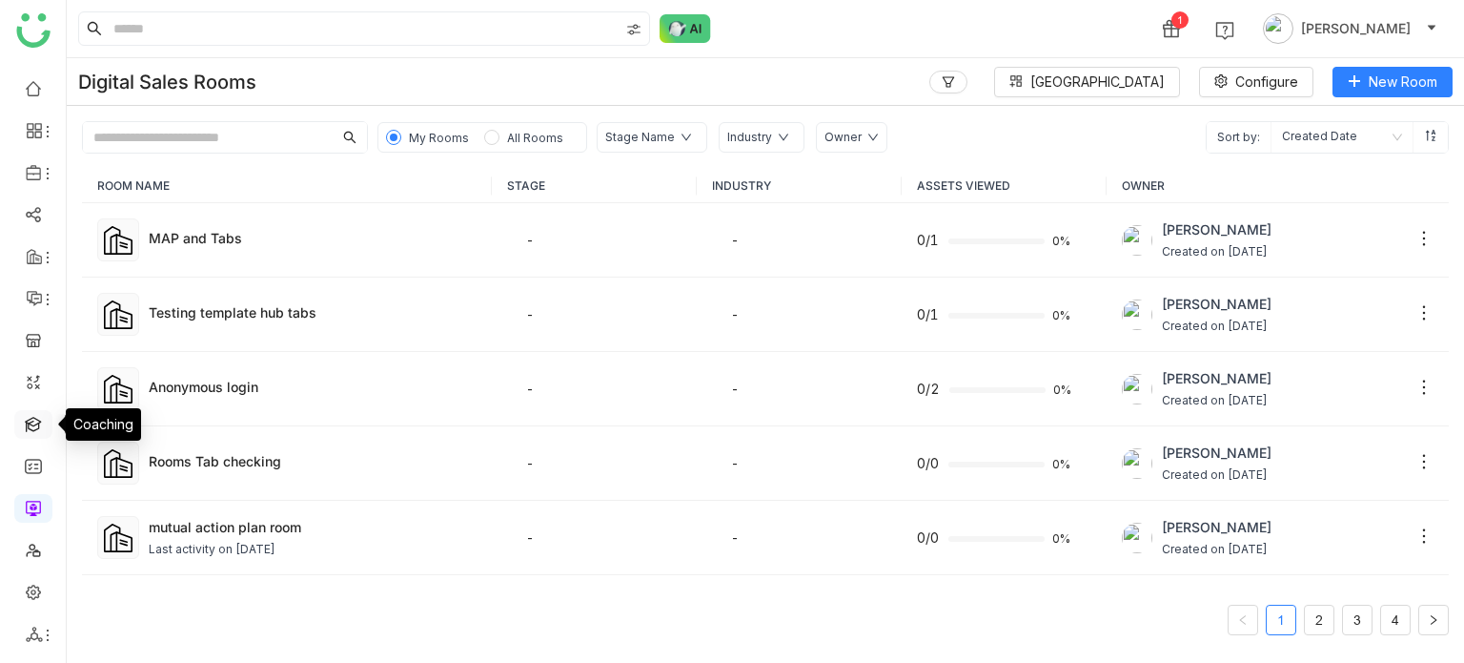
click at [31, 430] on link at bounding box center [33, 423] width 17 height 16
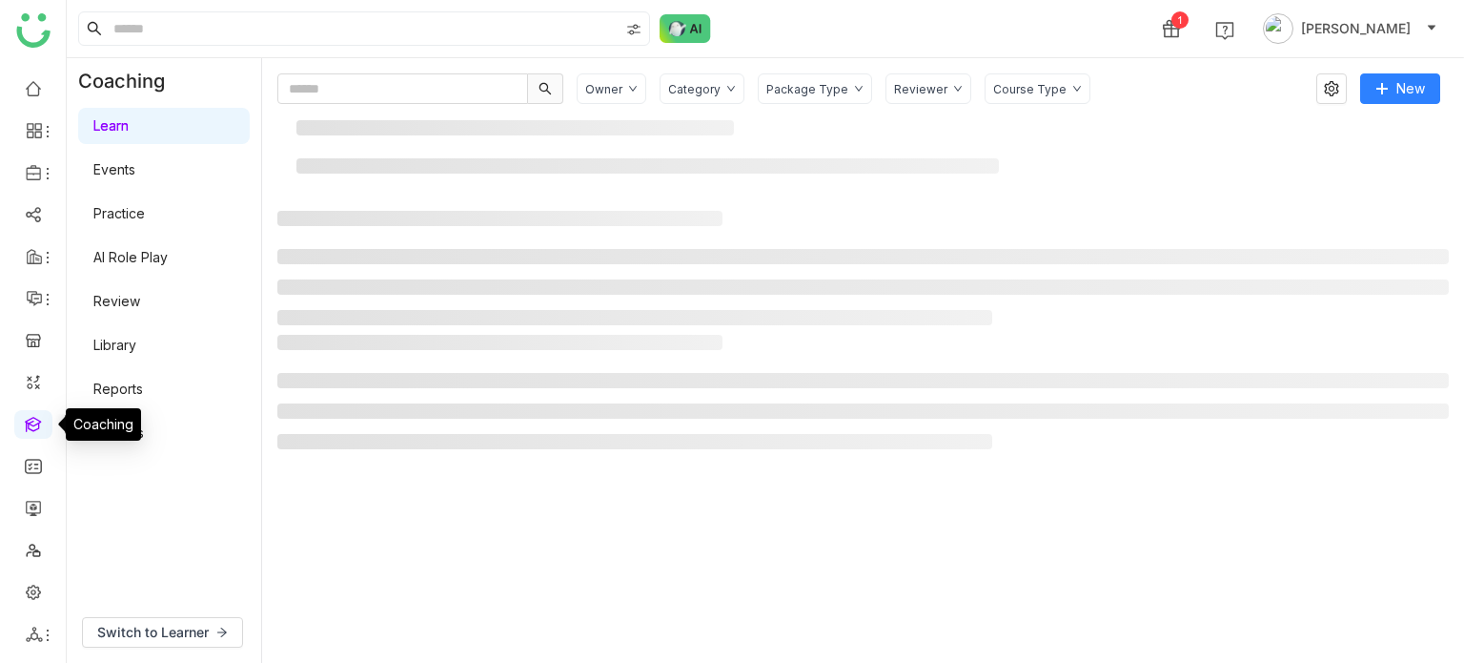
click at [35, 418] on link at bounding box center [33, 423] width 17 height 16
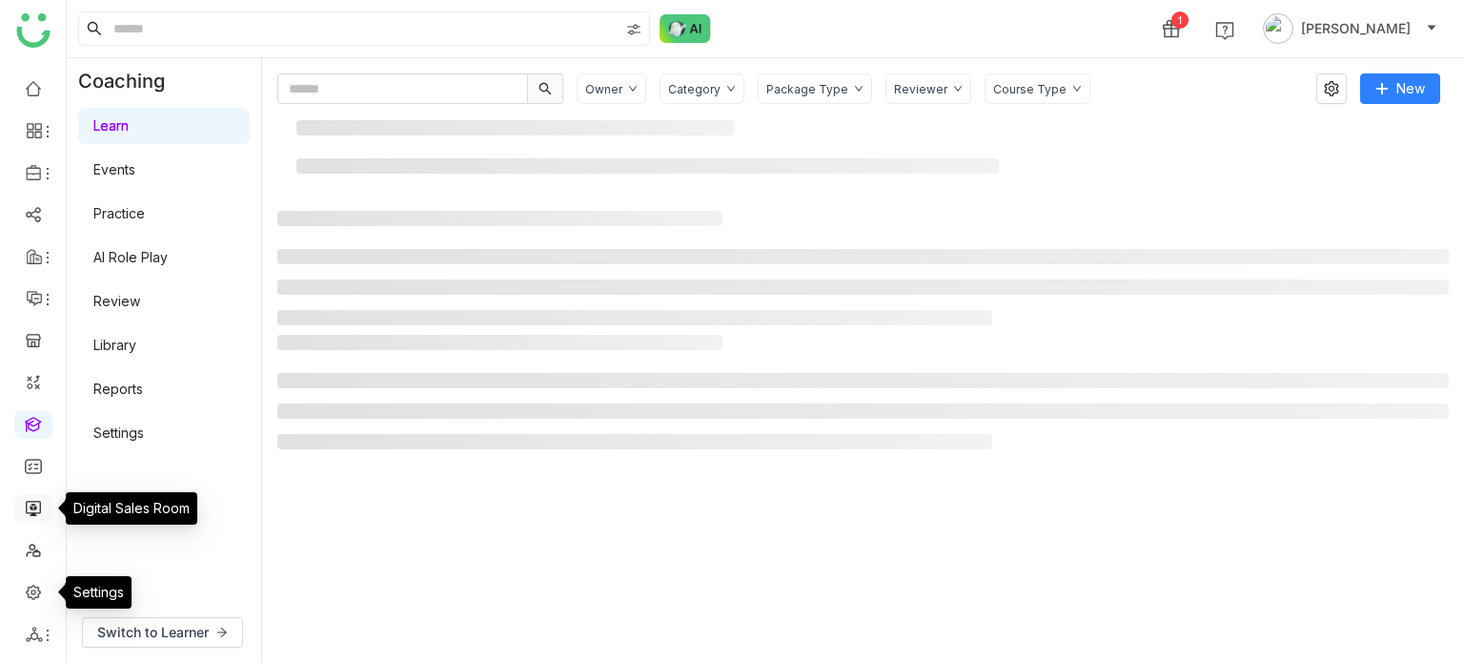
click at [25, 499] on link at bounding box center [33, 507] width 17 height 16
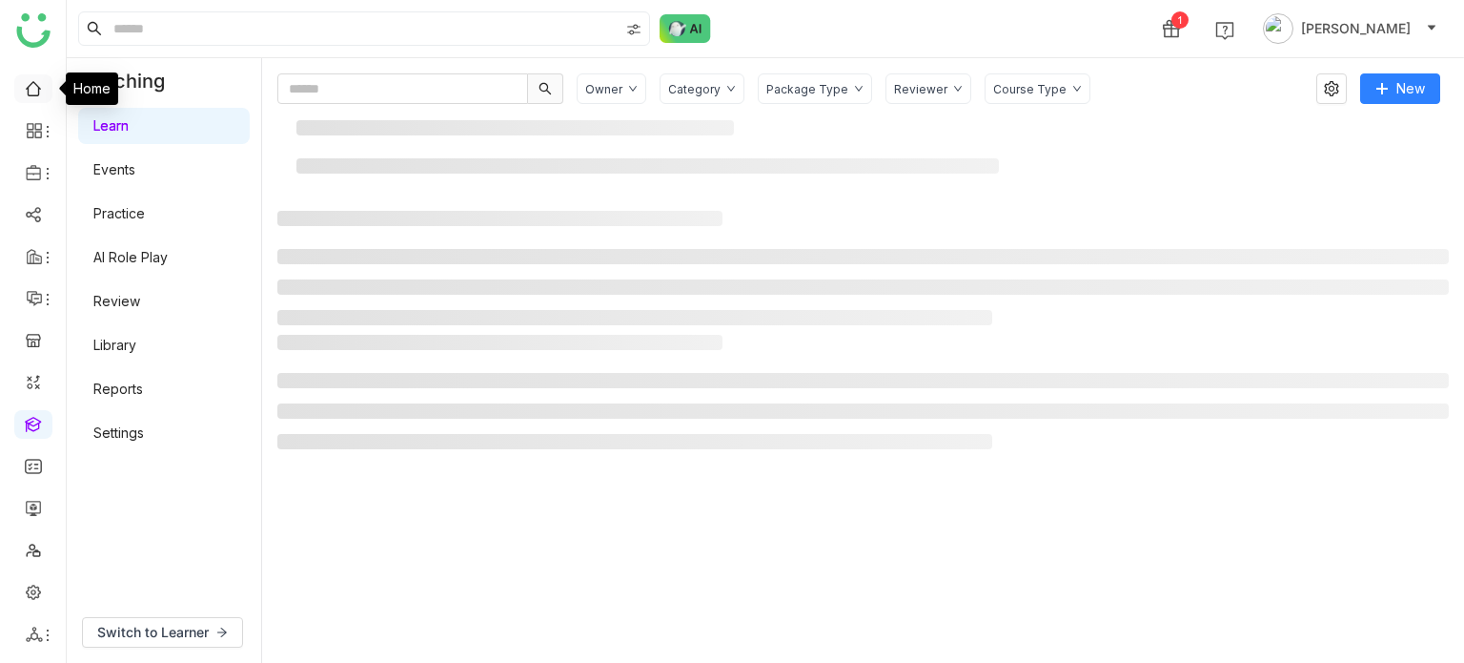
click at [41, 93] on link at bounding box center [33, 87] width 17 height 16
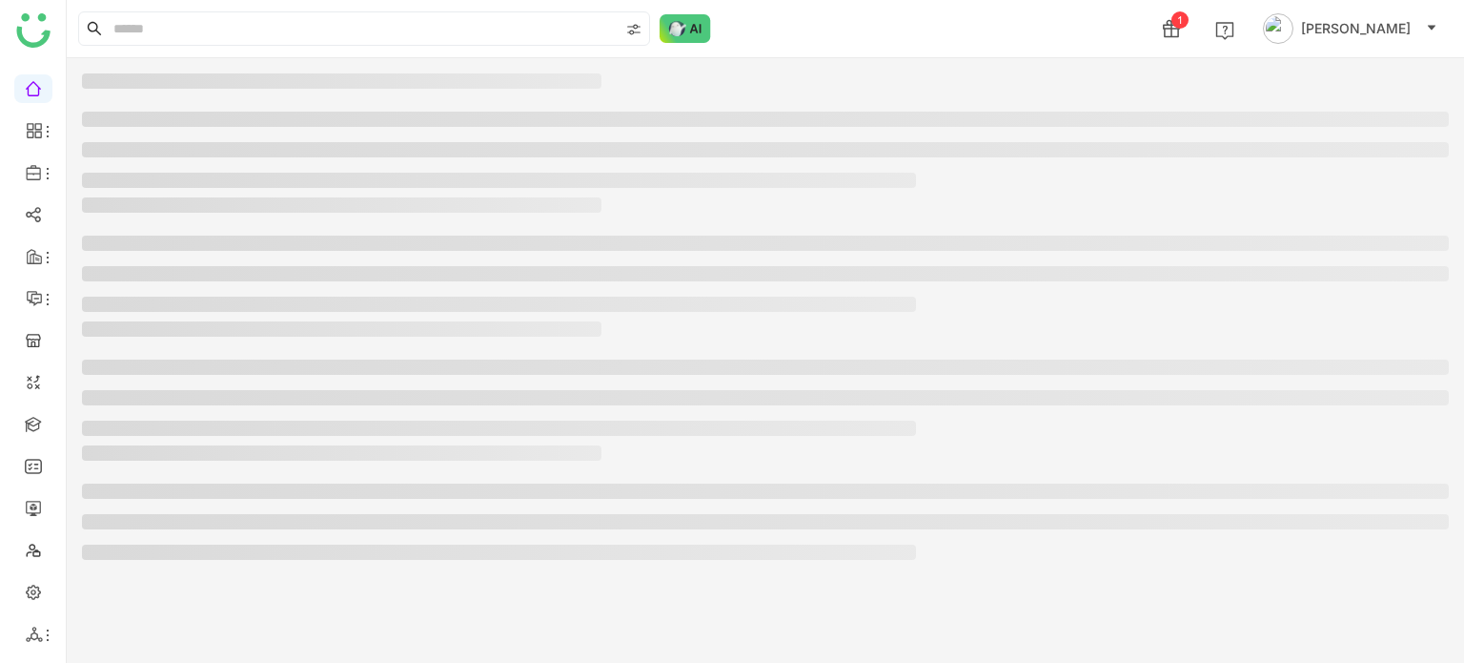
drag, startPoint x: 614, startPoint y: 211, endPoint x: 721, endPoint y: 24, distance: 215.2
click at [721, 24] on div "1 [PERSON_NAME]" at bounding box center [765, 28] width 1397 height 57
click at [38, 129] on icon at bounding box center [34, 130] width 17 height 17
click at [161, 181] on li at bounding box center [499, 180] width 834 height 15
click at [104, 178] on link "Dashboard" at bounding box center [133, 175] width 124 height 13
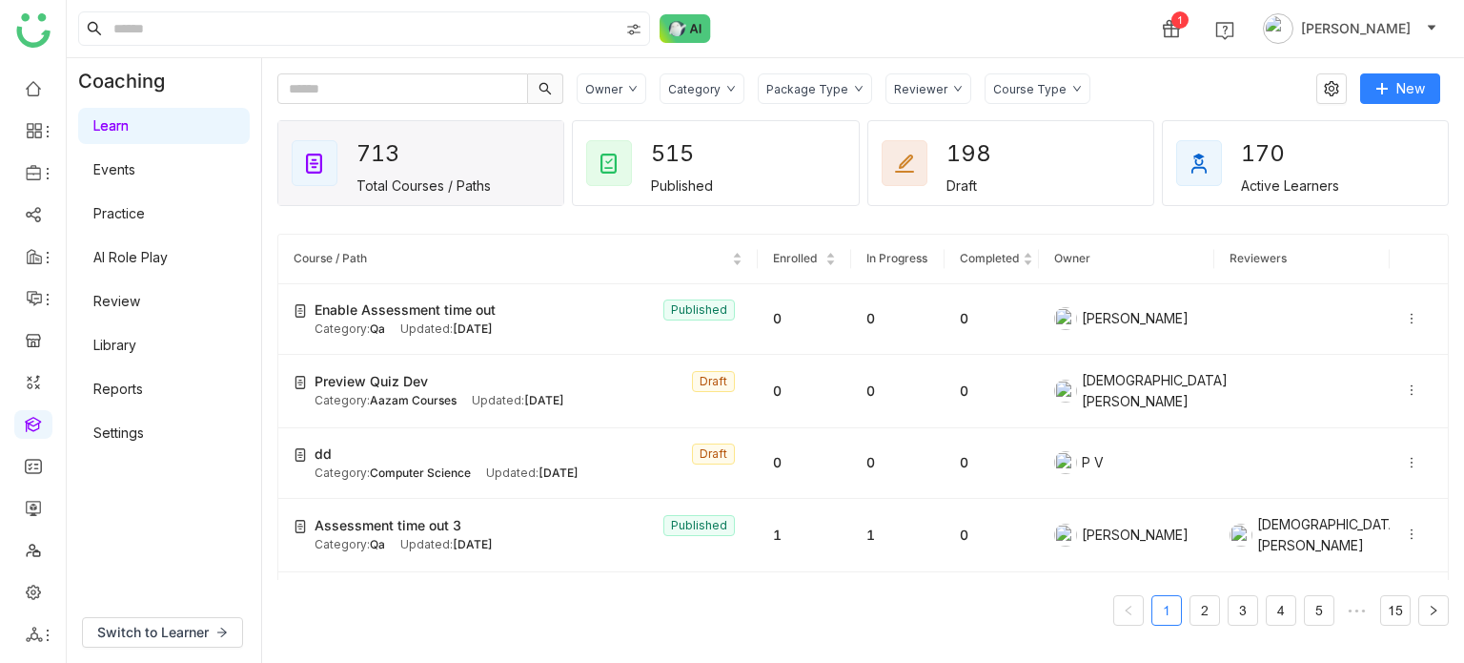
click at [38, 427] on link at bounding box center [33, 423] width 17 height 16
click at [42, 418] on link at bounding box center [33, 423] width 17 height 16
click at [500, 310] on div "Enable Assessment time out Published" at bounding box center [529, 309] width 428 height 21
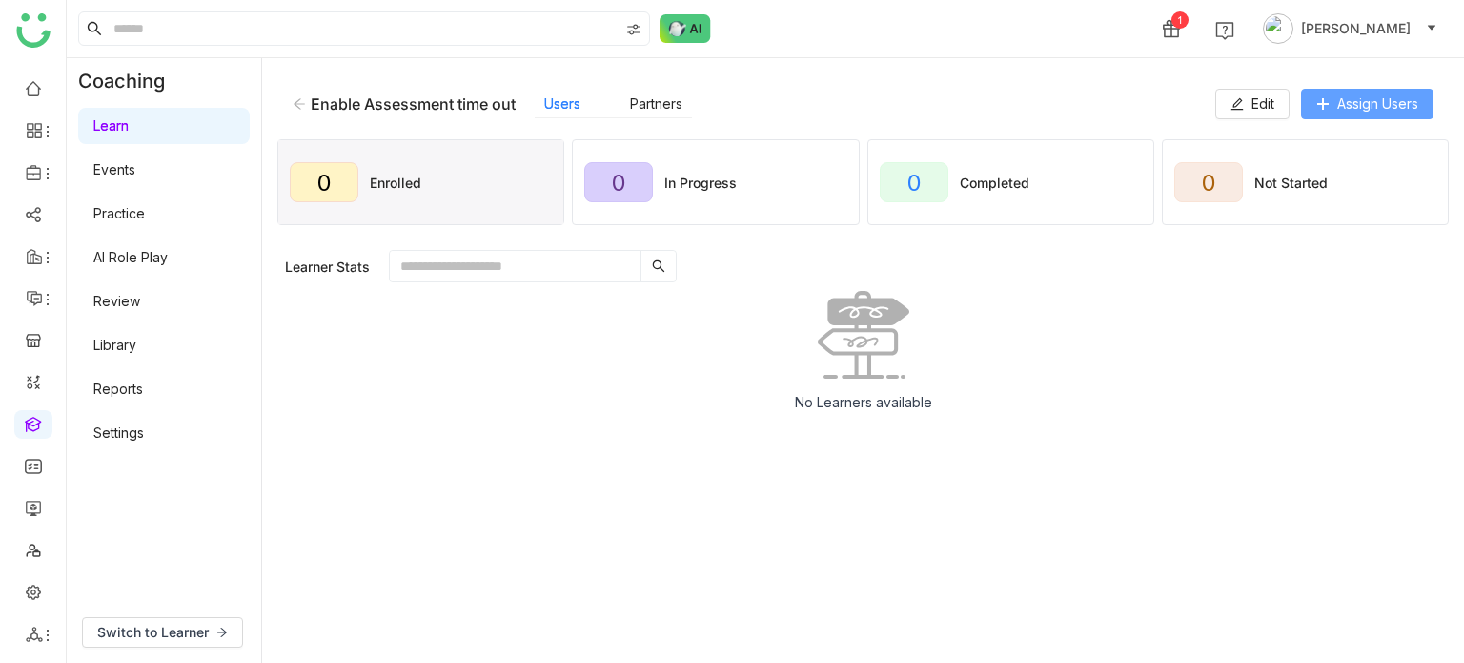
click at [1377, 94] on span "Assign Users" at bounding box center [1377, 103] width 81 height 21
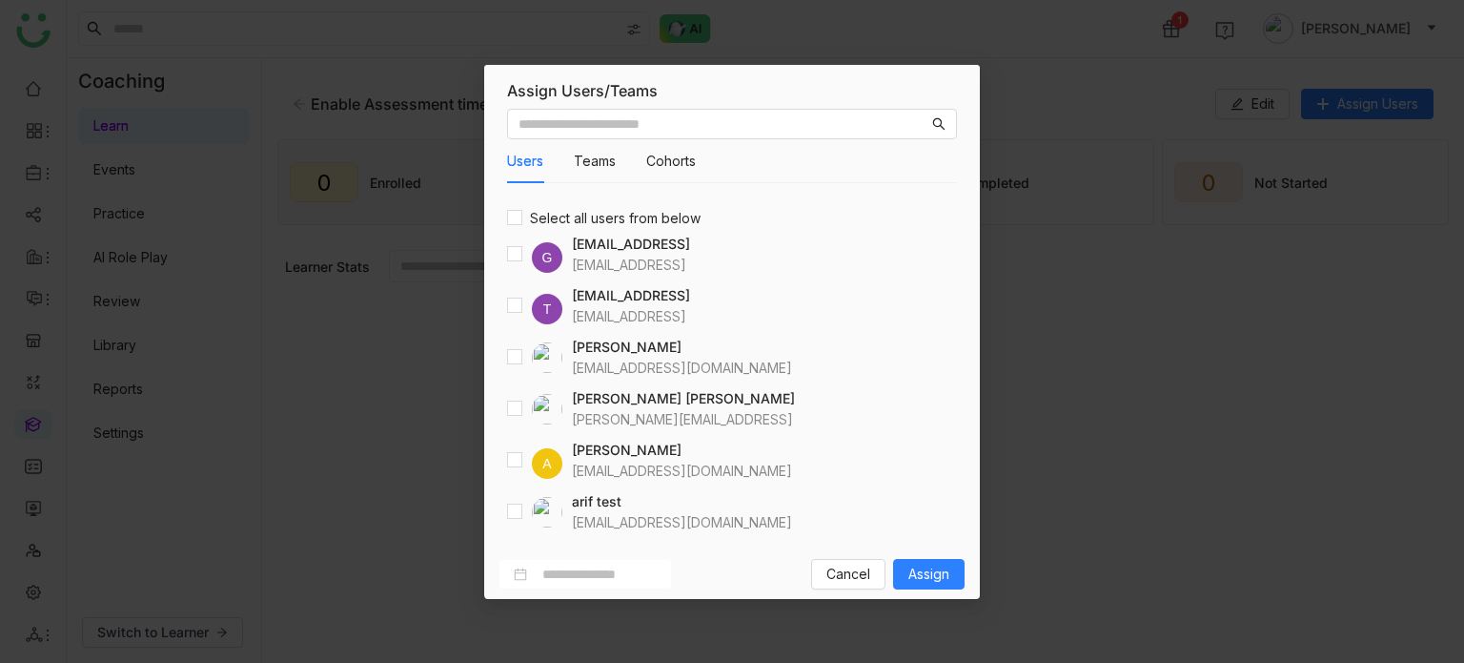
click at [506, 516] on div "Users Teams Cohorts Select all users from below G [EMAIL_ADDRESS] [EMAIL_ADDRES…" at bounding box center [732, 325] width 496 height 448
click at [933, 571] on span "Assign" at bounding box center [928, 573] width 41 height 21
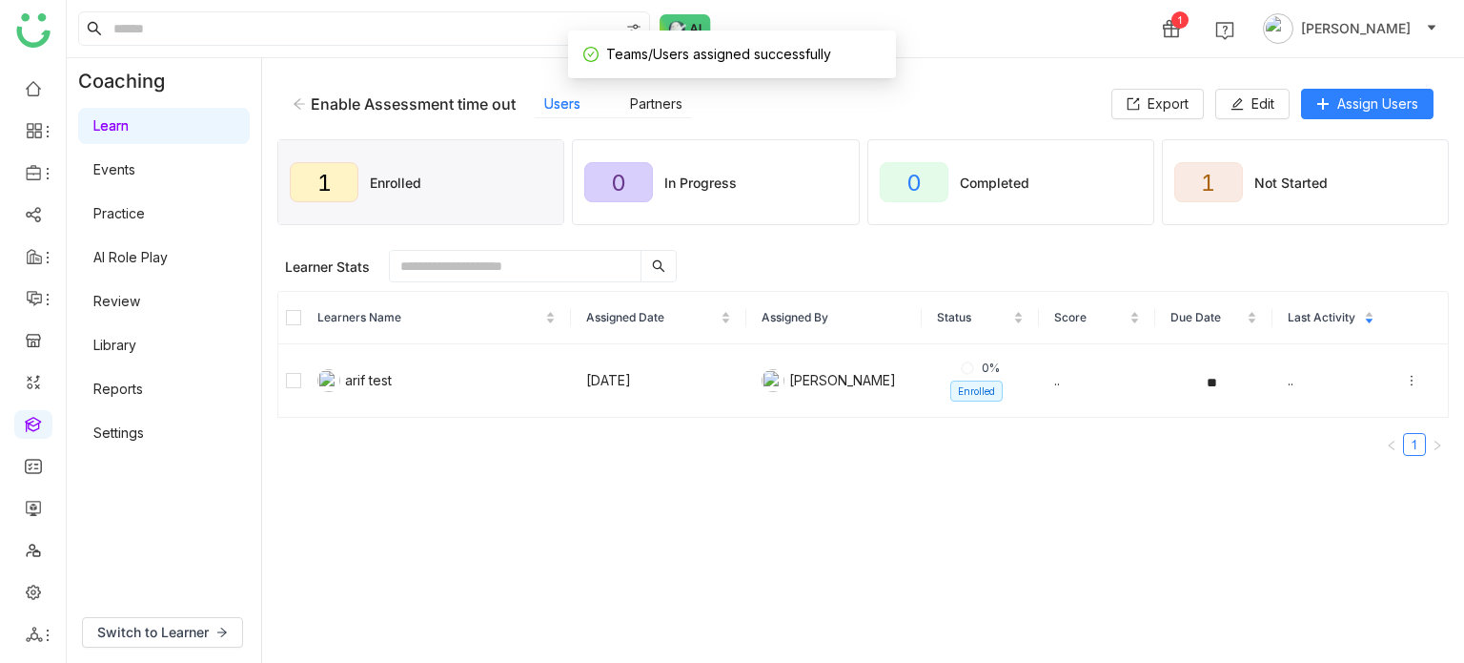
click at [128, 342] on link "Library" at bounding box center [114, 344] width 43 height 16
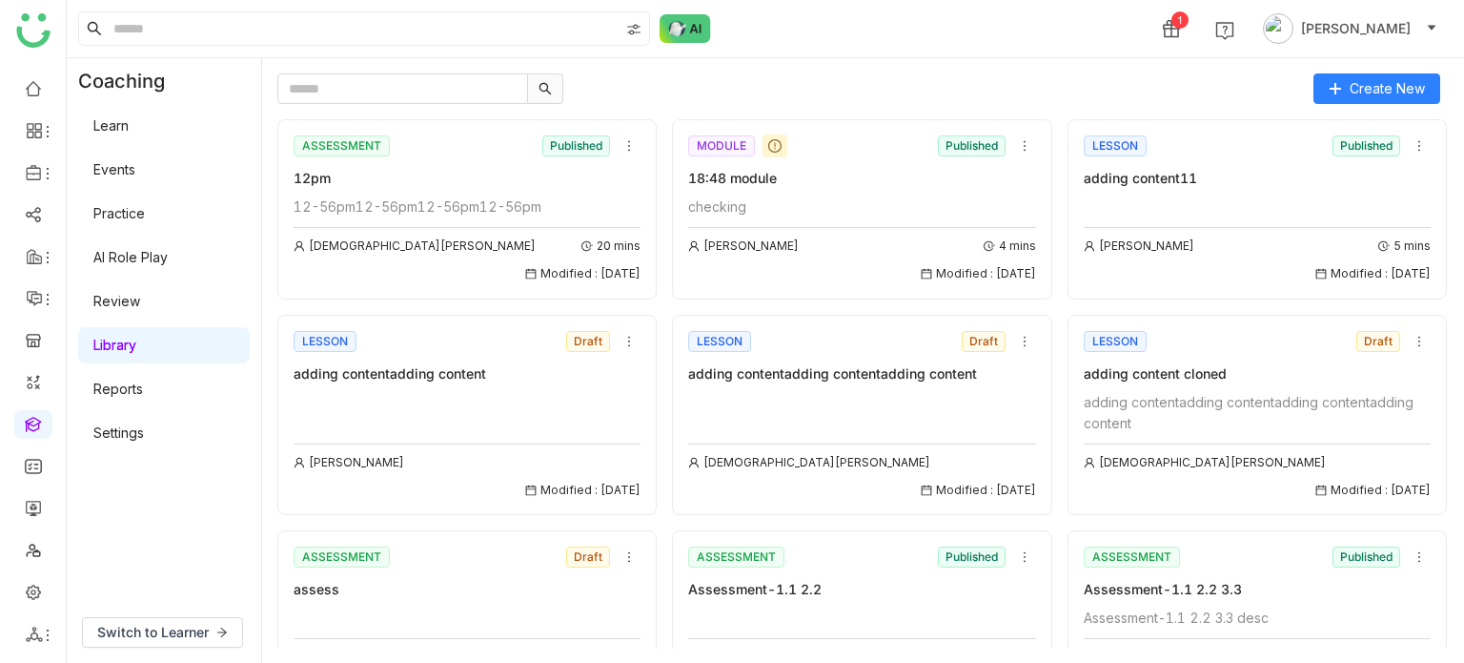
click at [759, 71] on div "Create New ASSESSMENT Published 12pm 12-56pm12-56pm12-56pm12-56pm [PERSON_NAME]…" at bounding box center [863, 360] width 1202 height 604
click at [136, 336] on link "Library" at bounding box center [114, 344] width 43 height 16
click at [27, 427] on link at bounding box center [33, 423] width 17 height 16
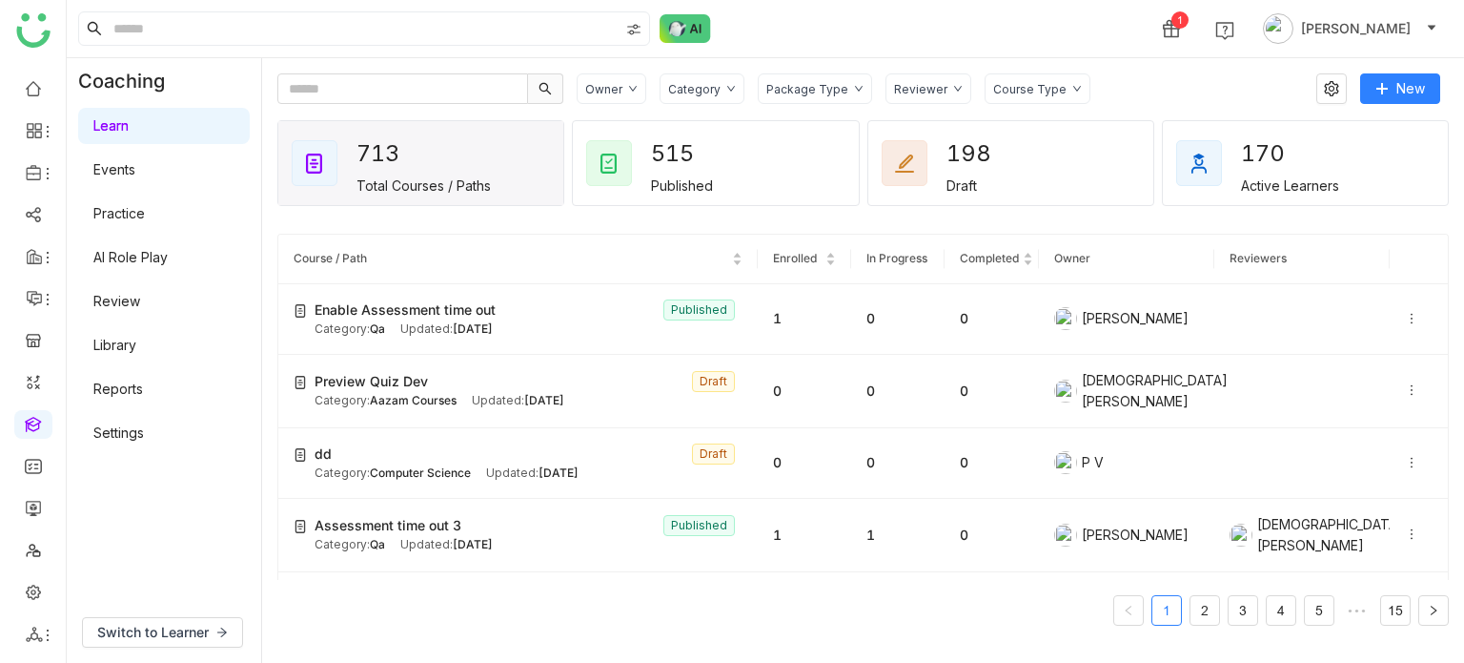
click at [887, 42] on div "1 [PERSON_NAME]" at bounding box center [765, 28] width 1397 height 57
click at [1405, 315] on icon at bounding box center [1411, 318] width 13 height 13
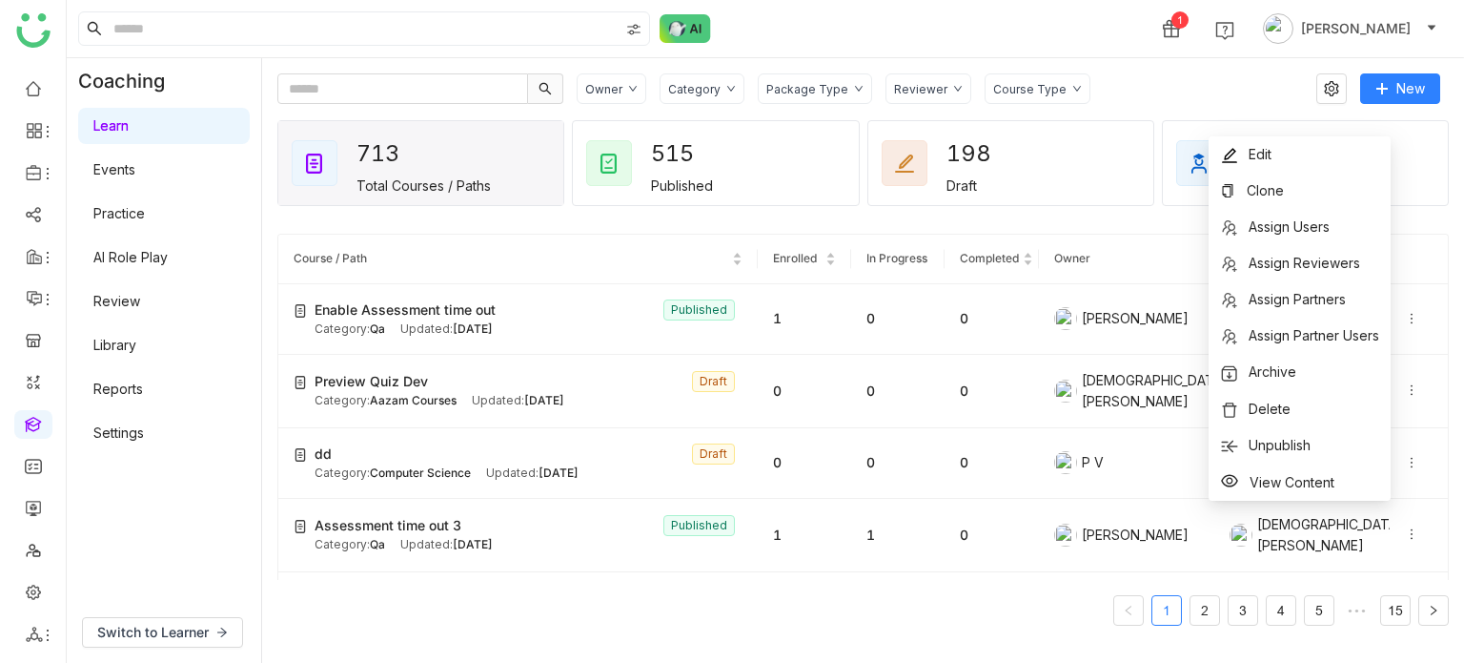
click at [1132, 102] on div "Owner Category Package Type Reviewer Course Type" at bounding box center [940, 88] width 726 height 31
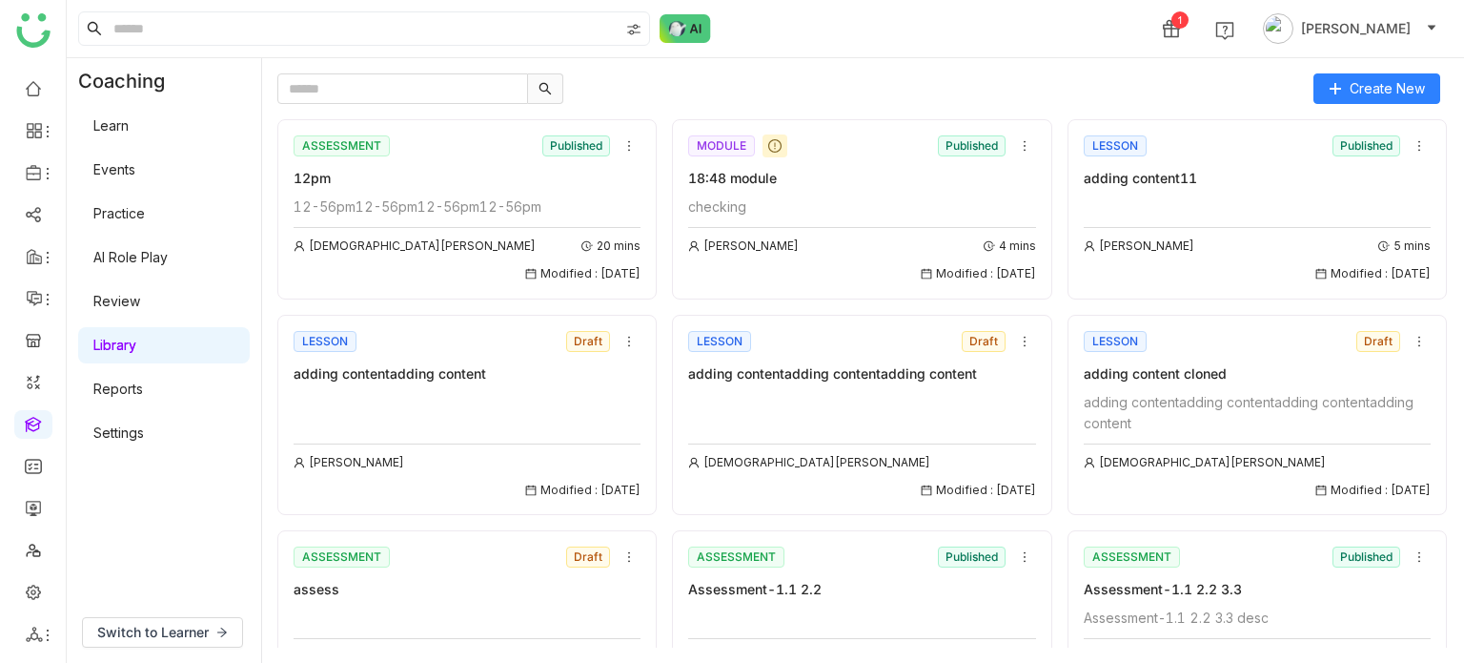
click at [419, 105] on gtmb-course-listing "ASSESSMENT Published 12pm 12-56pm12-56pm12-56pm12-56pm [PERSON_NAME] 20 mins Mo…" at bounding box center [863, 375] width 1172 height 543
click at [421, 101] on input "text" at bounding box center [402, 88] width 251 height 31
click at [136, 344] on link "Library" at bounding box center [114, 344] width 43 height 16
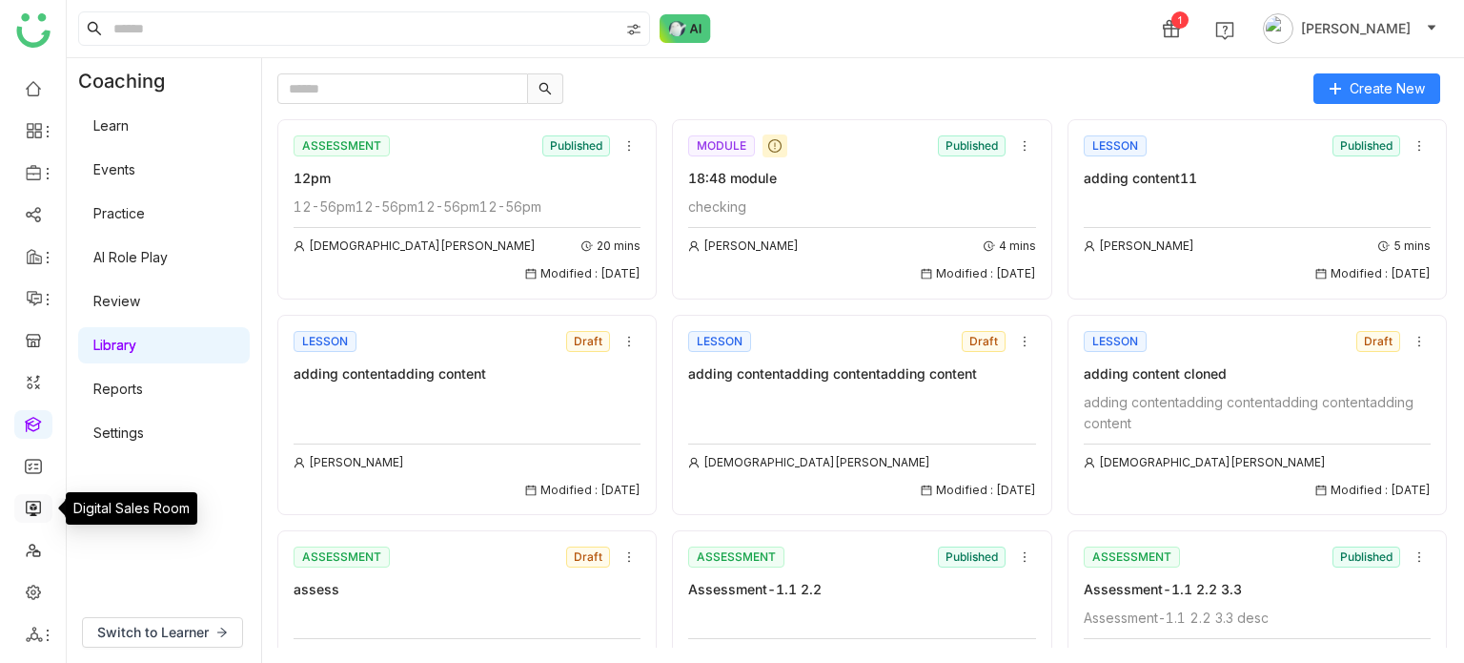
click at [39, 514] on link at bounding box center [33, 507] width 17 height 16
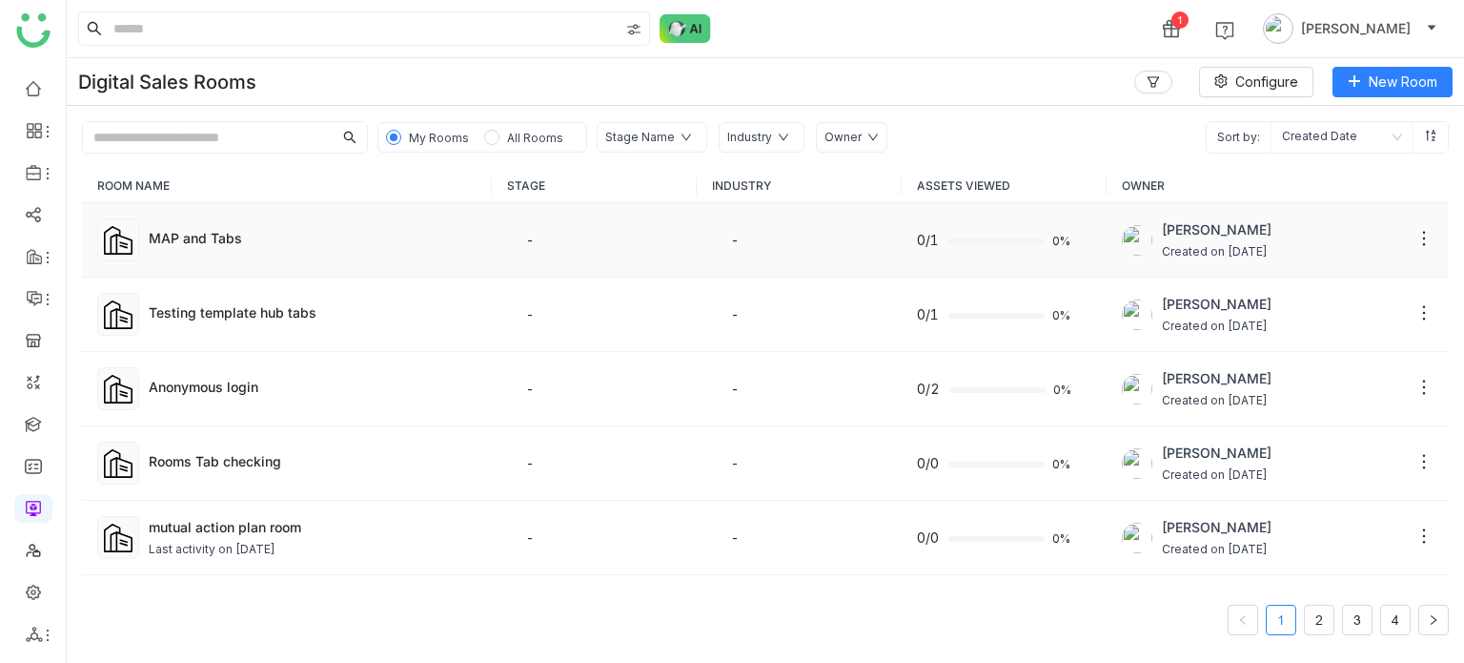
click at [239, 252] on td "MAP and Tabs" at bounding box center [287, 240] width 410 height 74
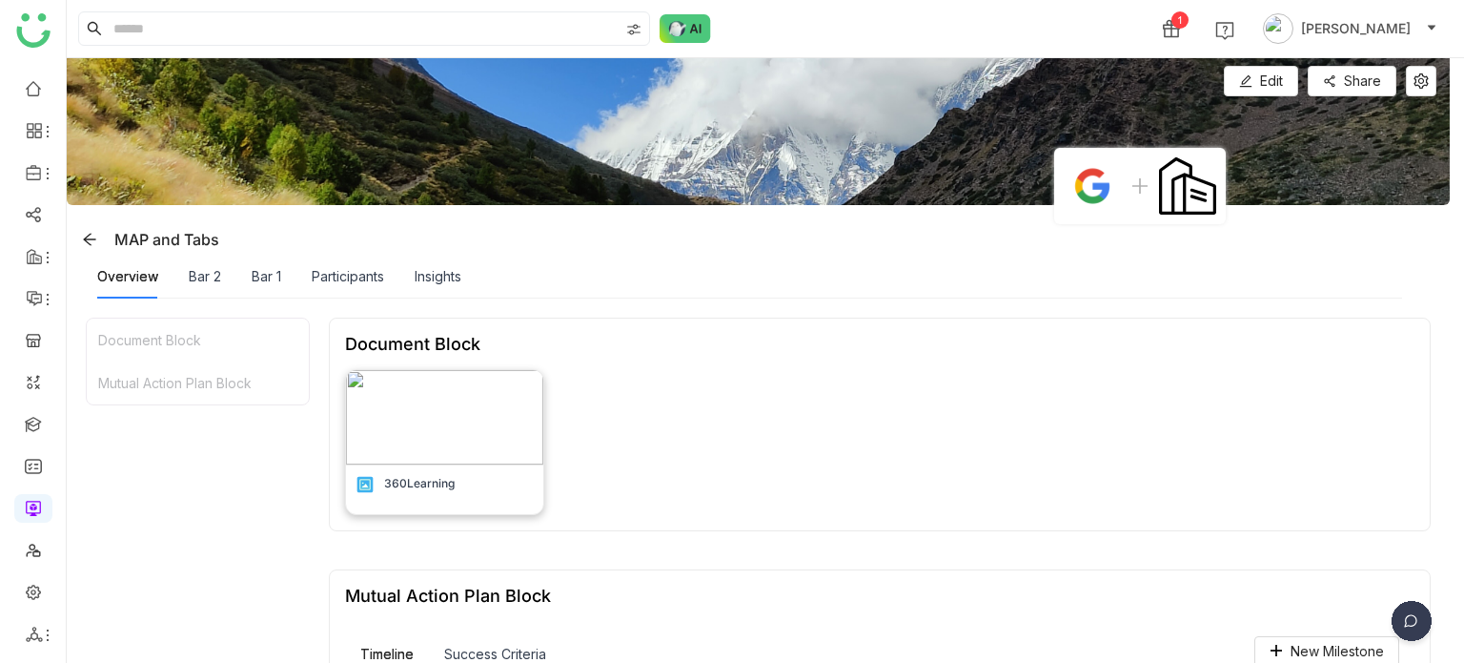
click at [389, 444] on img at bounding box center [444, 417] width 196 height 94
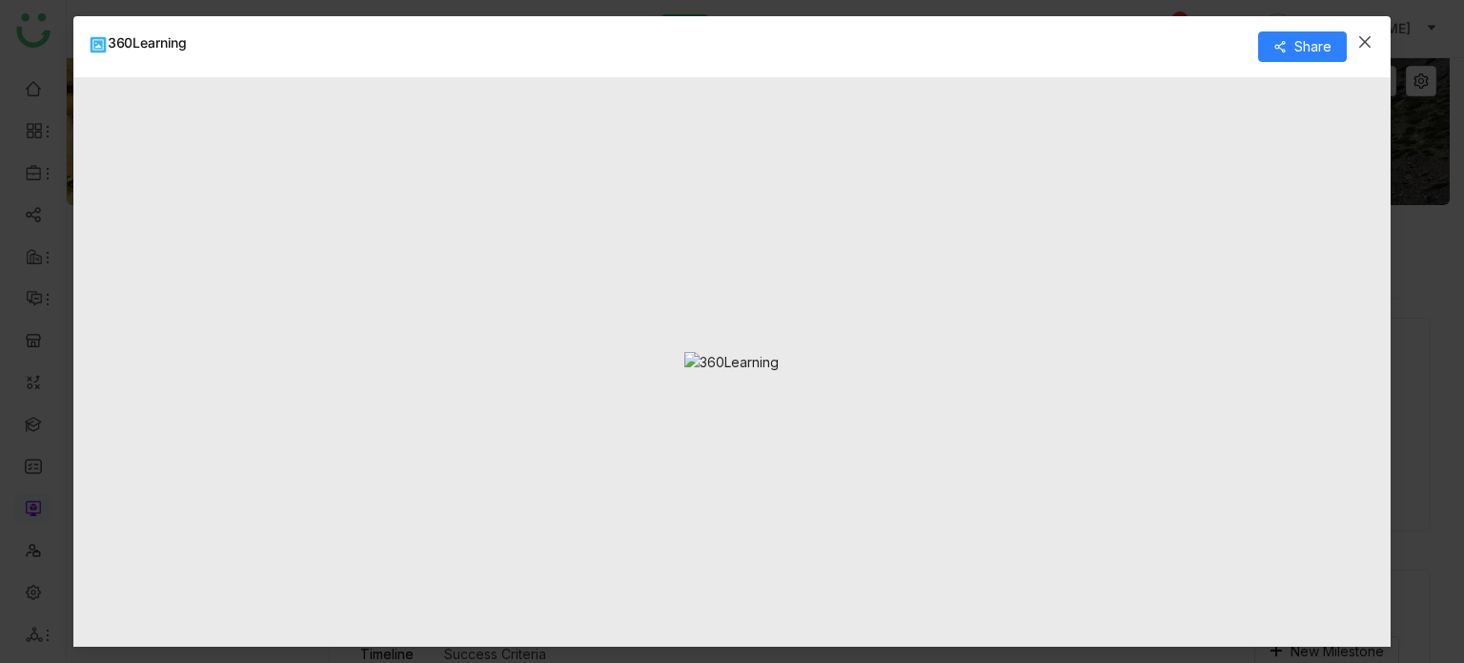
click at [1376, 33] on span "Close" at bounding box center [1364, 41] width 51 height 51
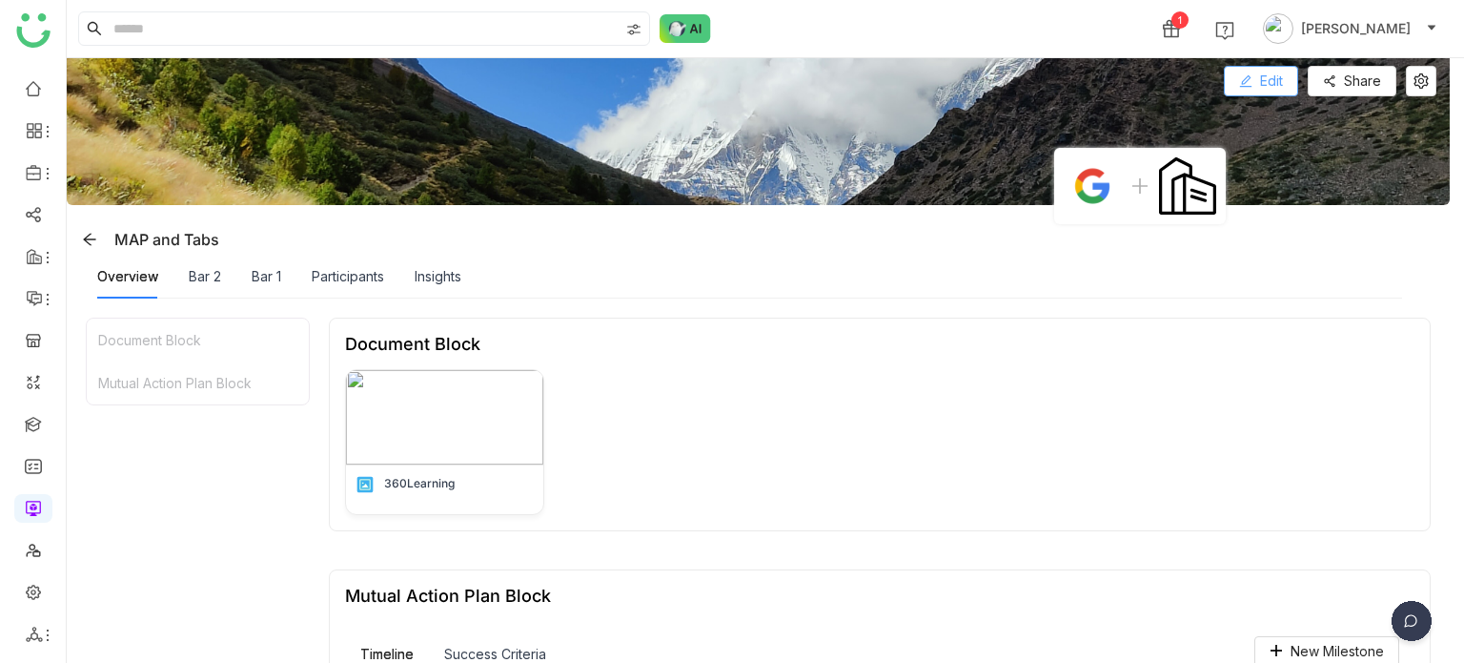
click at [1261, 77] on span "Edit" at bounding box center [1271, 81] width 23 height 21
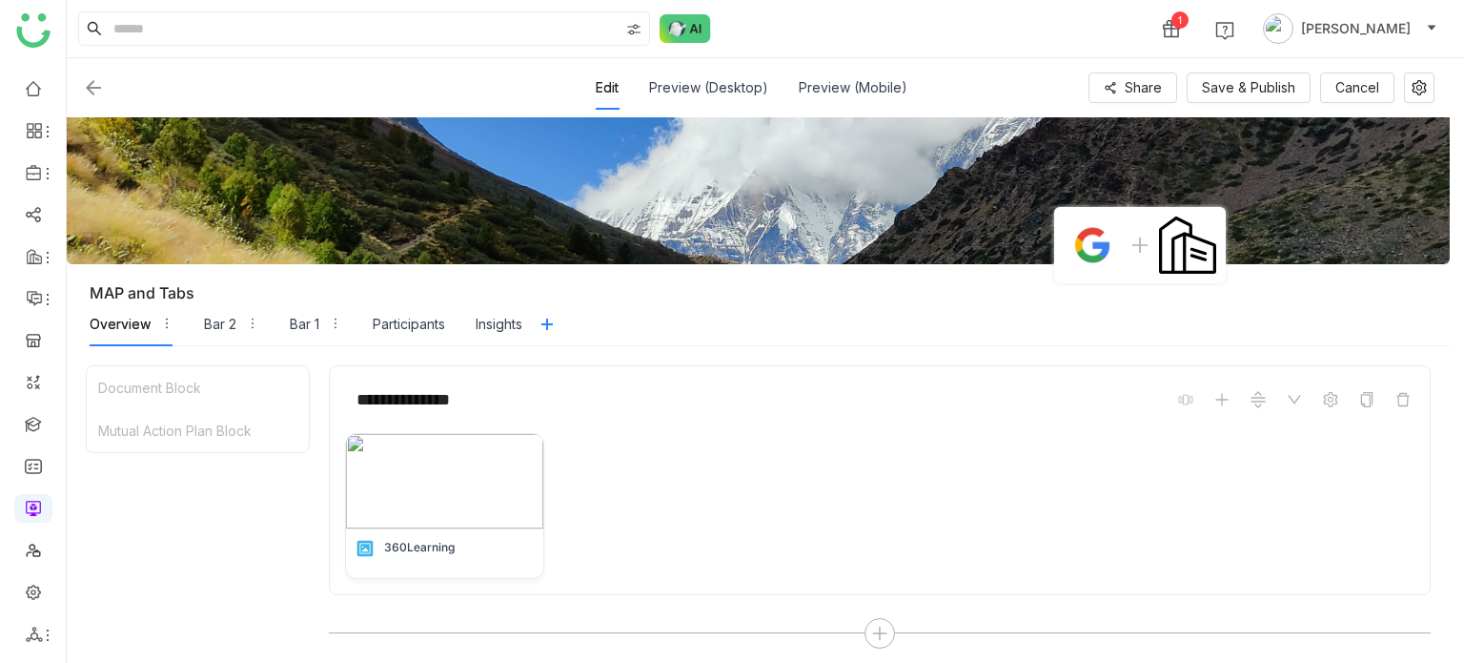
scroll to position [373, 0]
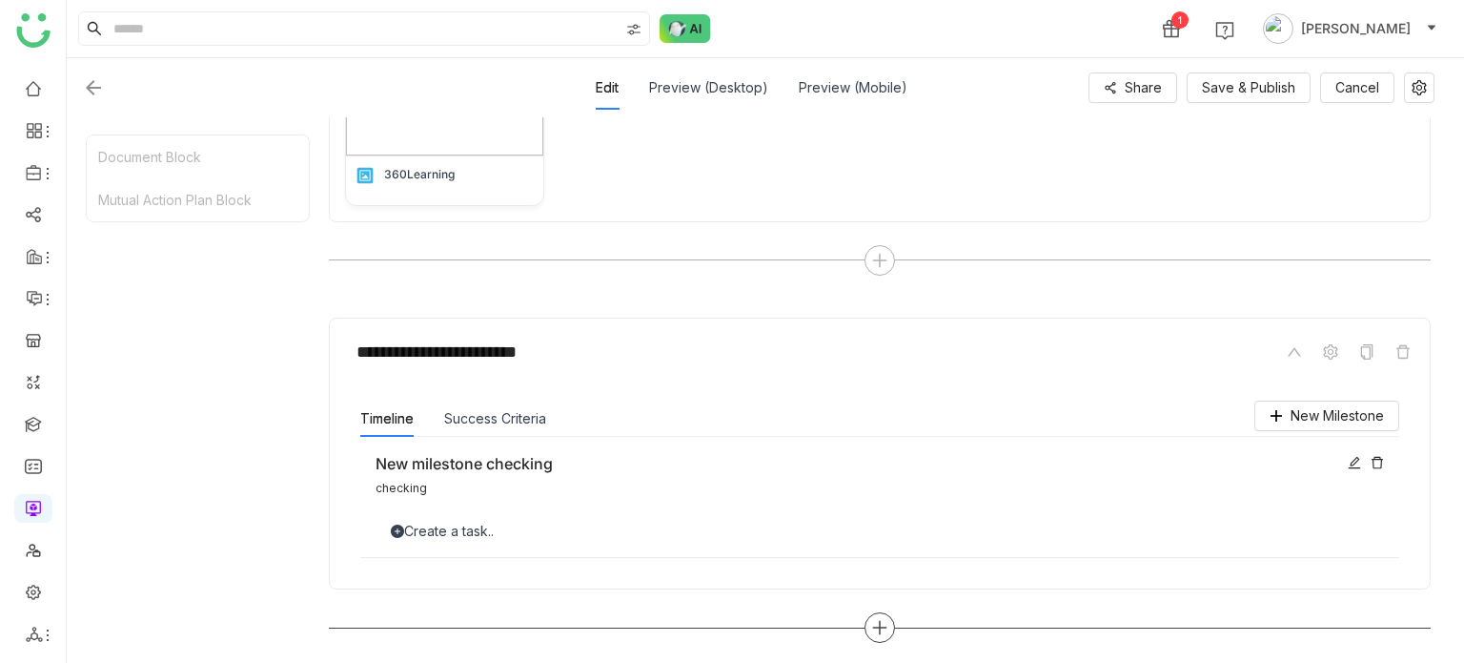
click at [866, 625] on div at bounding box center [880, 627] width 31 height 31
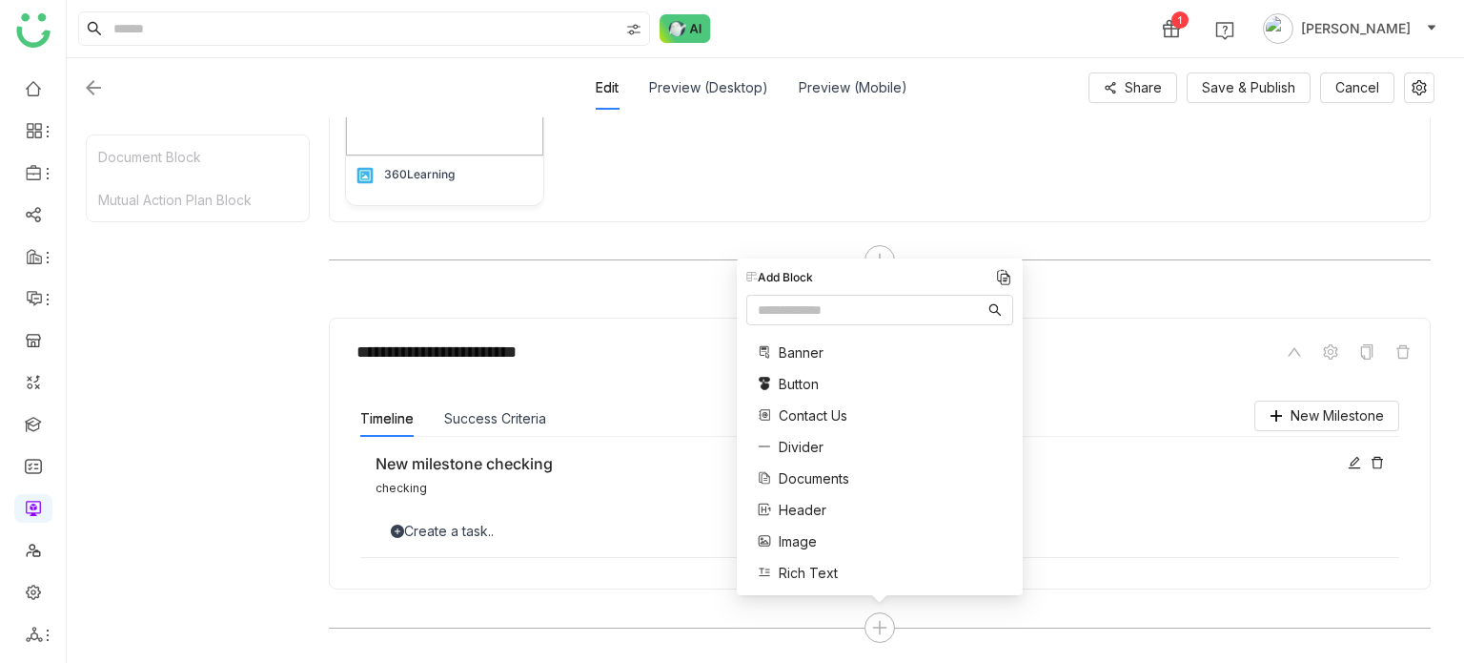
click at [829, 485] on span "Documents" at bounding box center [814, 478] width 71 height 20
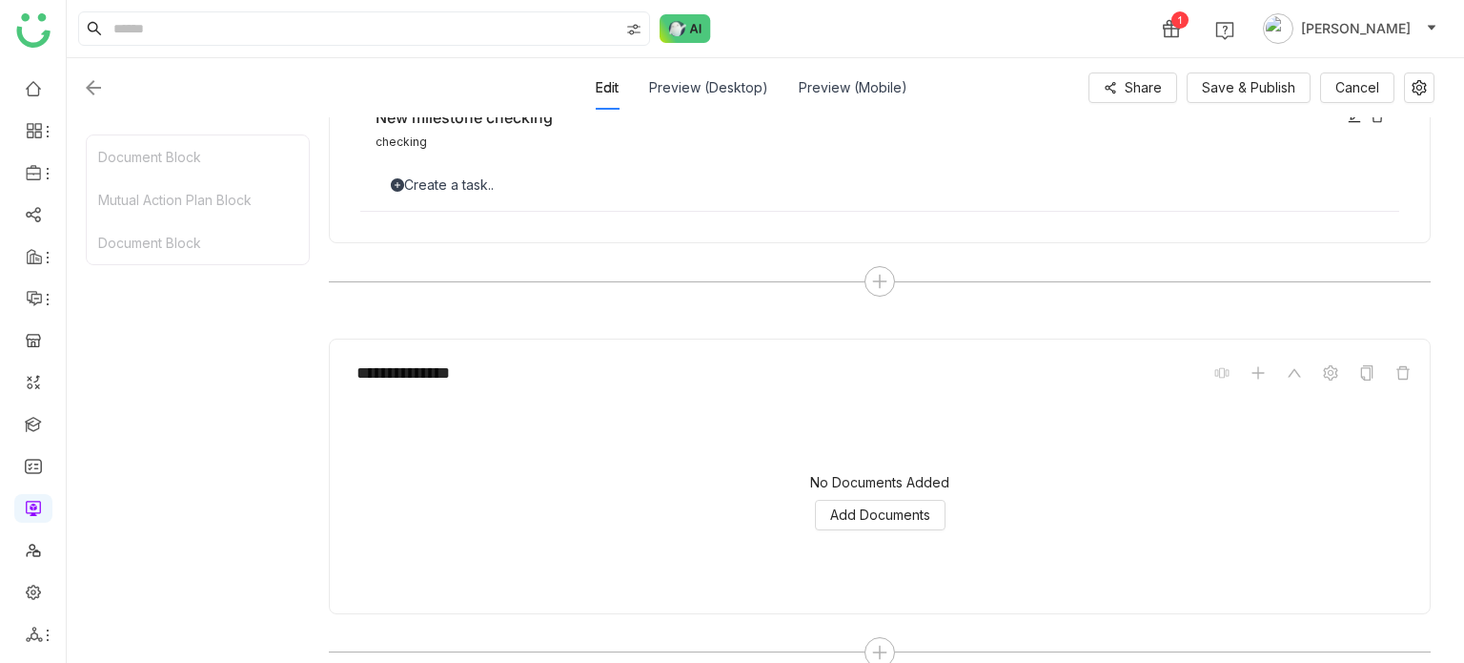
scroll to position [742, 0]
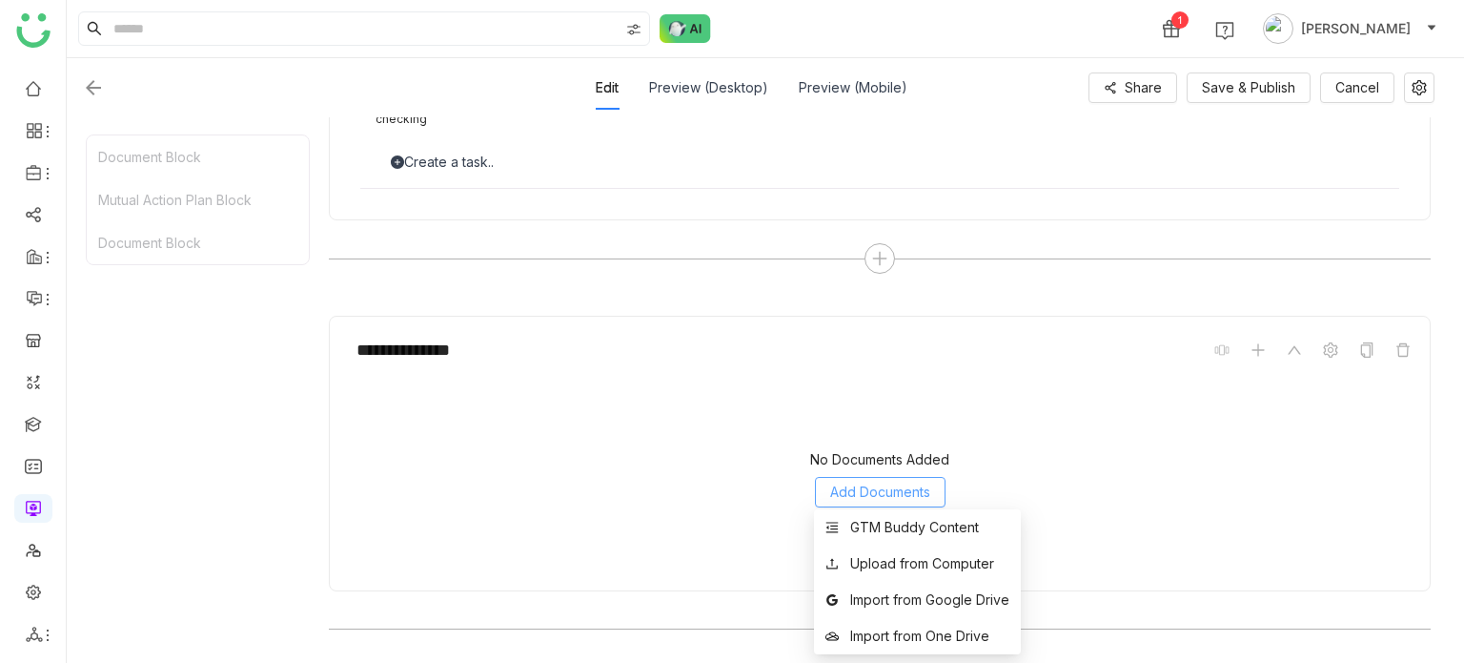
click at [927, 491] on span "Add Documents" at bounding box center [880, 491] width 100 height 21
click at [906, 526] on div "GTM Buddy Content" at bounding box center [914, 527] width 129 height 21
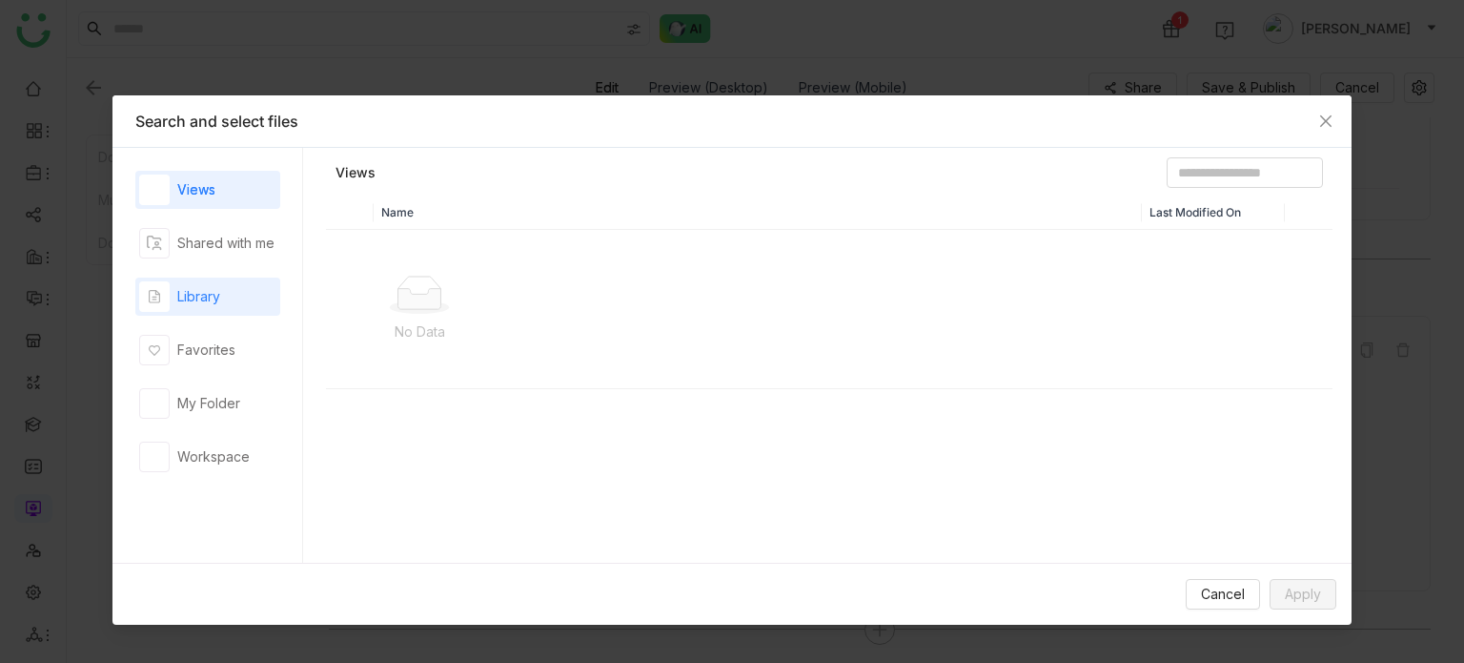
click at [212, 286] on div "Library" at bounding box center [198, 296] width 43 height 21
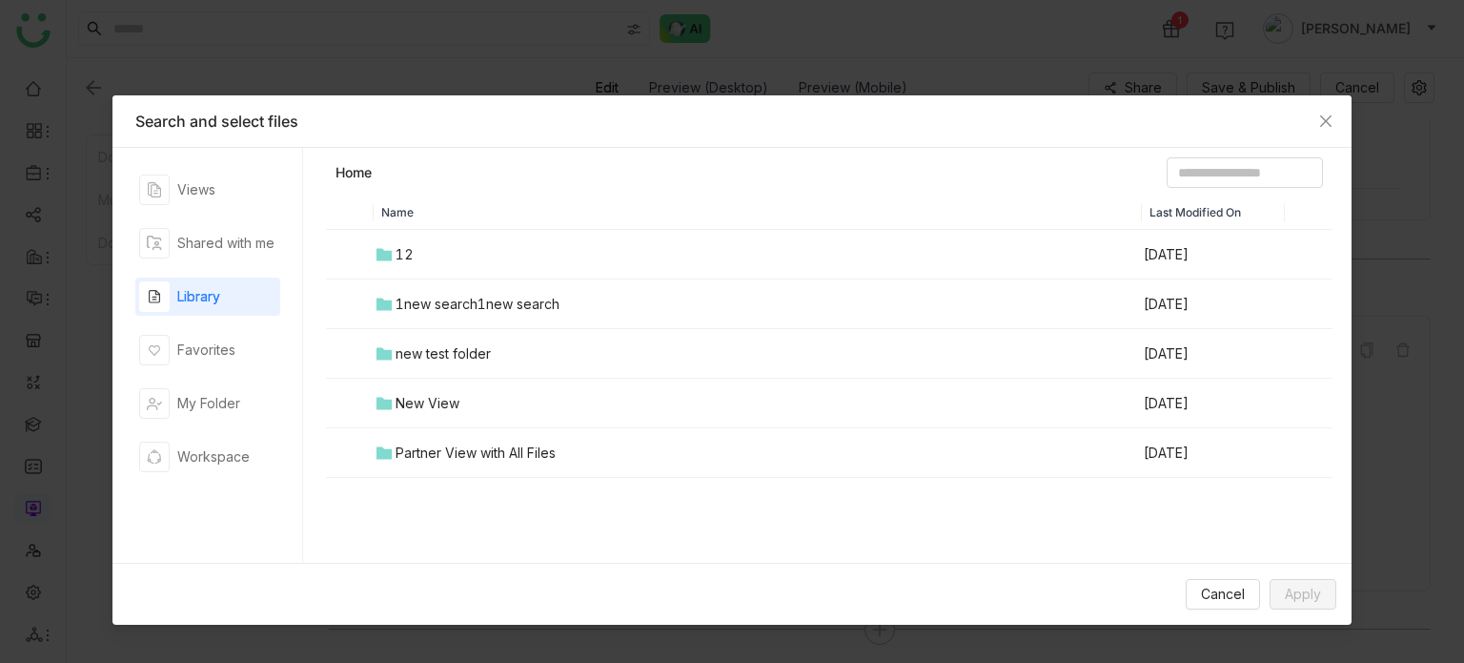
click at [408, 258] on div "12" at bounding box center [405, 254] width 18 height 21
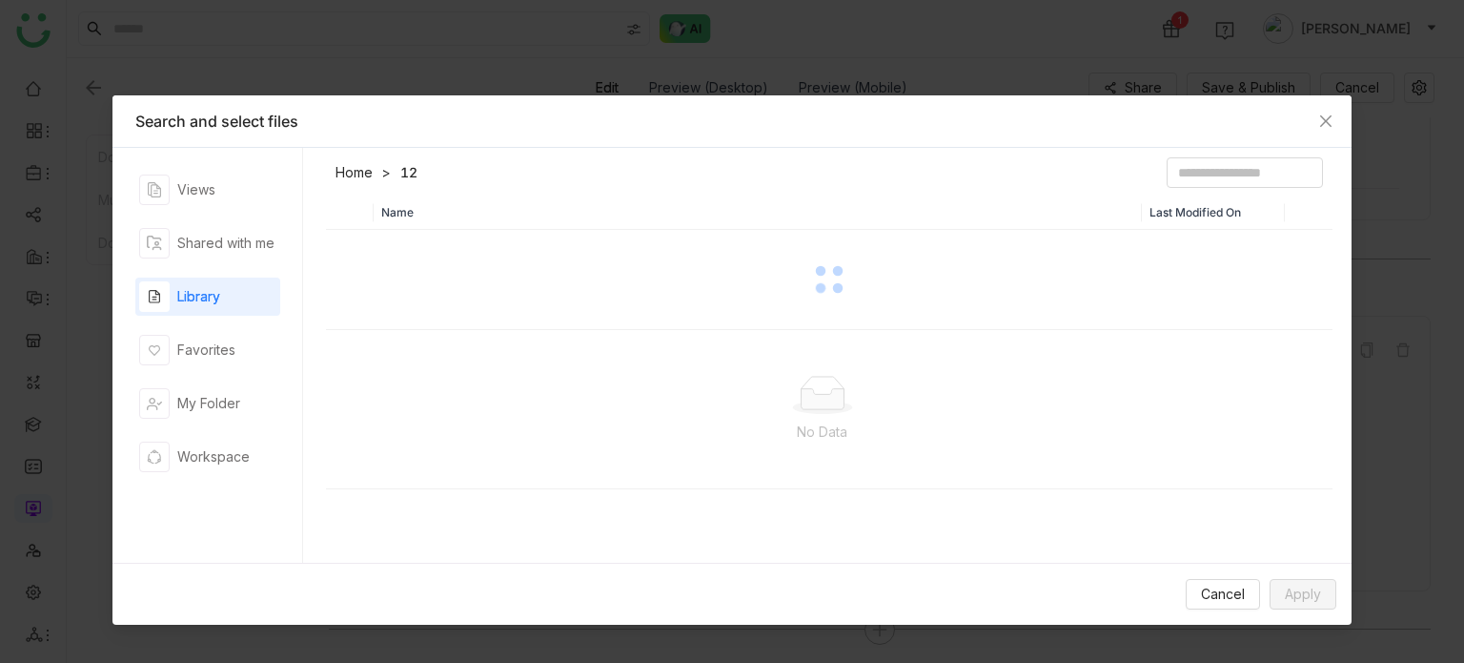
click at [361, 179] on link "Home" at bounding box center [354, 172] width 37 height 19
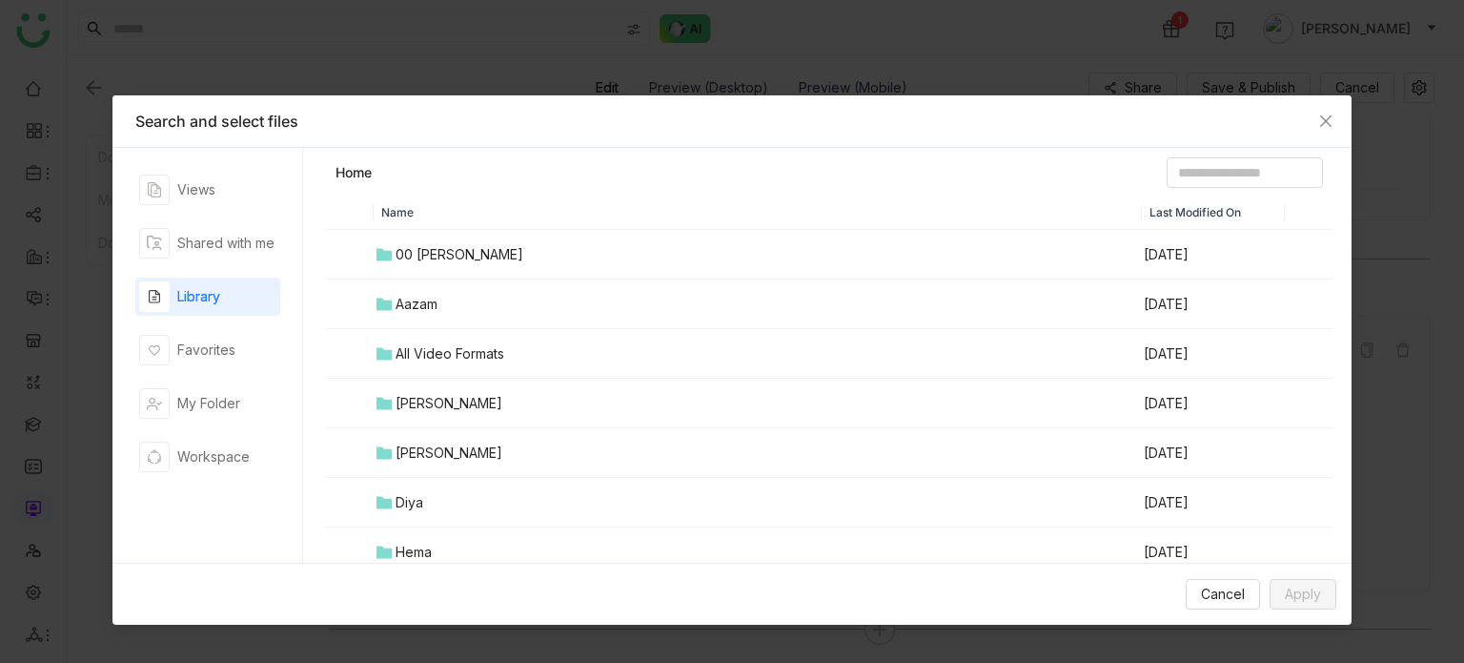
click at [429, 239] on td "00 [PERSON_NAME]" at bounding box center [758, 255] width 768 height 50
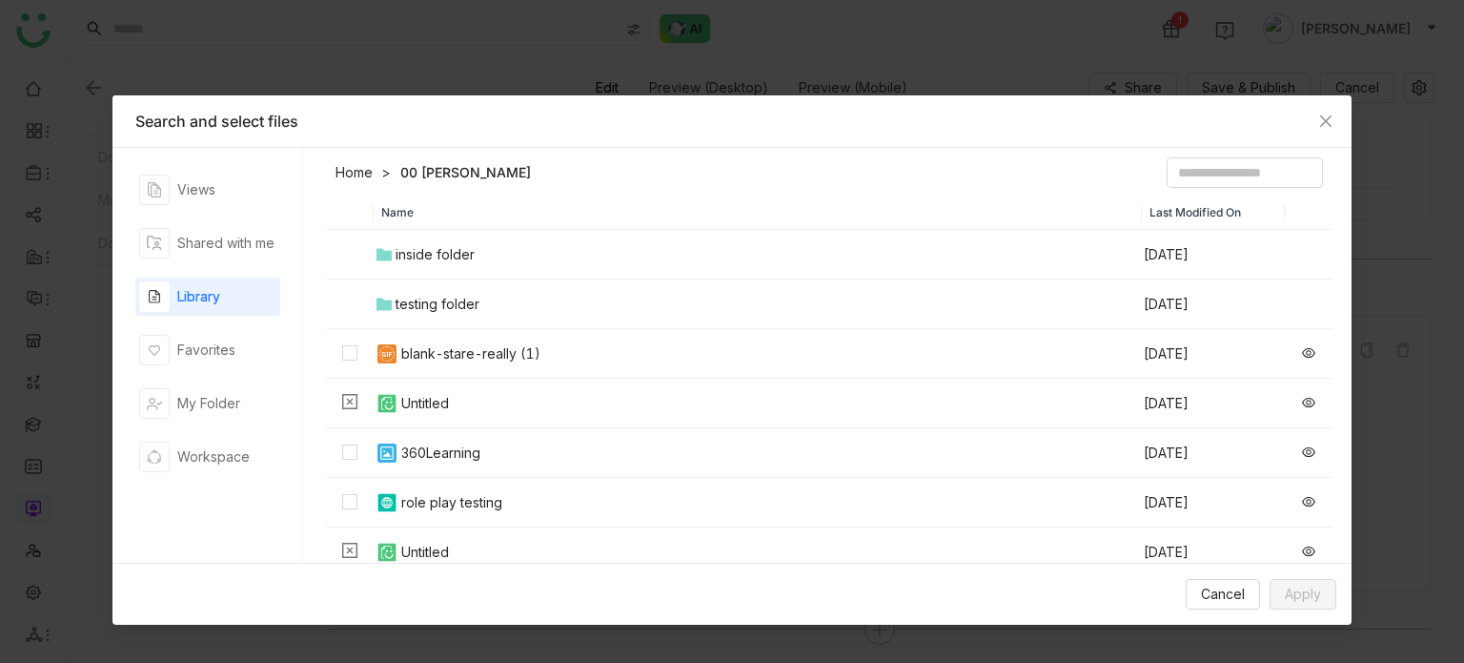
click at [441, 265] on td "inside folder" at bounding box center [758, 255] width 768 height 50
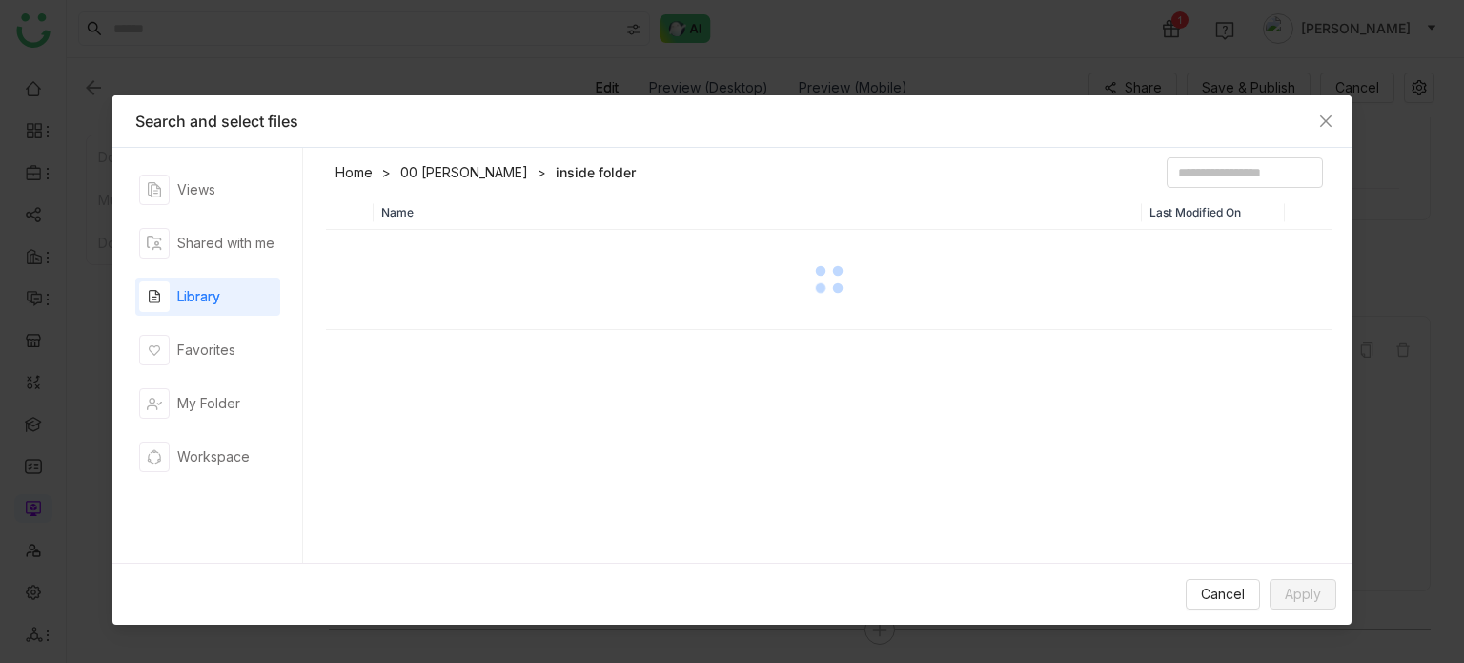
click at [429, 171] on link "00 [PERSON_NAME]" at bounding box center [464, 172] width 128 height 19
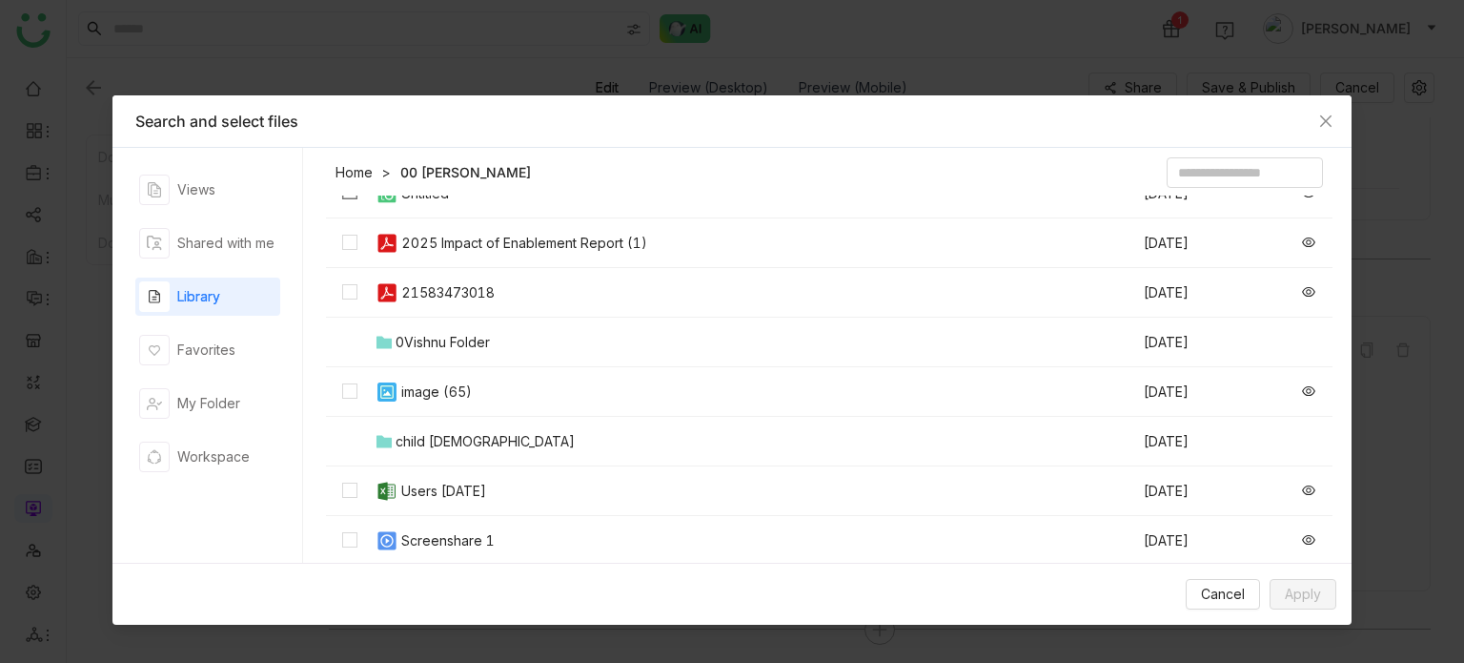
scroll to position [549, 0]
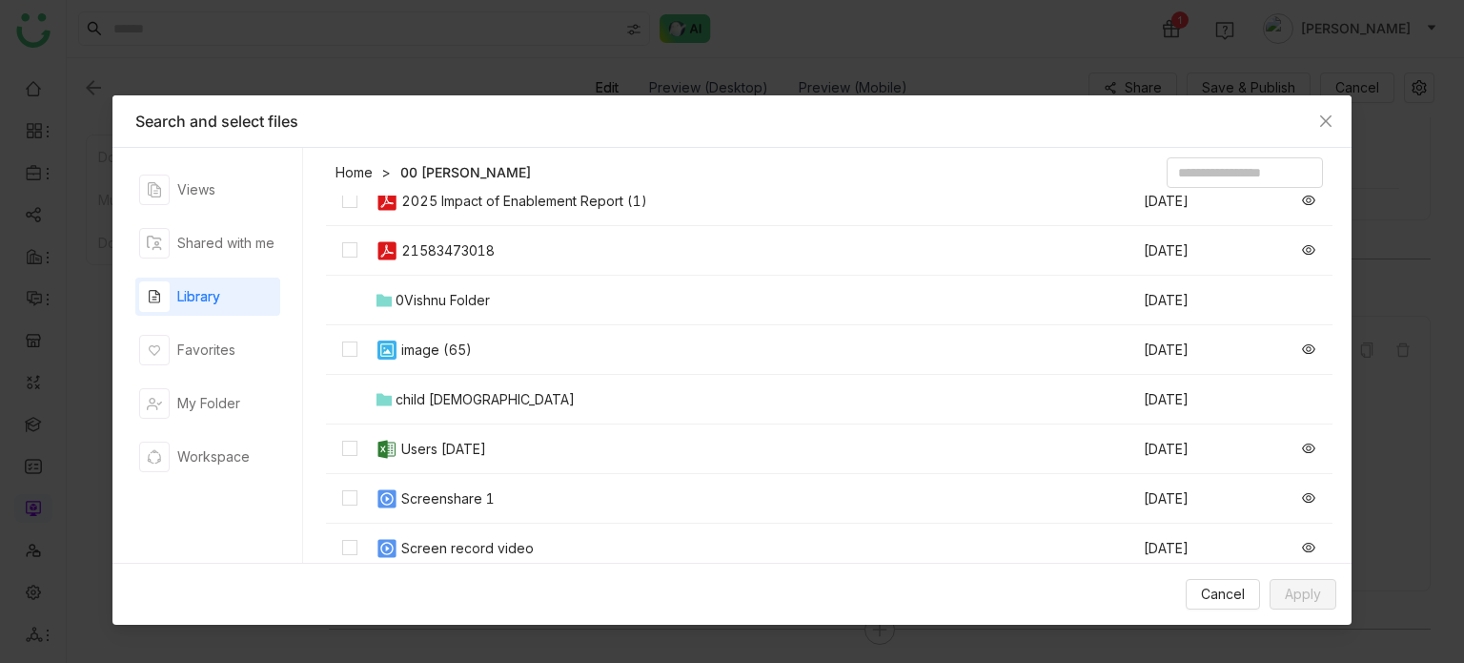
click at [459, 508] on td "Screenshare 1" at bounding box center [758, 499] width 768 height 50
click at [1311, 603] on span "Apply" at bounding box center [1303, 593] width 36 height 21
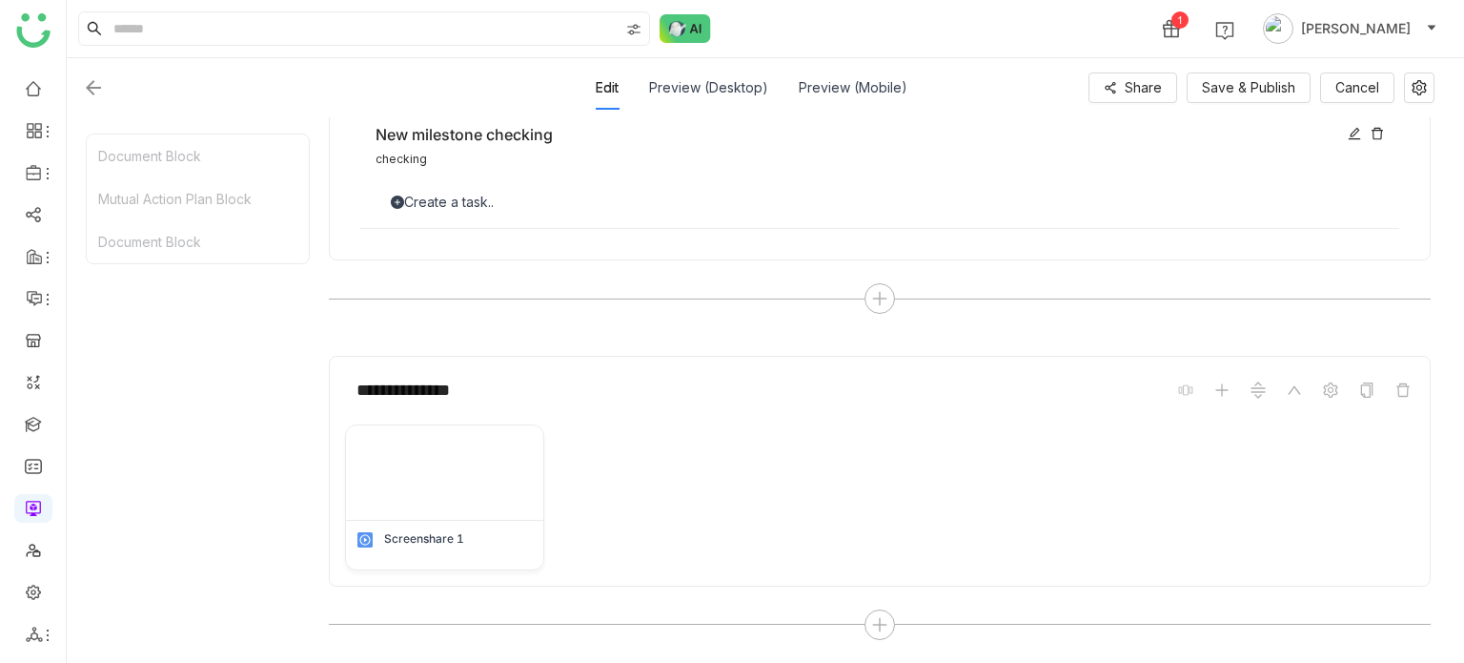
scroll to position [698, 0]
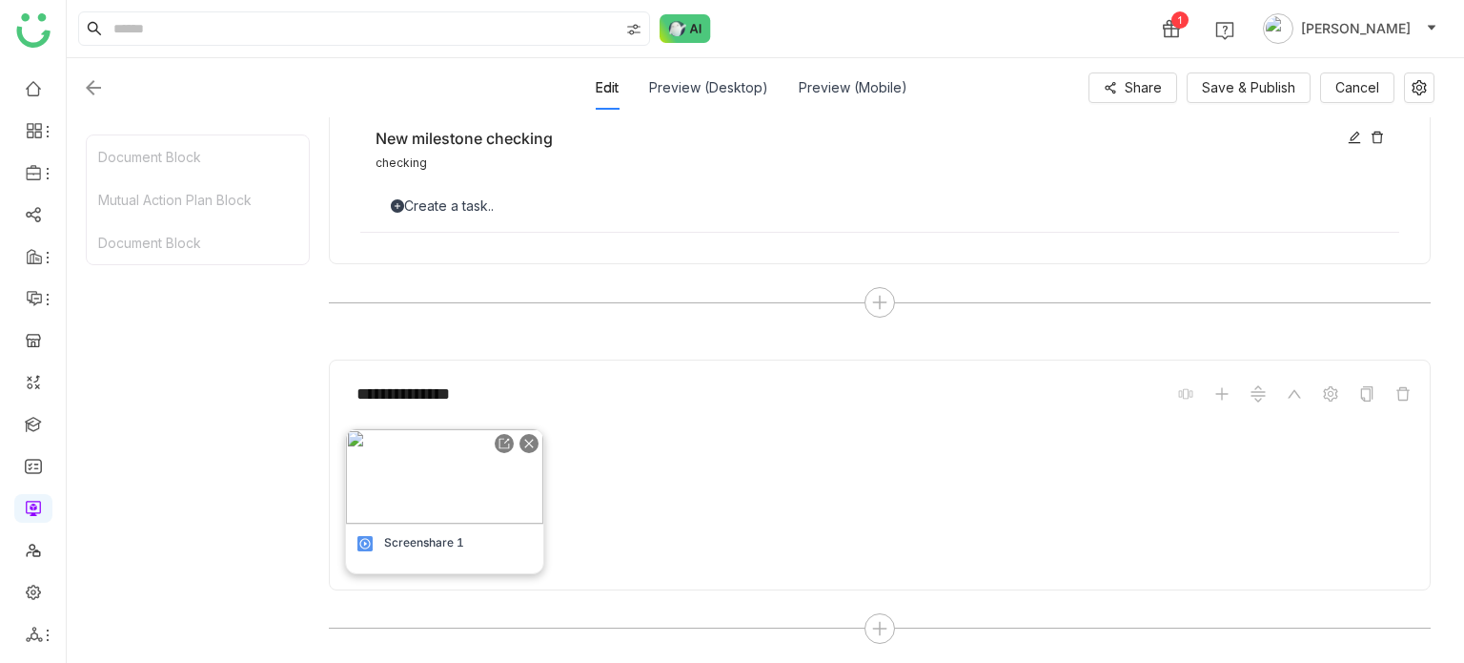
click at [487, 468] on img at bounding box center [444, 476] width 196 height 94
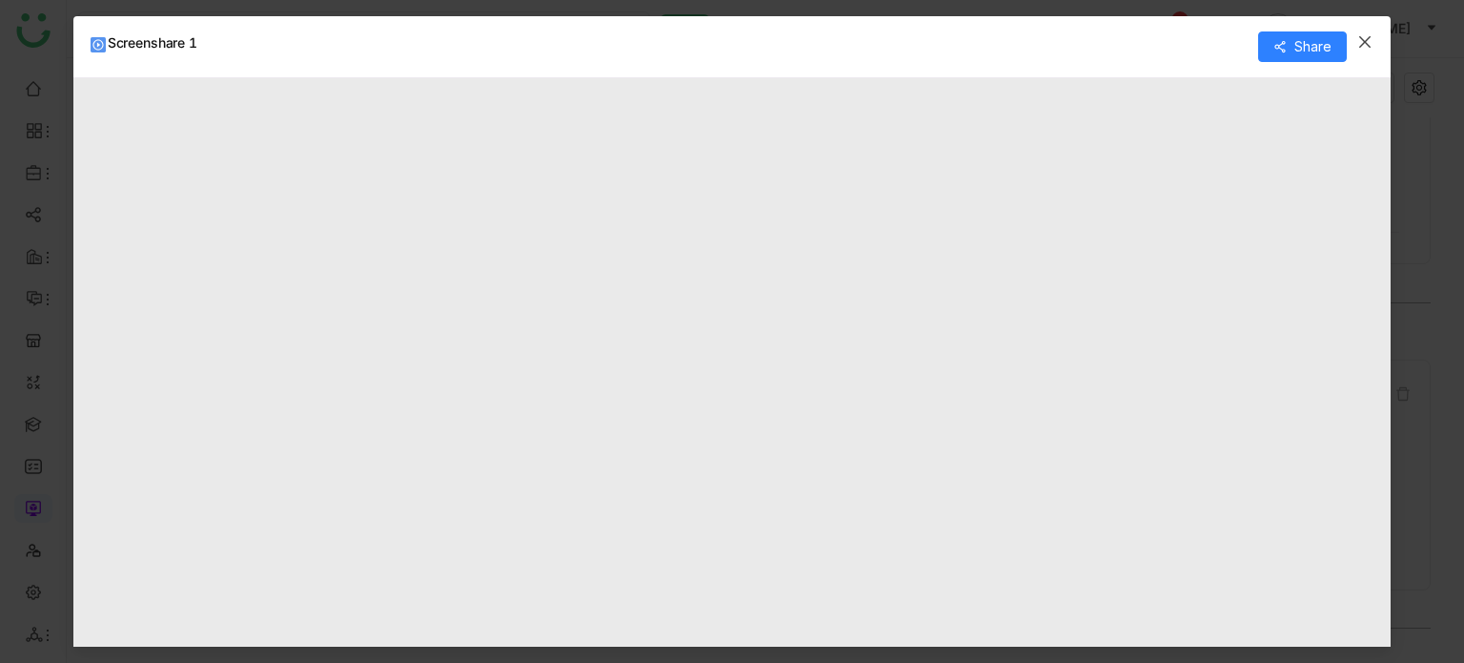
click at [1361, 36] on icon "Close" at bounding box center [1364, 41] width 11 height 11
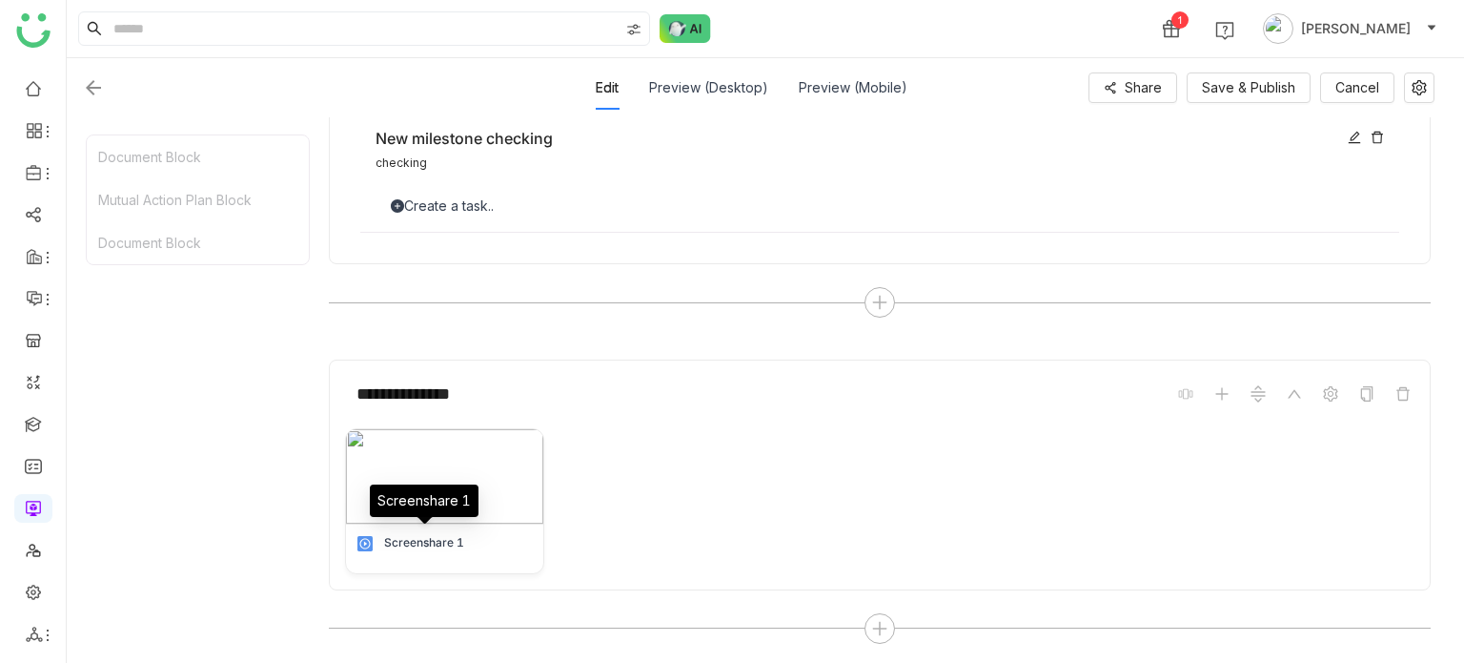
click at [443, 526] on div "Screenshare 1" at bounding box center [424, 507] width 109 height 46
click at [487, 472] on img at bounding box center [444, 476] width 196 height 94
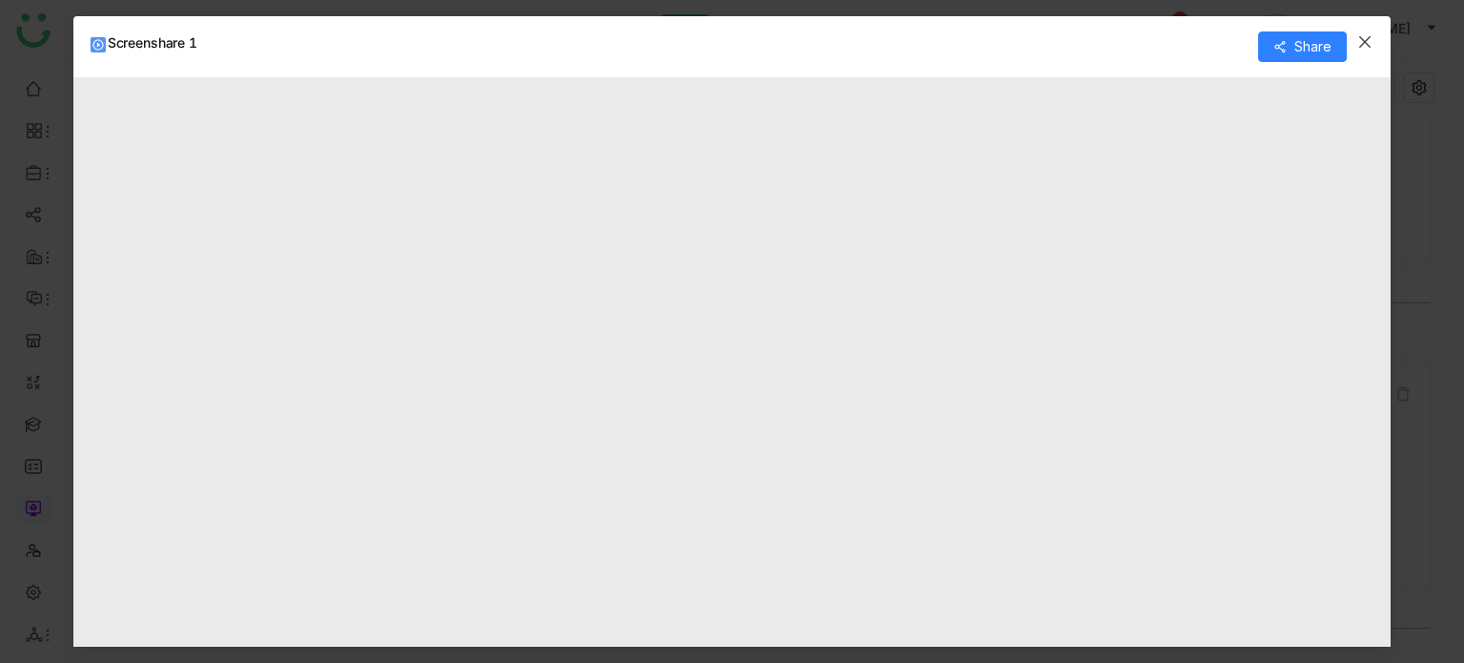
click at [1365, 38] on icon "Close" at bounding box center [1364, 41] width 15 height 15
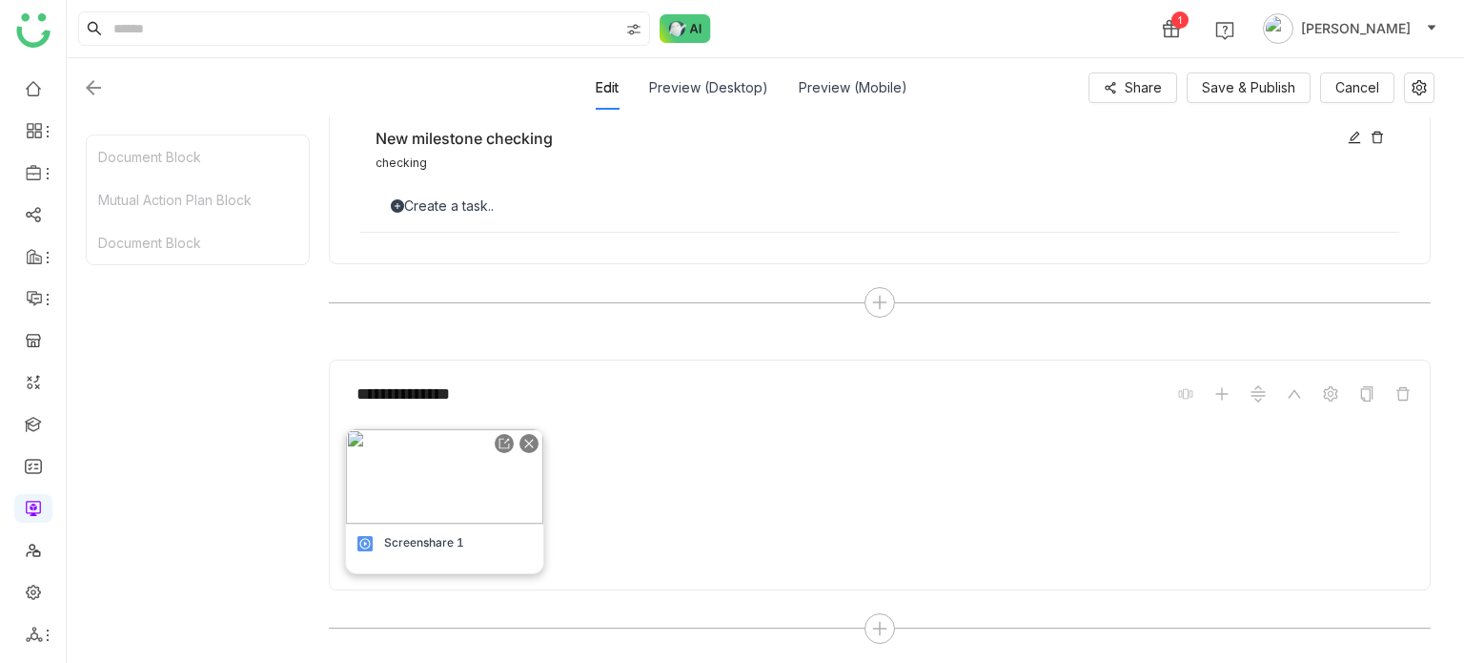
click at [454, 483] on img at bounding box center [444, 476] width 196 height 94
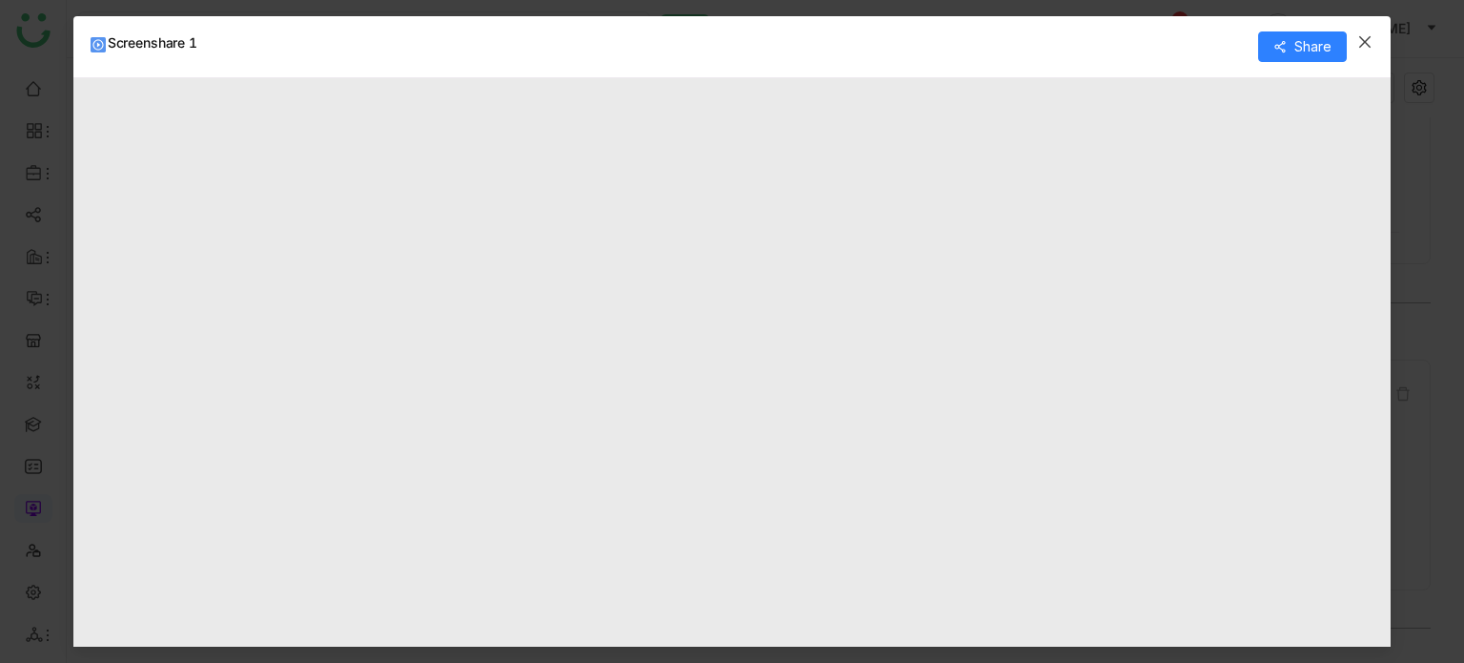
click at [1361, 52] on span "Close" at bounding box center [1364, 41] width 51 height 51
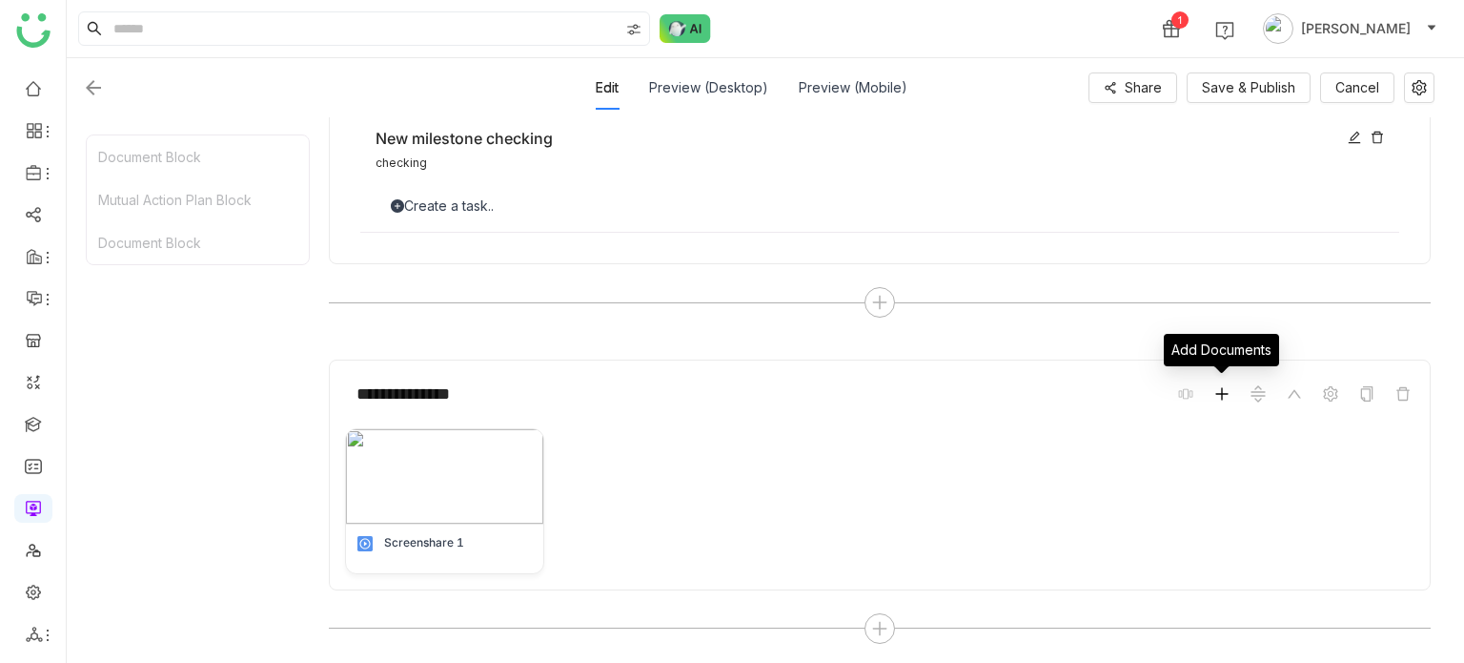
click at [1220, 390] on icon at bounding box center [1221, 393] width 15 height 15
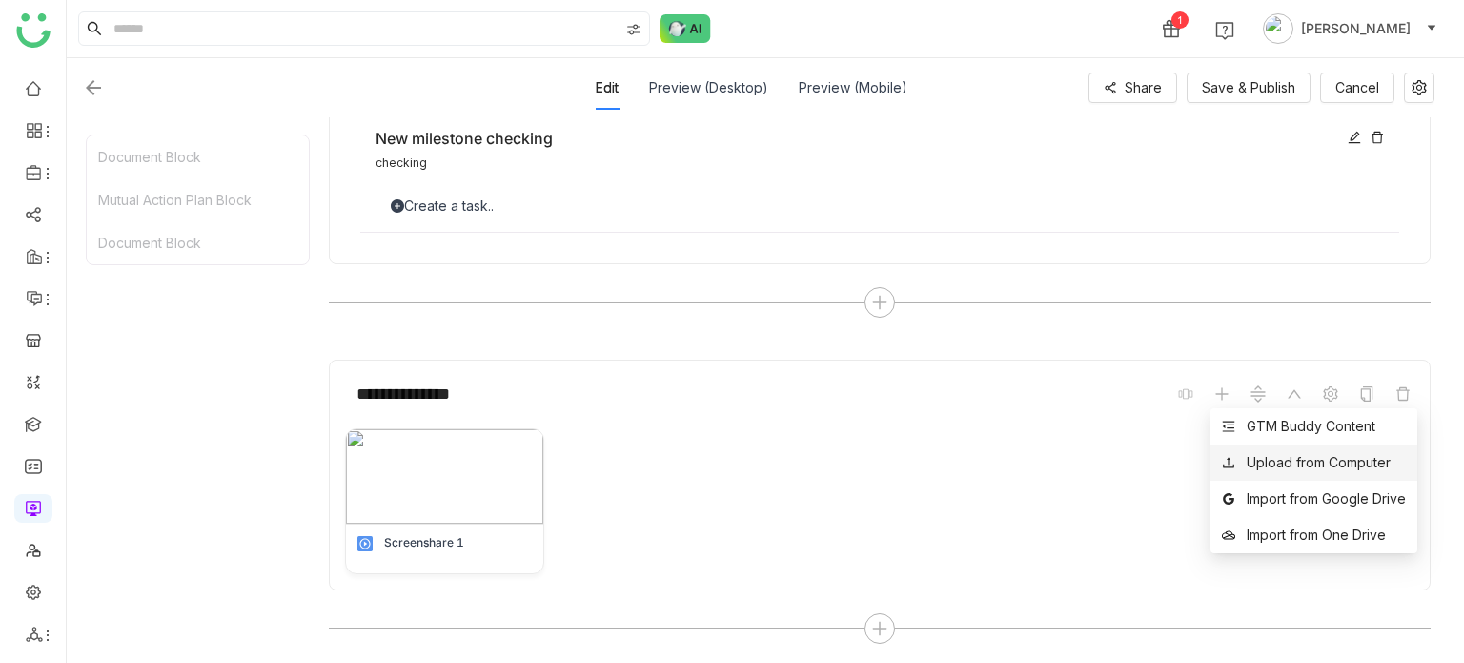
click at [1277, 453] on div "Upload from Computer" at bounding box center [1319, 462] width 144 height 21
